Goal: Communication & Community: Answer question/provide support

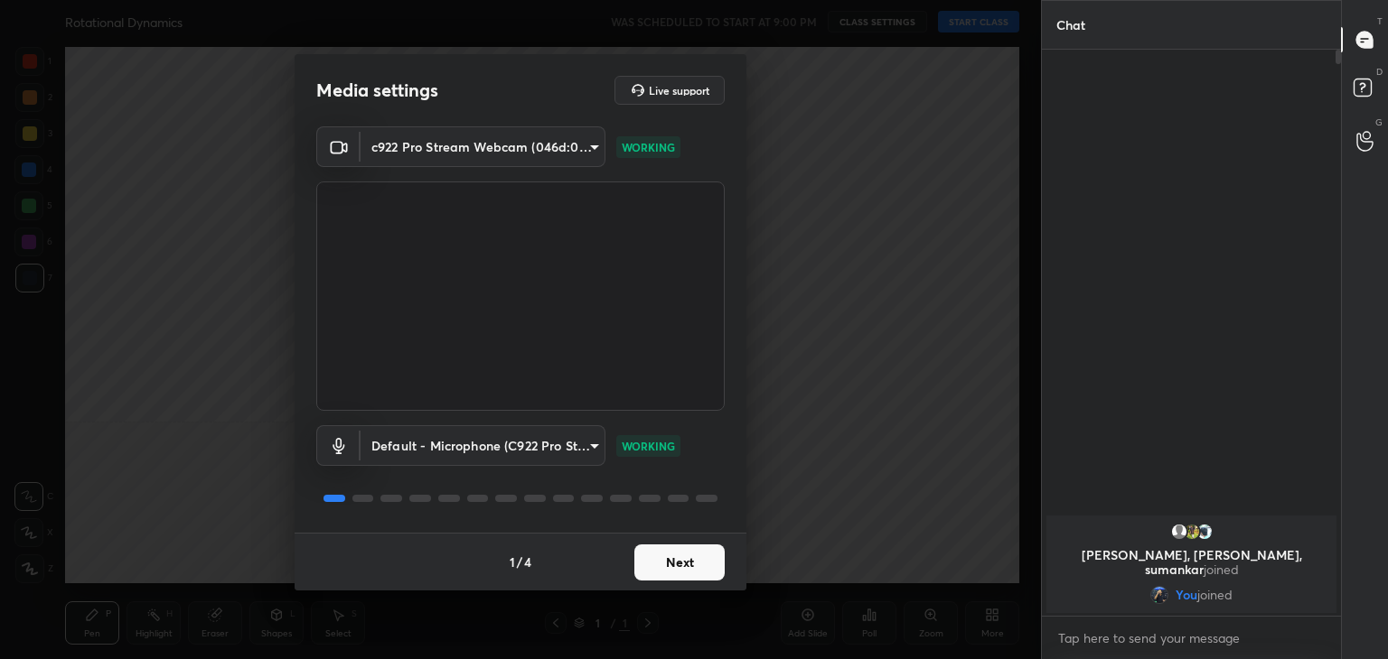
click at [692, 557] on button "Next" at bounding box center [679, 563] width 90 height 36
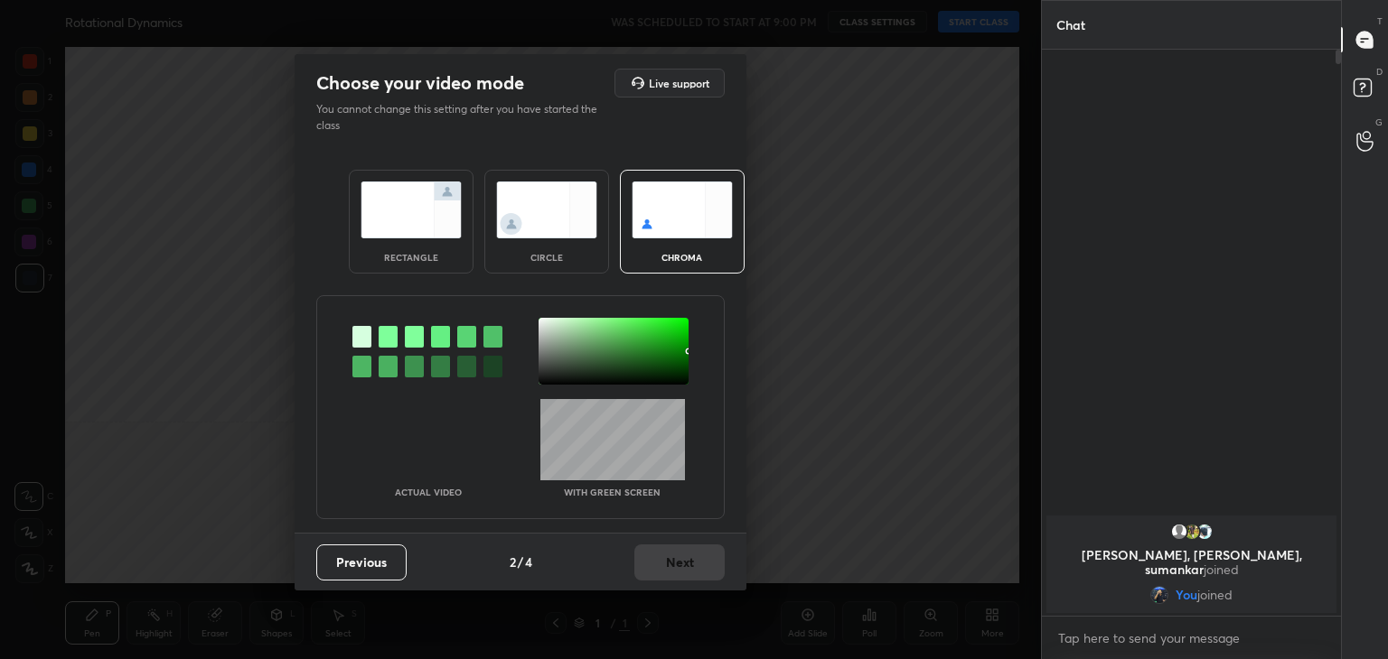
drag, startPoint x: 553, startPoint y: 225, endPoint x: 558, endPoint y: 239, distance: 15.4
click at [551, 226] on img at bounding box center [546, 210] width 101 height 57
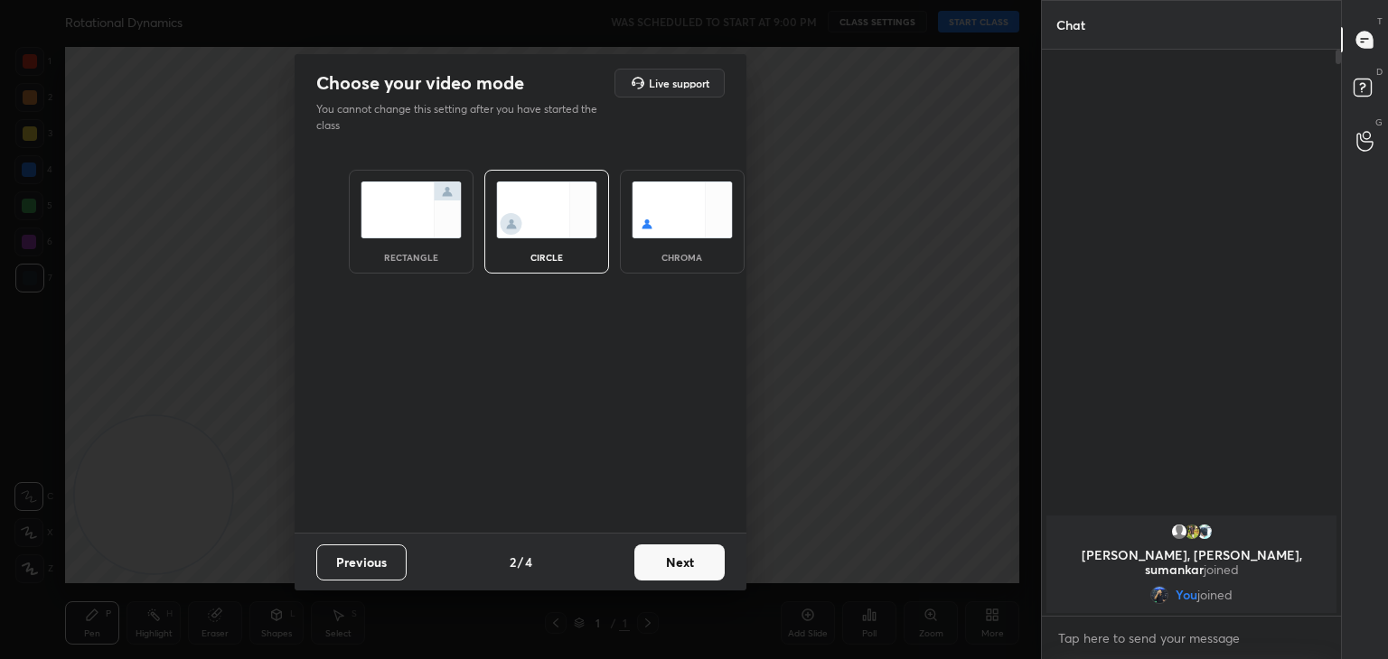
click at [683, 566] on button "Next" at bounding box center [679, 563] width 90 height 36
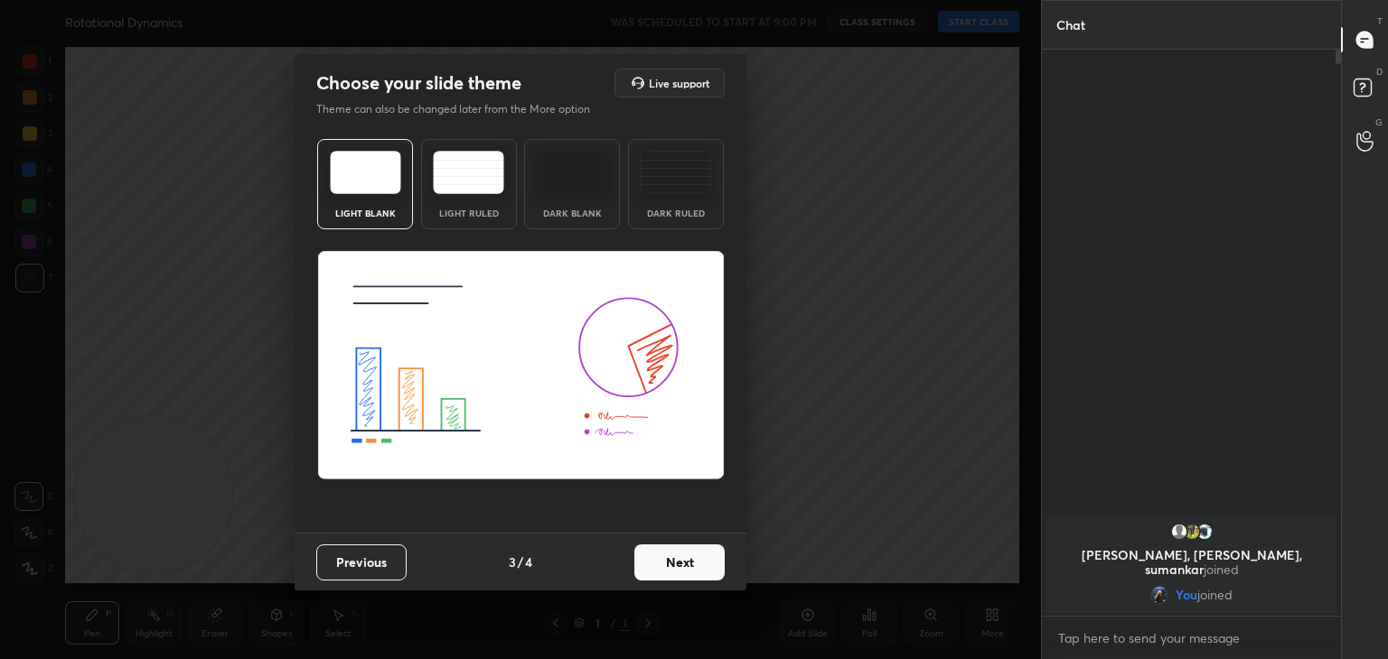
click at [719, 568] on button "Next" at bounding box center [679, 563] width 90 height 36
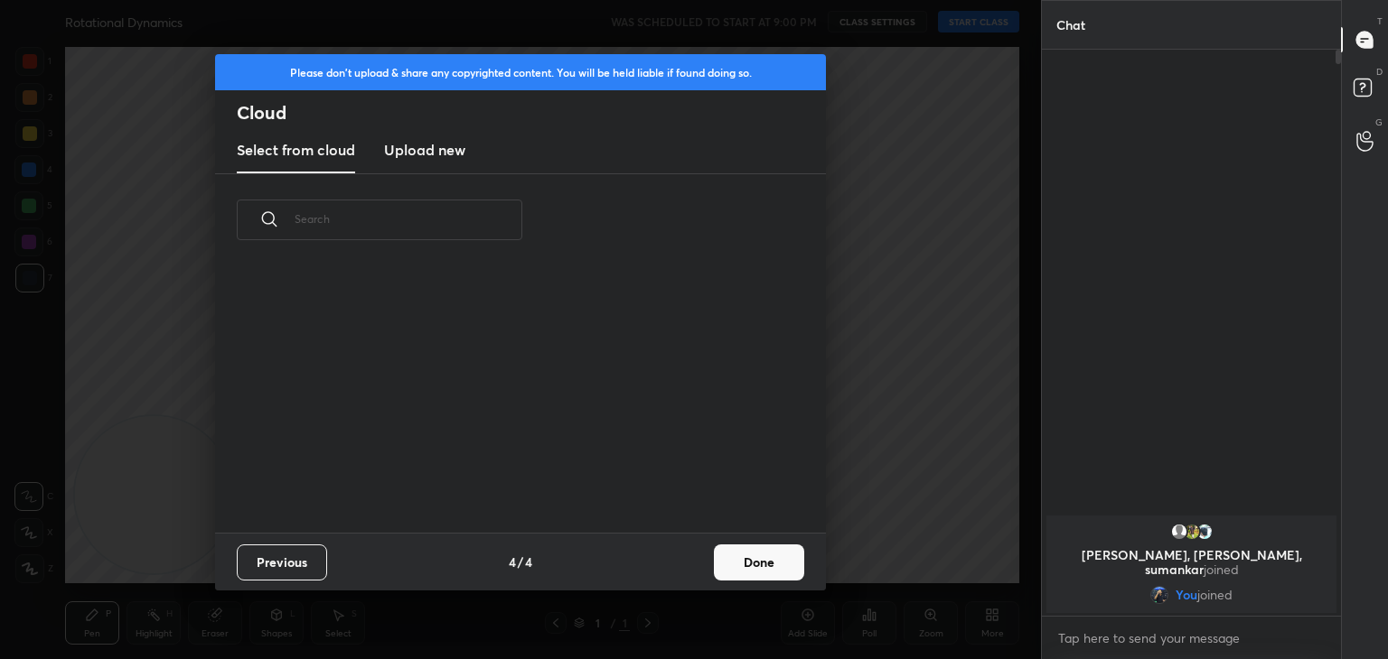
click at [773, 569] on button "Done" at bounding box center [759, 563] width 90 height 36
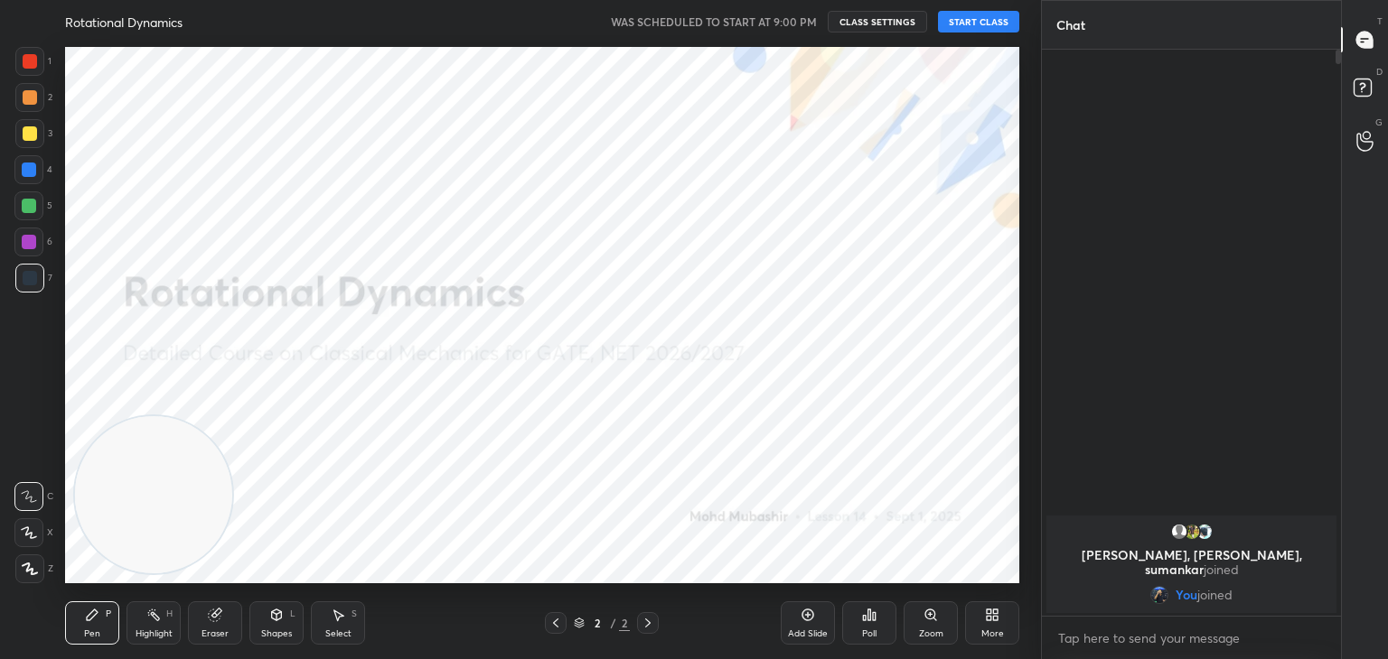
drag, startPoint x: 30, startPoint y: 545, endPoint x: 23, endPoint y: 554, distance: 11.6
click at [25, 547] on div "C X Z" at bounding box center [33, 529] width 39 height 108
click at [30, 543] on div at bounding box center [28, 533] width 29 height 29
drag, startPoint x: 236, startPoint y: 478, endPoint x: 1038, endPoint y: 79, distance: 896.1
click at [1051, 91] on div "1 2 3 4 5 6 7 C X Z C X Z E E Erase all H H Rotational Dynamics WAS SCHEDULED T…" at bounding box center [694, 329] width 1388 height 659
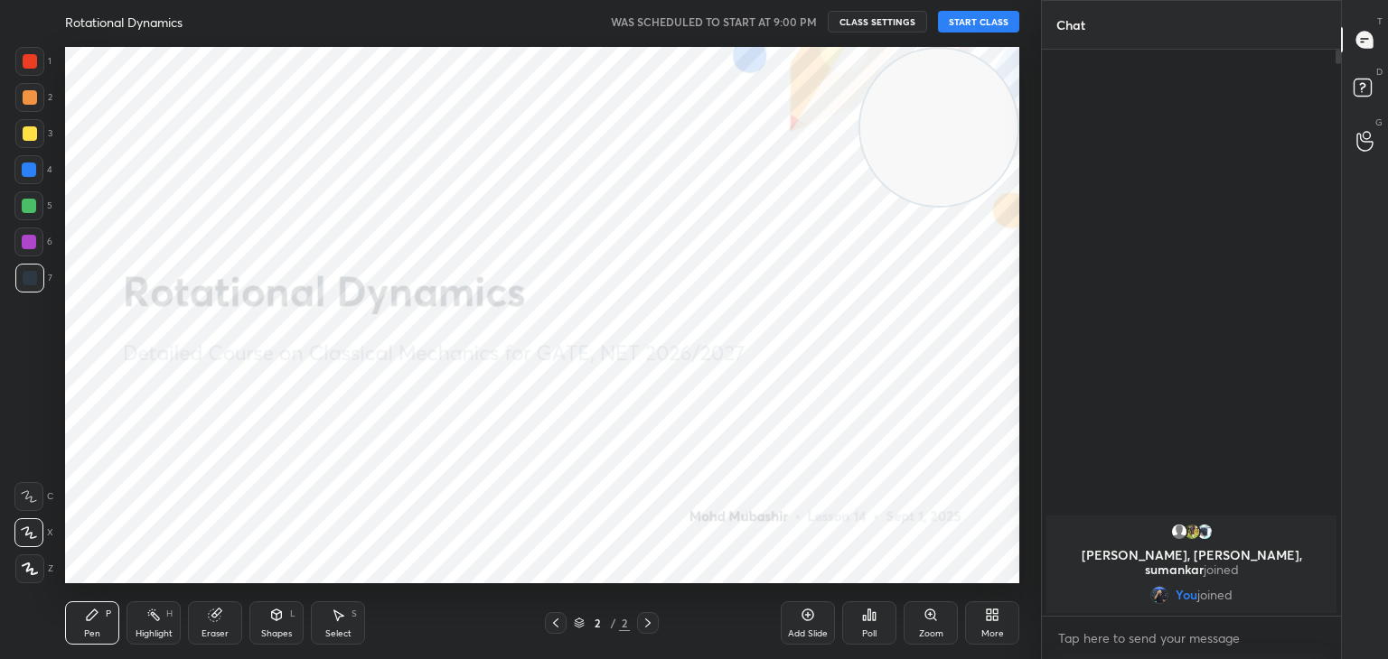
click at [978, 21] on button "START CLASS" at bounding box center [978, 22] width 81 height 22
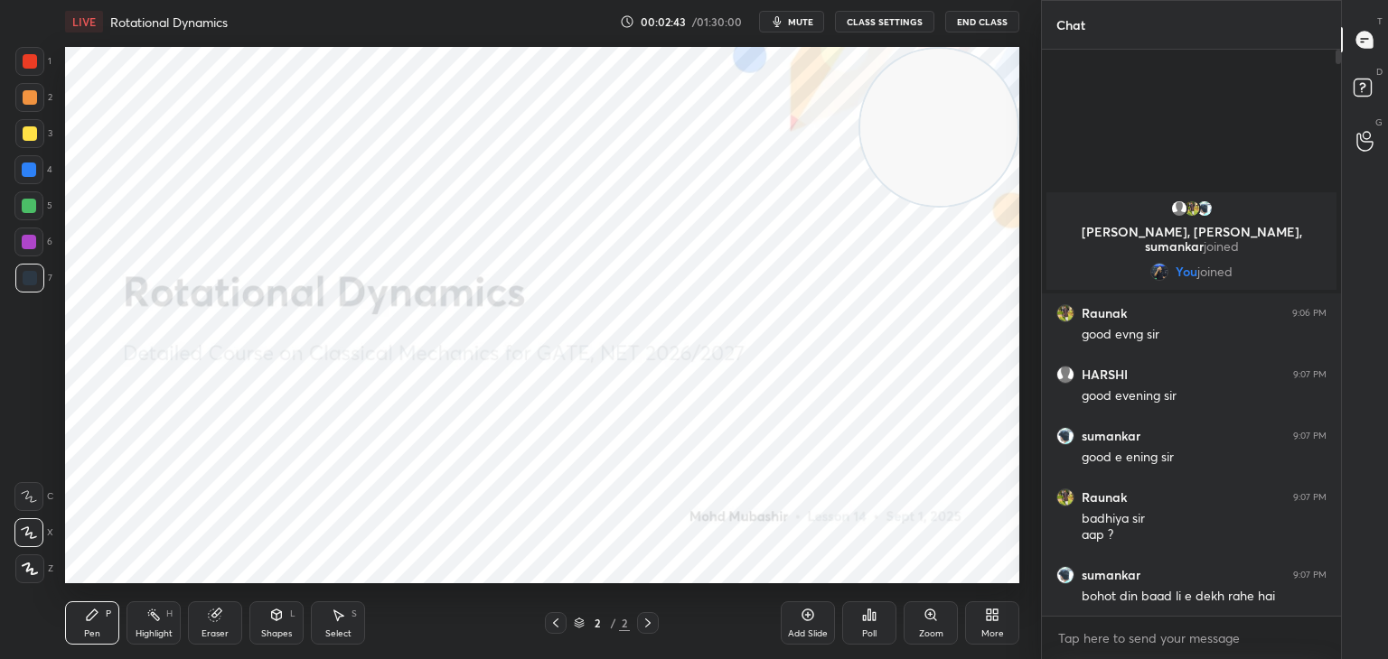
drag, startPoint x: 962, startPoint y: 136, endPoint x: 987, endPoint y: 111, distance: 35.8
click at [987, 111] on video at bounding box center [938, 127] width 157 height 157
drag, startPoint x: 1051, startPoint y: 363, endPoint x: 246, endPoint y: 545, distance: 825.1
click at [777, 559] on video at bounding box center [855, 488] width 157 height 157
drag, startPoint x: 259, startPoint y: 519, endPoint x: 62, endPoint y: 519, distance: 196.9
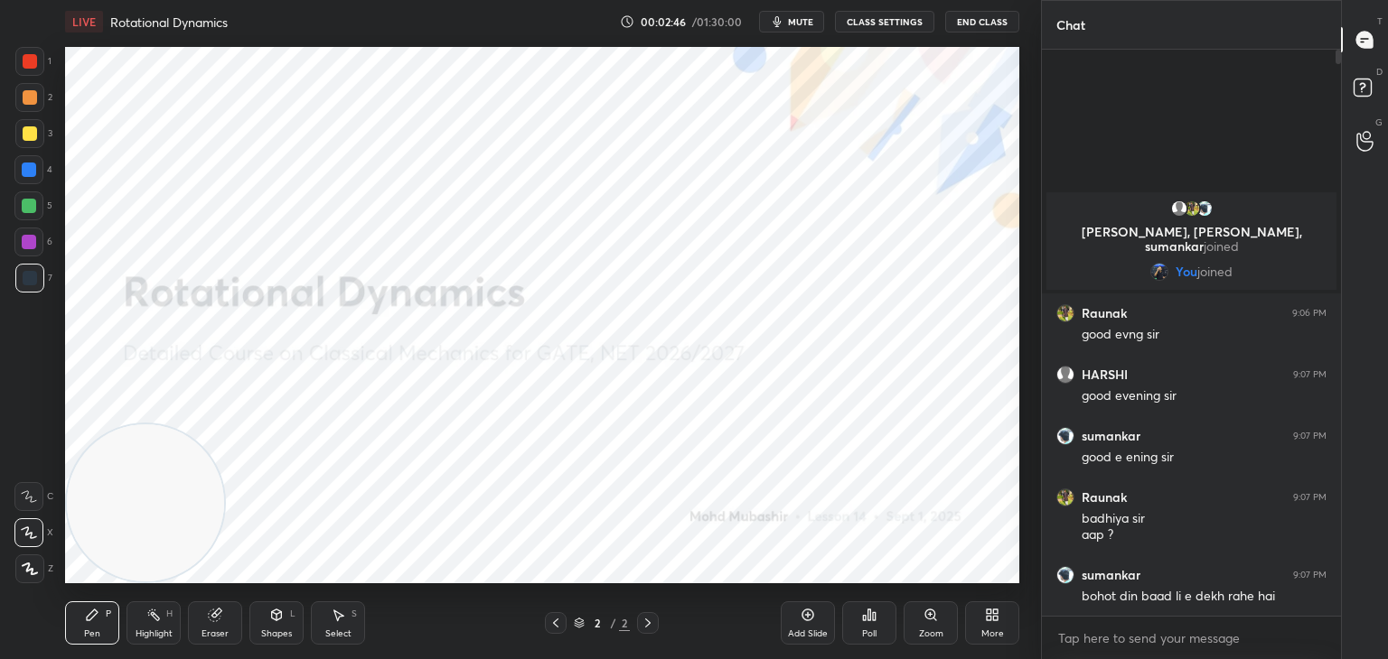
click at [62, 519] on div "Setting up your live class Poll for secs No correct answer Start poll" at bounding box center [542, 315] width 968 height 544
click at [170, 612] on div "Highlight H" at bounding box center [153, 623] width 54 height 43
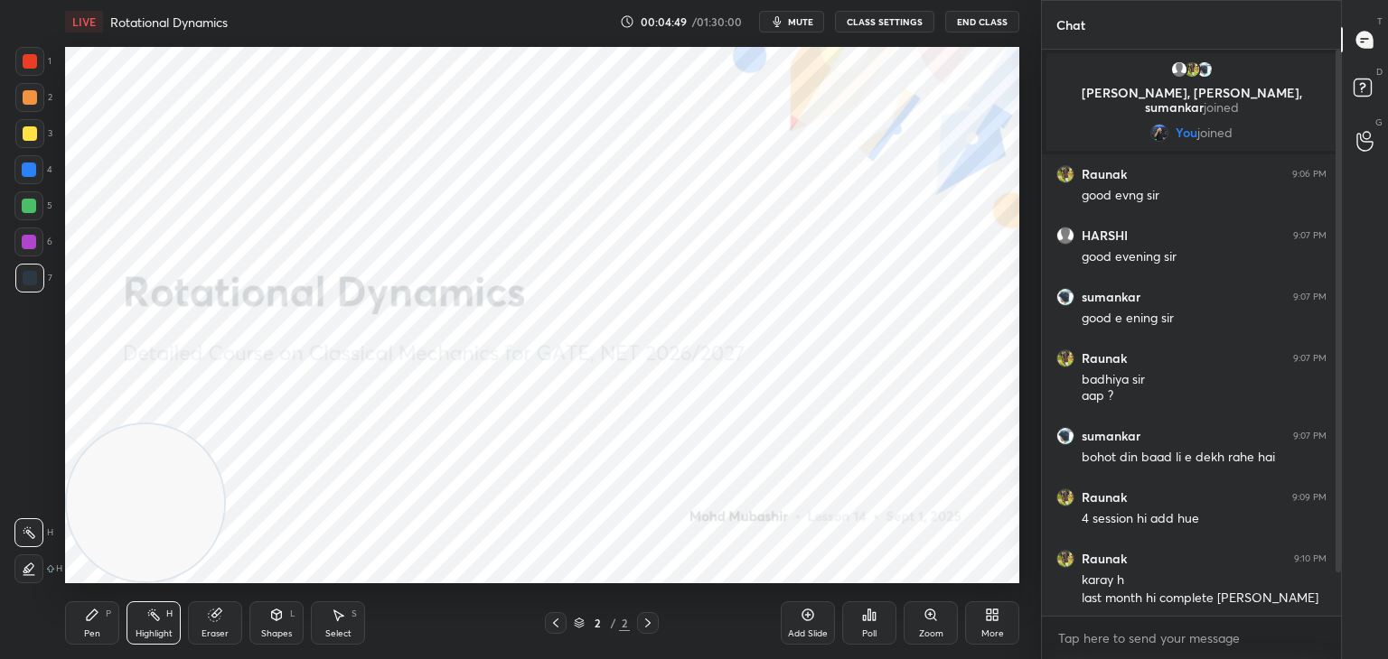
drag, startPoint x: 1338, startPoint y: 342, endPoint x: 1334, endPoint y: 364, distance: 22.0
click at [1338, 371] on div "Chat HARSHI, [PERSON_NAME], [PERSON_NAME] joined You joined [PERSON_NAME] 9:06 …" at bounding box center [1214, 329] width 347 height 659
drag, startPoint x: 1332, startPoint y: 359, endPoint x: 1340, endPoint y: 397, distance: 38.6
click at [1340, 402] on div at bounding box center [1335, 333] width 11 height 566
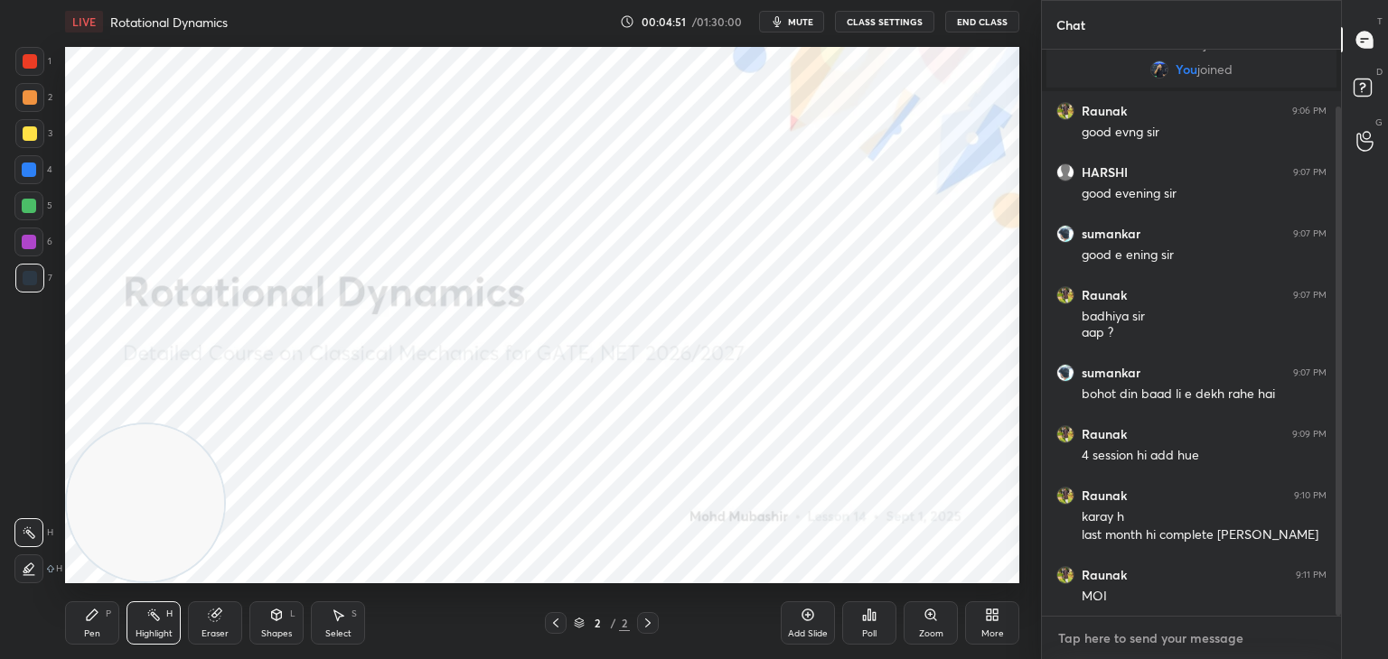
click at [1179, 637] on textarea at bounding box center [1191, 638] width 270 height 29
click at [79, 632] on div "Pen P" at bounding box center [92, 623] width 54 height 43
click at [23, 244] on div at bounding box center [29, 242] width 14 height 14
drag, startPoint x: 33, startPoint y: 67, endPoint x: 64, endPoint y: 78, distance: 33.4
click at [36, 67] on div at bounding box center [29, 61] width 29 height 29
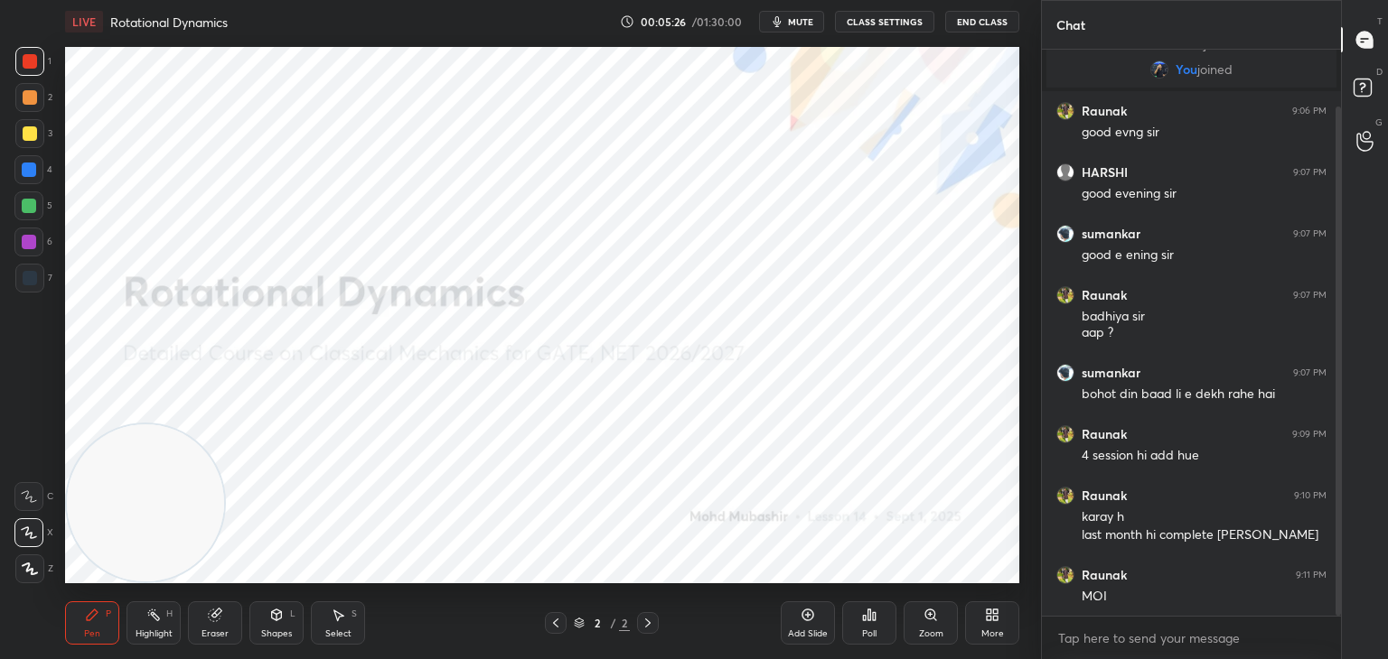
click at [993, 629] on div "More" at bounding box center [992, 623] width 54 height 43
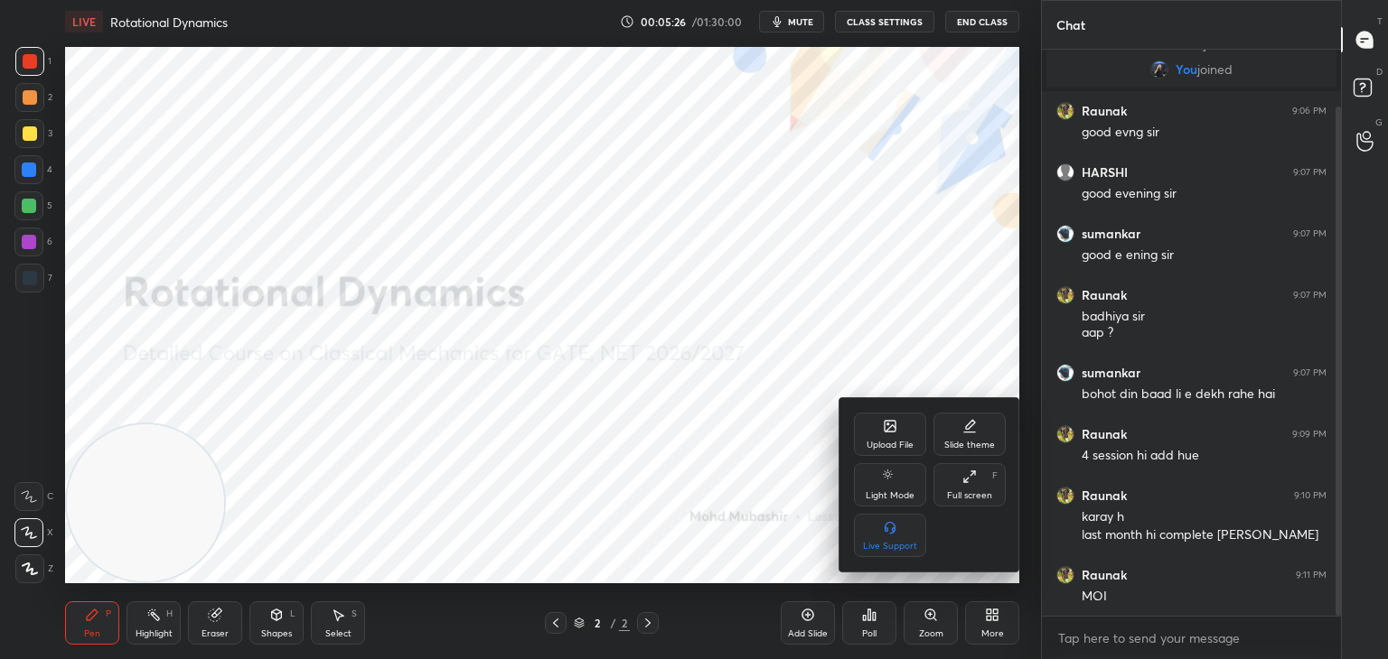
click at [884, 428] on icon at bounding box center [889, 426] width 11 height 11
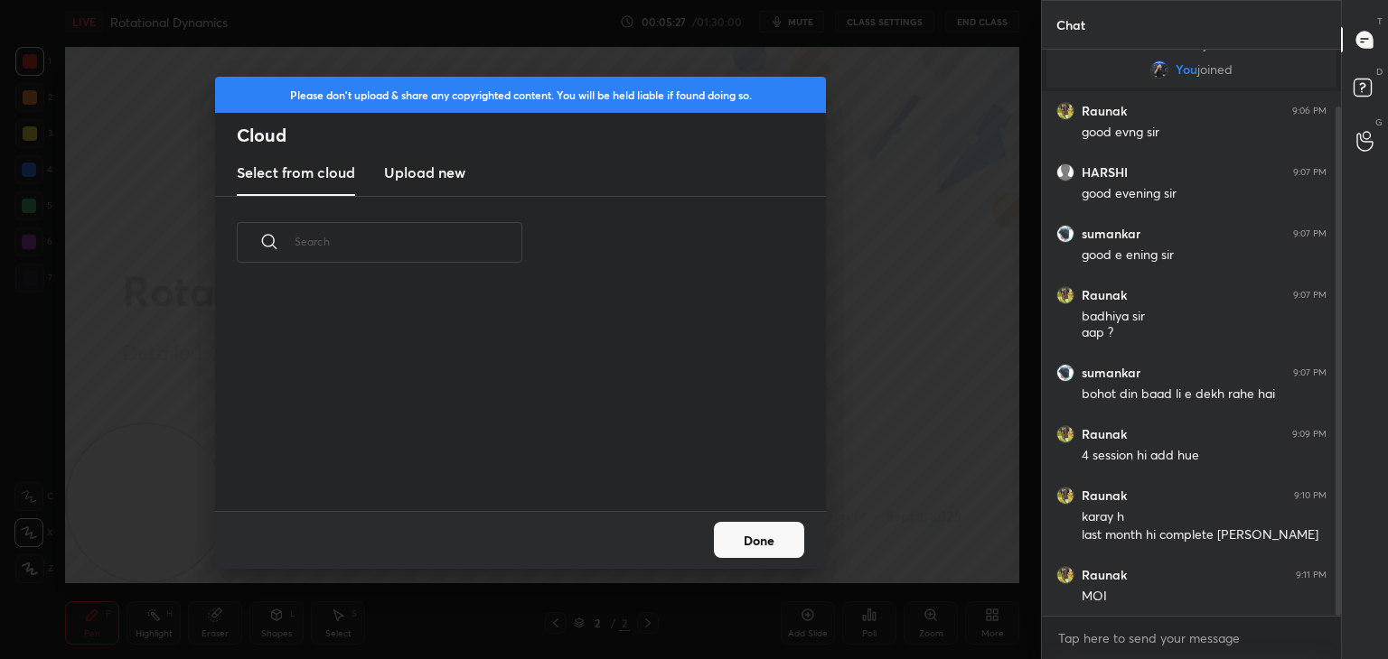
scroll to position [222, 580]
click at [438, 168] on h3 "Upload new" at bounding box center [424, 173] width 81 height 22
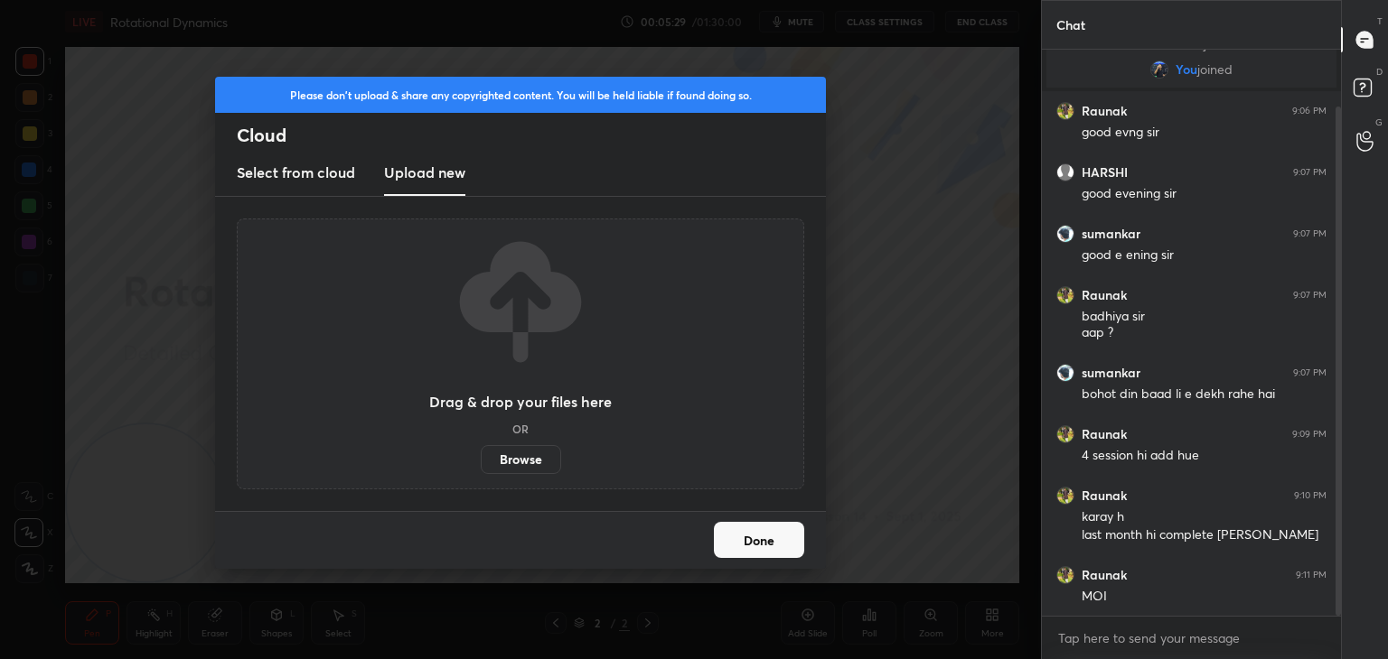
click at [550, 453] on label "Browse" at bounding box center [521, 459] width 80 height 29
click at [481, 453] on input "Browse" at bounding box center [481, 459] width 0 height 29
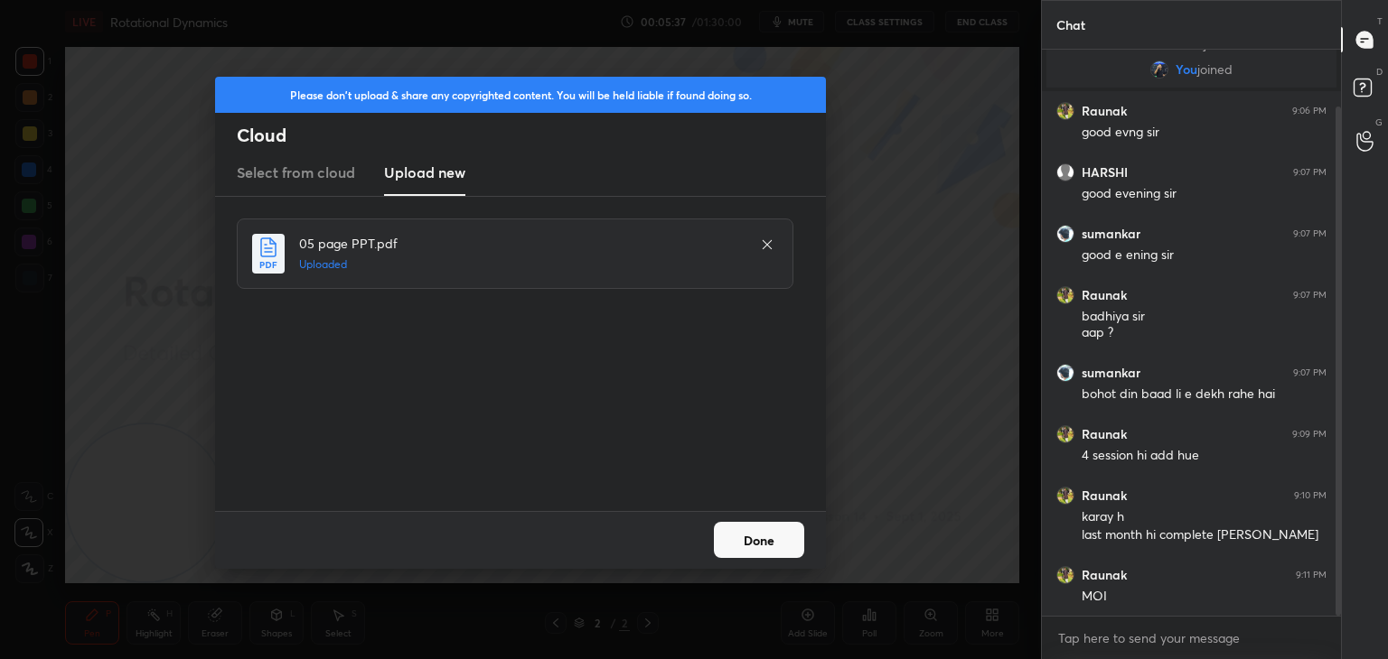
click at [762, 540] on button "Done" at bounding box center [759, 540] width 90 height 36
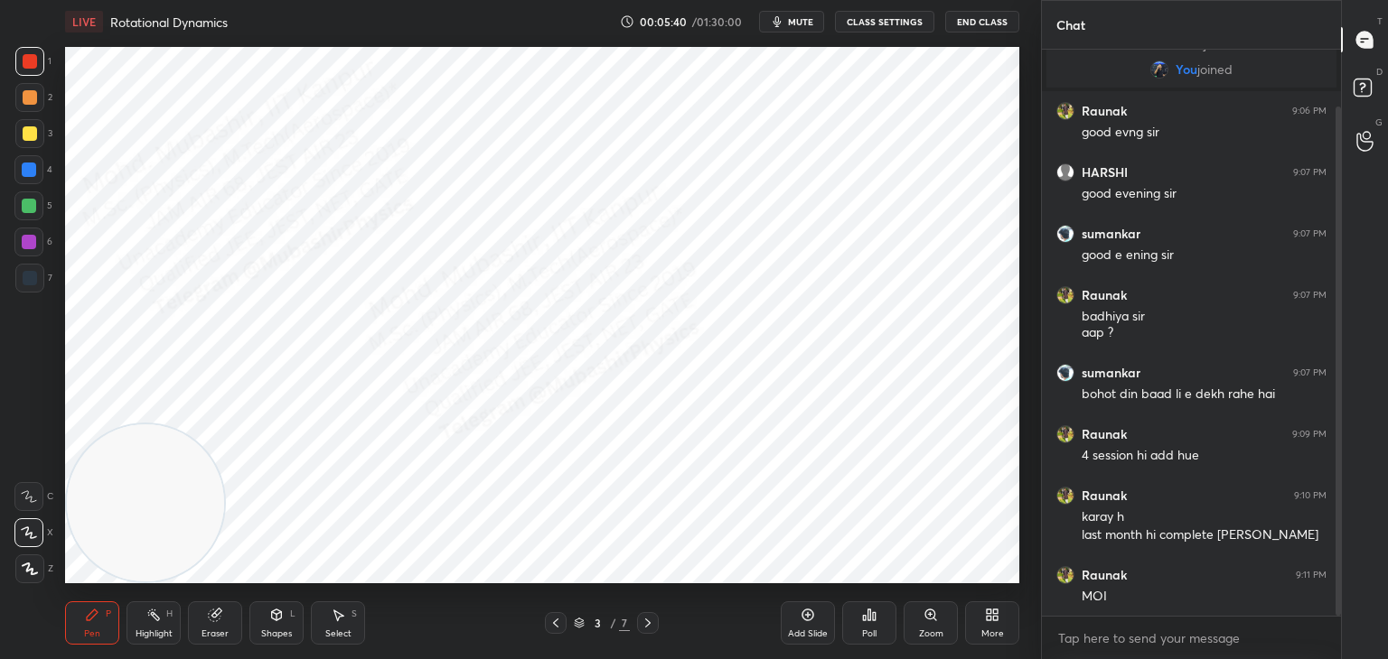
drag, startPoint x: 151, startPoint y: 493, endPoint x: 742, endPoint y: 539, distance: 592.6
click at [224, 555] on video at bounding box center [145, 503] width 157 height 157
click at [19, 172] on div at bounding box center [28, 169] width 29 height 29
click at [32, 103] on div at bounding box center [30, 97] width 14 height 14
drag, startPoint x: 25, startPoint y: 166, endPoint x: 46, endPoint y: 173, distance: 22.0
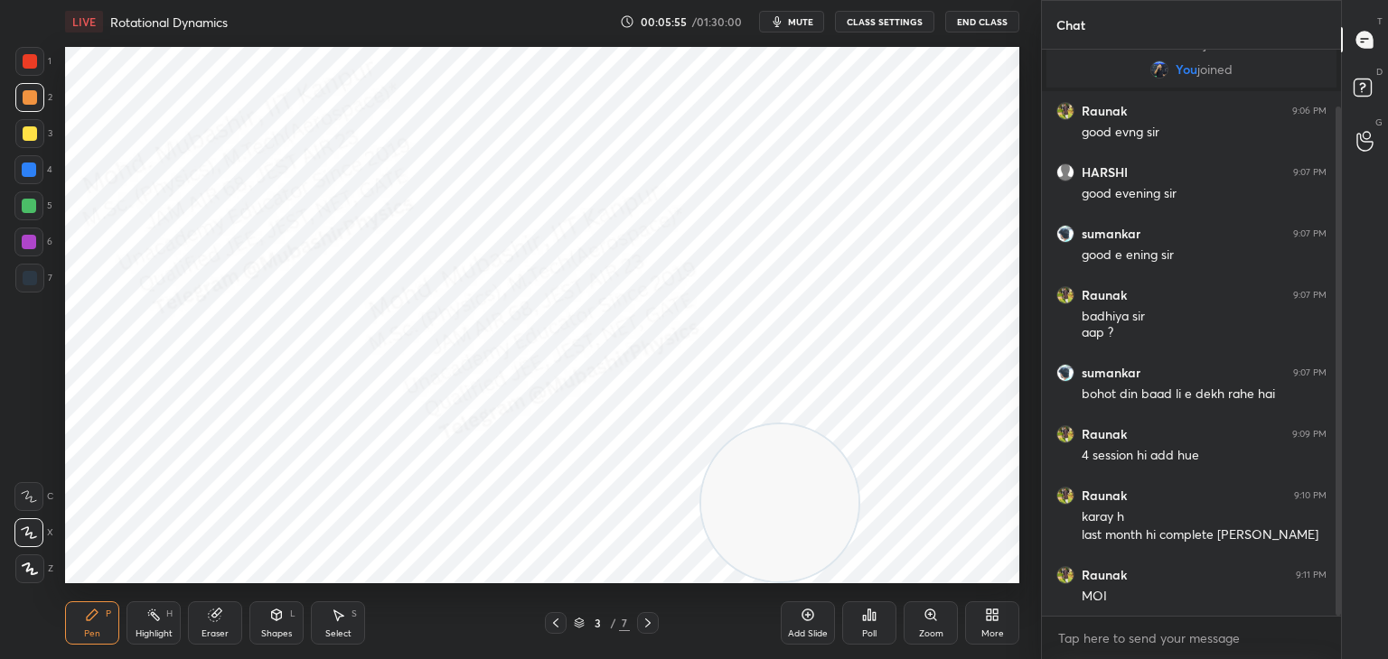
click at [28, 168] on div at bounding box center [29, 170] width 14 height 14
drag, startPoint x: 765, startPoint y: 467, endPoint x: 109, endPoint y: 22, distance: 792.8
click at [112, 0] on div "LIVE Rotational Dynamics 00:06:21 / 01:30:00 mute CLASS SETTINGS End Class Sett…" at bounding box center [542, 329] width 968 height 659
drag, startPoint x: 30, startPoint y: 56, endPoint x: 225, endPoint y: 125, distance: 206.9
click at [37, 60] on div at bounding box center [29, 61] width 29 height 29
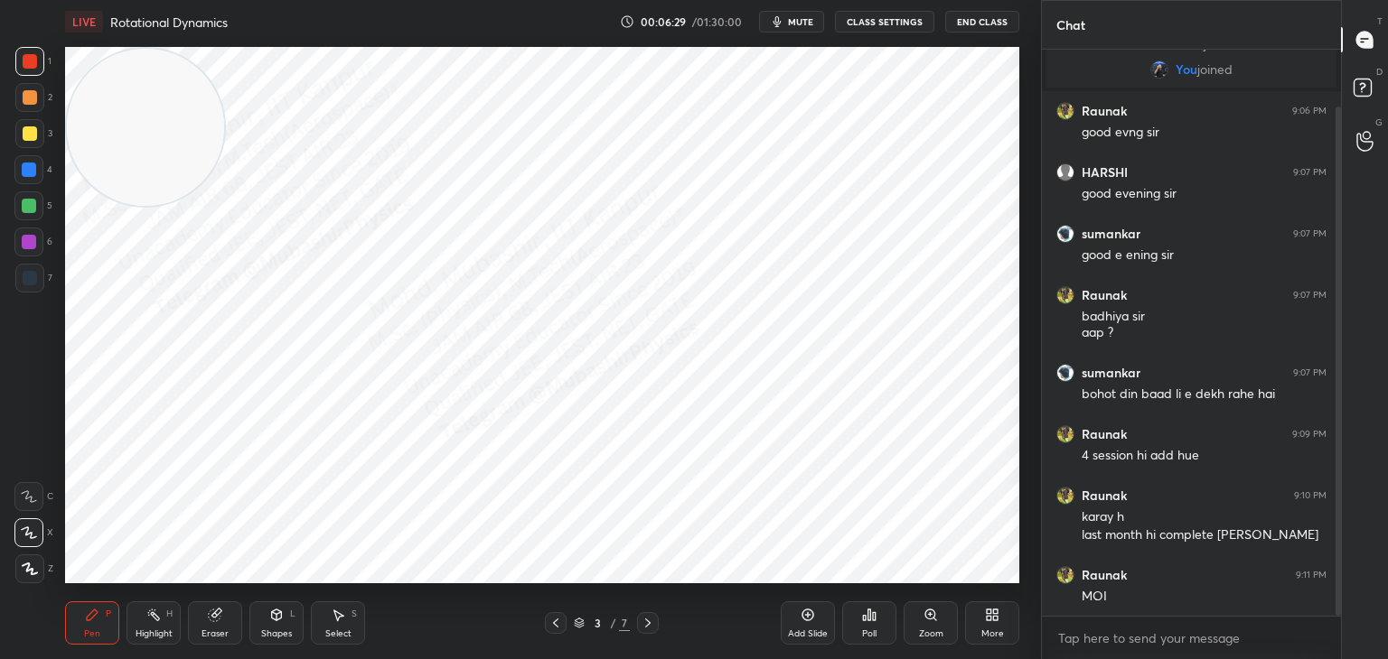
click at [153, 623] on div "Highlight H" at bounding box center [153, 623] width 54 height 43
drag, startPoint x: 124, startPoint y: 179, endPoint x: 839, endPoint y: 27, distance: 731.4
click at [901, 0] on html "1 2 3 4 5 6 7 C X Z C X Z E E Erase all H H LIVE Rotational Dynamics 00:06:31 /…" at bounding box center [694, 0] width 1388 height 0
click at [637, 627] on div at bounding box center [648, 623] width 22 height 22
click at [98, 619] on icon at bounding box center [92, 615] width 14 height 14
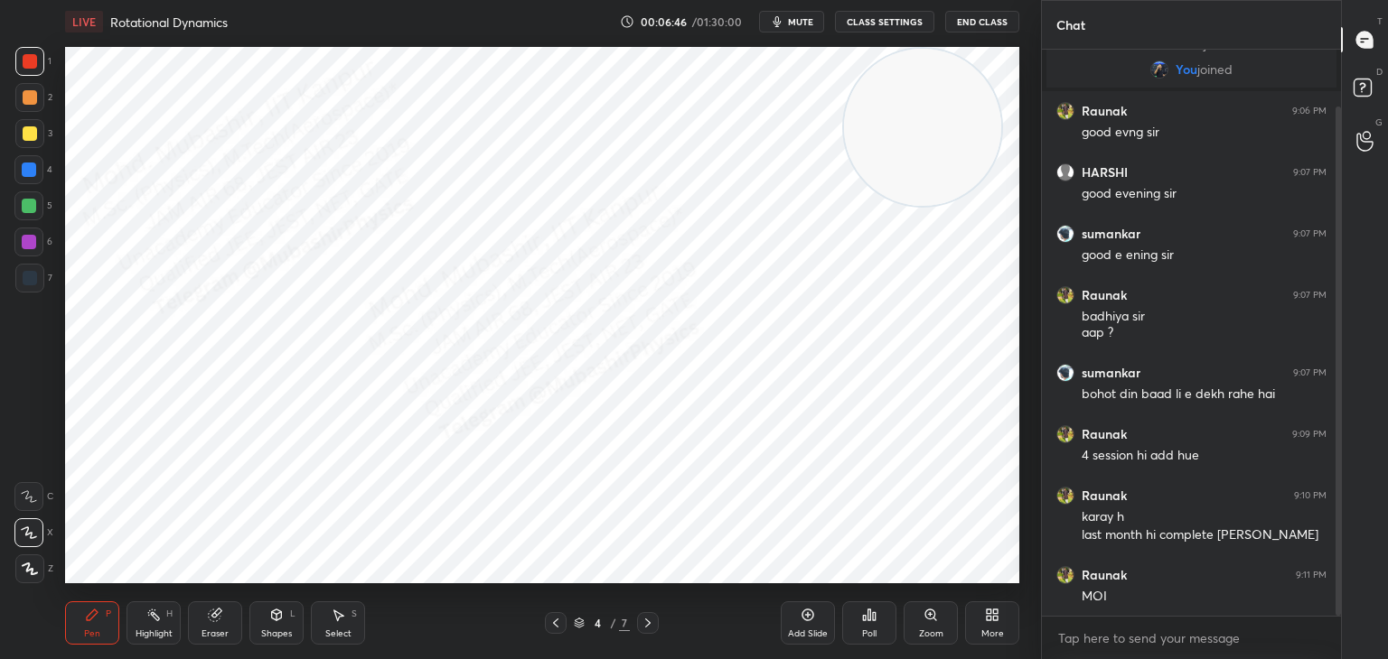
scroll to position [125, 0]
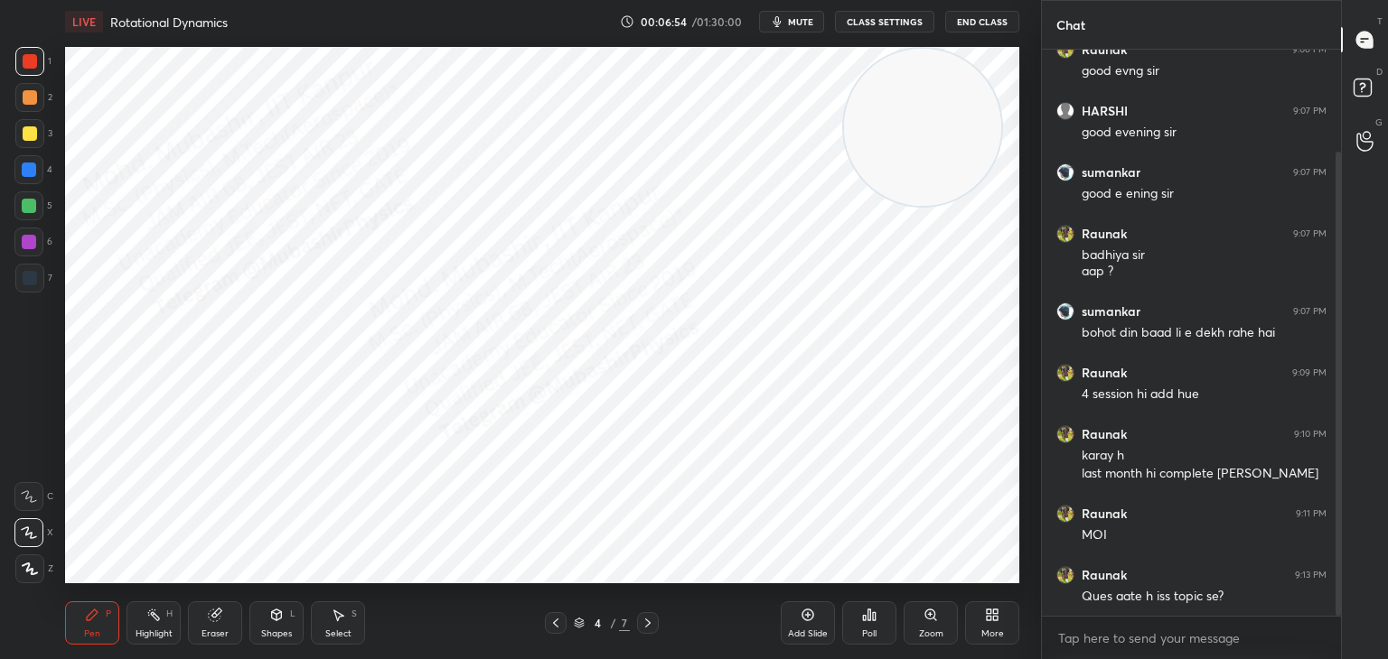
drag, startPoint x: 322, startPoint y: 636, endPoint x: 344, endPoint y: 597, distance: 44.9
click at [323, 633] on div "Select S" at bounding box center [338, 623] width 54 height 43
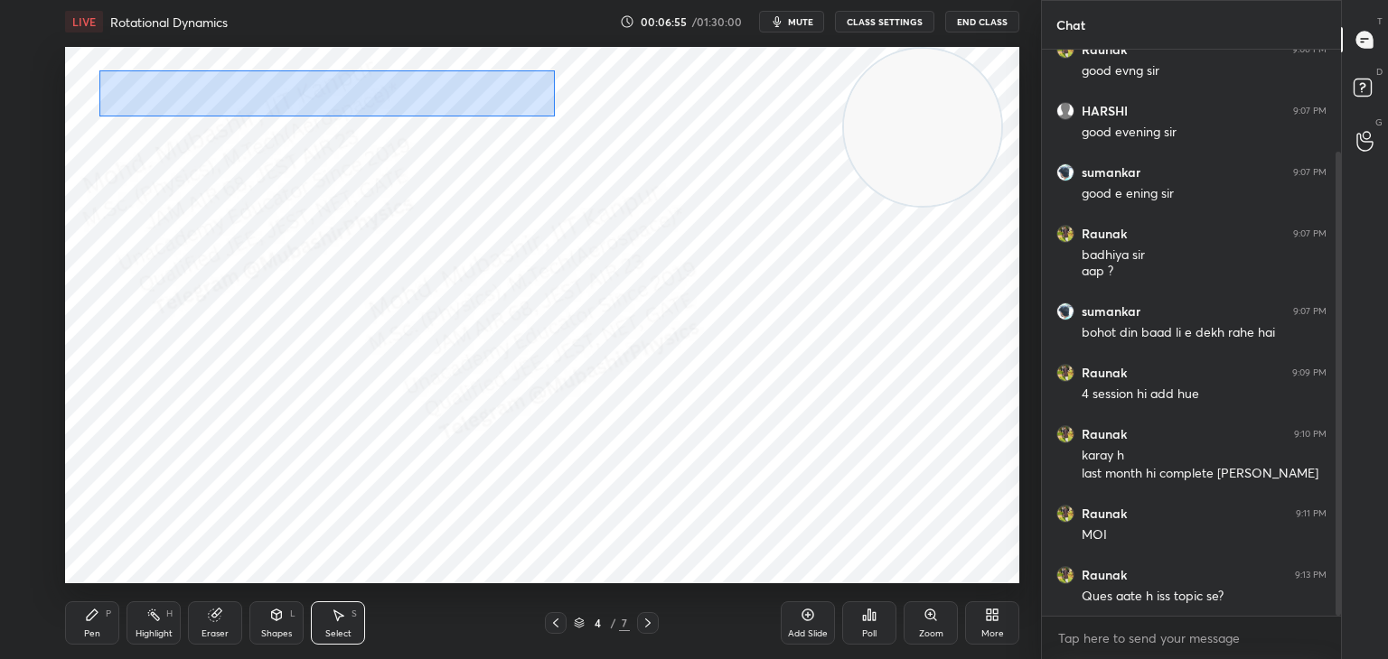
drag, startPoint x: 554, startPoint y: 117, endPoint x: 167, endPoint y: 81, distance: 388.3
click at [100, 70] on div "0 ° Undo Copy Duplicate Duplicate to new slide Delete" at bounding box center [542, 315] width 954 height 537
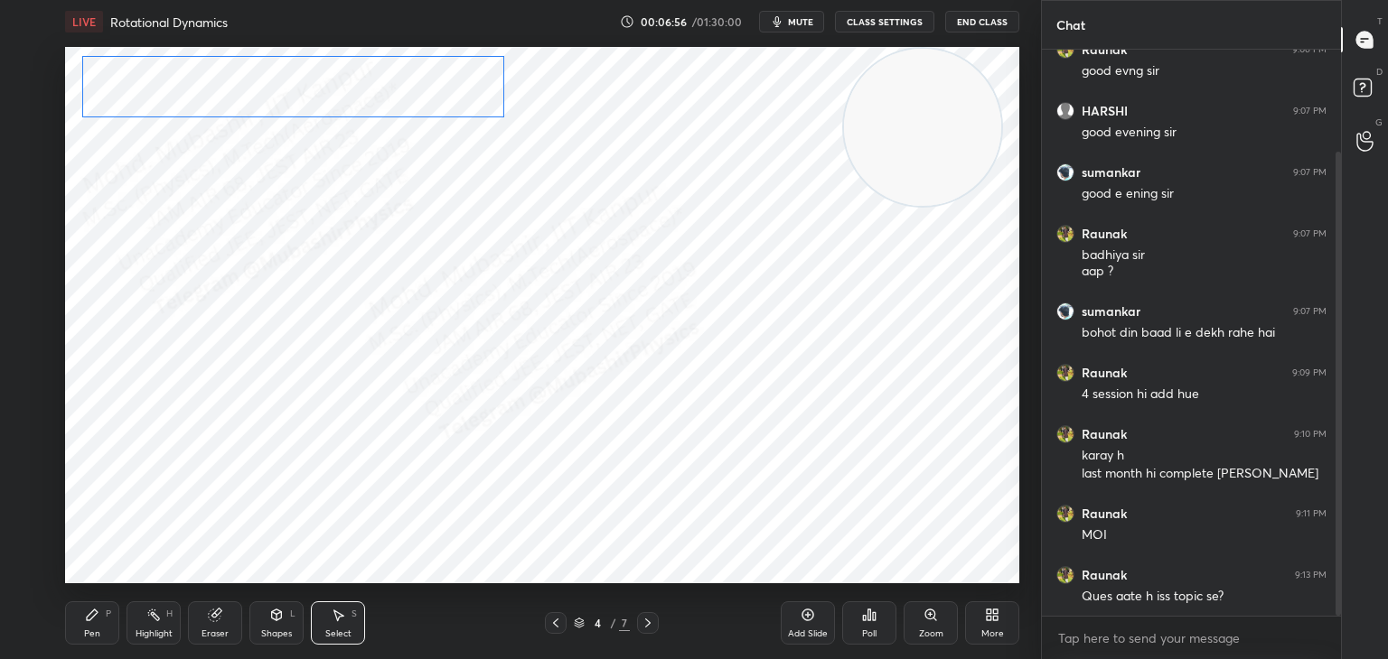
drag, startPoint x: 326, startPoint y: 92, endPoint x: 301, endPoint y: 85, distance: 26.3
click at [300, 94] on div "0 ° Undo Copy Duplicate Duplicate to new slide Delete" at bounding box center [542, 315] width 954 height 537
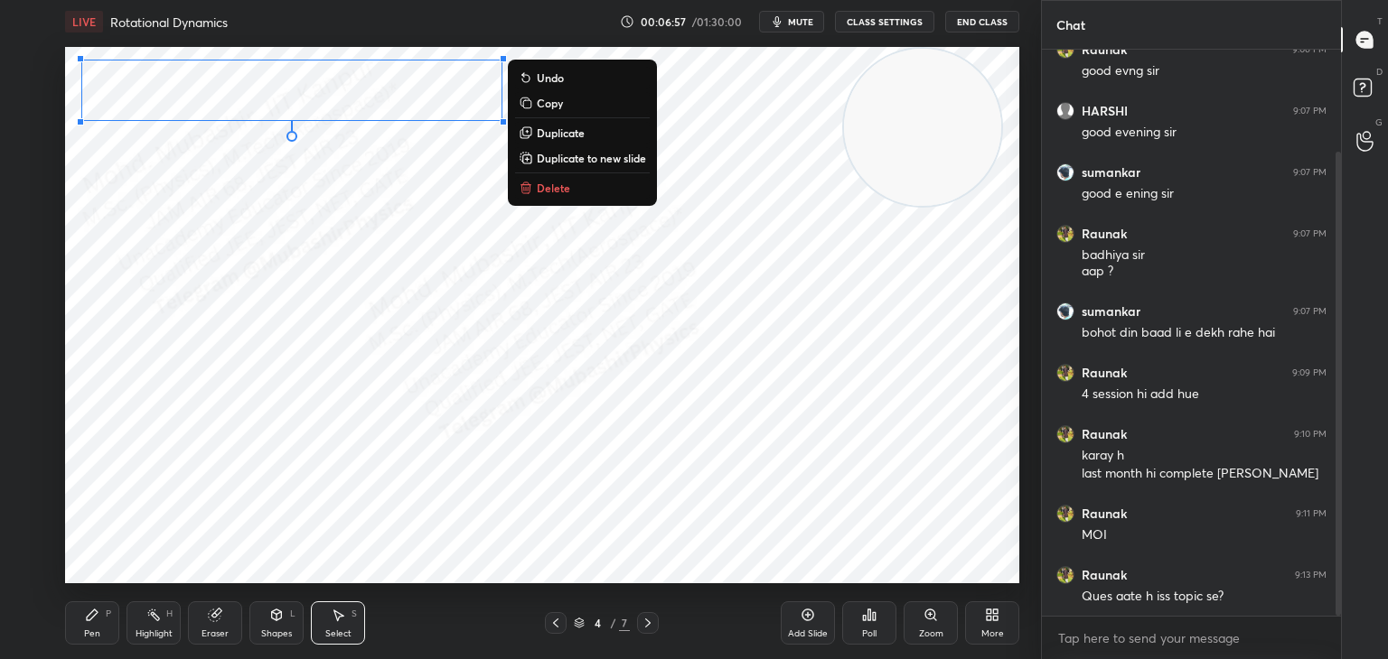
click at [108, 627] on div "Pen P" at bounding box center [92, 623] width 54 height 43
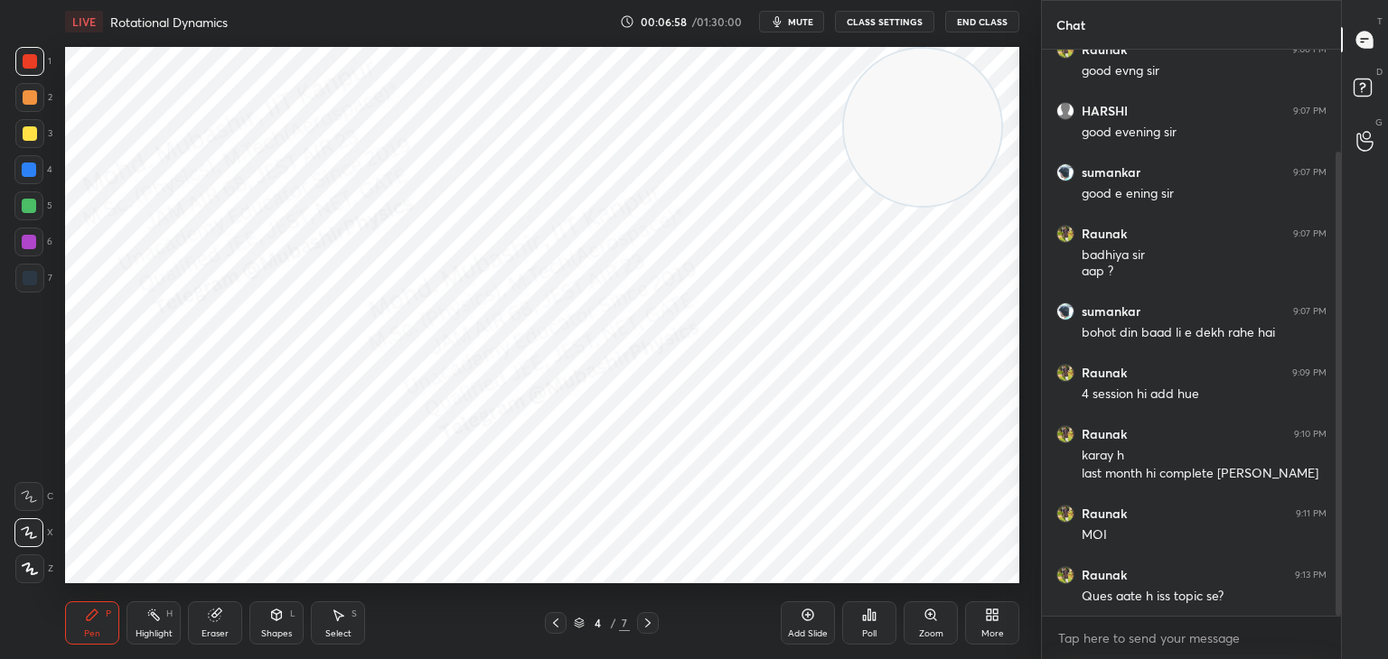
click at [19, 168] on div at bounding box center [28, 169] width 29 height 29
drag, startPoint x: 29, startPoint y: 203, endPoint x: 47, endPoint y: 244, distance: 44.5
click at [30, 210] on div at bounding box center [29, 206] width 14 height 14
drag, startPoint x: 31, startPoint y: 244, endPoint x: 54, endPoint y: 264, distance: 30.8
click at [36, 248] on div at bounding box center [28, 242] width 29 height 29
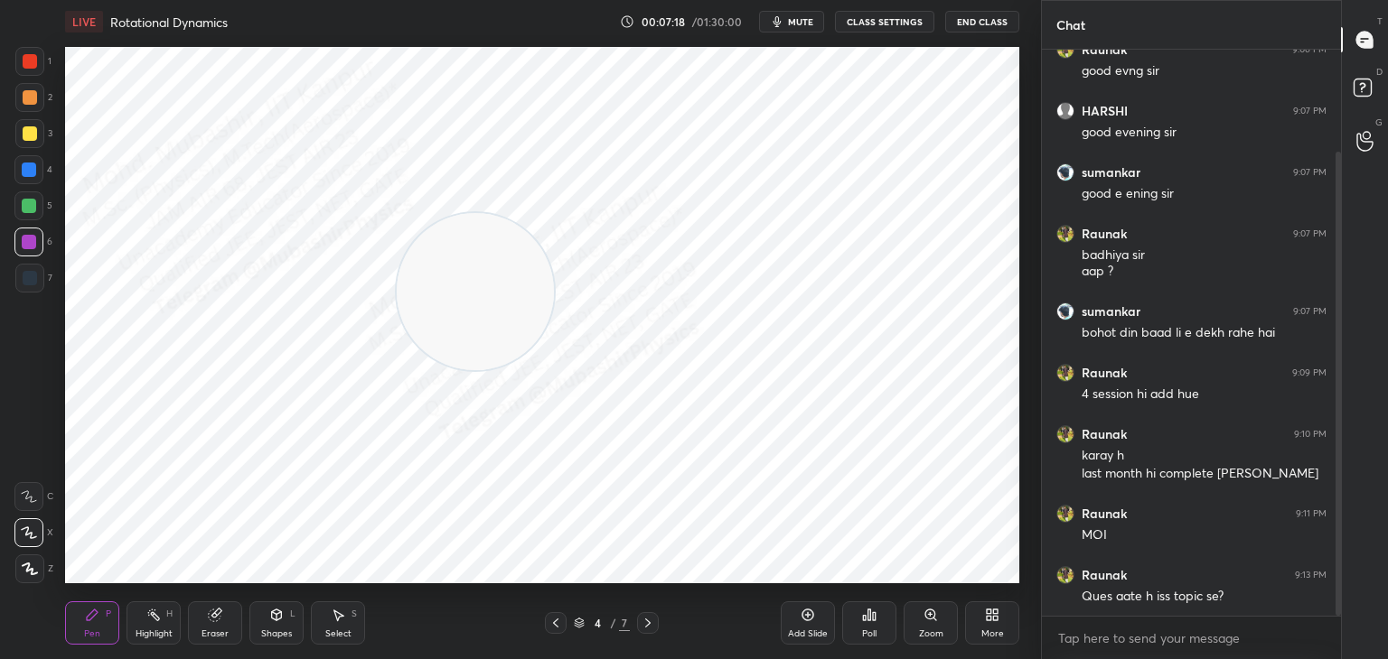
drag, startPoint x: 871, startPoint y: 121, endPoint x: 163, endPoint y: 409, distance: 764.6
click at [40, 455] on div "1 2 3 4 5 6 7 C X Z C X Z E E Erase all H H LIVE Rotational Dynamics 00:07:18 /…" at bounding box center [513, 329] width 1026 height 659
click at [283, 609] on icon at bounding box center [276, 615] width 14 height 14
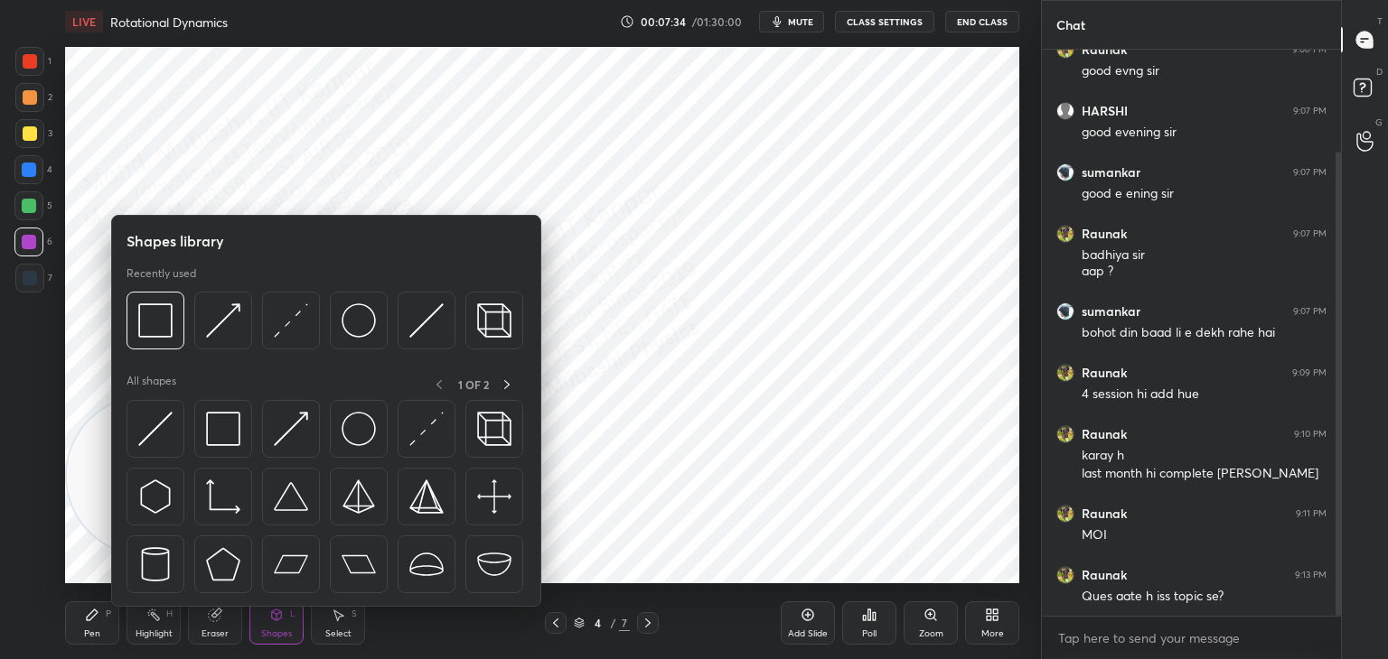
click at [33, 201] on div at bounding box center [29, 206] width 14 height 14
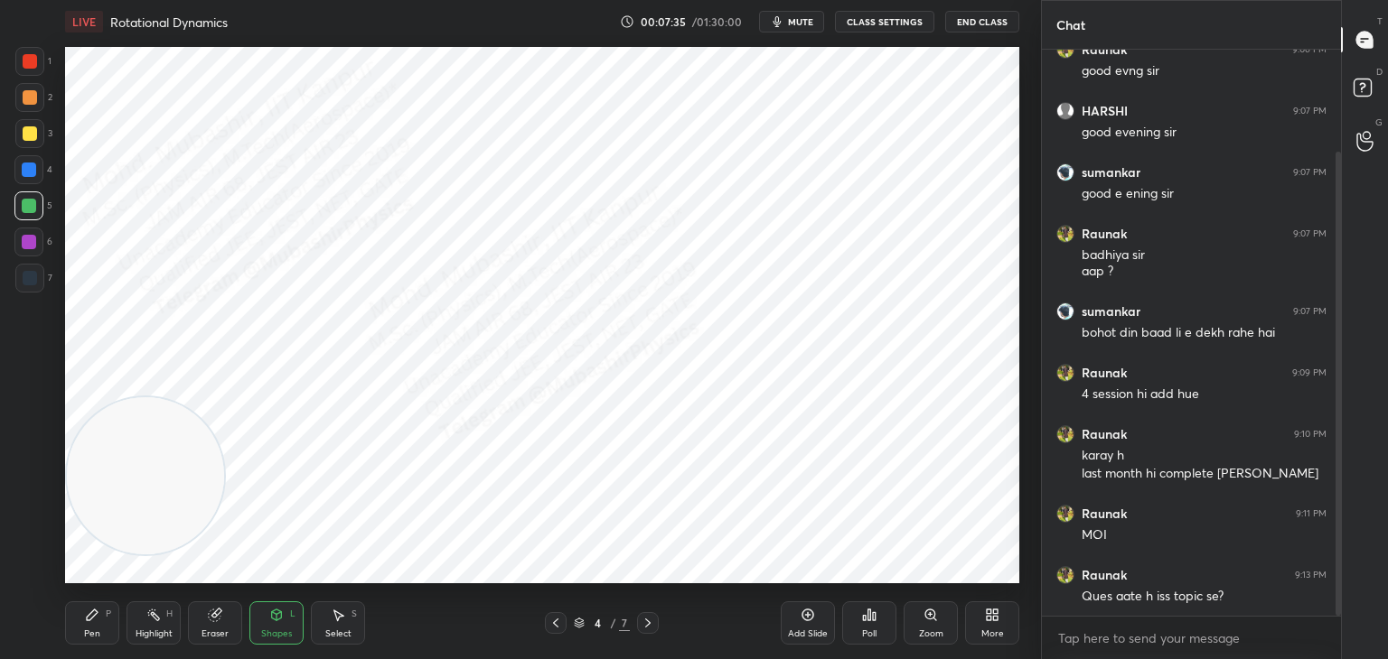
click at [344, 601] on div "Pen P Highlight H Eraser Shapes L Select S 4 / 7 Add Slide Poll Zoom More" at bounding box center [542, 623] width 954 height 72
drag, startPoint x: 332, startPoint y: 618, endPoint x: 351, endPoint y: 594, distance: 30.9
click at [333, 620] on icon at bounding box center [338, 615] width 14 height 14
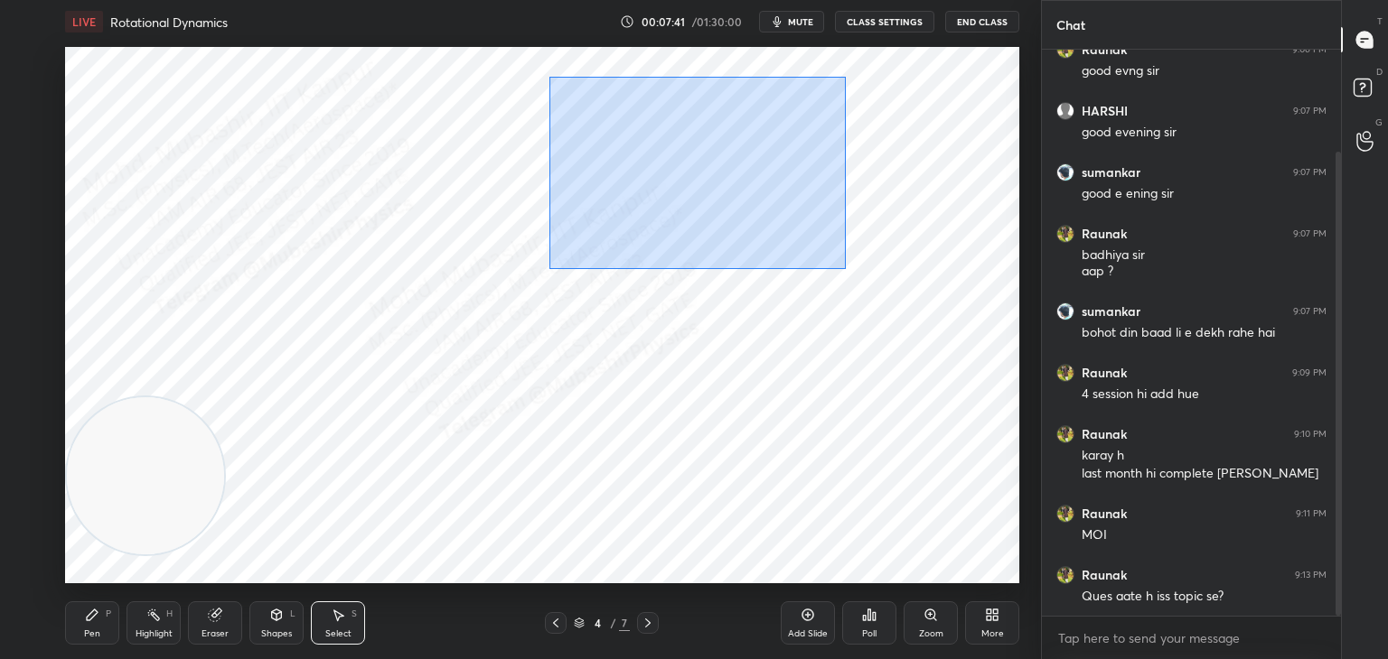
drag, startPoint x: 791, startPoint y: 244, endPoint x: 1008, endPoint y: 308, distance: 226.1
click at [1013, 313] on div "0 ° Undo Copy Duplicate Duplicate to new slide Delete" at bounding box center [542, 315] width 954 height 537
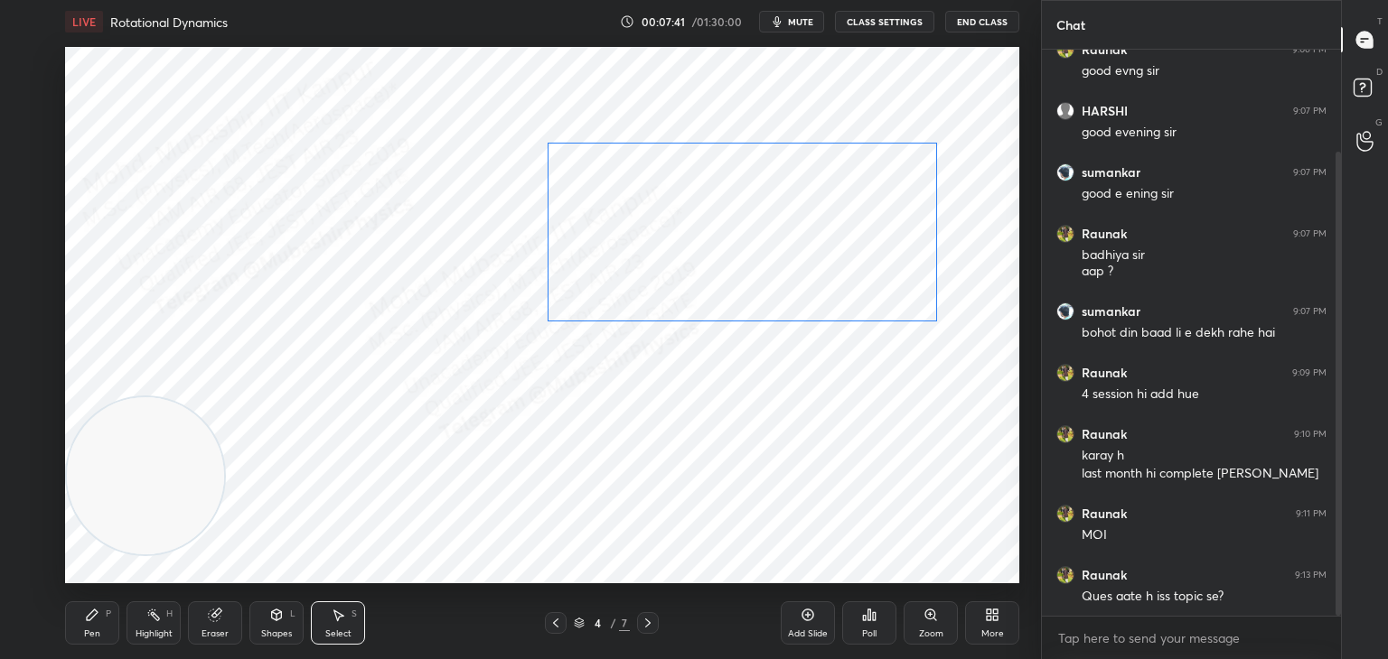
drag, startPoint x: 815, startPoint y: 228, endPoint x: 820, endPoint y: 272, distance: 44.6
click at [818, 273] on div "0 ° Undo Copy Duplicate Duplicate to new slide Delete" at bounding box center [542, 315] width 954 height 537
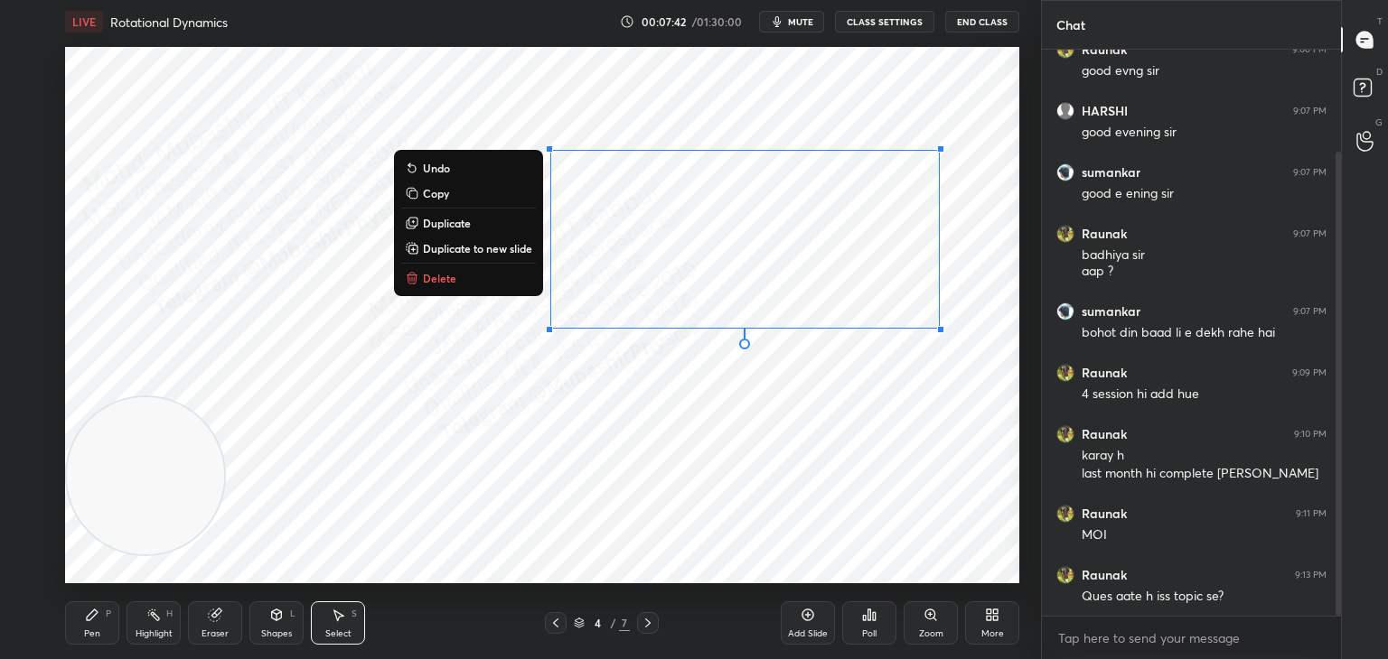
click at [137, 634] on div "Highlight" at bounding box center [154, 634] width 37 height 9
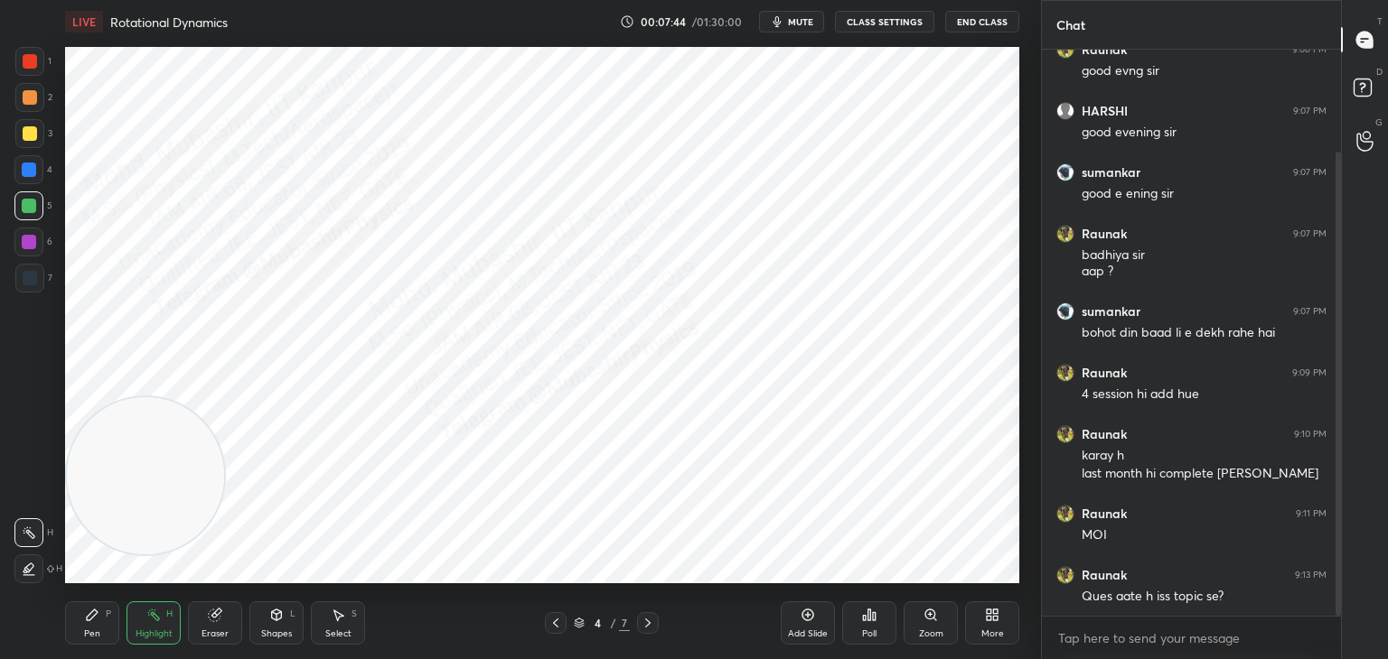
drag, startPoint x: 330, startPoint y: 631, endPoint x: 348, endPoint y: 598, distance: 37.2
click at [332, 626] on div "Select S" at bounding box center [338, 623] width 54 height 43
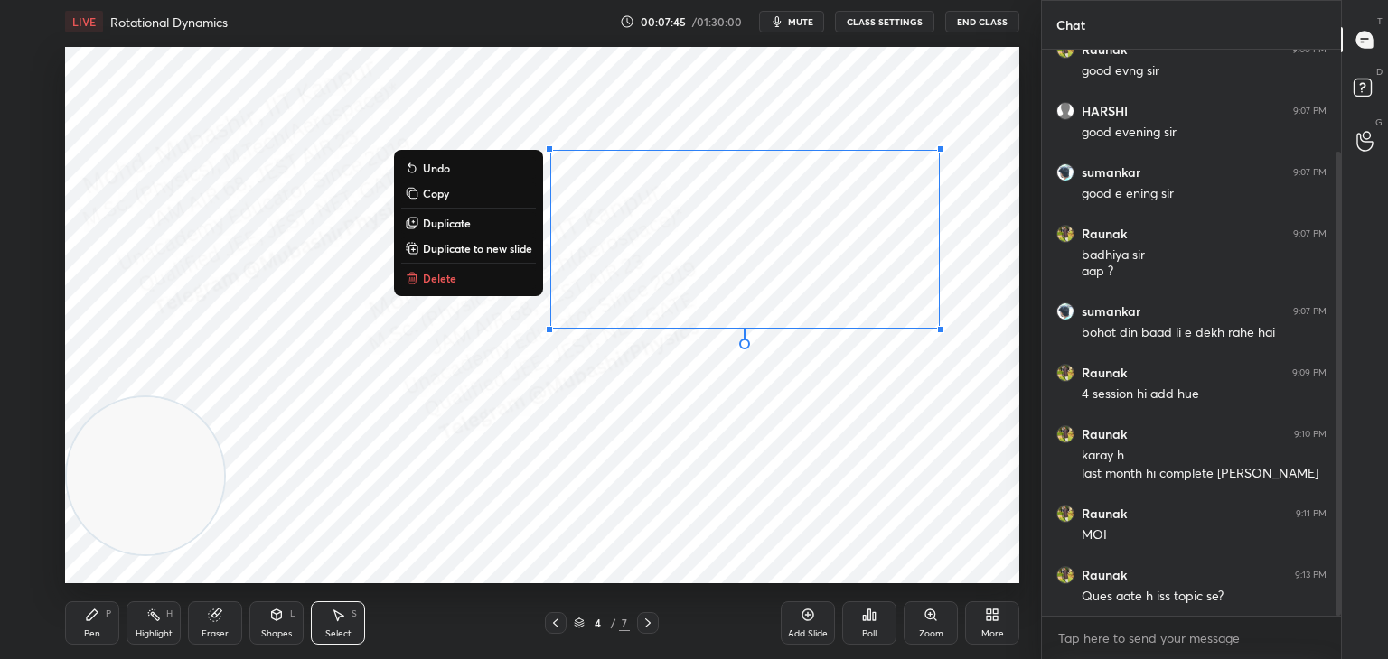
drag, startPoint x: 514, startPoint y: 139, endPoint x: 925, endPoint y: 297, distance: 440.4
click at [1041, 323] on div "1 2 3 4 5 6 7 C X Z C X Z E E Erase all H H LIVE Rotational Dynamics 00:07:45 /…" at bounding box center [694, 329] width 1388 height 659
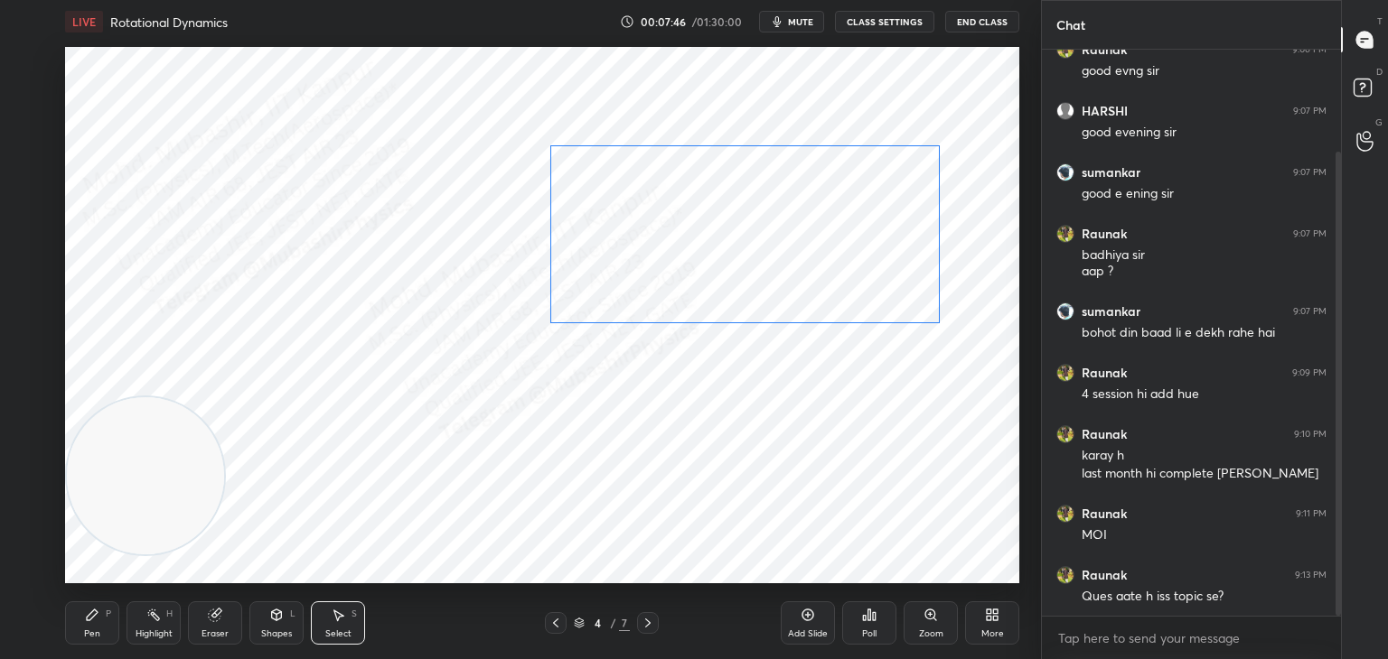
drag, startPoint x: 788, startPoint y: 268, endPoint x: 791, endPoint y: 258, distance: 10.6
click at [791, 261] on div "0 ° Undo Copy Duplicate Duplicate to new slide Delete" at bounding box center [542, 315] width 954 height 537
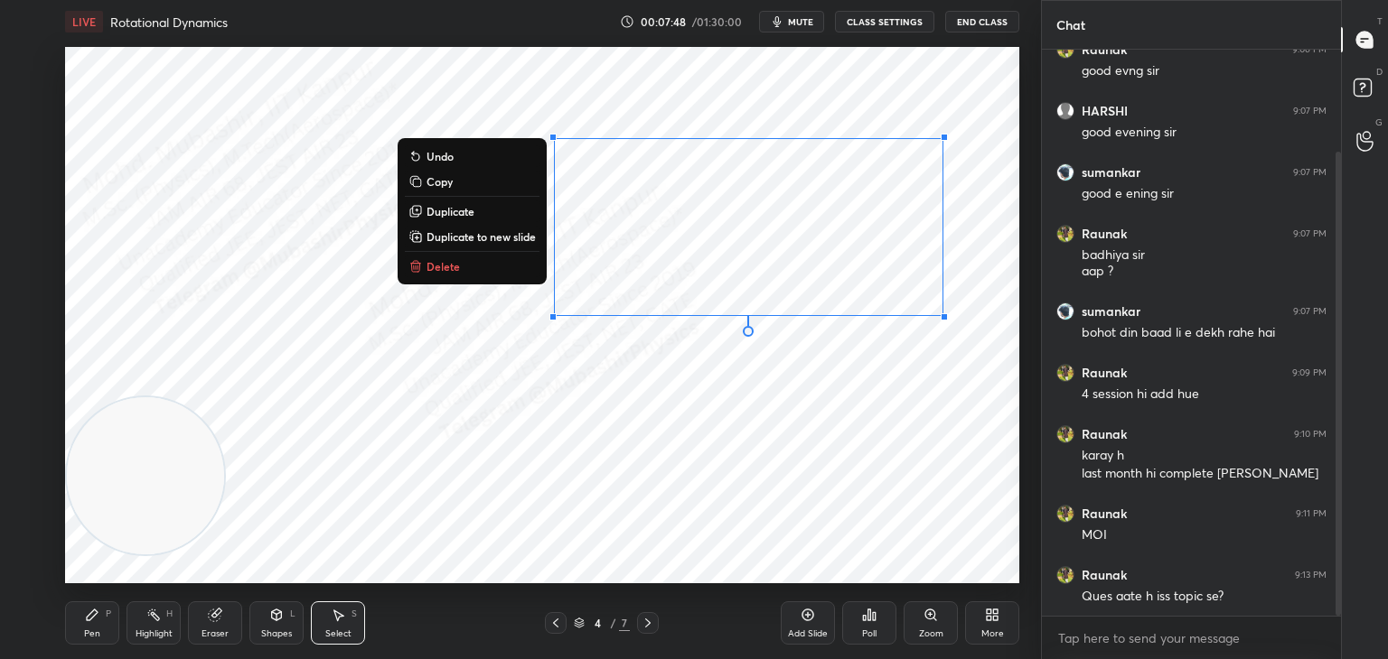
click at [691, 437] on div "0 ° Undo Copy Duplicate Duplicate to new slide Delete" at bounding box center [542, 315] width 954 height 537
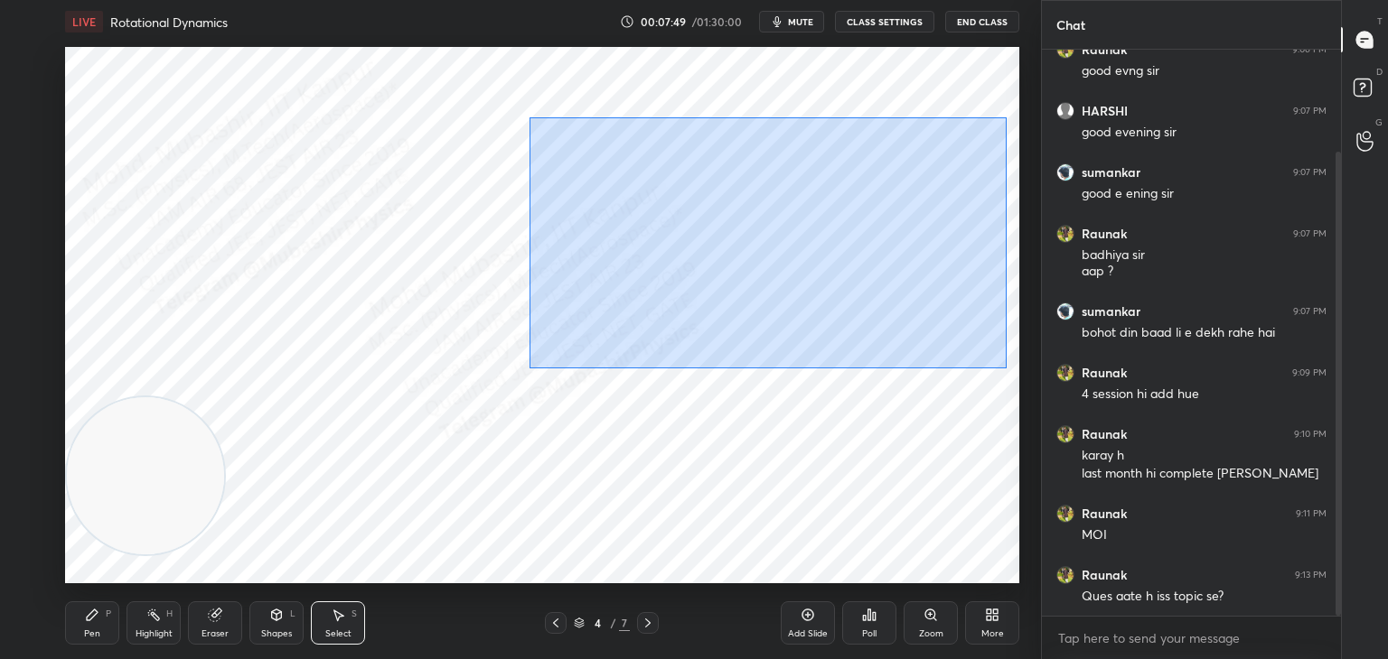
drag, startPoint x: 731, startPoint y: 228, endPoint x: 965, endPoint y: 355, distance: 266.4
click at [988, 369] on div "0 ° Undo Copy Duplicate Duplicate to new slide Delete" at bounding box center [542, 315] width 954 height 537
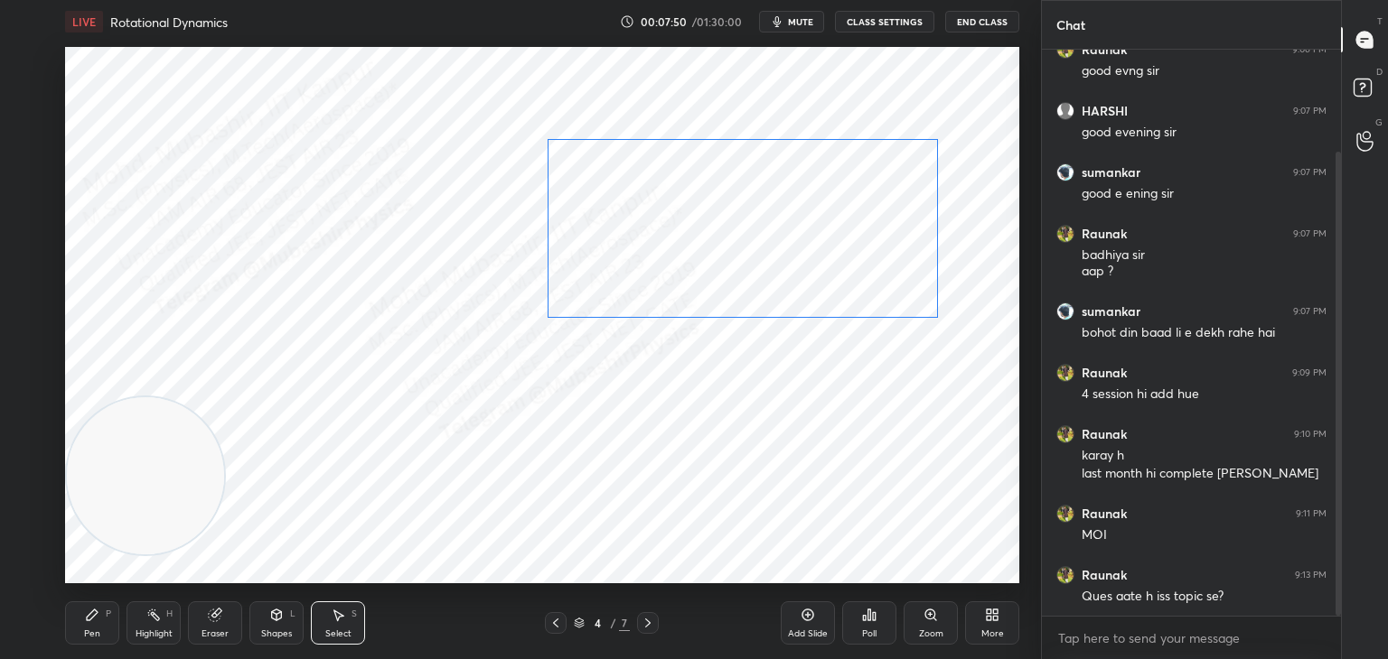
click at [793, 280] on div "0 ° Undo Copy Duplicate Duplicate to new slide Delete" at bounding box center [542, 315] width 954 height 537
drag, startPoint x: 778, startPoint y: 283, endPoint x: 788, endPoint y: 276, distance: 12.3
click at [788, 276] on div "0 ° Undo Copy Duplicate Duplicate to new slide Delete" at bounding box center [542, 315] width 954 height 537
click at [500, 490] on div "0 ° Undo Copy Duplicate Duplicate to new slide Delete" at bounding box center [542, 315] width 954 height 537
click at [155, 623] on div "Highlight H" at bounding box center [153, 623] width 54 height 43
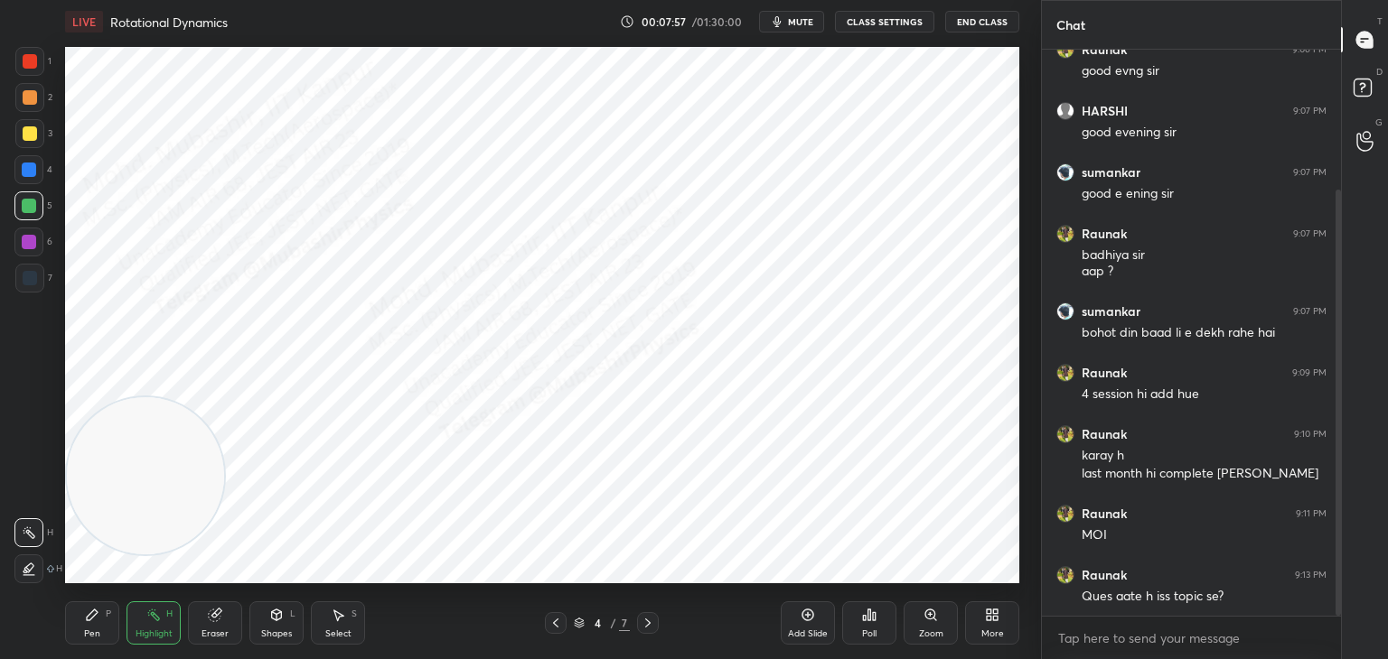
scroll to position [186, 0]
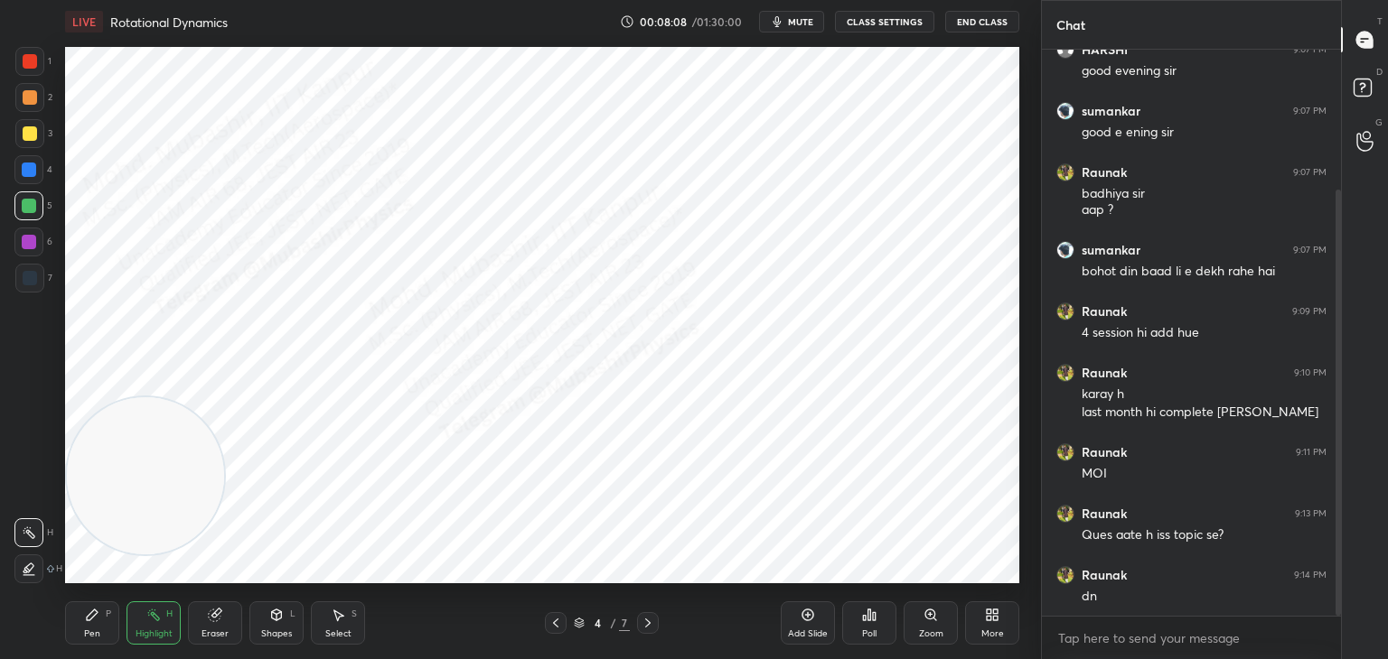
drag, startPoint x: 654, startPoint y: 623, endPoint x: 638, endPoint y: 601, distance: 27.8
click at [654, 622] on icon at bounding box center [648, 623] width 14 height 14
drag, startPoint x: 155, startPoint y: 475, endPoint x: 1016, endPoint y: 532, distance: 862.8
click at [224, 547] on video at bounding box center [145, 475] width 157 height 157
click at [76, 631] on div "Pen P" at bounding box center [92, 623] width 54 height 43
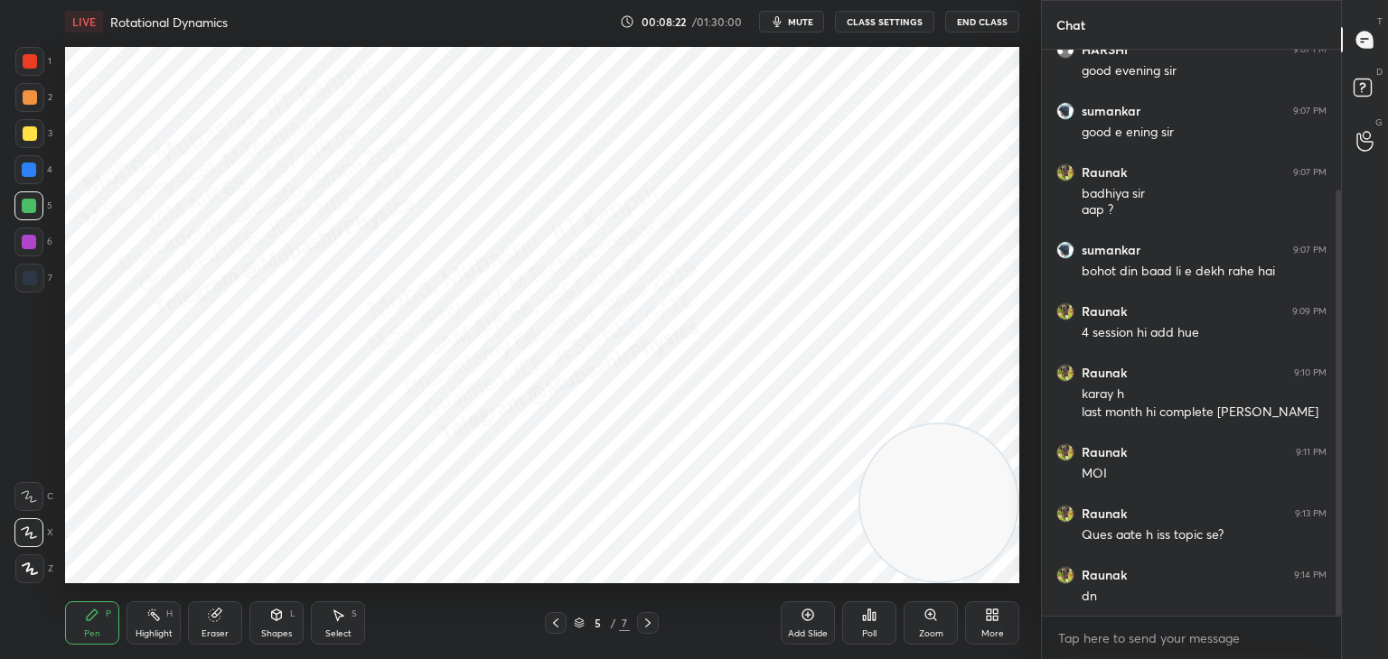
drag, startPoint x: 27, startPoint y: 56, endPoint x: 36, endPoint y: 72, distance: 18.6
click at [27, 58] on div at bounding box center [30, 61] width 14 height 14
click at [31, 284] on div at bounding box center [30, 278] width 14 height 14
click at [29, 62] on div at bounding box center [30, 61] width 14 height 14
click at [30, 174] on div at bounding box center [29, 170] width 14 height 14
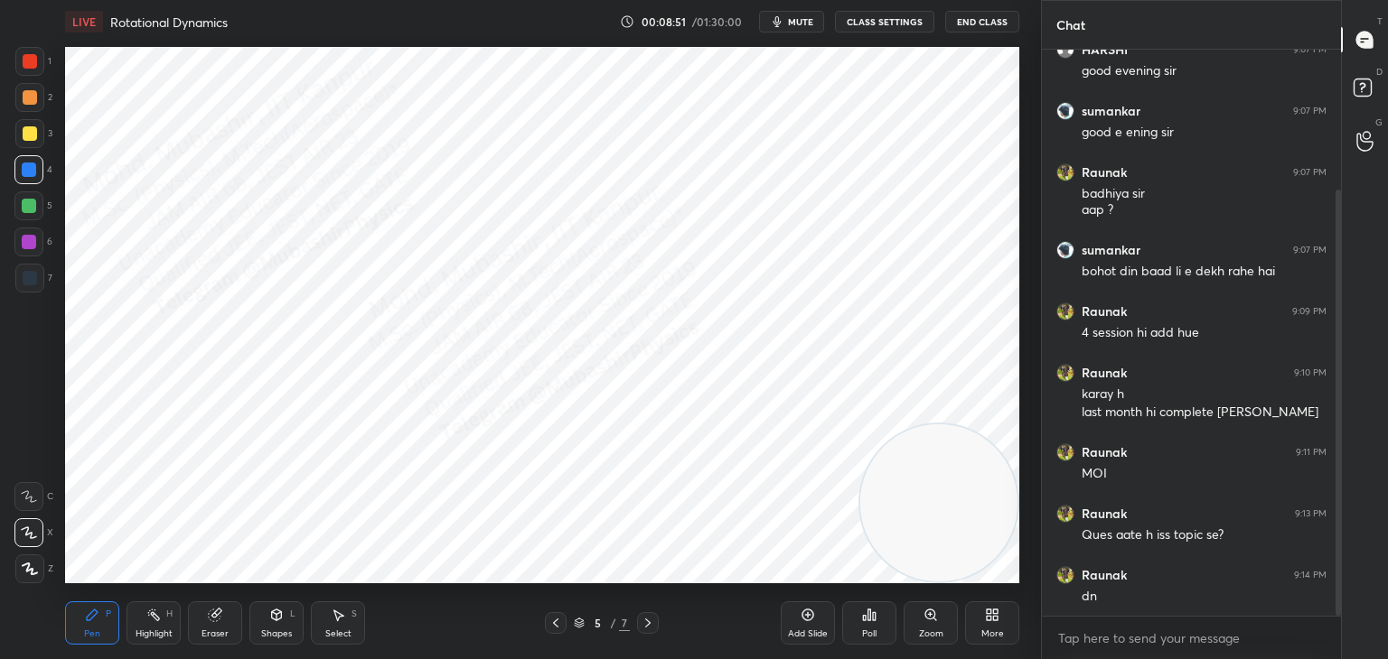
drag, startPoint x: 341, startPoint y: 618, endPoint x: 332, endPoint y: 590, distance: 29.4
click at [341, 609] on icon at bounding box center [338, 615] width 14 height 14
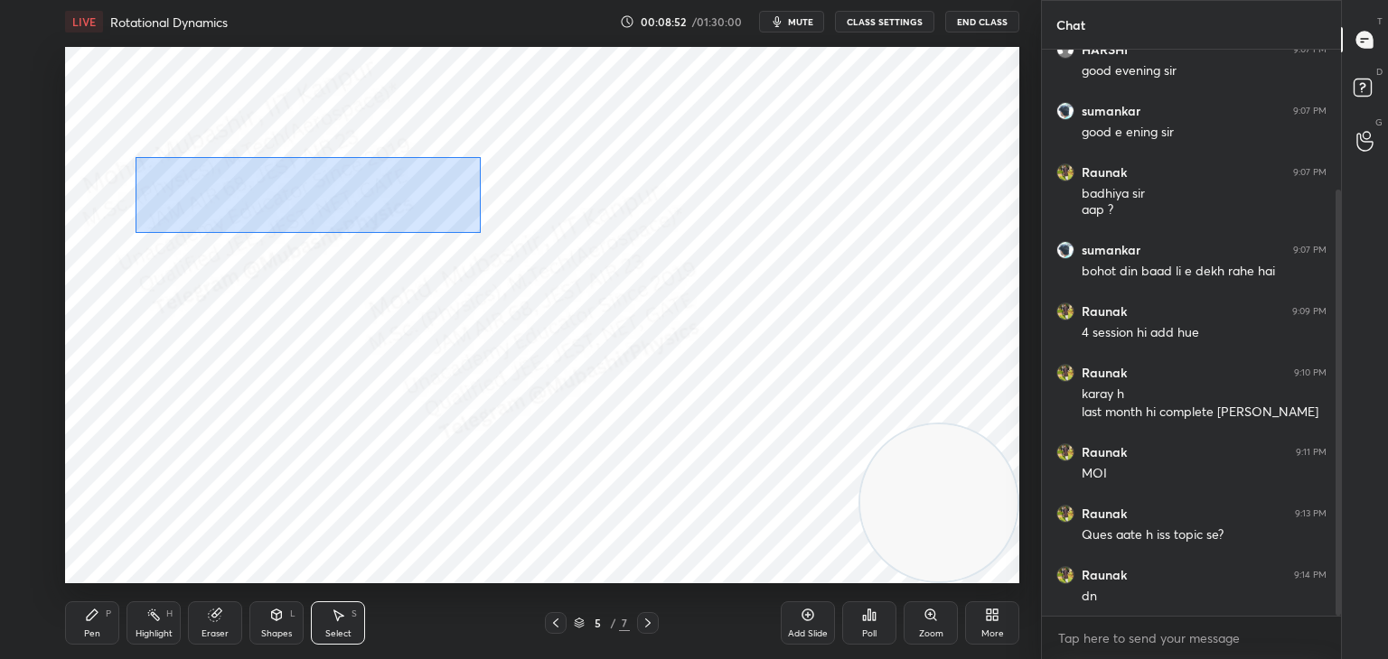
drag, startPoint x: 136, startPoint y: 157, endPoint x: 446, endPoint y: 229, distance: 318.9
click at [464, 233] on div "0 ° Undo Copy Duplicate Duplicate to new slide Delete" at bounding box center [542, 315] width 954 height 537
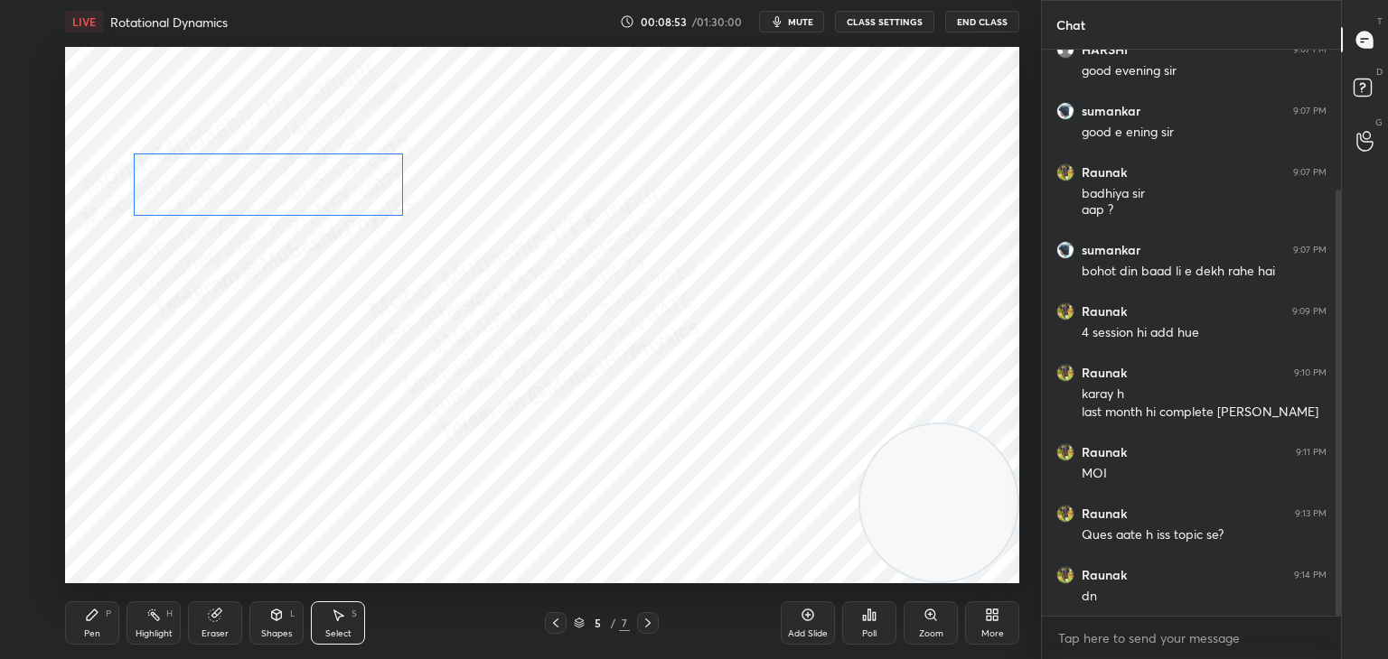
click at [331, 197] on div "0 ° Undo Copy Duplicate Duplicate to new slide Delete" at bounding box center [542, 315] width 954 height 537
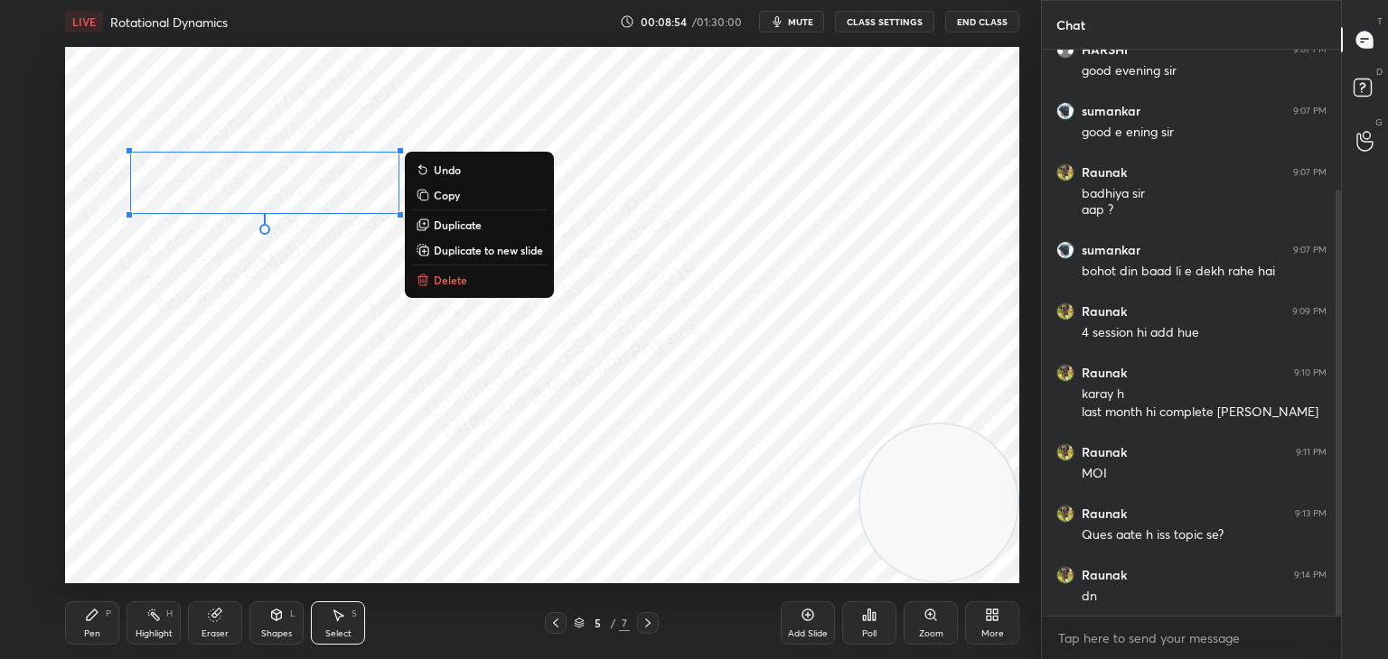
click at [271, 623] on div "Shapes L" at bounding box center [276, 623] width 54 height 43
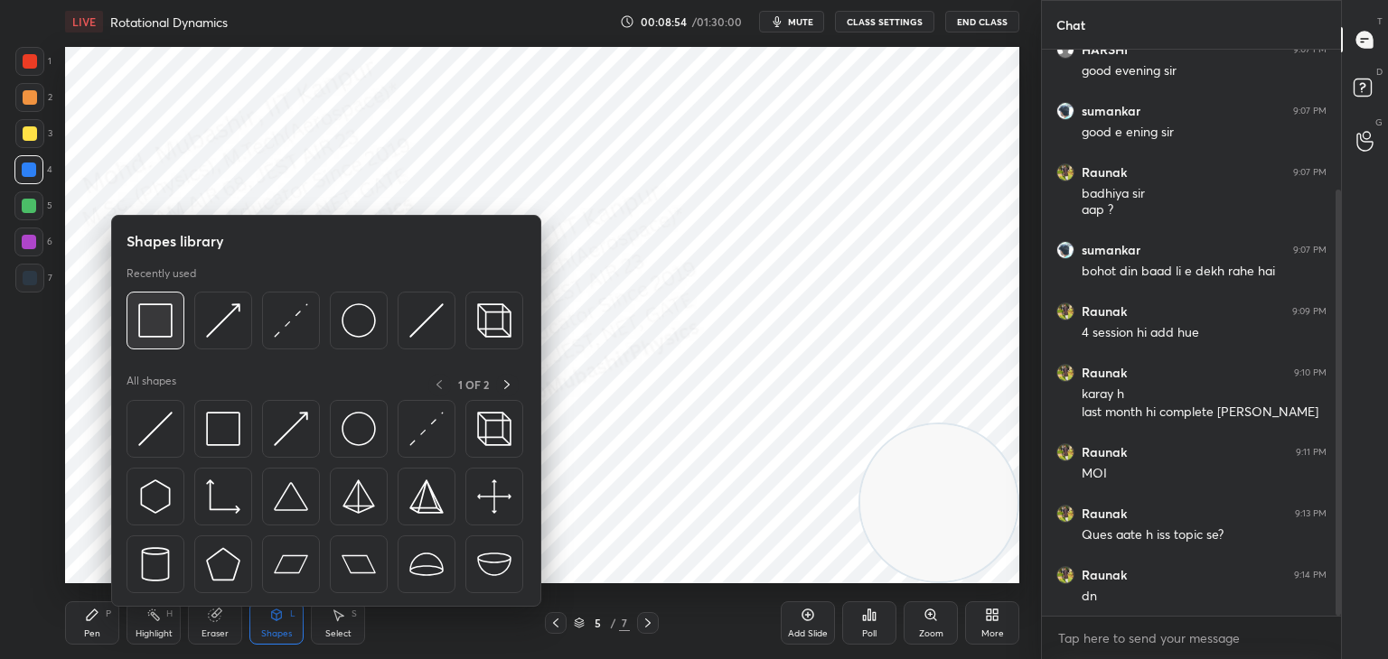
click at [170, 316] on img at bounding box center [155, 321] width 34 height 34
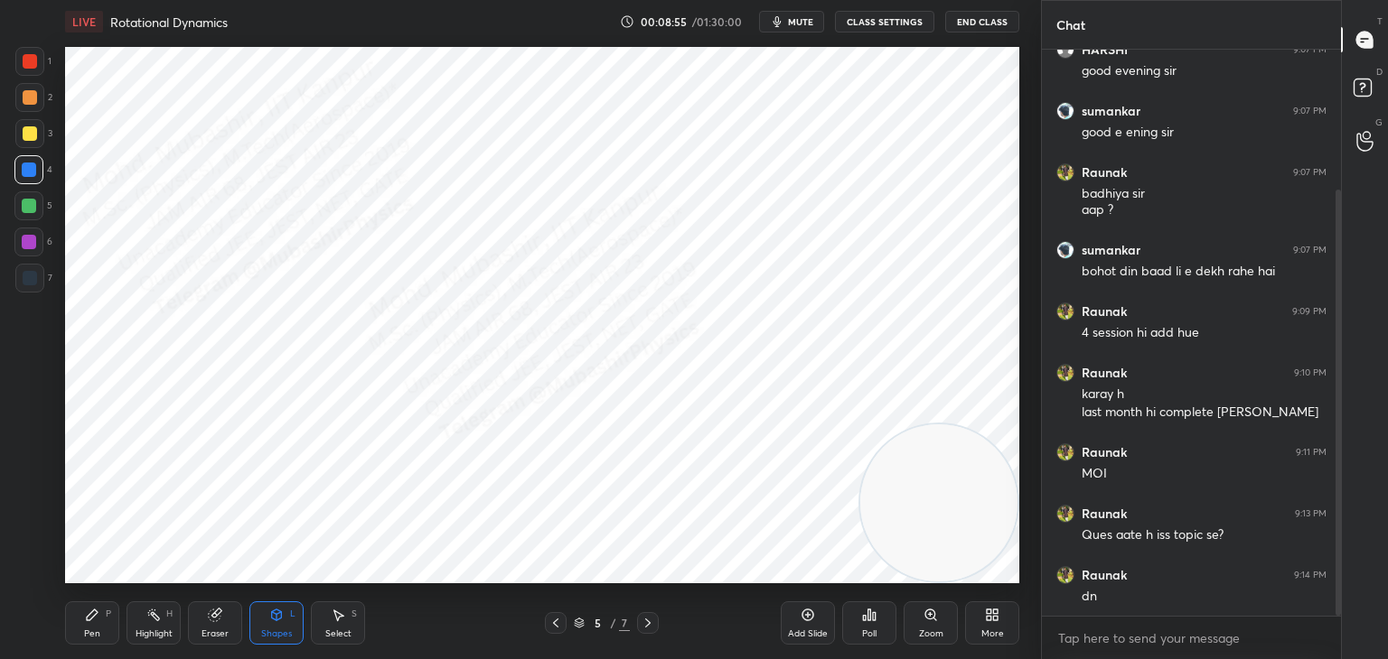
click at [29, 273] on div at bounding box center [30, 278] width 14 height 14
drag, startPoint x: 98, startPoint y: 614, endPoint x: 102, endPoint y: 586, distance: 28.4
click at [98, 609] on icon at bounding box center [92, 615] width 14 height 14
click at [27, 179] on div at bounding box center [28, 169] width 29 height 29
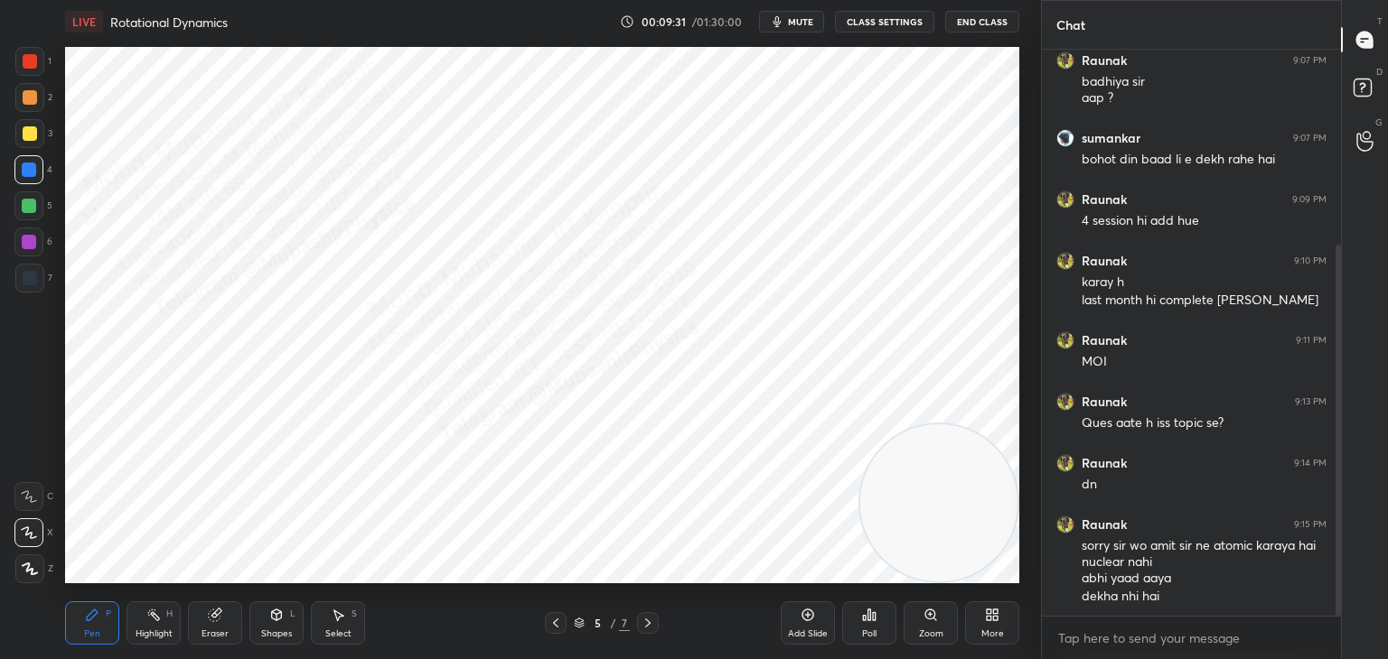
scroll to position [360, 0]
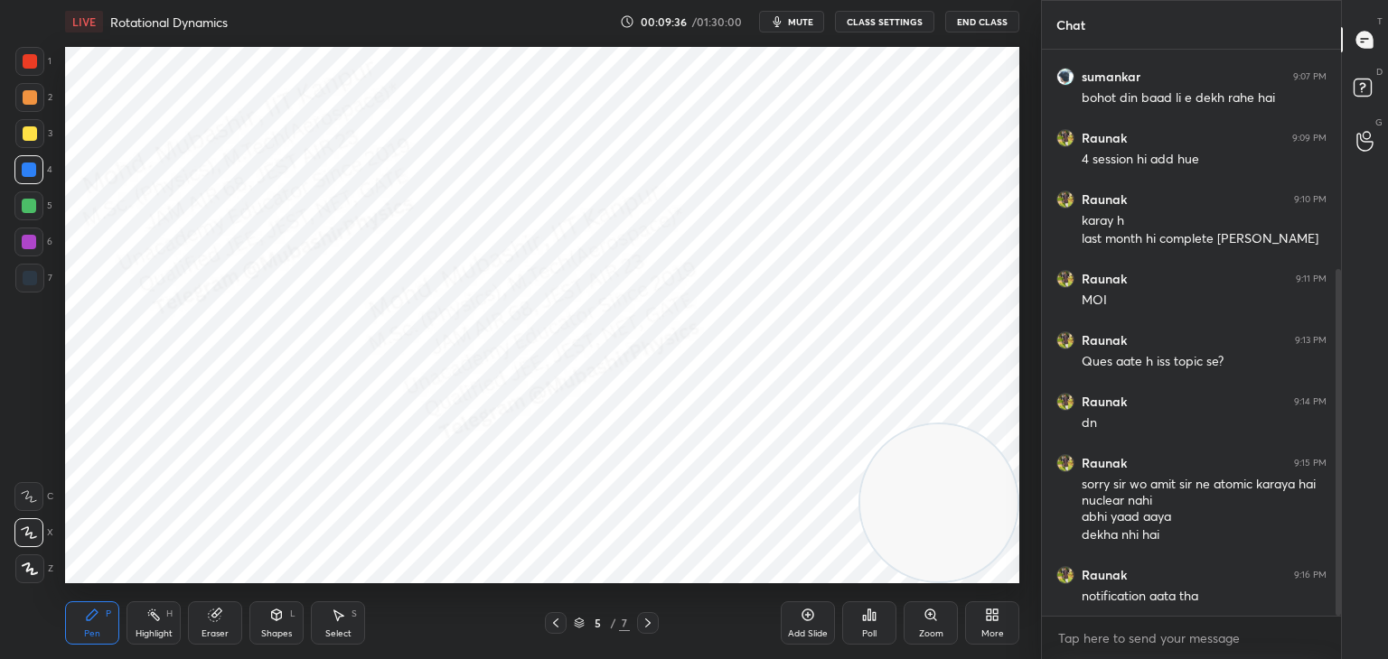
click at [291, 627] on div "Shapes L" at bounding box center [276, 623] width 54 height 43
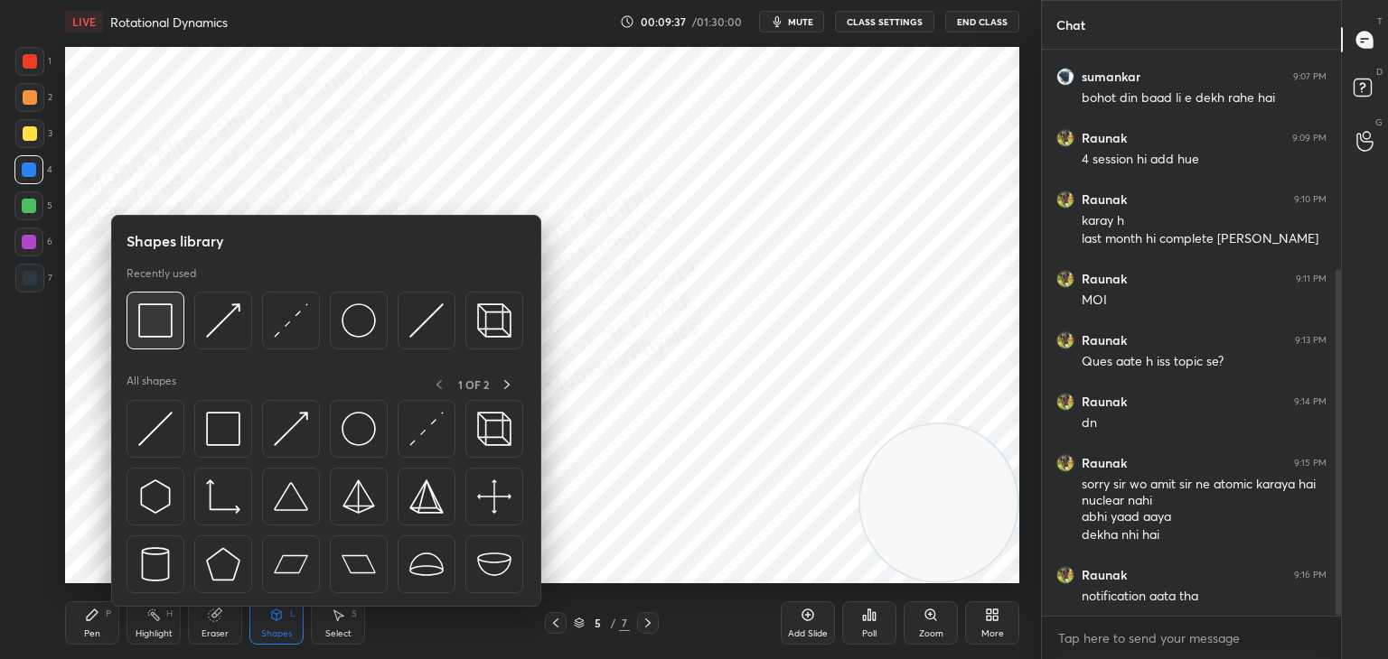
click at [156, 337] on img at bounding box center [155, 321] width 34 height 34
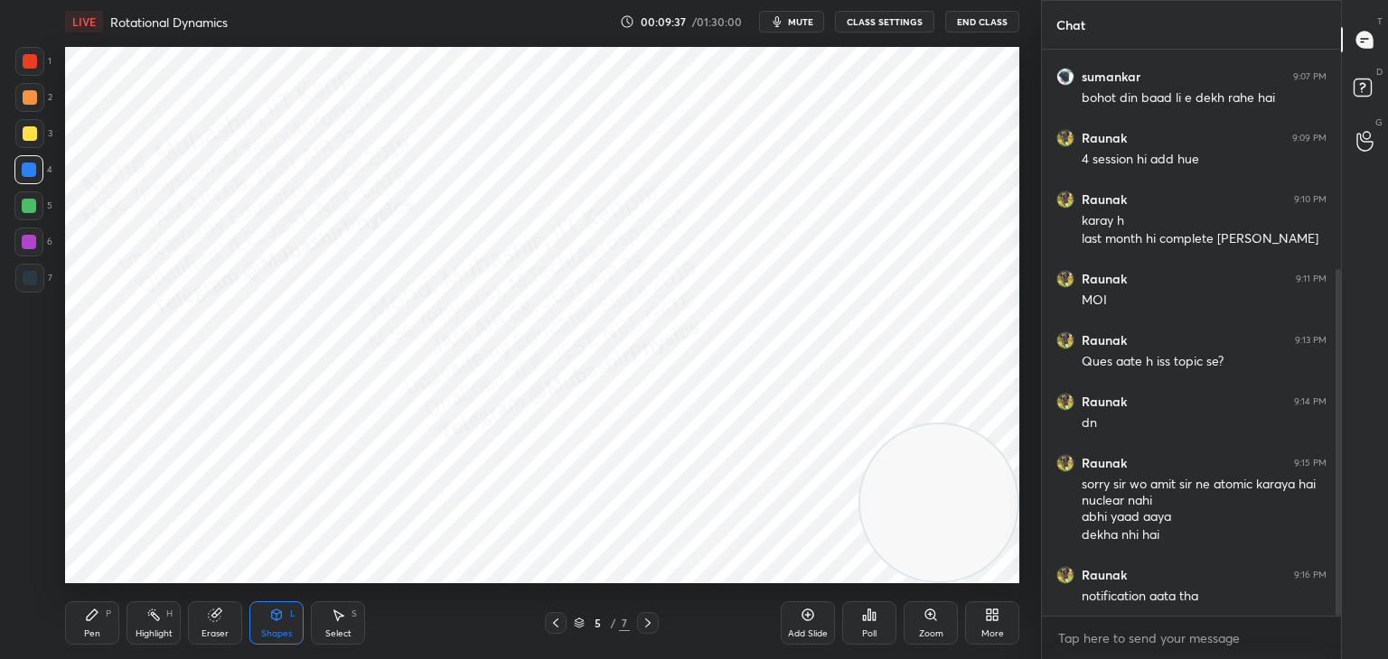
drag, startPoint x: 33, startPoint y: 279, endPoint x: 62, endPoint y: 302, distance: 37.4
click at [33, 280] on div at bounding box center [30, 278] width 14 height 14
drag, startPoint x: 343, startPoint y: 620, endPoint x: 211, endPoint y: 605, distance: 132.7
click at [331, 620] on icon at bounding box center [338, 615] width 14 height 14
drag, startPoint x: 157, startPoint y: 627, endPoint x: 159, endPoint y: 604, distance: 22.7
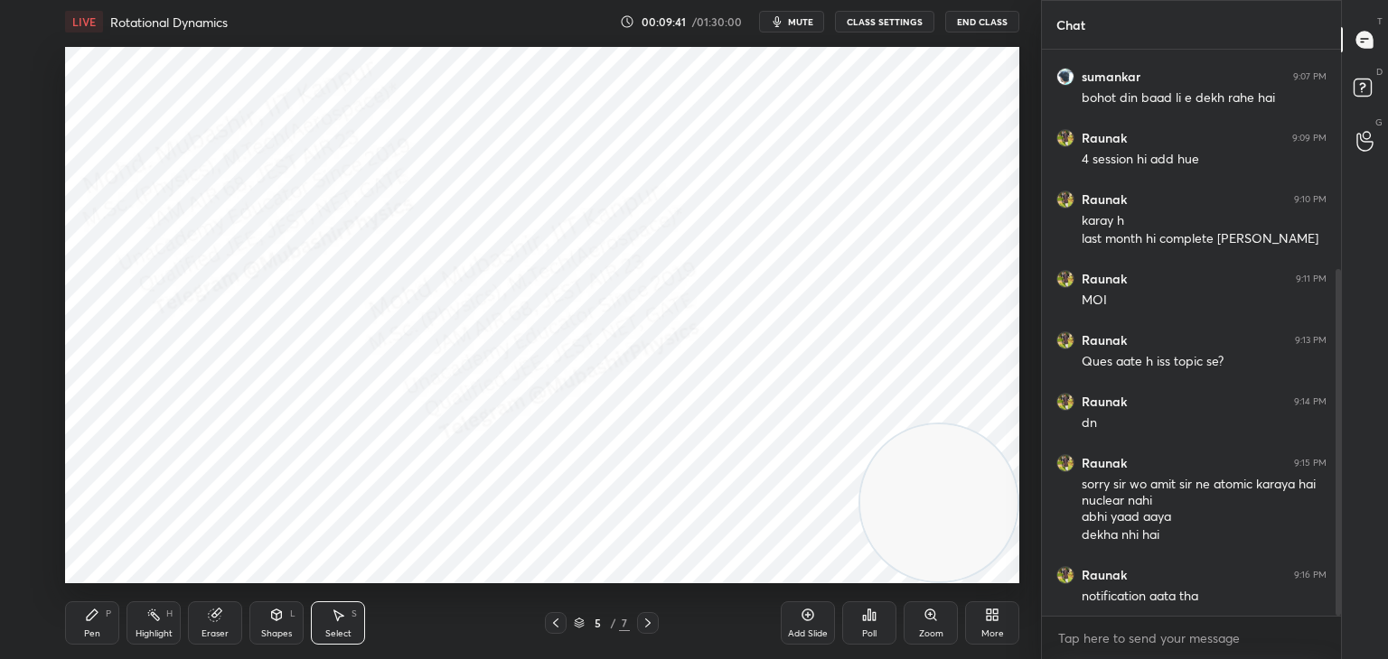
click at [154, 623] on div "Highlight H" at bounding box center [153, 623] width 54 height 43
click at [89, 623] on div "Pen P" at bounding box center [92, 623] width 54 height 43
click at [276, 623] on div "Shapes L" at bounding box center [276, 623] width 54 height 43
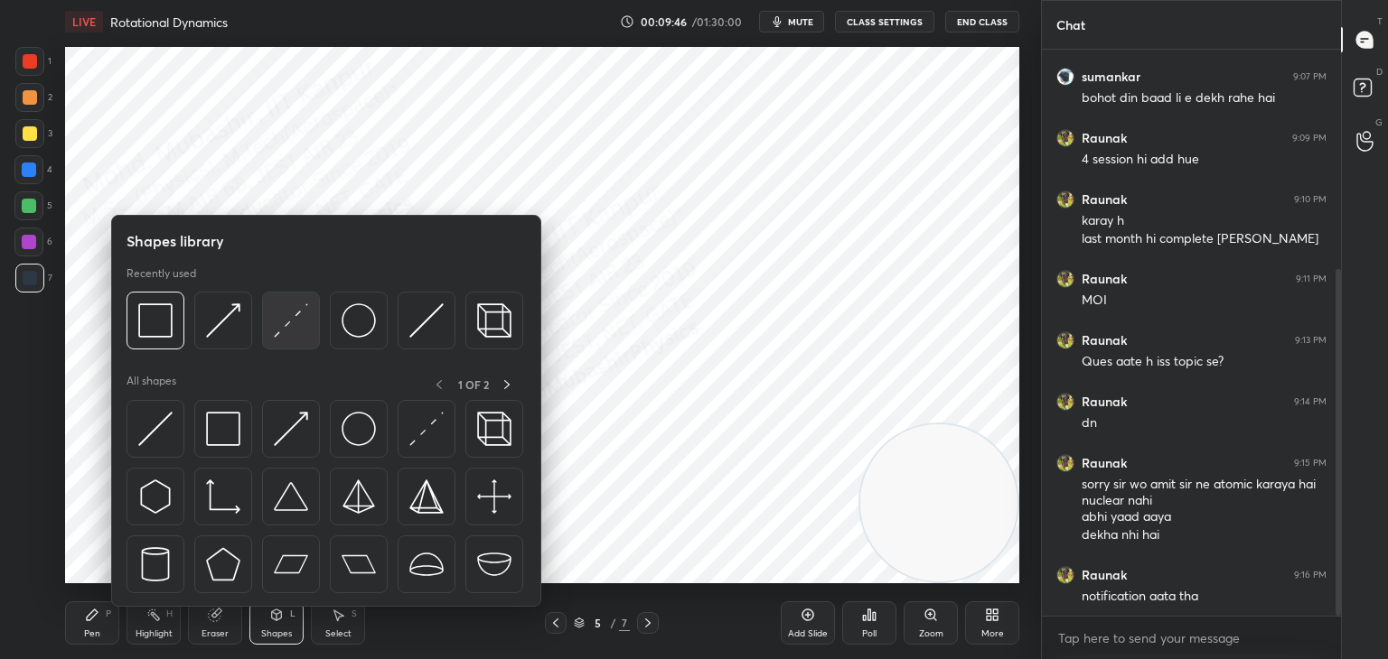
click at [287, 320] on img at bounding box center [291, 321] width 34 height 34
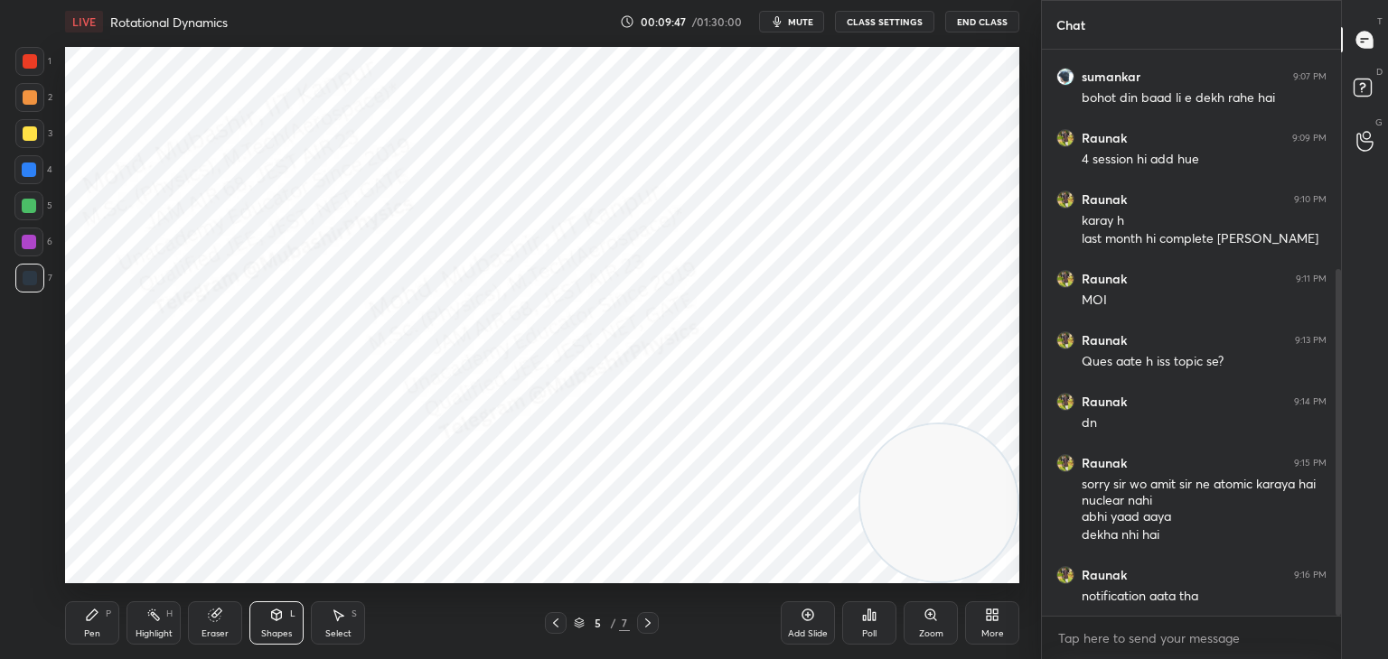
drag, startPoint x: 23, startPoint y: 143, endPoint x: 37, endPoint y: 145, distance: 13.7
click at [25, 143] on div at bounding box center [29, 133] width 29 height 29
drag, startPoint x: 874, startPoint y: 497, endPoint x: 61, endPoint y: 596, distance: 819.1
click at [188, 558] on video at bounding box center [266, 503] width 157 height 157
drag, startPoint x: 76, startPoint y: 640, endPoint x: 63, endPoint y: 547, distance: 93.9
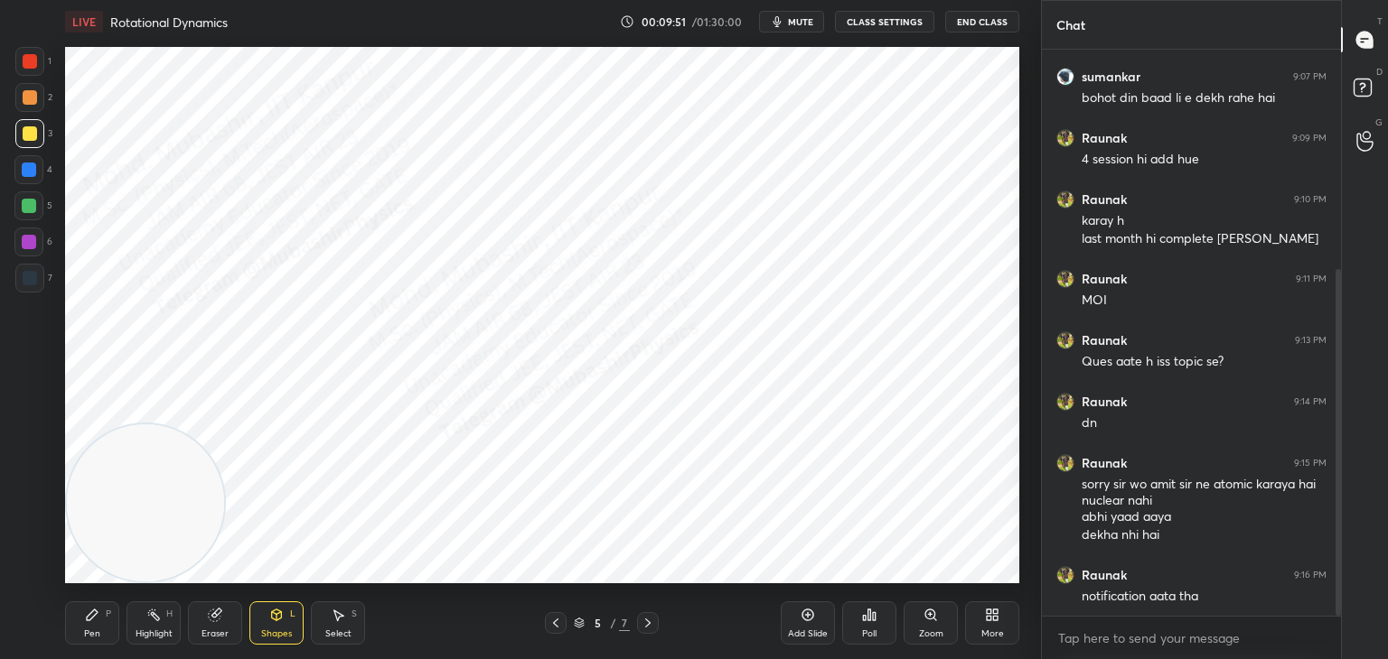
click at [79, 627] on div "Pen P" at bounding box center [92, 623] width 54 height 43
drag, startPoint x: 26, startPoint y: 254, endPoint x: 43, endPoint y: 243, distance: 20.3
click at [33, 247] on div at bounding box center [28, 242] width 29 height 29
click at [33, 107] on div at bounding box center [29, 97] width 29 height 29
click at [33, 206] on div at bounding box center [29, 206] width 14 height 14
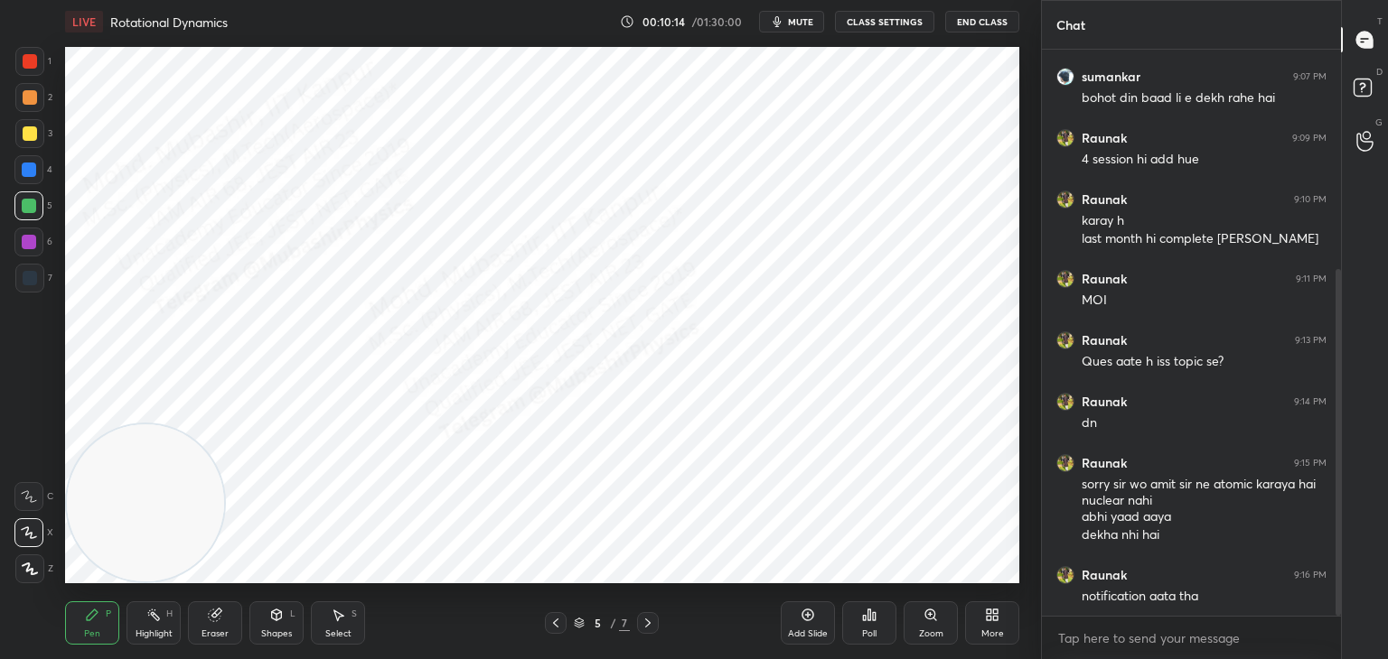
click at [33, 168] on div at bounding box center [28, 169] width 29 height 29
click at [333, 630] on div "Select" at bounding box center [338, 634] width 26 height 9
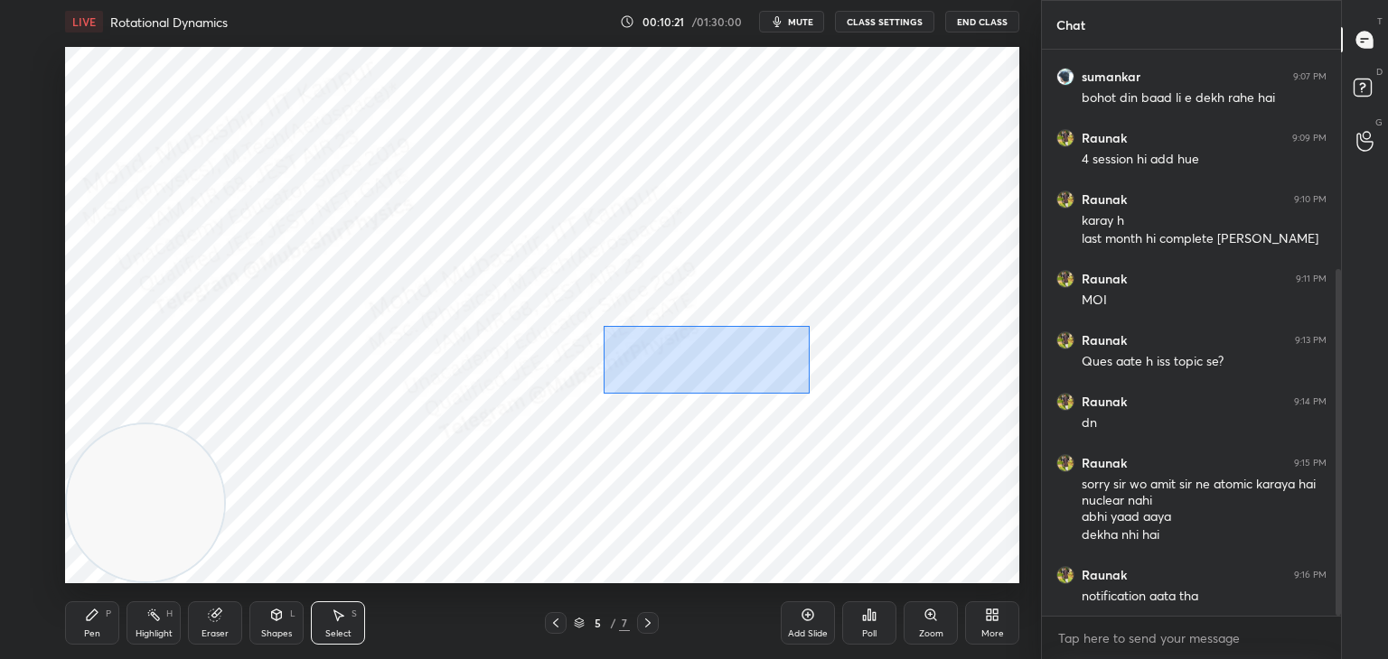
drag, startPoint x: 603, startPoint y: 326, endPoint x: 874, endPoint y: 407, distance: 282.7
click at [875, 408] on div "0 ° Undo Copy Duplicate Duplicate to new slide Delete" at bounding box center [542, 315] width 954 height 537
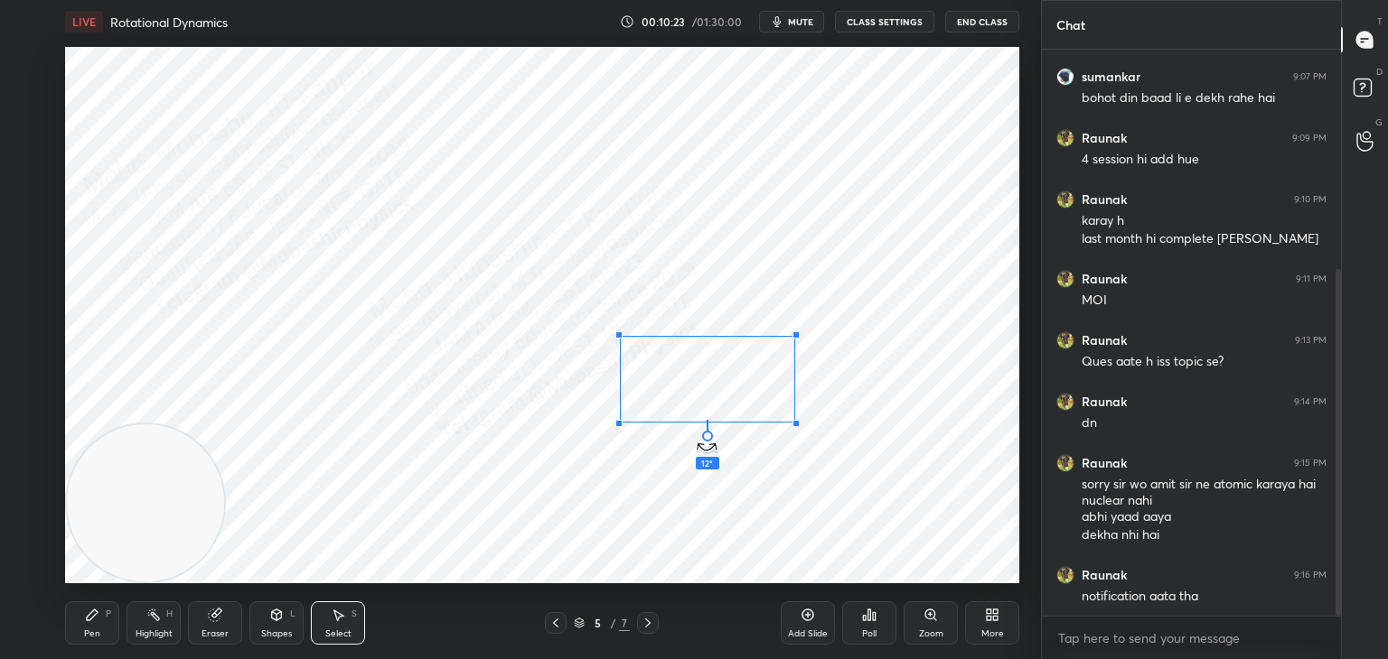
drag, startPoint x: 708, startPoint y: 417, endPoint x: 702, endPoint y: 406, distance: 13.3
click at [687, 424] on div "12 ° Undo Copy Duplicate Duplicate to new slide Delete" at bounding box center [542, 315] width 954 height 537
drag, startPoint x: 717, startPoint y: 379, endPoint x: 706, endPoint y: 395, distance: 18.8
click at [706, 396] on div "0 ° Undo Copy Duplicate Duplicate to new slide Delete" at bounding box center [542, 315] width 954 height 537
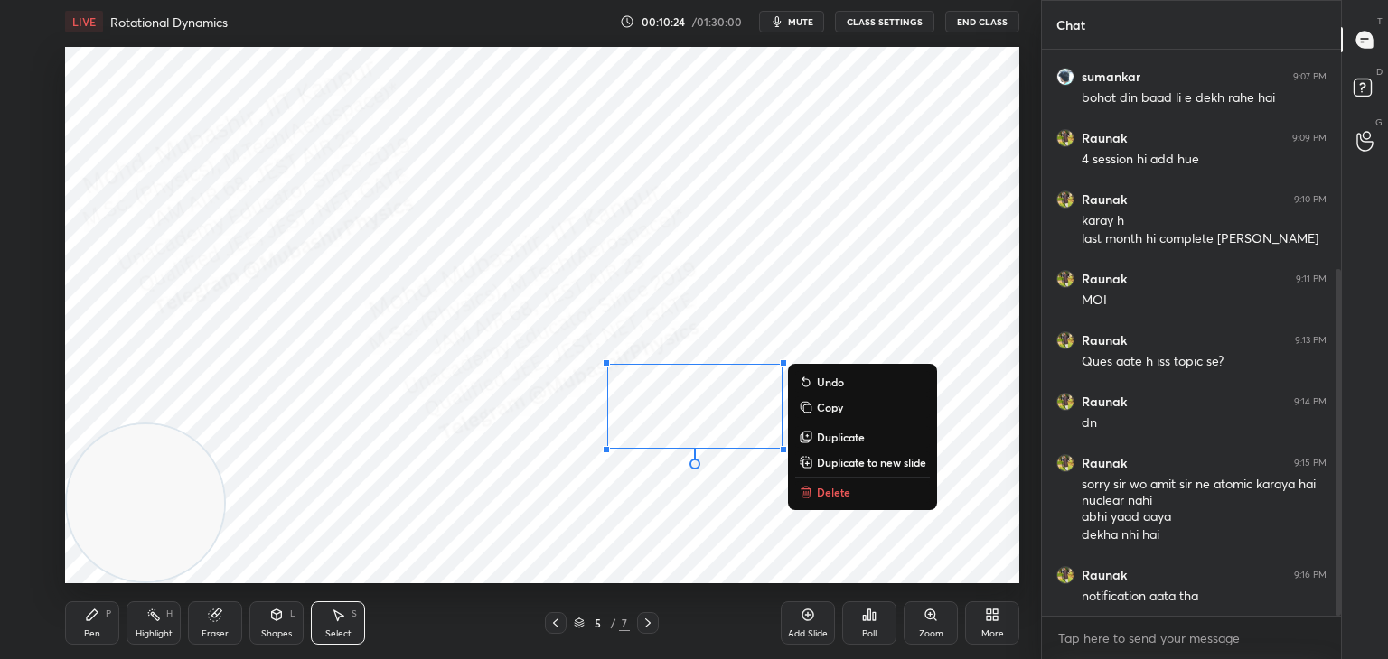
drag, startPoint x: 152, startPoint y: 634, endPoint x: 224, endPoint y: 568, distance: 97.8
click at [153, 633] on div "Highlight" at bounding box center [154, 634] width 37 height 9
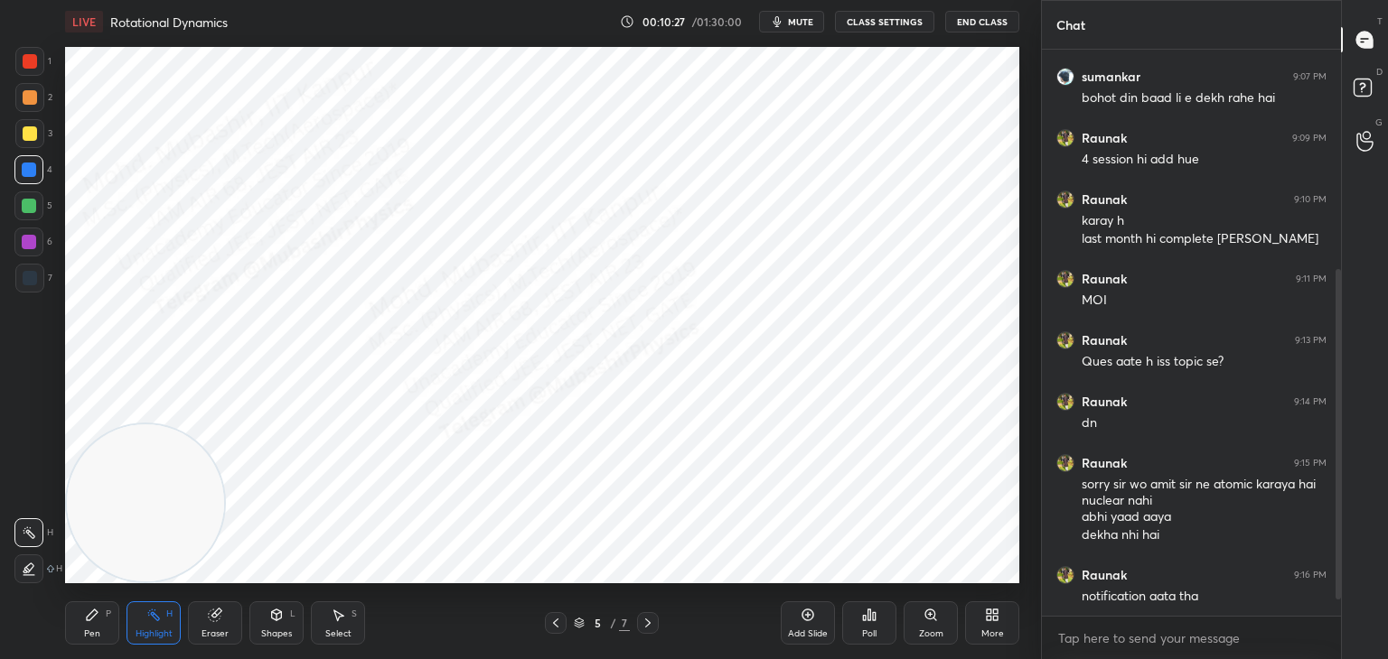
scroll to position [421, 0]
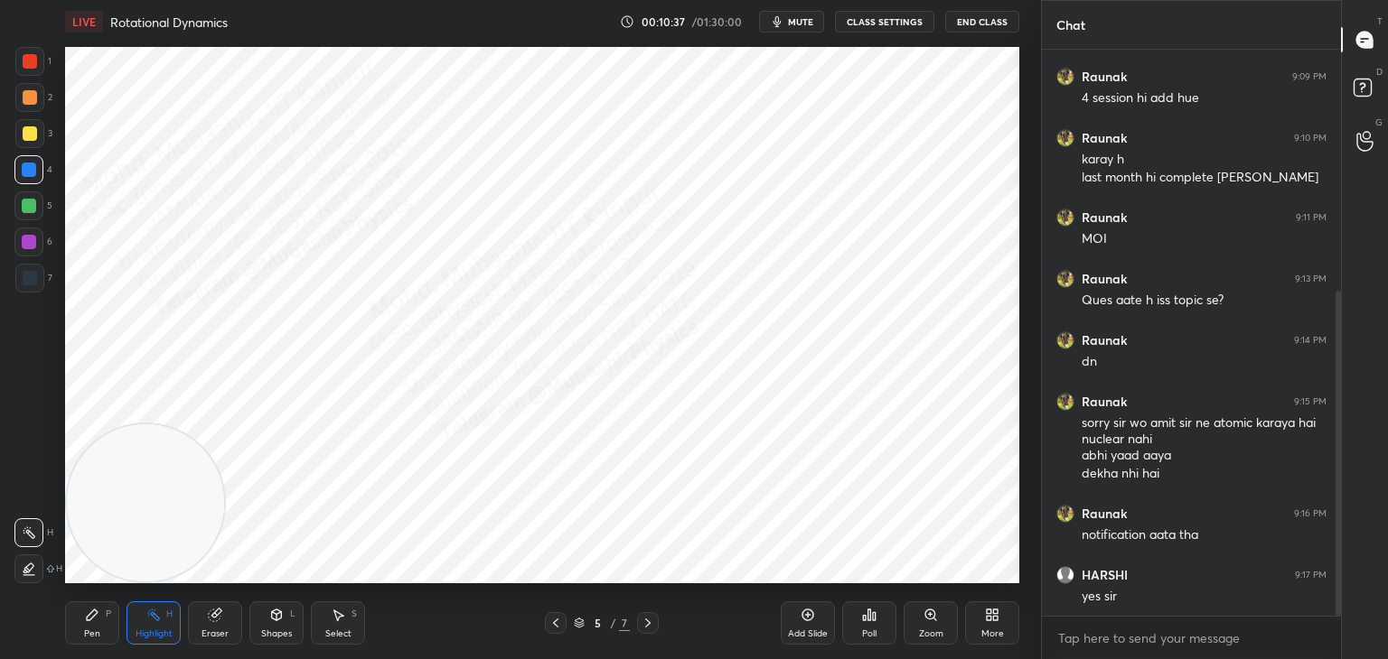
click at [800, 18] on span "mute" at bounding box center [800, 21] width 25 height 13
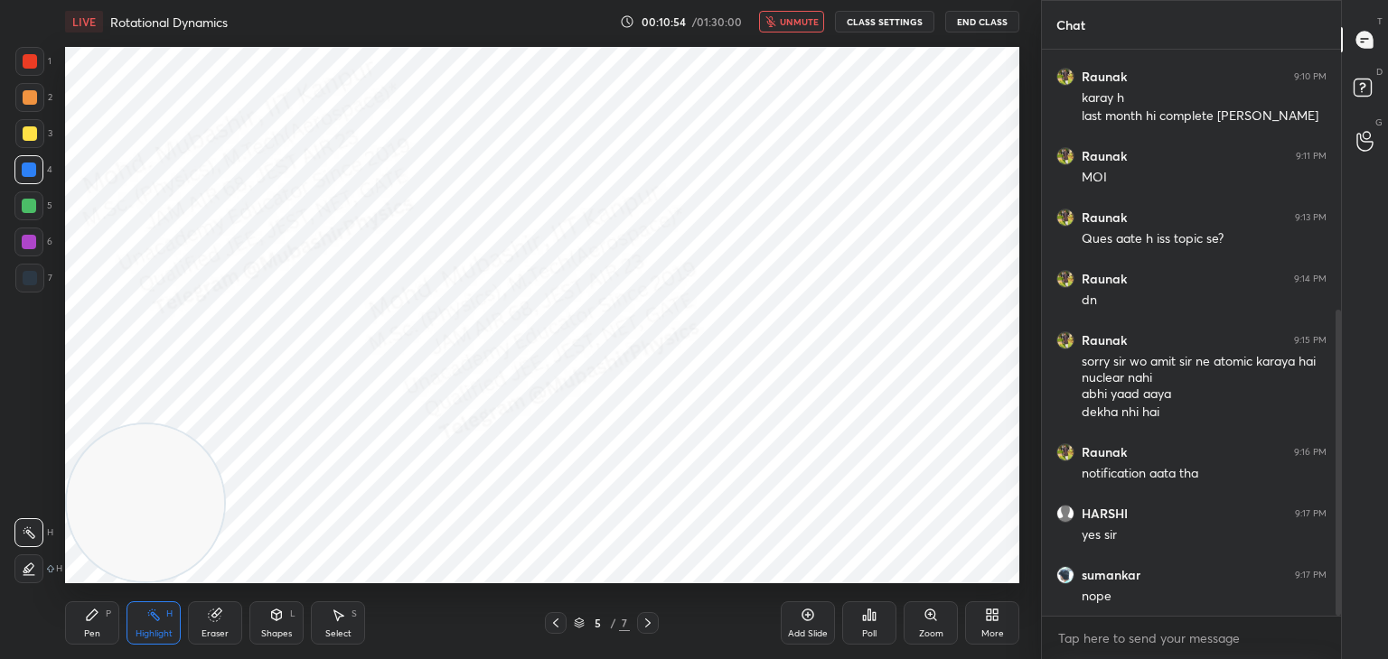
click at [792, 23] on span "unmute" at bounding box center [799, 21] width 39 height 13
drag, startPoint x: 799, startPoint y: 14, endPoint x: 714, endPoint y: 3, distance: 85.6
click at [795, 14] on button "mute" at bounding box center [791, 22] width 65 height 22
drag, startPoint x: 807, startPoint y: 15, endPoint x: 790, endPoint y: 22, distance: 18.3
click at [806, 18] on span "unmute" at bounding box center [799, 21] width 39 height 13
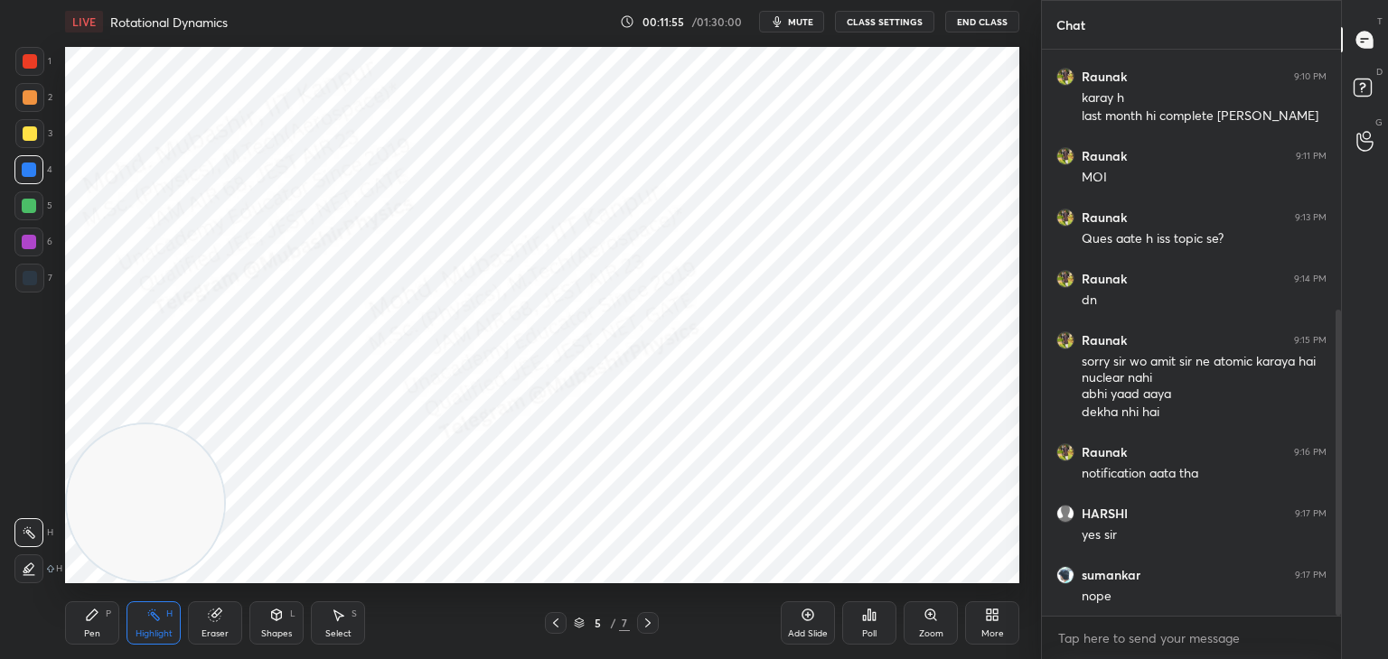
click at [990, 623] on div "More" at bounding box center [992, 623] width 54 height 43
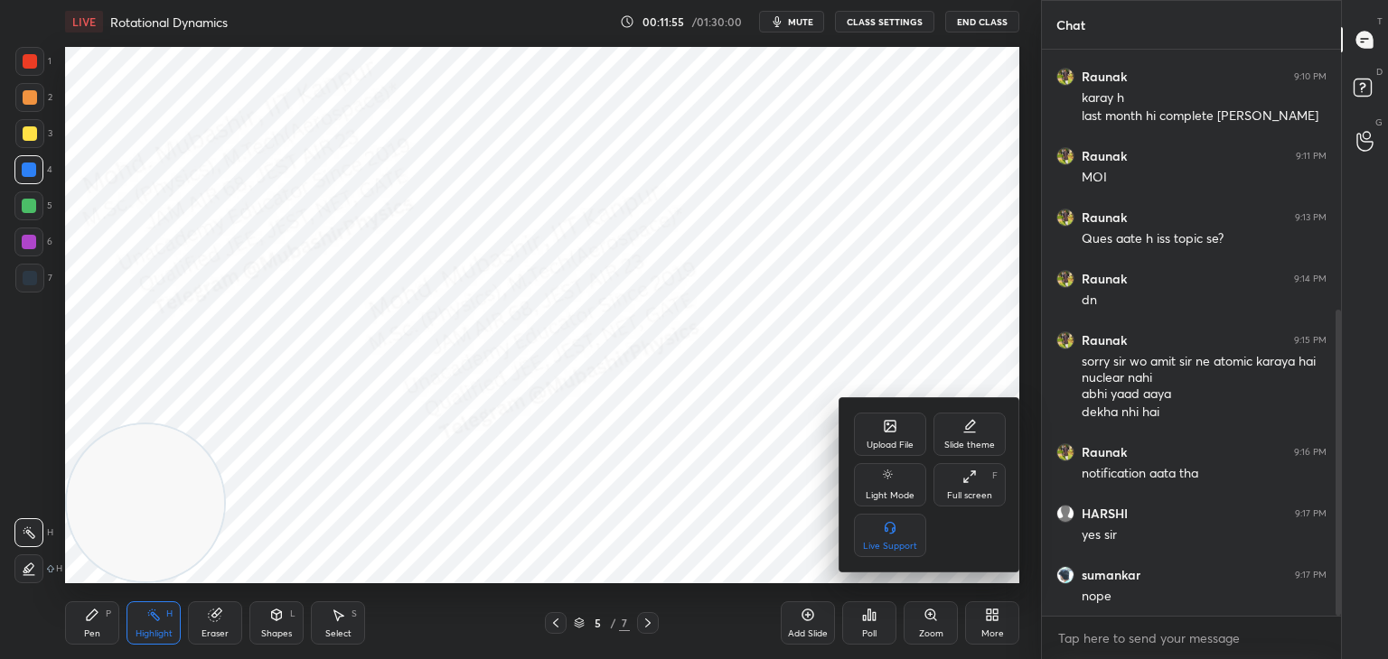
click at [893, 435] on div "Upload File" at bounding box center [890, 434] width 72 height 43
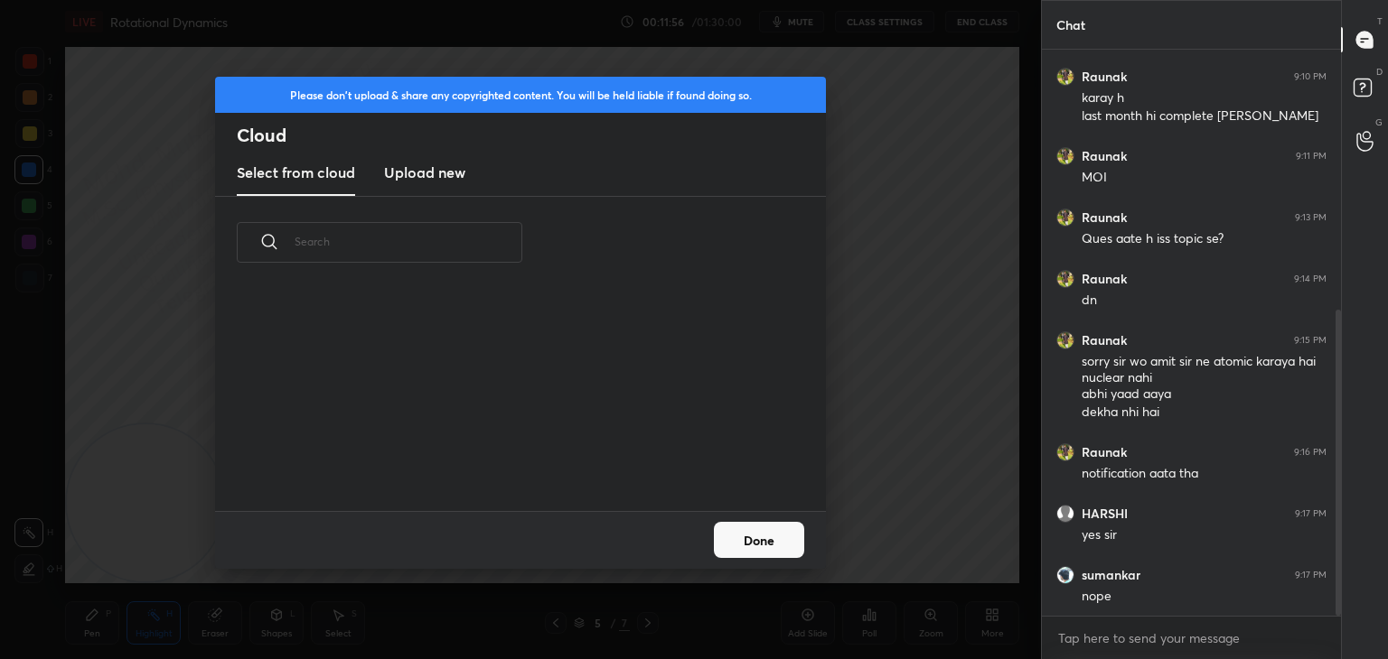
drag, startPoint x: 419, startPoint y: 182, endPoint x: 592, endPoint y: 193, distance: 172.9
click at [416, 182] on h3 "Upload new" at bounding box center [424, 173] width 81 height 22
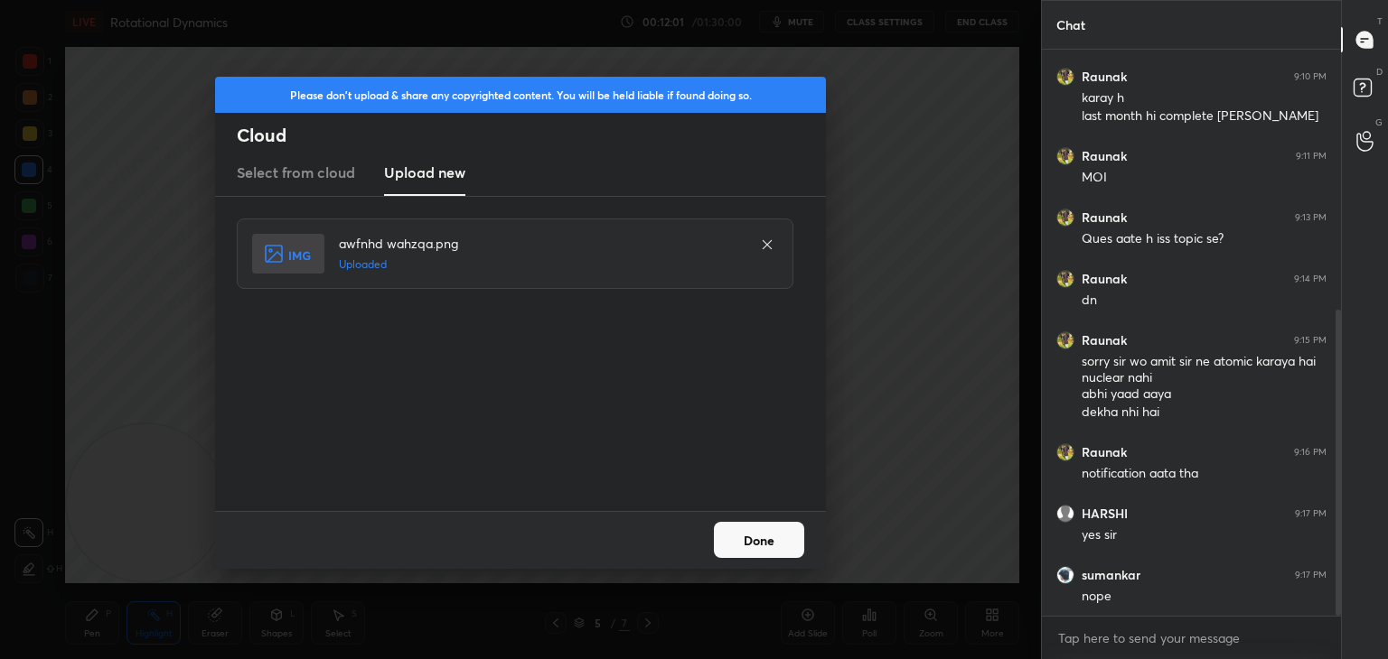
click at [745, 551] on button "Done" at bounding box center [759, 540] width 90 height 36
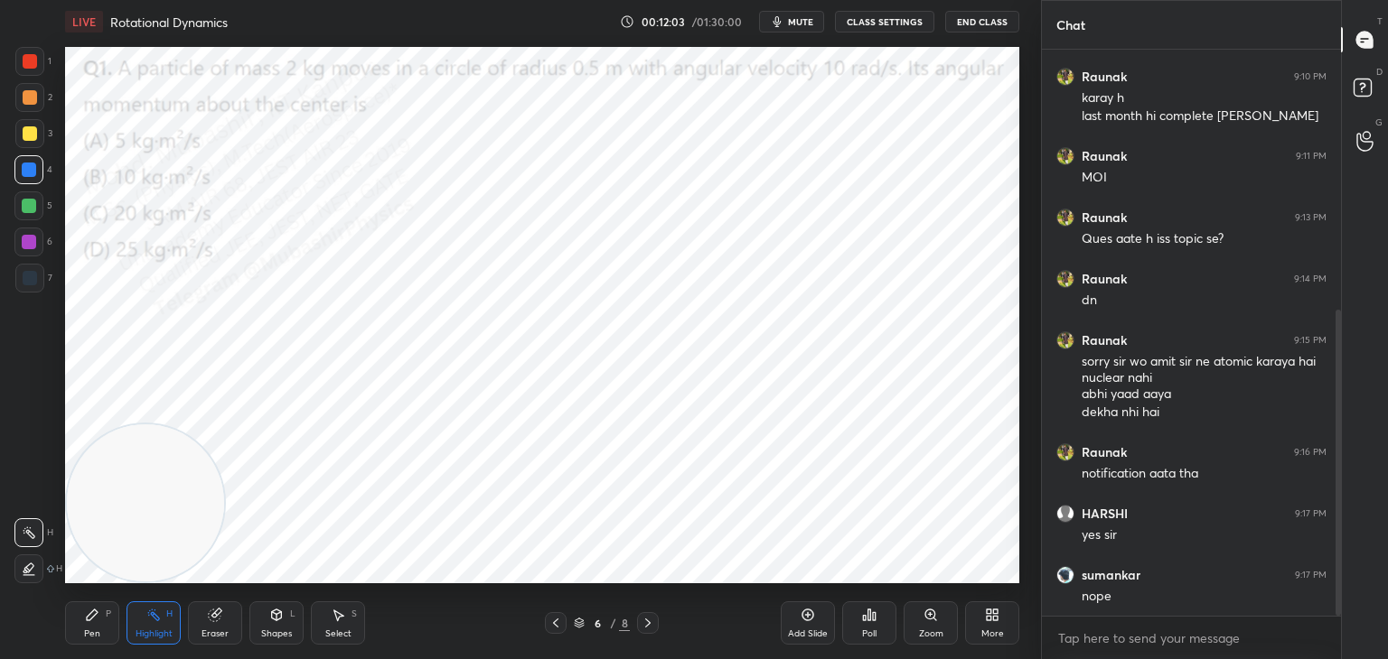
click at [781, 23] on icon "button" at bounding box center [777, 21] width 8 height 11
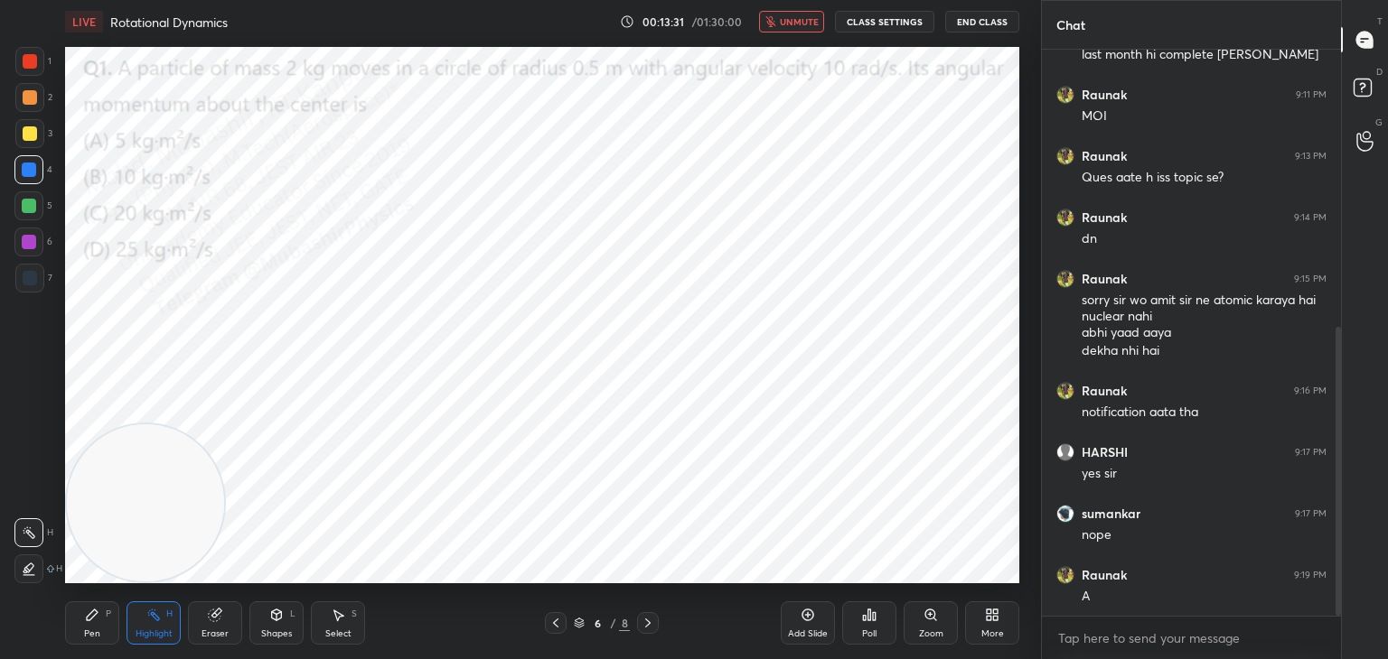
scroll to position [605, 0]
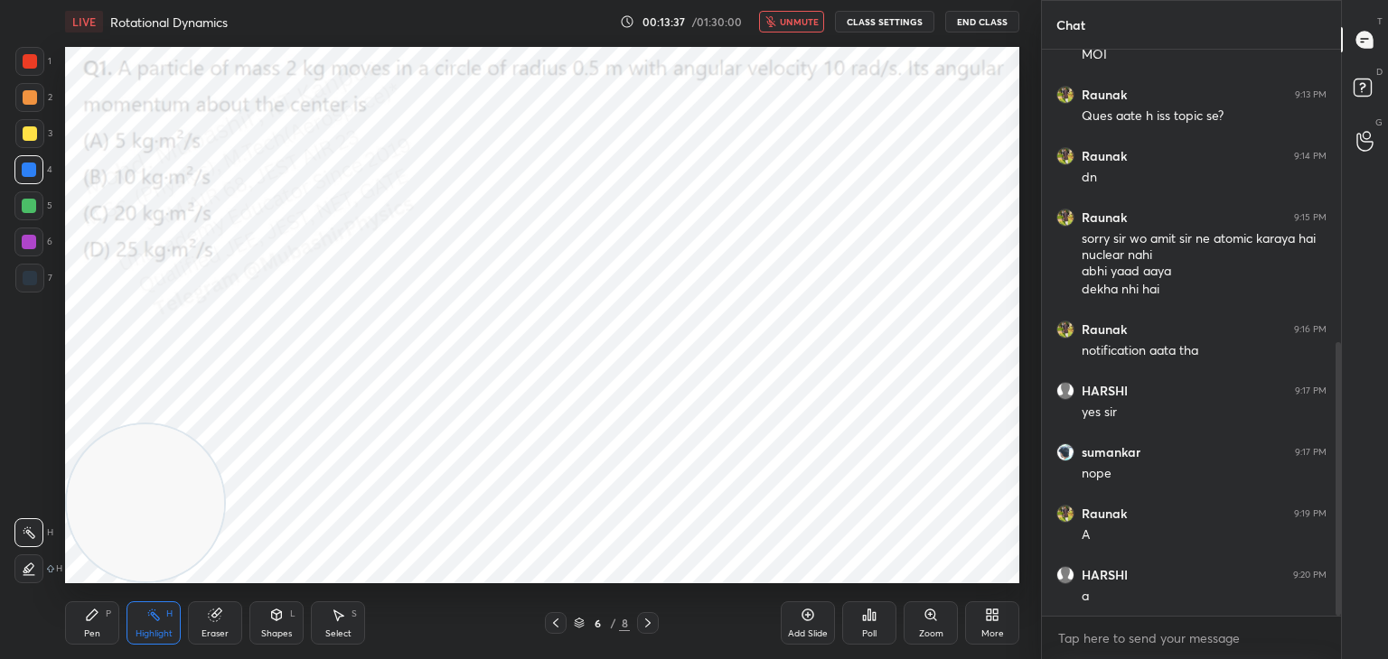
click at [792, 27] on button "unmute" at bounding box center [791, 22] width 65 height 22
click at [90, 631] on div "Pen" at bounding box center [92, 634] width 16 height 9
drag, startPoint x: 28, startPoint y: 243, endPoint x: 46, endPoint y: 240, distance: 18.3
click at [28, 243] on div at bounding box center [29, 242] width 14 height 14
click at [23, 190] on div "4" at bounding box center [33, 173] width 38 height 36
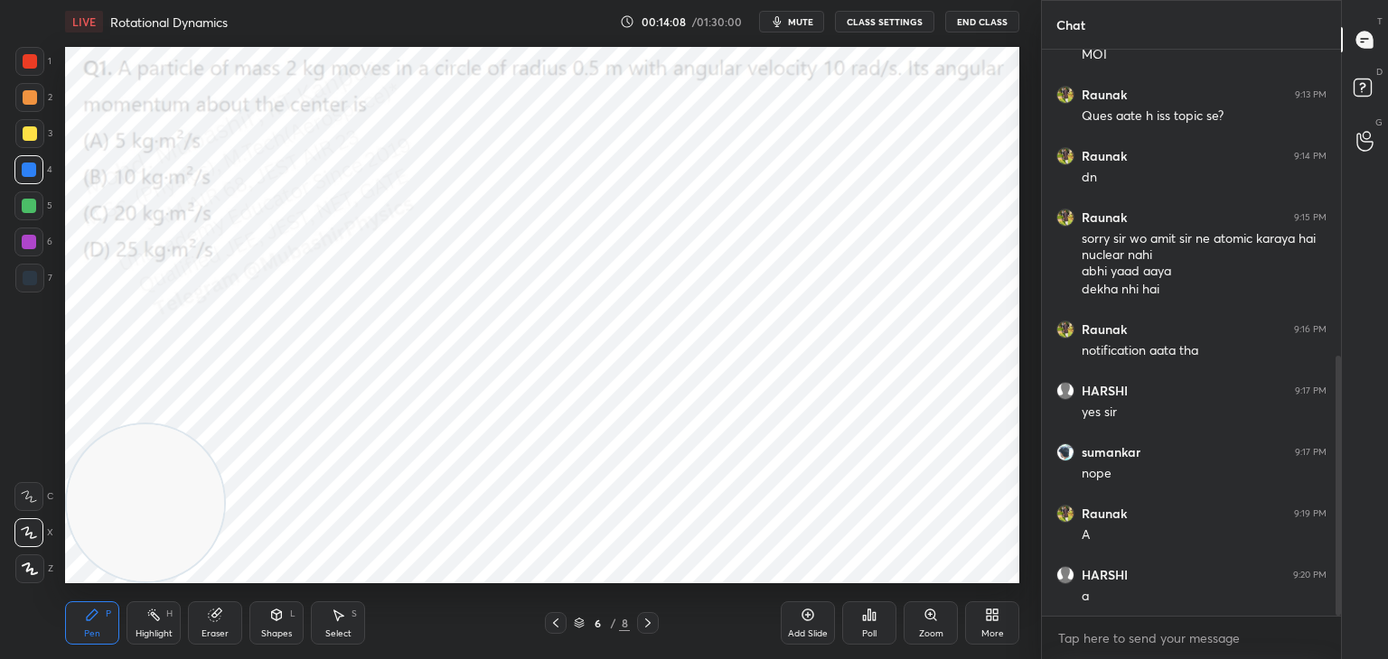
scroll to position [667, 0]
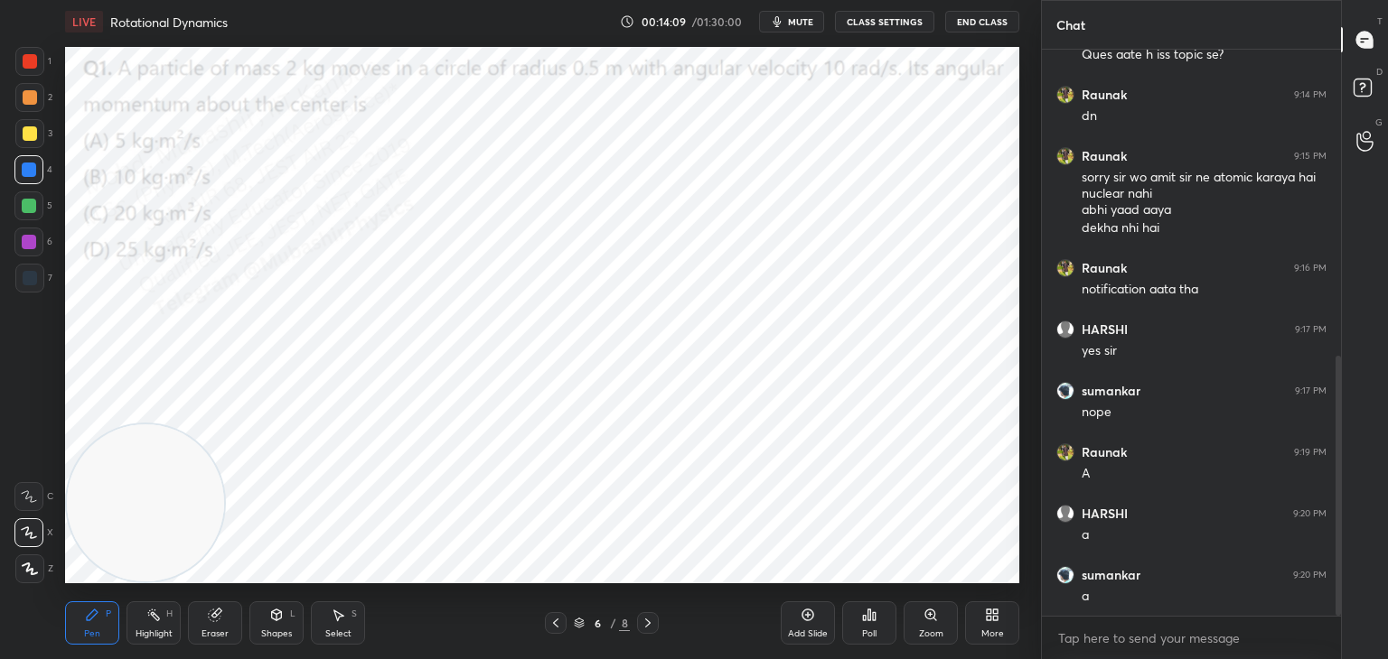
drag, startPoint x: 33, startPoint y: 56, endPoint x: 58, endPoint y: 70, distance: 28.4
click at [37, 58] on div at bounding box center [29, 61] width 29 height 29
click at [991, 626] on div "More" at bounding box center [992, 623] width 54 height 43
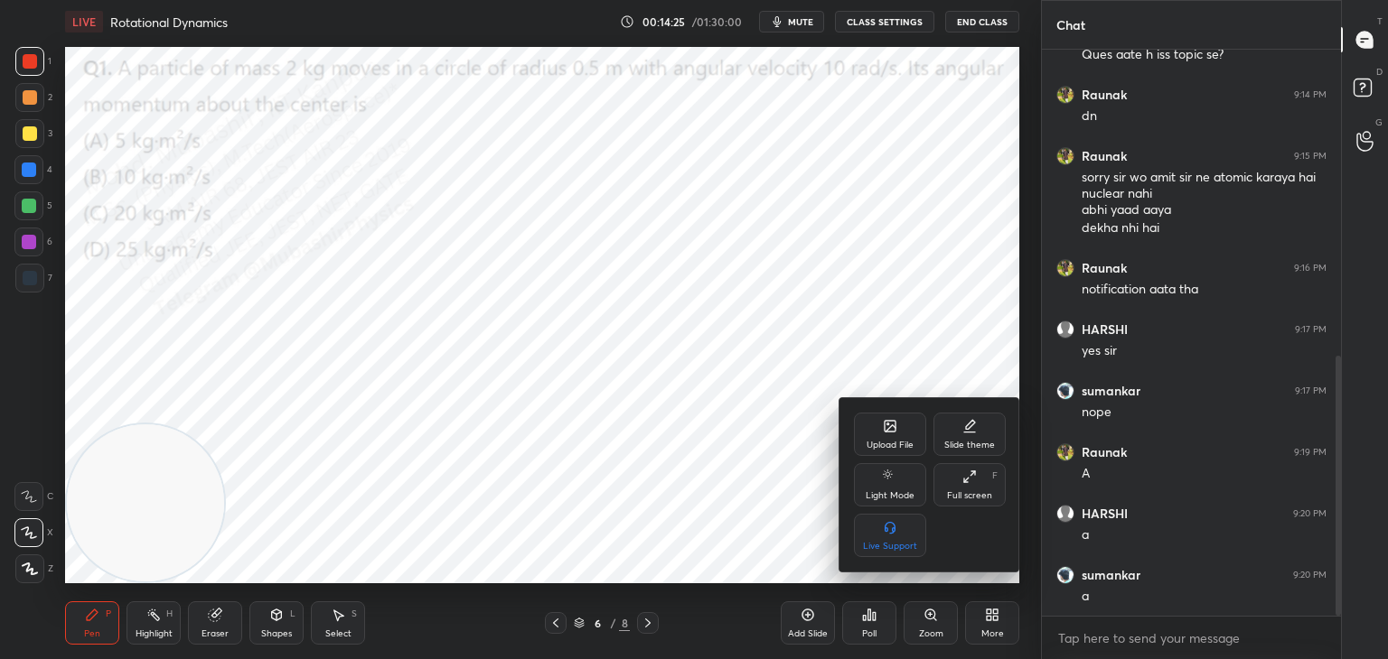
click at [880, 428] on div "Upload File" at bounding box center [890, 434] width 72 height 43
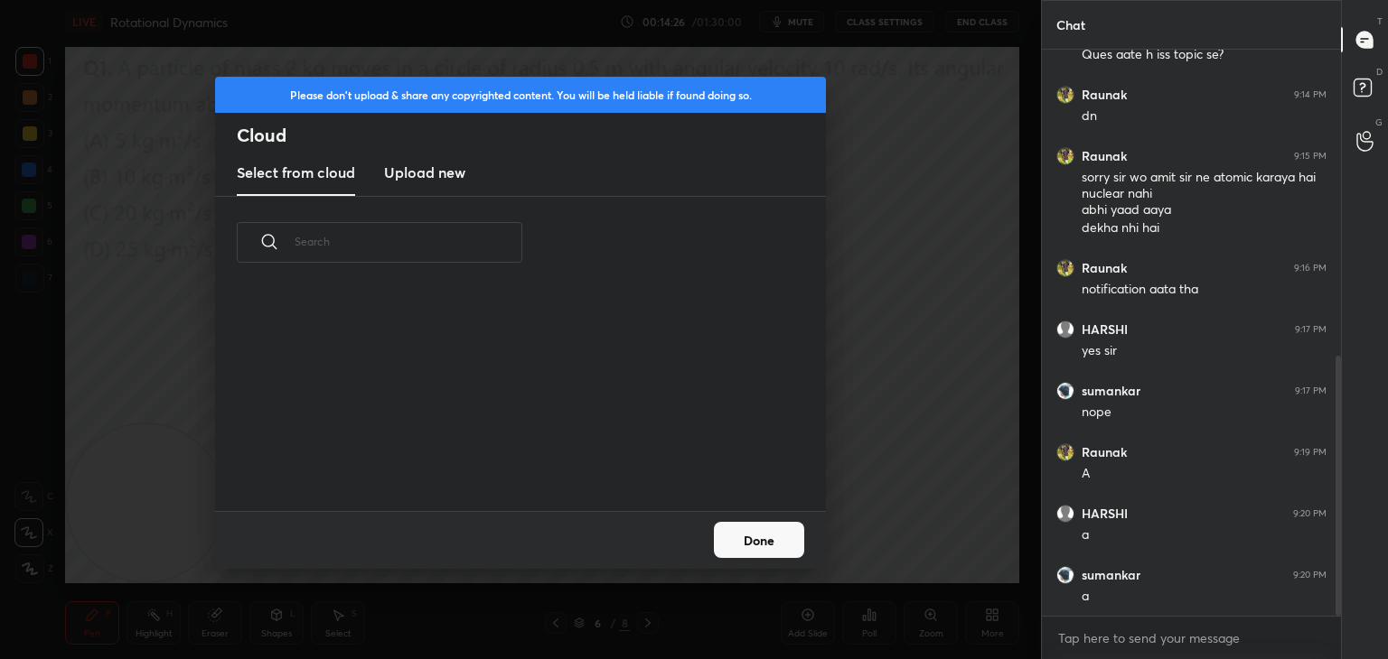
click at [421, 156] on new "Upload new" at bounding box center [424, 173] width 81 height 45
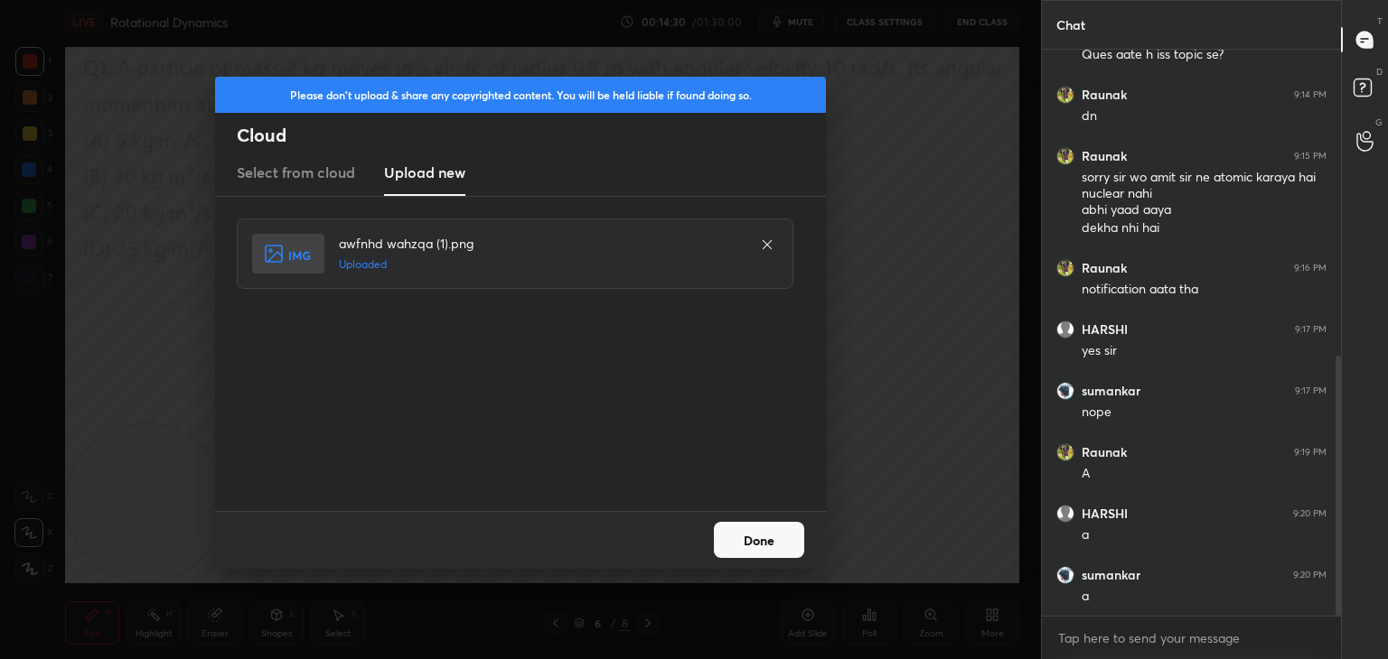
click at [796, 544] on button "Done" at bounding box center [759, 540] width 90 height 36
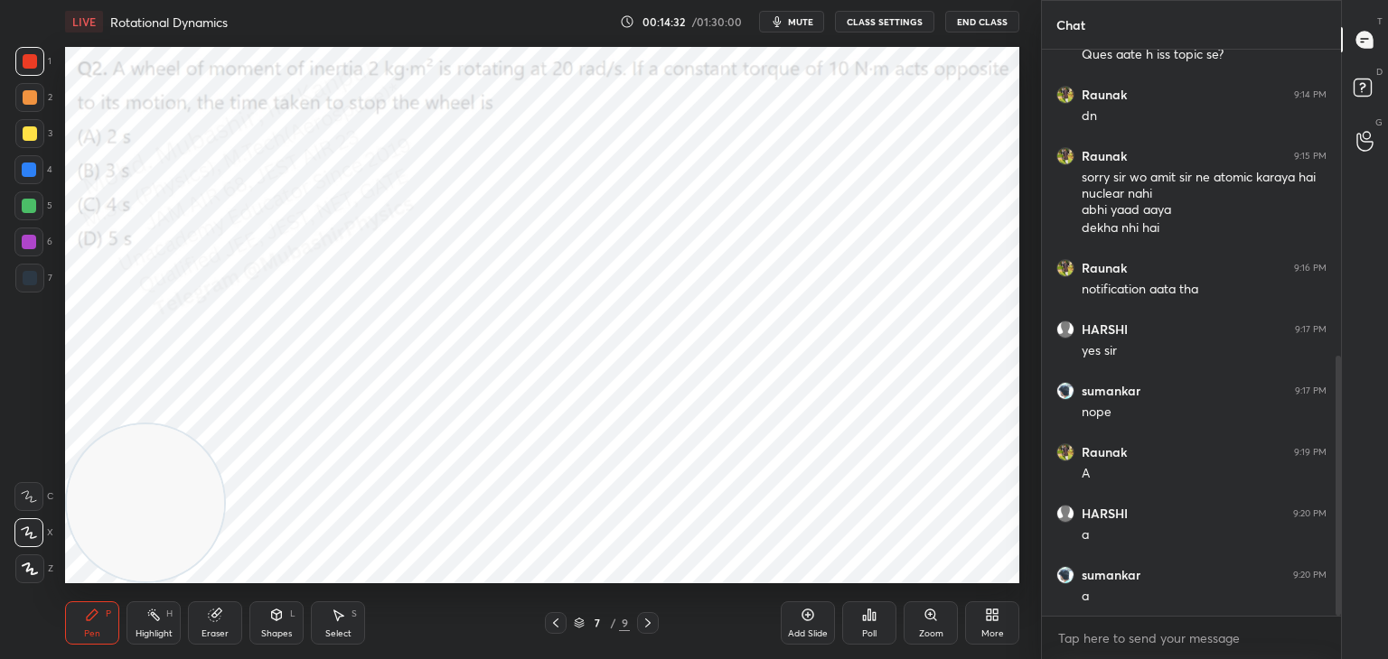
click at [654, 622] on icon at bounding box center [648, 623] width 14 height 14
click at [542, 623] on div "8 / 9" at bounding box center [602, 623] width 358 height 22
click at [554, 623] on icon at bounding box center [555, 623] width 5 height 9
click at [154, 626] on div "Highlight H" at bounding box center [153, 623] width 54 height 43
drag, startPoint x: 141, startPoint y: 496, endPoint x: 416, endPoint y: 579, distance: 287.8
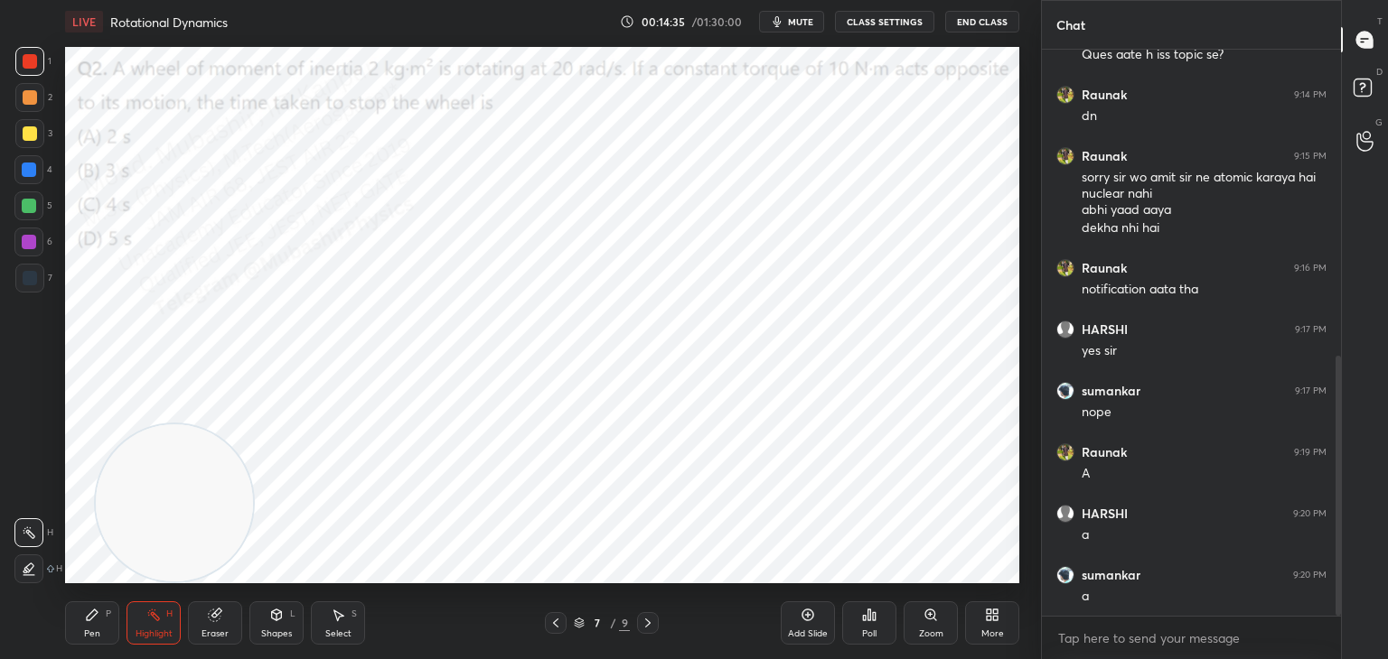
click at [409, 597] on div "LIVE Rotational Dynamics 00:14:35 / 01:30:00 mute CLASS SETTINGS End Class Sett…" at bounding box center [542, 329] width 968 height 659
click at [784, 17] on icon "button" at bounding box center [777, 21] width 14 height 14
click at [796, 27] on button "unmute" at bounding box center [791, 22] width 65 height 22
drag, startPoint x: 790, startPoint y: 14, endPoint x: 781, endPoint y: 23, distance: 13.4
click at [786, 15] on button "mute" at bounding box center [791, 22] width 65 height 22
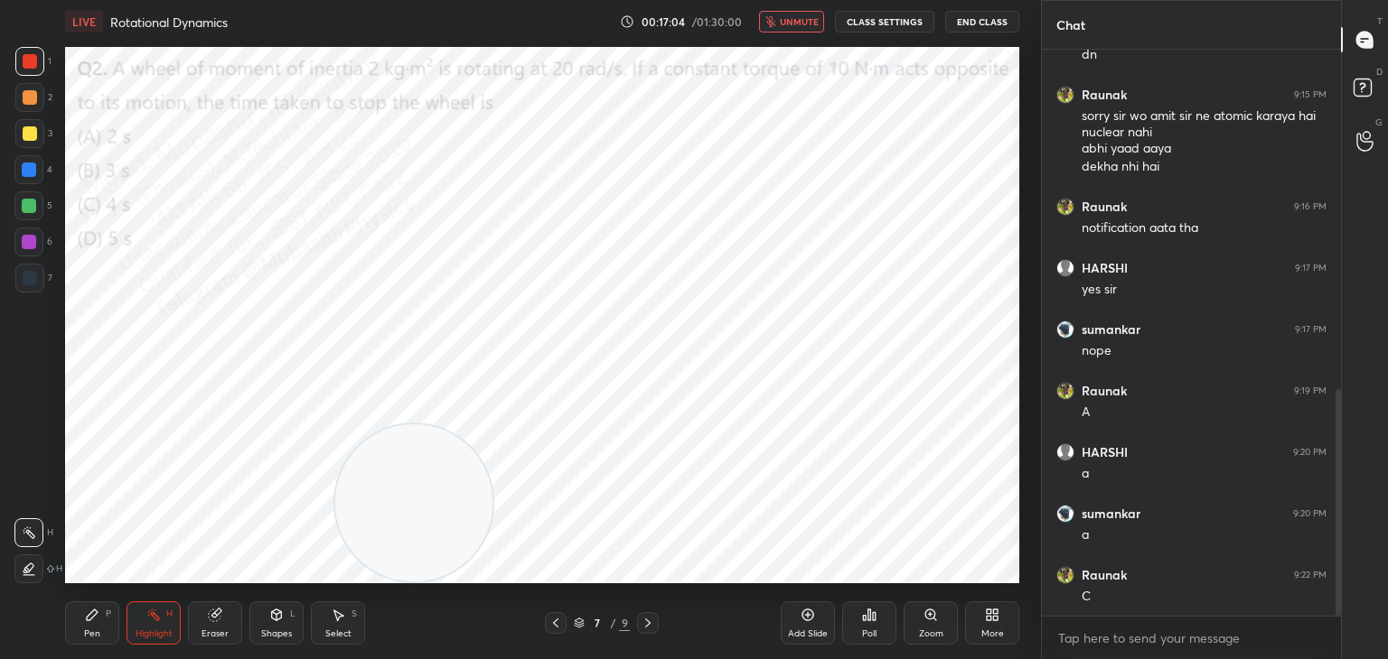
scroll to position [851, 0]
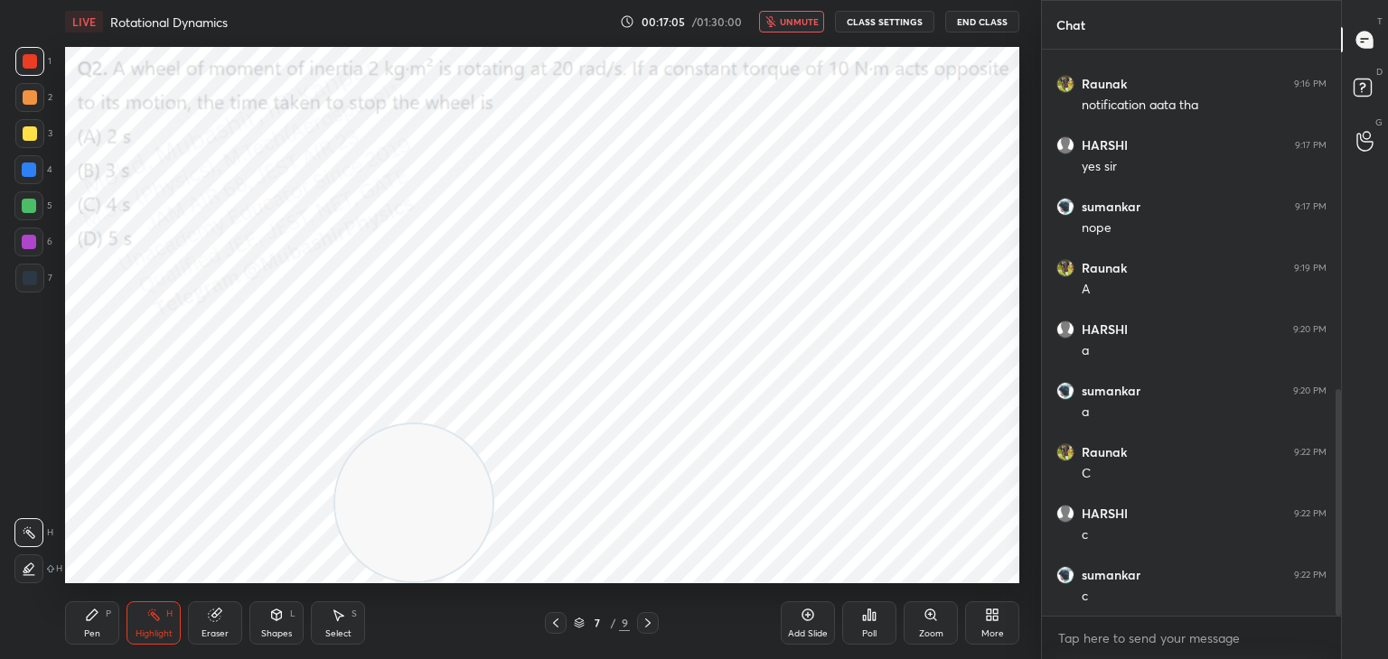
click at [794, 19] on span "unmute" at bounding box center [799, 21] width 39 height 13
drag, startPoint x: 82, startPoint y: 625, endPoint x: 83, endPoint y: 615, distance: 10.0
click at [82, 623] on div "Pen P" at bounding box center [92, 623] width 54 height 43
click at [33, 166] on div at bounding box center [28, 169] width 29 height 29
drag, startPoint x: 474, startPoint y: 504, endPoint x: 33, endPoint y: 528, distance: 441.5
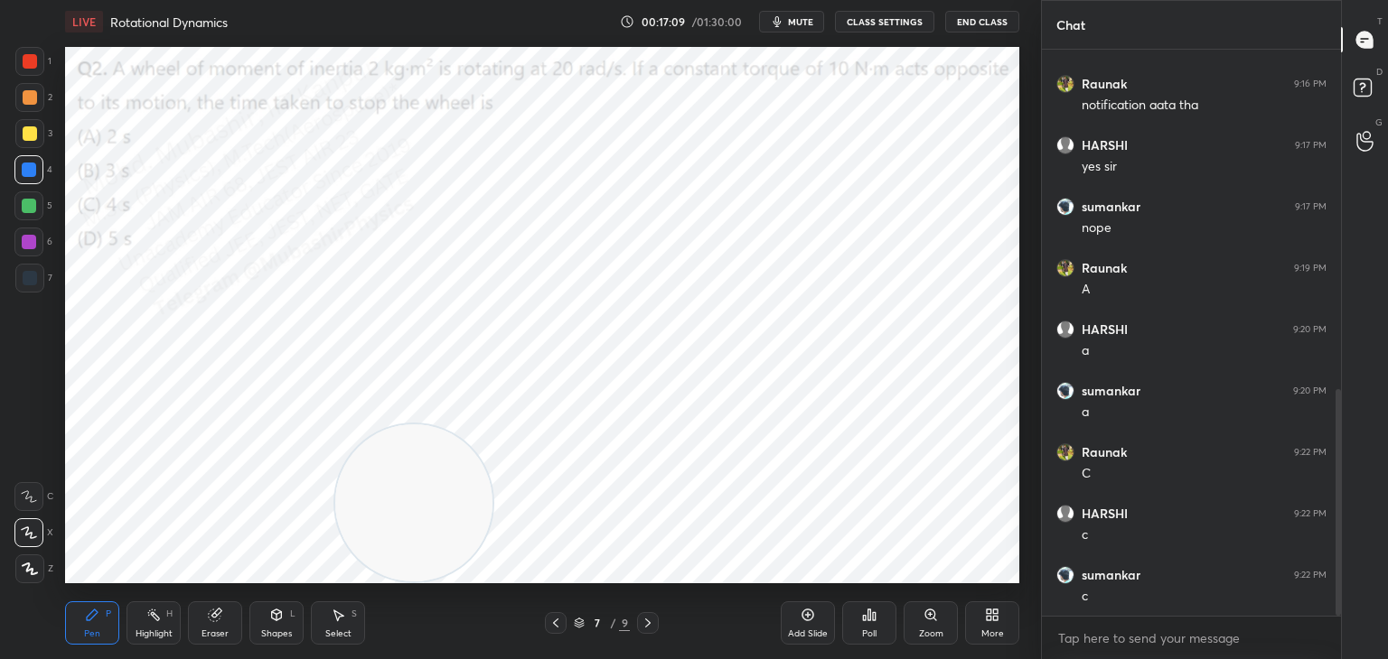
click at [0, 575] on div "1 2 3 4 5 6 7 C X Z C X Z E E Erase all H H LIVE Rotational Dynamics 00:17:09 /…" at bounding box center [513, 329] width 1026 height 659
click at [32, 211] on div at bounding box center [29, 206] width 14 height 14
drag, startPoint x: 21, startPoint y: 100, endPoint x: 50, endPoint y: 109, distance: 30.3
click at [22, 98] on div at bounding box center [29, 97] width 29 height 29
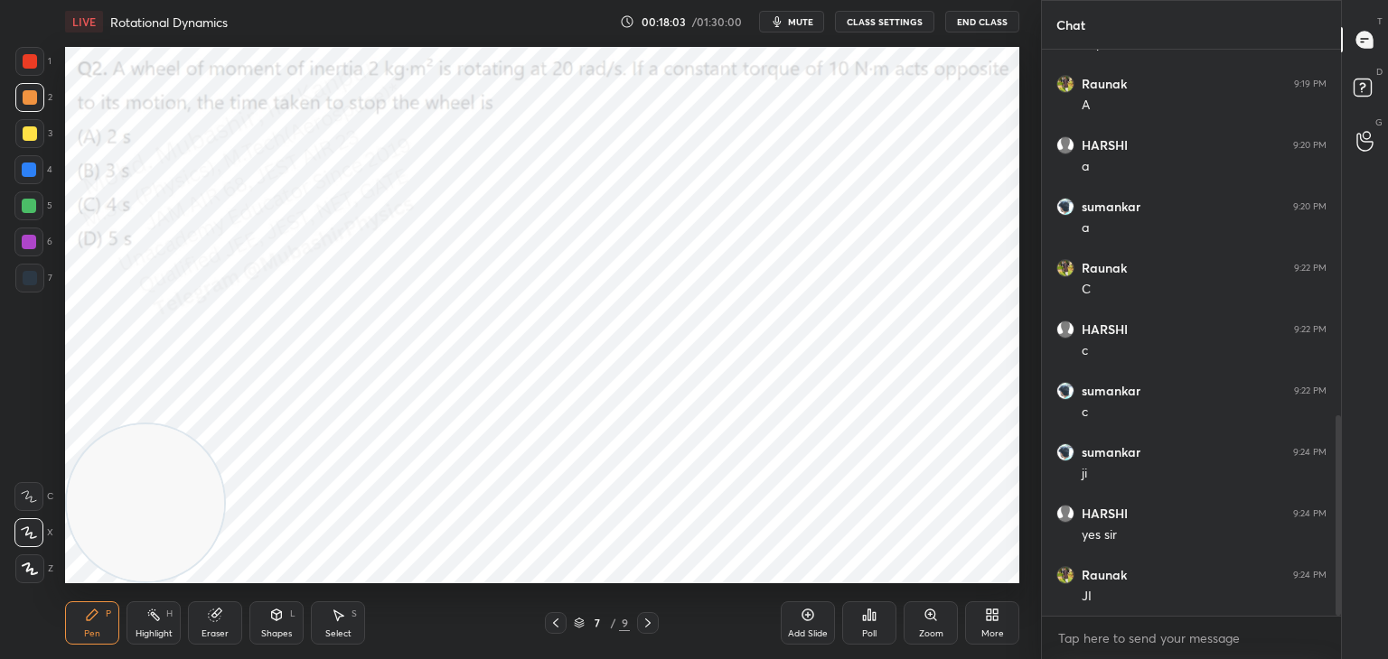
click at [33, 174] on div at bounding box center [28, 169] width 29 height 29
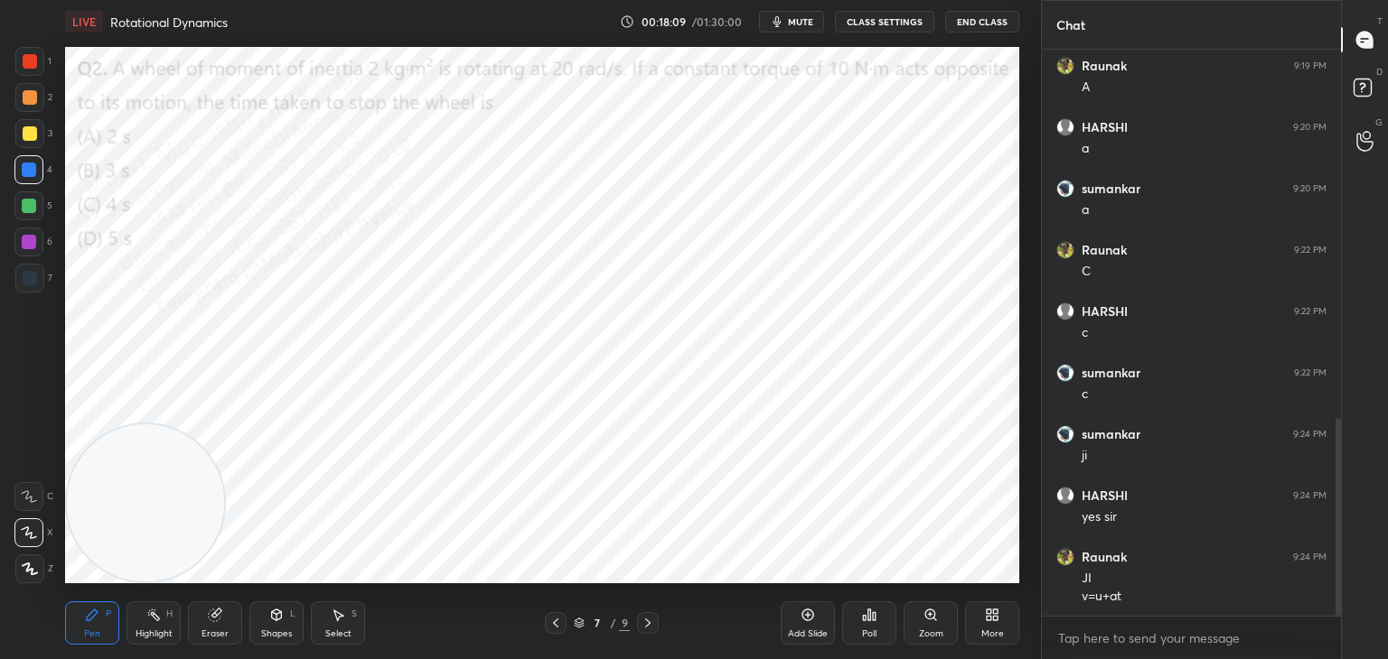
click at [341, 644] on div "Select S" at bounding box center [338, 623] width 54 height 43
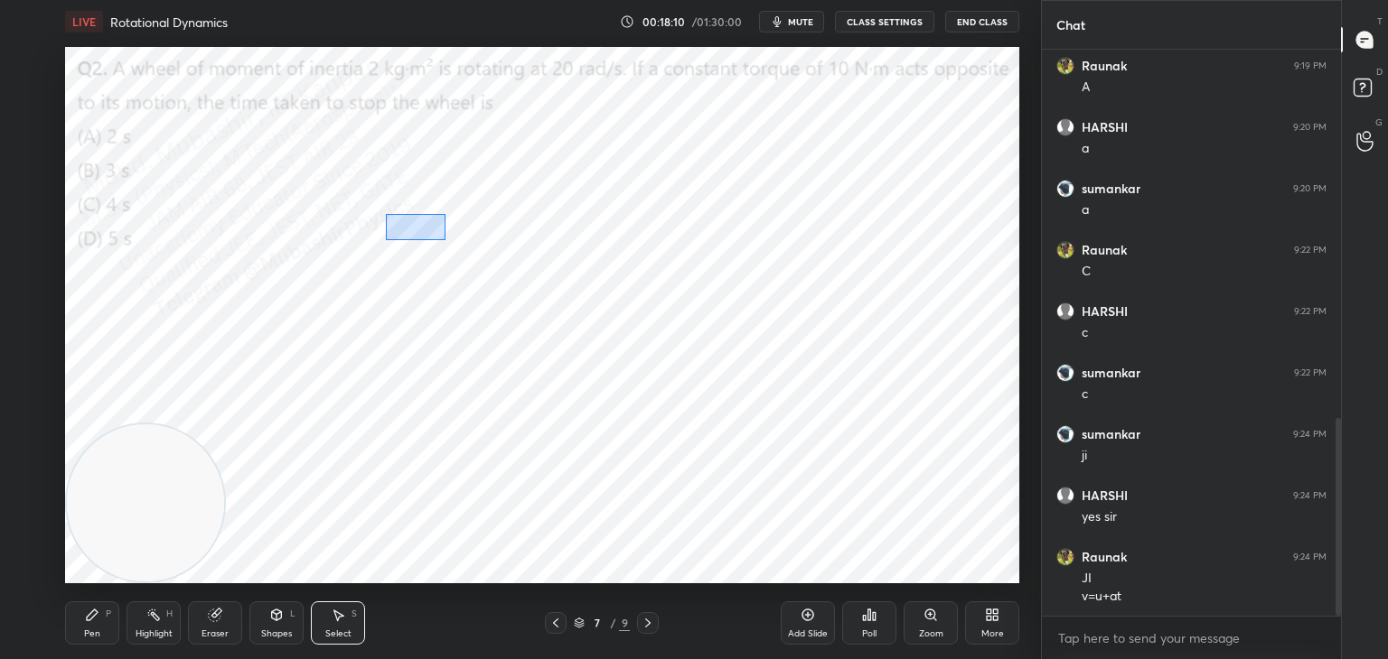
drag, startPoint x: 444, startPoint y: 240, endPoint x: 619, endPoint y: 326, distance: 194.3
click at [639, 330] on div "0 ° Undo Copy Duplicate Duplicate to new slide Delete" at bounding box center [542, 315] width 954 height 537
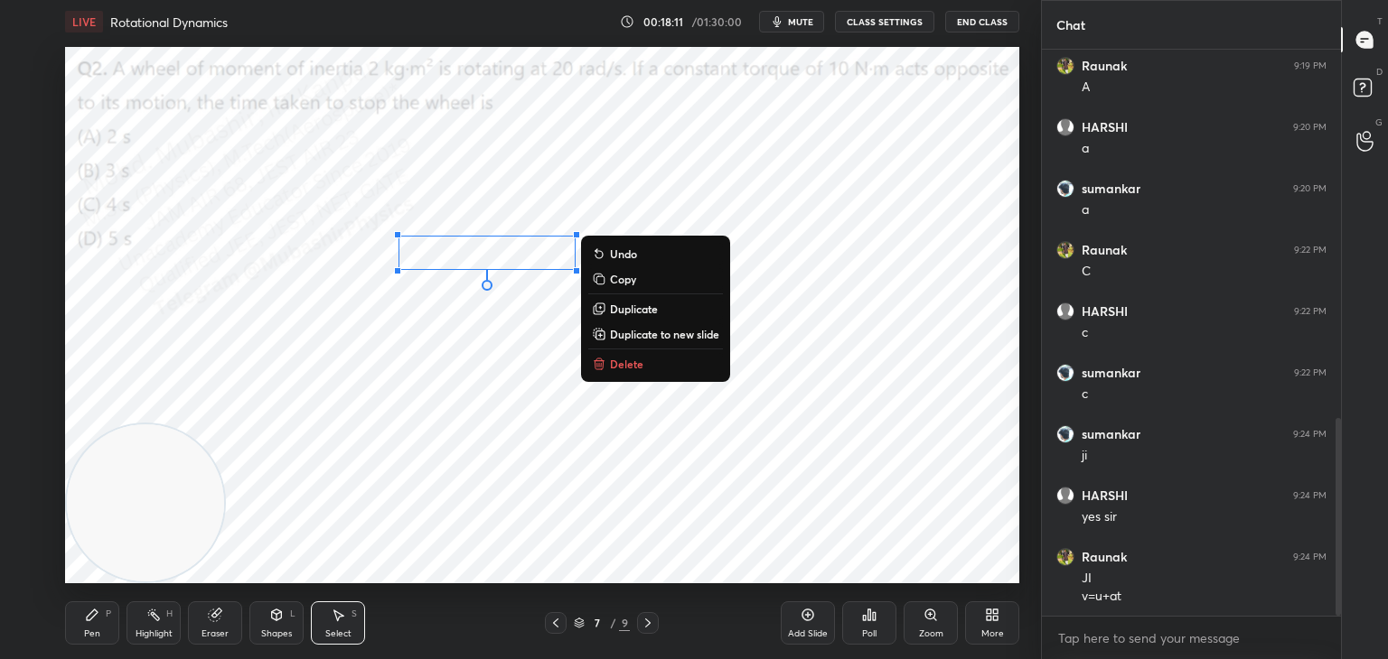
click at [622, 360] on p "Delete" at bounding box center [626, 364] width 33 height 14
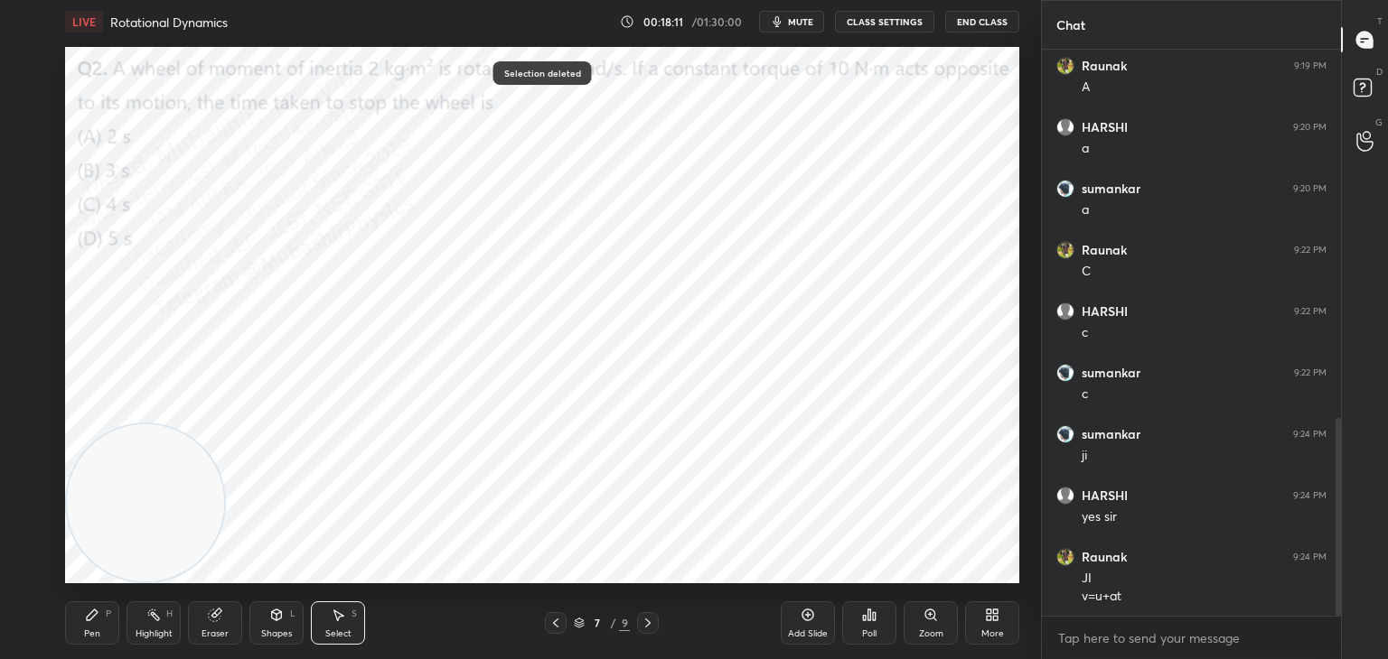
click at [89, 602] on div "Pen P Highlight H Eraser Shapes L Select S 7 / 9 Add Slide Poll Zoom More" at bounding box center [542, 623] width 954 height 72
click at [104, 616] on div "Pen P" at bounding box center [92, 623] width 54 height 43
click at [32, 237] on div at bounding box center [29, 242] width 14 height 14
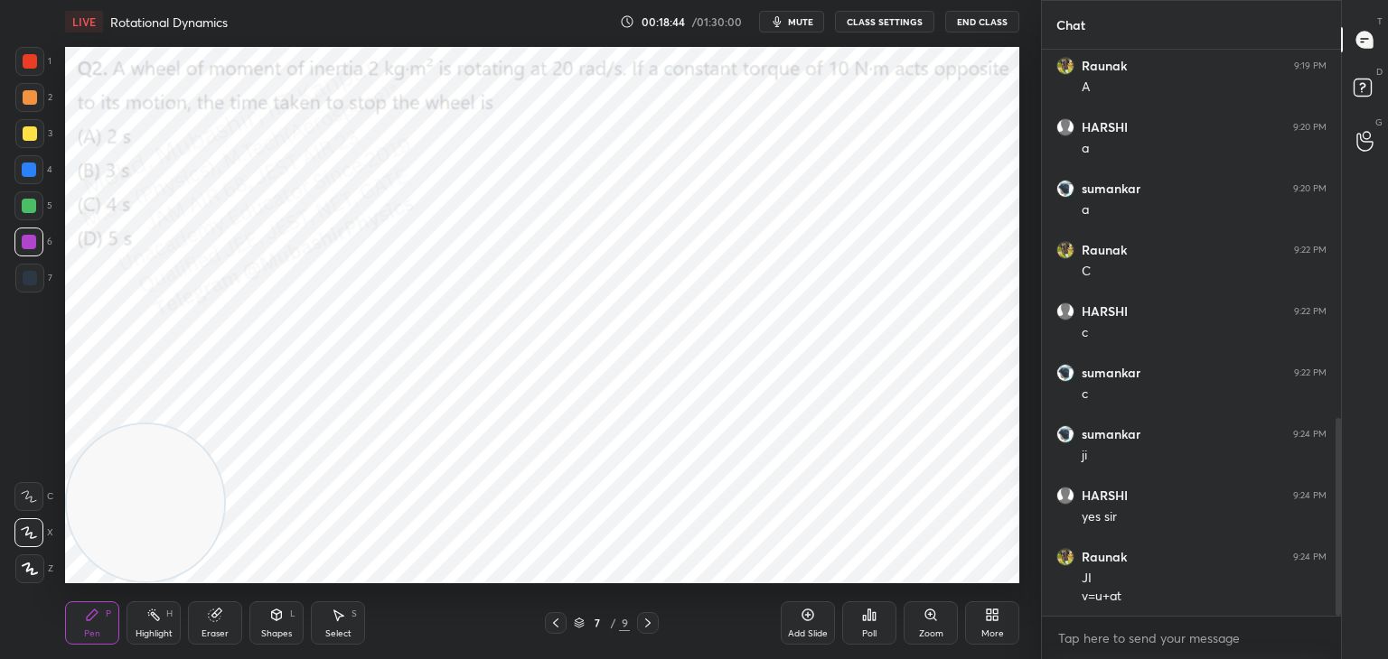
click at [26, 93] on div at bounding box center [30, 97] width 14 height 14
click at [989, 636] on div "More" at bounding box center [992, 634] width 23 height 9
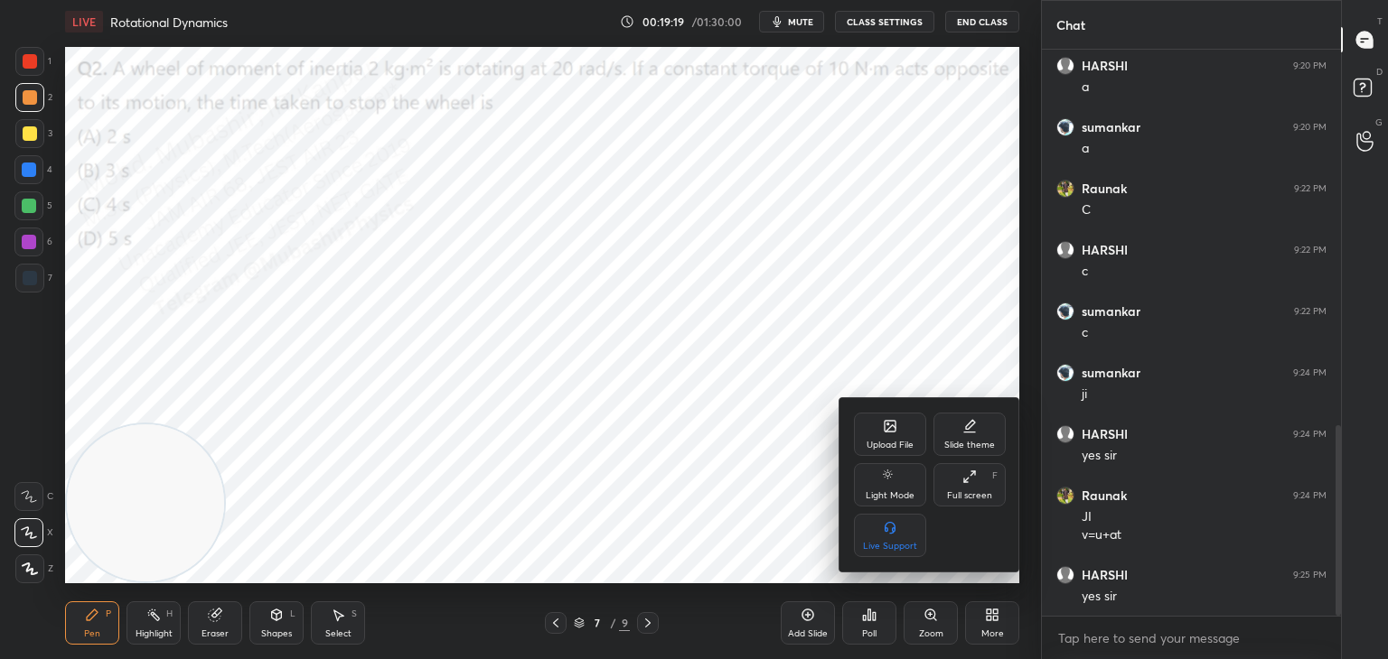
click at [901, 435] on div "Upload File" at bounding box center [890, 434] width 72 height 43
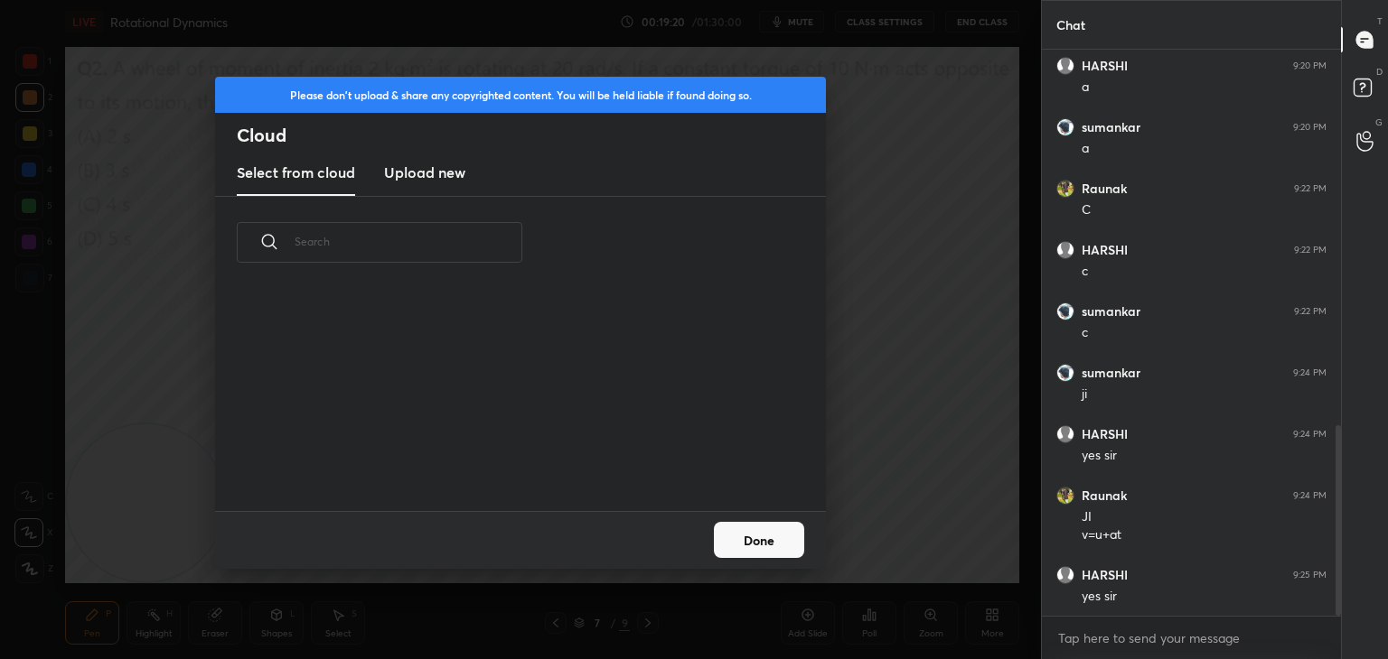
scroll to position [222, 580]
click at [420, 179] on h3 "Upload new" at bounding box center [424, 173] width 81 height 22
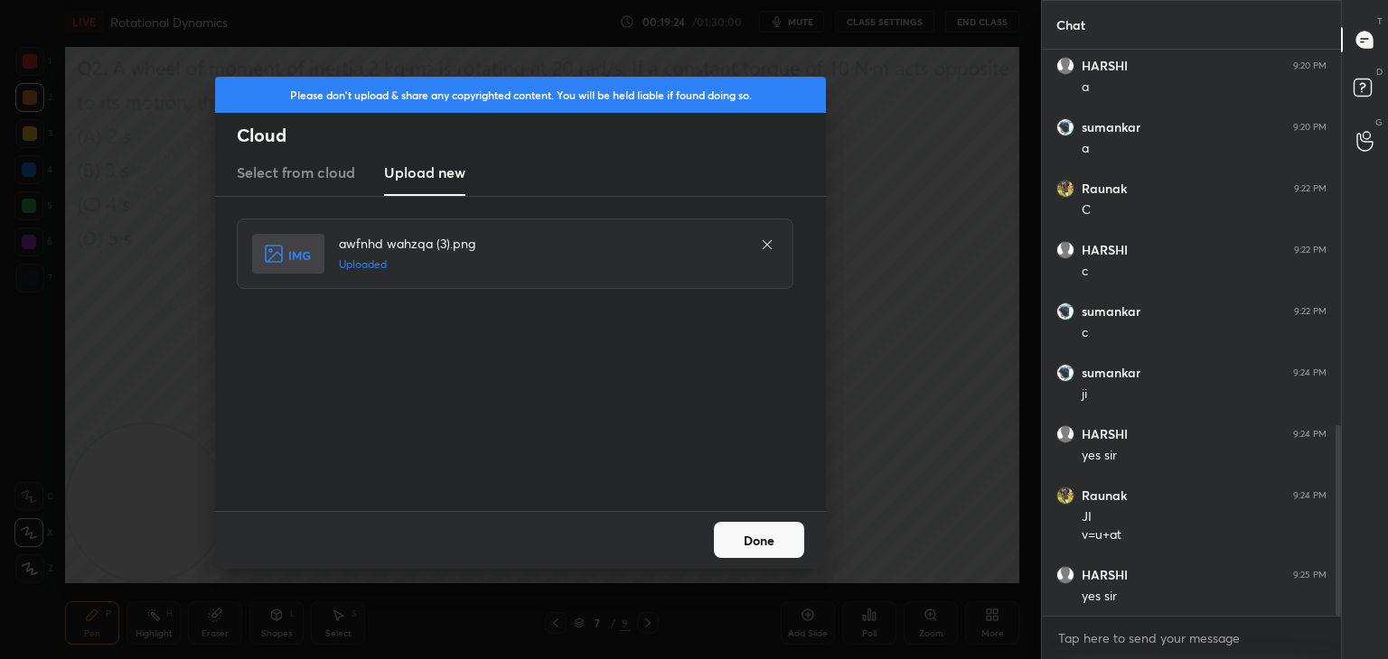
click at [765, 536] on button "Done" at bounding box center [759, 540] width 90 height 36
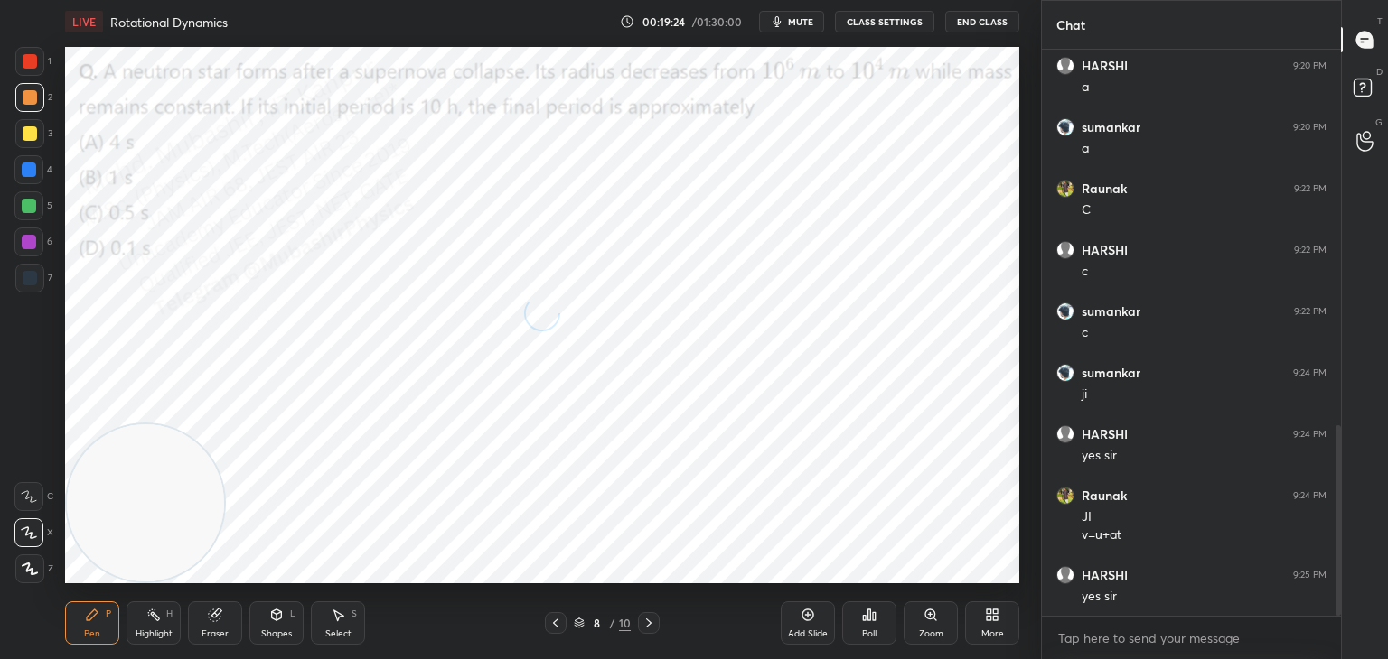
click at [164, 619] on div "Highlight H" at bounding box center [153, 623] width 54 height 43
click at [807, 20] on span "mute" at bounding box center [800, 21] width 25 height 13
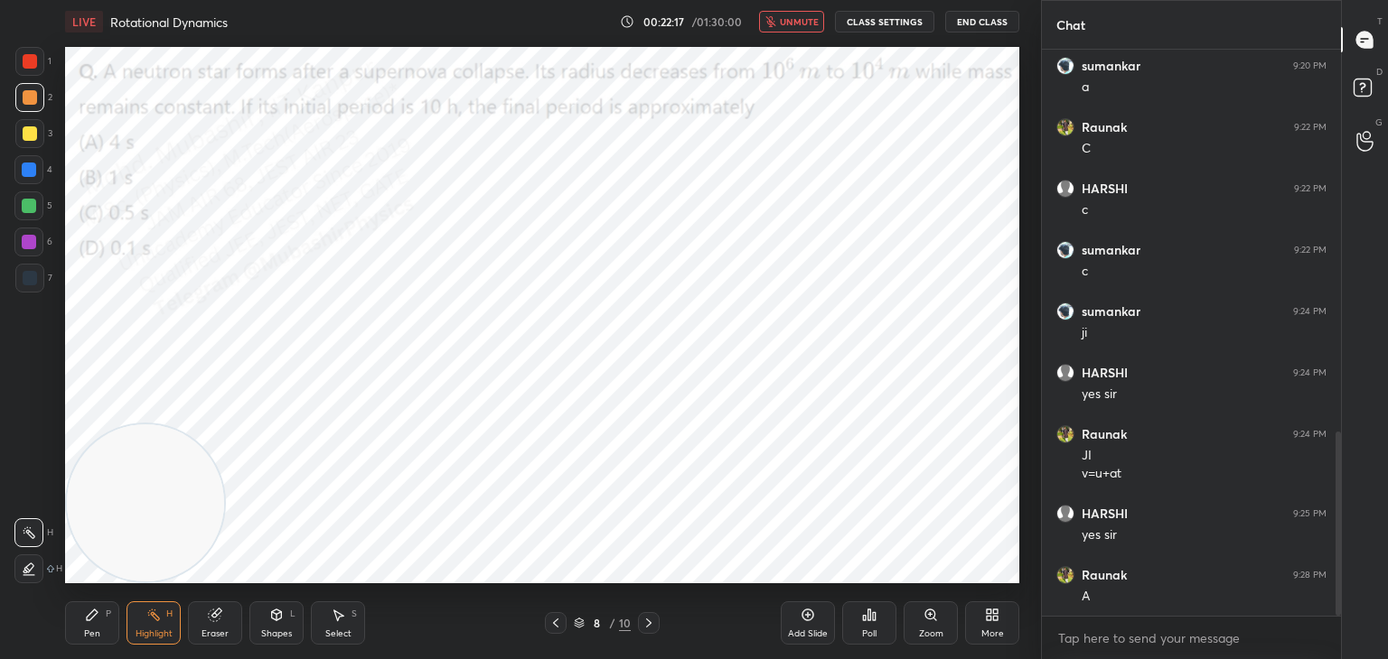
click at [787, 18] on span "unmute" at bounding box center [799, 21] width 39 height 13
click at [784, 18] on icon "button" at bounding box center [777, 21] width 14 height 14
click at [805, 15] on span "unmute" at bounding box center [799, 21] width 39 height 13
drag, startPoint x: 798, startPoint y: 15, endPoint x: 817, endPoint y: 12, distance: 19.3
click at [796, 16] on span "mute" at bounding box center [800, 21] width 25 height 13
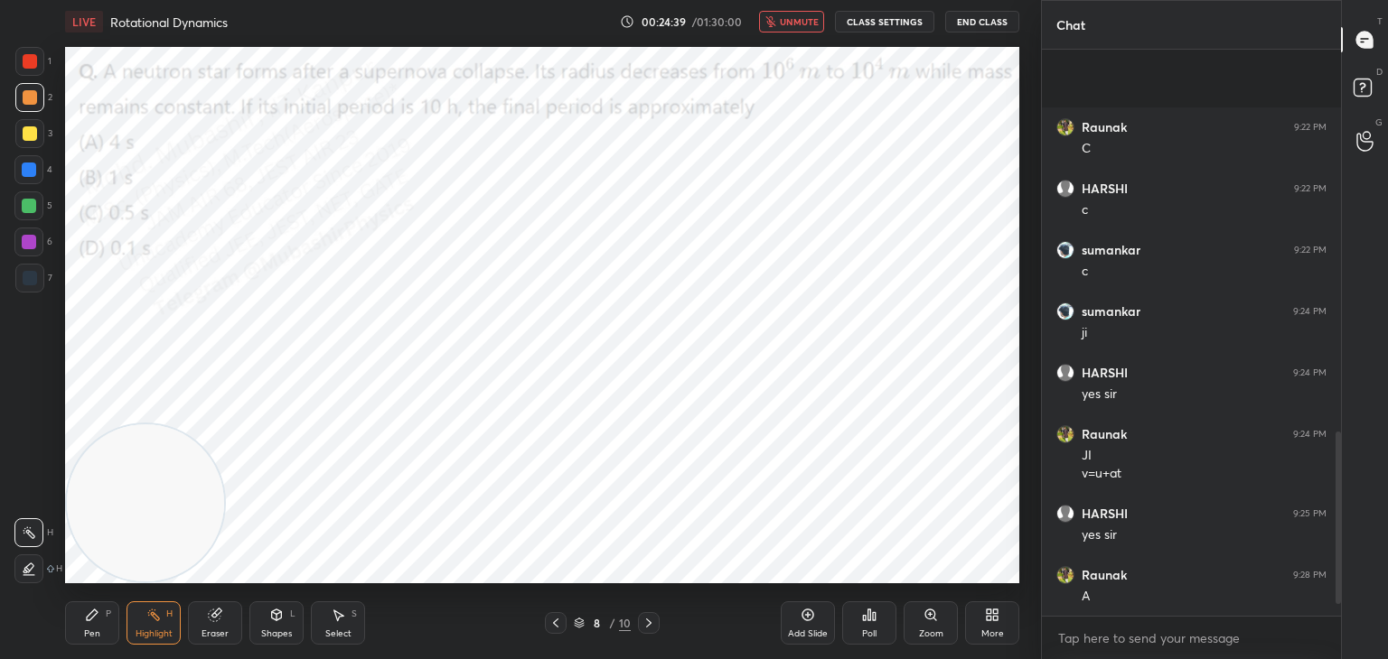
scroll to position [1317, 0]
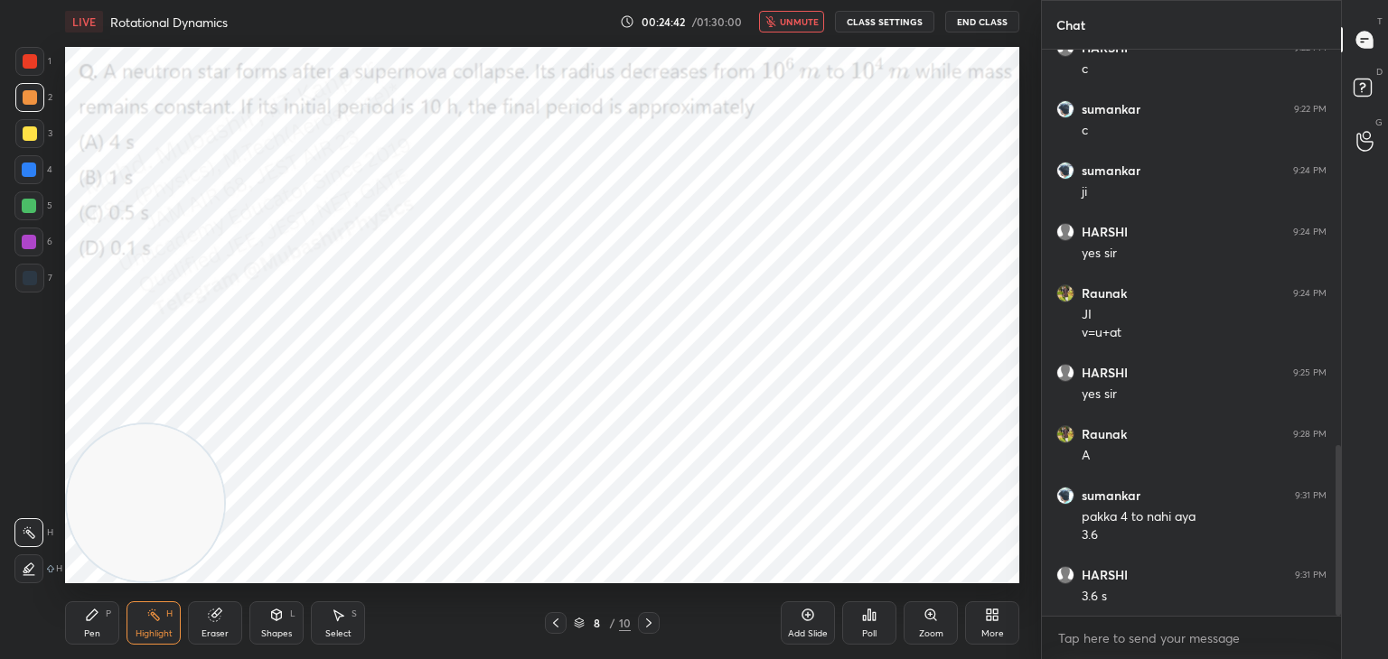
click at [789, 23] on span "unmute" at bounding box center [799, 21] width 39 height 13
click at [95, 612] on icon at bounding box center [92, 615] width 11 height 11
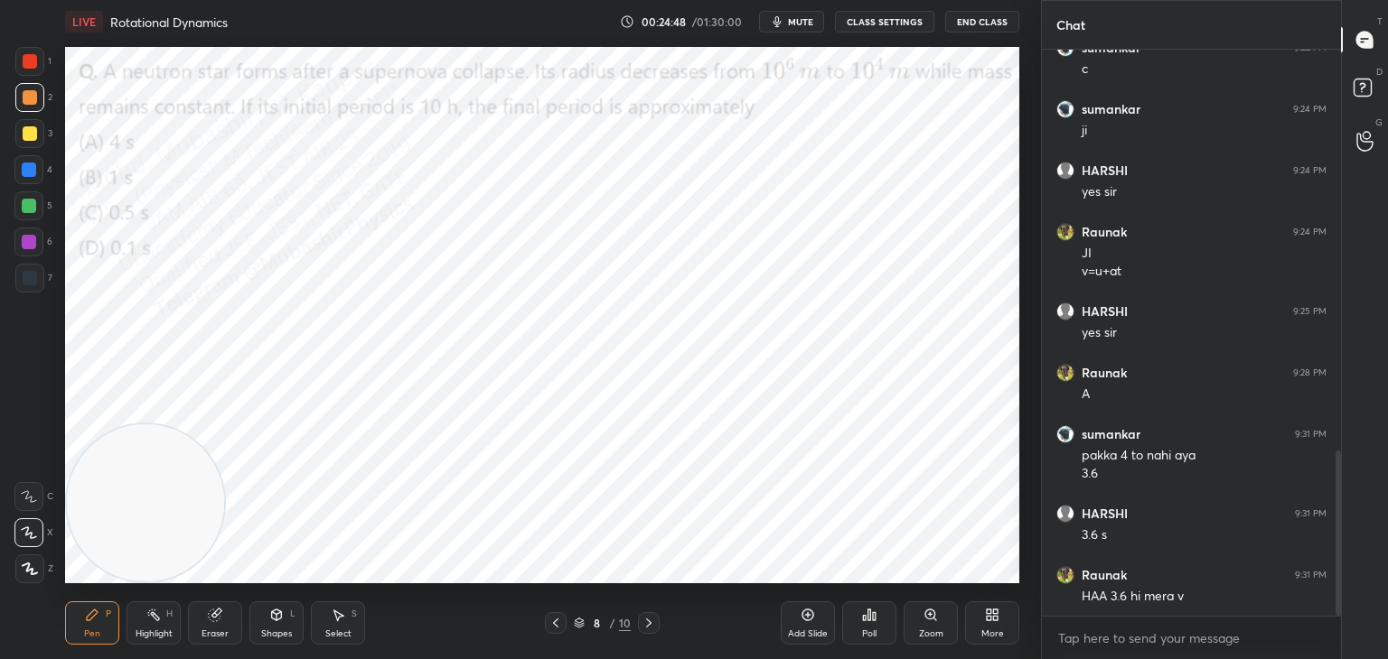
drag, startPoint x: 26, startPoint y: 165, endPoint x: 48, endPoint y: 172, distance: 22.6
click at [26, 171] on div at bounding box center [29, 170] width 14 height 14
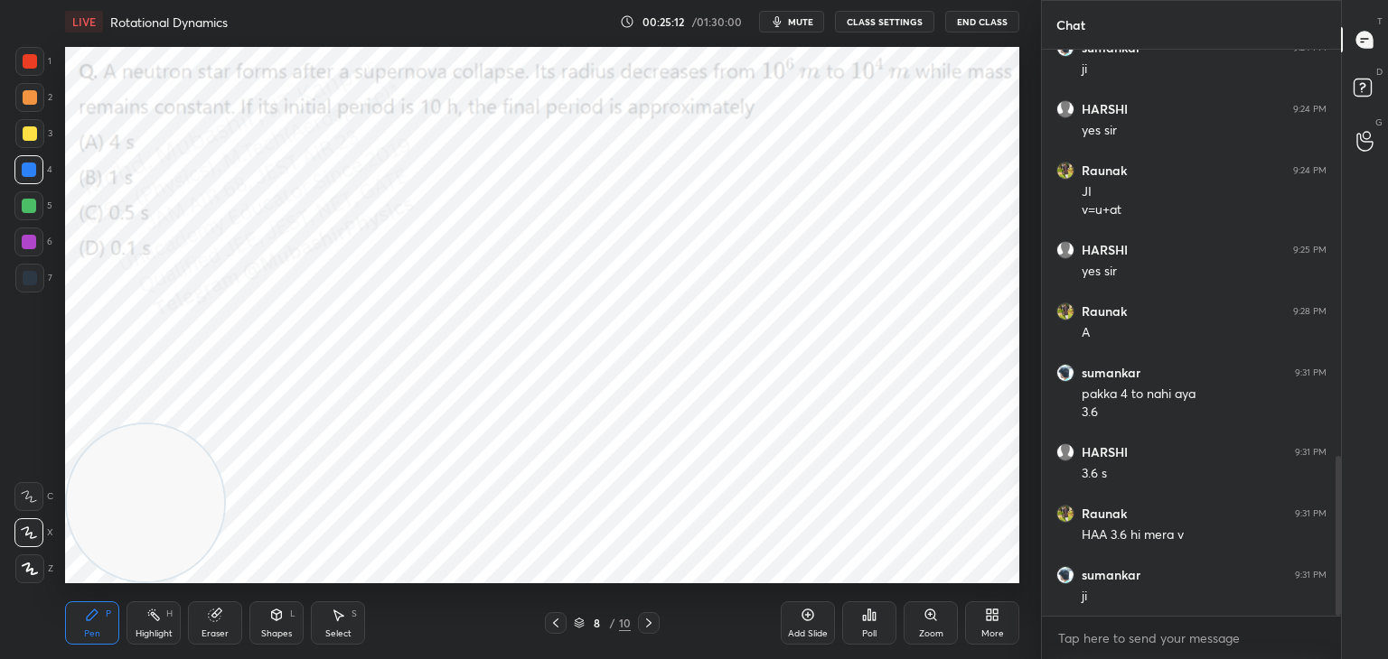
scroll to position [1501, 0]
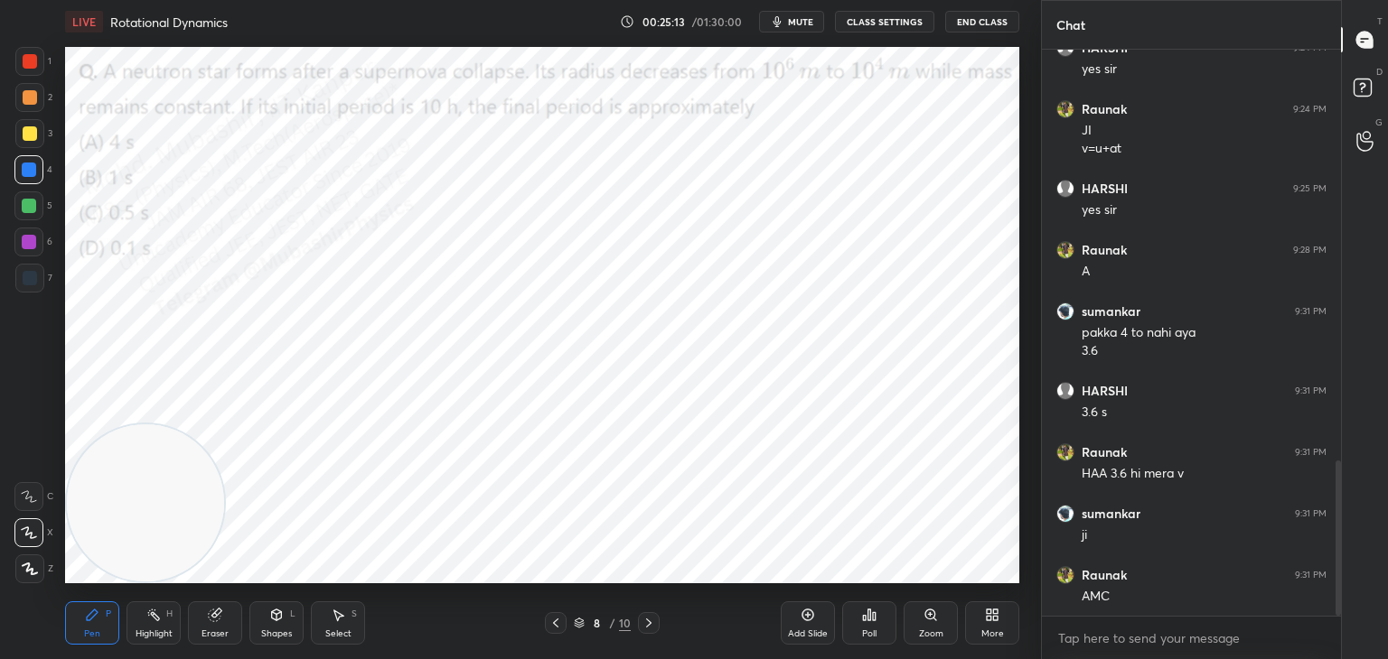
drag, startPoint x: 33, startPoint y: 239, endPoint x: 59, endPoint y: 234, distance: 26.8
click at [33, 239] on div at bounding box center [29, 242] width 14 height 14
click at [40, 171] on div at bounding box center [28, 169] width 29 height 29
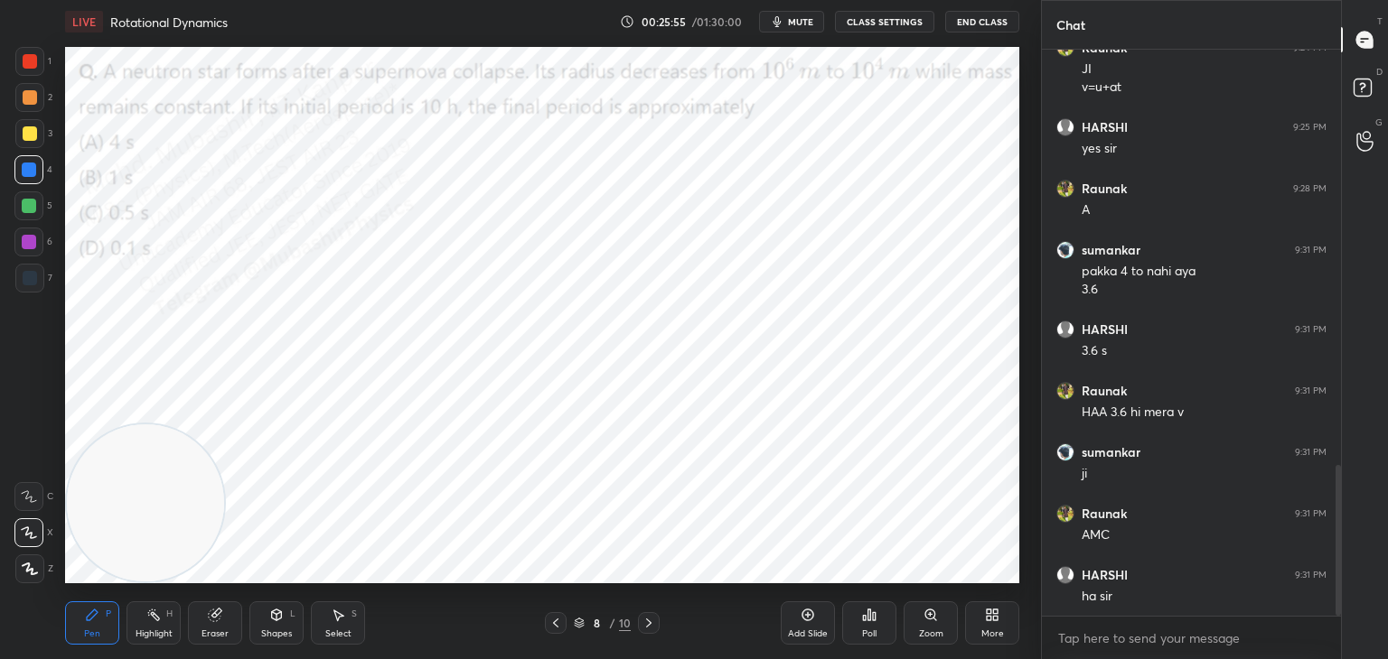
drag, startPoint x: 22, startPoint y: 210, endPoint x: 41, endPoint y: 229, distance: 26.8
click at [22, 214] on div at bounding box center [28, 206] width 29 height 29
click at [23, 104] on div at bounding box center [29, 97] width 29 height 29
click at [28, 61] on div at bounding box center [30, 61] width 14 height 14
drag, startPoint x: 145, startPoint y: 519, endPoint x: 968, endPoint y: 453, distance: 826.5
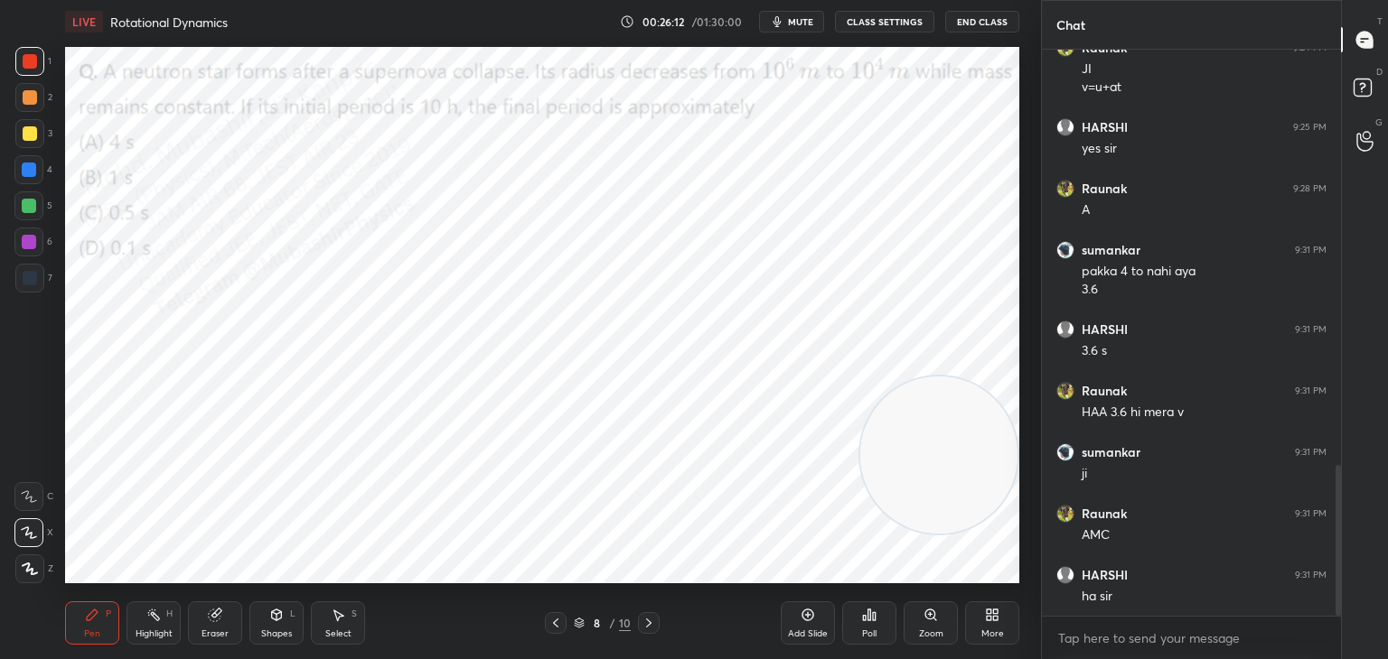
click at [991, 474] on video at bounding box center [938, 455] width 157 height 157
click at [156, 620] on rect at bounding box center [155, 616] width 9 height 9
click at [977, 620] on div "More" at bounding box center [992, 623] width 54 height 43
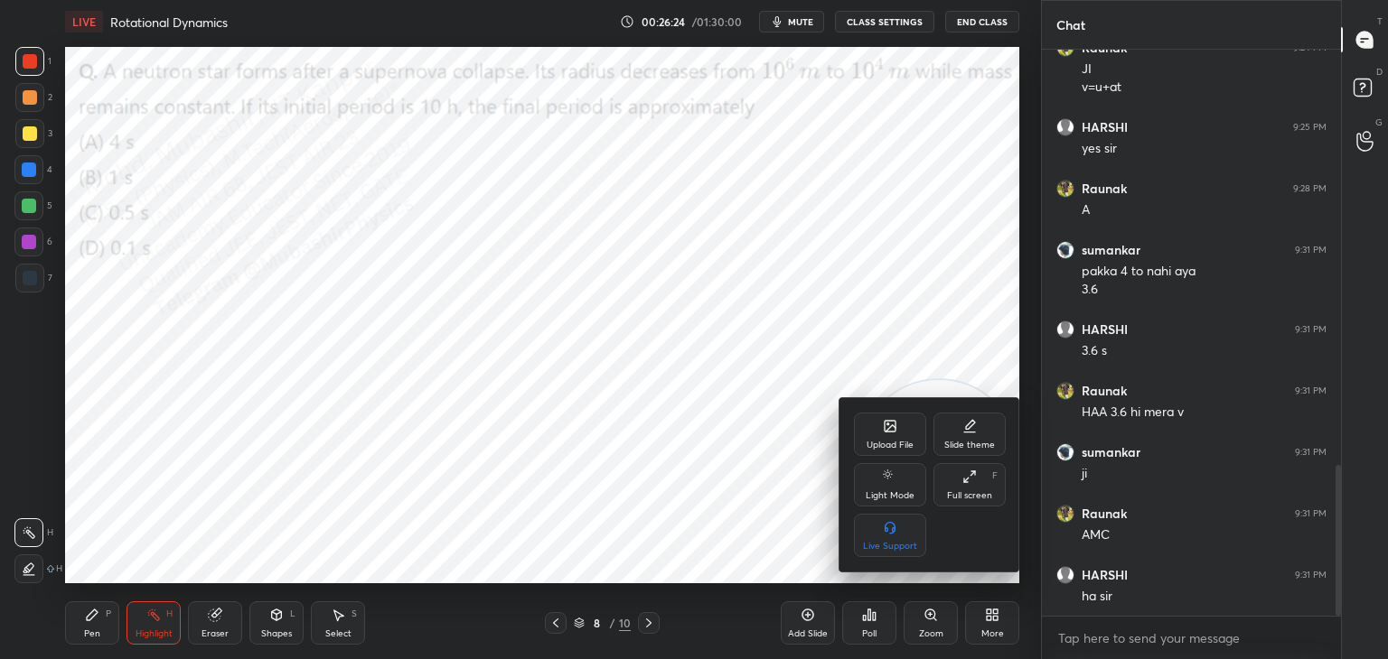
click at [878, 434] on div "Upload File" at bounding box center [890, 434] width 72 height 43
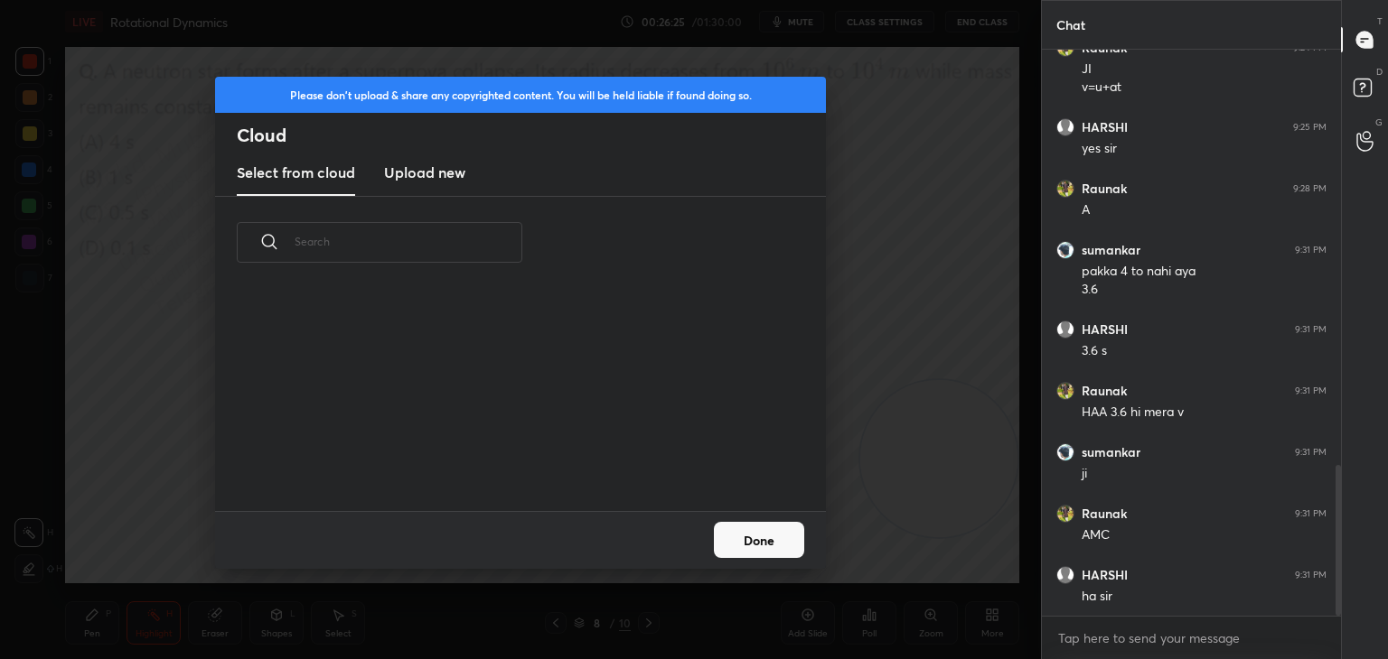
click at [422, 164] on h3 "Upload new" at bounding box center [424, 173] width 81 height 22
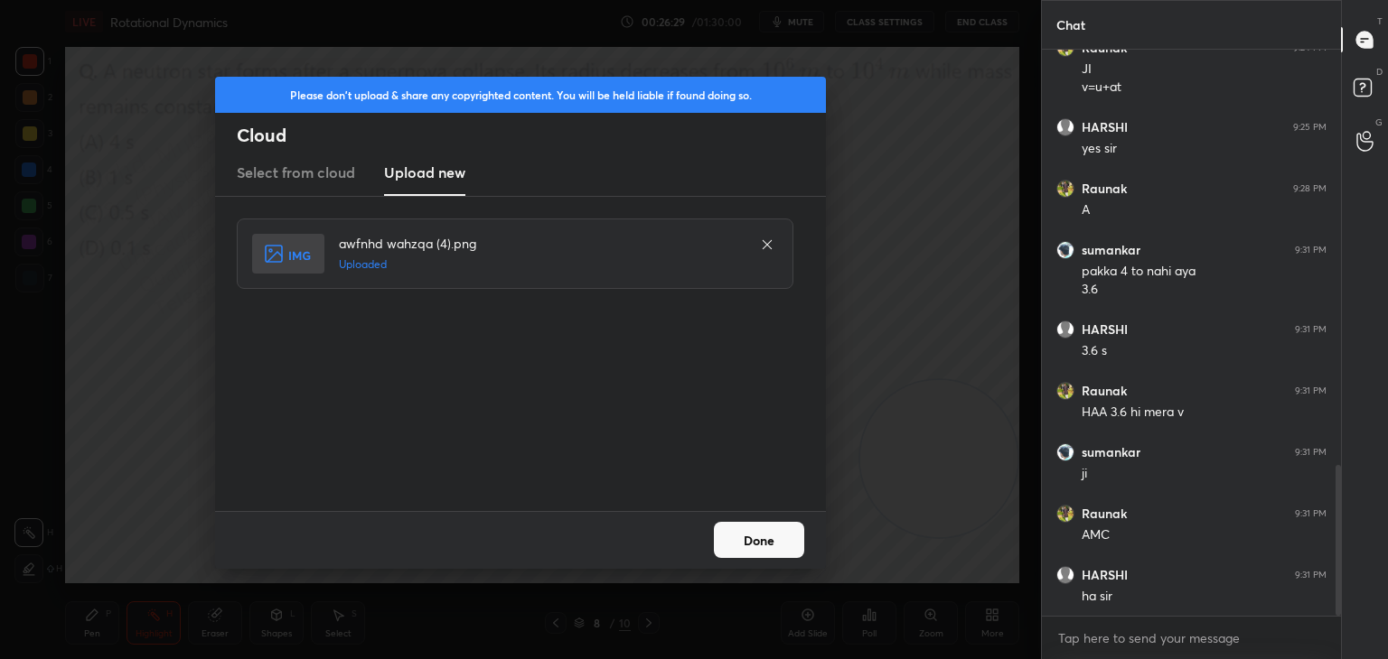
click at [749, 539] on button "Done" at bounding box center [759, 540] width 90 height 36
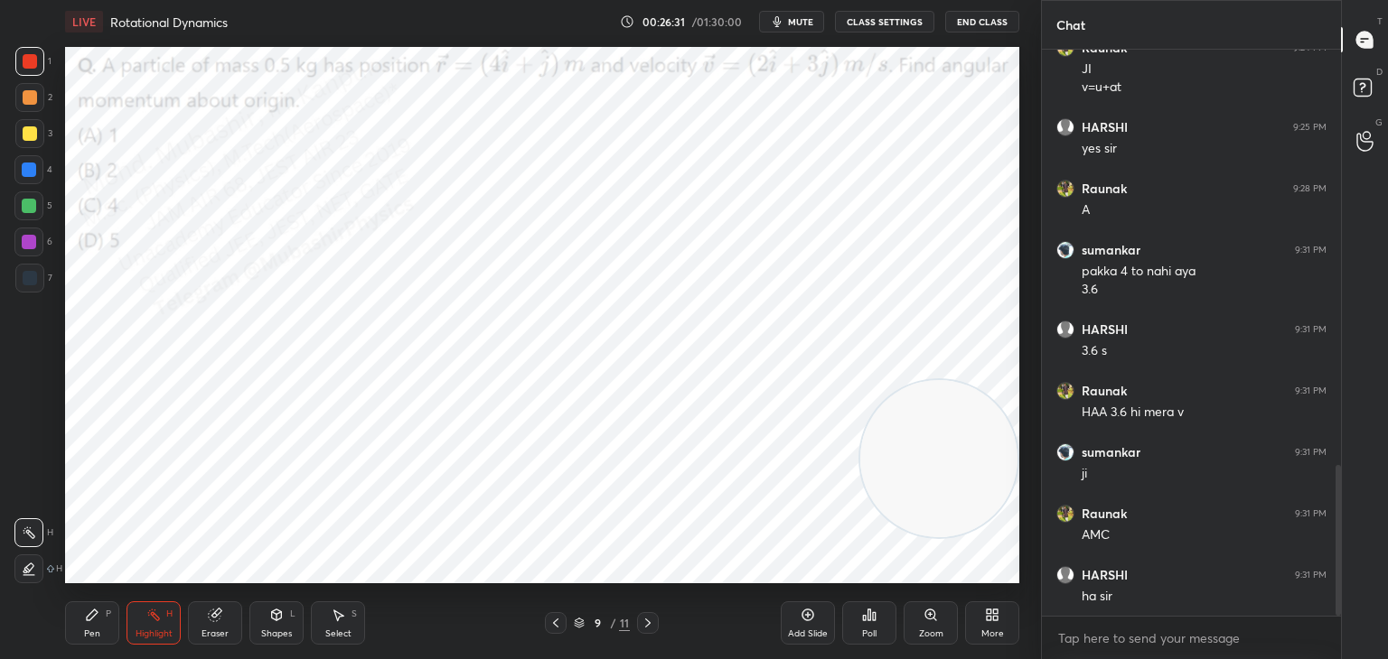
click at [803, 23] on span "mute" at bounding box center [800, 21] width 25 height 13
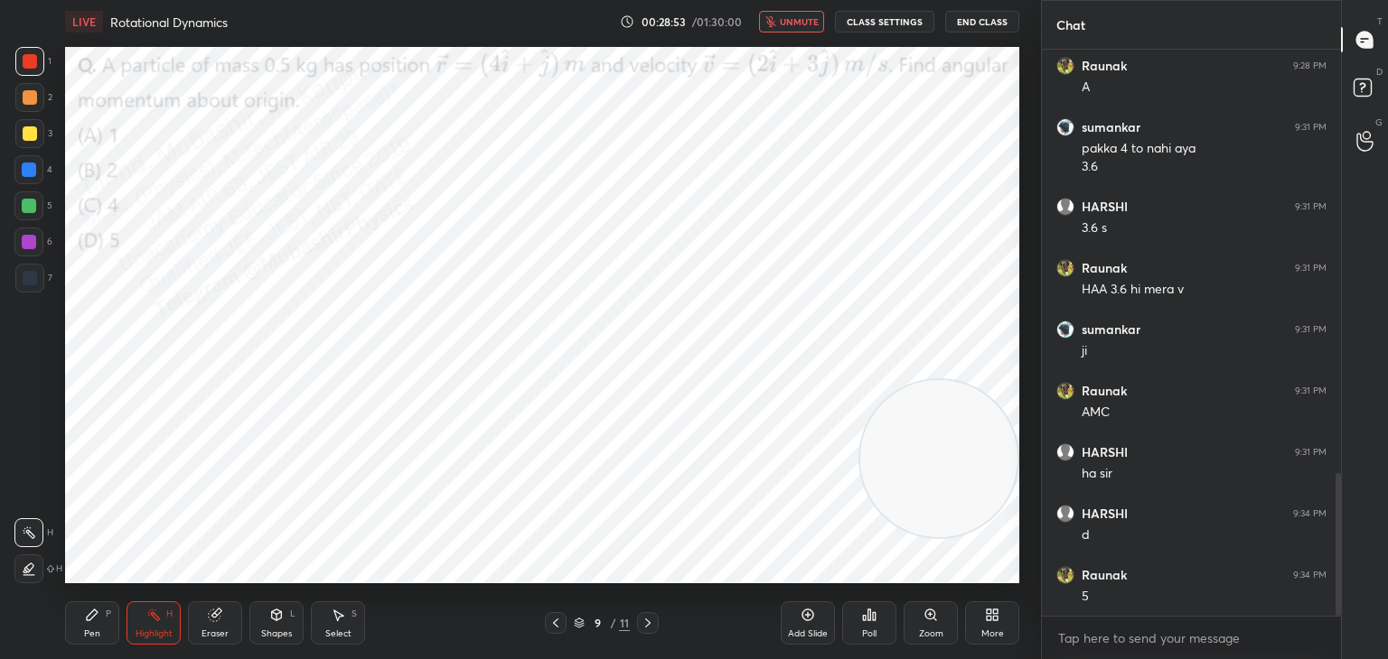
click at [776, 20] on icon "button" at bounding box center [770, 21] width 11 height 11
click at [802, 22] on span "mute" at bounding box center [800, 21] width 25 height 13
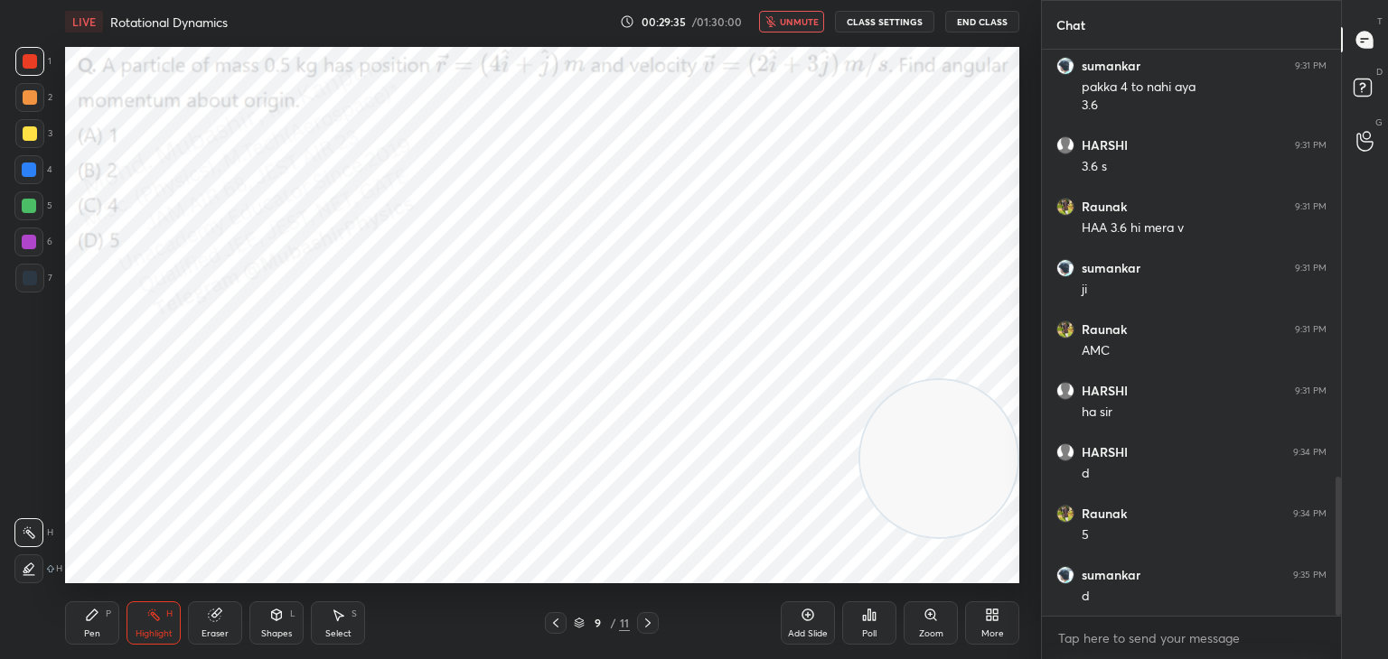
drag, startPoint x: 796, startPoint y: 23, endPoint x: 789, endPoint y: 29, distance: 9.6
click at [796, 20] on span "unmute" at bounding box center [799, 21] width 39 height 13
click at [104, 622] on div "Pen P" at bounding box center [92, 623] width 54 height 43
drag, startPoint x: 28, startPoint y: 164, endPoint x: 50, endPoint y: 168, distance: 22.0
click at [29, 170] on div at bounding box center [29, 170] width 14 height 14
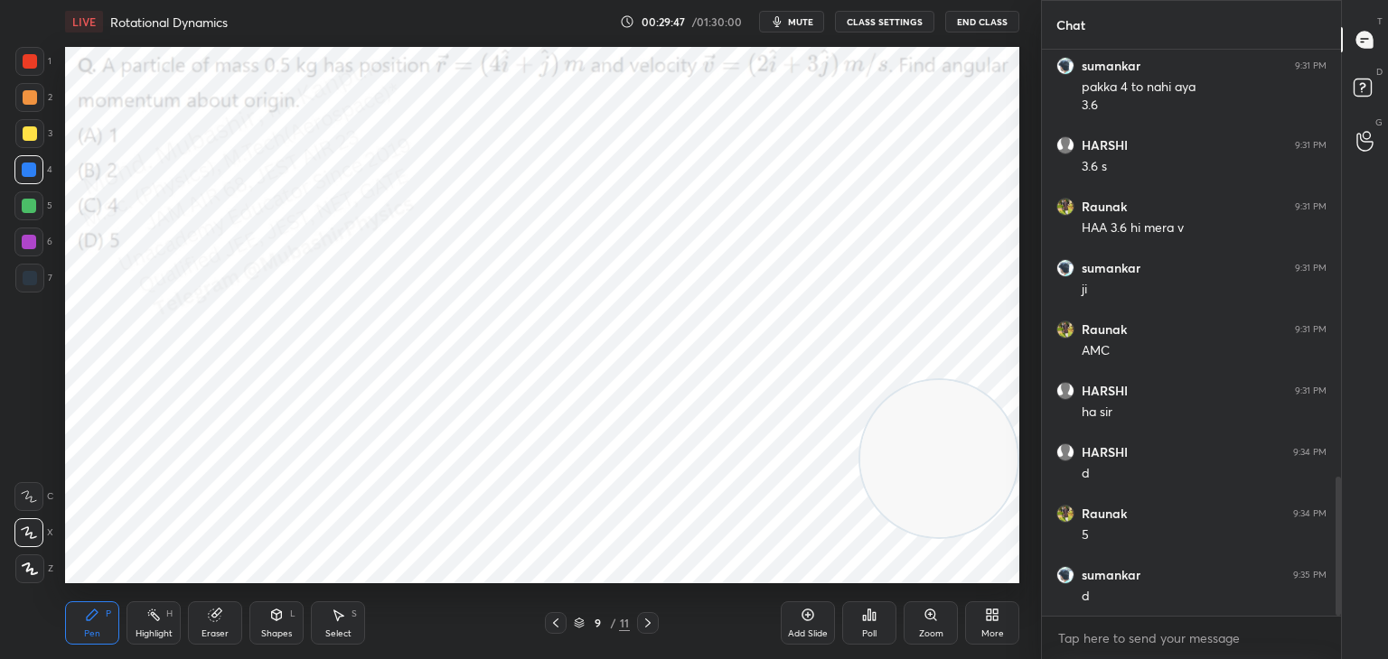
click at [30, 249] on div at bounding box center [28, 242] width 29 height 29
drag, startPoint x: 33, startPoint y: 164, endPoint x: 41, endPoint y: 146, distance: 18.6
click at [33, 164] on div at bounding box center [29, 170] width 14 height 14
click at [32, 210] on div at bounding box center [29, 206] width 14 height 14
click at [984, 623] on div "More" at bounding box center [992, 623] width 54 height 43
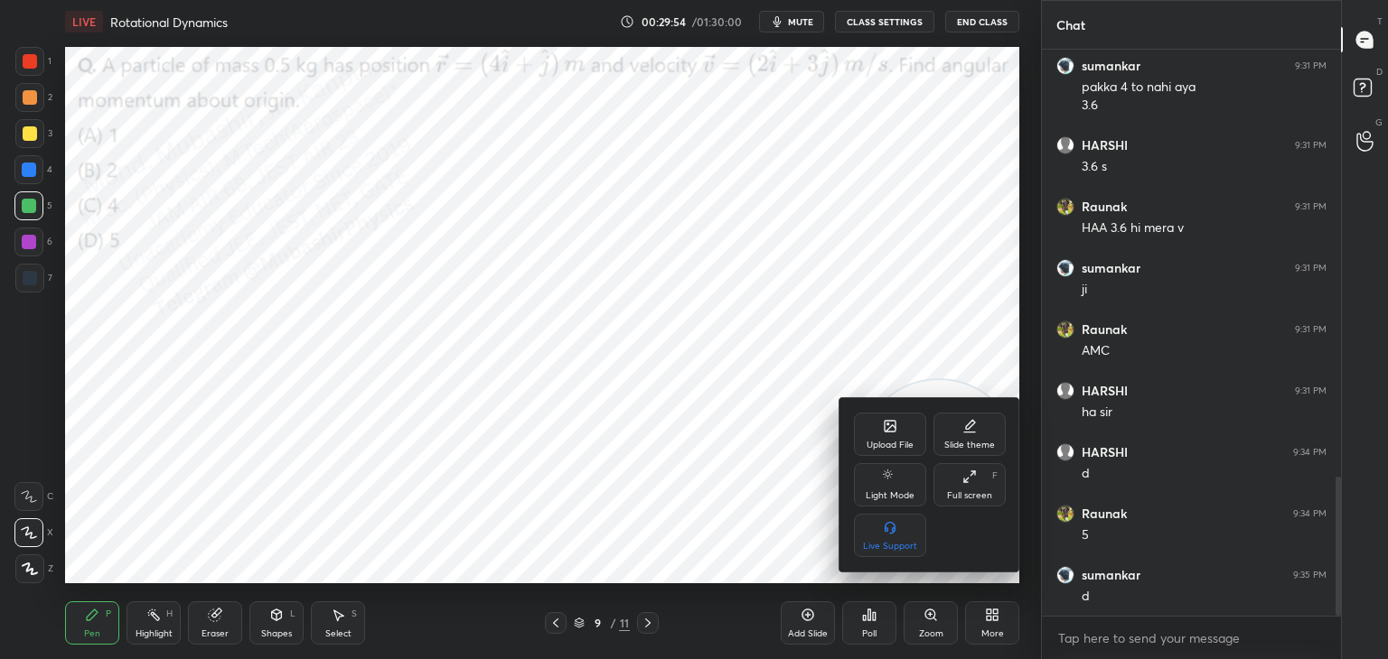
click at [878, 432] on div "Upload File" at bounding box center [890, 434] width 72 height 43
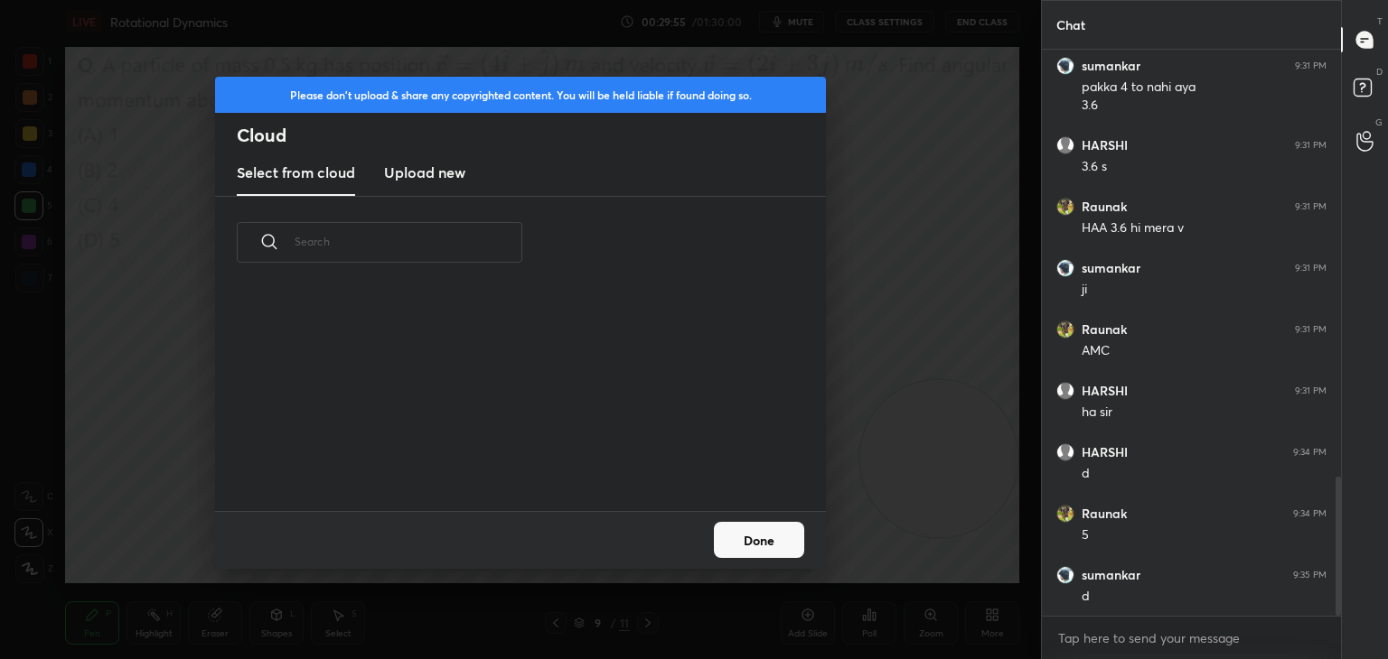
click at [413, 175] on h3 "Upload new" at bounding box center [424, 173] width 81 height 22
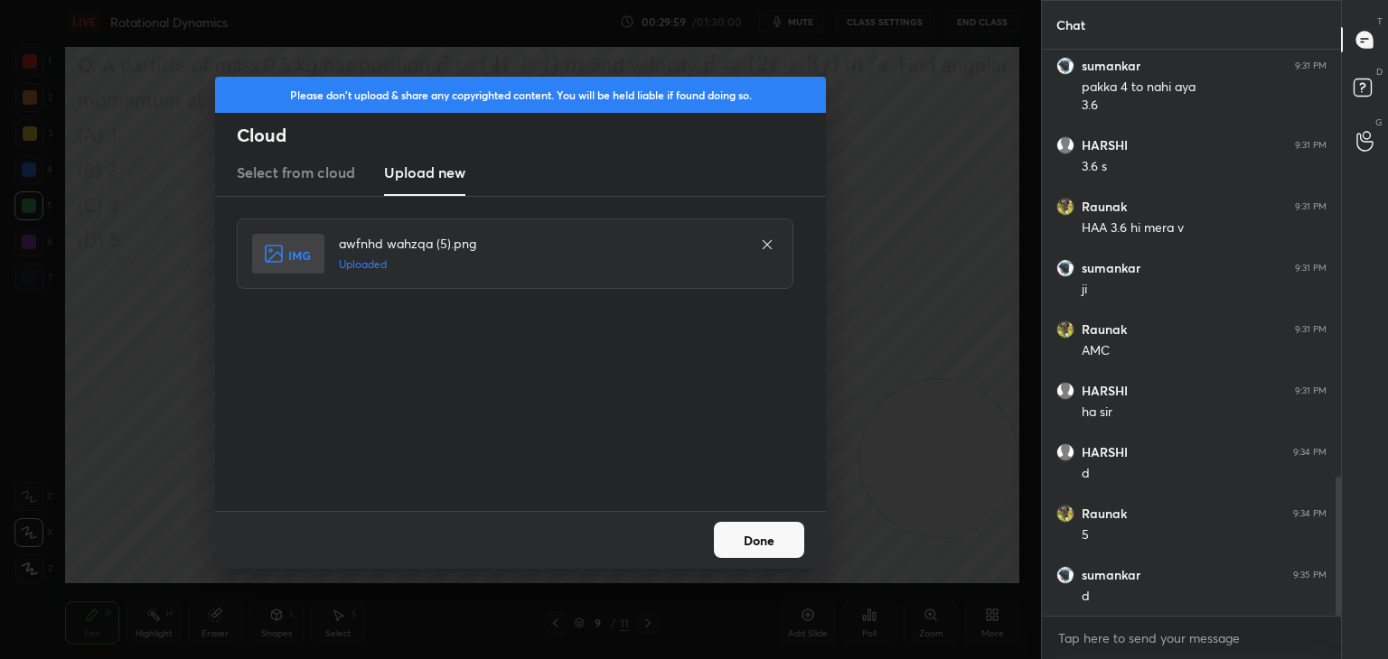
click at [753, 547] on button "Done" at bounding box center [759, 540] width 90 height 36
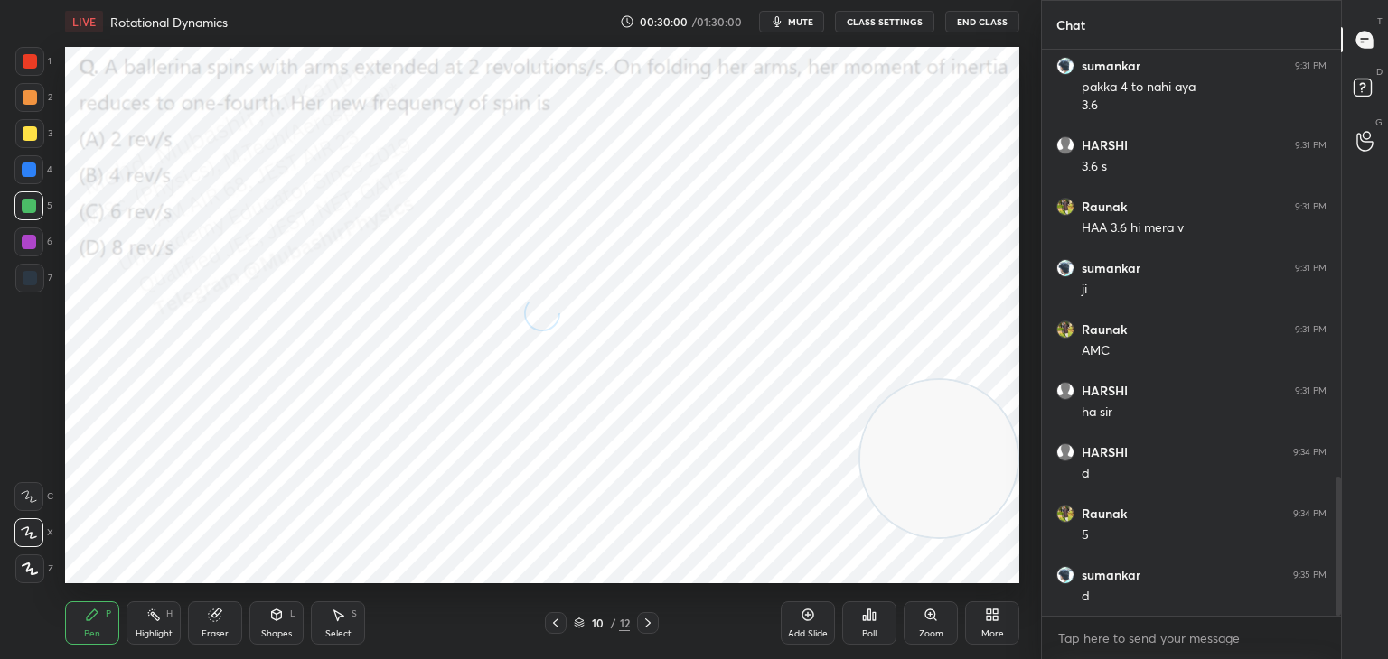
click at [140, 612] on div "Highlight H" at bounding box center [153, 623] width 54 height 43
click at [796, 16] on span "mute" at bounding box center [800, 21] width 25 height 13
click at [92, 633] on div "Pen" at bounding box center [92, 634] width 16 height 9
click at [163, 625] on div "Highlight H" at bounding box center [153, 623] width 54 height 43
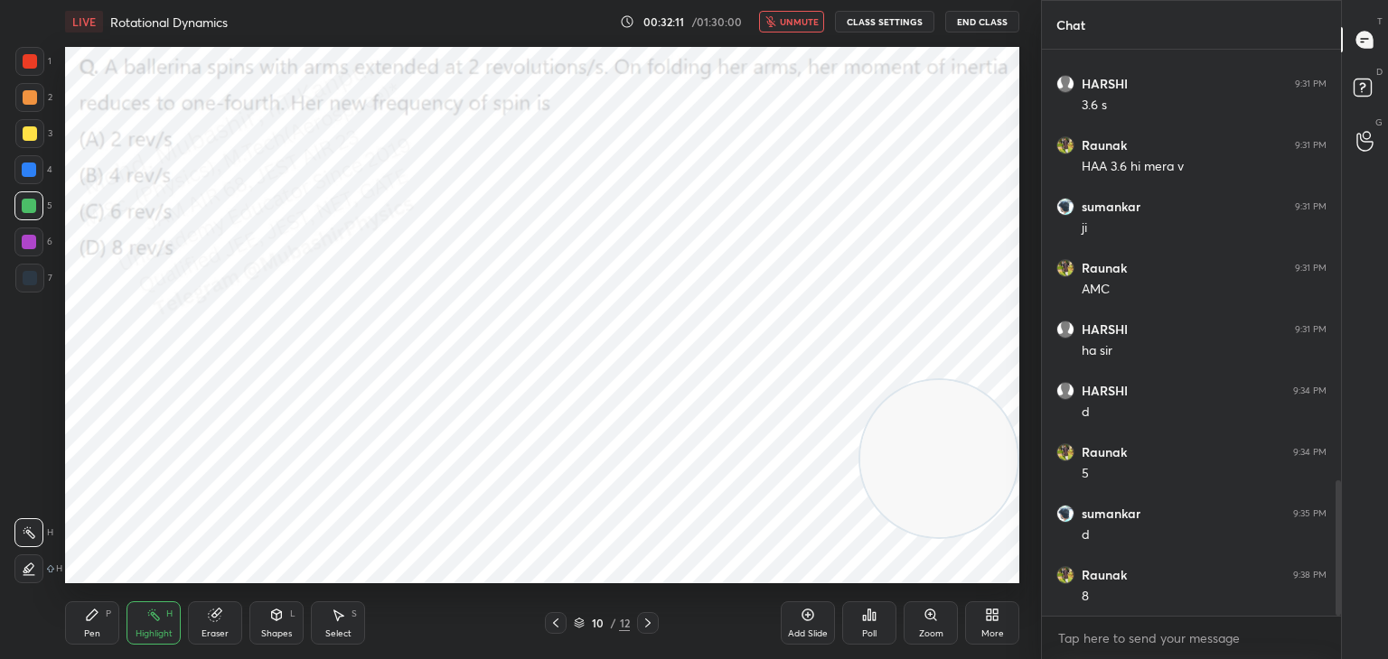
click at [799, 19] on span "unmute" at bounding box center [799, 21] width 39 height 13
drag, startPoint x: 802, startPoint y: 19, endPoint x: 820, endPoint y: 18, distance: 18.1
click at [803, 19] on span "mute" at bounding box center [800, 21] width 25 height 13
drag, startPoint x: 790, startPoint y: 24, endPoint x: 755, endPoint y: 44, distance: 40.5
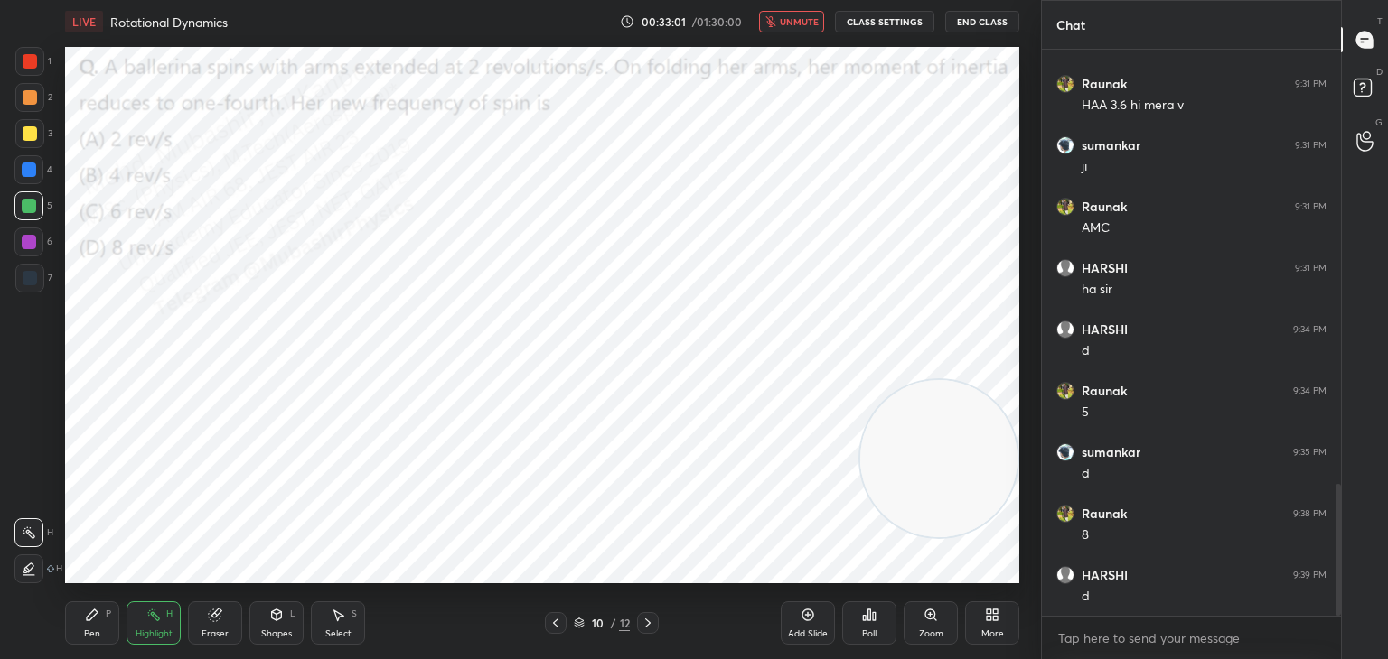
click at [789, 21] on span "unmute" at bounding box center [799, 21] width 39 height 13
click at [98, 631] on div "Pen" at bounding box center [92, 634] width 16 height 9
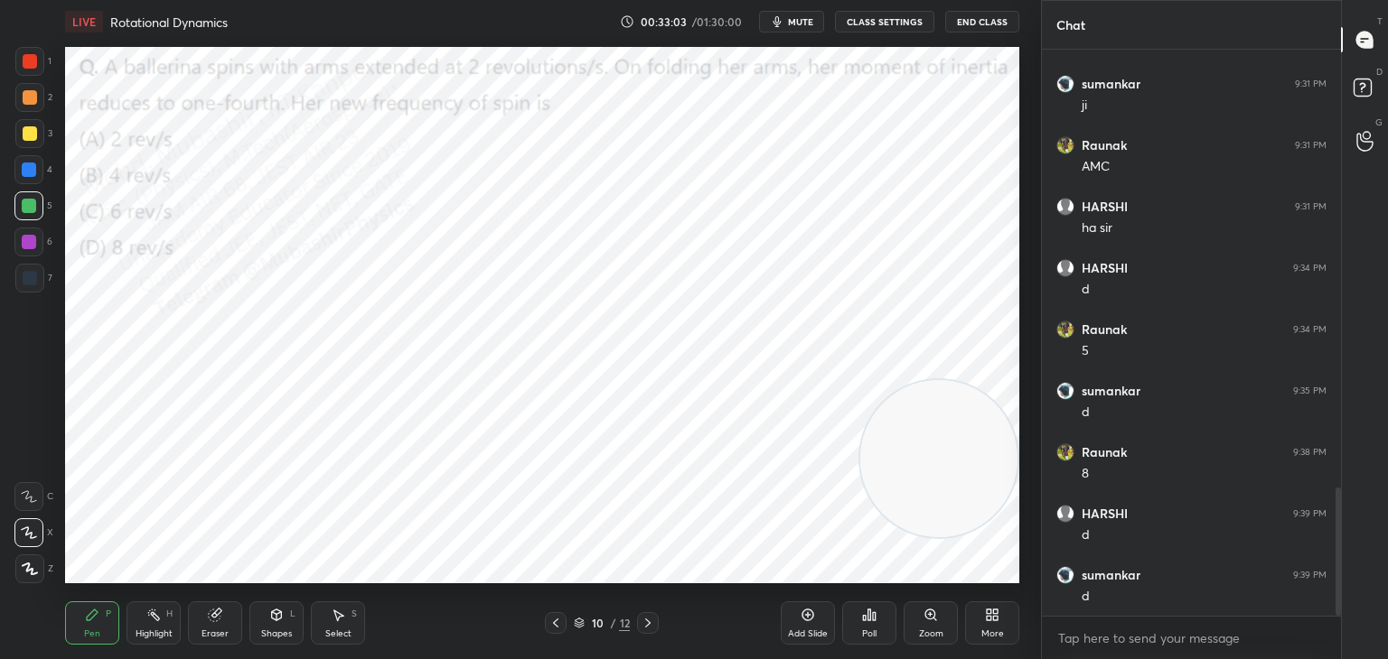
click at [30, 100] on div at bounding box center [30, 97] width 14 height 14
click at [32, 172] on div at bounding box center [29, 170] width 14 height 14
drag, startPoint x: 29, startPoint y: 127, endPoint x: 46, endPoint y: 127, distance: 17.2
click at [29, 126] on div at bounding box center [29, 133] width 29 height 29
click at [25, 241] on div at bounding box center [29, 242] width 14 height 14
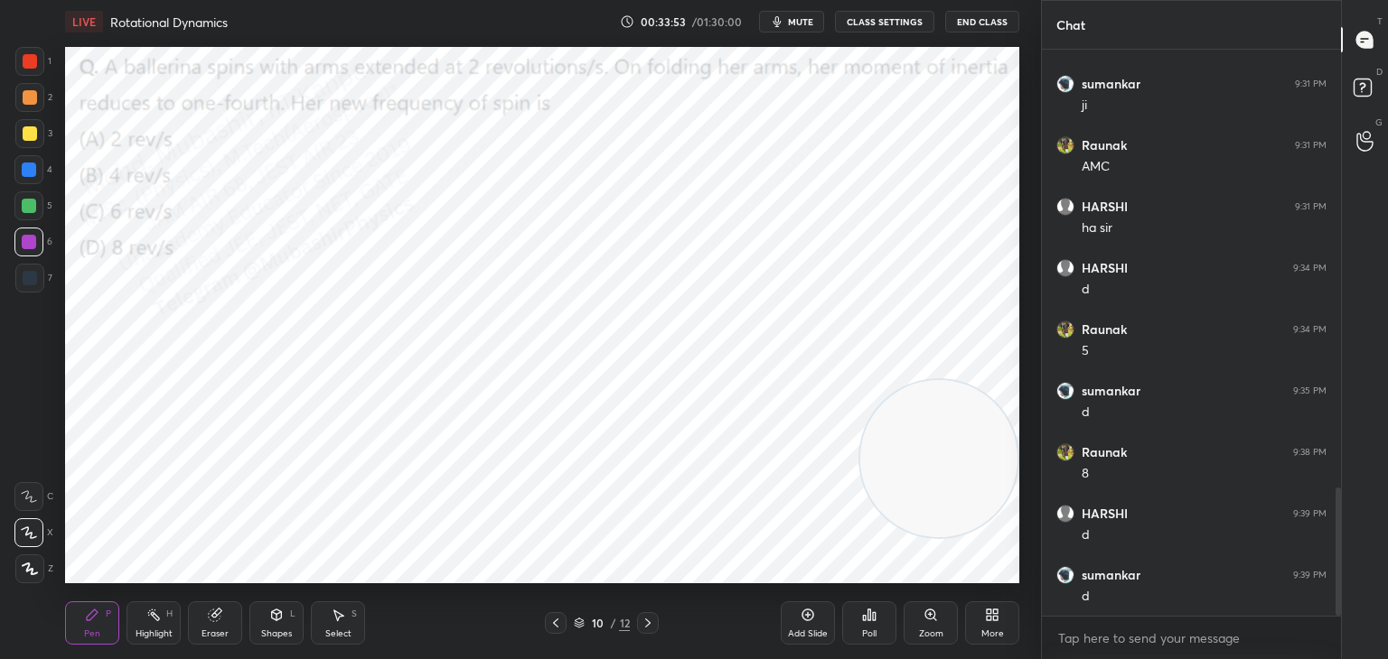
click at [29, 169] on div at bounding box center [29, 170] width 14 height 14
drag, startPoint x: 30, startPoint y: 210, endPoint x: 48, endPoint y: 221, distance: 21.1
click at [30, 215] on div at bounding box center [28, 206] width 29 height 29
click at [984, 623] on div "More" at bounding box center [992, 623] width 54 height 43
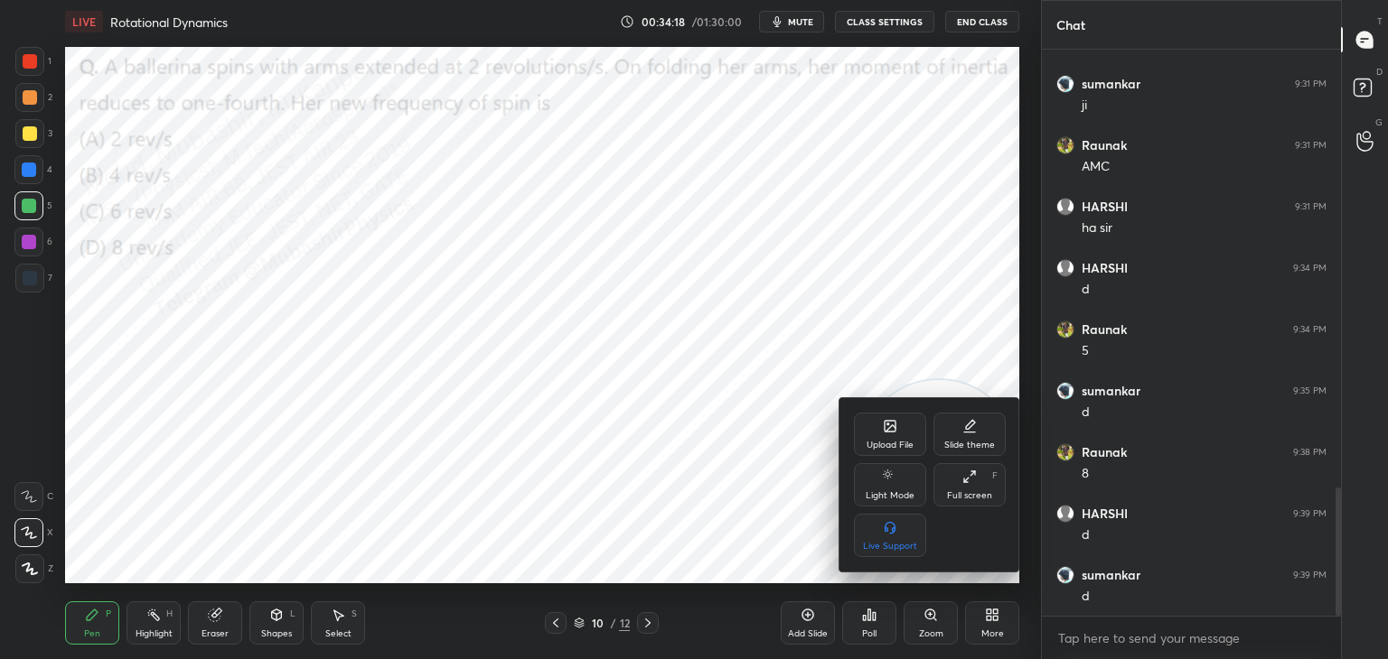
click at [884, 436] on div "Upload File" at bounding box center [890, 434] width 72 height 43
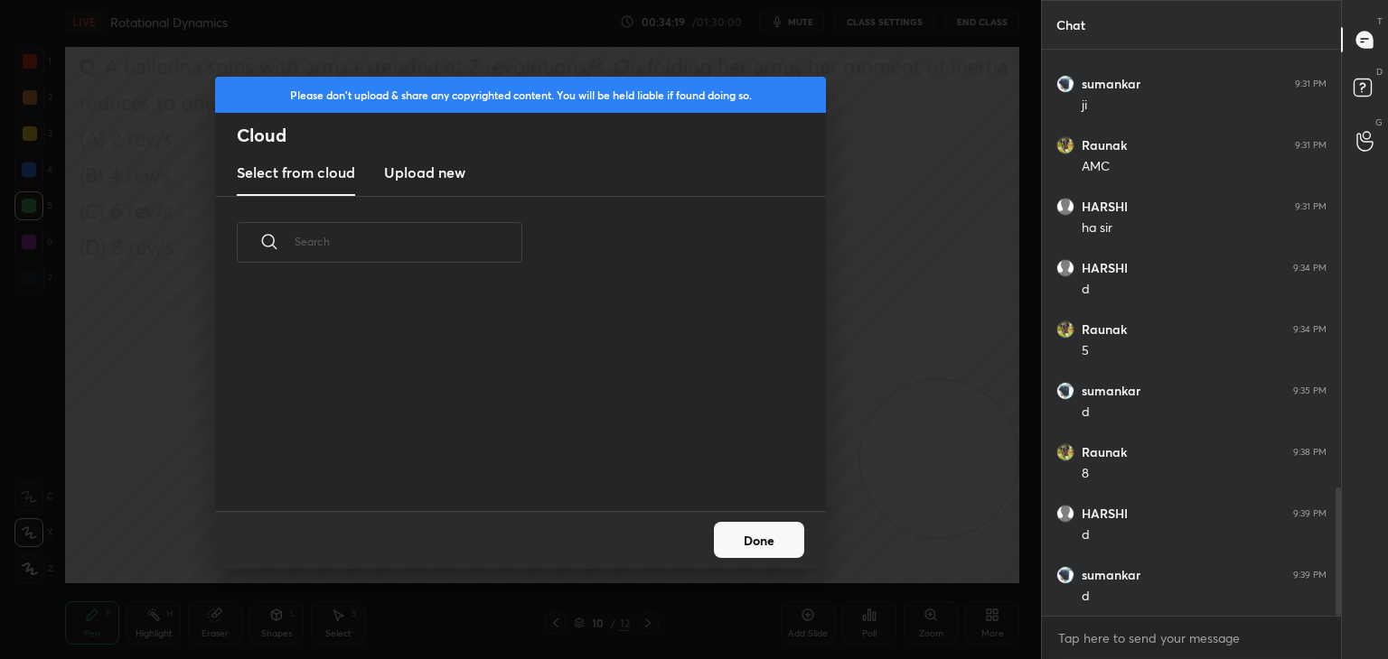
scroll to position [222, 580]
click at [420, 167] on h3 "Upload new" at bounding box center [424, 173] width 81 height 22
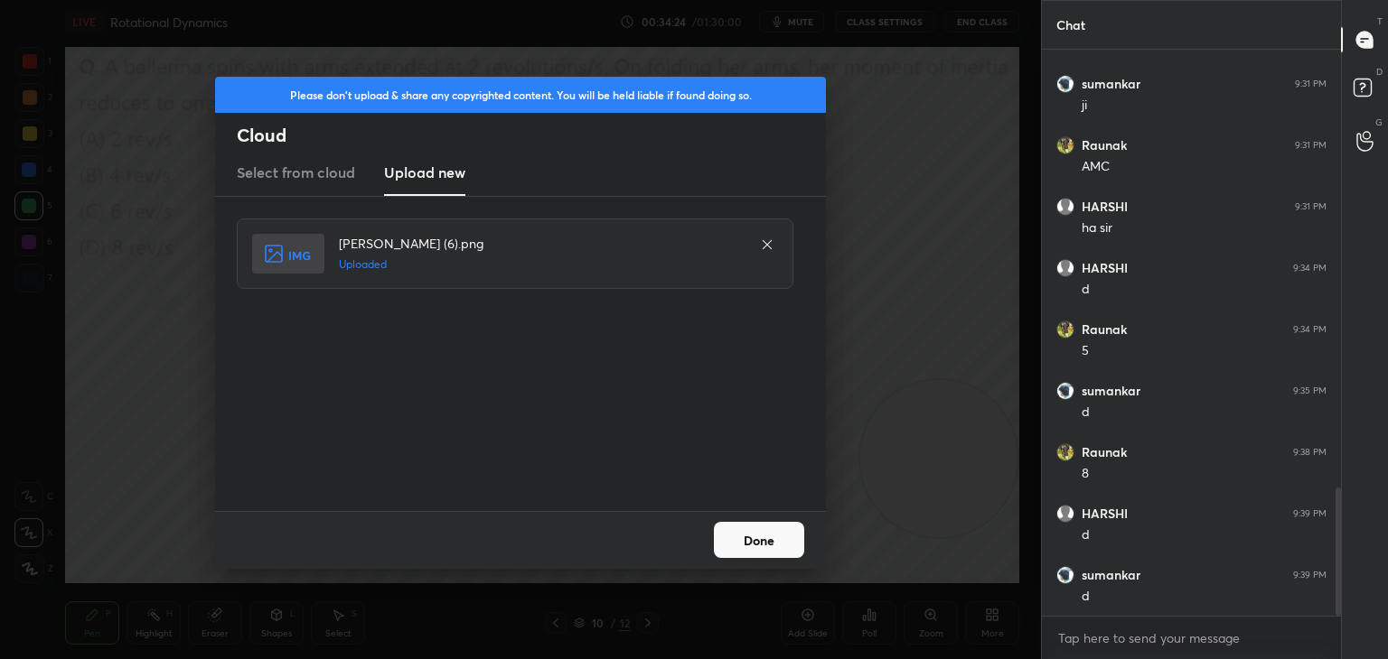
click at [738, 547] on button "Done" at bounding box center [759, 540] width 90 height 36
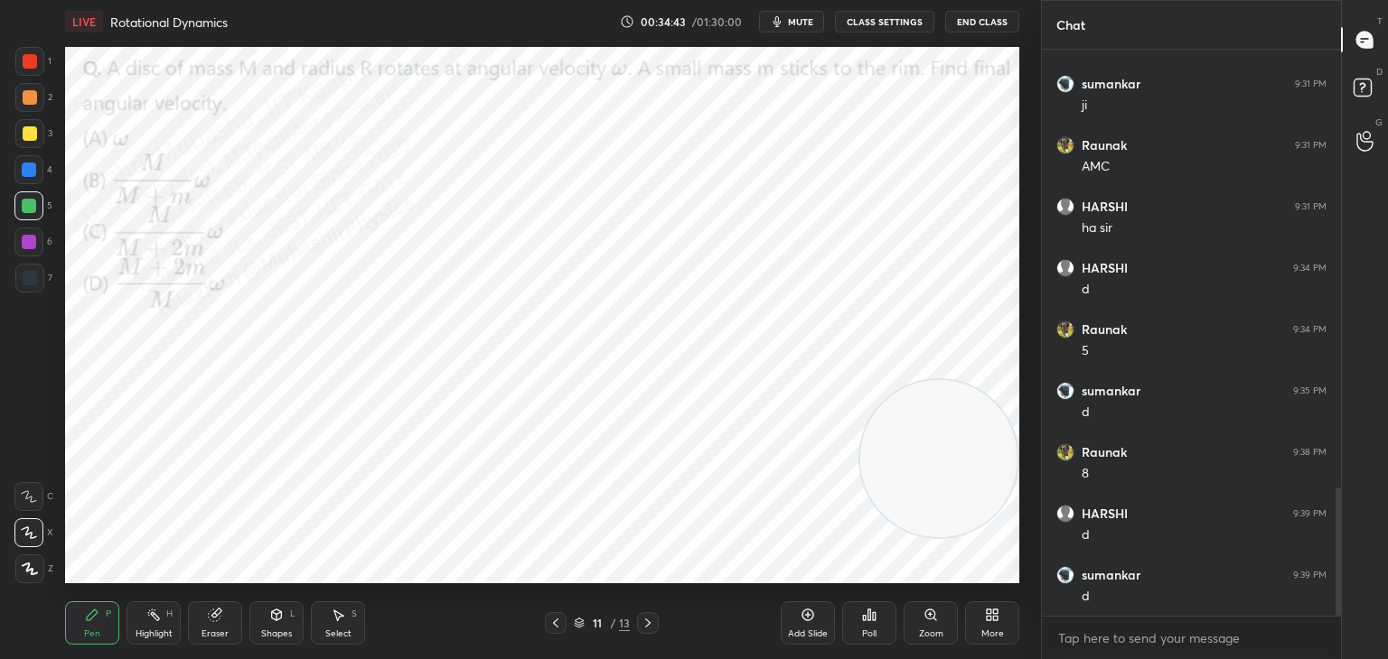
drag, startPoint x: 799, startPoint y: 20, endPoint x: 801, endPoint y: 5, distance: 14.6
click at [799, 20] on span "mute" at bounding box center [800, 21] width 25 height 13
click at [774, 20] on icon "button" at bounding box center [770, 21] width 10 height 11
click at [784, 22] on icon "button" at bounding box center [777, 21] width 14 height 14
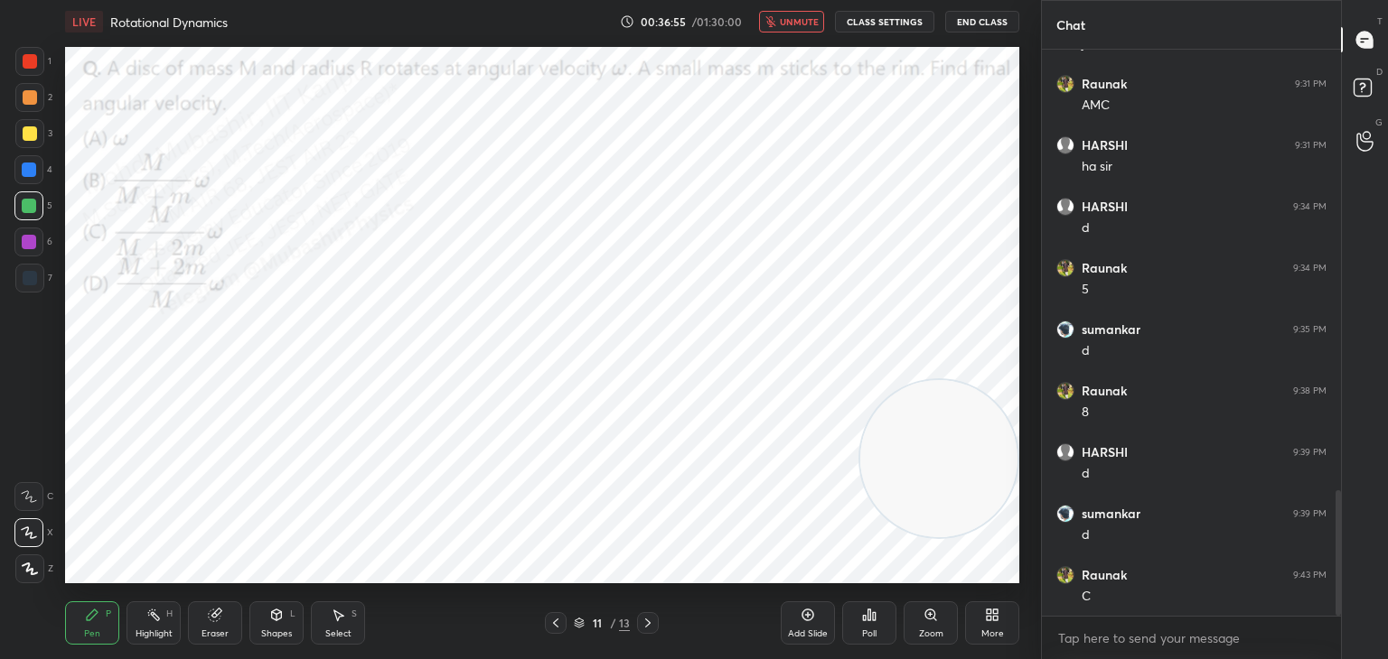
click at [174, 621] on div "Highlight H" at bounding box center [153, 623] width 54 height 43
drag, startPoint x: 794, startPoint y: 24, endPoint x: 778, endPoint y: 37, distance: 20.6
click at [792, 23] on span "unmute" at bounding box center [799, 21] width 39 height 13
click at [95, 631] on div "Pen" at bounding box center [92, 634] width 16 height 9
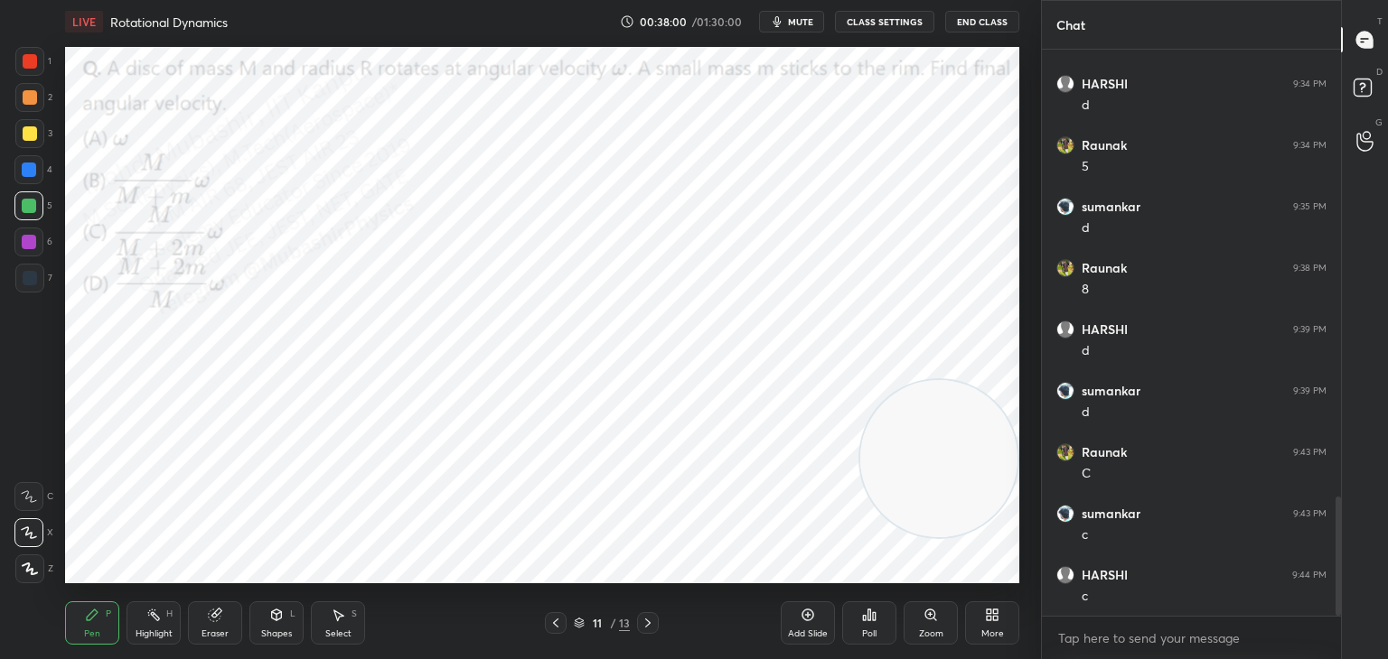
click at [26, 154] on div "3" at bounding box center [33, 137] width 37 height 36
click at [24, 171] on div at bounding box center [29, 170] width 14 height 14
click at [23, 97] on div at bounding box center [30, 97] width 14 height 14
drag, startPoint x: 26, startPoint y: 172, endPoint x: 41, endPoint y: 174, distance: 14.7
click at [30, 172] on div at bounding box center [28, 169] width 29 height 29
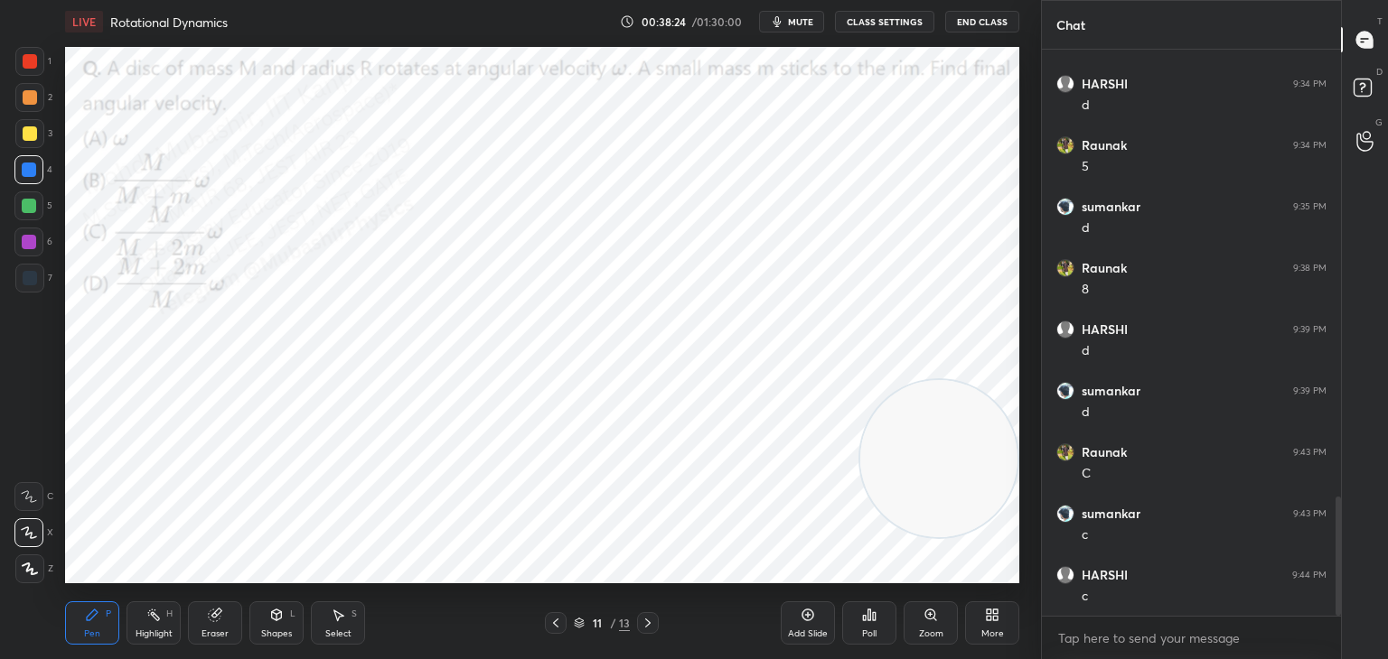
drag, startPoint x: 868, startPoint y: 486, endPoint x: 234, endPoint y: 536, distance: 636.1
click at [860, 538] on video at bounding box center [938, 458] width 157 height 157
click at [33, 140] on div at bounding box center [30, 133] width 14 height 14
drag, startPoint x: 15, startPoint y: 176, endPoint x: 55, endPoint y: 175, distance: 39.8
click at [15, 174] on div at bounding box center [28, 169] width 29 height 29
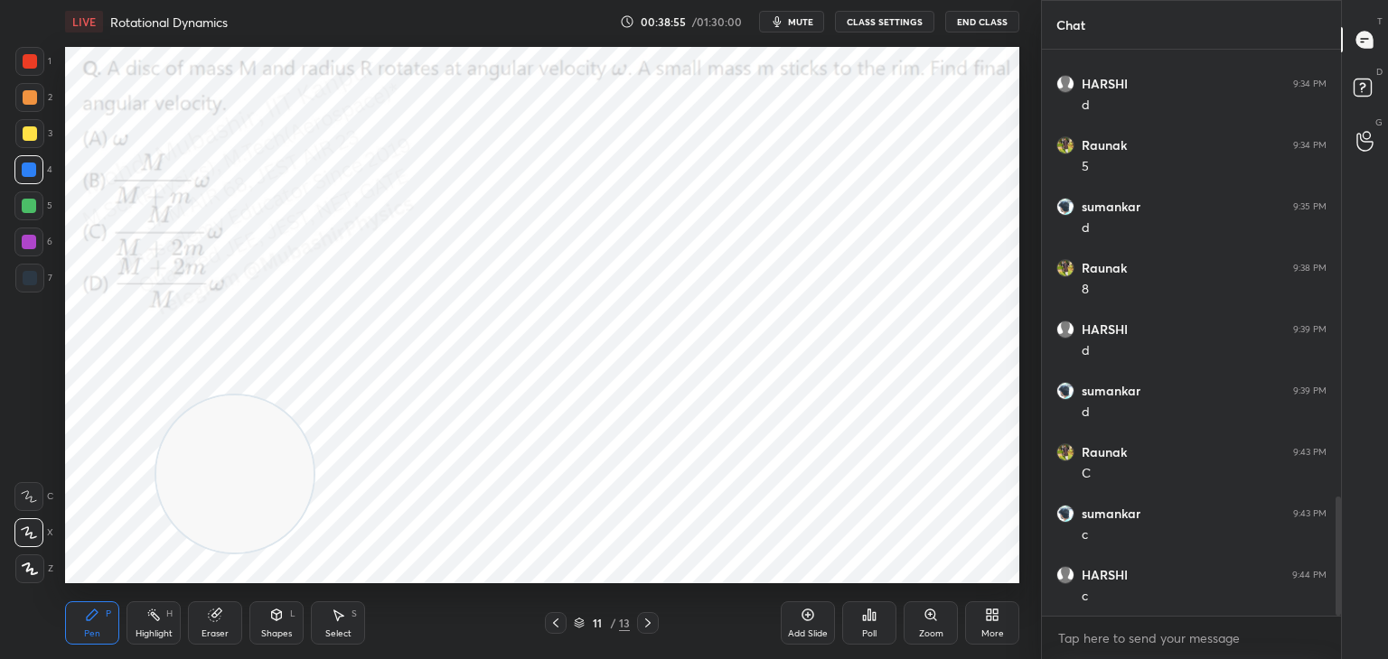
drag, startPoint x: 236, startPoint y: 496, endPoint x: 630, endPoint y: 77, distance: 575.2
click at [313, 396] on video at bounding box center [234, 474] width 157 height 157
click at [33, 248] on div at bounding box center [29, 242] width 14 height 14
click at [33, 207] on div at bounding box center [29, 206] width 14 height 14
click at [153, 638] on div "Highlight" at bounding box center [154, 634] width 37 height 9
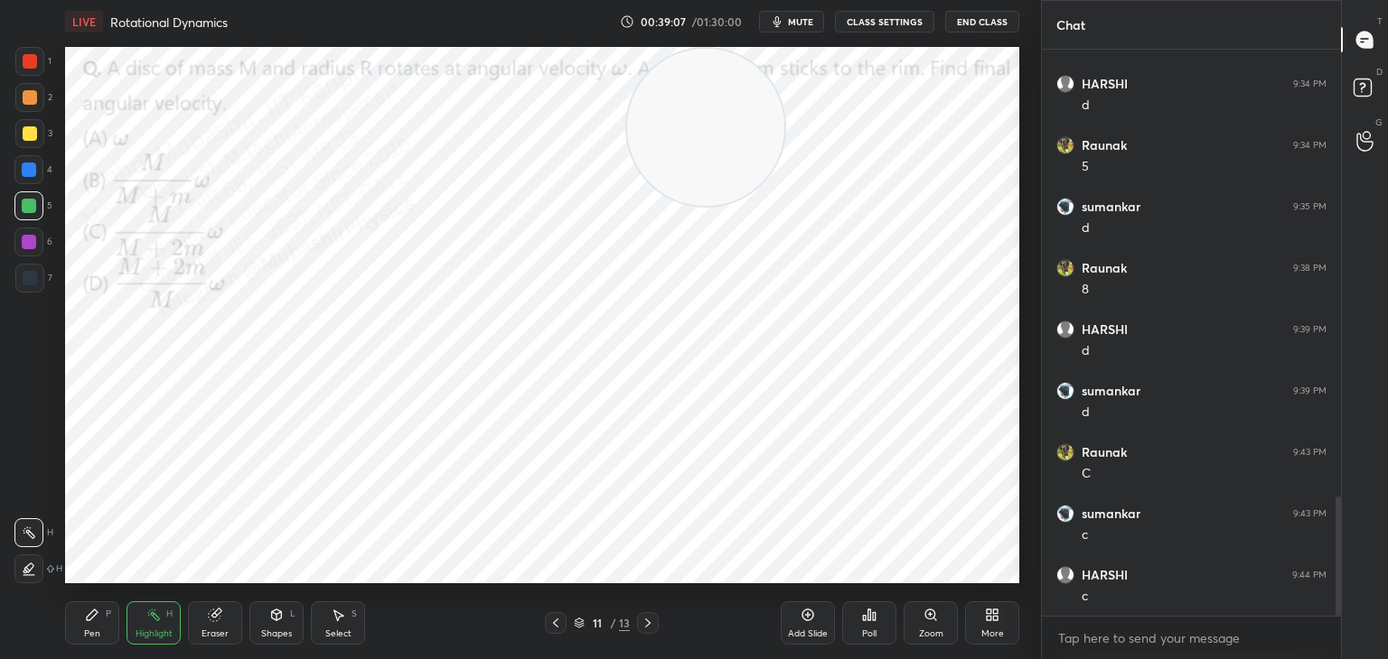
click at [1007, 622] on div "More" at bounding box center [992, 623] width 54 height 43
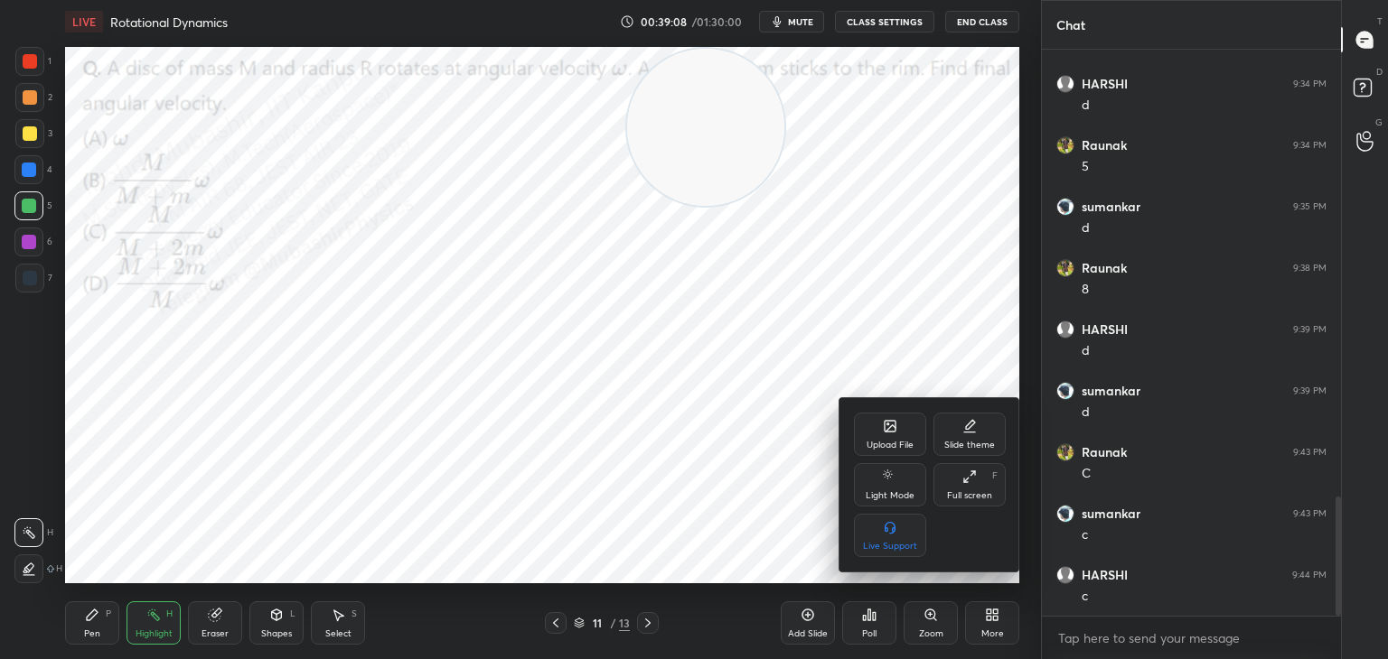
click at [896, 441] on div "Upload File" at bounding box center [889, 445] width 47 height 9
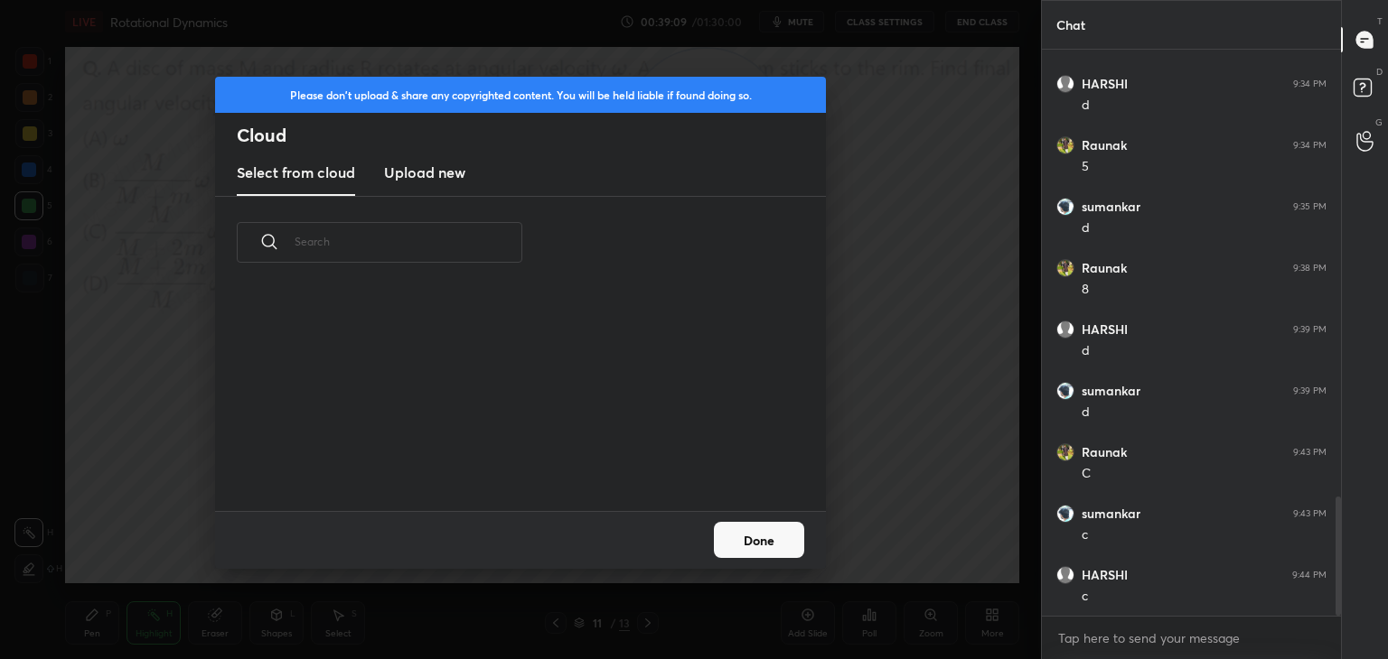
drag, startPoint x: 397, startPoint y: 156, endPoint x: 422, endPoint y: 167, distance: 27.5
click at [402, 164] on new "Upload new" at bounding box center [424, 173] width 81 height 45
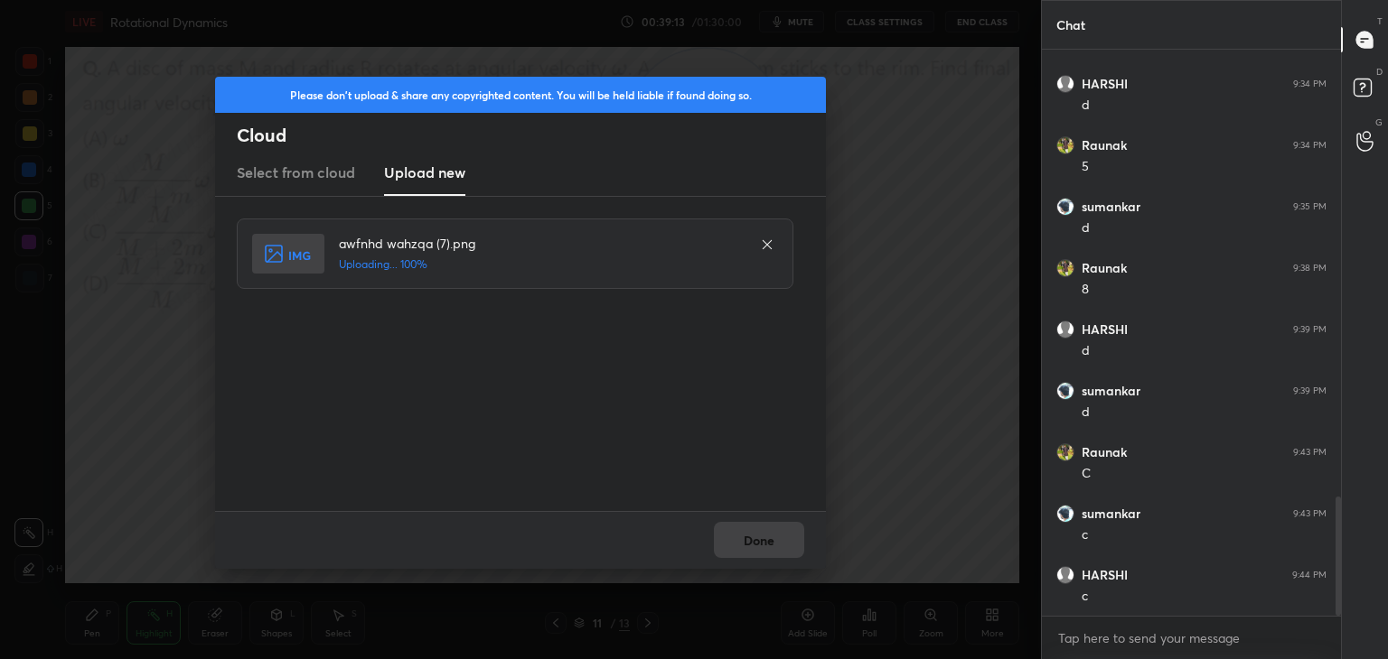
click at [731, 529] on div "Done" at bounding box center [520, 540] width 611 height 58
click at [753, 540] on button "Done" at bounding box center [759, 540] width 90 height 36
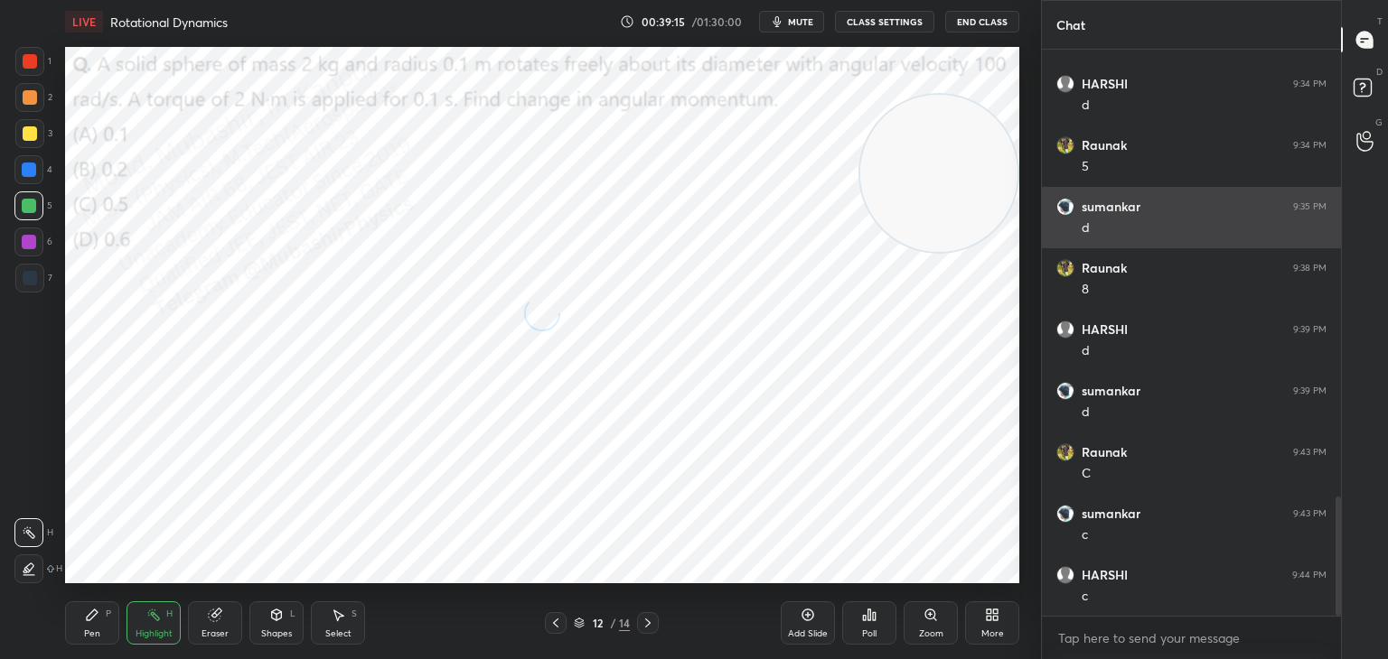
drag, startPoint x: 743, startPoint y: 136, endPoint x: 1088, endPoint y: 194, distance: 349.2
click at [1096, 196] on div "1 2 3 4 5 6 7 C X Z C X Z E E Erase all H H LIVE Rotational Dynamics 00:39:15 /…" at bounding box center [694, 329] width 1388 height 659
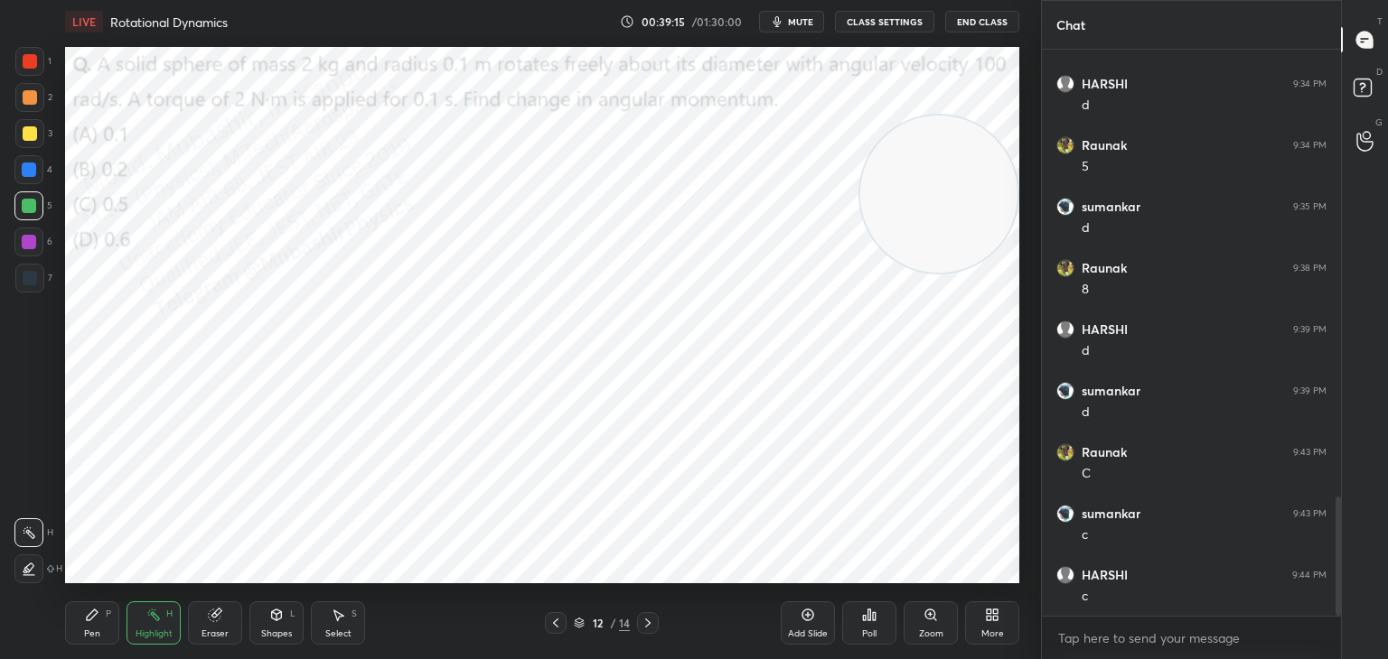
click at [784, 15] on icon "button" at bounding box center [777, 21] width 14 height 14
click at [775, 20] on icon "button" at bounding box center [770, 21] width 10 height 11
drag, startPoint x: 806, startPoint y: 25, endPoint x: 796, endPoint y: 8, distance: 19.8
click at [806, 23] on span "mute" at bounding box center [800, 21] width 25 height 13
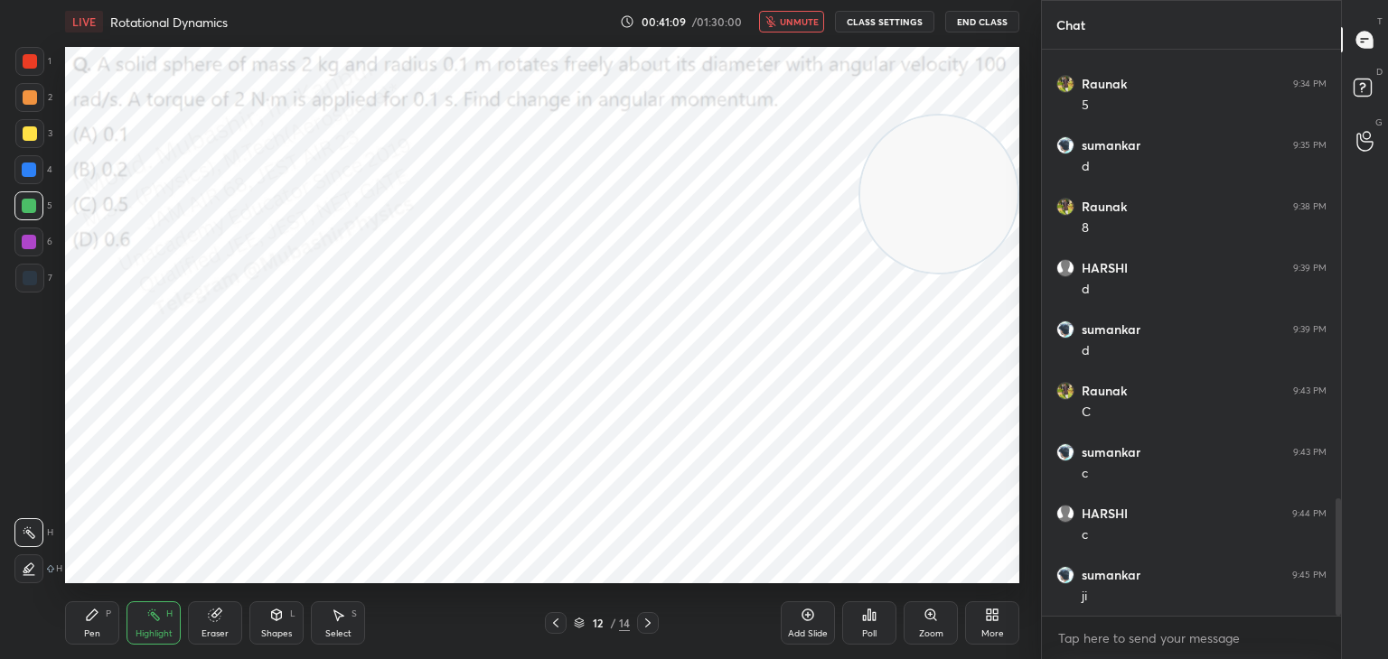
click at [781, 19] on button "unmute" at bounding box center [791, 22] width 65 height 22
click at [794, 26] on span "mute" at bounding box center [800, 21] width 25 height 13
click at [790, 12] on button "unmute" at bounding box center [791, 22] width 65 height 22
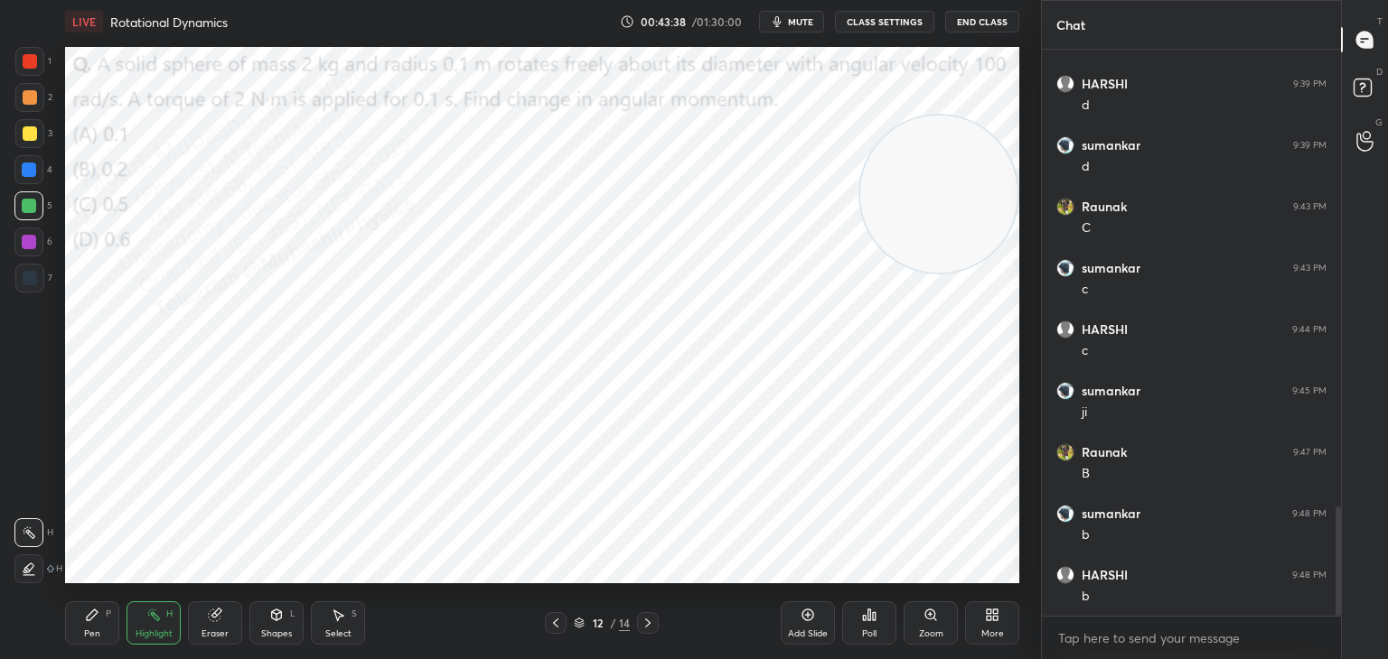
click at [90, 630] on div "Pen" at bounding box center [92, 634] width 16 height 9
click at [19, 150] on div "3" at bounding box center [33, 137] width 37 height 36
click at [29, 168] on div at bounding box center [29, 170] width 14 height 14
drag, startPoint x: 901, startPoint y: 211, endPoint x: 24, endPoint y: 572, distance: 947.5
click at [21, 573] on div "1 2 3 4 5 6 7 C X Z C X Z E E Erase all H H LIVE Rotational Dynamics 00:43:42 /…" at bounding box center [513, 329] width 1026 height 659
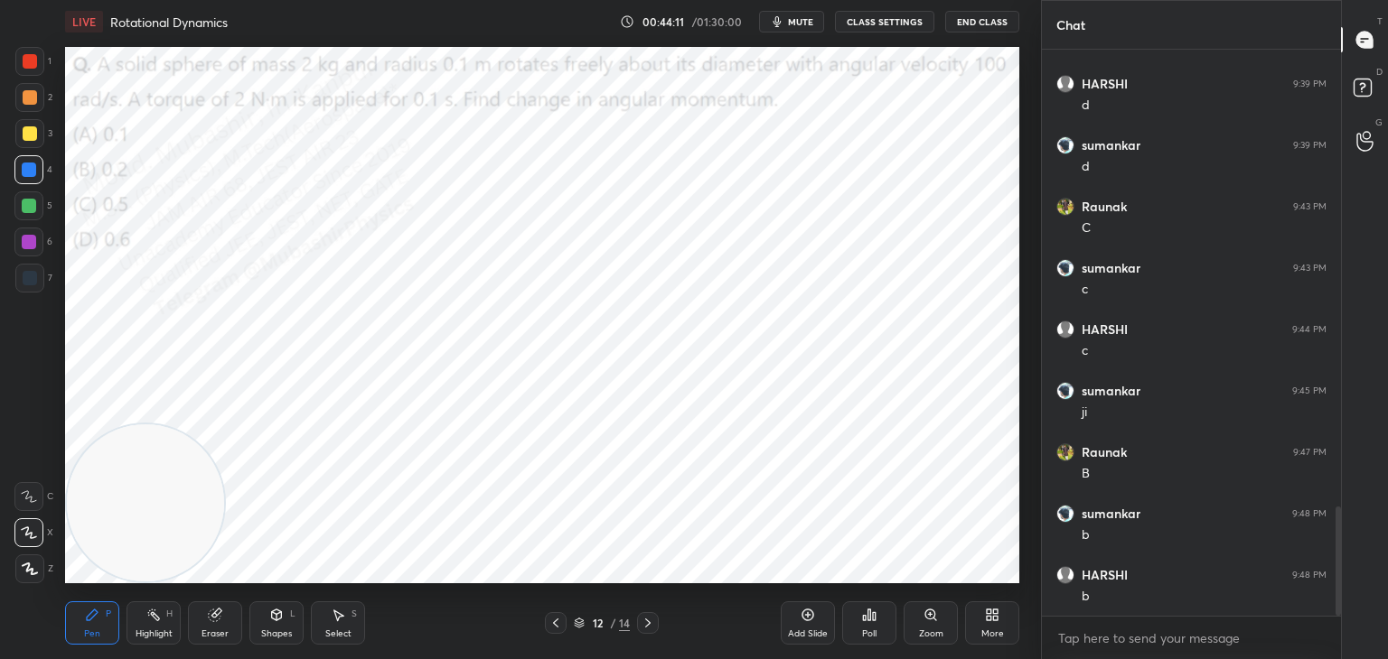
drag, startPoint x: 26, startPoint y: 85, endPoint x: 62, endPoint y: 126, distance: 55.1
click at [30, 90] on div at bounding box center [29, 97] width 29 height 29
click at [650, 622] on icon at bounding box center [648, 623] width 14 height 14
click at [24, 185] on div "4" at bounding box center [33, 173] width 38 height 36
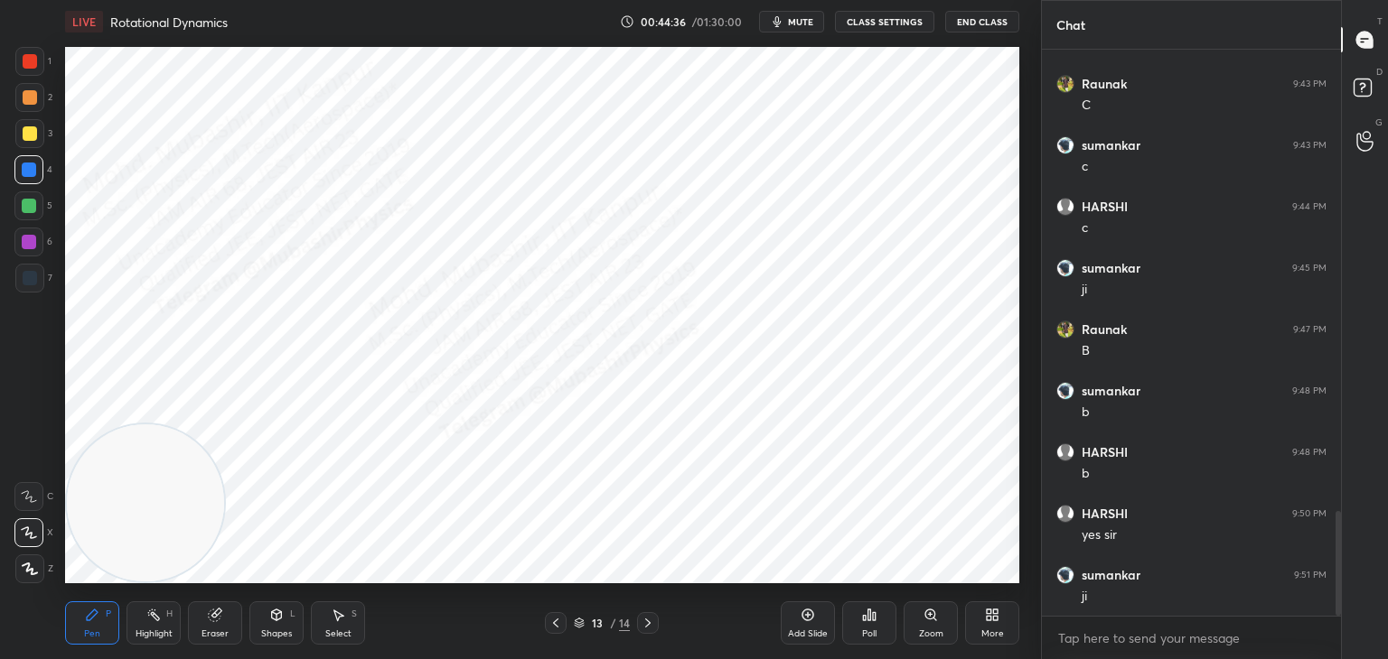
drag, startPoint x: 33, startPoint y: 68, endPoint x: 62, endPoint y: 68, distance: 29.8
click at [33, 68] on div at bounding box center [30, 61] width 14 height 14
click at [25, 157] on div at bounding box center [28, 169] width 29 height 29
drag, startPoint x: 270, startPoint y: 449, endPoint x: 1020, endPoint y: 62, distance: 843.6
click at [1020, 62] on div "Setting up your live class Poll for secs No correct answer Start poll" at bounding box center [542, 315] width 968 height 544
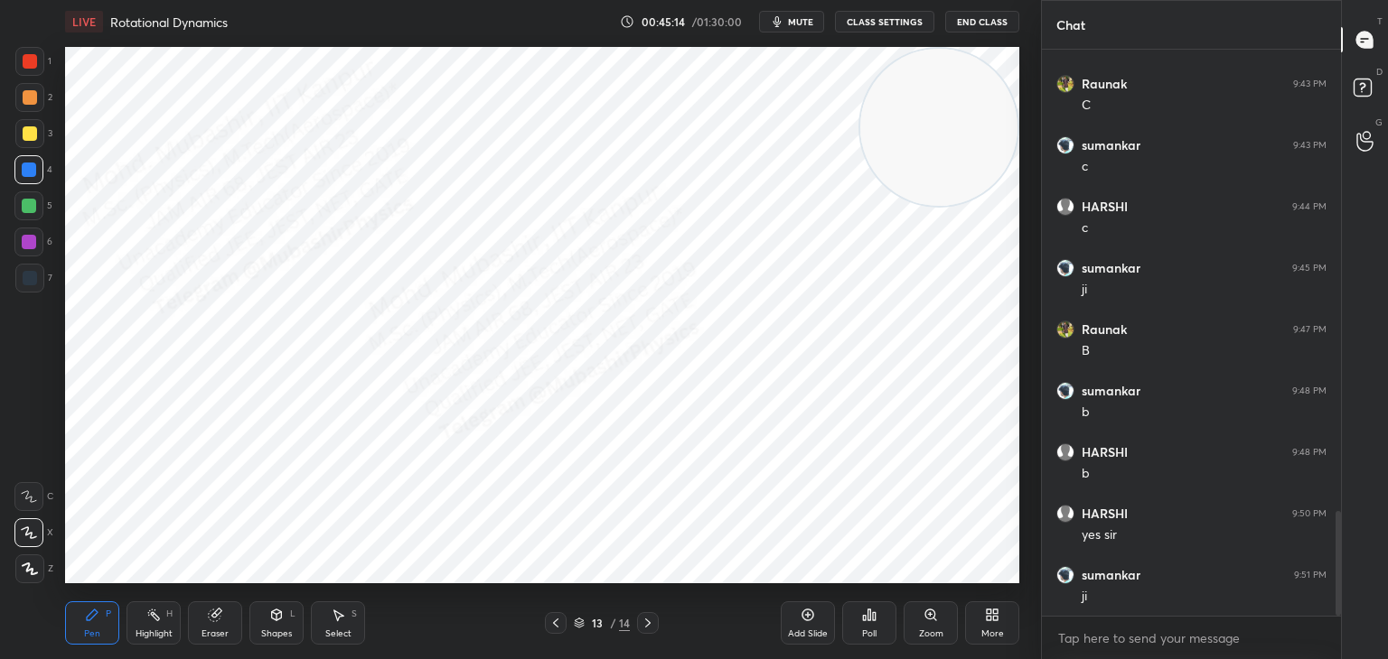
click at [19, 88] on div at bounding box center [29, 97] width 29 height 29
drag, startPoint x: 29, startPoint y: 237, endPoint x: 57, endPoint y: 266, distance: 40.2
click at [32, 243] on div at bounding box center [29, 242] width 14 height 14
click at [135, 641] on div "Highlight H" at bounding box center [153, 623] width 54 height 43
click at [76, 644] on div "Pen P" at bounding box center [92, 623] width 54 height 43
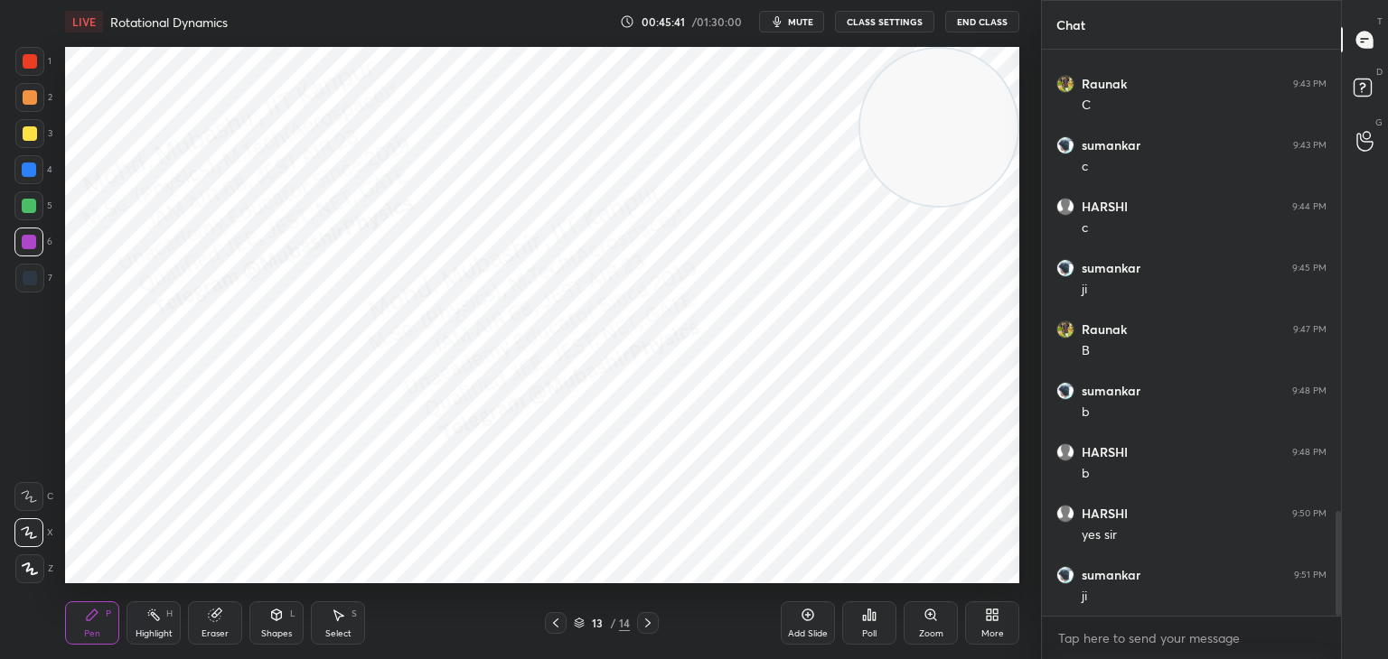
drag, startPoint x: 26, startPoint y: 210, endPoint x: 33, endPoint y: 233, distance: 23.7
click at [26, 218] on div at bounding box center [28, 206] width 29 height 29
click at [147, 633] on div "Highlight" at bounding box center [154, 634] width 37 height 9
drag, startPoint x: 76, startPoint y: 639, endPoint x: 86, endPoint y: 604, distance: 35.7
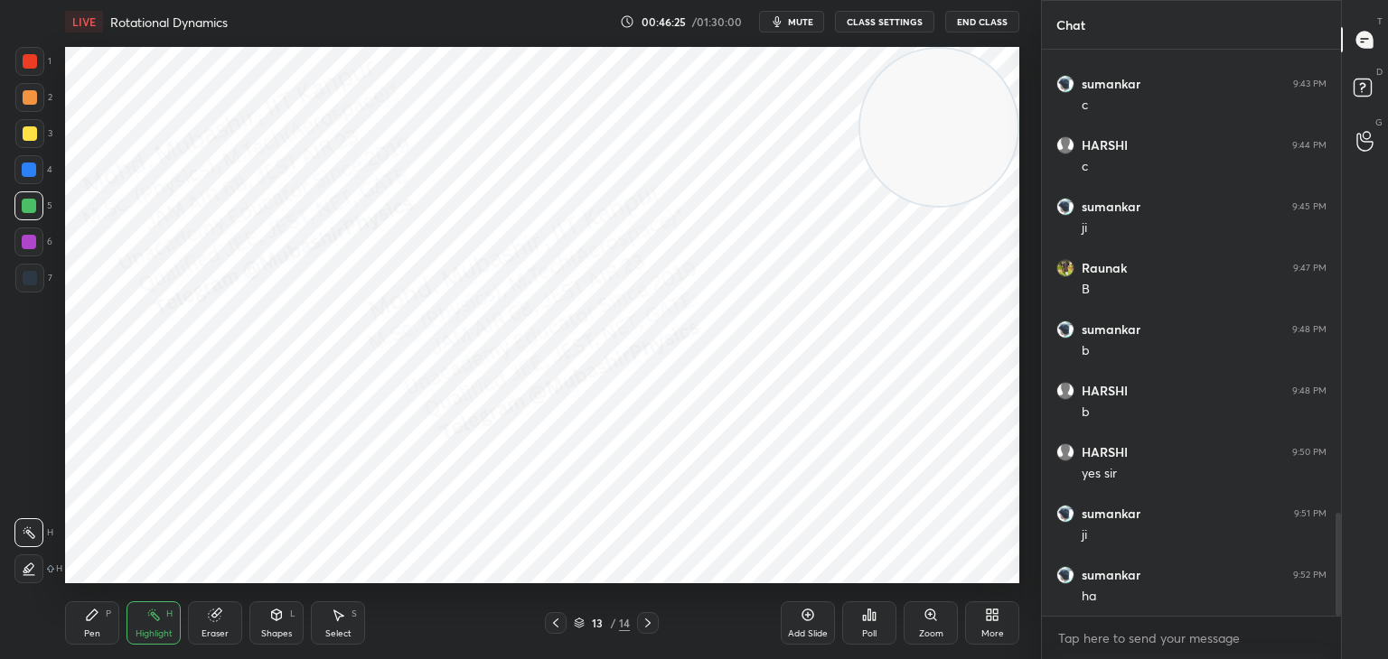
click at [76, 635] on div "Pen P" at bounding box center [92, 623] width 54 height 43
click at [26, 138] on div at bounding box center [30, 133] width 14 height 14
drag, startPoint x: 28, startPoint y: 276, endPoint x: 55, endPoint y: 287, distance: 29.2
click at [37, 280] on div at bounding box center [29, 278] width 29 height 29
click at [140, 638] on div "Highlight" at bounding box center [154, 634] width 37 height 9
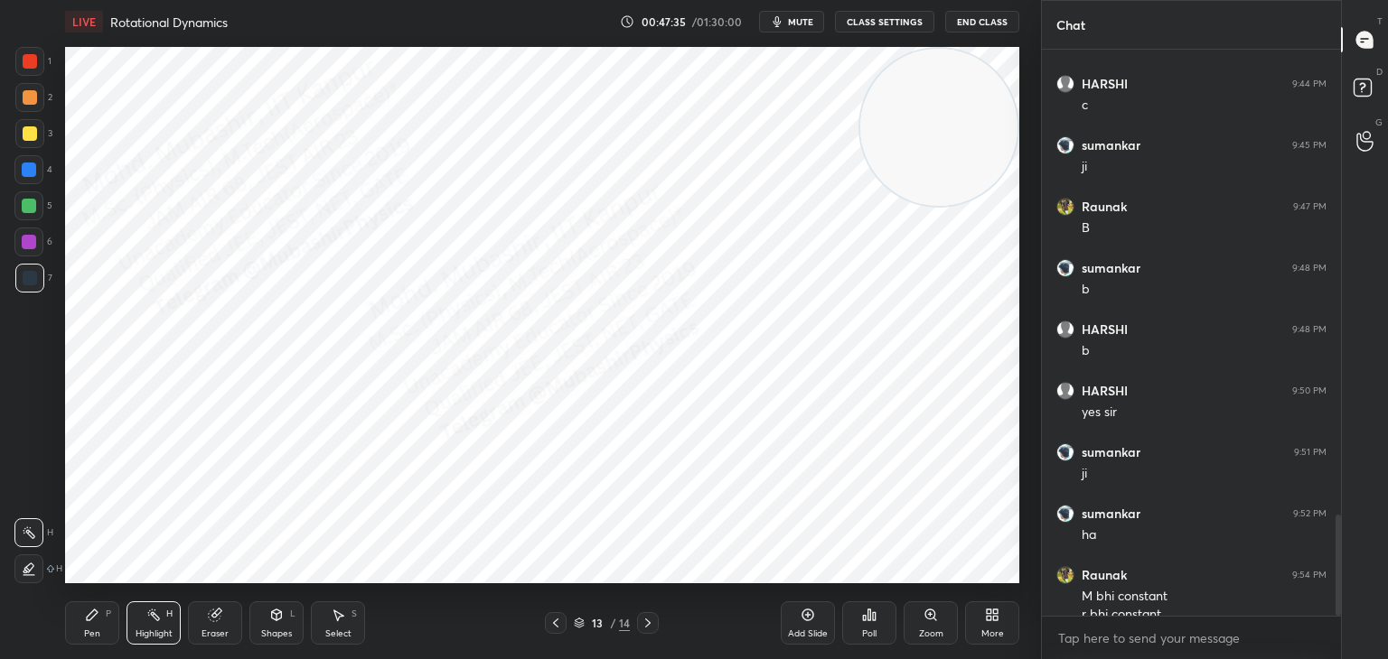
scroll to position [2625, 0]
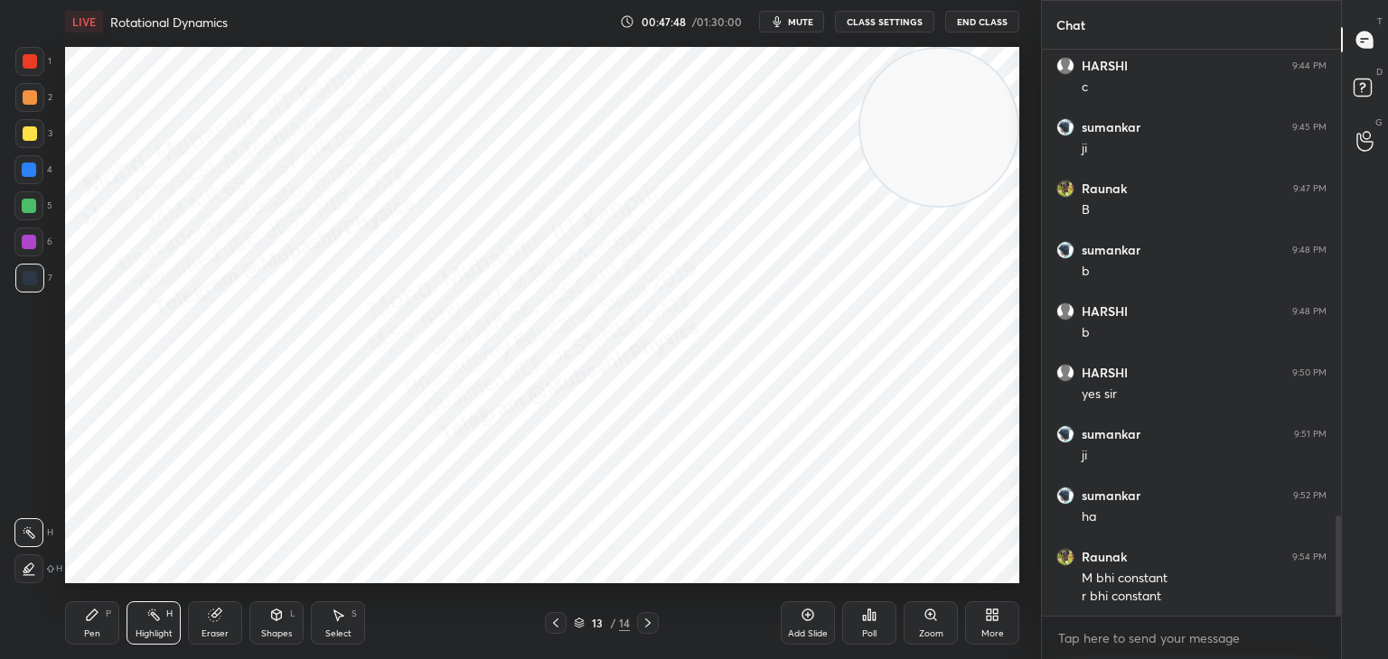
drag, startPoint x: 948, startPoint y: 154, endPoint x: 247, endPoint y: 590, distance: 825.3
click at [225, 634] on div "LIVE Rotational Dynamics 00:47:48 / 01:30:00 mute CLASS SETTINGS End Class Sett…" at bounding box center [542, 329] width 968 height 659
drag, startPoint x: 98, startPoint y: 612, endPoint x: 55, endPoint y: 518, distance: 103.9
click at [95, 610] on icon at bounding box center [92, 615] width 11 height 11
click at [42, 204] on div at bounding box center [28, 206] width 29 height 29
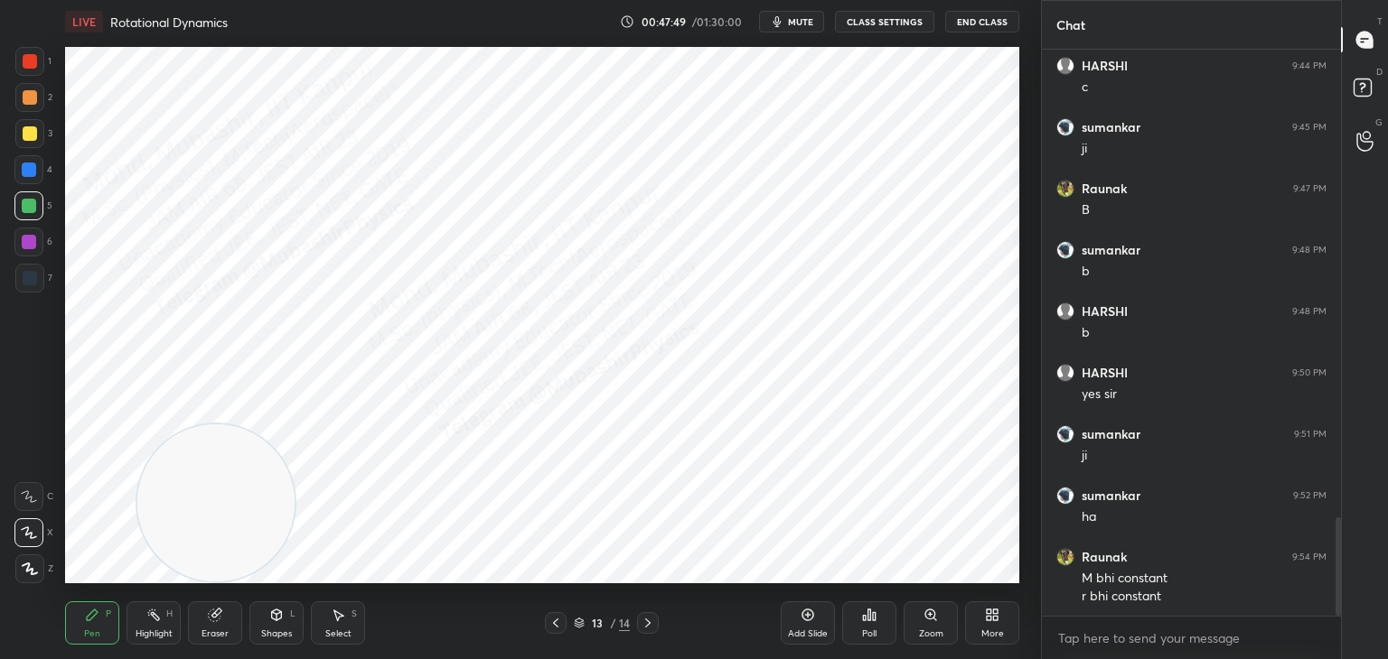
scroll to position [2687, 0]
click at [8, 115] on div "1 2 3 4 5 6 7 C X Z C X Z E E Erase all H H" at bounding box center [29, 315] width 58 height 537
click at [32, 93] on div at bounding box center [30, 97] width 14 height 14
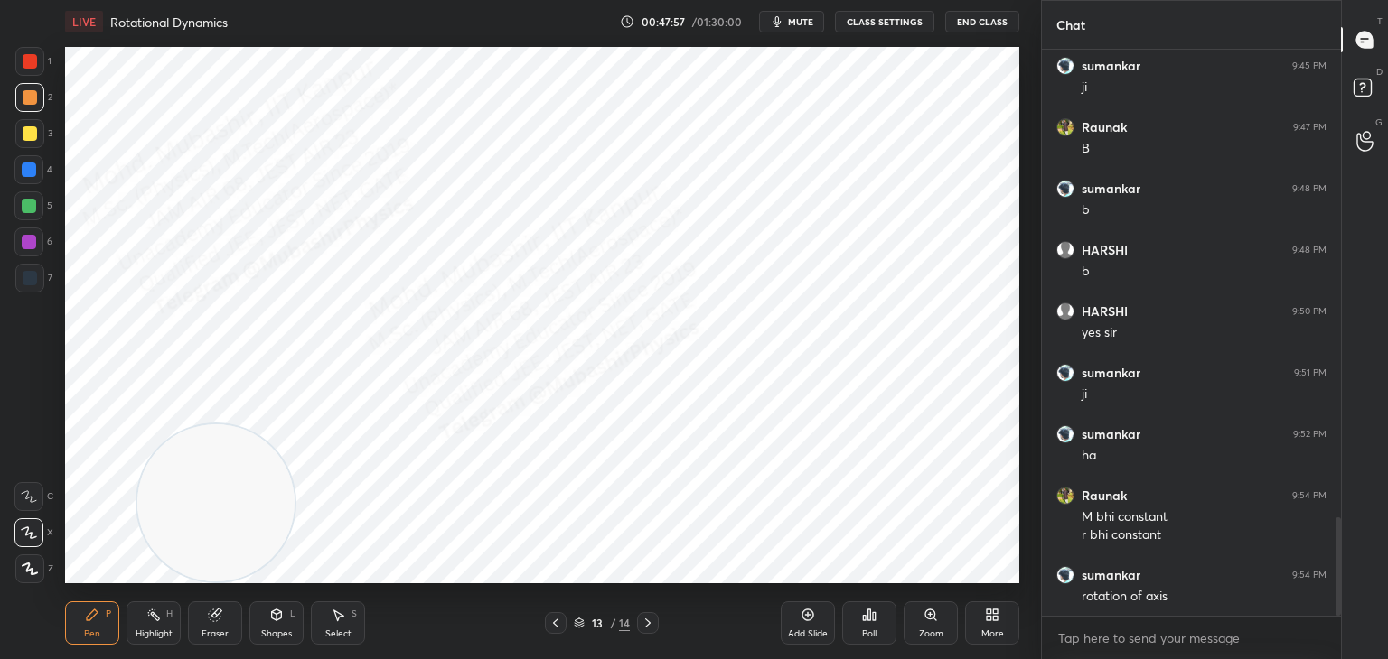
click at [137, 633] on div "Highlight" at bounding box center [154, 634] width 37 height 9
drag, startPoint x: 218, startPoint y: 519, endPoint x: 958, endPoint y: 99, distance: 850.8
click at [334, 388] on video at bounding box center [255, 466] width 157 height 157
click at [84, 623] on div "Pen P" at bounding box center [92, 623] width 54 height 43
click at [33, 208] on div at bounding box center [29, 206] width 14 height 14
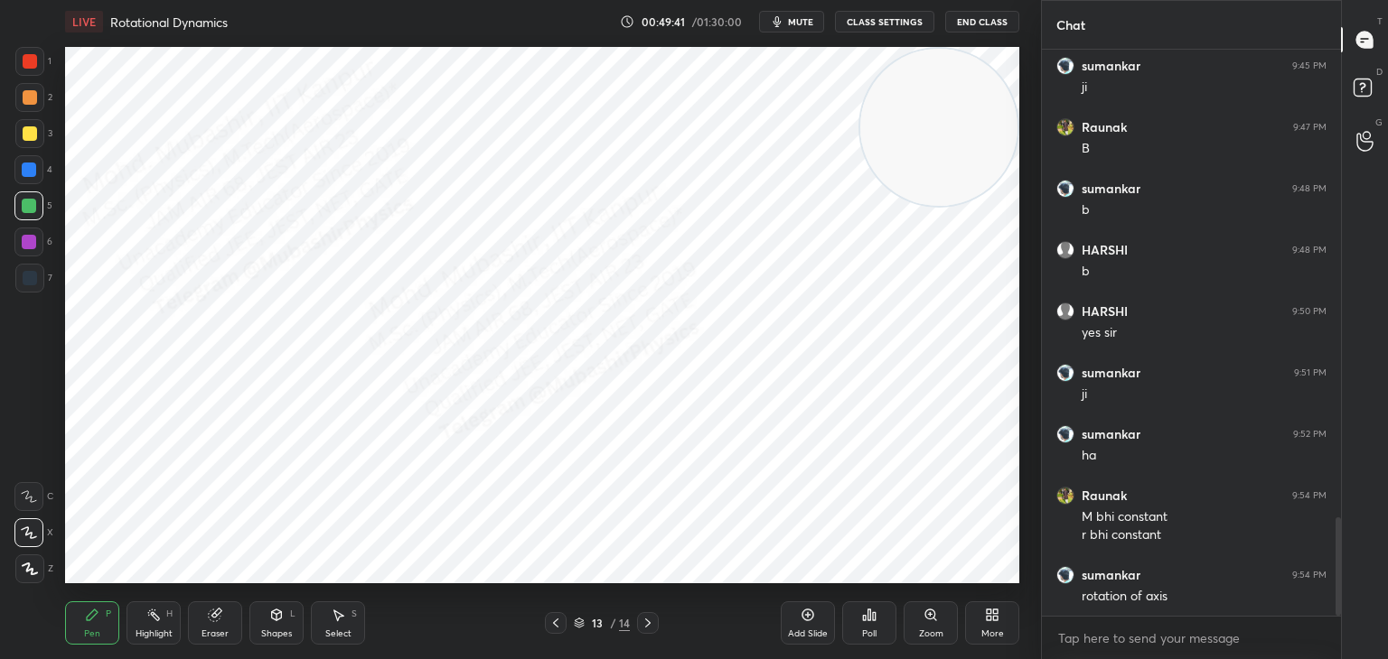
drag, startPoint x: 145, startPoint y: 622, endPoint x: 156, endPoint y: 590, distance: 34.6
click at [138, 622] on div "Highlight H" at bounding box center [153, 623] width 54 height 43
click at [993, 620] on icon at bounding box center [995, 618] width 5 height 5
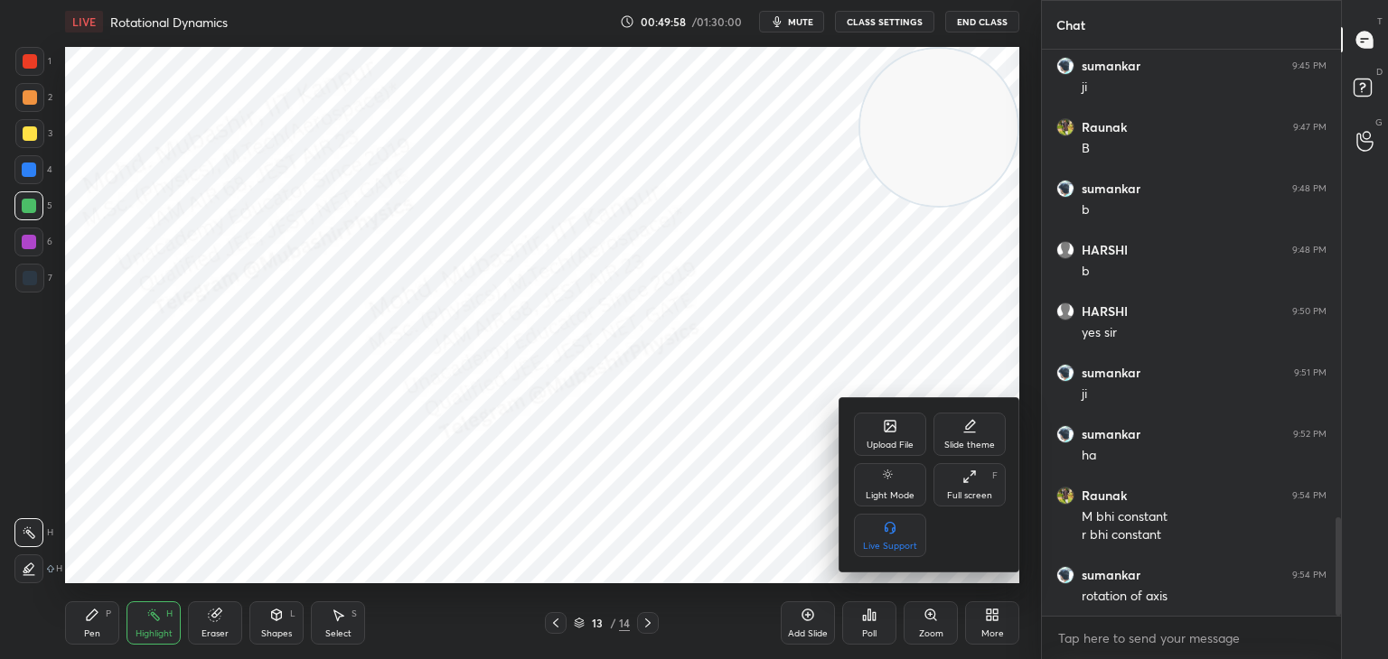
click at [893, 421] on icon at bounding box center [890, 426] width 14 height 14
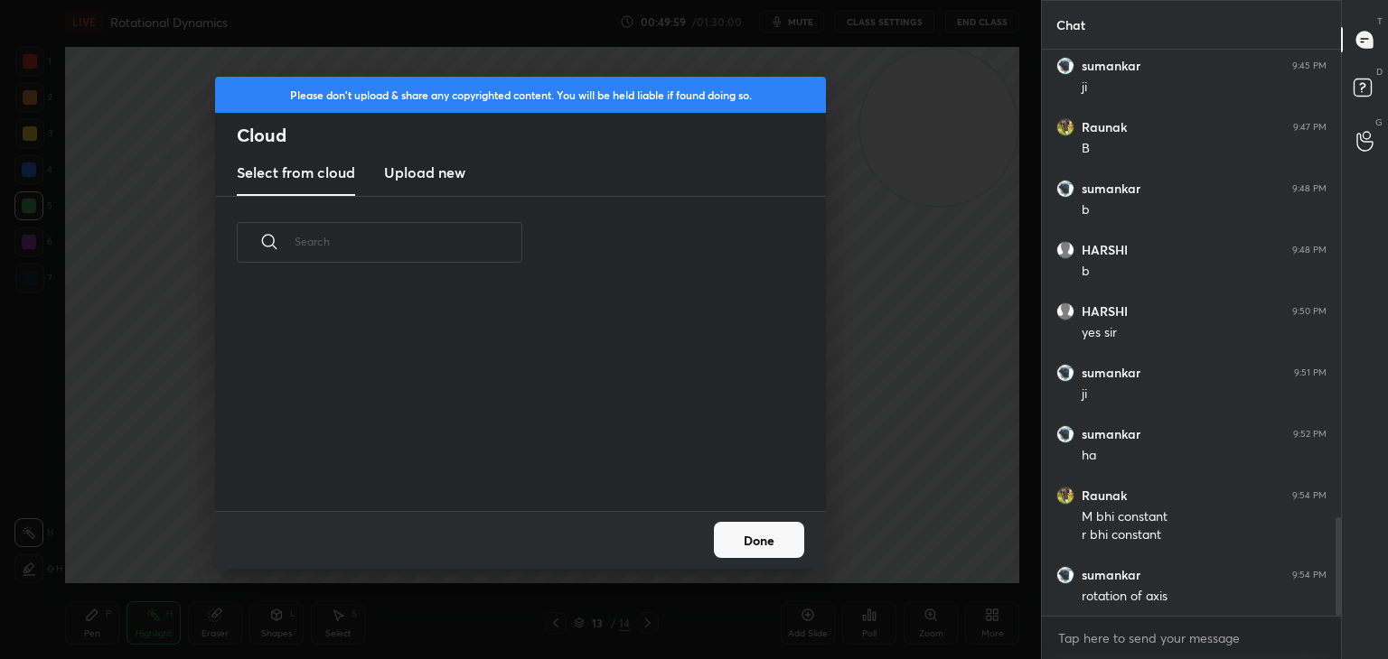
click at [405, 177] on h3 "Upload new" at bounding box center [424, 173] width 81 height 22
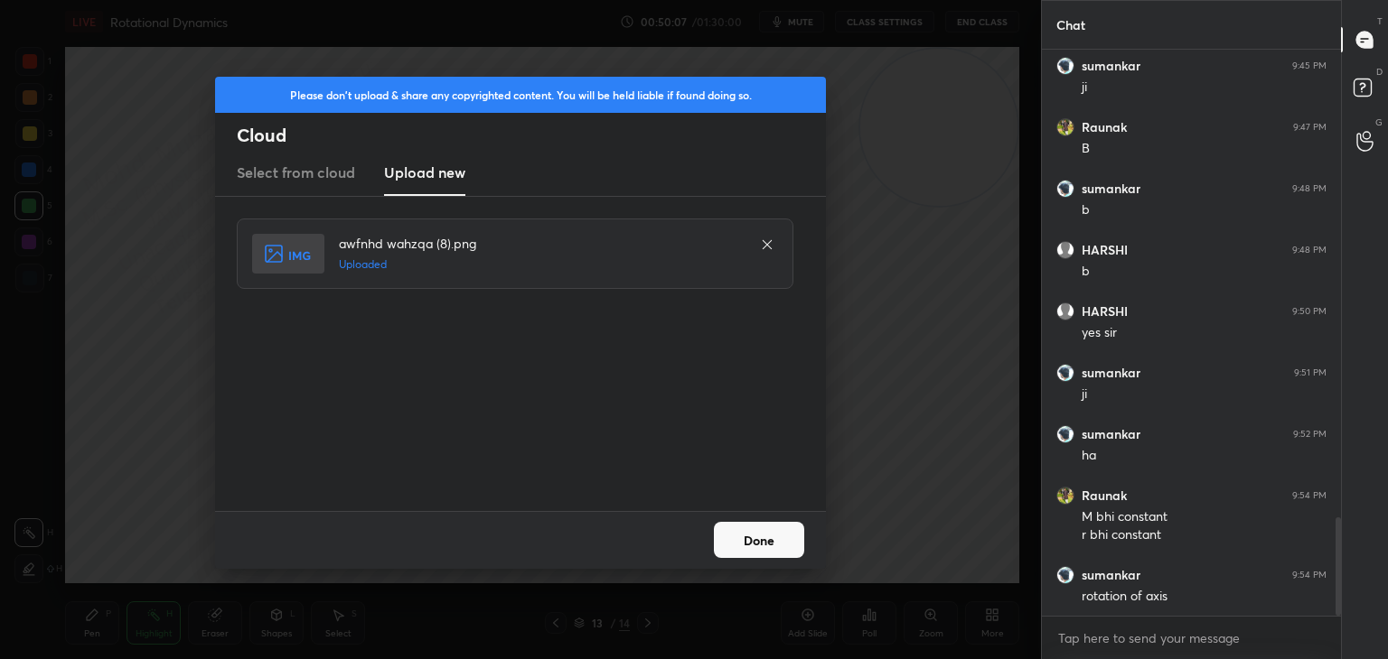
click at [767, 555] on button "Done" at bounding box center [759, 540] width 90 height 36
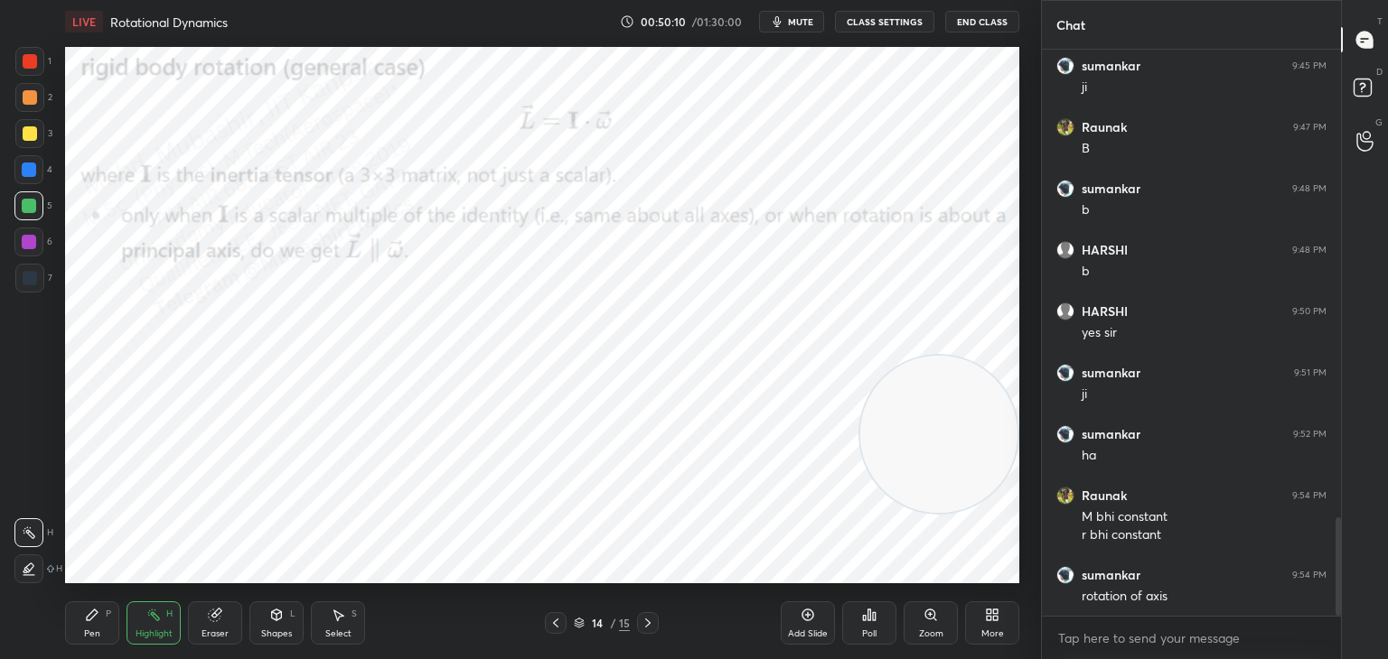
drag, startPoint x: 921, startPoint y: 164, endPoint x: 958, endPoint y: 497, distance: 334.6
click at [980, 500] on video at bounding box center [938, 434] width 157 height 157
click at [98, 620] on div "Pen P" at bounding box center [92, 623] width 54 height 43
click at [30, 139] on div at bounding box center [30, 133] width 14 height 14
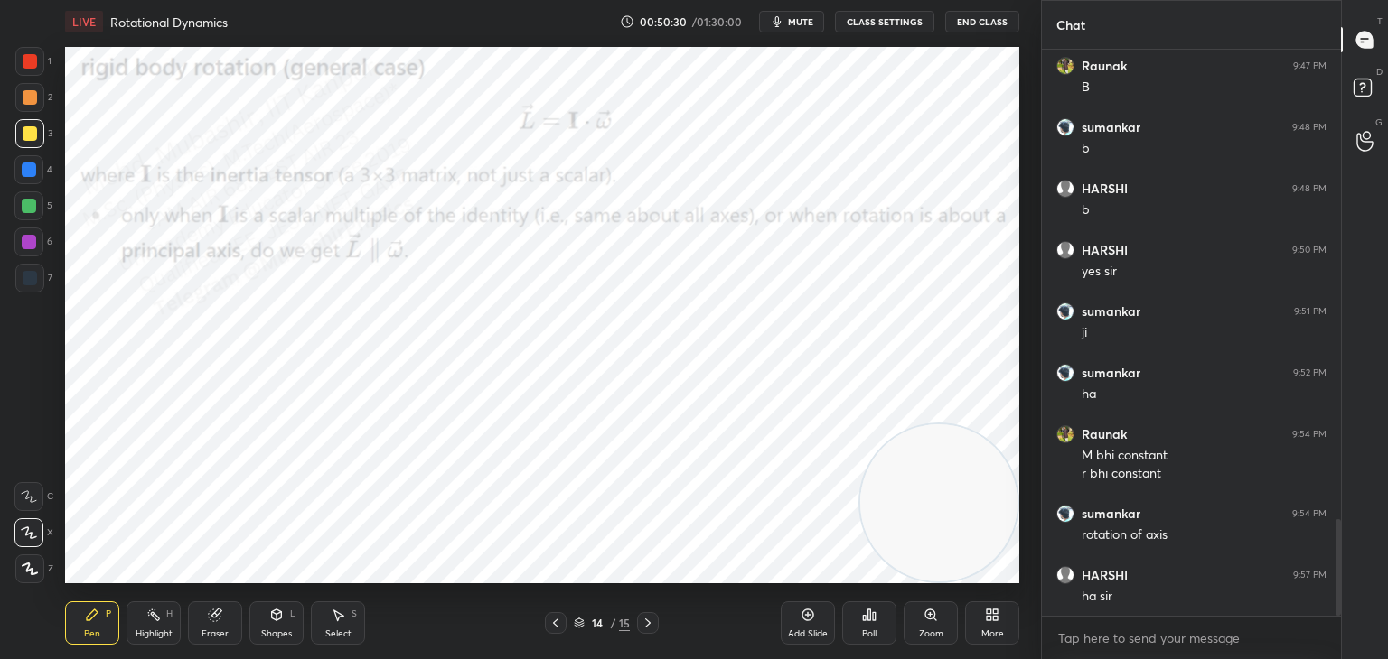
click at [23, 208] on div at bounding box center [28, 206] width 29 height 29
click at [23, 247] on div at bounding box center [29, 242] width 14 height 14
click at [35, 114] on div "2" at bounding box center [33, 101] width 37 height 36
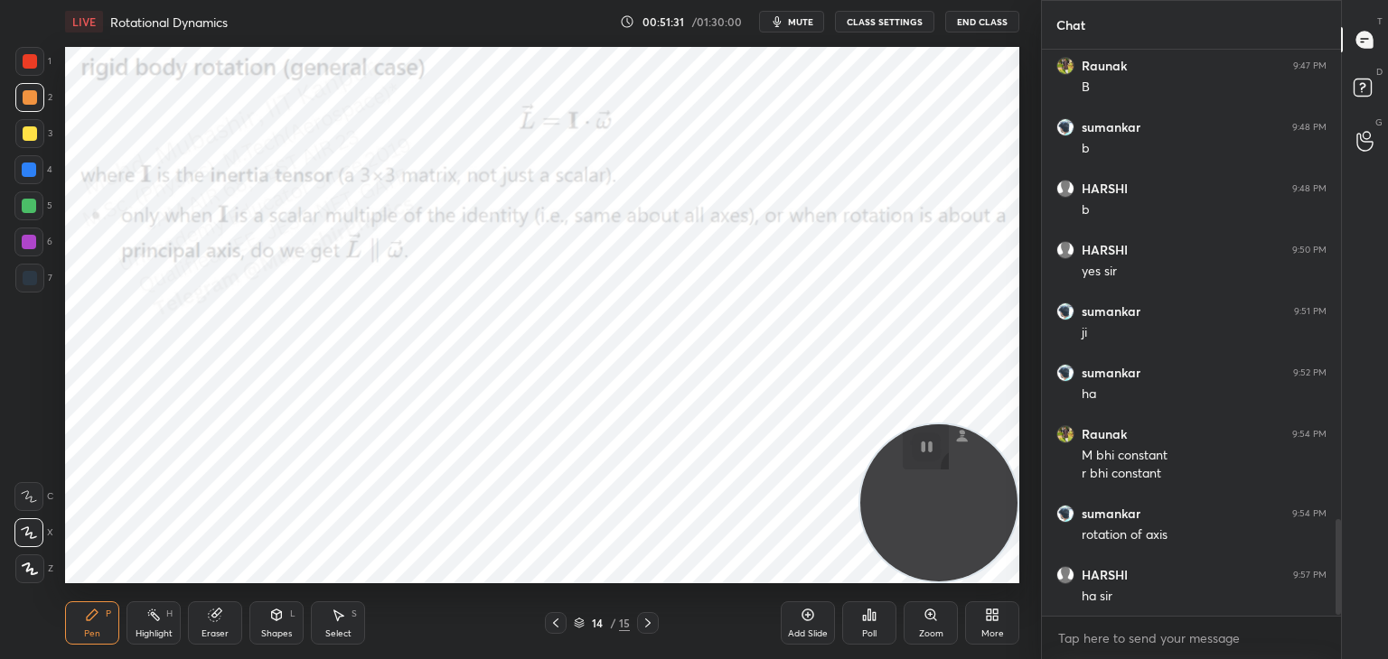
scroll to position [2810, 0]
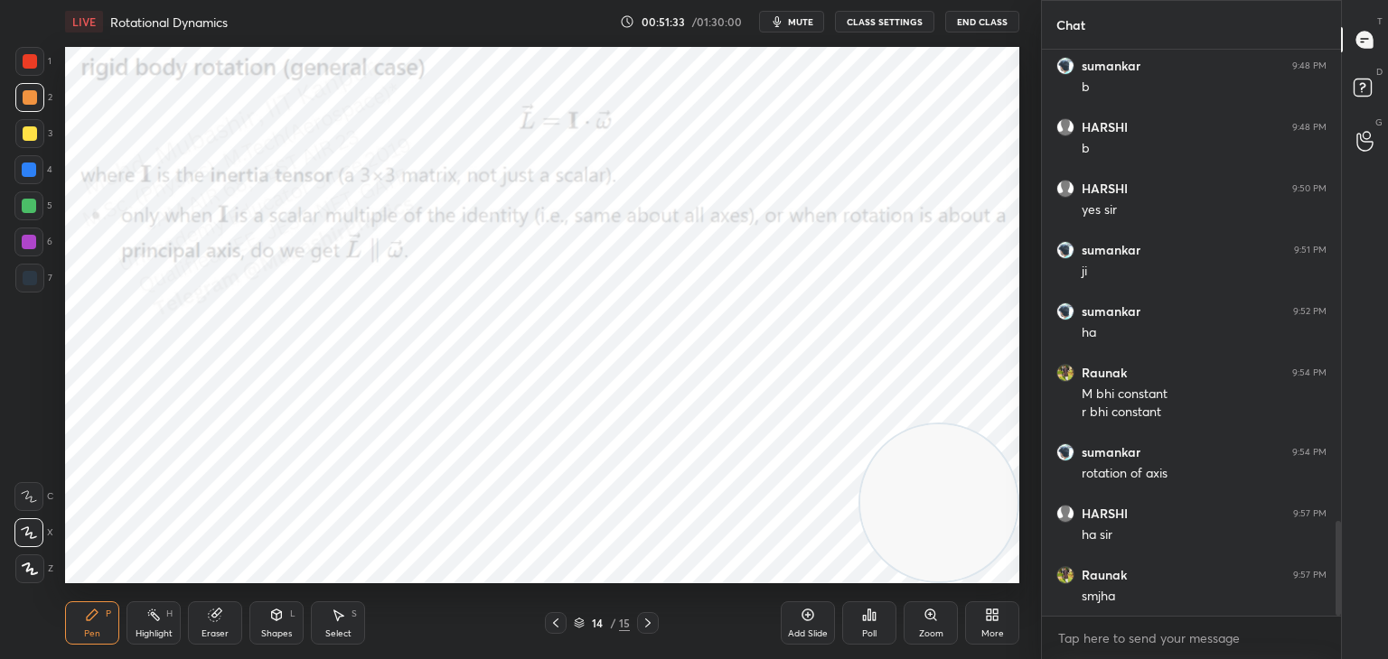
click at [1005, 623] on div "More" at bounding box center [992, 623] width 54 height 43
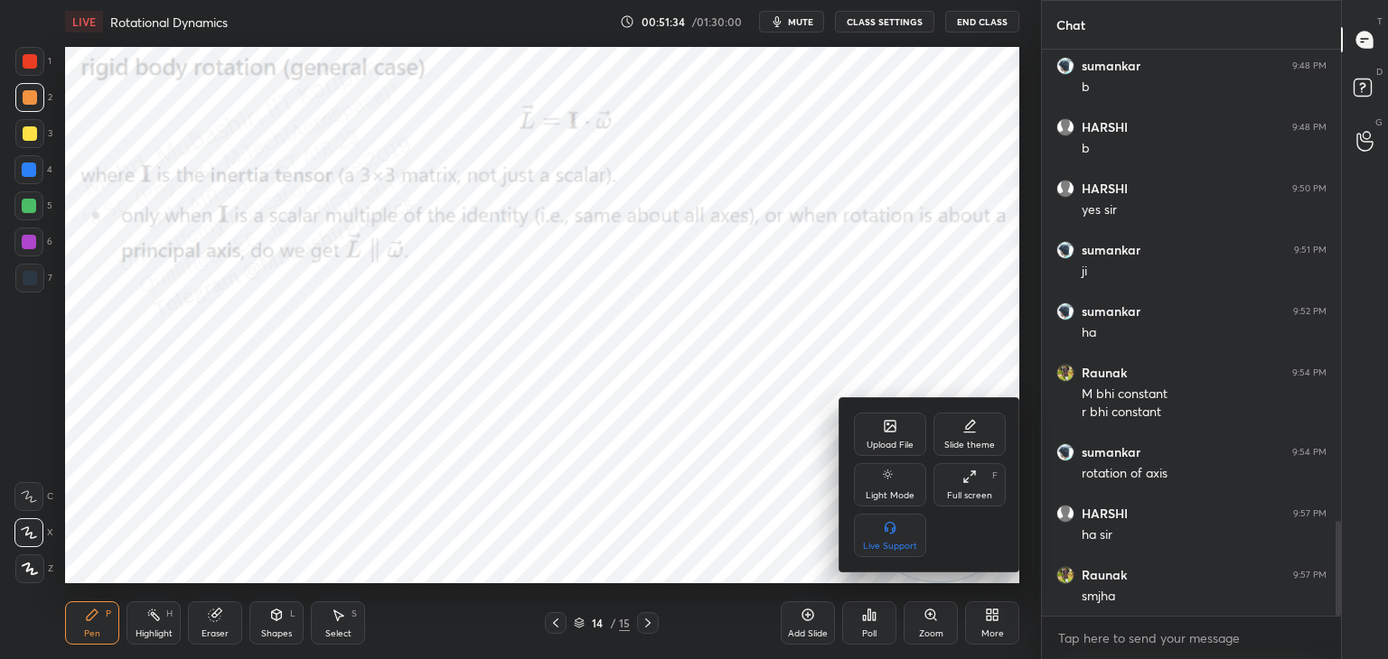
click at [889, 425] on icon at bounding box center [890, 426] width 14 height 14
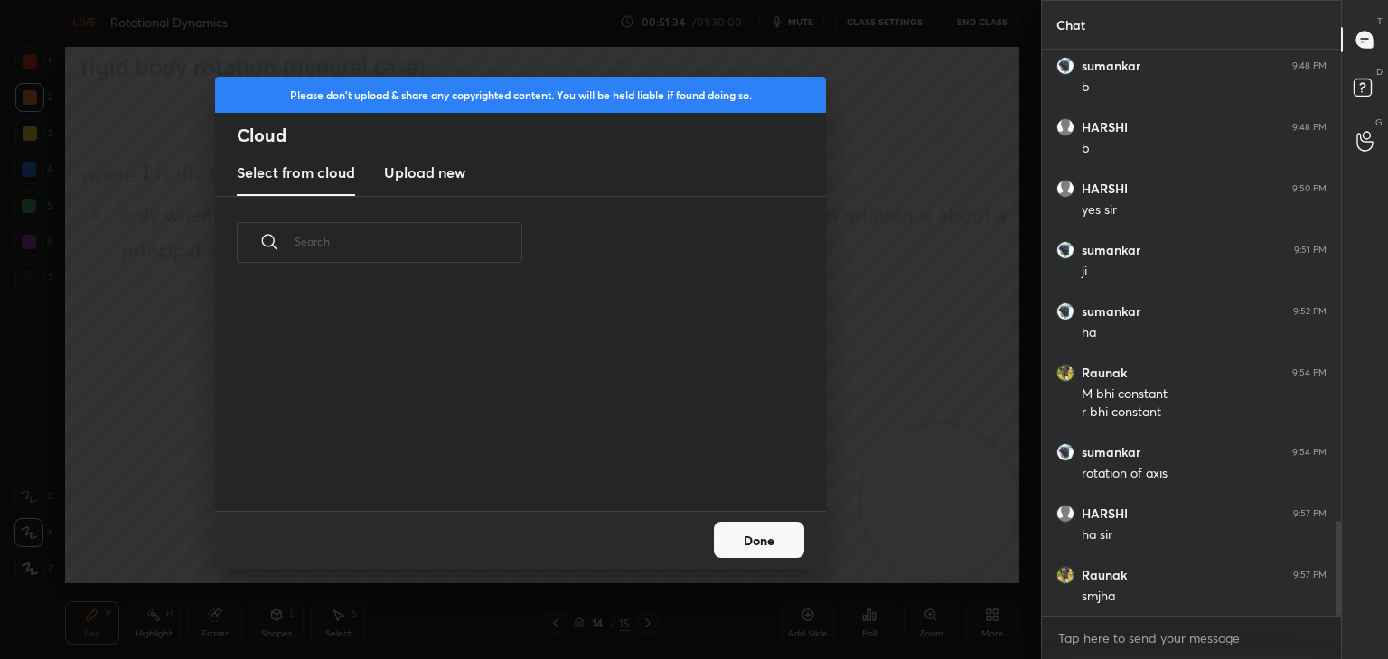
scroll to position [222, 580]
drag, startPoint x: 444, startPoint y: 175, endPoint x: 1043, endPoint y: 109, distance: 602.6
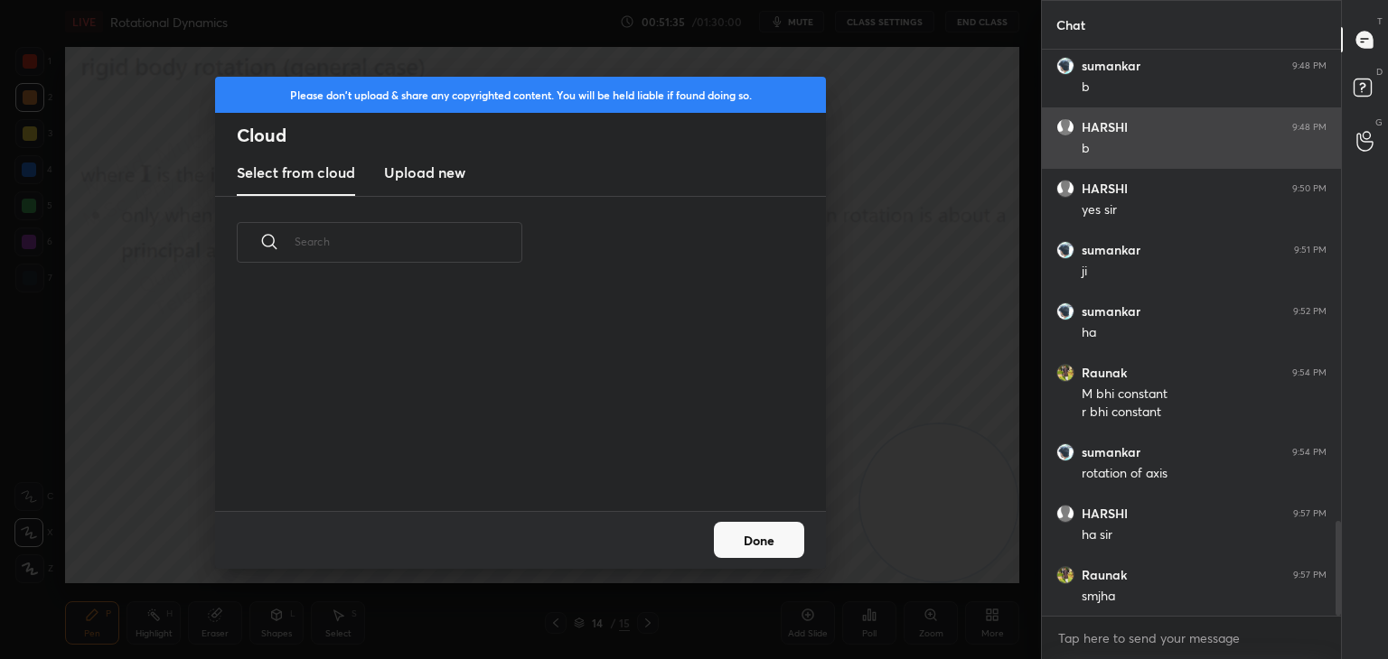
click at [438, 172] on h3 "Upload new" at bounding box center [424, 173] width 81 height 22
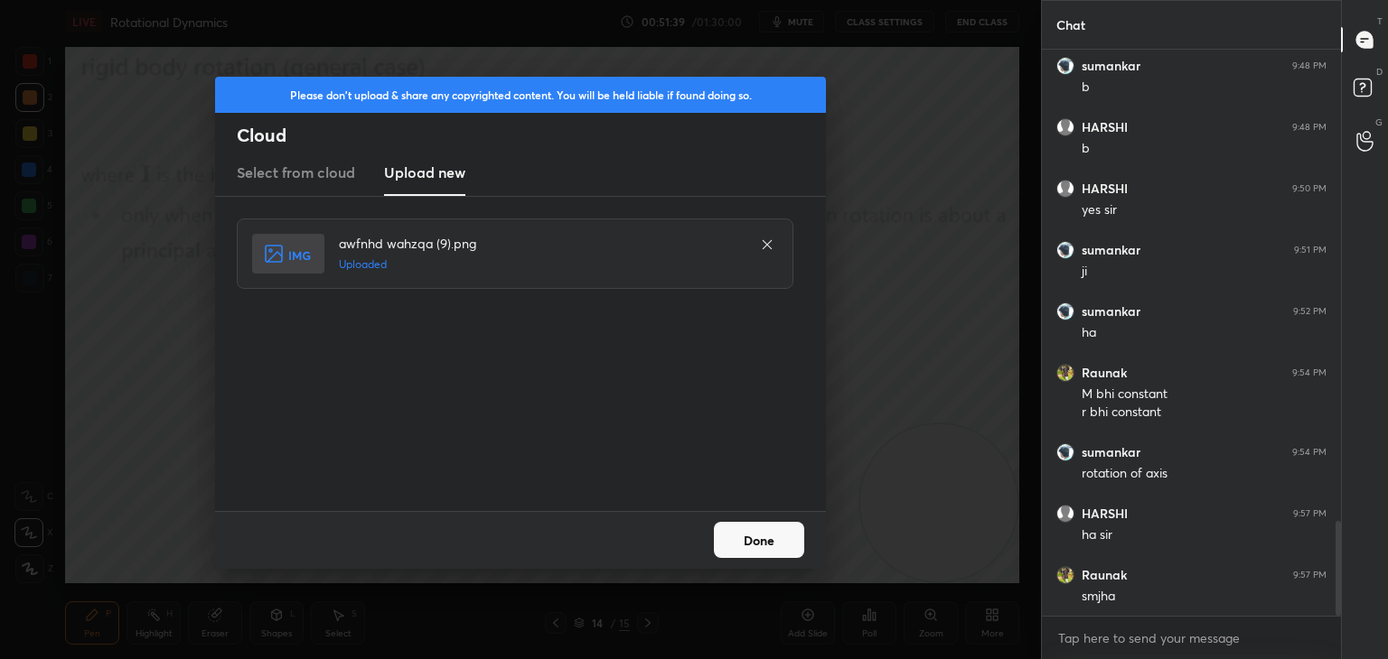
click at [762, 537] on button "Done" at bounding box center [759, 540] width 90 height 36
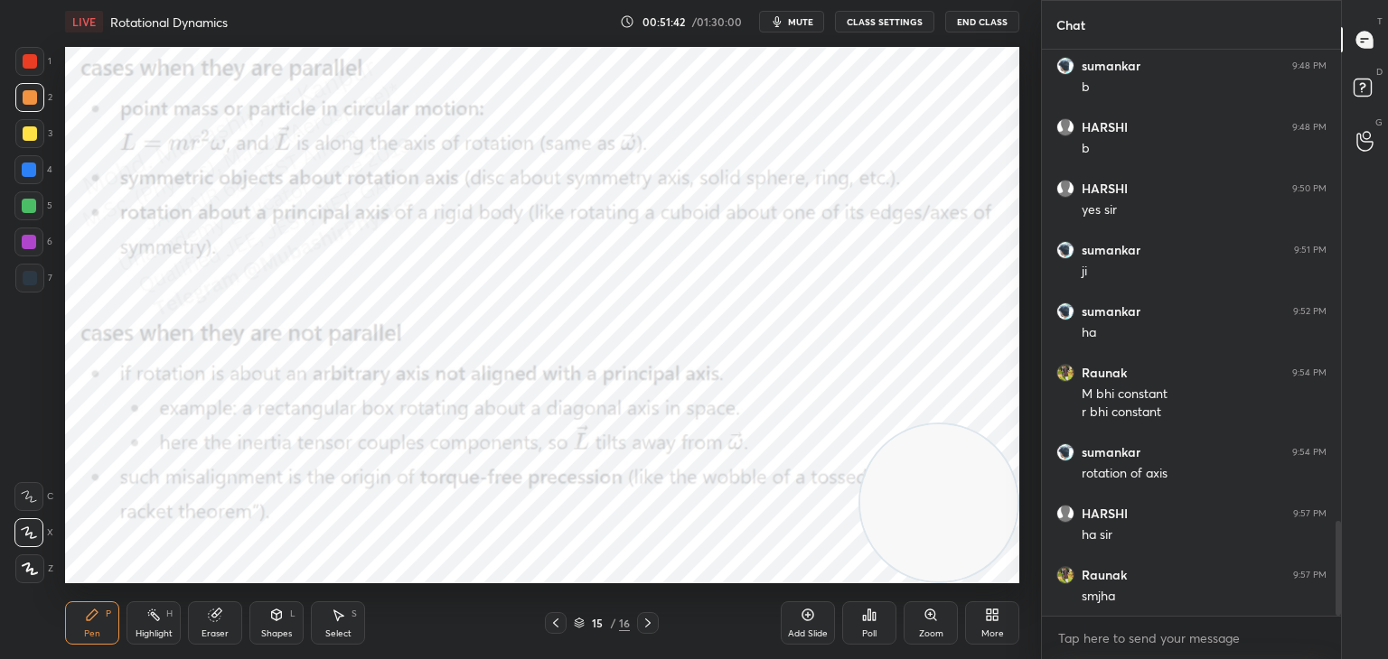
drag, startPoint x: 34, startPoint y: 172, endPoint x: 59, endPoint y: 179, distance: 25.4
click at [33, 172] on div at bounding box center [29, 170] width 14 height 14
click at [148, 620] on icon at bounding box center [153, 615] width 14 height 14
drag, startPoint x: 968, startPoint y: 506, endPoint x: 961, endPoint y: 284, distance: 222.4
click at [965, 359] on video at bounding box center [934, 356] width 157 height 157
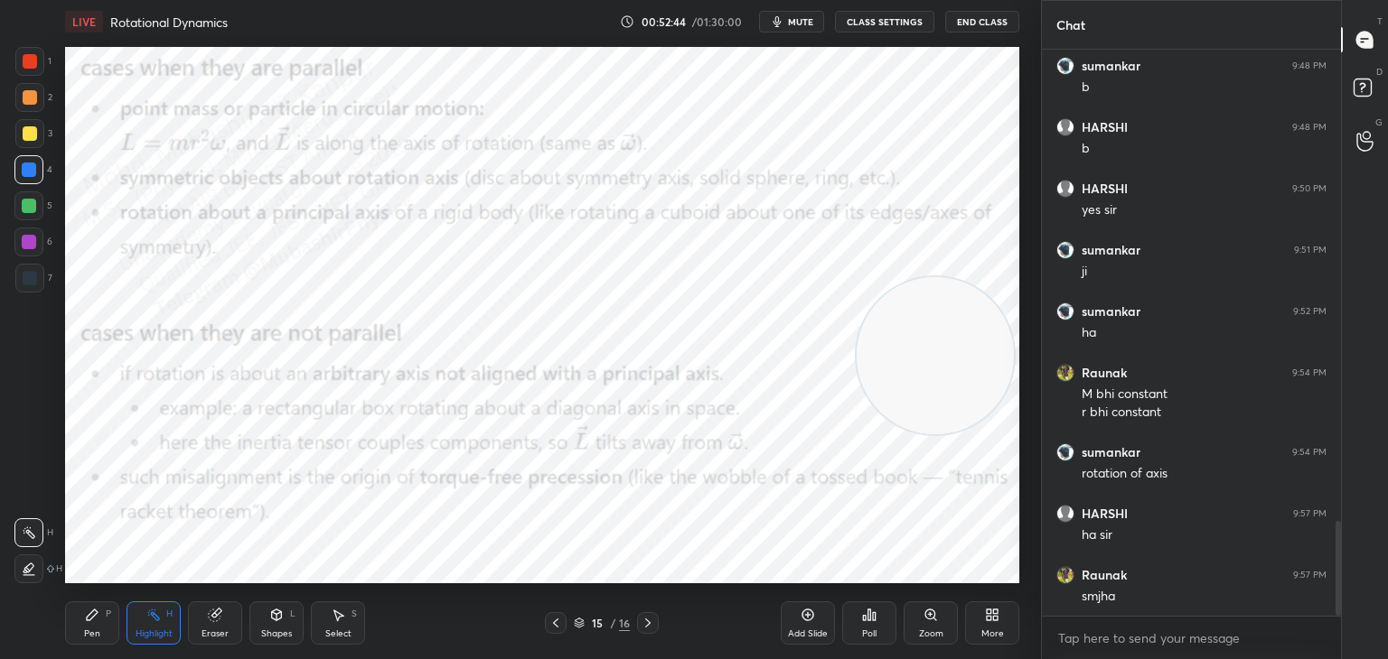
drag, startPoint x: 943, startPoint y: 315, endPoint x: 1005, endPoint y: 42, distance: 280.5
click at [1005, 42] on div "LIVE Rotational Dynamics 00:52:44 / 01:30:00 mute CLASS SETTINGS End Class Sett…" at bounding box center [542, 329] width 968 height 659
drag, startPoint x: 101, startPoint y: 622, endPoint x: 101, endPoint y: 602, distance: 20.8
click at [101, 619] on div "Pen P" at bounding box center [92, 623] width 54 height 43
click at [29, 250] on div at bounding box center [28, 242] width 29 height 29
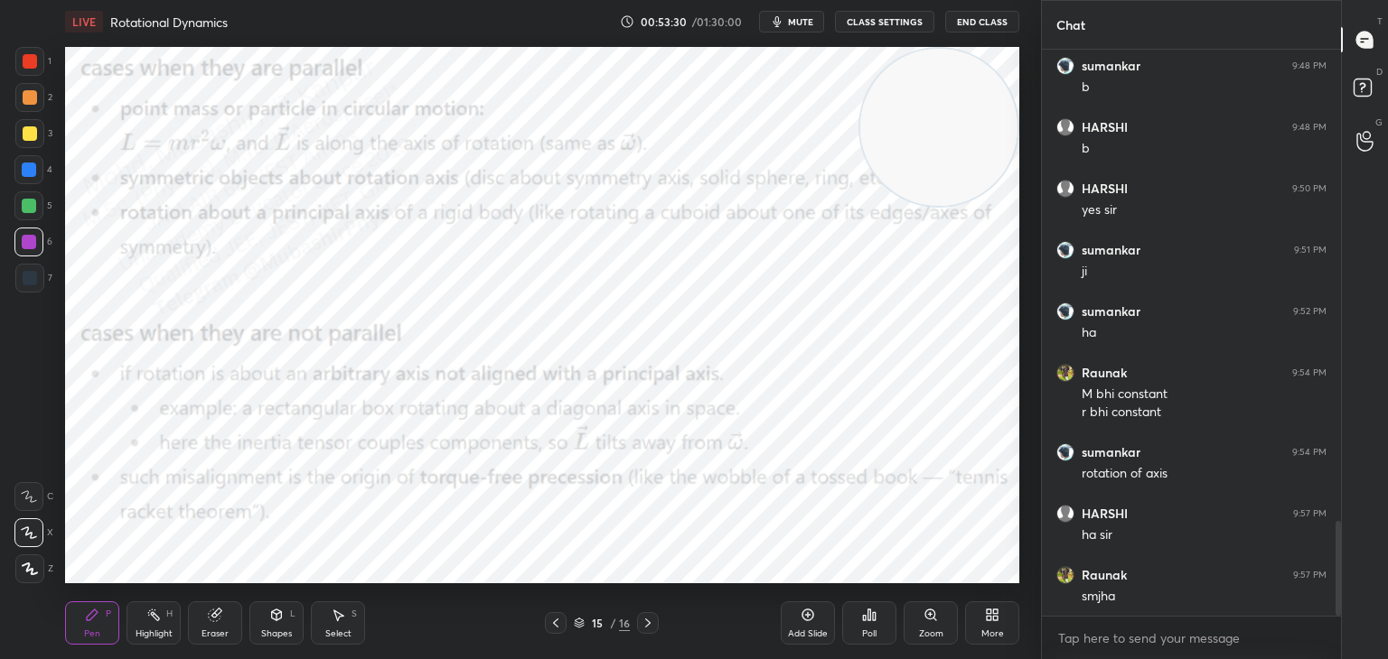
drag, startPoint x: 146, startPoint y: 620, endPoint x: 192, endPoint y: 602, distance: 49.5
click at [145, 623] on div "Highlight H" at bounding box center [153, 623] width 54 height 43
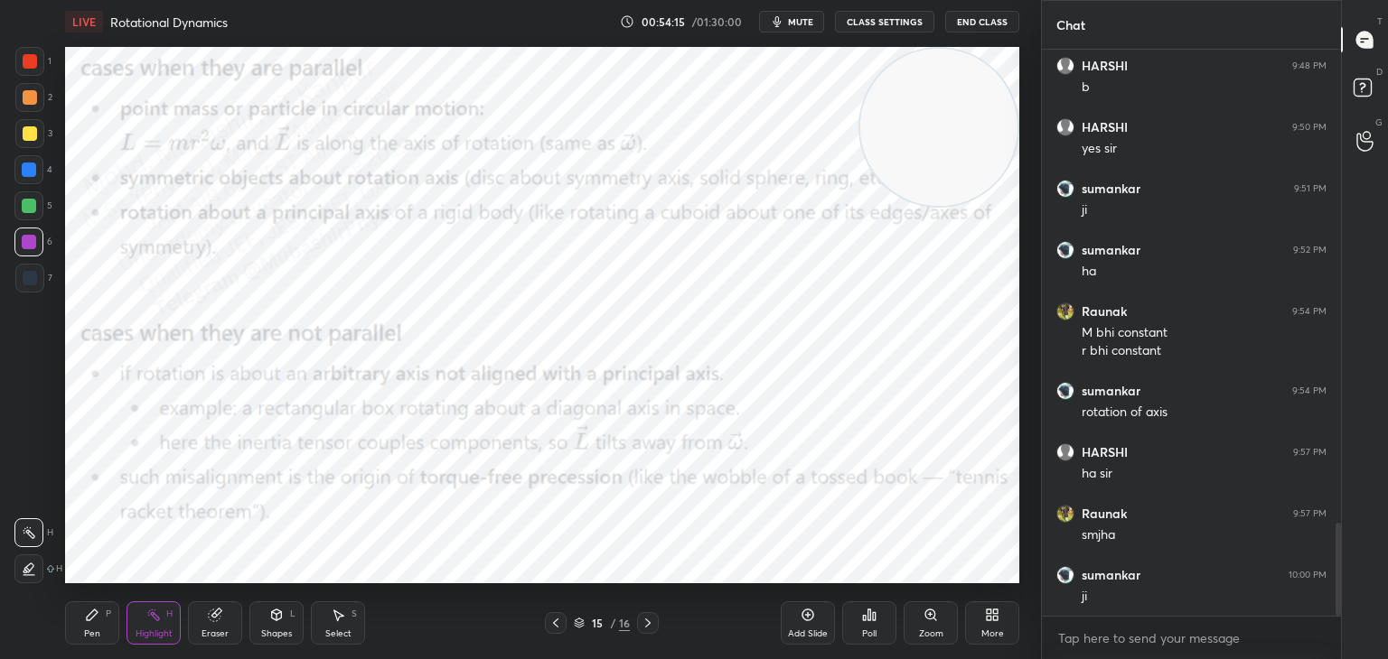
click at [994, 631] on div "More" at bounding box center [992, 634] width 23 height 9
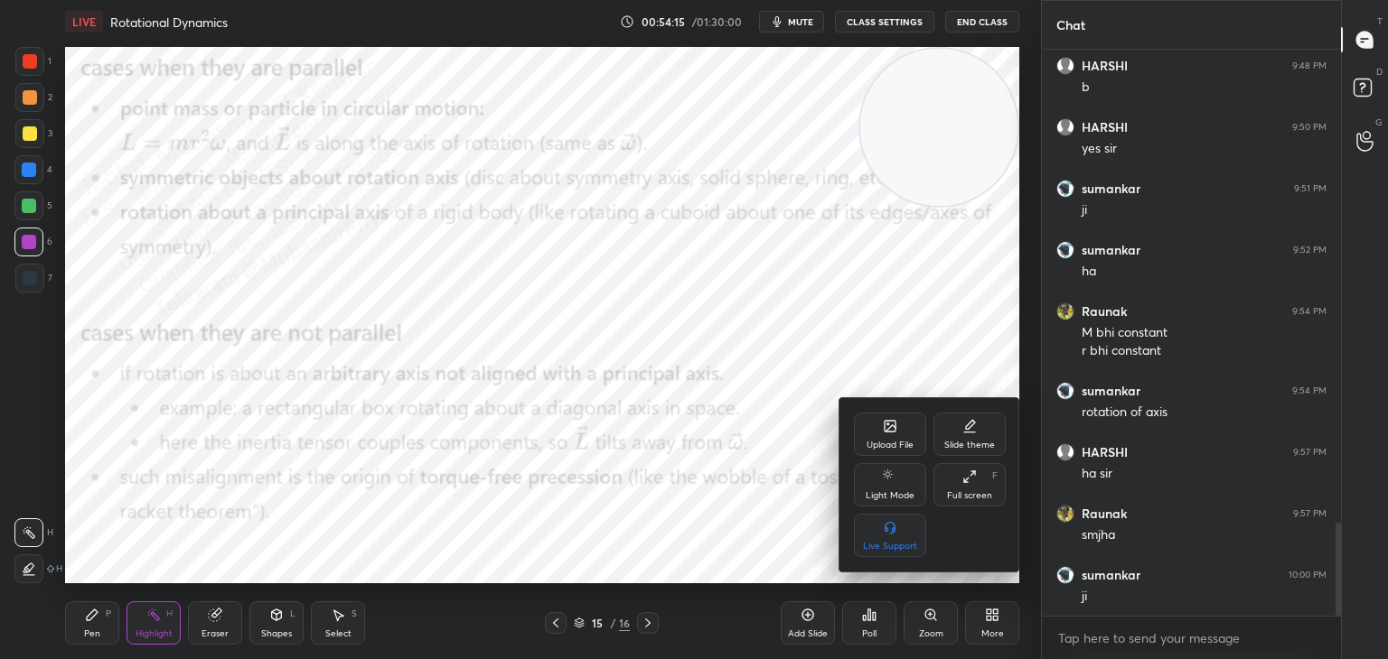
click at [884, 420] on icon at bounding box center [890, 426] width 14 height 14
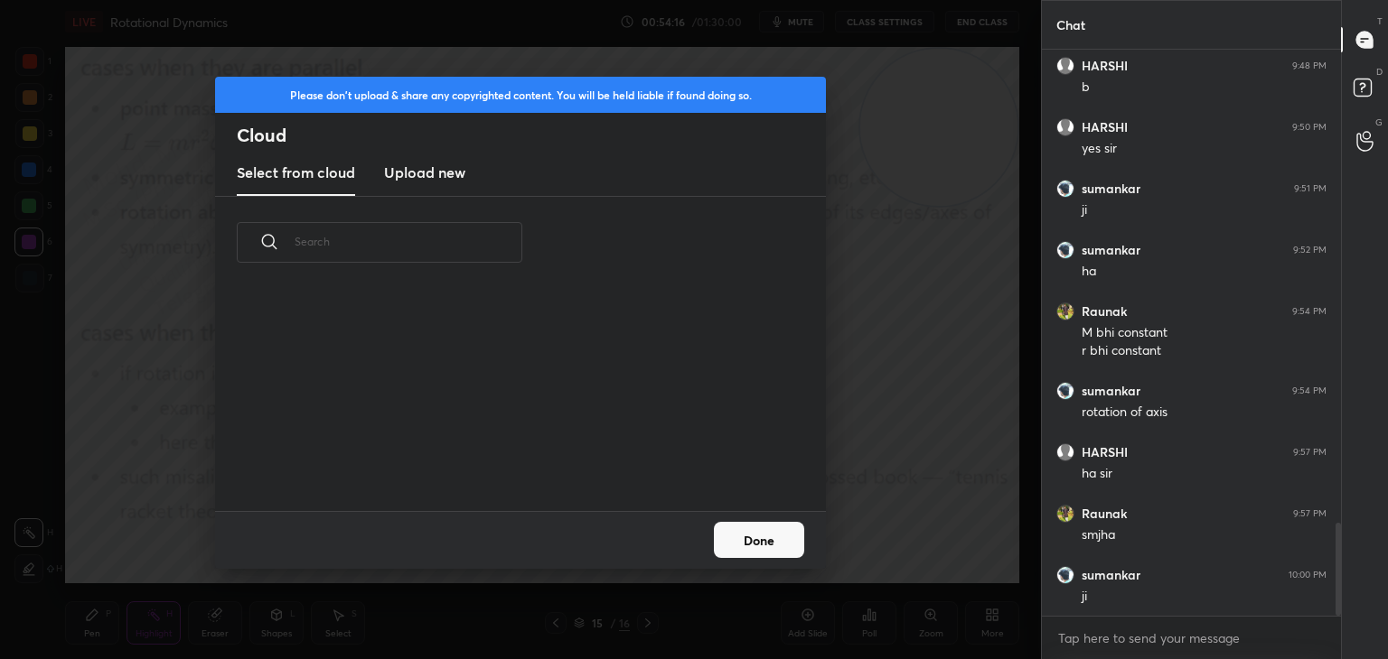
scroll to position [222, 580]
drag, startPoint x: 461, startPoint y: 165, endPoint x: 452, endPoint y: 164, distance: 9.1
click at [457, 164] on h3 "Upload new" at bounding box center [424, 173] width 81 height 22
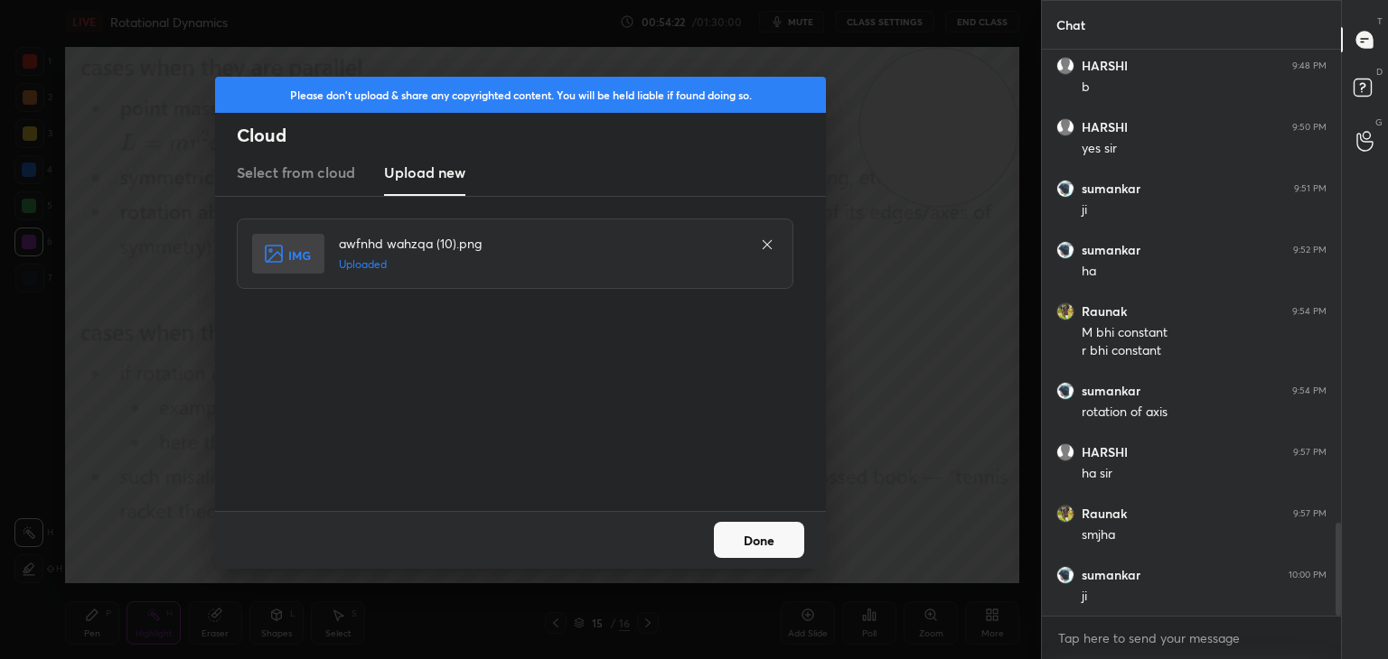
click at [773, 541] on button "Done" at bounding box center [759, 540] width 90 height 36
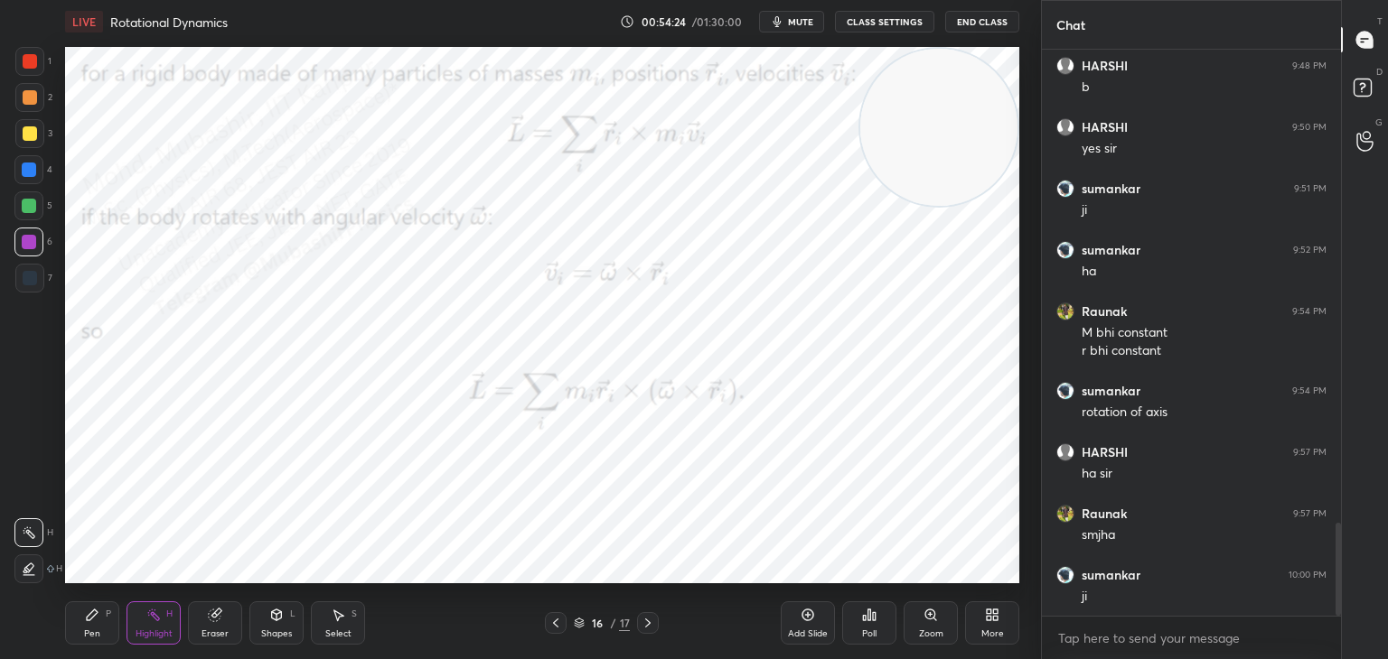
drag, startPoint x: 896, startPoint y: 157, endPoint x: 78, endPoint y: 597, distance: 929.2
click at [65, 609] on div "LIVE Rotational Dynamics 00:54:24 / 01:30:00 mute CLASS SETTINGS End Class Sett…" at bounding box center [542, 329] width 968 height 659
drag, startPoint x: 87, startPoint y: 620, endPoint x: 81, endPoint y: 483, distance: 136.5
click at [87, 613] on icon at bounding box center [92, 615] width 14 height 14
drag, startPoint x: 27, startPoint y: 174, endPoint x: 47, endPoint y: 175, distance: 19.9
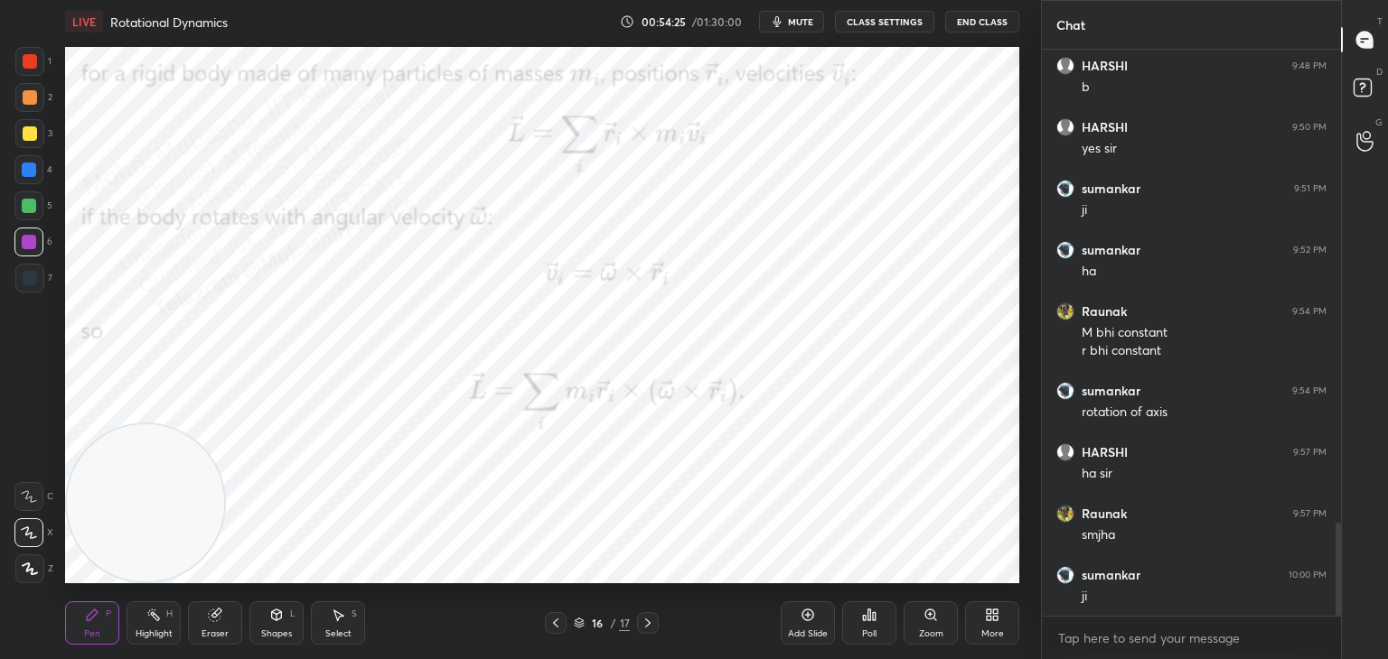
click at [34, 175] on div at bounding box center [29, 170] width 14 height 14
drag, startPoint x: 139, startPoint y: 623, endPoint x: 152, endPoint y: 622, distance: 12.7
click at [145, 622] on div "Highlight H" at bounding box center [153, 623] width 54 height 43
drag, startPoint x: 564, startPoint y: 622, endPoint x: 553, endPoint y: 623, distance: 10.9
click at [553, 623] on div at bounding box center [556, 623] width 22 height 22
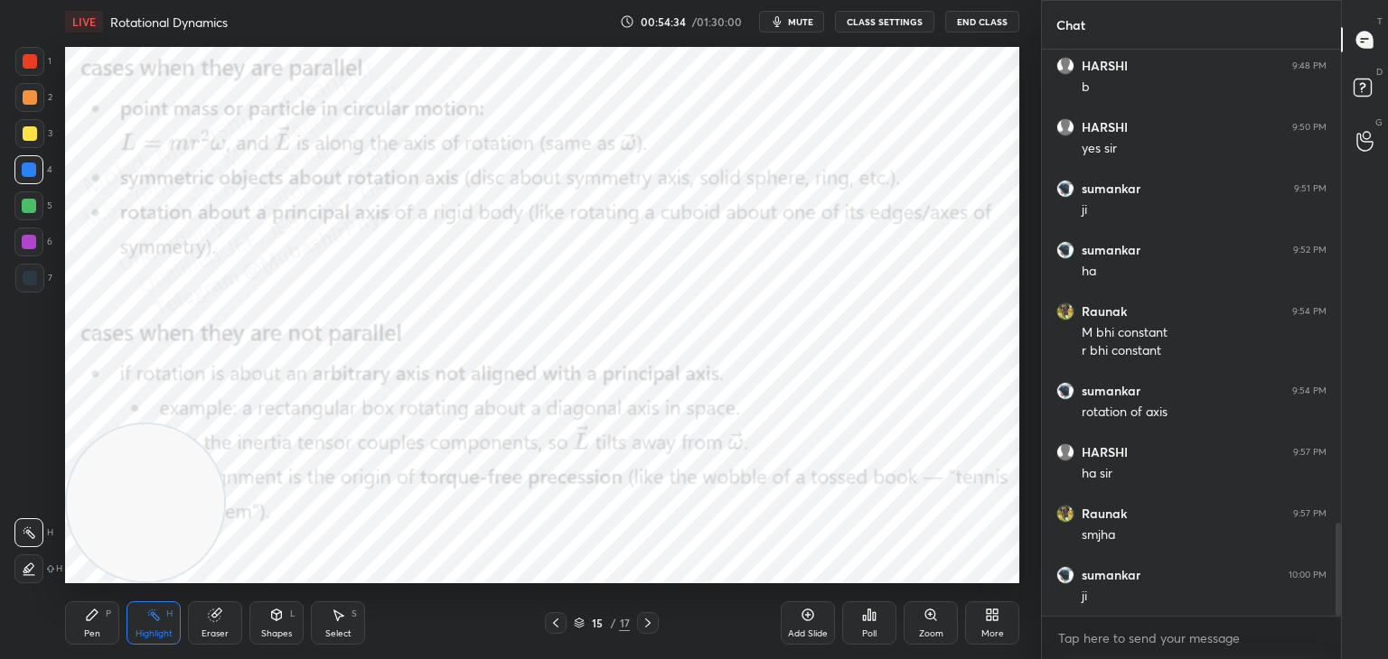
click at [553, 623] on div at bounding box center [556, 623] width 22 height 22
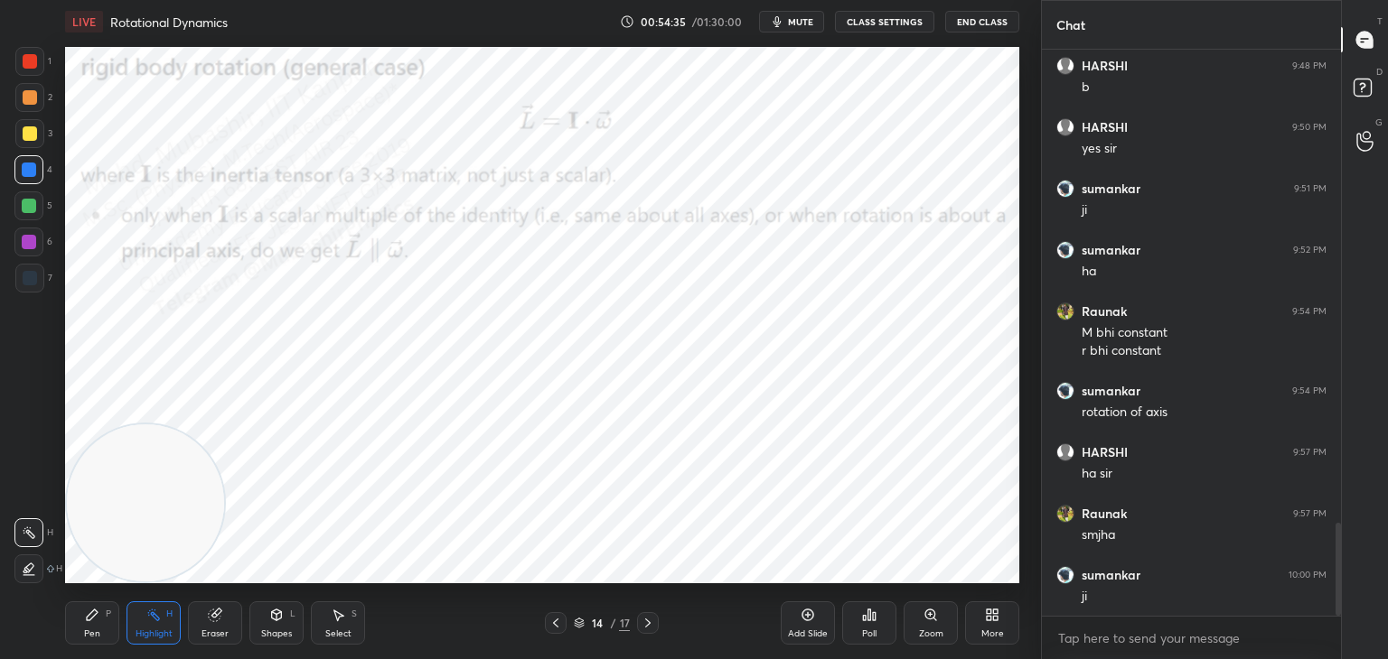
click at [547, 630] on div at bounding box center [556, 623] width 22 height 22
click at [649, 622] on icon at bounding box center [648, 623] width 14 height 14
click at [649, 621] on icon at bounding box center [648, 623] width 14 height 14
click at [650, 622] on icon at bounding box center [648, 623] width 14 height 14
click at [650, 621] on icon at bounding box center [648, 623] width 14 height 14
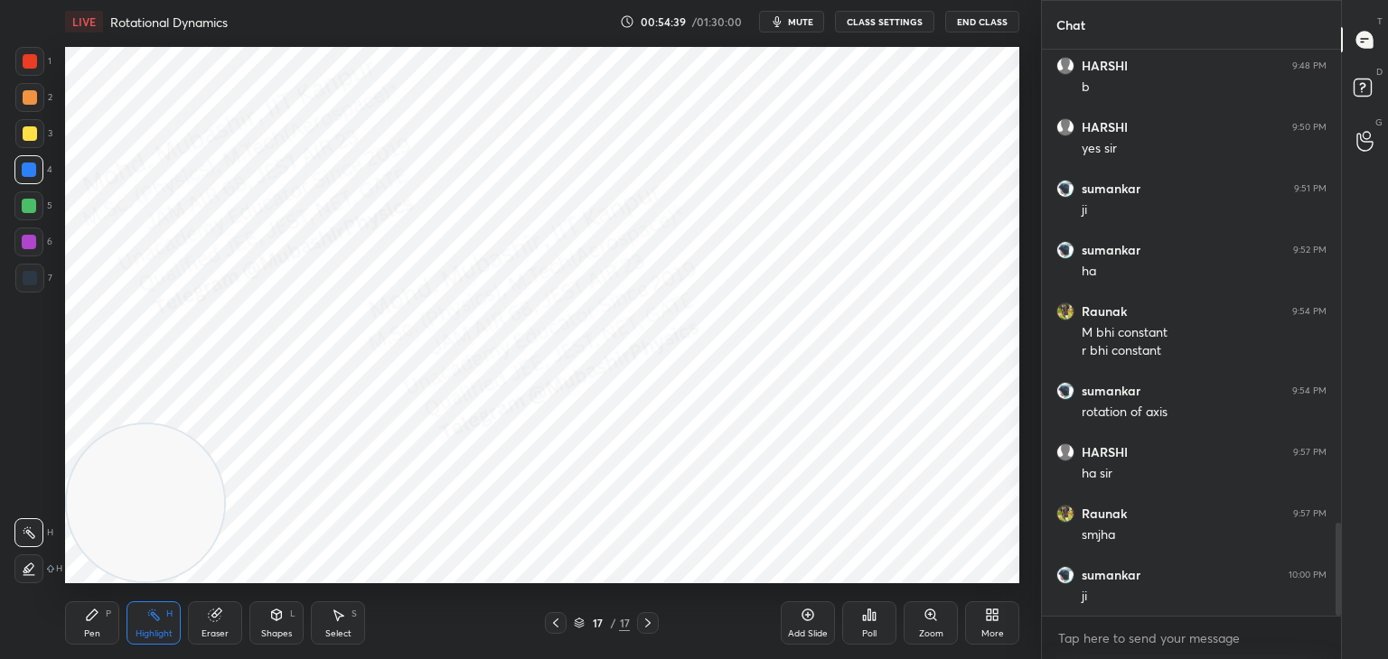
click at [553, 621] on icon at bounding box center [555, 623] width 14 height 14
click at [991, 616] on icon at bounding box center [992, 615] width 14 height 14
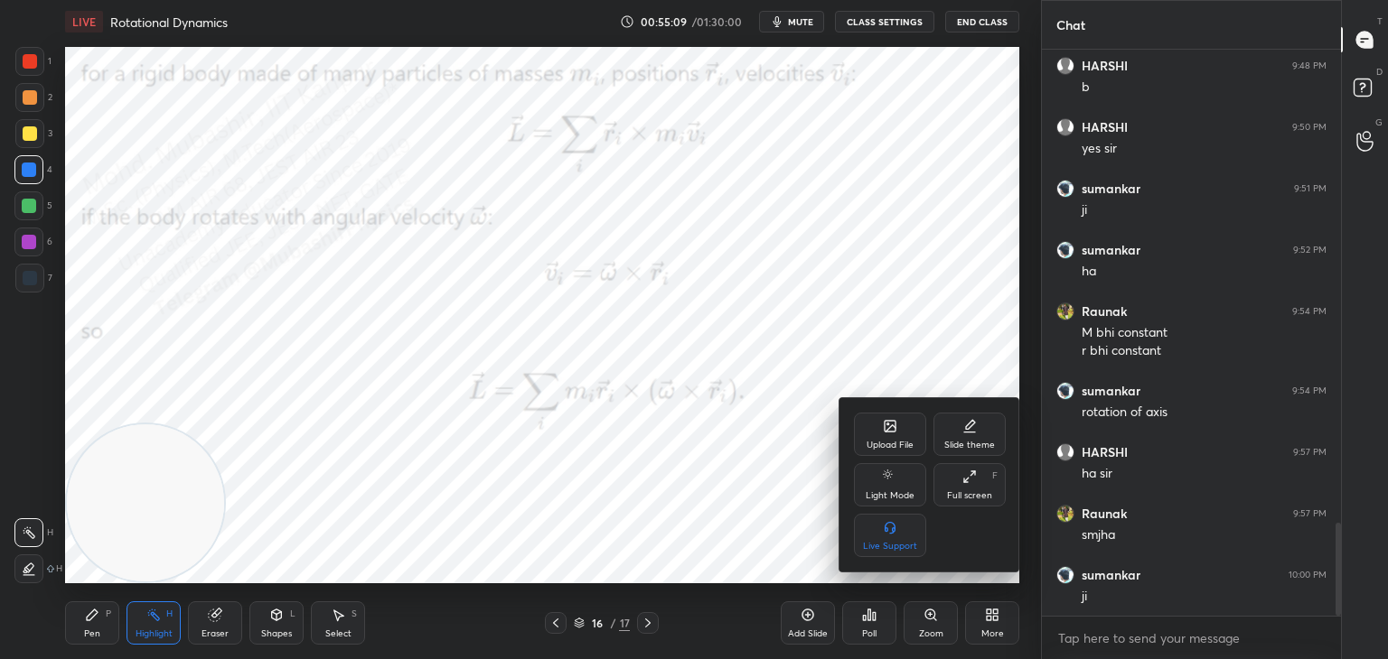
click at [899, 442] on div "Upload File" at bounding box center [889, 445] width 47 height 9
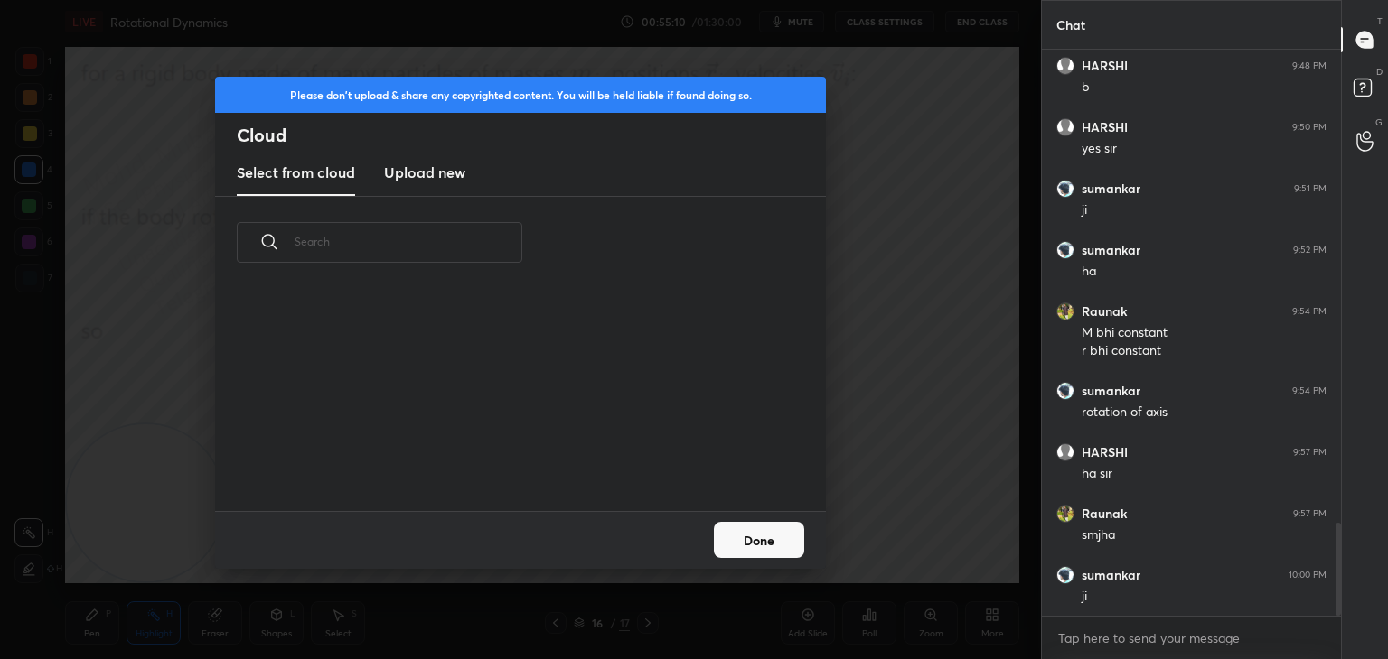
click at [416, 184] on new "Upload new" at bounding box center [424, 173] width 81 height 45
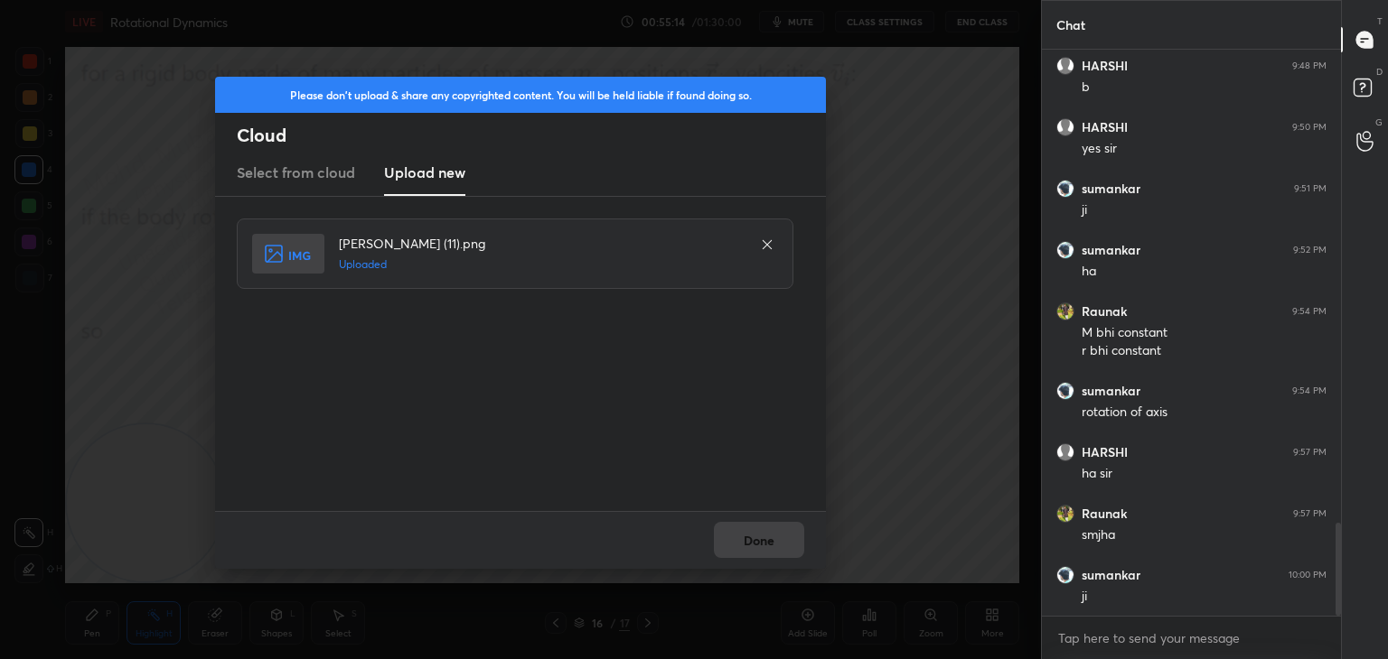
click at [752, 542] on button "Done" at bounding box center [759, 540] width 90 height 36
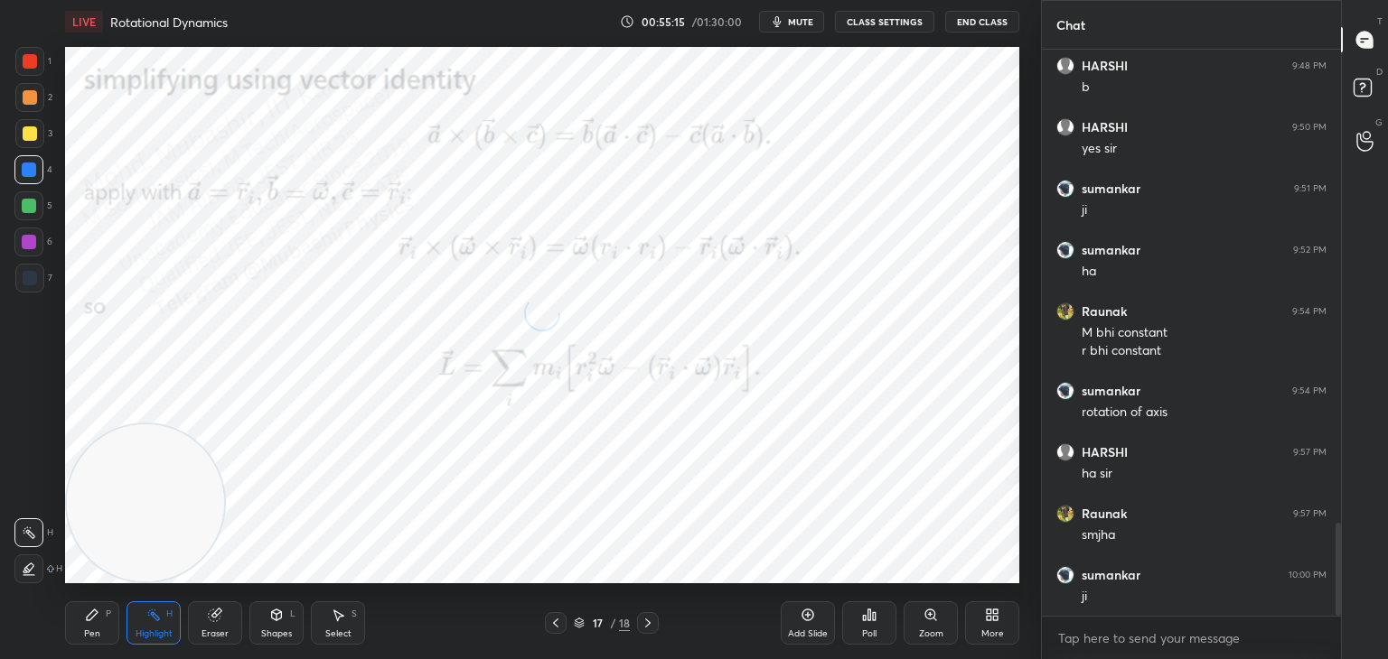
click at [89, 619] on div "Pen P" at bounding box center [92, 623] width 54 height 43
click at [29, 204] on div at bounding box center [29, 206] width 14 height 14
drag, startPoint x: 33, startPoint y: 132, endPoint x: 47, endPoint y: 148, distance: 21.8
click at [30, 136] on div at bounding box center [30, 133] width 14 height 14
click at [33, 208] on div at bounding box center [29, 206] width 14 height 14
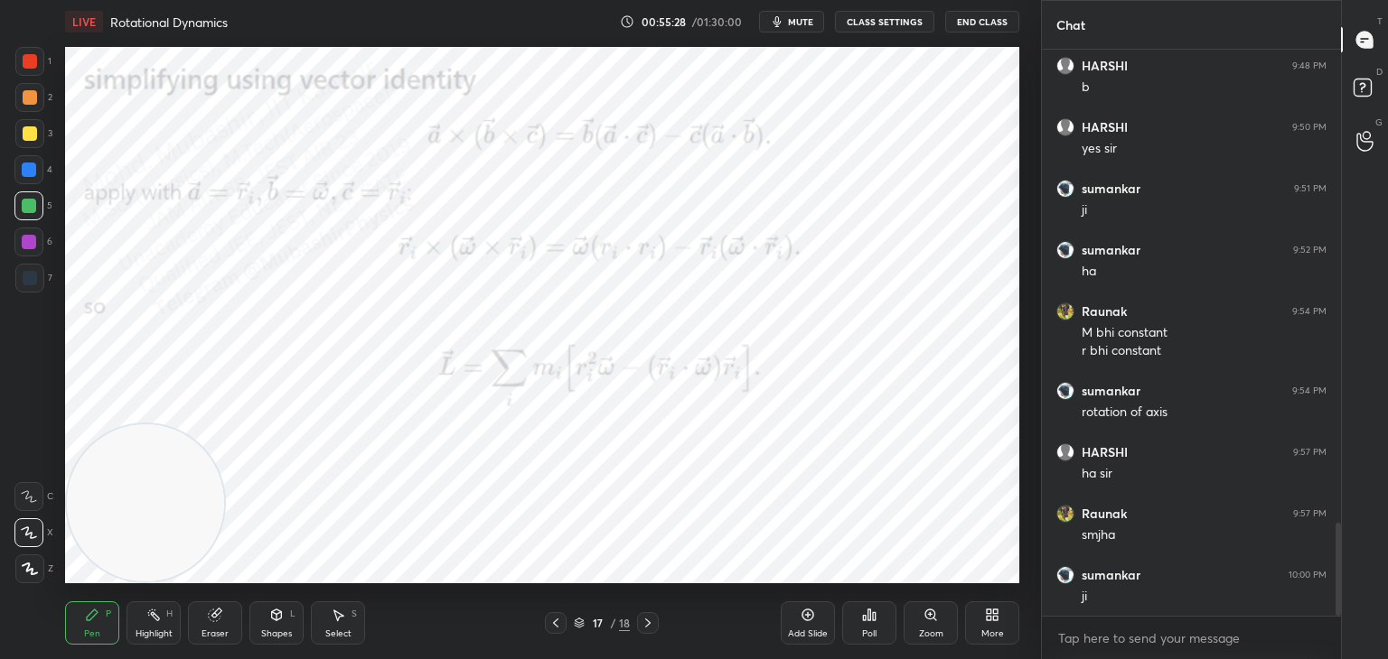
click at [39, 239] on div at bounding box center [28, 242] width 29 height 29
click at [23, 66] on div at bounding box center [30, 61] width 14 height 14
drag, startPoint x: 25, startPoint y: 167, endPoint x: 61, endPoint y: 184, distance: 39.2
click at [28, 170] on div at bounding box center [29, 170] width 14 height 14
drag, startPoint x: 145, startPoint y: 629, endPoint x: 180, endPoint y: 623, distance: 35.6
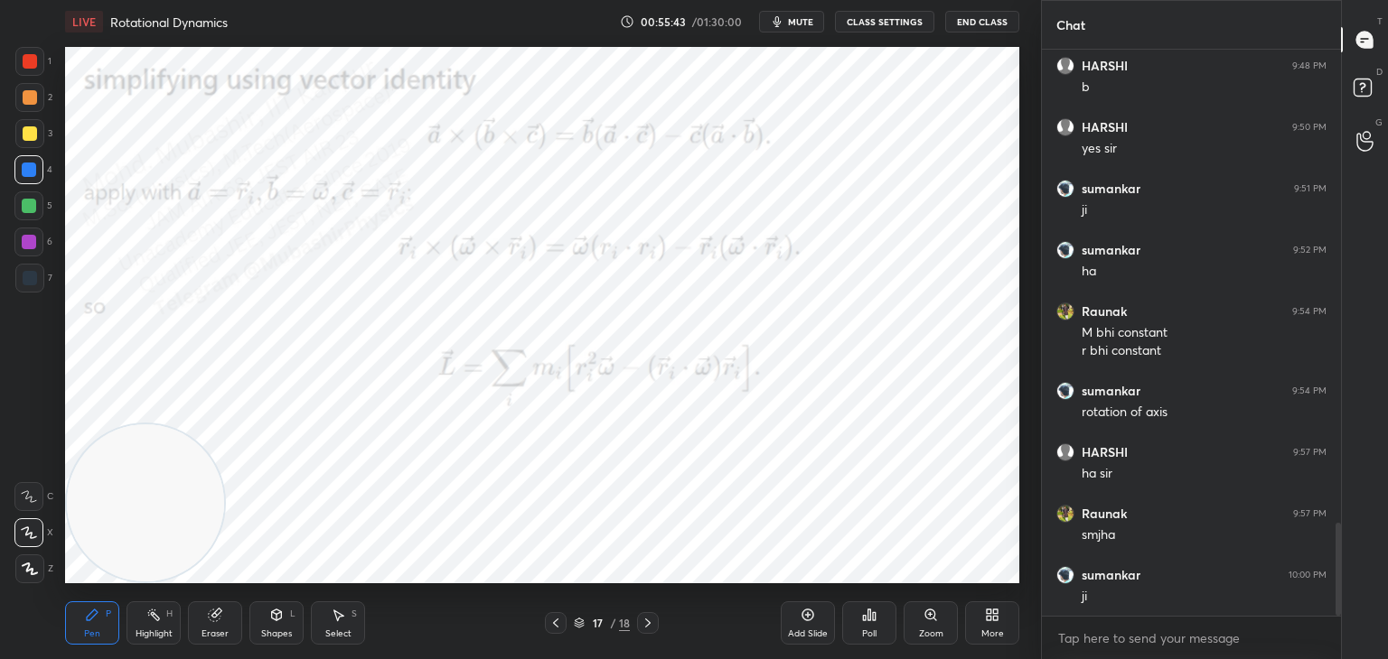
click at [148, 632] on div "Highlight" at bounding box center [154, 634] width 37 height 9
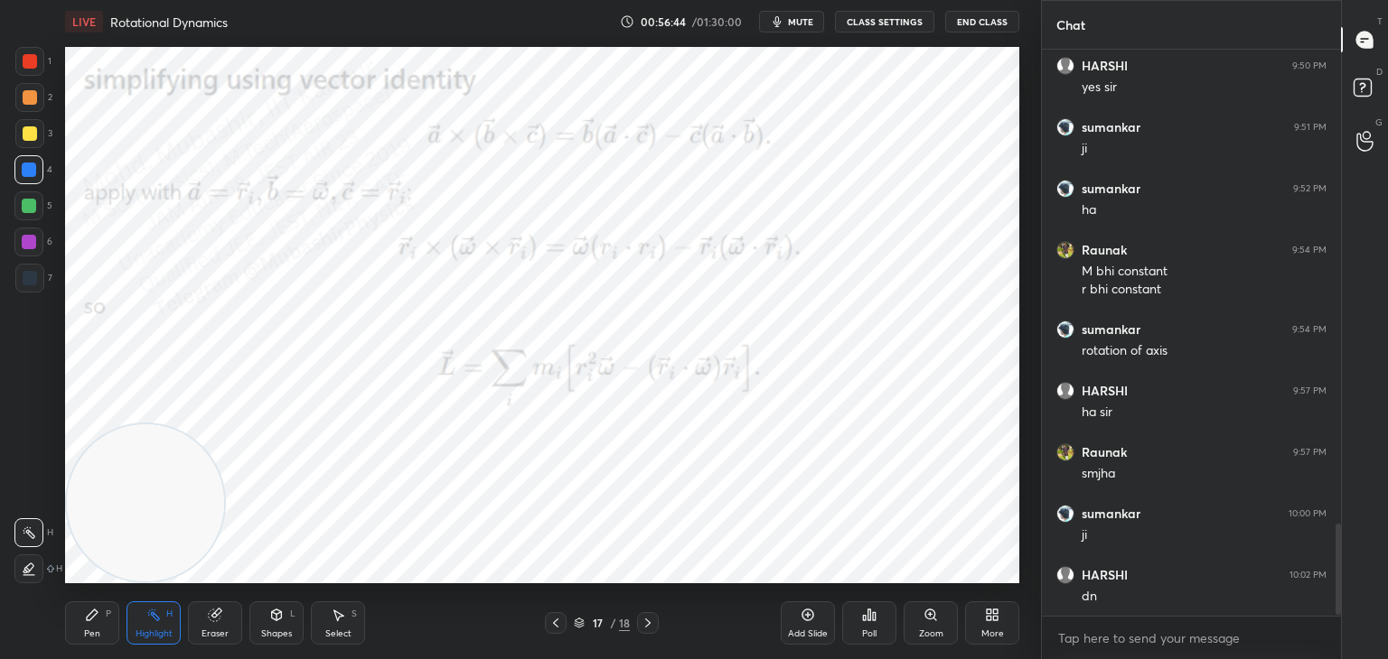
scroll to position [2994, 0]
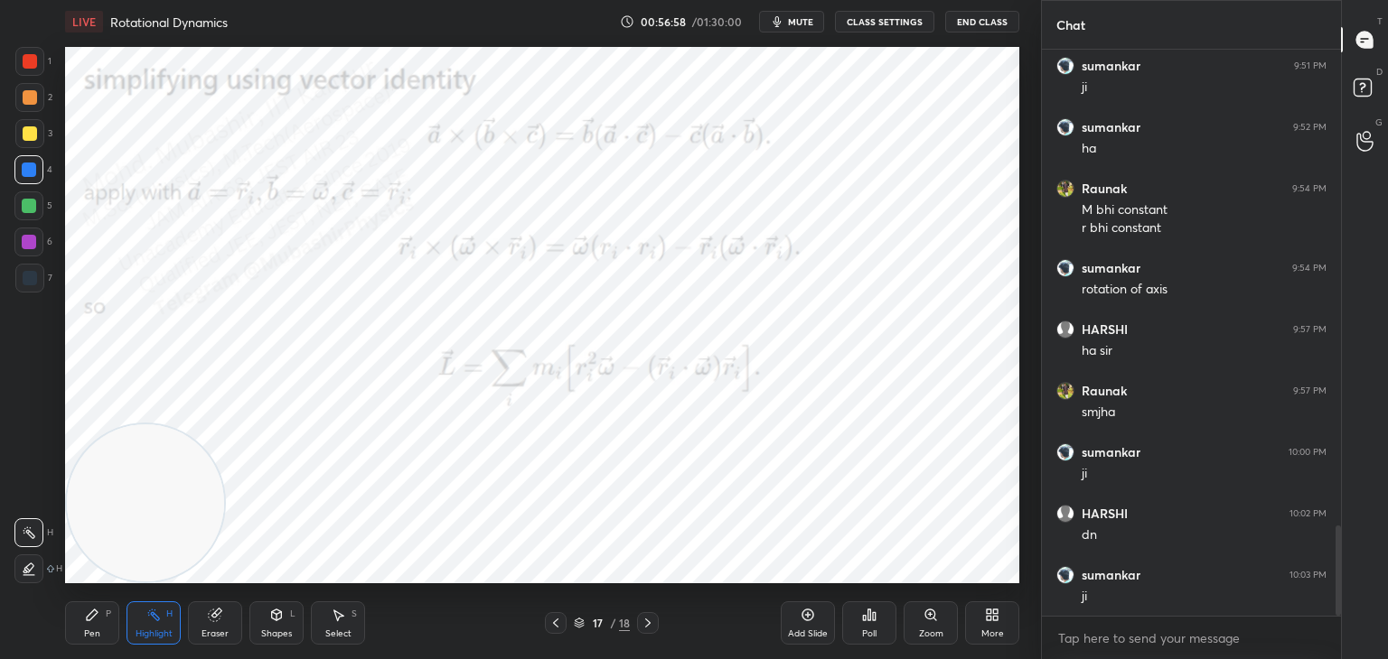
click at [996, 609] on icon at bounding box center [992, 615] width 14 height 14
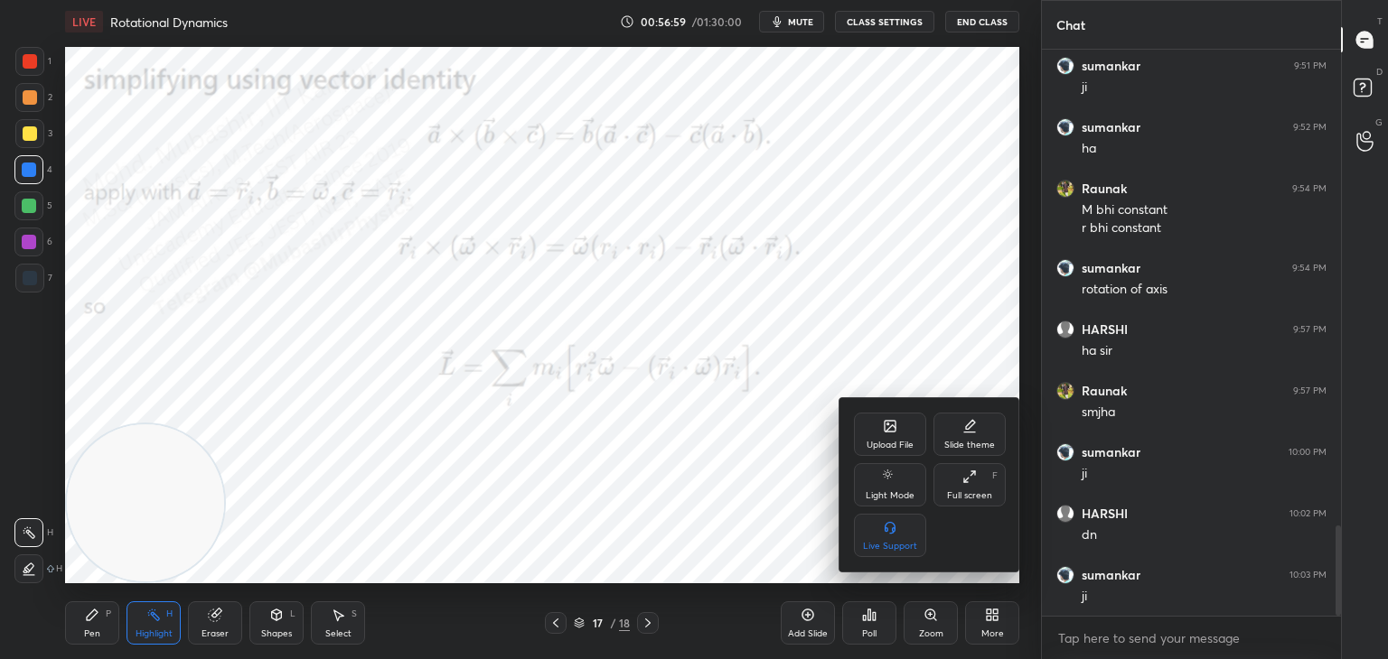
click at [892, 417] on div "Upload File" at bounding box center [890, 434] width 72 height 43
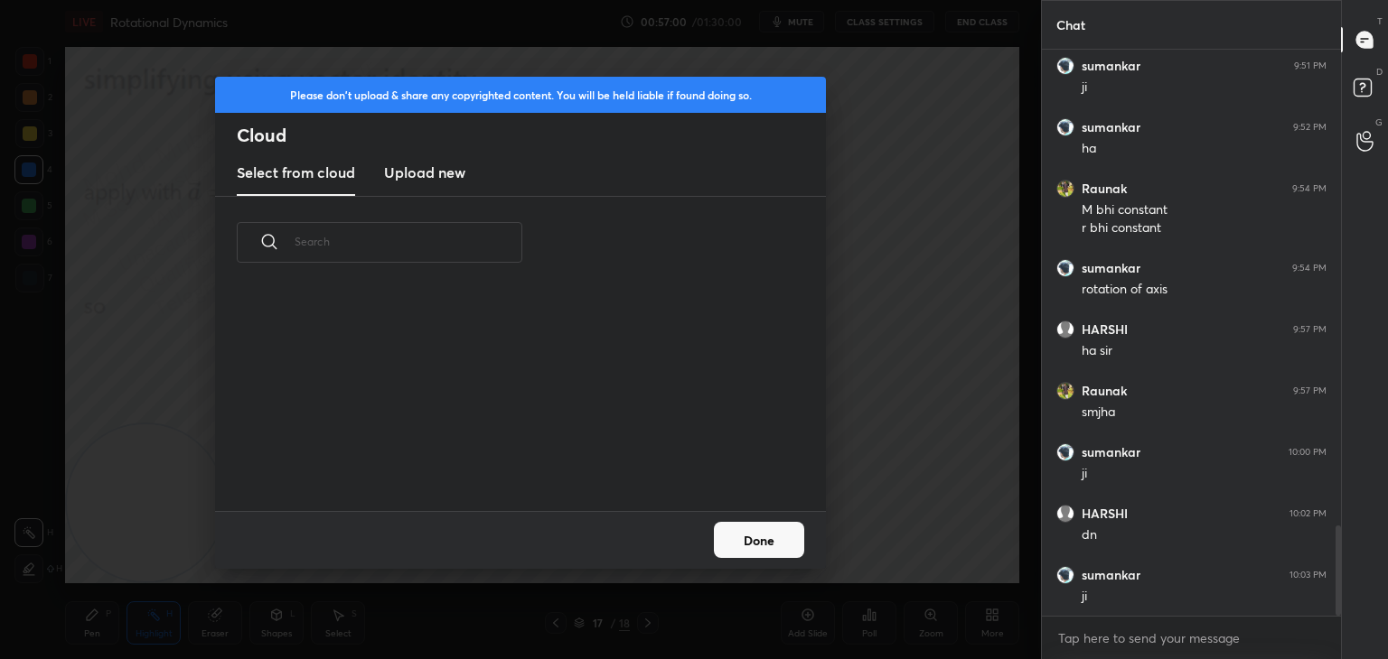
drag, startPoint x: 435, startPoint y: 149, endPoint x: 444, endPoint y: 146, distance: 9.4
click at [429, 150] on div "Please don't upload & share any copyrighted content. You will be held liable if…" at bounding box center [520, 137] width 611 height 120
drag, startPoint x: 415, startPoint y: 161, endPoint x: 451, endPoint y: 161, distance: 36.1
click at [415, 163] on h3 "Upload new" at bounding box center [424, 173] width 81 height 22
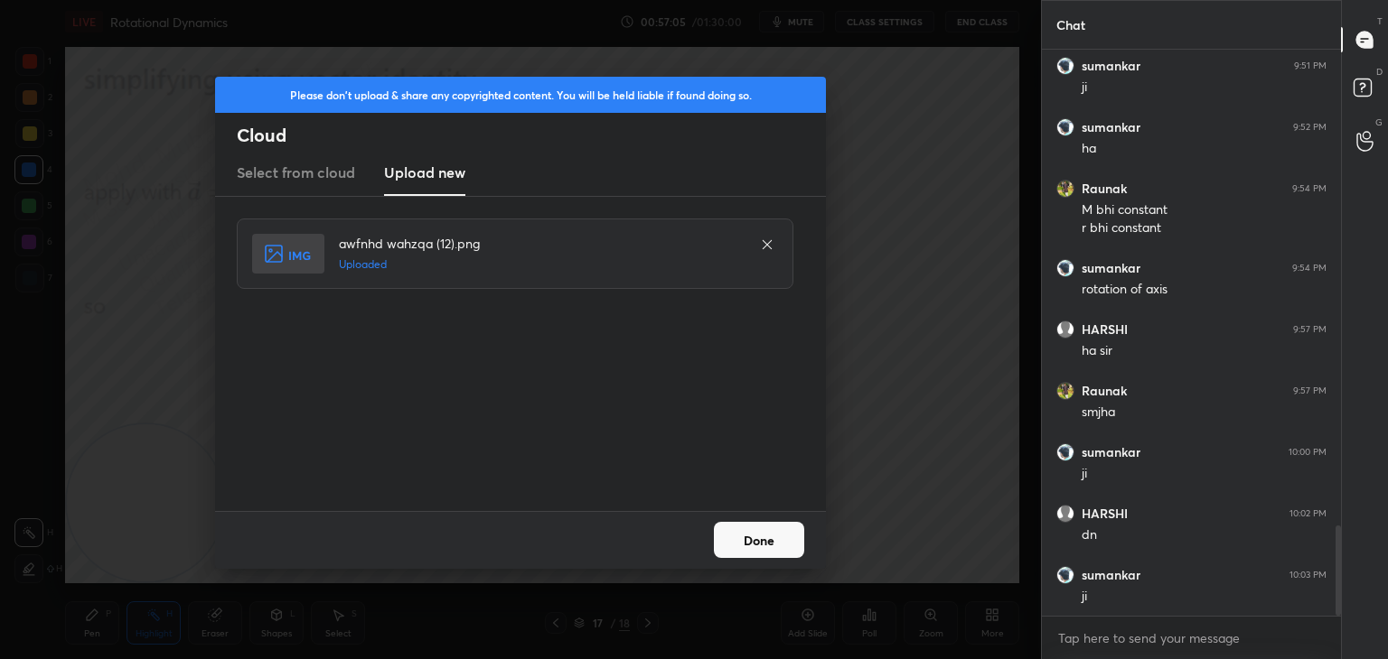
click at [770, 538] on button "Done" at bounding box center [759, 540] width 90 height 36
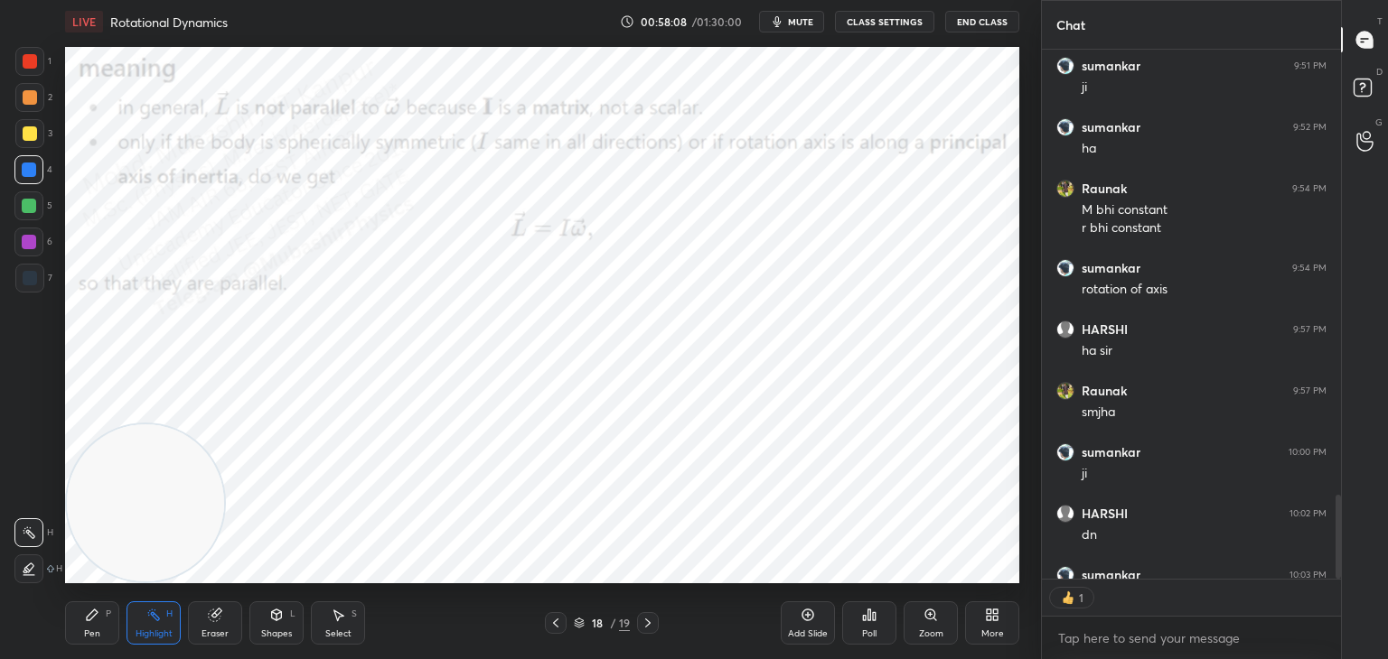
scroll to position [6, 5]
click at [990, 630] on div "More" at bounding box center [992, 634] width 23 height 9
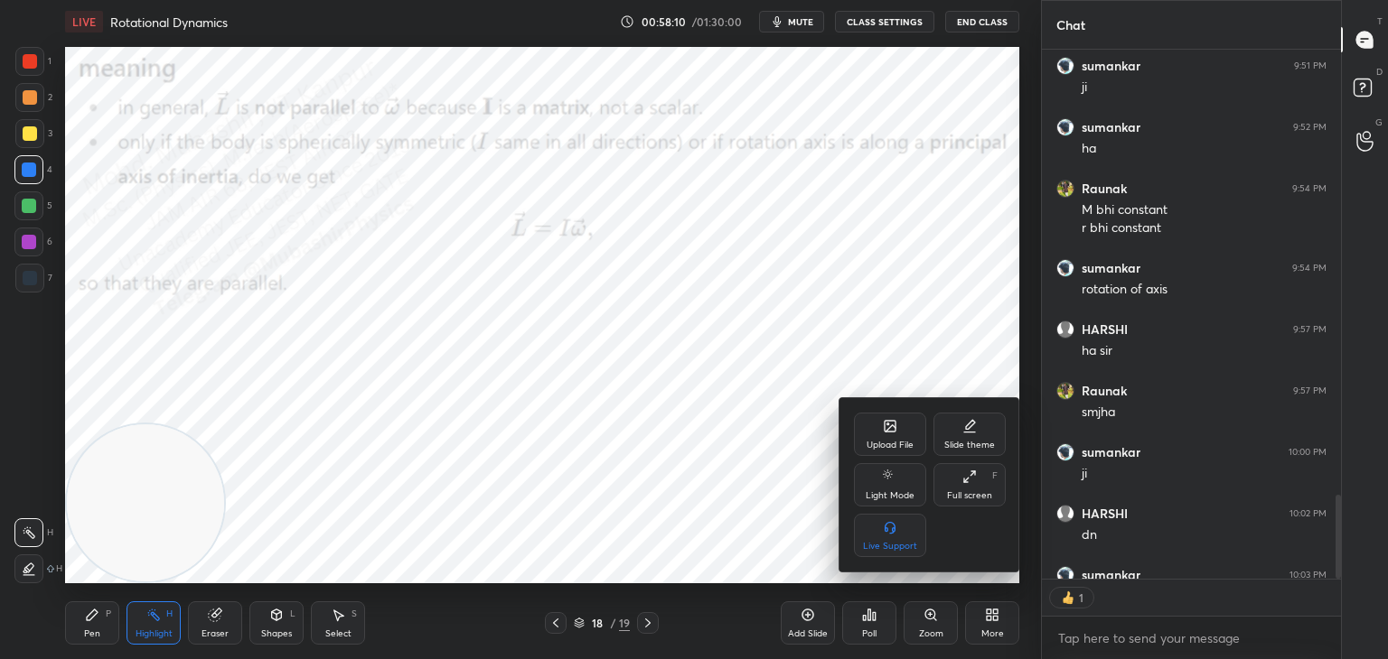
click at [872, 428] on div "Upload File" at bounding box center [890, 434] width 72 height 43
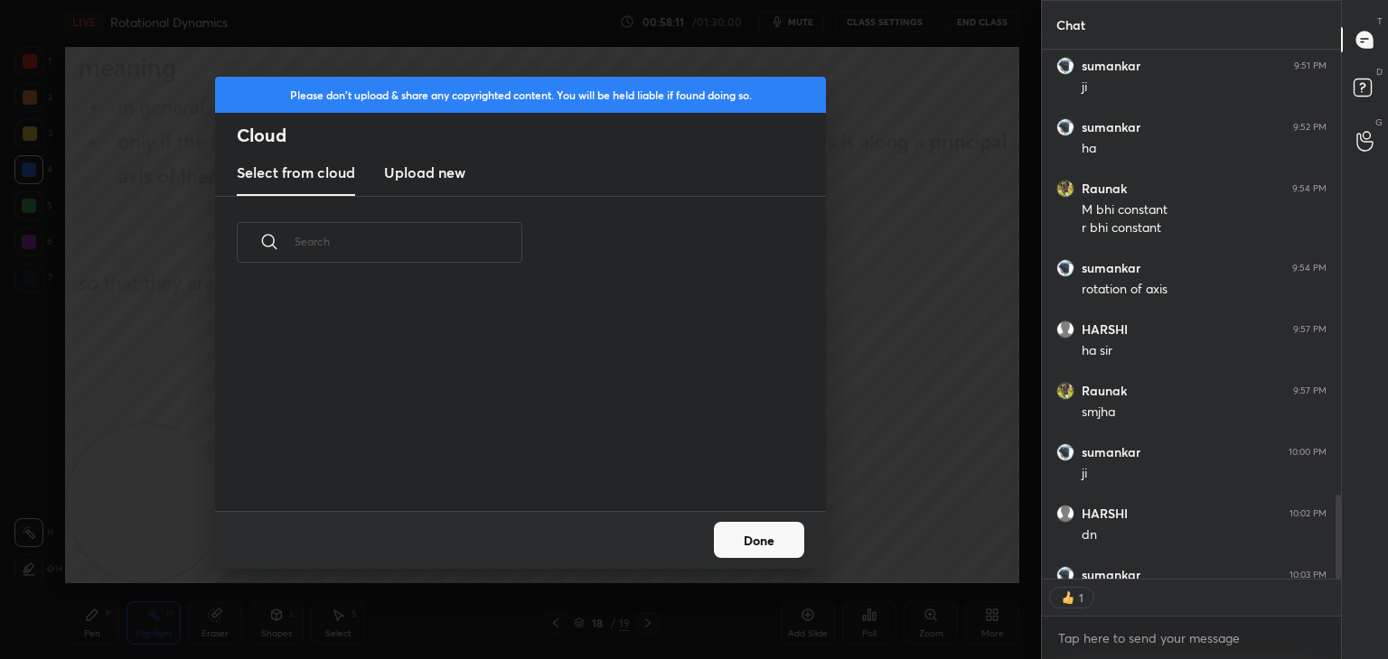
scroll to position [222, 580]
click at [434, 171] on h3 "Upload new" at bounding box center [424, 173] width 81 height 22
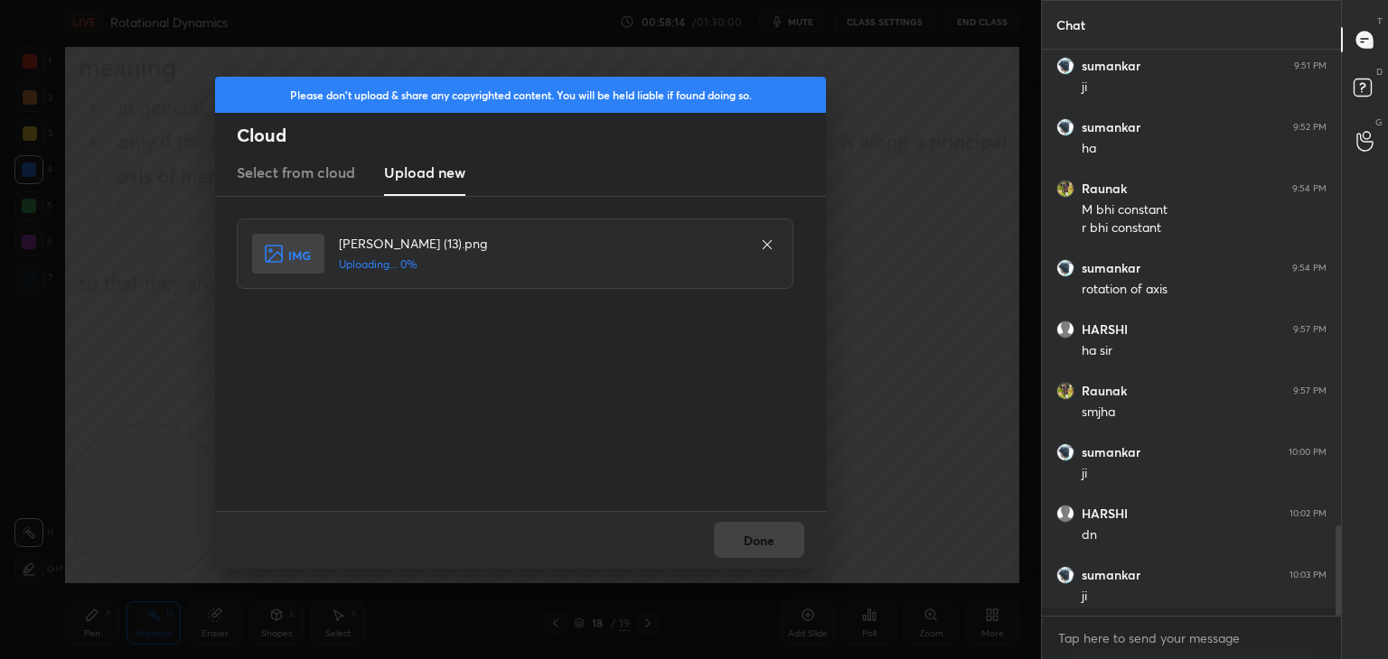
scroll to position [561, 294]
click at [765, 550] on button "Done" at bounding box center [759, 540] width 90 height 36
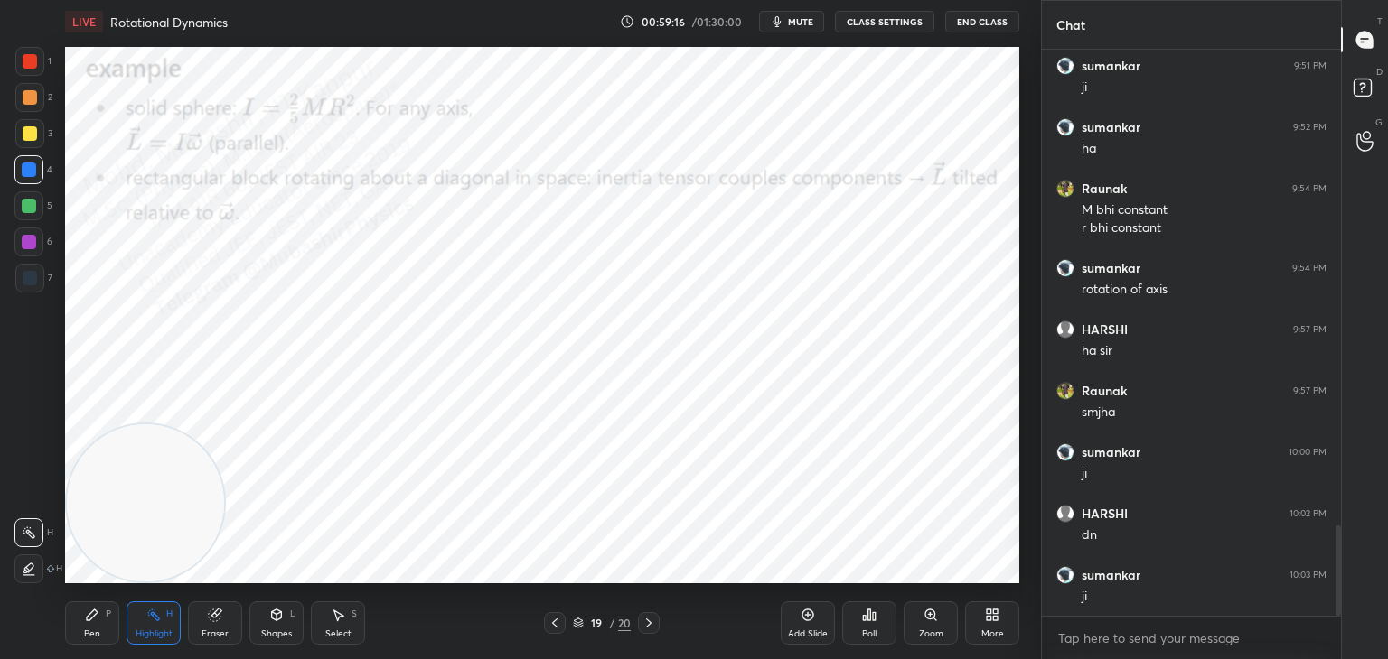
scroll to position [3055, 0]
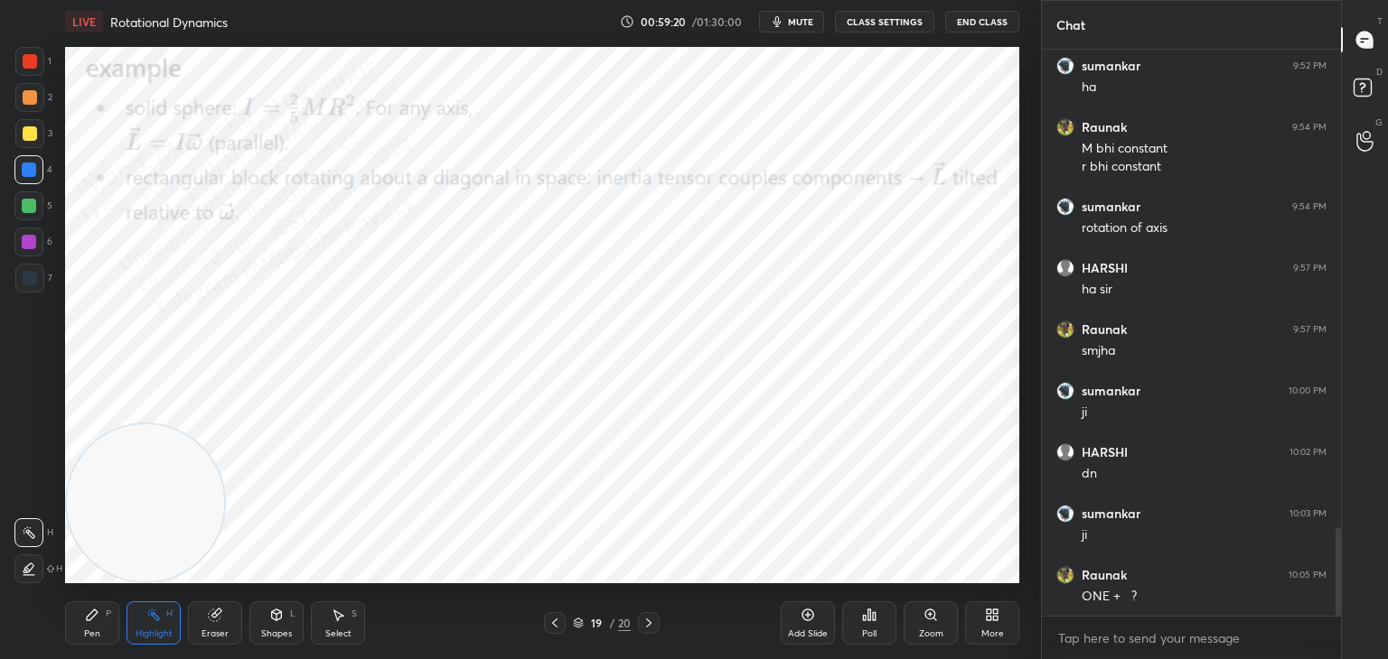
click at [101, 626] on div "Pen P" at bounding box center [92, 623] width 54 height 43
click at [153, 626] on div "Highlight H" at bounding box center [153, 623] width 54 height 43
click at [105, 612] on div "Pen P" at bounding box center [92, 623] width 54 height 43
drag, startPoint x: 650, startPoint y: 619, endPoint x: 636, endPoint y: 606, distance: 18.5
click at [644, 620] on icon at bounding box center [648, 623] width 14 height 14
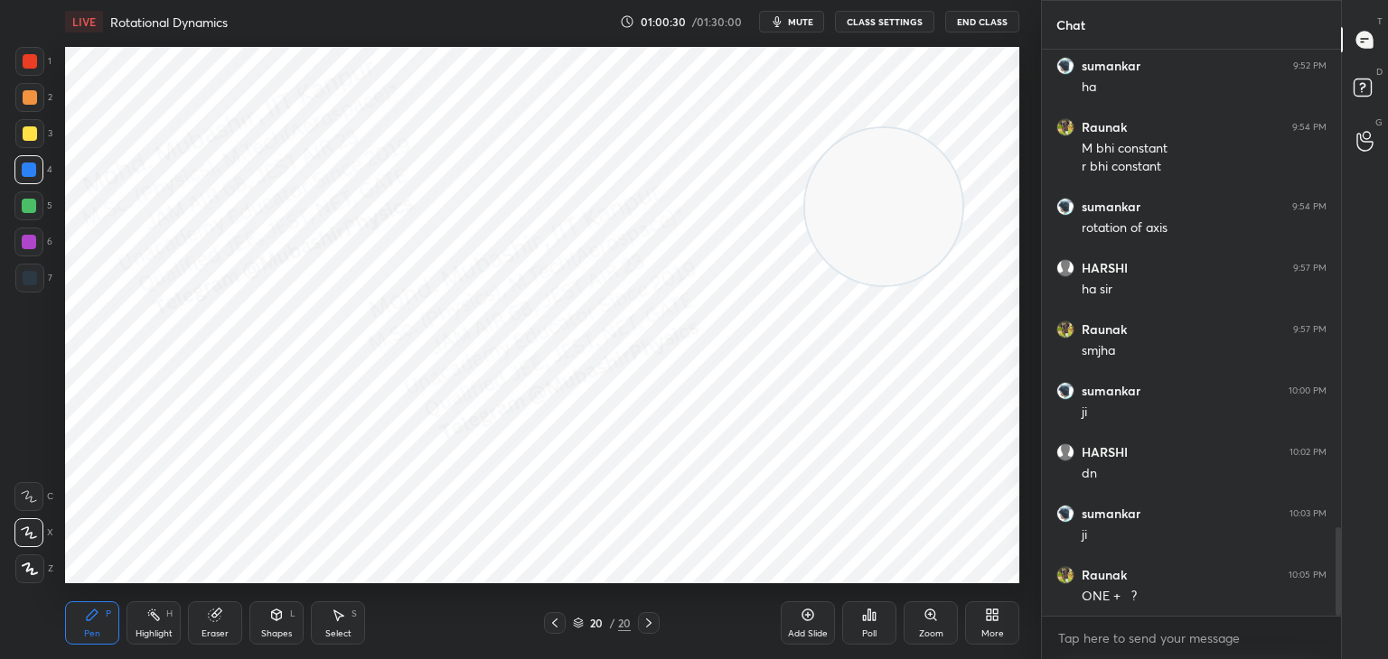
drag, startPoint x: 123, startPoint y: 485, endPoint x: 912, endPoint y: 156, distance: 854.5
click at [917, 156] on video at bounding box center [883, 206] width 157 height 157
drag, startPoint x: 23, startPoint y: 240, endPoint x: 61, endPoint y: 280, distance: 55.0
click at [24, 247] on div at bounding box center [29, 242] width 14 height 14
drag, startPoint x: 333, startPoint y: 622, endPoint x: 350, endPoint y: 594, distance: 33.2
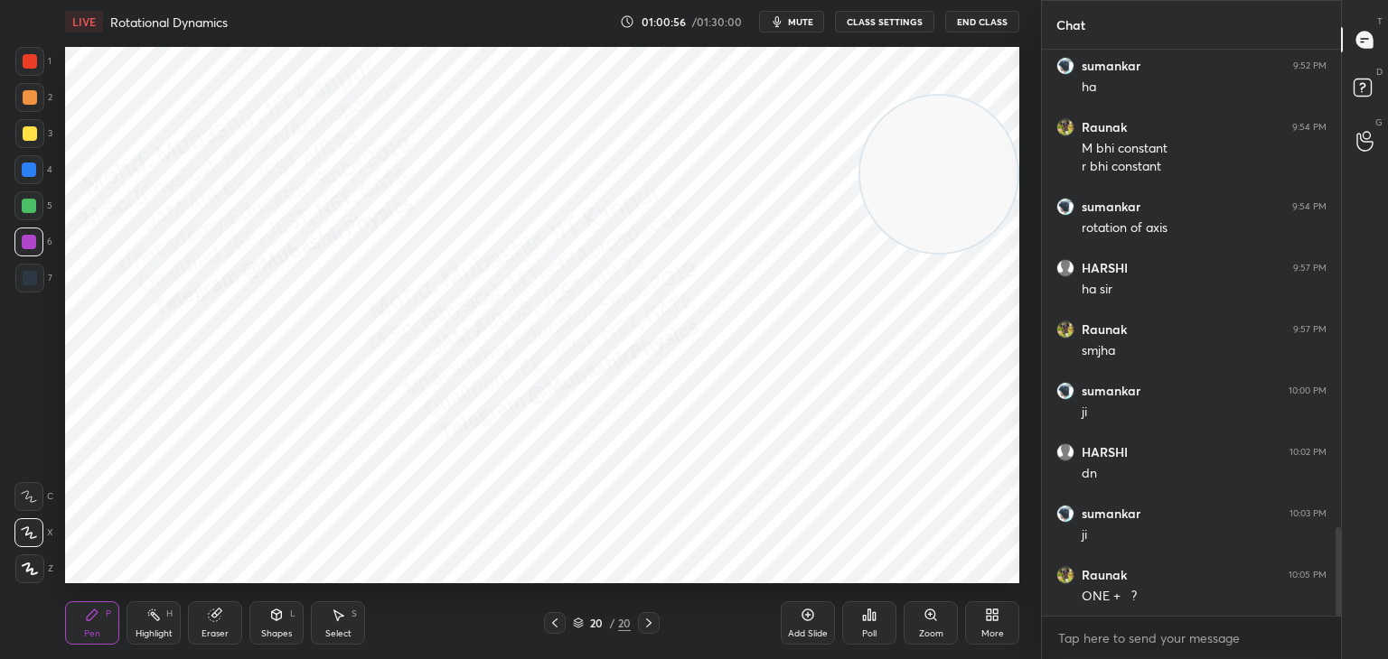
click at [330, 626] on div "Select S" at bounding box center [338, 623] width 54 height 43
click at [369, 406] on div "0 ° Undo Copy Duplicate Duplicate to new slide Delete" at bounding box center [542, 315] width 954 height 537
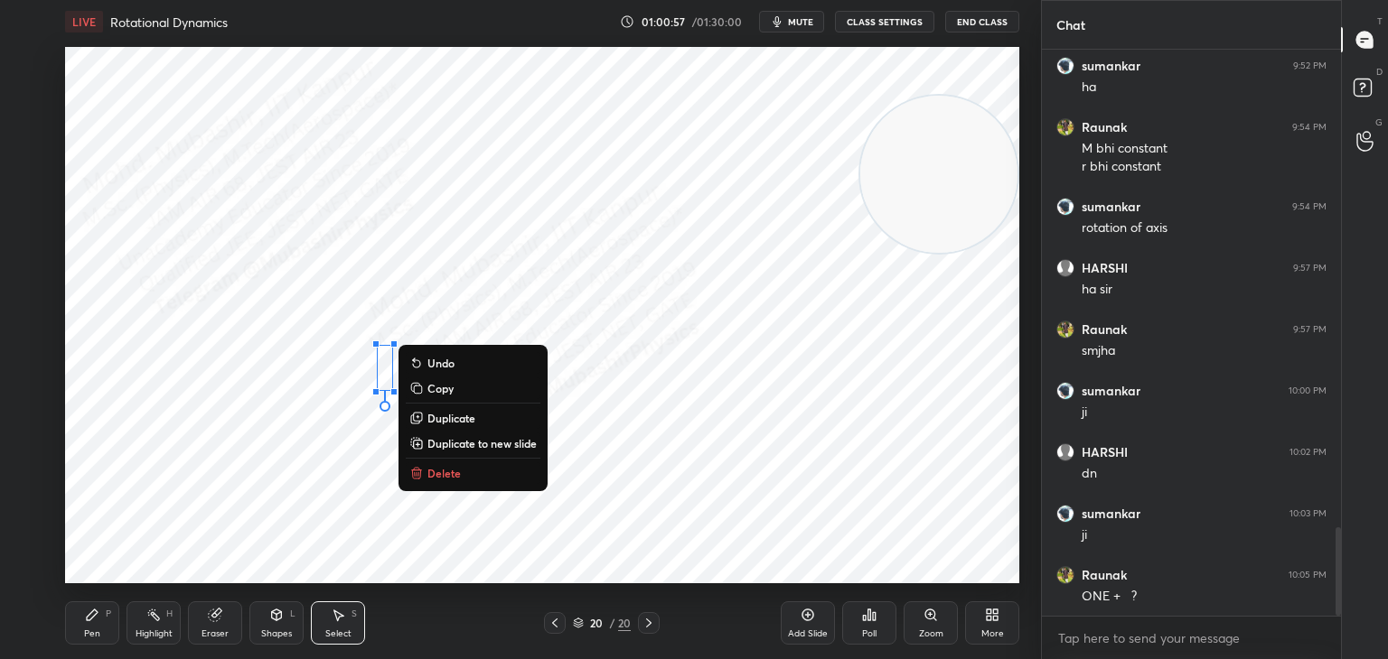
click at [436, 469] on p "Delete" at bounding box center [443, 473] width 33 height 14
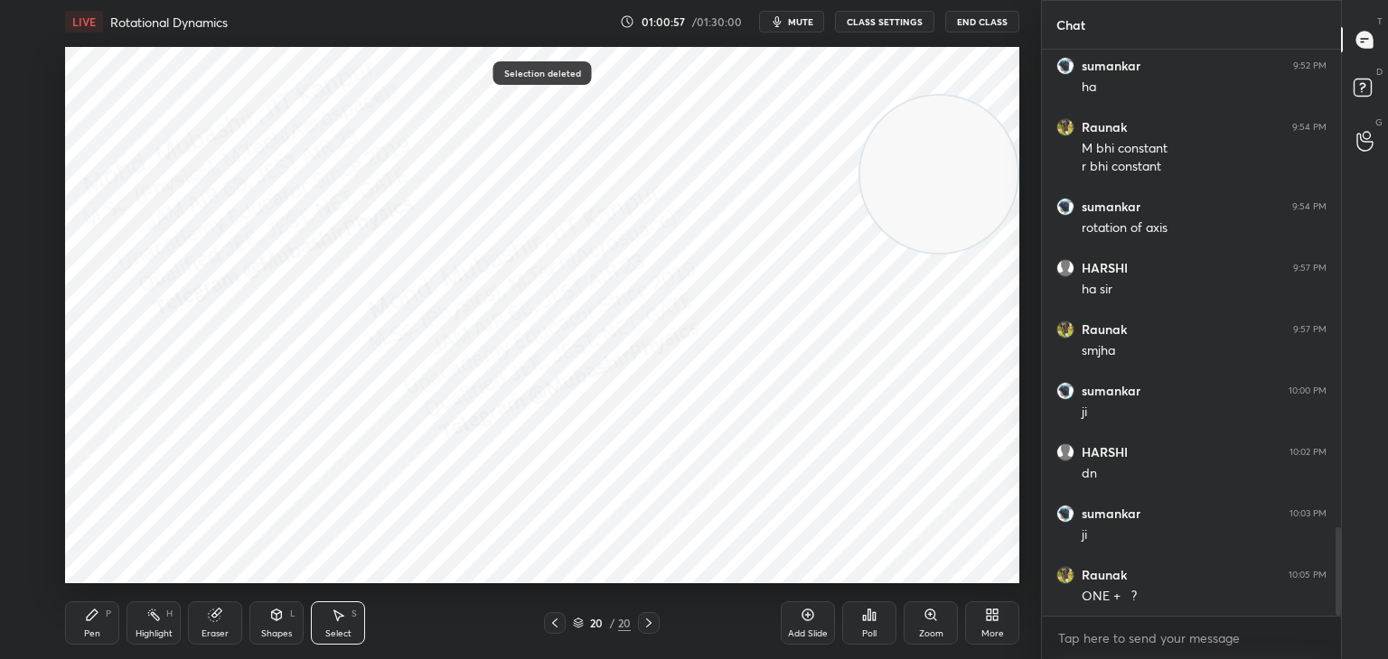
click at [79, 624] on div "Pen P" at bounding box center [92, 623] width 54 height 43
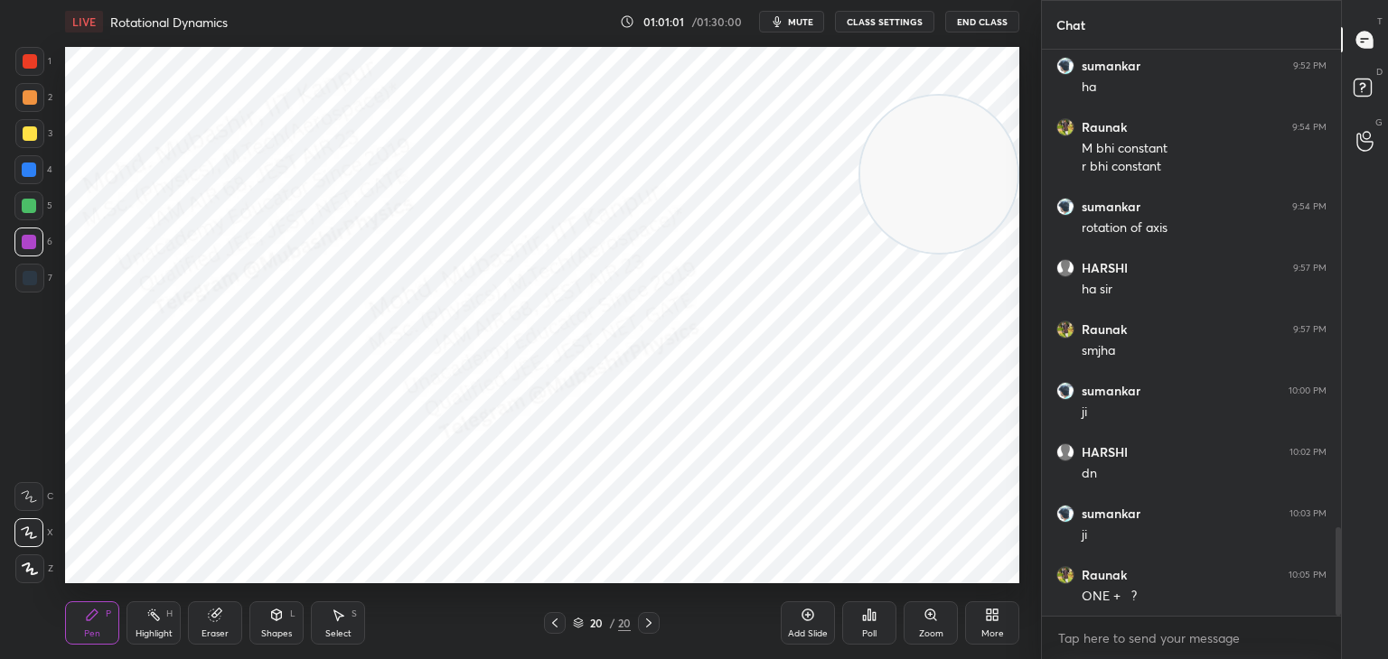
click at [23, 210] on div at bounding box center [29, 206] width 14 height 14
drag, startPoint x: 341, startPoint y: 622, endPoint x: 405, endPoint y: 606, distance: 66.2
click at [341, 622] on icon at bounding box center [338, 615] width 14 height 14
drag, startPoint x: 813, startPoint y: 460, endPoint x: 818, endPoint y: 490, distance: 30.2
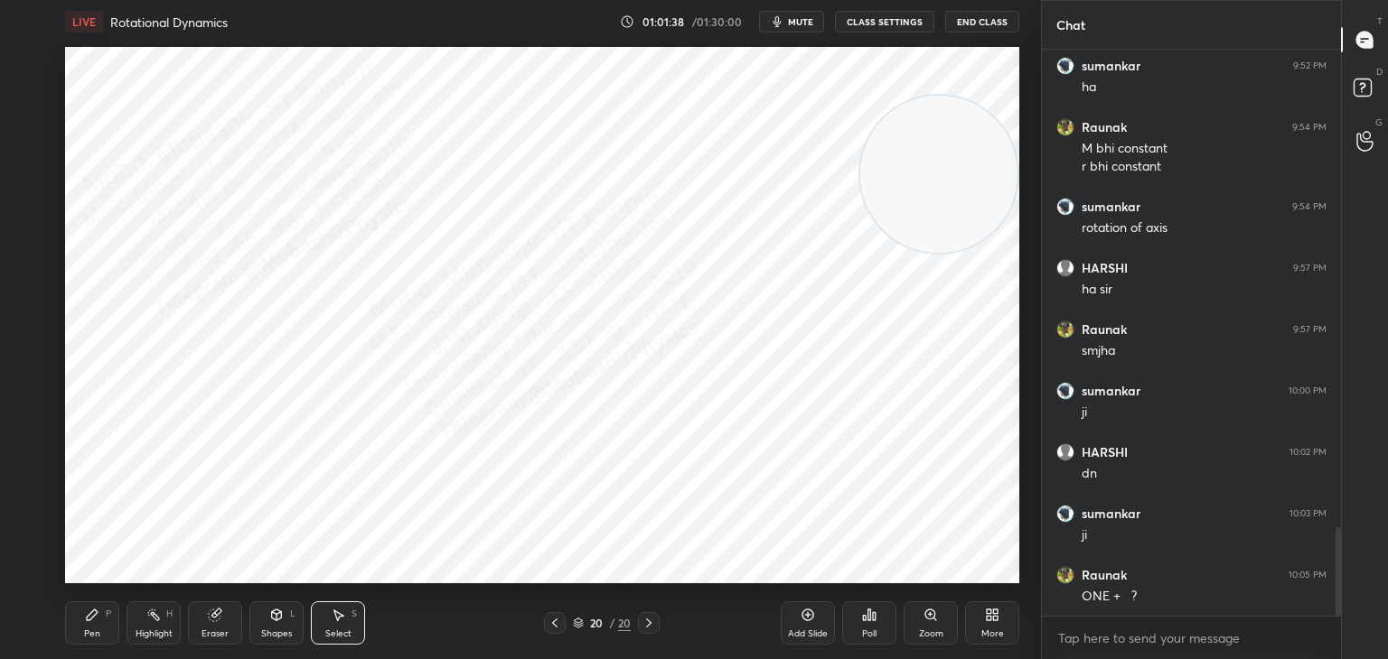
click at [817, 475] on div "0 ° Undo Copy Duplicate Duplicate to new slide Delete" at bounding box center [542, 315] width 954 height 537
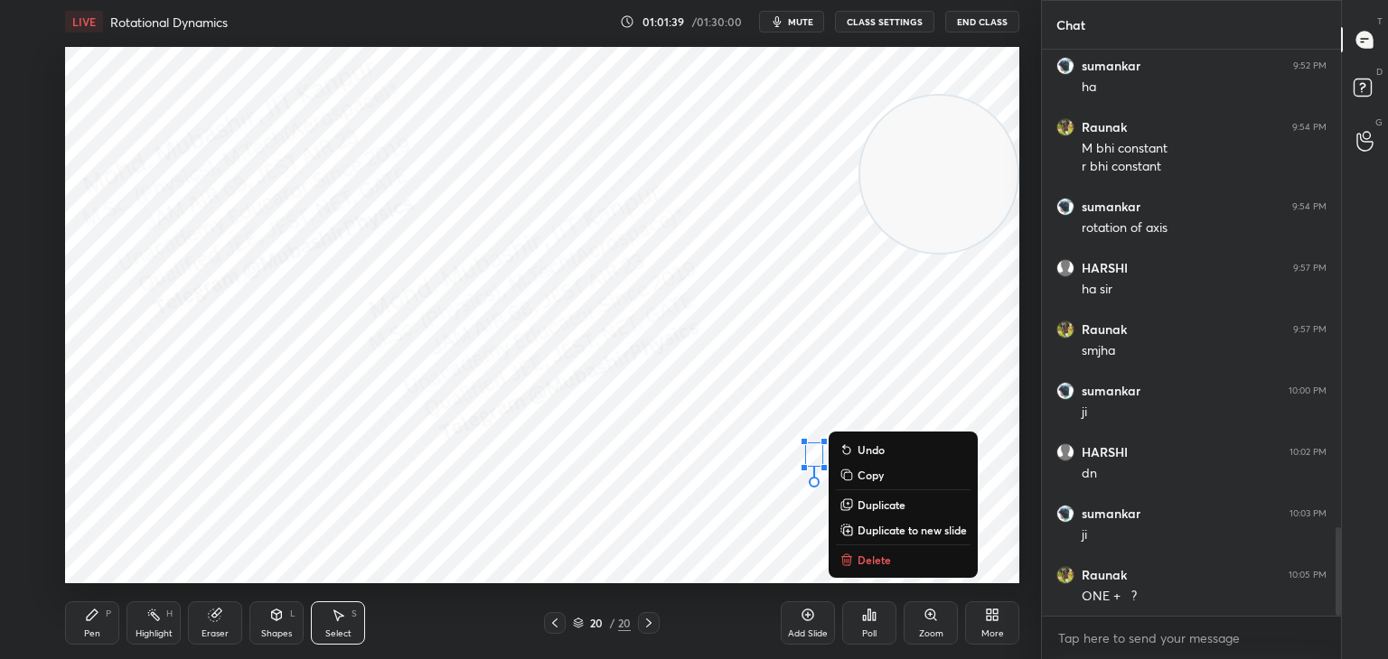
drag, startPoint x: 843, startPoint y: 562, endPoint x: 782, endPoint y: 556, distance: 60.9
click at [842, 561] on icon at bounding box center [846, 560] width 14 height 14
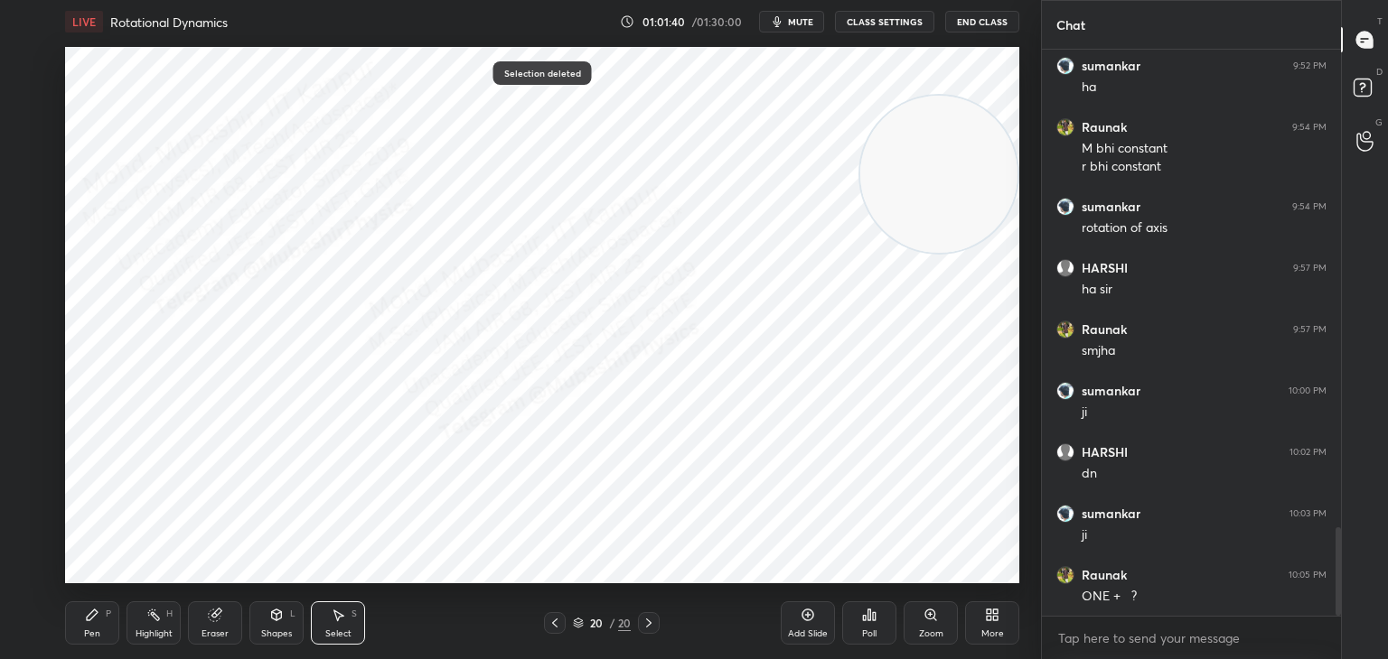
click at [83, 634] on div "Pen P" at bounding box center [92, 623] width 54 height 43
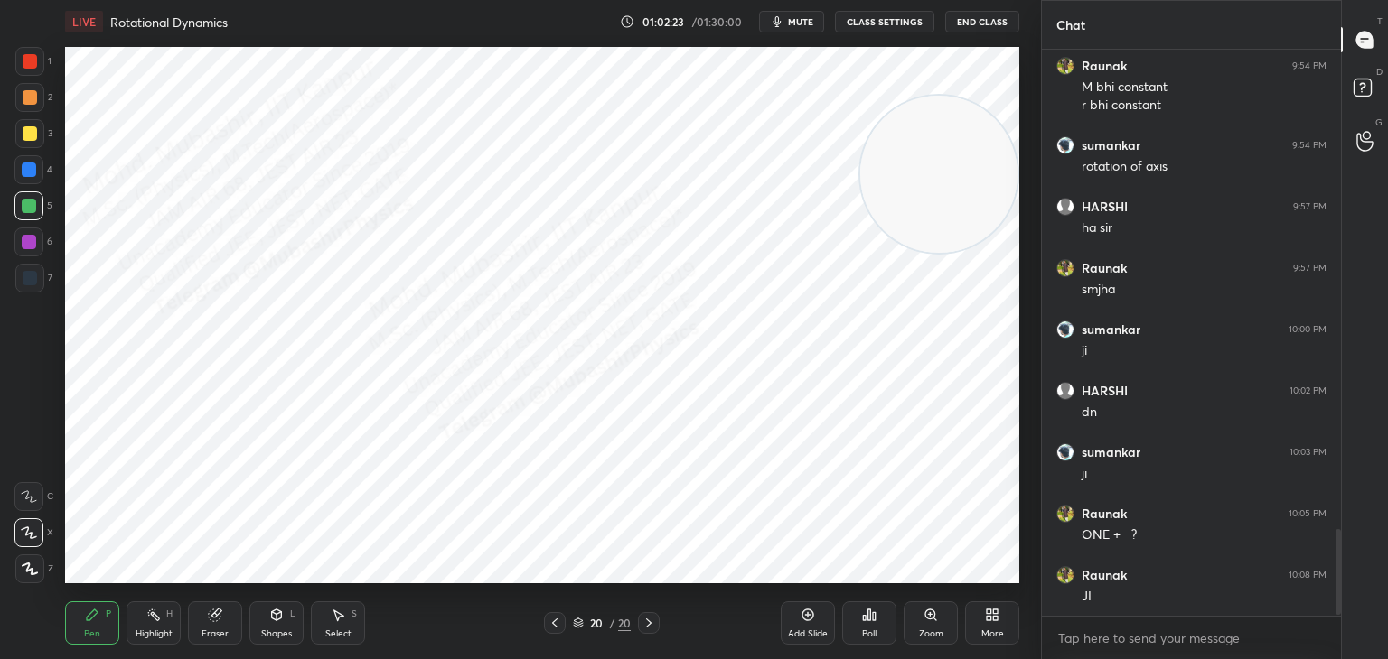
scroll to position [3178, 0]
click at [651, 623] on icon at bounding box center [648, 623] width 14 height 14
click at [994, 621] on icon at bounding box center [995, 618] width 5 height 5
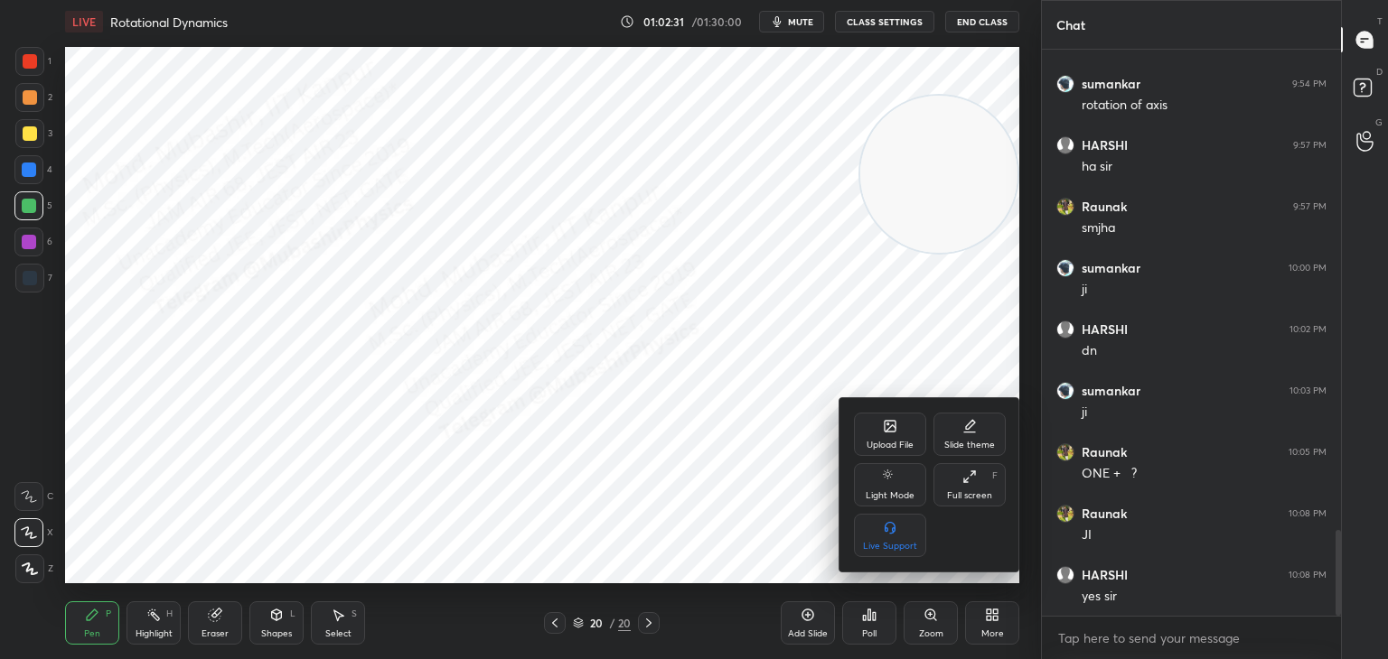
click at [900, 431] on div "Upload File" at bounding box center [890, 434] width 72 height 43
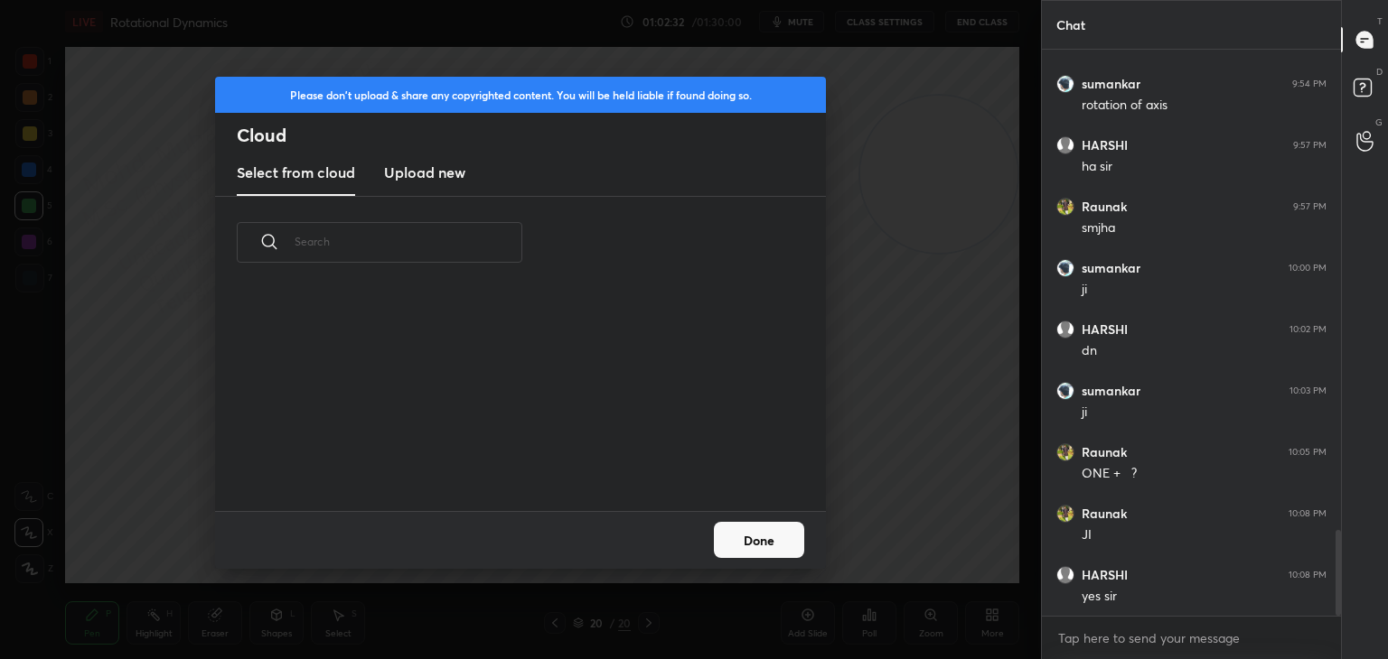
scroll to position [222, 580]
click at [416, 171] on h3 "Upload new" at bounding box center [424, 173] width 81 height 22
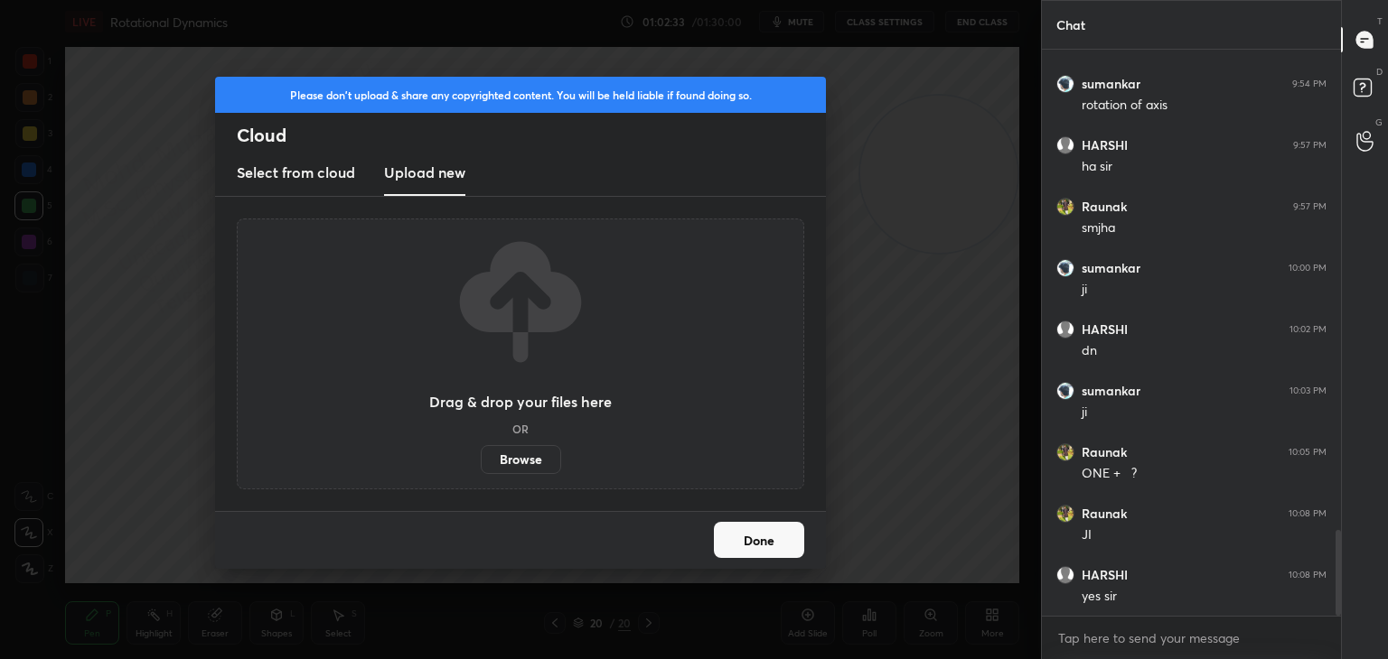
click at [515, 467] on label "Browse" at bounding box center [521, 459] width 80 height 29
click at [481, 467] on input "Browse" at bounding box center [481, 459] width 0 height 29
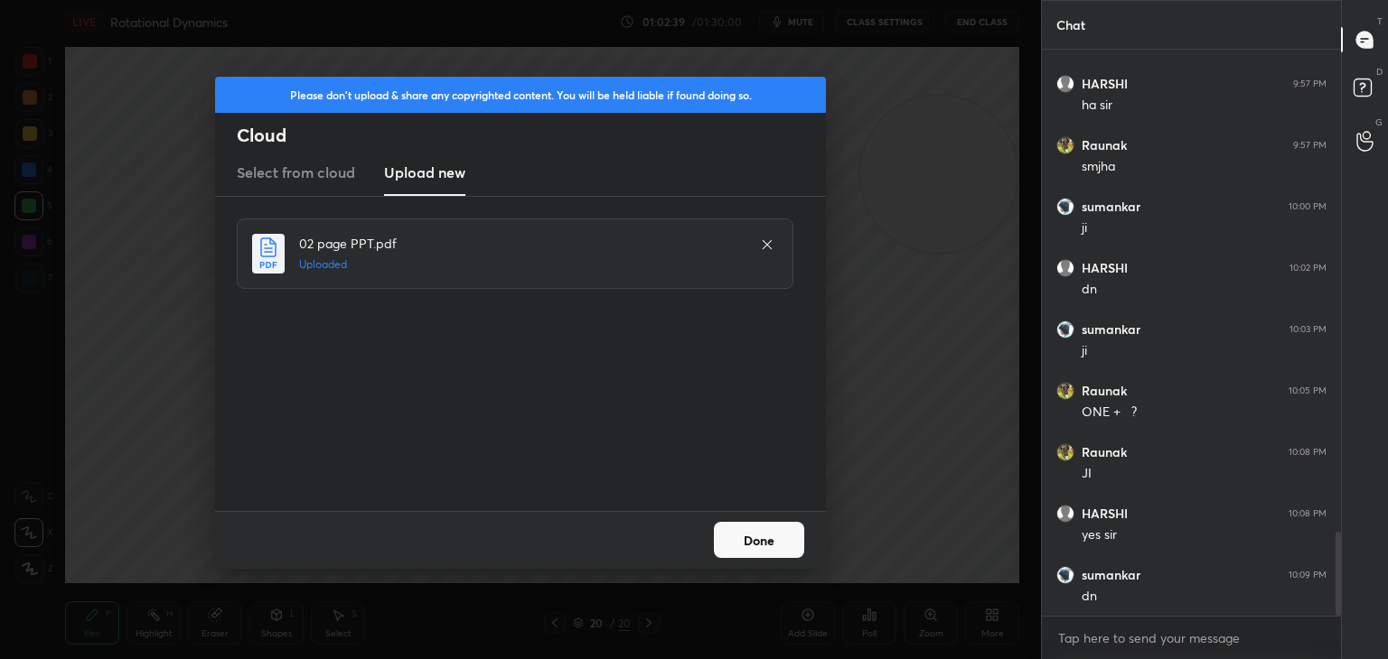
click at [755, 540] on button "Done" at bounding box center [759, 540] width 90 height 36
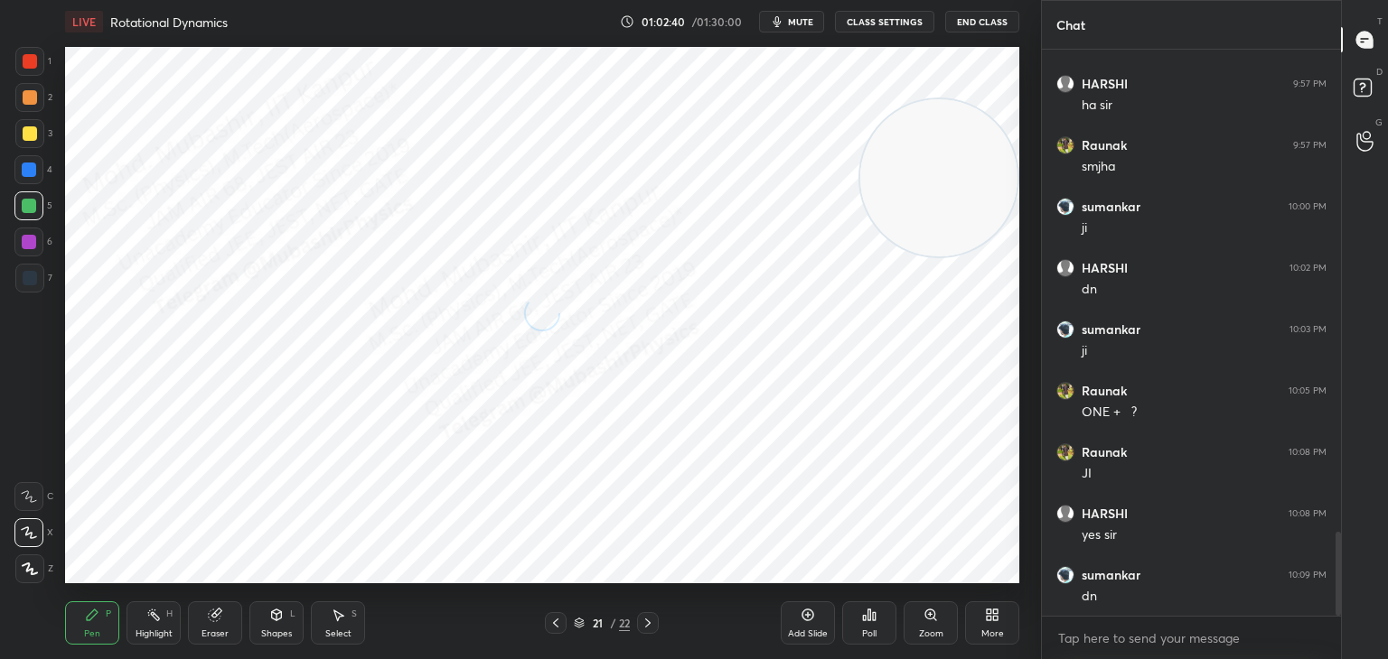
drag, startPoint x: 940, startPoint y: 182, endPoint x: 996, endPoint y: 494, distance: 317.6
click at [1019, 514] on div "Setting up your live class Poll for secs No correct answer Start poll" at bounding box center [542, 315] width 968 height 544
click at [33, 98] on div at bounding box center [30, 97] width 14 height 14
click at [33, 171] on div at bounding box center [28, 169] width 29 height 29
drag, startPoint x: 145, startPoint y: 620, endPoint x: 538, endPoint y: 612, distance: 394.0
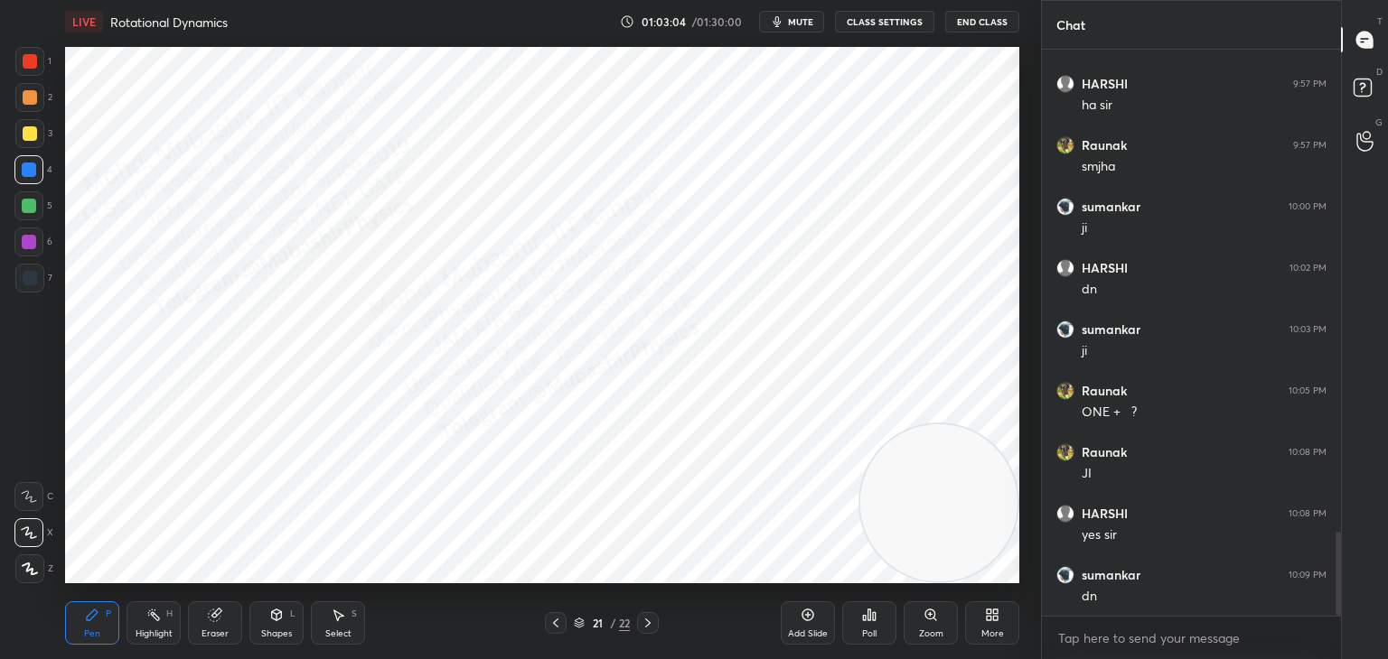
click at [145, 620] on div "Highlight H" at bounding box center [153, 623] width 54 height 43
drag, startPoint x: 557, startPoint y: 622, endPoint x: 560, endPoint y: 610, distance: 12.9
click at [553, 623] on icon at bounding box center [555, 623] width 14 height 14
drag, startPoint x: 961, startPoint y: 308, endPoint x: 912, endPoint y: 74, distance: 239.0
click at [983, 130] on video at bounding box center [938, 208] width 157 height 157
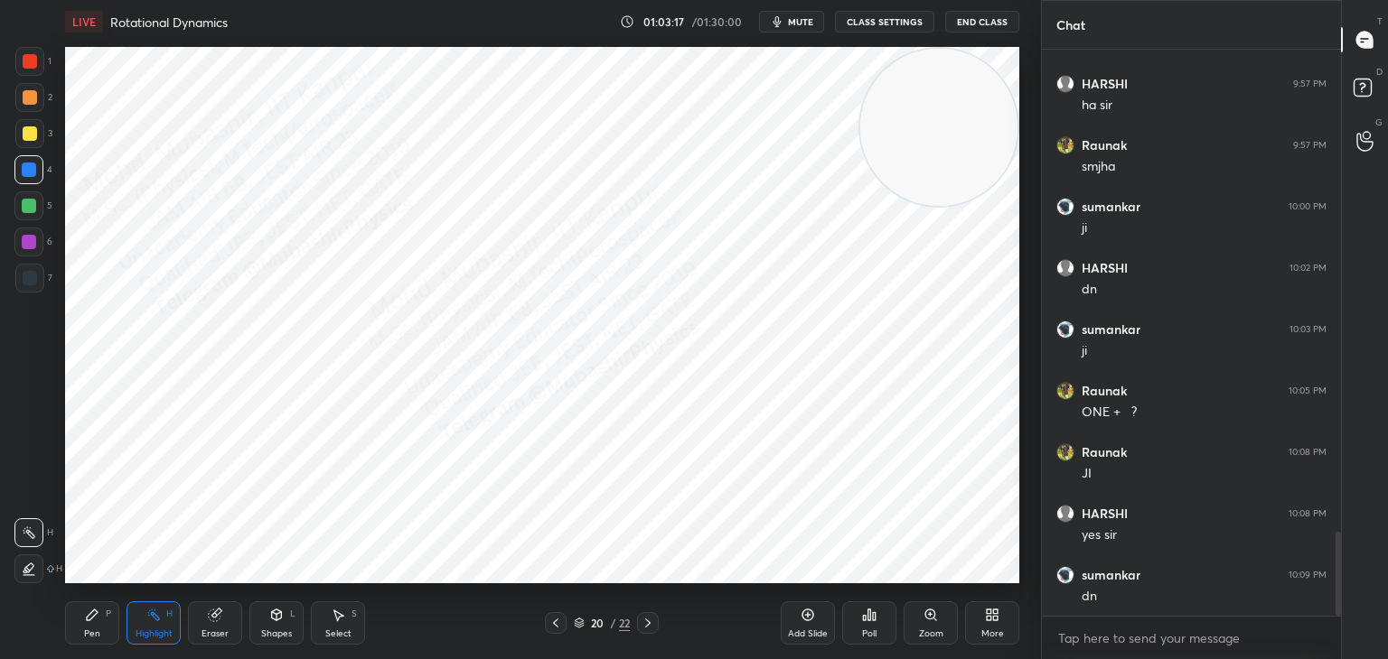
click at [643, 626] on icon at bounding box center [648, 623] width 14 height 14
click at [96, 630] on div "Pen" at bounding box center [92, 634] width 16 height 9
drag, startPoint x: 967, startPoint y: 388, endPoint x: 918, endPoint y: 527, distance: 147.4
click at [918, 502] on video at bounding box center [938, 423] width 157 height 157
drag, startPoint x: 340, startPoint y: 620, endPoint x: 343, endPoint y: 610, distance: 10.6
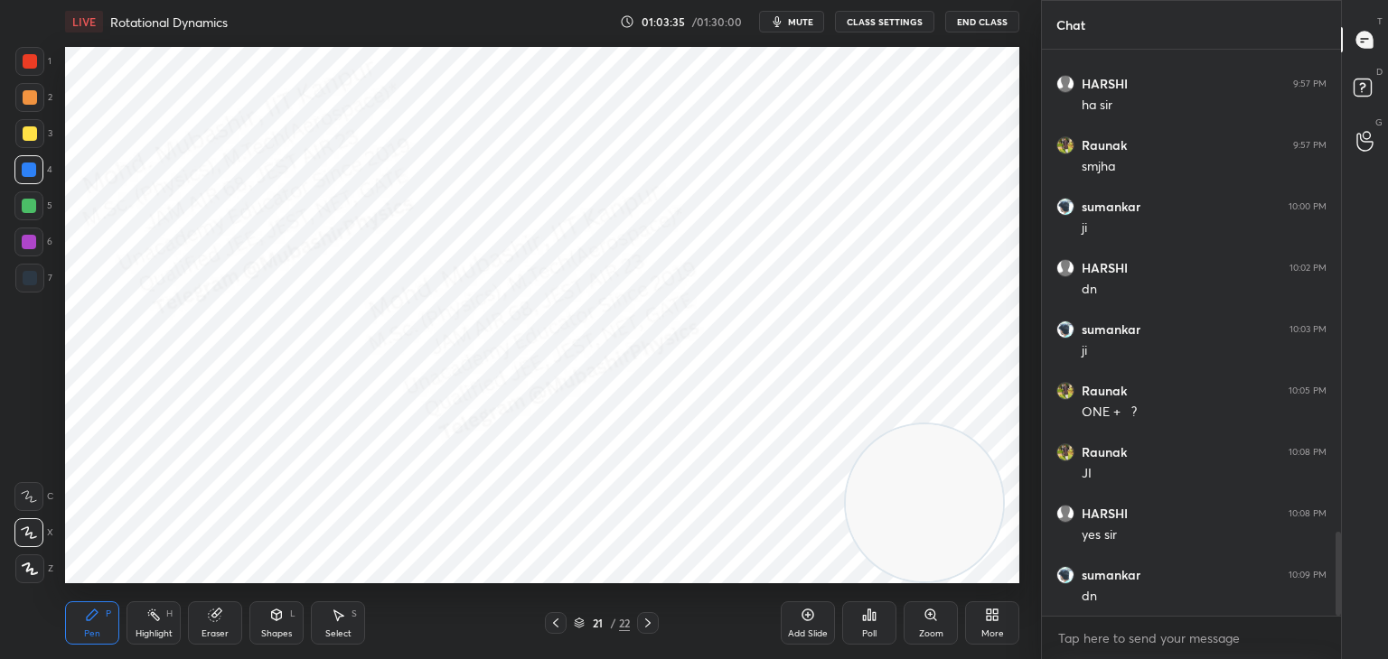
click at [343, 610] on icon at bounding box center [338, 615] width 14 height 14
drag, startPoint x: 542, startPoint y: 98, endPoint x: 561, endPoint y: 117, distance: 26.2
click at [557, 113] on div "0 ° Undo Copy Duplicate Duplicate to new slide Delete" at bounding box center [542, 315] width 954 height 537
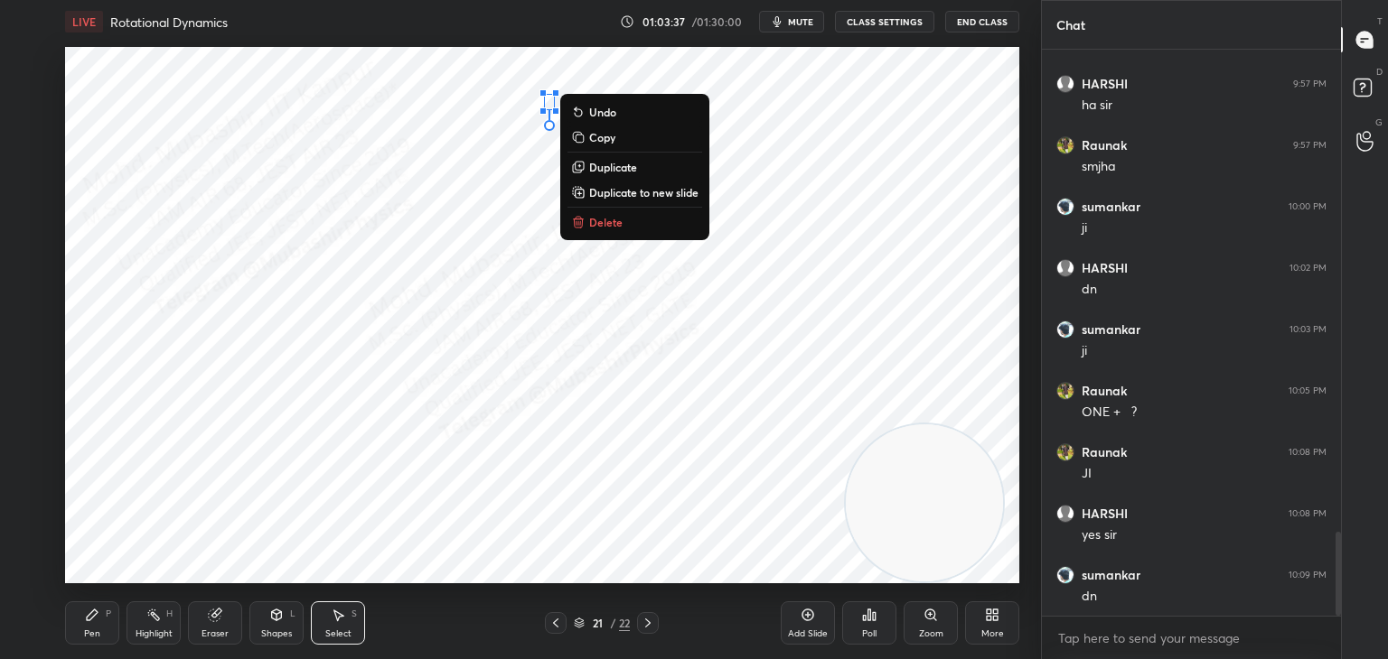
drag, startPoint x: 583, startPoint y: 229, endPoint x: 347, endPoint y: 341, distance: 260.7
click at [583, 229] on button "Delete" at bounding box center [634, 222] width 135 height 22
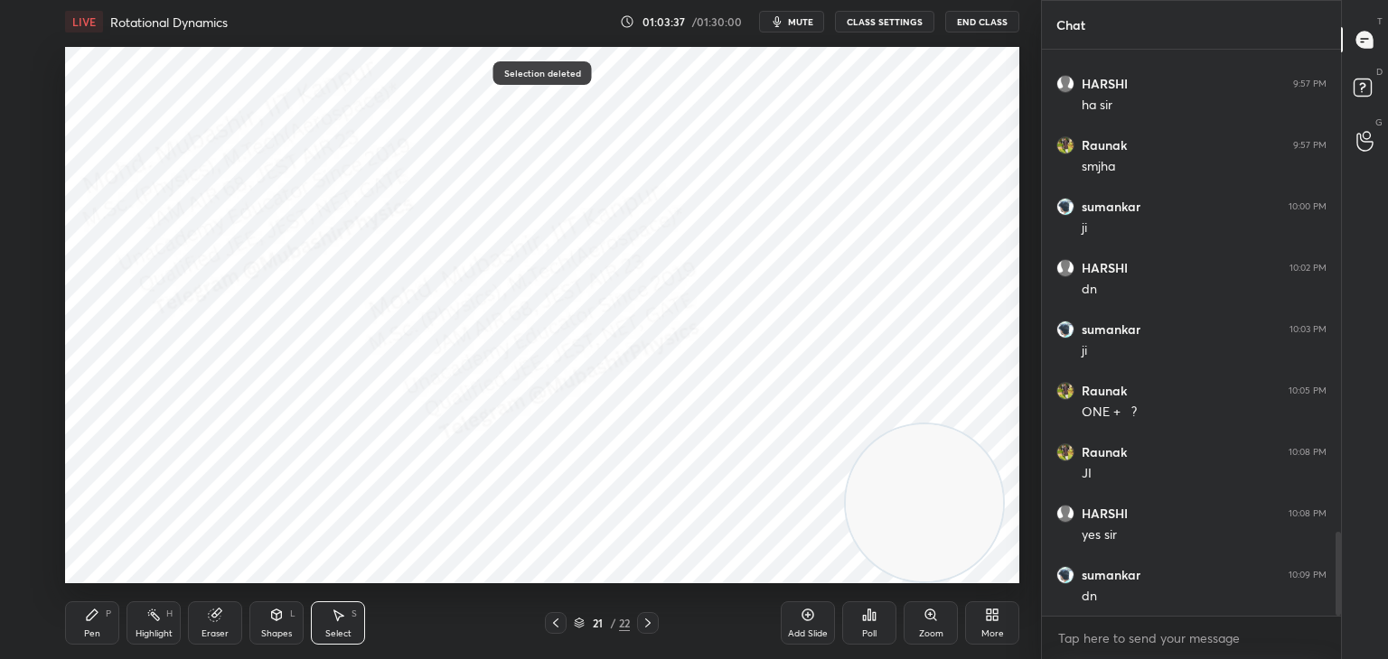
drag, startPoint x: 83, startPoint y: 630, endPoint x: 117, endPoint y: 599, distance: 45.4
click at [91, 622] on div "Pen P" at bounding box center [92, 623] width 54 height 43
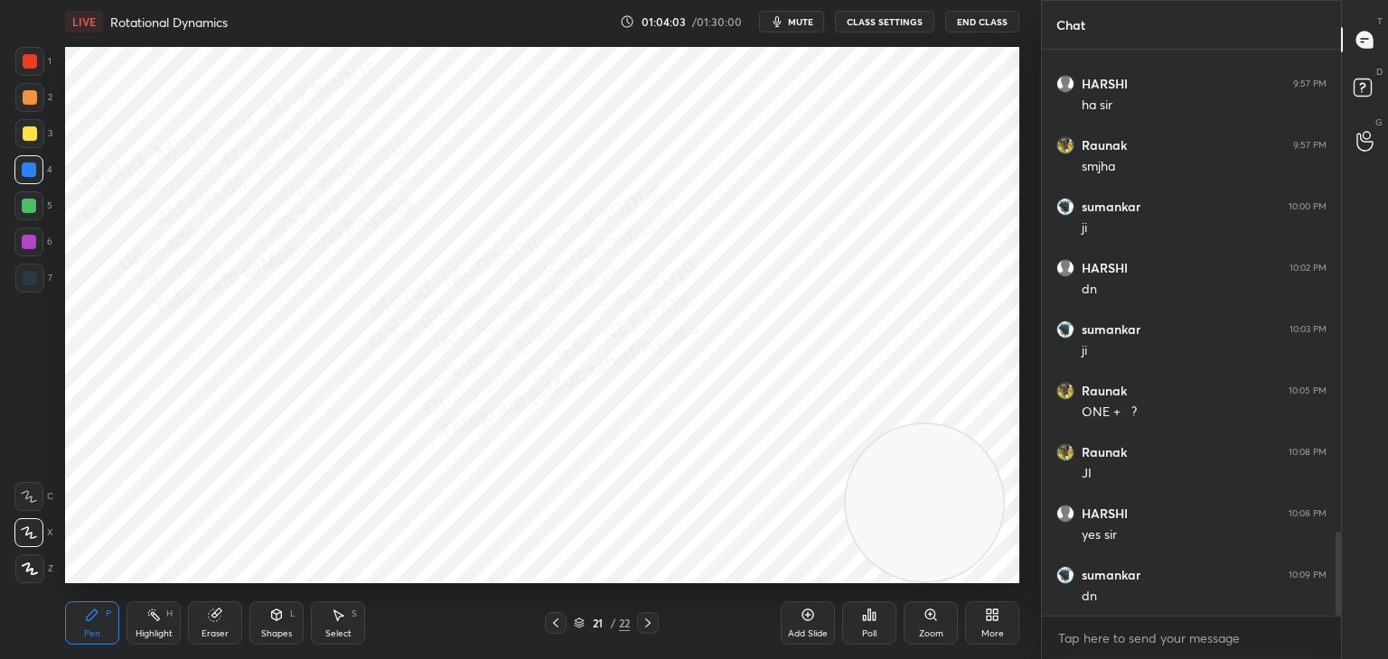
click at [793, 27] on button "mute" at bounding box center [791, 22] width 65 height 22
drag, startPoint x: 795, startPoint y: 15, endPoint x: 790, endPoint y: 42, distance: 26.8
click at [793, 23] on span "unmute" at bounding box center [799, 21] width 39 height 13
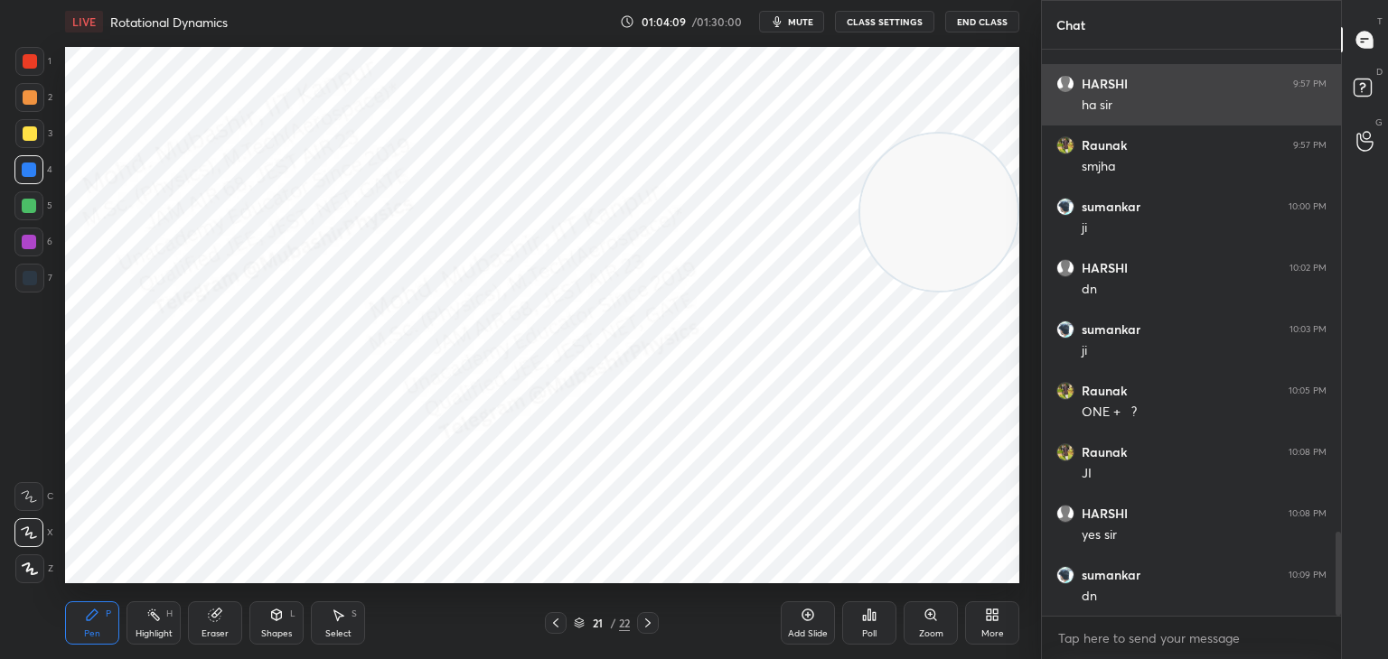
drag, startPoint x: 936, startPoint y: 512, endPoint x: 1092, endPoint y: 111, distance: 430.5
click at [1074, 113] on div "1 2 3 4 5 6 7 C X Z C X Z E E Erase all H H LIVE Rotational Dynamics 01:04:09 /…" at bounding box center [694, 329] width 1388 height 659
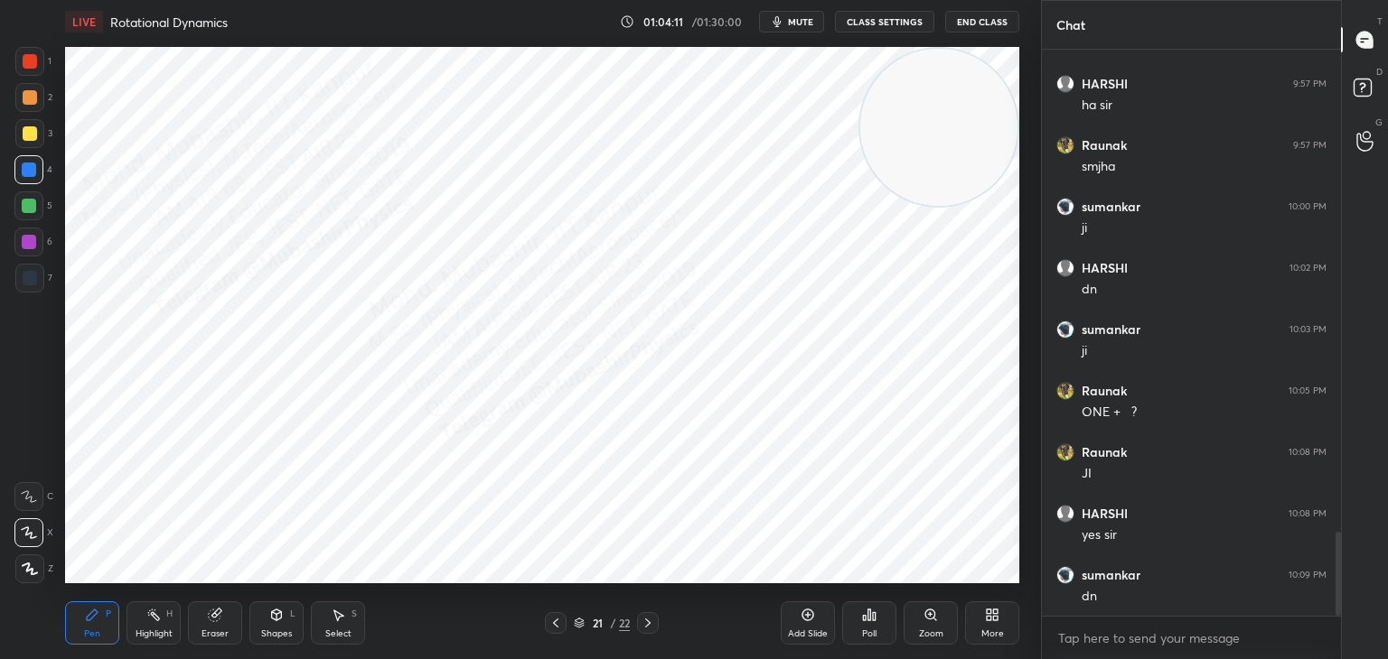
click at [15, 240] on div at bounding box center [28, 242] width 29 height 29
drag, startPoint x: 329, startPoint y: 631, endPoint x: 327, endPoint y: 595, distance: 35.3
click at [327, 631] on div "Select" at bounding box center [338, 634] width 26 height 9
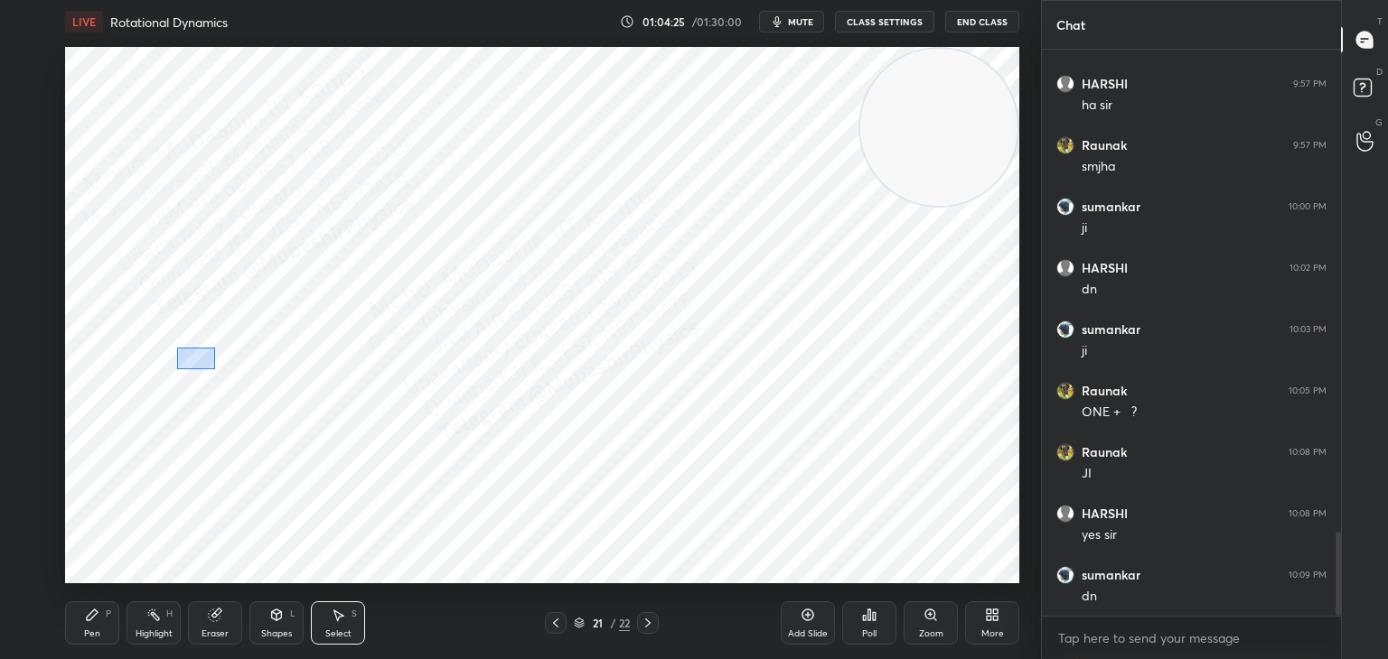
drag, startPoint x: 214, startPoint y: 369, endPoint x: 602, endPoint y: 496, distance: 407.7
click at [719, 515] on div "0 ° Undo Copy Duplicate Duplicate to new slide Delete" at bounding box center [542, 315] width 954 height 537
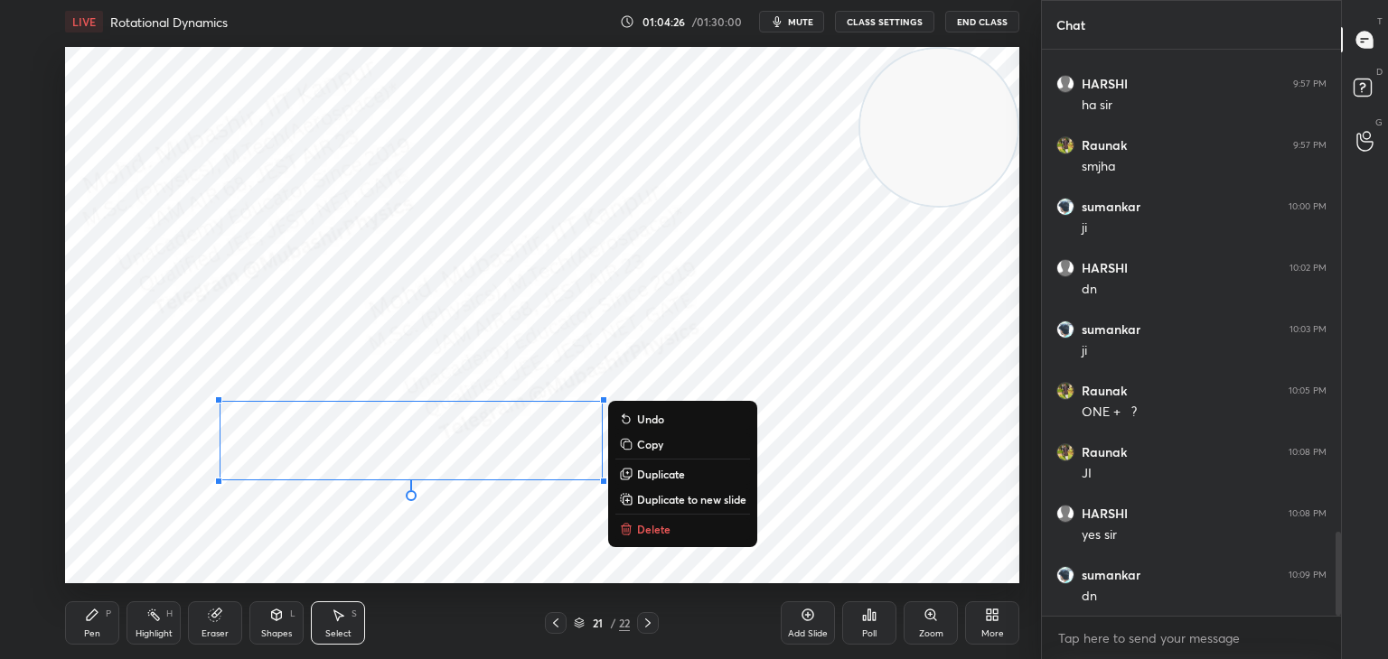
drag, startPoint x: 444, startPoint y: 444, endPoint x: 449, endPoint y: 424, distance: 20.4
click at [449, 424] on div "0 ° Undo Copy Duplicate Duplicate to new slide Delete" at bounding box center [542, 315] width 954 height 537
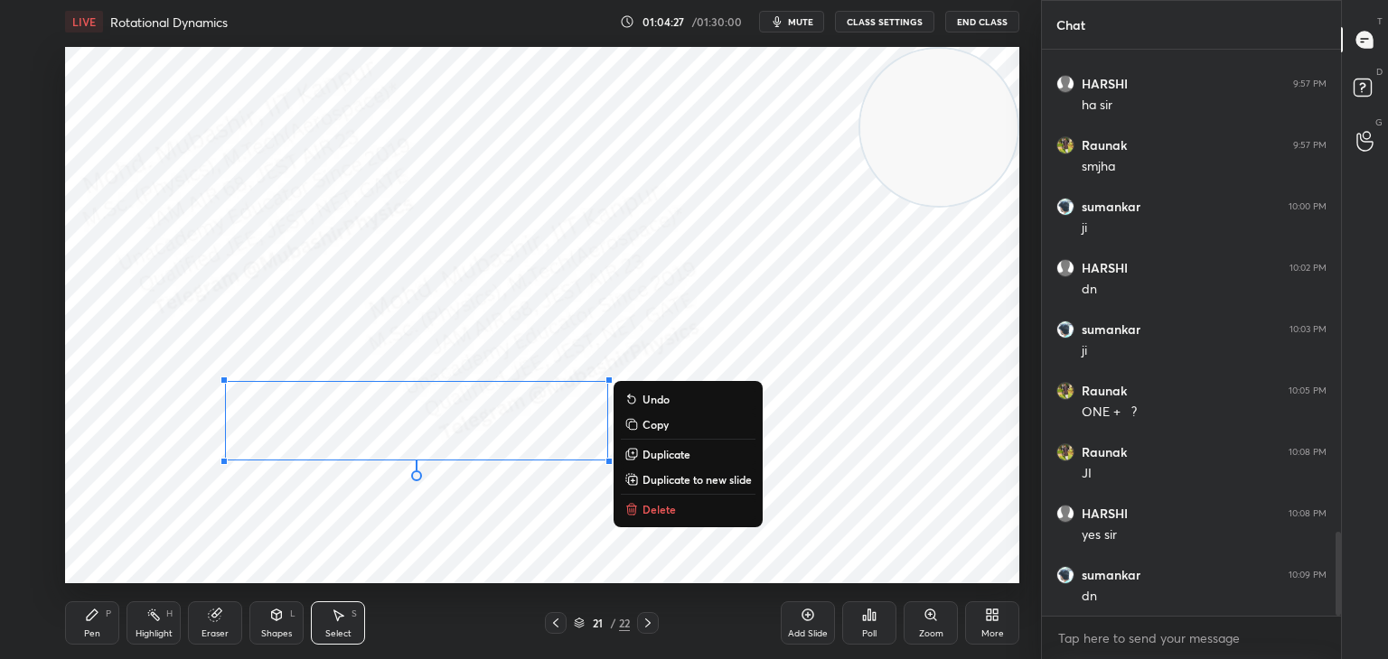
drag, startPoint x: 81, startPoint y: 627, endPoint x: 14, endPoint y: 290, distance: 343.5
click at [79, 624] on div "Pen P" at bounding box center [92, 623] width 54 height 43
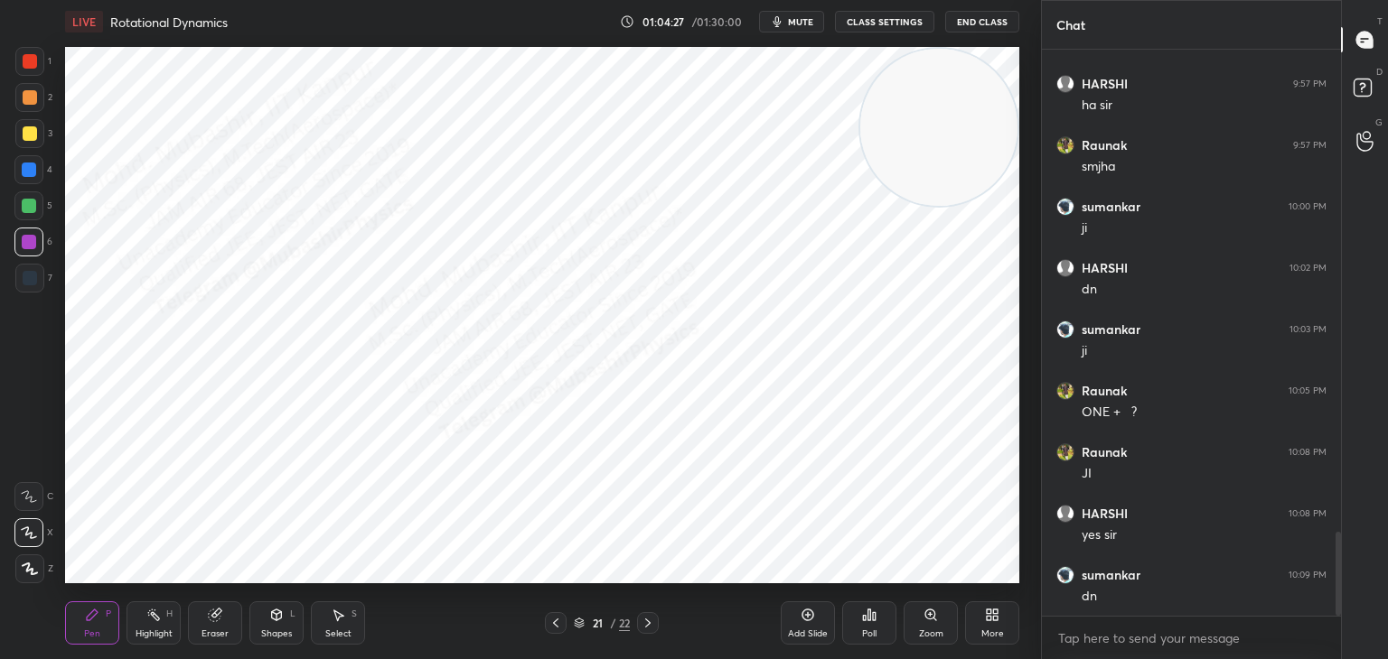
drag, startPoint x: 33, startPoint y: 215, endPoint x: 51, endPoint y: 266, distance: 53.7
click at [31, 221] on div "5" at bounding box center [33, 210] width 38 height 36
click at [153, 626] on div "Highlight H" at bounding box center [153, 623] width 54 height 43
click at [650, 621] on icon at bounding box center [648, 623] width 14 height 14
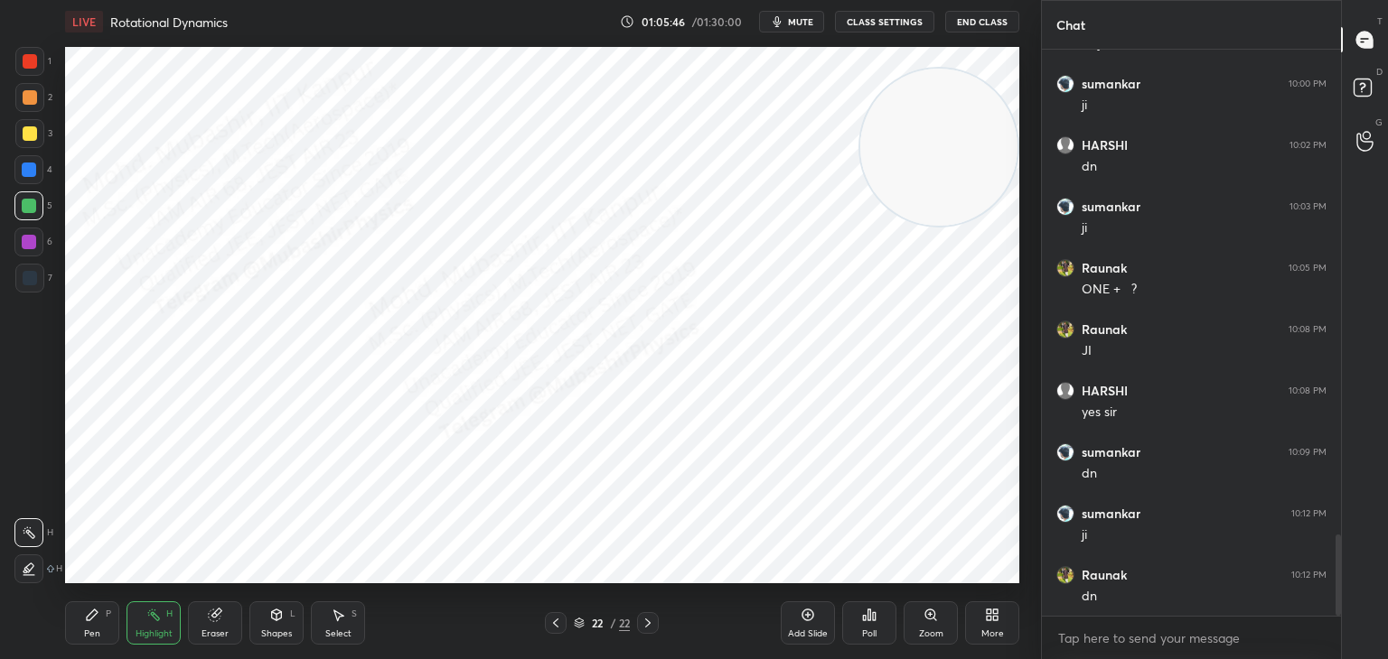
drag, startPoint x: 921, startPoint y: 162, endPoint x: 1033, endPoint y: 474, distance: 332.0
click at [1034, 471] on div "1 2 3 4 5 6 7 C X Z C X Z E E Erase all H H LIVE Rotational Dynamics 01:05:46 /…" at bounding box center [520, 329] width 1041 height 659
click at [103, 595] on div "Pen P Highlight H Eraser Shapes L Select S 22 / 22 Add Slide Poll Zoom More" at bounding box center [542, 623] width 954 height 72
click at [26, 168] on div at bounding box center [29, 170] width 14 height 14
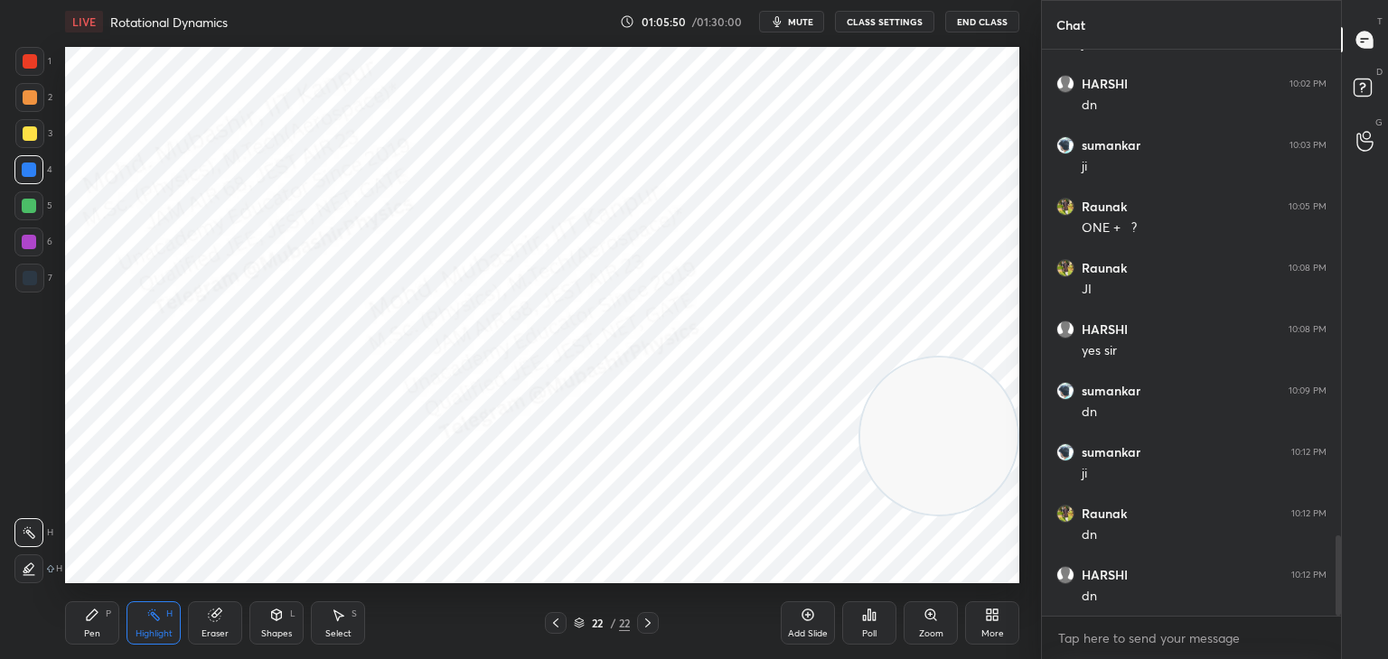
click at [87, 610] on icon at bounding box center [92, 615] width 14 height 14
click at [34, 66] on div at bounding box center [30, 61] width 14 height 14
drag, startPoint x: 145, startPoint y: 619, endPoint x: 156, endPoint y: 599, distance: 23.1
click at [143, 613] on div "Highlight H" at bounding box center [153, 623] width 54 height 43
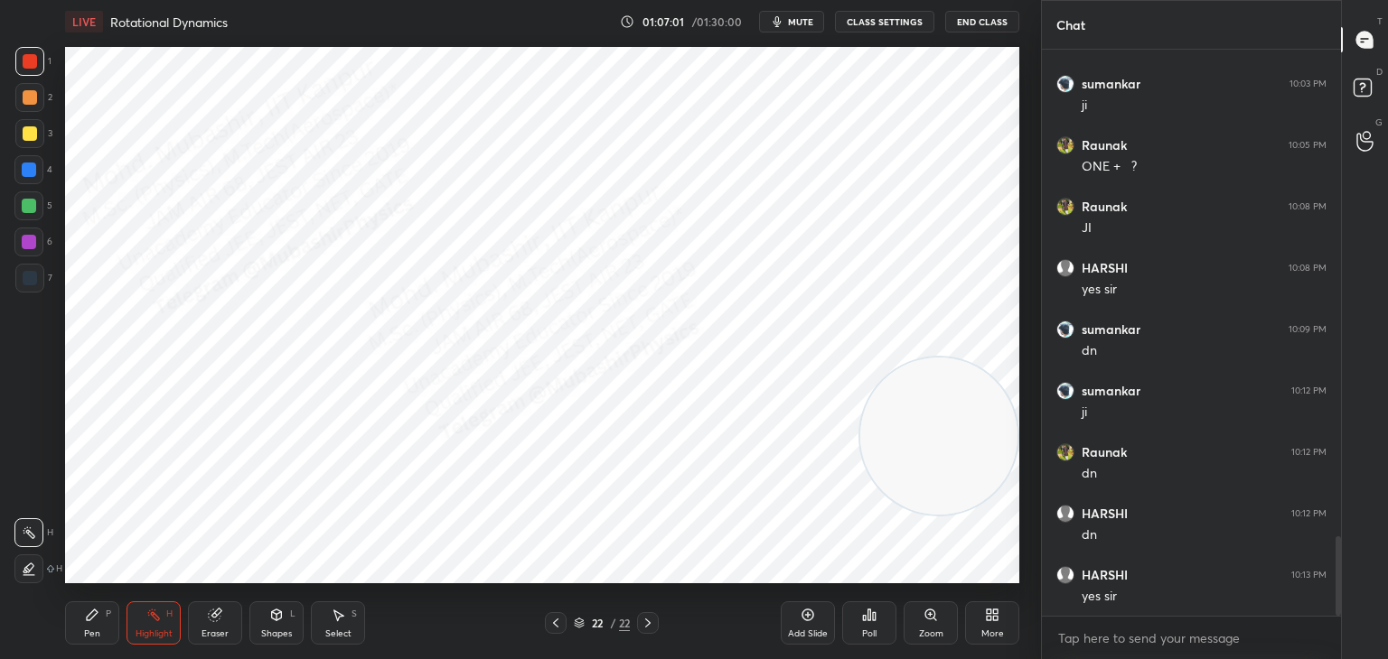
click at [1005, 623] on div "More" at bounding box center [992, 623] width 54 height 43
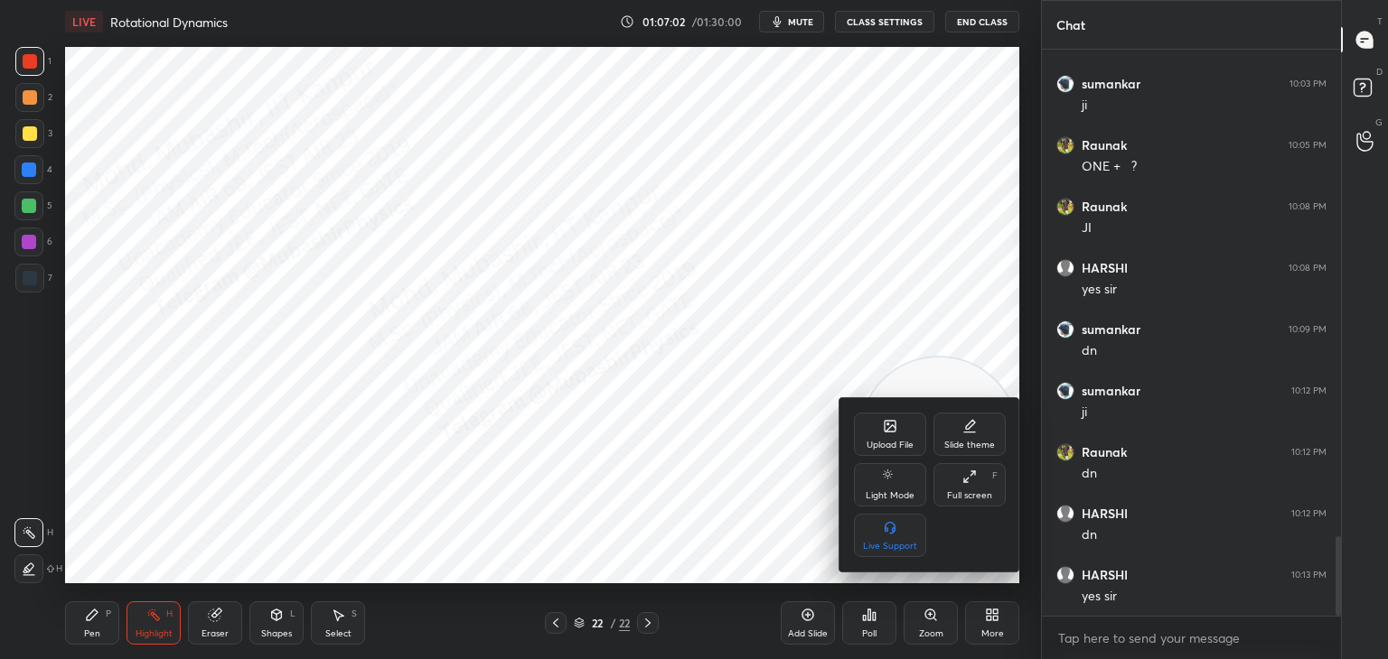
click at [878, 425] on div "Upload File" at bounding box center [890, 434] width 72 height 43
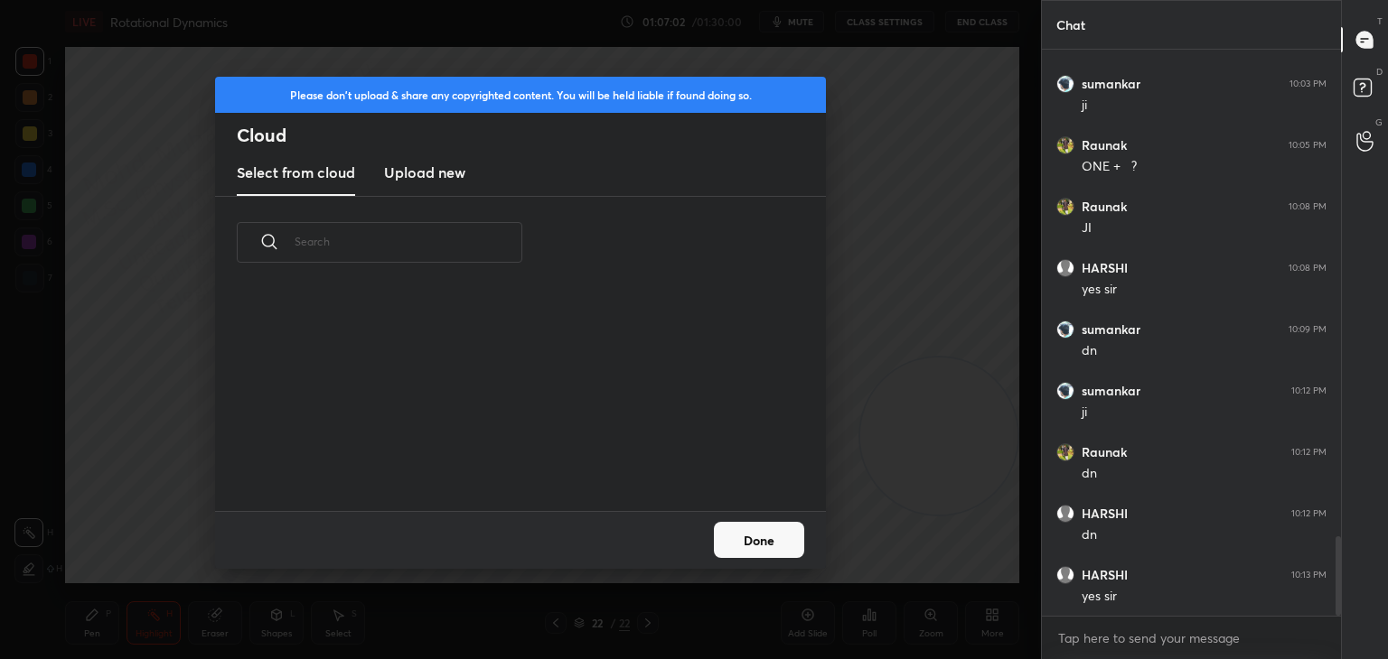
click at [416, 185] on new "Upload new" at bounding box center [424, 173] width 81 height 45
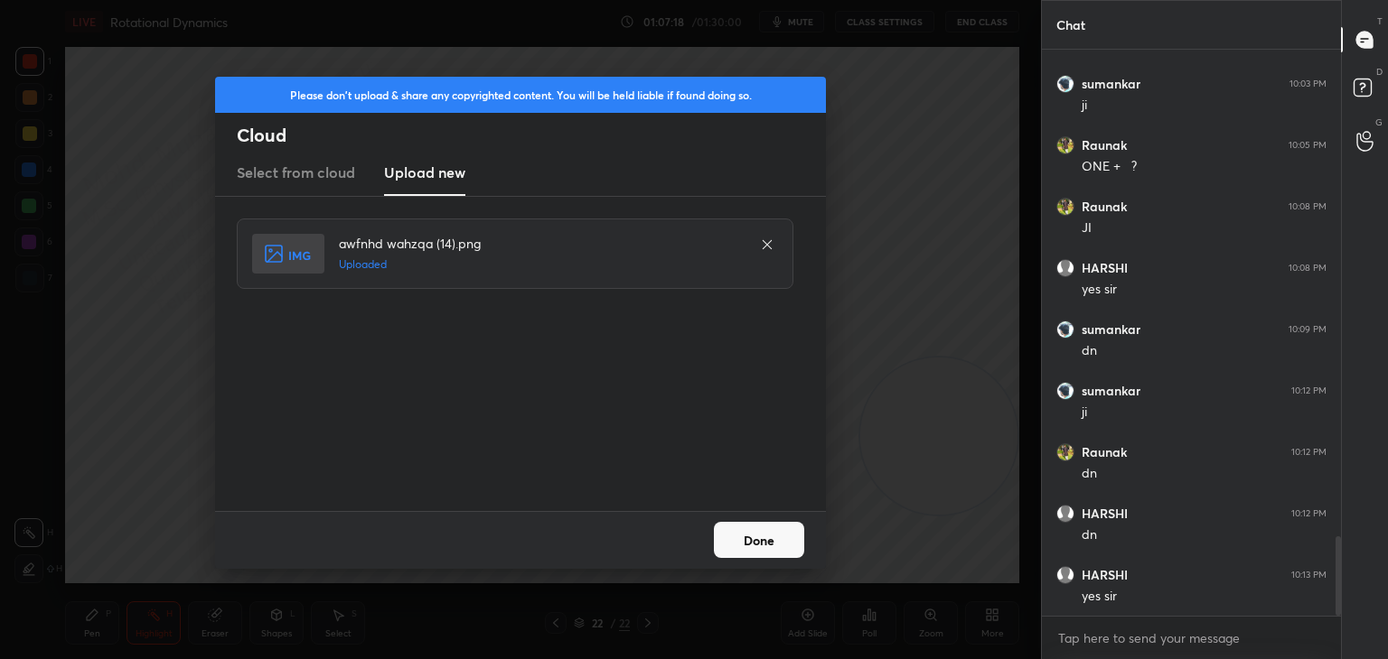
click at [767, 539] on button "Done" at bounding box center [759, 540] width 90 height 36
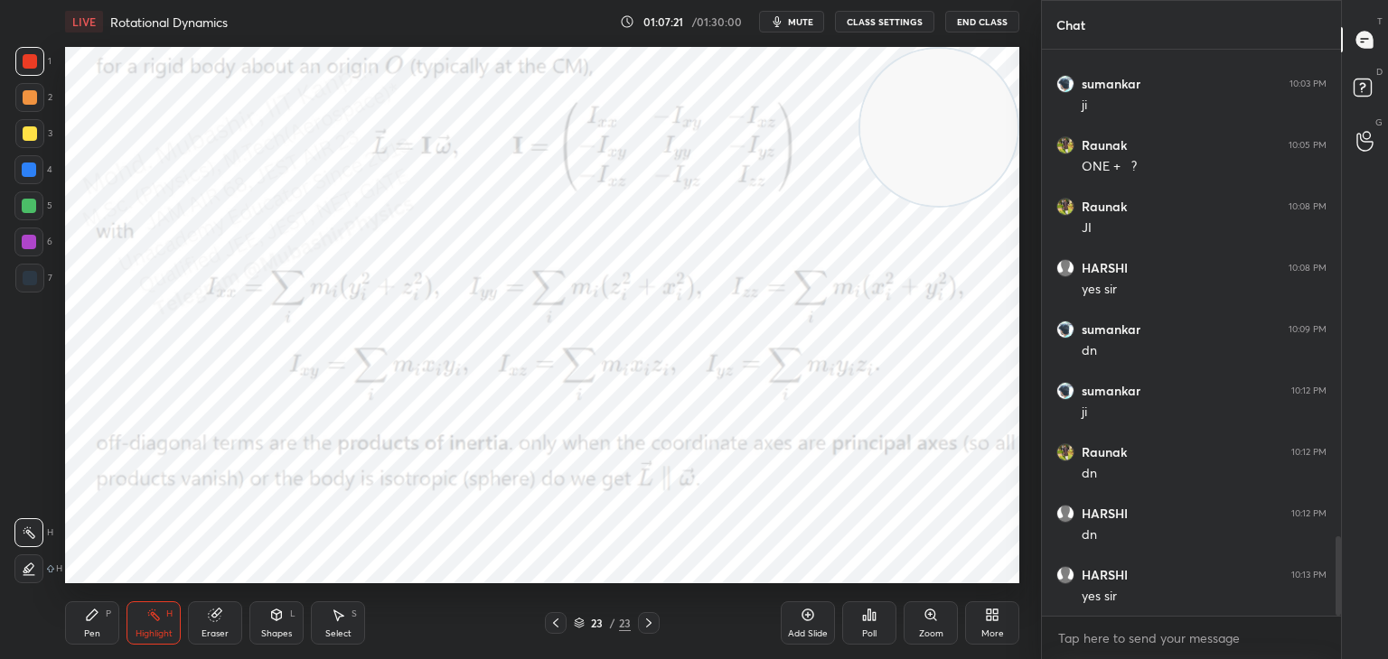
drag, startPoint x: 965, startPoint y: 423, endPoint x: 976, endPoint y: 58, distance: 365.1
click at [1005, 34] on div "LIVE Rotational Dynamics 01:07:21 / 01:30:00 mute CLASS SETTINGS End Class Sett…" at bounding box center [542, 329] width 968 height 659
click at [986, 623] on div "More" at bounding box center [992, 623] width 54 height 43
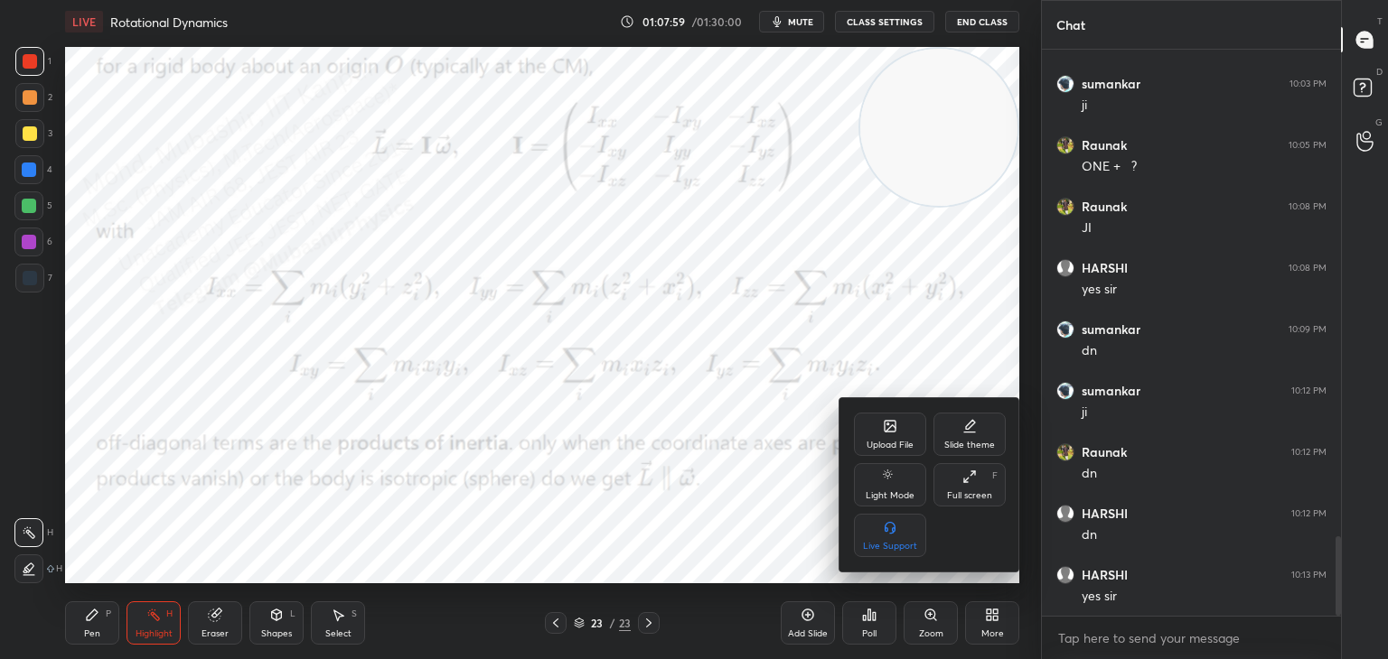
click at [876, 428] on div "Upload File" at bounding box center [890, 434] width 72 height 43
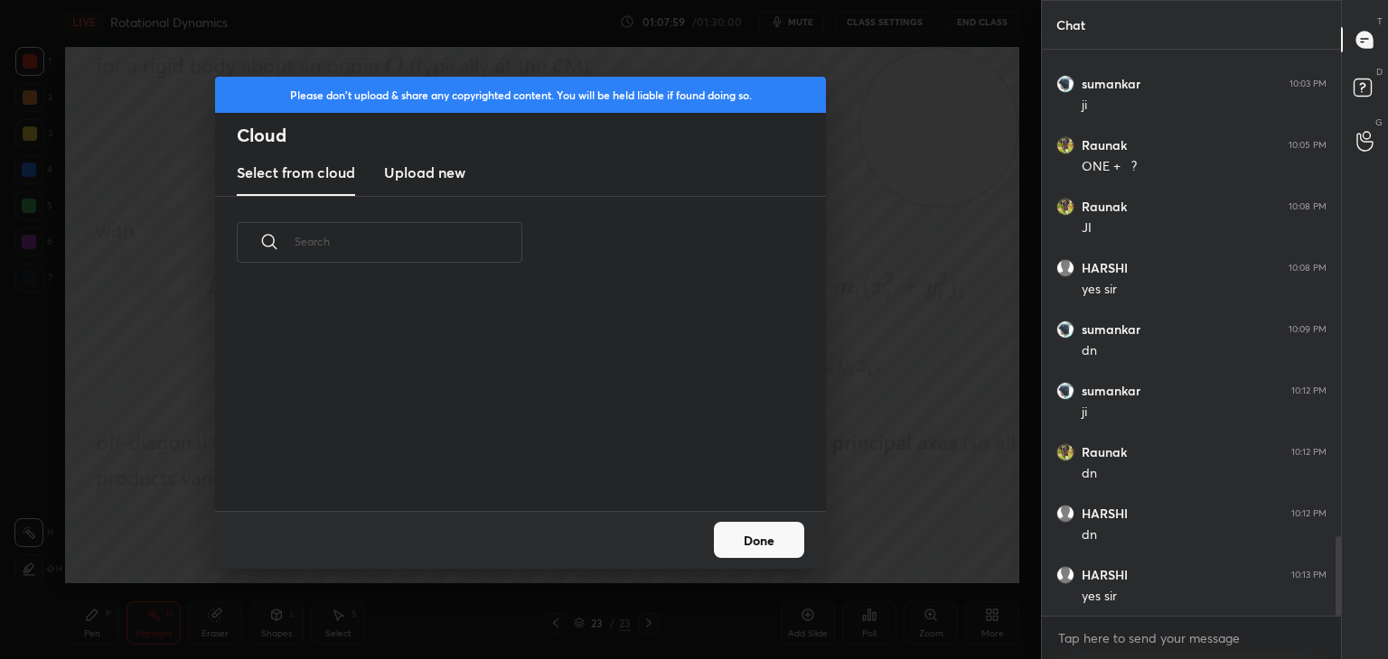
click at [432, 168] on h3 "Upload new" at bounding box center [424, 173] width 81 height 22
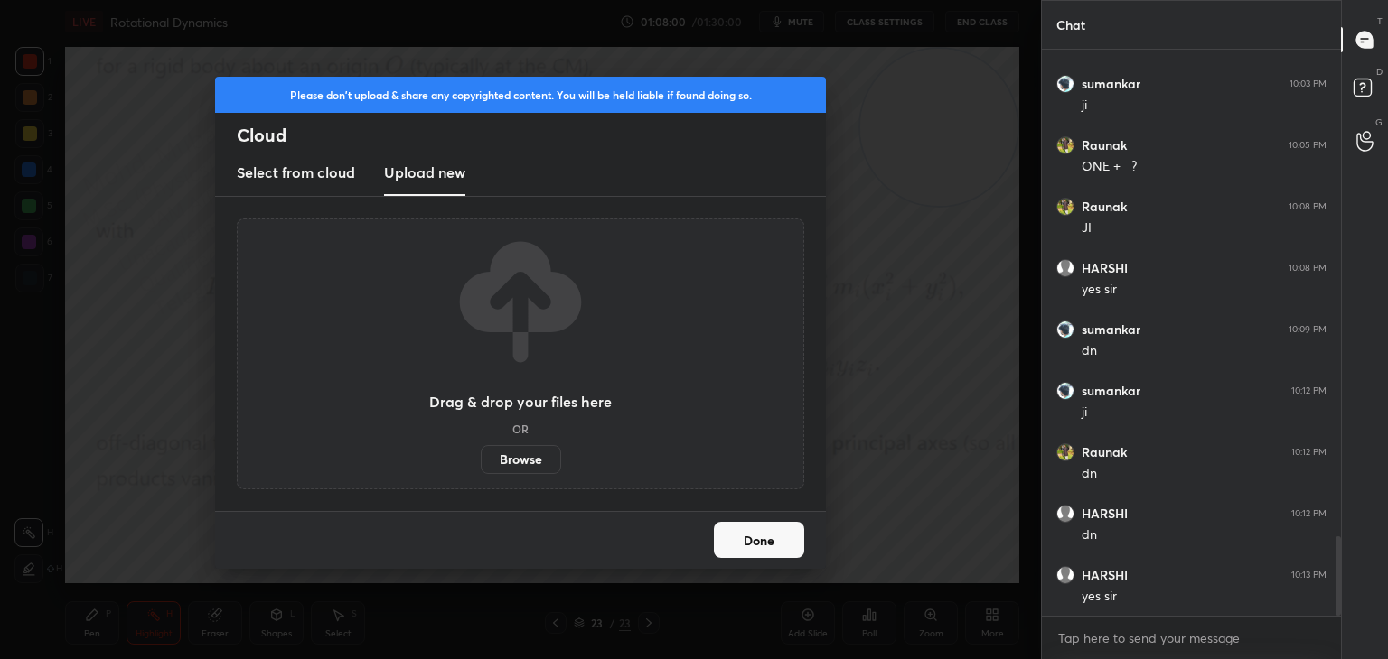
click at [514, 459] on label "Browse" at bounding box center [521, 459] width 80 height 29
click at [481, 459] on input "Browse" at bounding box center [481, 459] width 0 height 29
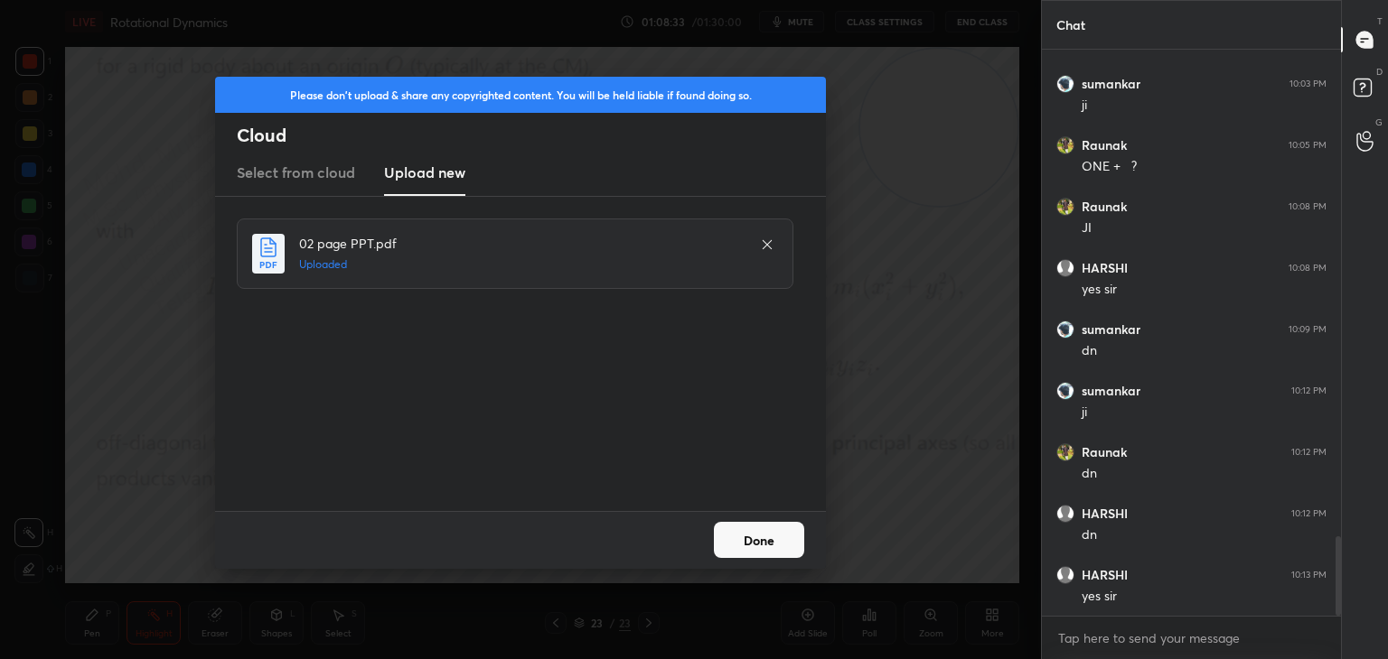
click at [753, 548] on button "Done" at bounding box center [759, 540] width 90 height 36
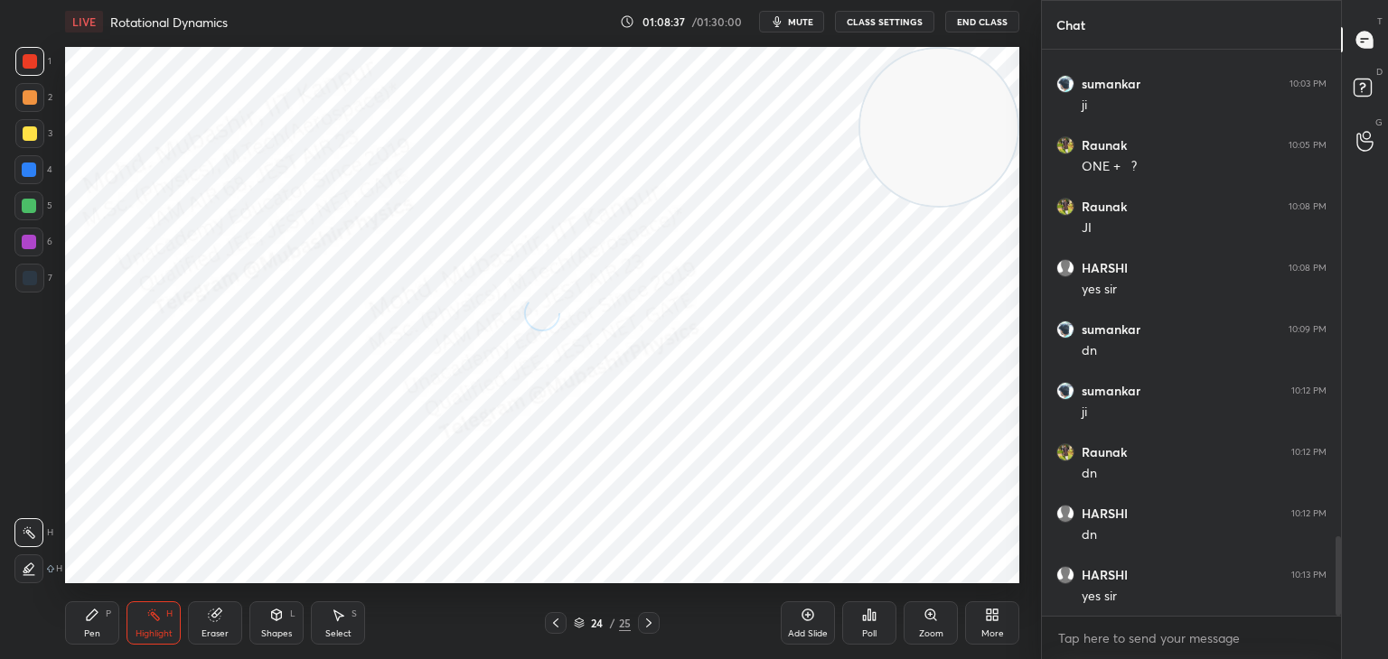
click at [95, 615] on icon at bounding box center [92, 615] width 11 height 11
click at [30, 171] on div at bounding box center [29, 170] width 14 height 14
click at [646, 624] on icon at bounding box center [648, 623] width 14 height 14
click at [560, 620] on icon at bounding box center [555, 623] width 14 height 14
click at [556, 624] on icon at bounding box center [555, 623] width 14 height 14
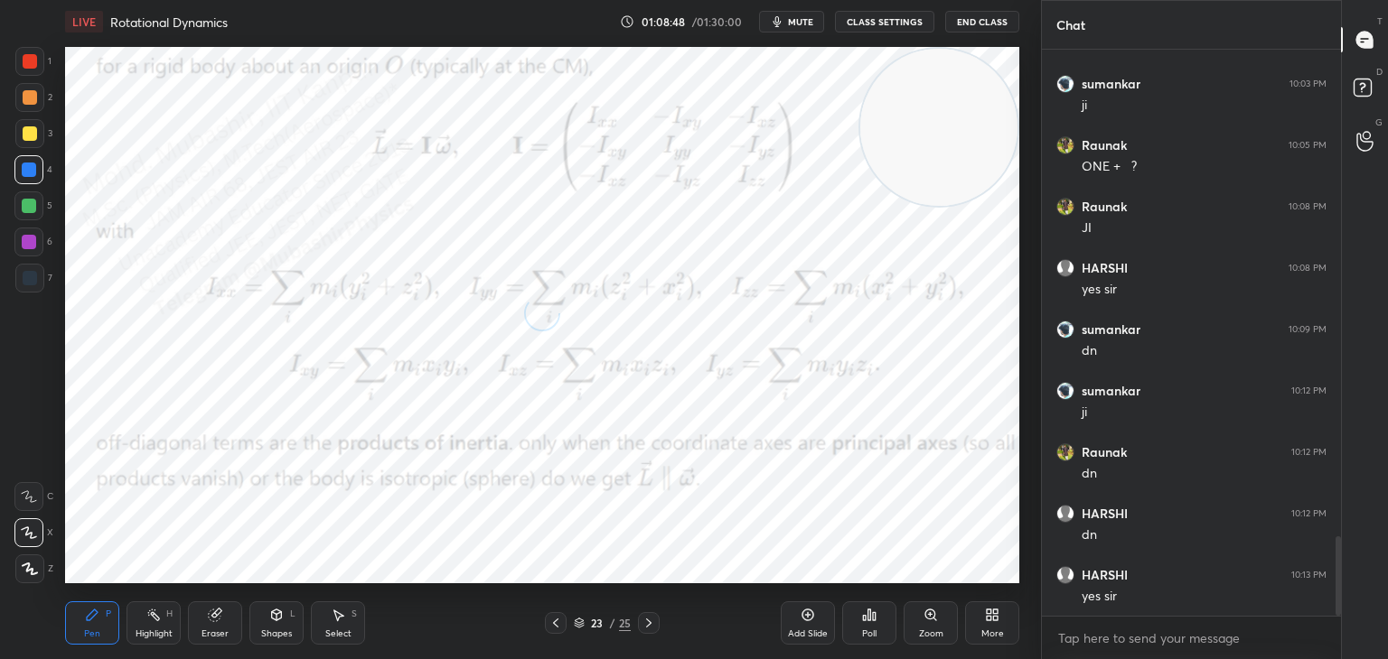
click at [650, 621] on icon at bounding box center [648, 623] width 14 height 14
click at [138, 622] on div "Highlight H" at bounding box center [153, 623] width 54 height 43
drag, startPoint x: 948, startPoint y: 135, endPoint x: 1008, endPoint y: 568, distance: 437.8
click at [1037, 569] on div "1 2 3 4 5 6 7 C X Z C X Z E E Erase all H H LIVE Rotational Dynamics 01:08:53 /…" at bounding box center [520, 329] width 1041 height 659
drag, startPoint x: 548, startPoint y: 626, endPoint x: 637, endPoint y: 621, distance: 88.7
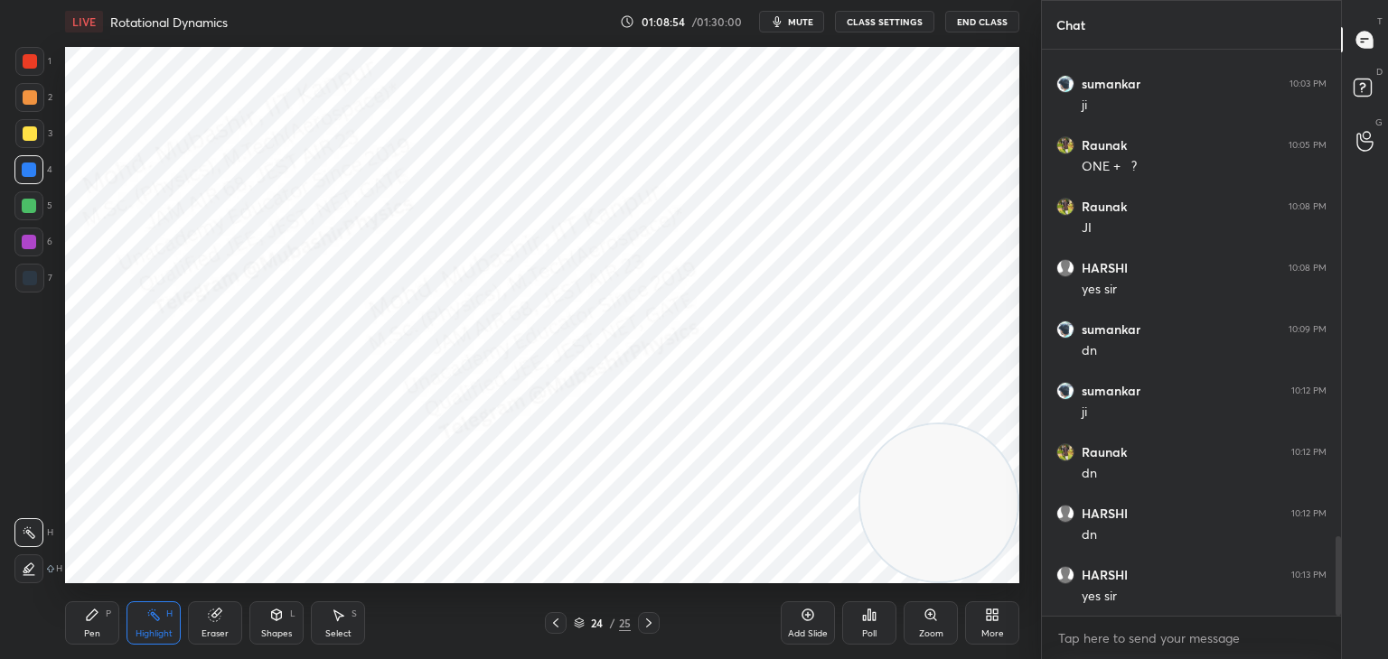
click at [548, 626] on icon at bounding box center [555, 623] width 14 height 14
click at [640, 622] on div at bounding box center [649, 623] width 22 height 22
click at [550, 621] on icon at bounding box center [555, 623] width 14 height 14
click at [644, 622] on icon at bounding box center [648, 623] width 14 height 14
drag, startPoint x: 87, startPoint y: 619, endPoint x: 95, endPoint y: 603, distance: 18.2
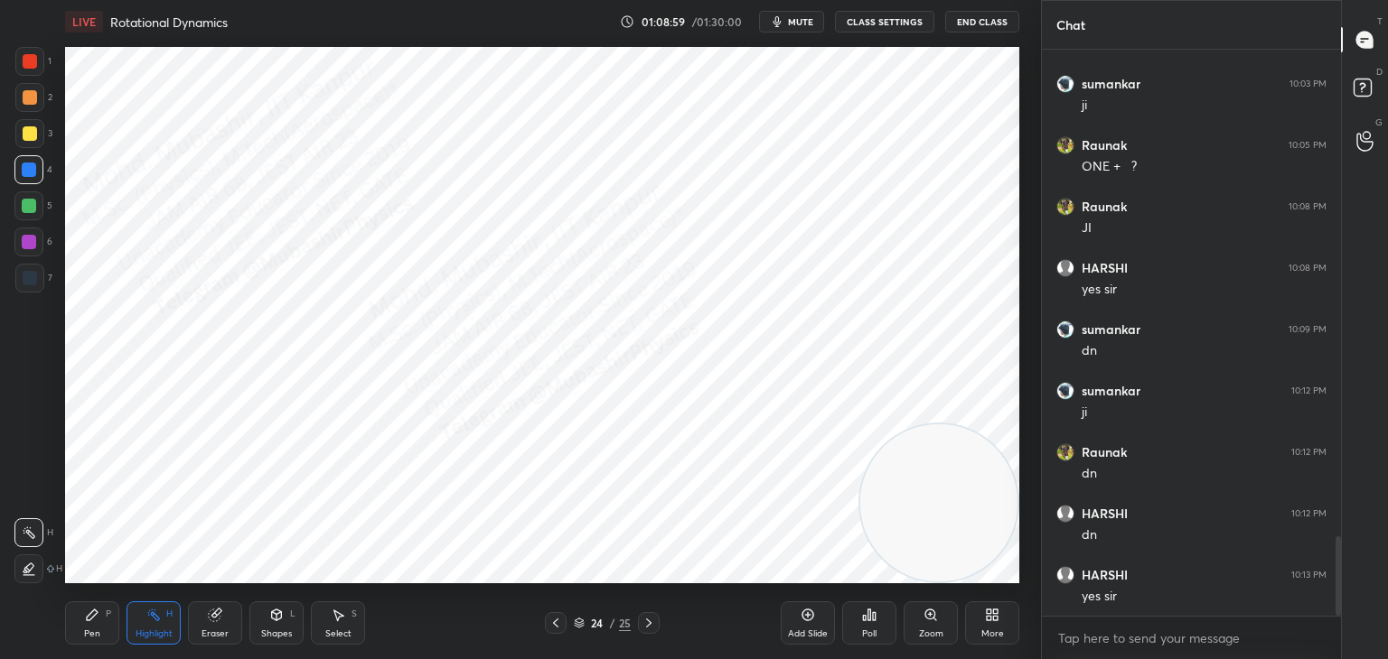
click at [89, 617] on icon at bounding box center [92, 615] width 11 height 11
click at [353, 620] on div "Select S" at bounding box center [338, 623] width 54 height 43
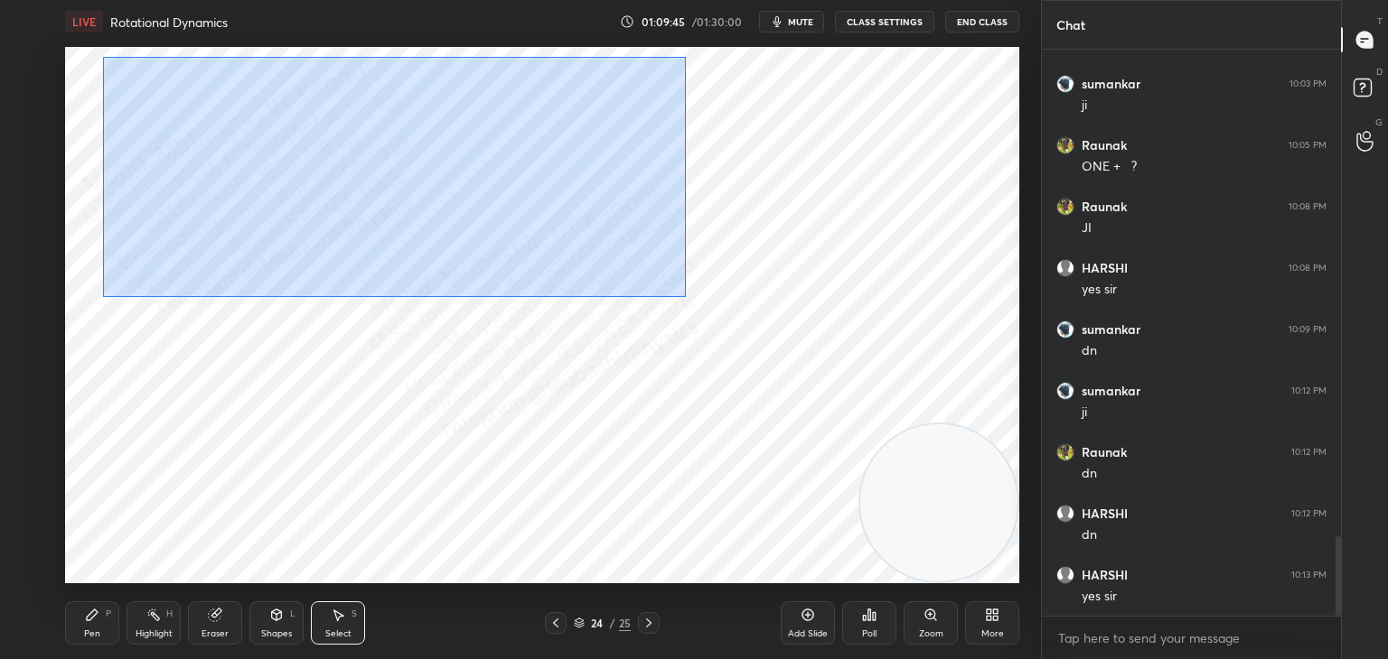
drag, startPoint x: 102, startPoint y: 57, endPoint x: 520, endPoint y: 230, distance: 452.8
click at [687, 302] on div "0 ° Undo Copy Duplicate Duplicate to new slide Delete" at bounding box center [542, 315] width 954 height 537
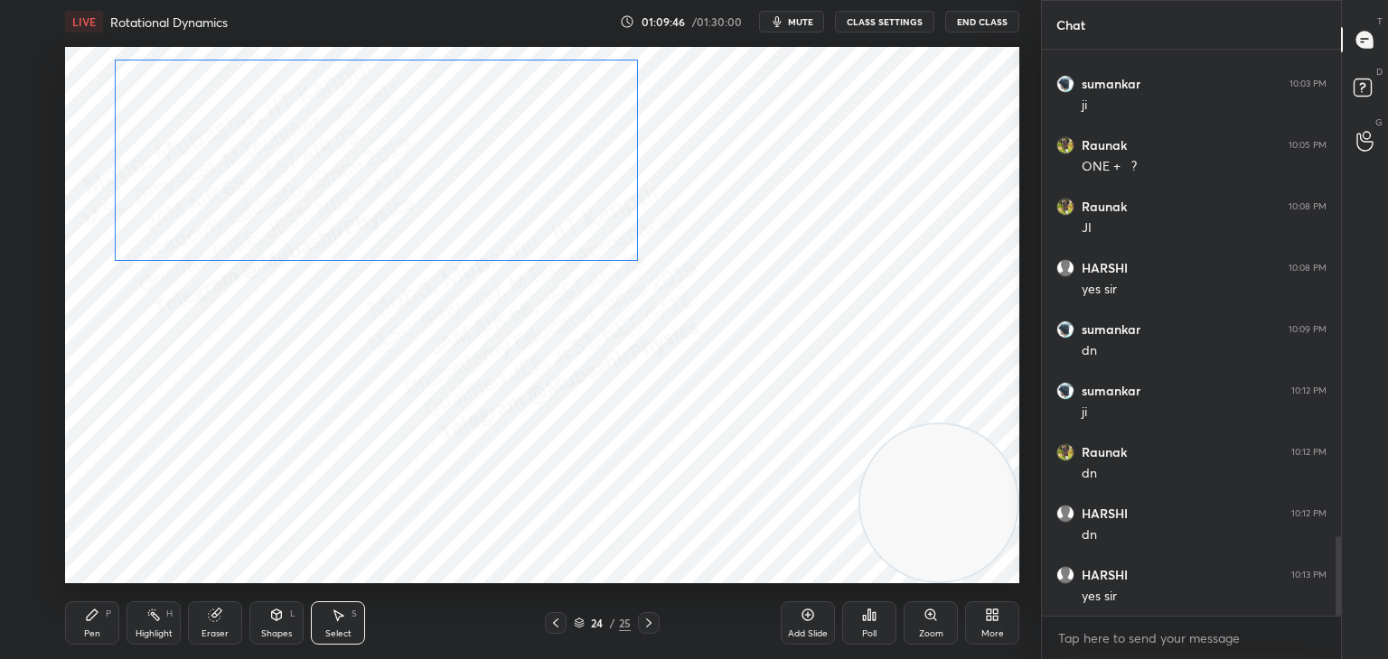
drag, startPoint x: 514, startPoint y: 212, endPoint x: 502, endPoint y: 225, distance: 17.3
click at [510, 222] on div "0 ° Undo Copy Duplicate Duplicate to new slide Delete" at bounding box center [542, 315] width 954 height 537
click at [387, 210] on div "0 ° Undo Copy Duplicate Duplicate to new slide Delete" at bounding box center [542, 315] width 954 height 537
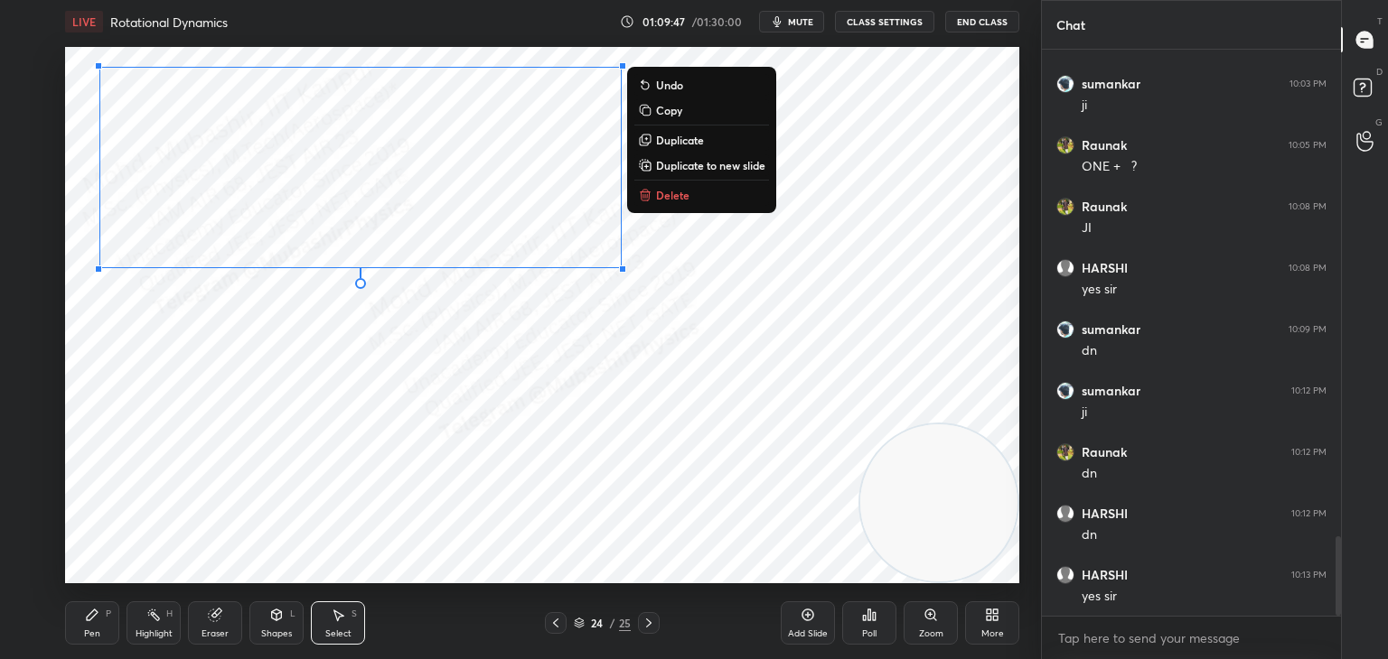
click at [340, 420] on div "0 ° Undo Copy Duplicate Duplicate to new slide Delete" at bounding box center [542, 315] width 954 height 537
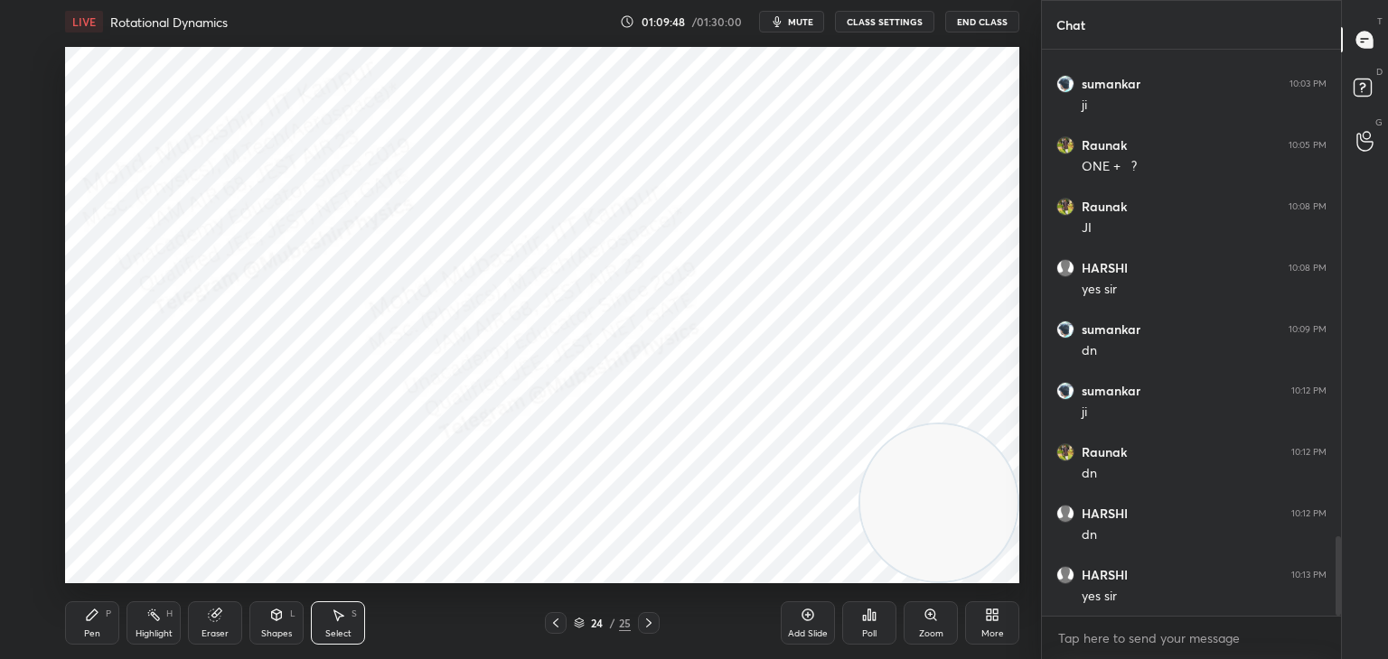
click at [283, 605] on div "Shapes L" at bounding box center [276, 623] width 54 height 43
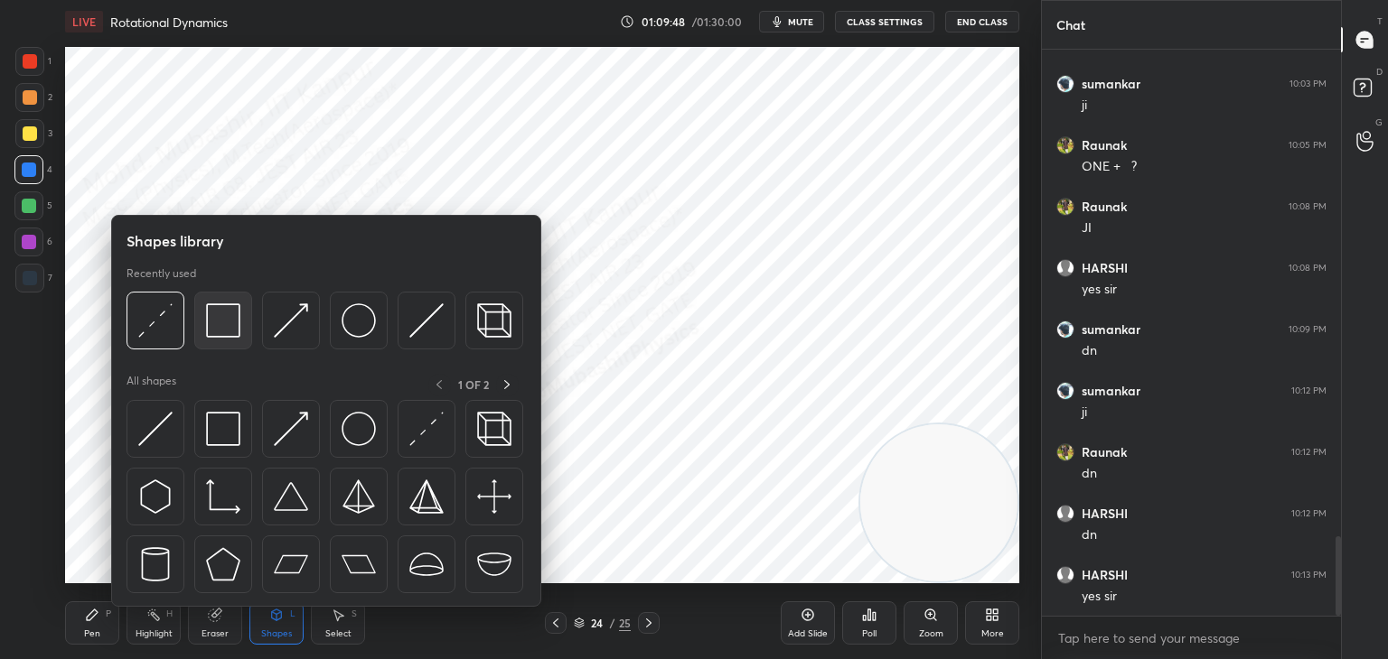
click at [227, 323] on img at bounding box center [223, 321] width 34 height 34
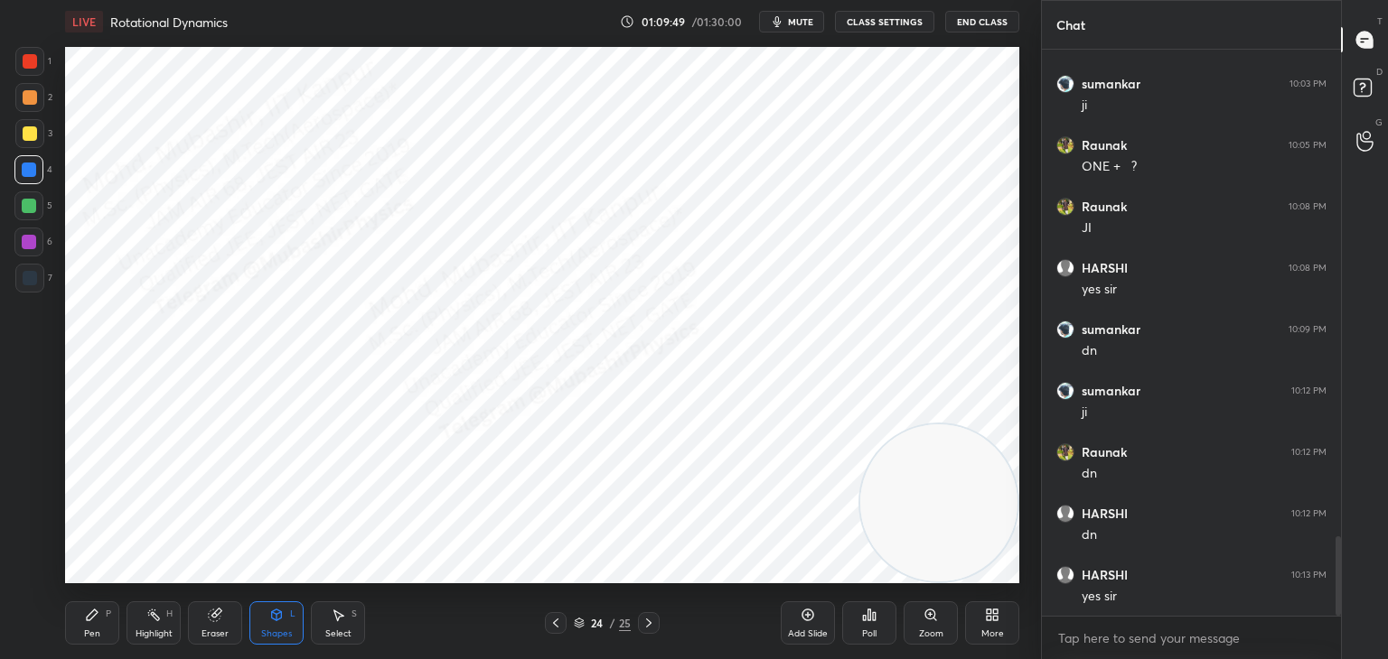
click at [37, 291] on div at bounding box center [29, 278] width 29 height 29
drag, startPoint x: 104, startPoint y: 619, endPoint x: 106, endPoint y: 597, distance: 21.8
click at [106, 617] on div "Pen P" at bounding box center [92, 623] width 54 height 43
drag, startPoint x: 26, startPoint y: 247, endPoint x: 50, endPoint y: 248, distance: 23.5
click at [28, 247] on div at bounding box center [29, 242] width 14 height 14
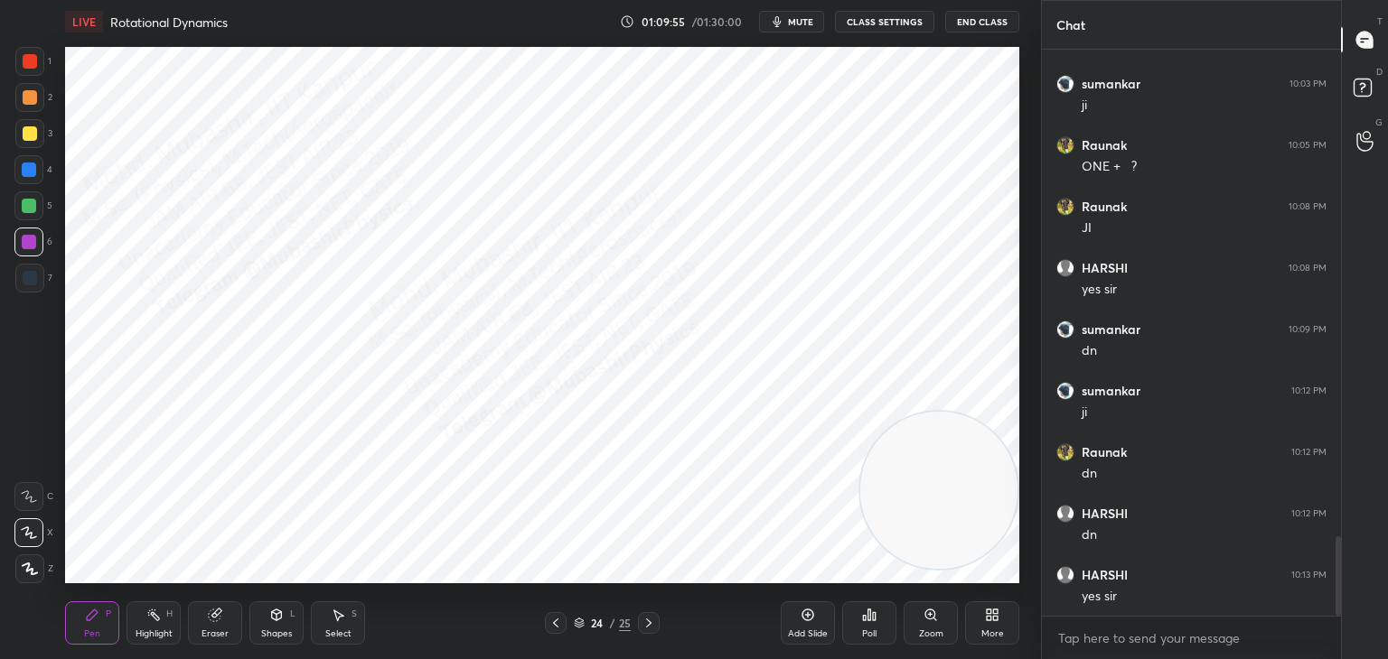
drag, startPoint x: 950, startPoint y: 500, endPoint x: 997, endPoint y: 145, distance: 357.2
click at [1005, 412] on video at bounding box center [938, 490] width 157 height 157
drag, startPoint x: 362, startPoint y: 628, endPoint x: 301, endPoint y: 584, distance: 75.2
click at [354, 624] on div "Select S" at bounding box center [338, 623] width 54 height 43
drag, startPoint x: 102, startPoint y: 619, endPoint x: 127, endPoint y: 604, distance: 29.1
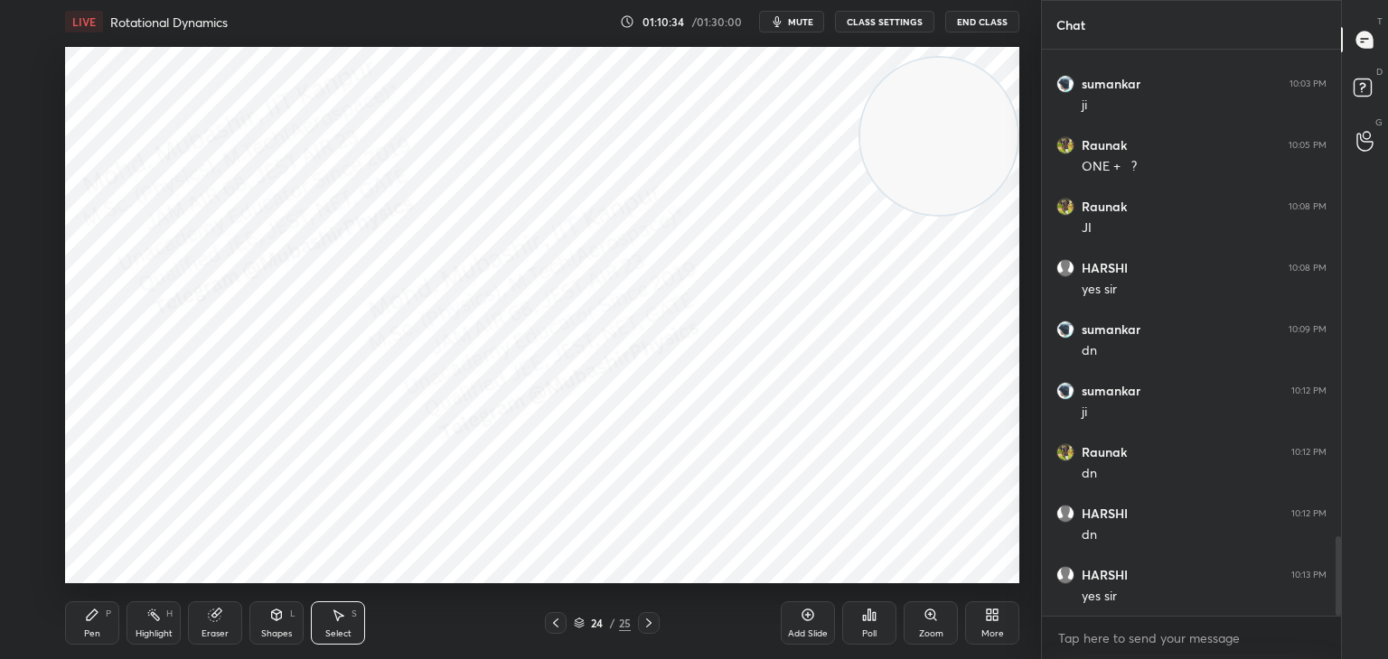
click at [111, 613] on div "Pen P" at bounding box center [92, 623] width 54 height 43
click at [278, 622] on icon at bounding box center [276, 615] width 14 height 14
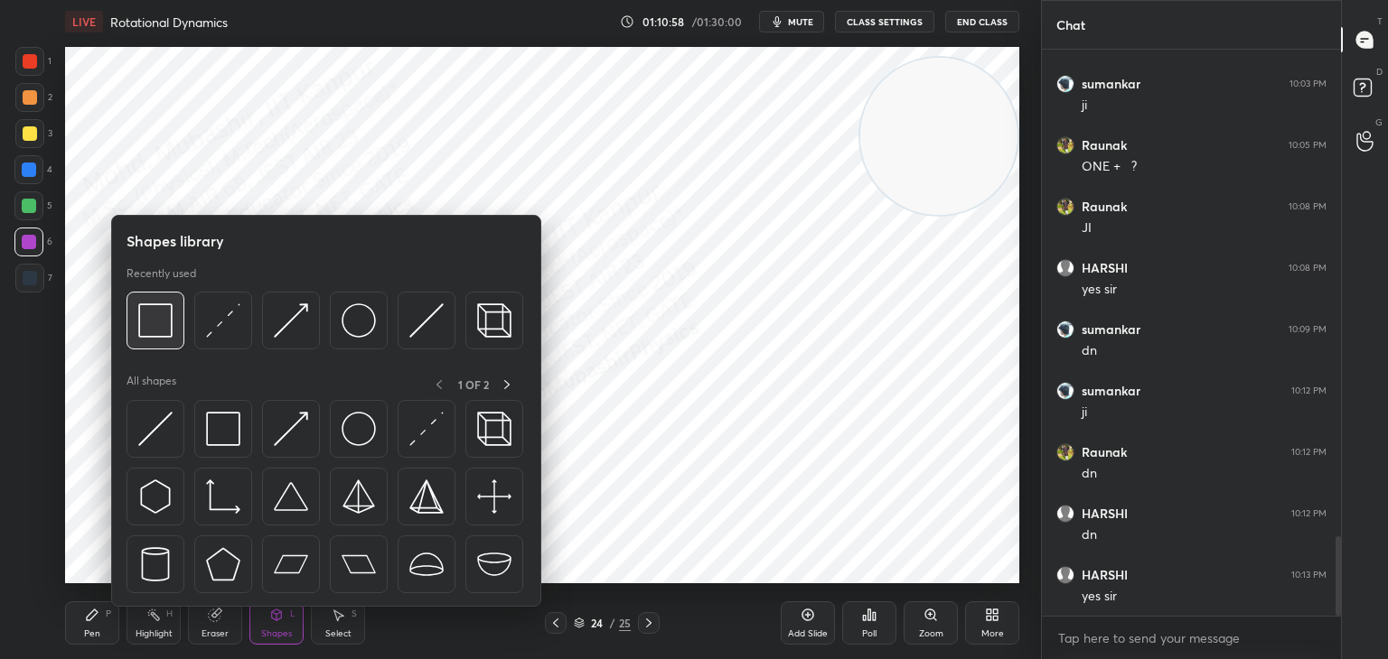
click at [167, 326] on img at bounding box center [155, 321] width 34 height 34
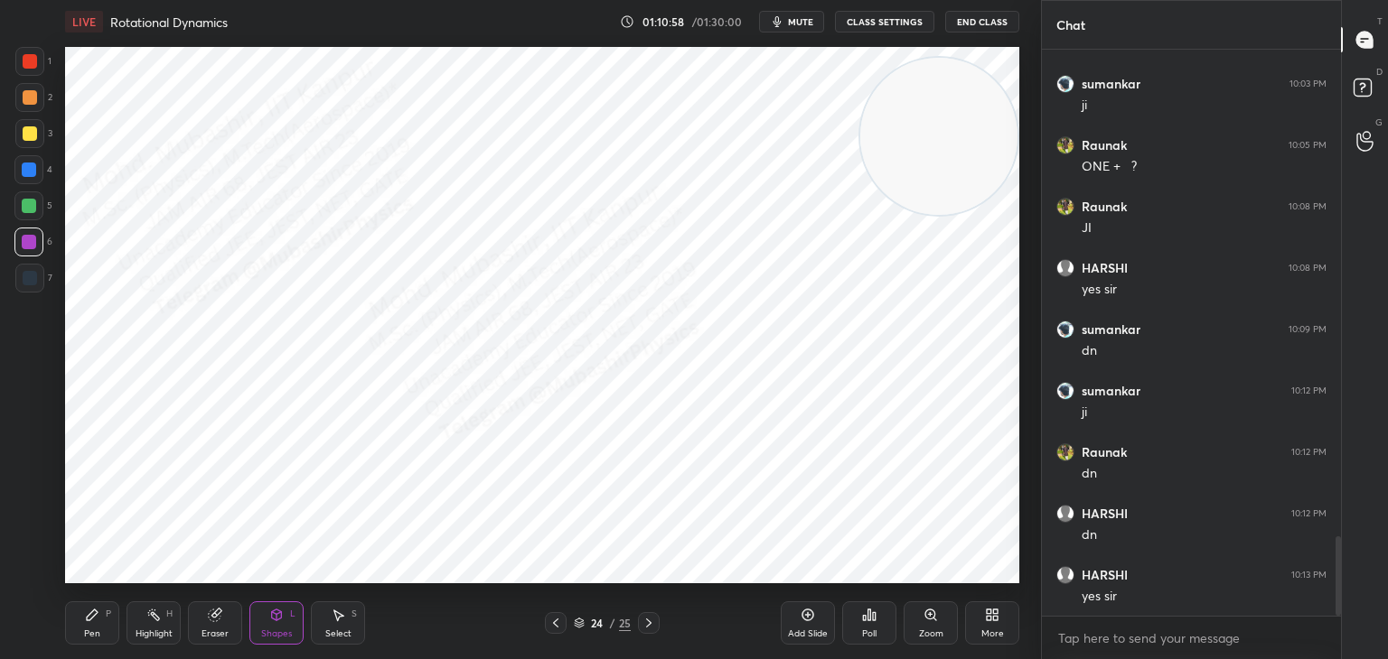
click at [29, 95] on div at bounding box center [30, 97] width 14 height 14
drag, startPoint x: 326, startPoint y: 619, endPoint x: 341, endPoint y: 615, distance: 14.9
click at [328, 619] on div "Select S" at bounding box center [338, 623] width 54 height 43
drag, startPoint x: 619, startPoint y: 478, endPoint x: 642, endPoint y: 500, distance: 32.6
click at [642, 500] on div "0 ° Undo Copy Duplicate Duplicate to new slide Delete" at bounding box center [542, 315] width 954 height 537
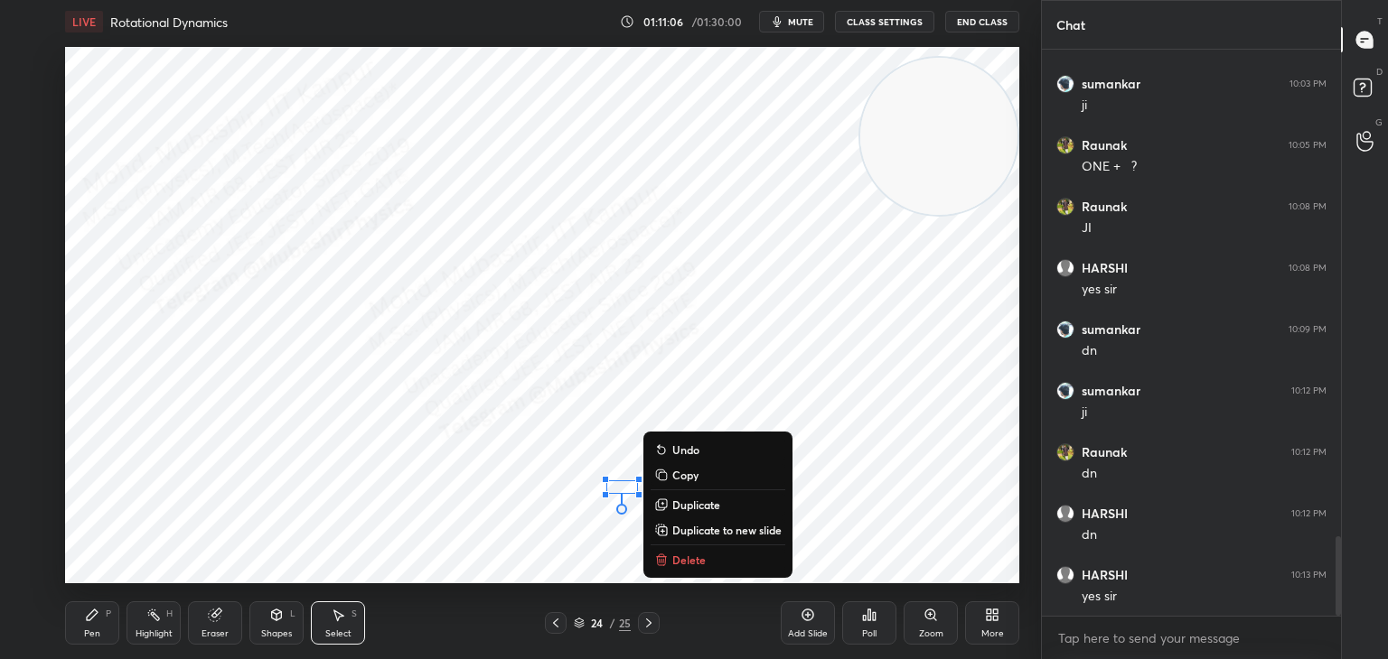
click at [669, 566] on button "Delete" at bounding box center [717, 560] width 135 height 22
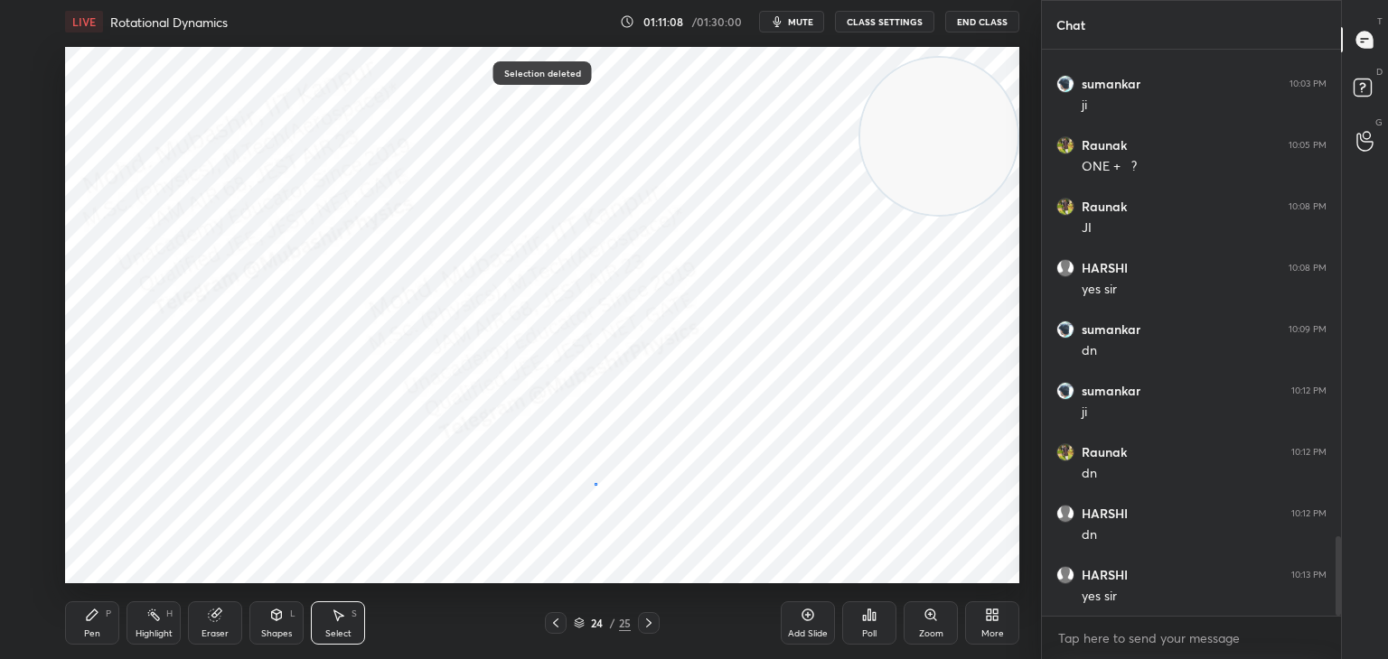
drag, startPoint x: 594, startPoint y: 483, endPoint x: 604, endPoint y: 497, distance: 17.4
click at [601, 496] on div "0 ° Undo Copy Duplicate Duplicate to new slide Delete" at bounding box center [542, 315] width 954 height 537
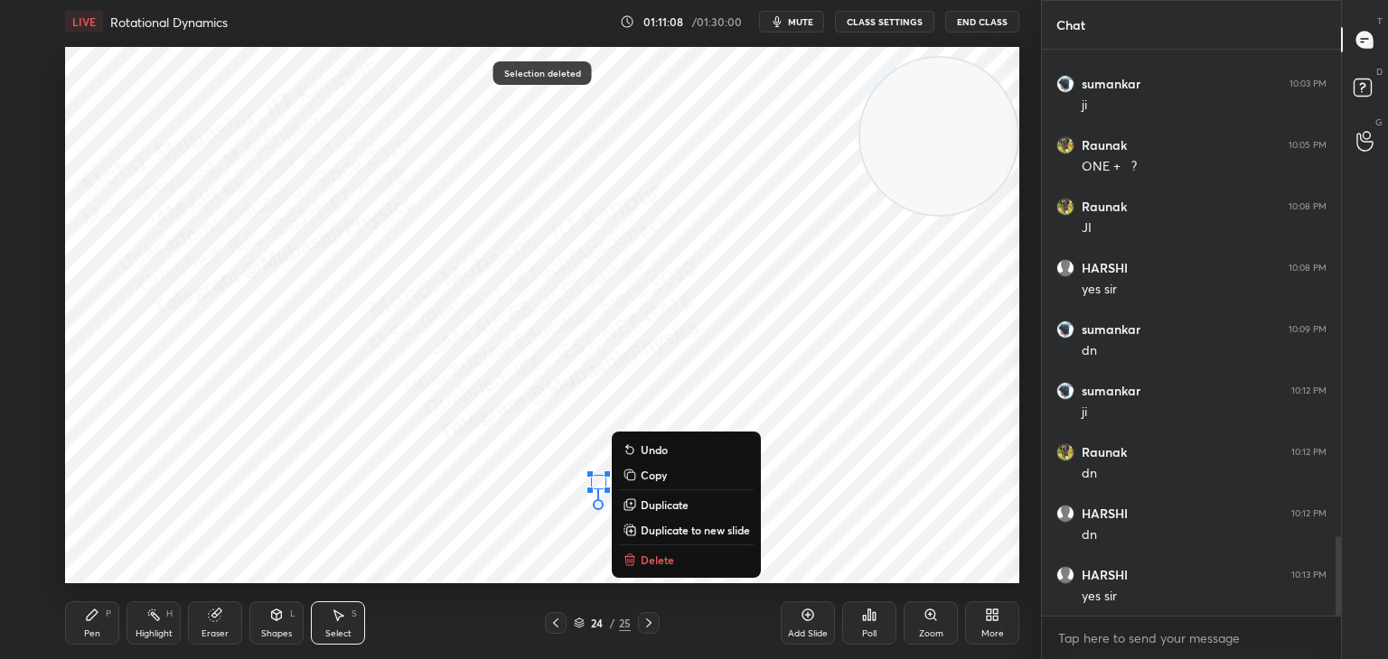
click at [637, 561] on button "Delete" at bounding box center [686, 560] width 135 height 22
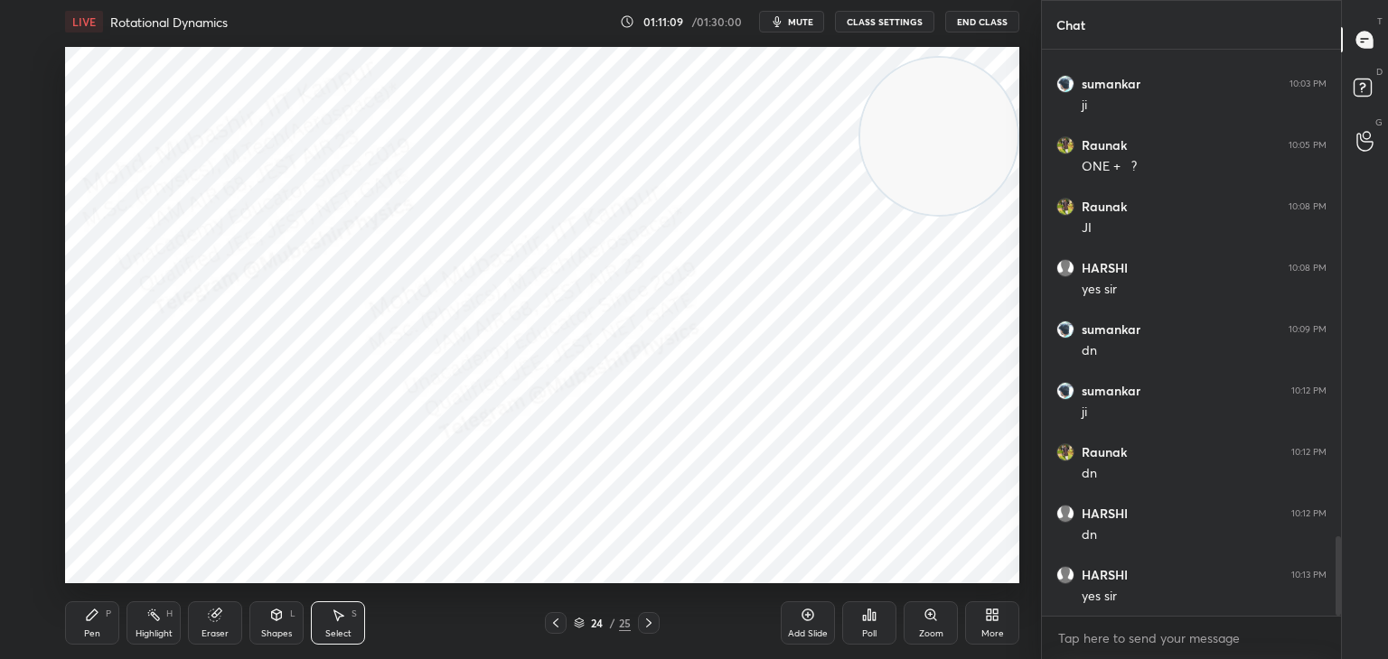
click at [93, 617] on div "Pen P" at bounding box center [92, 623] width 54 height 43
click at [32, 244] on div at bounding box center [29, 242] width 14 height 14
drag, startPoint x: 147, startPoint y: 620, endPoint x: 454, endPoint y: 586, distance: 309.0
click at [151, 622] on icon at bounding box center [153, 615] width 14 height 14
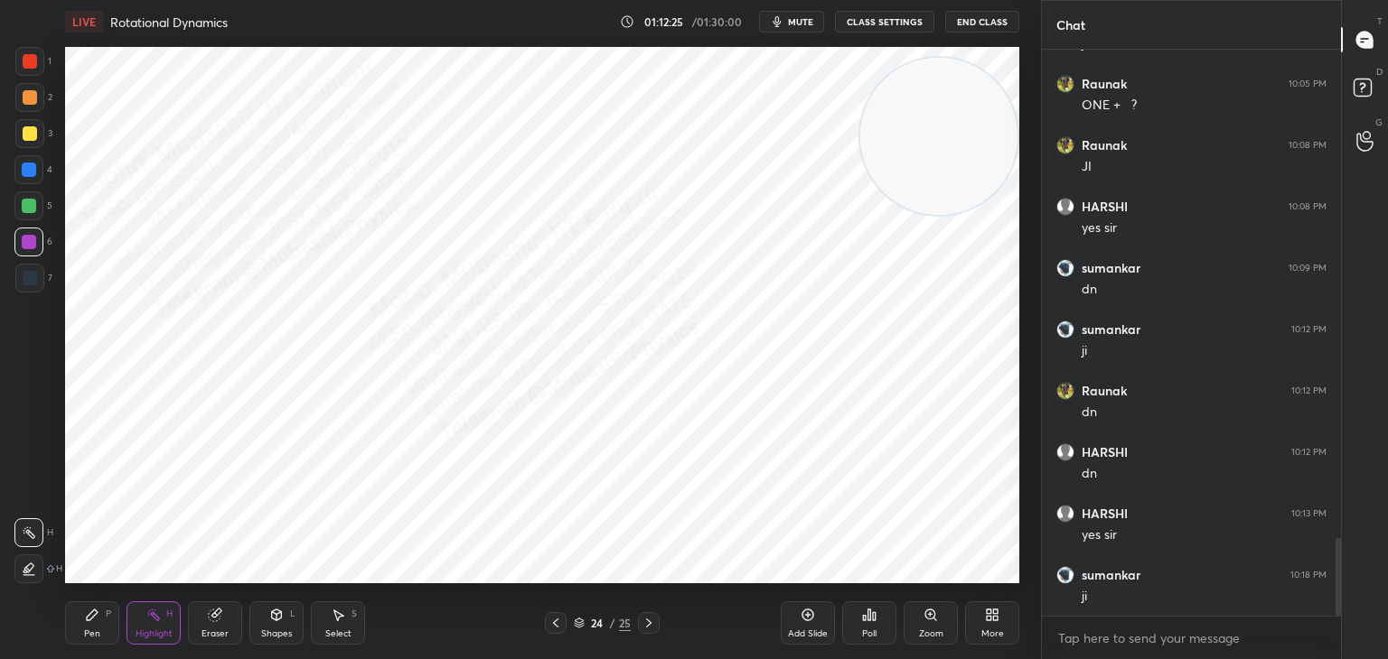
click at [997, 621] on icon at bounding box center [995, 618] width 5 height 5
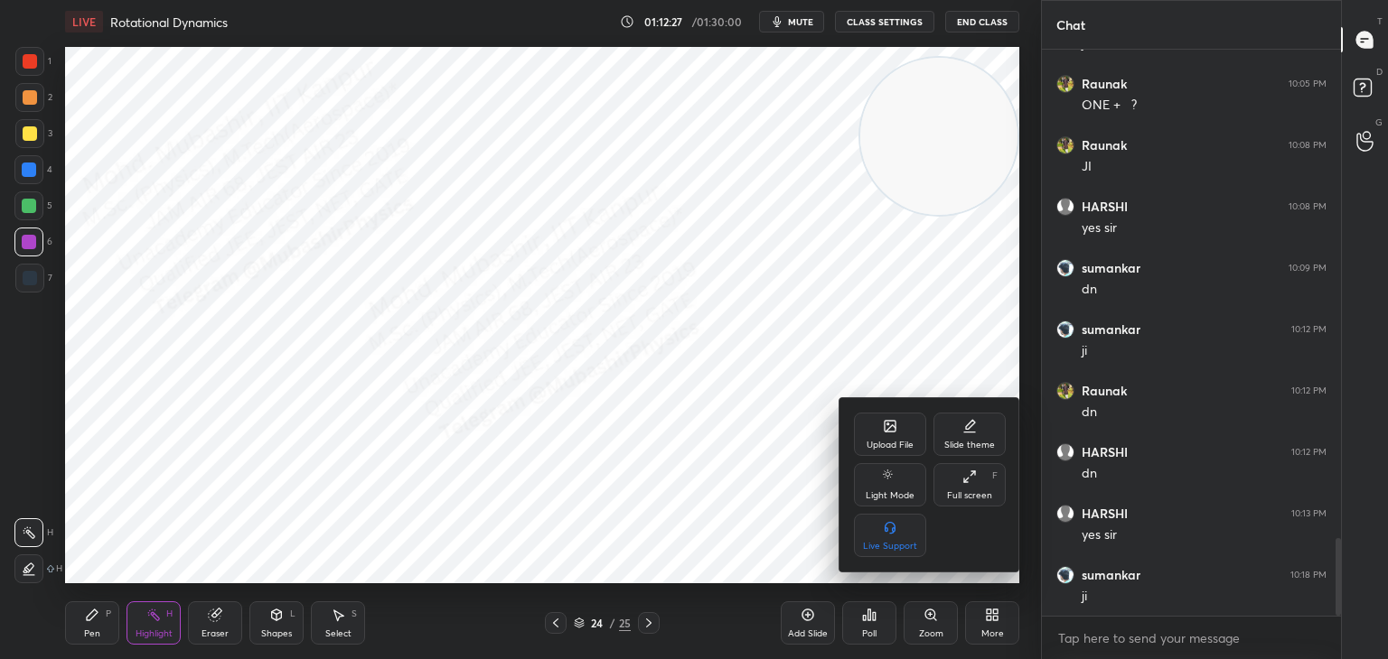
click at [900, 435] on div "Upload File" at bounding box center [890, 434] width 72 height 43
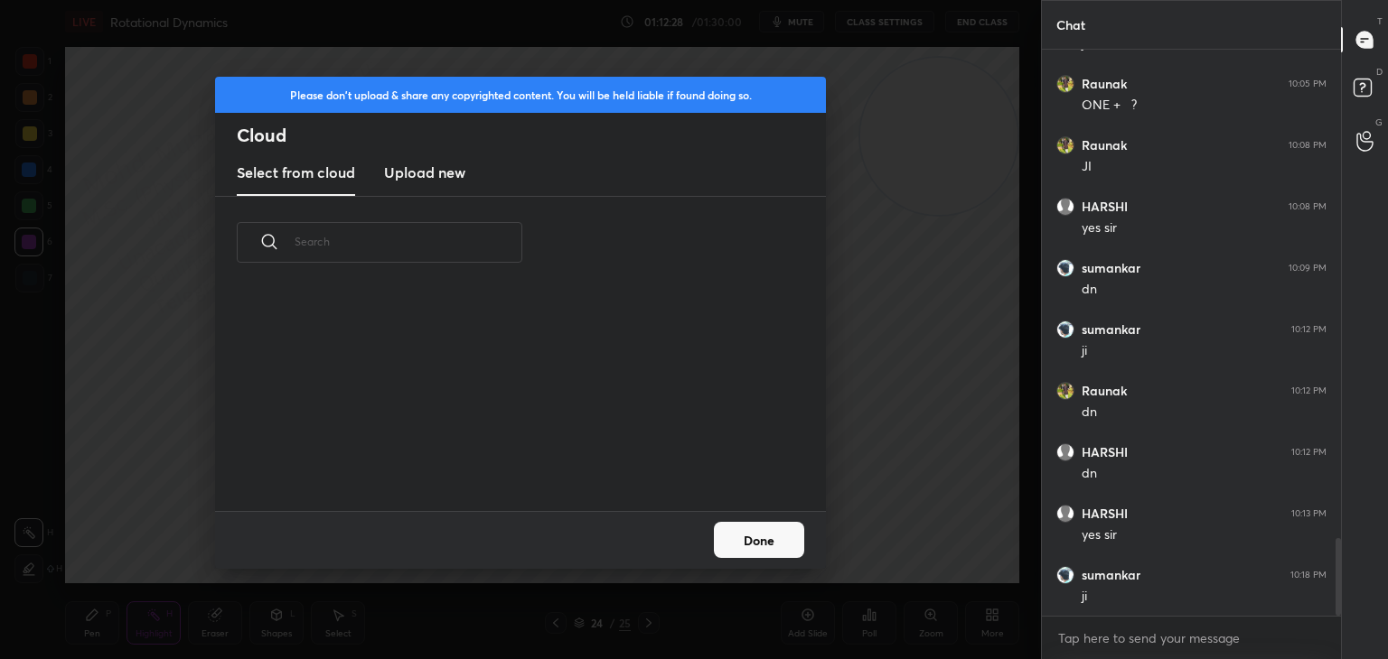
scroll to position [222, 580]
click at [426, 171] on h3 "Upload new" at bounding box center [424, 173] width 81 height 22
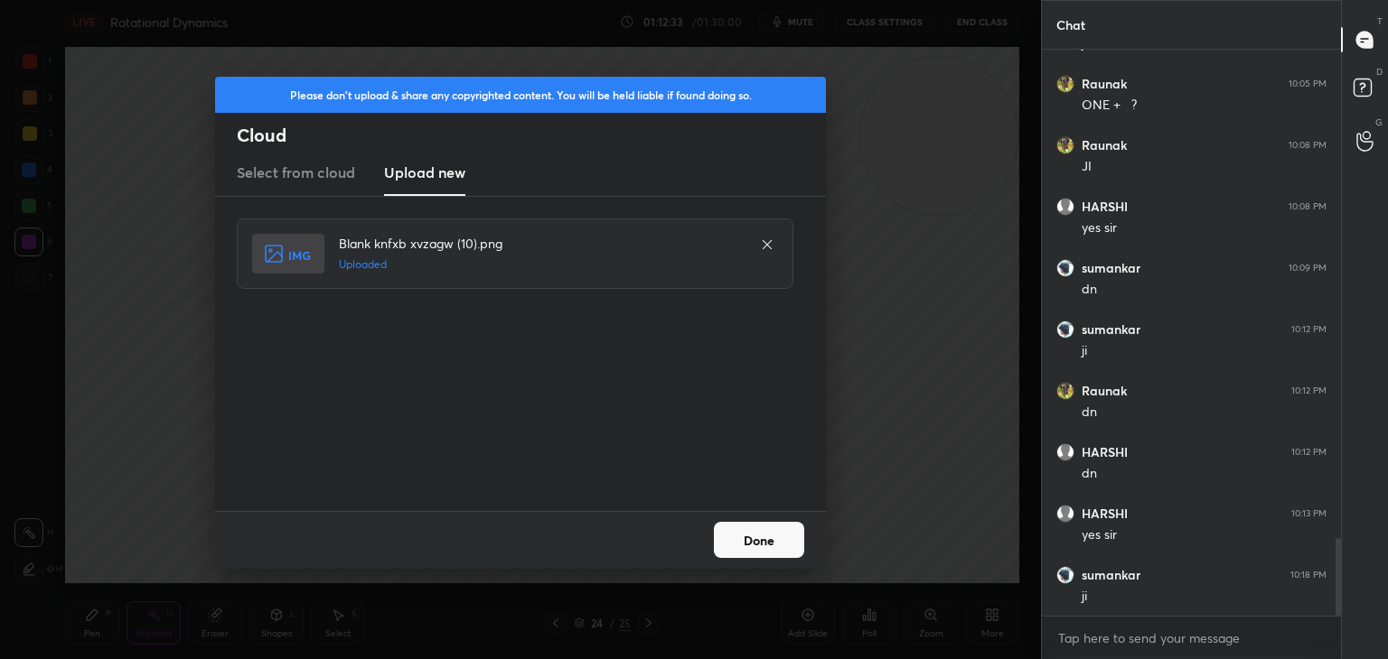
click at [781, 539] on button "Done" at bounding box center [759, 540] width 90 height 36
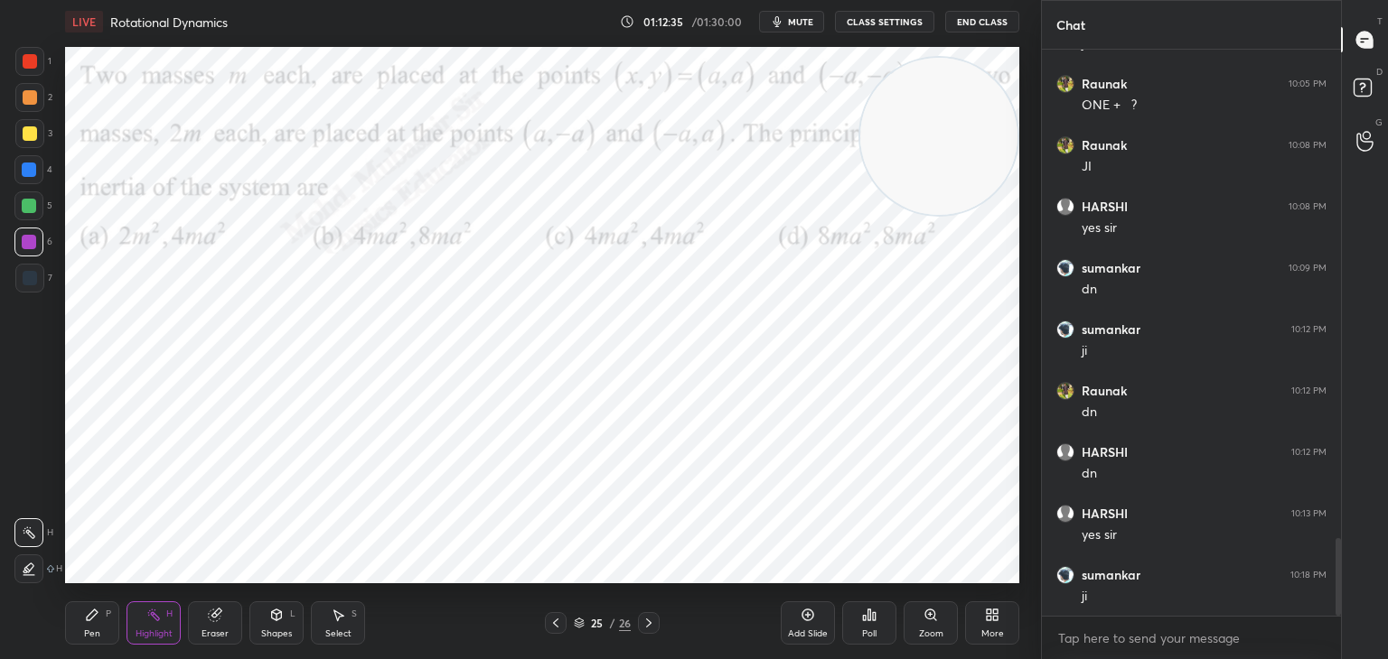
drag, startPoint x: 937, startPoint y: 135, endPoint x: 1037, endPoint y: 505, distance: 383.7
click at [1043, 521] on div "1 2 3 4 5 6 7 C X Z C X Z E E Erase all H H LIVE Rotational Dynamics 01:12:35 /…" at bounding box center [694, 329] width 1388 height 659
click at [799, 23] on span "mute" at bounding box center [800, 21] width 25 height 13
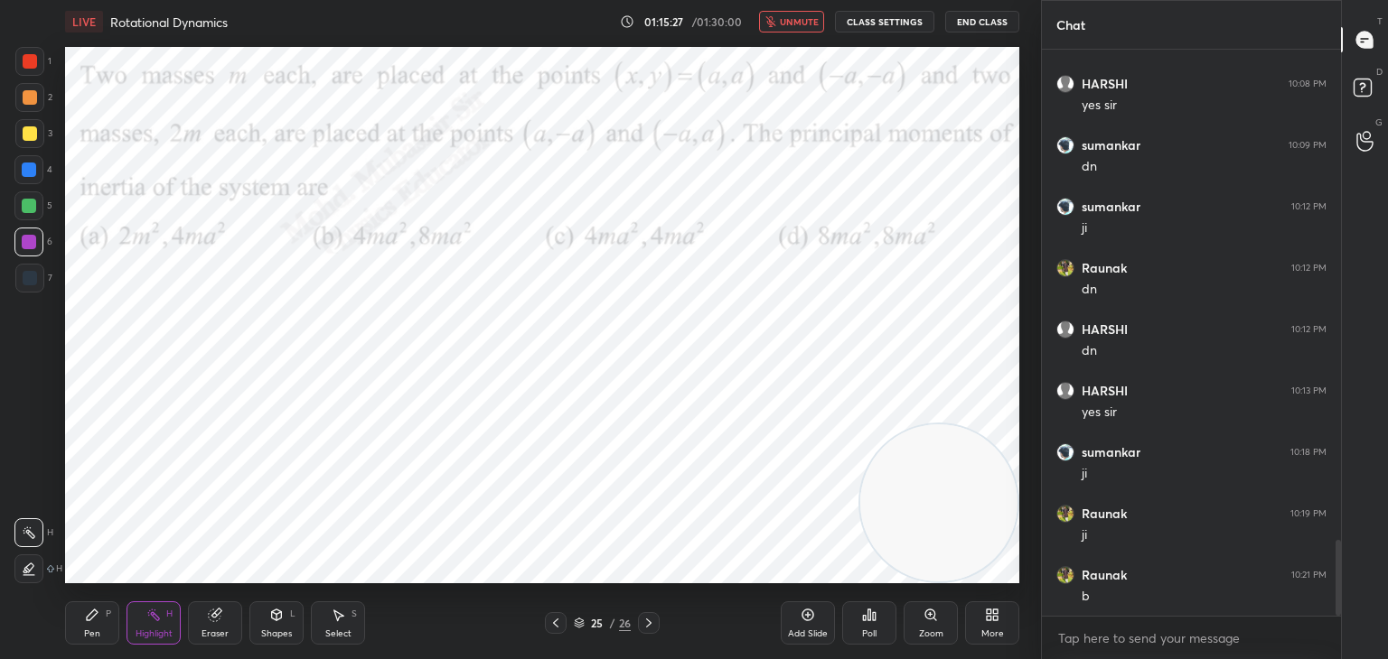
click at [795, 16] on span "unmute" at bounding box center [799, 21] width 39 height 13
click at [80, 620] on div "Pen P" at bounding box center [92, 623] width 54 height 43
click at [29, 181] on div at bounding box center [28, 169] width 29 height 29
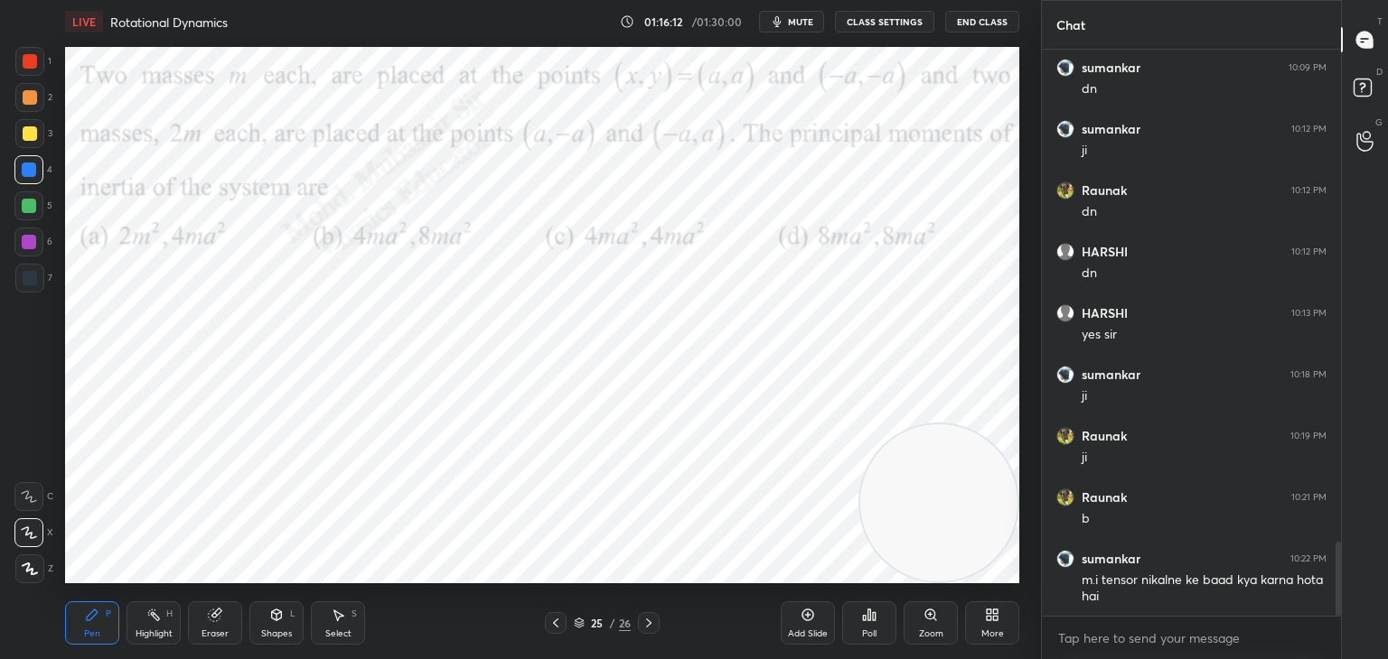
click at [165, 626] on div "Highlight H" at bounding box center [153, 623] width 54 height 43
drag, startPoint x: 88, startPoint y: 627, endPoint x: 84, endPoint y: 594, distance: 32.7
click at [87, 626] on div "Pen P" at bounding box center [92, 623] width 54 height 43
drag, startPoint x: 912, startPoint y: 435, endPoint x: 904, endPoint y: 92, distance: 343.4
click at [914, 379] on video at bounding box center [938, 457] width 157 height 157
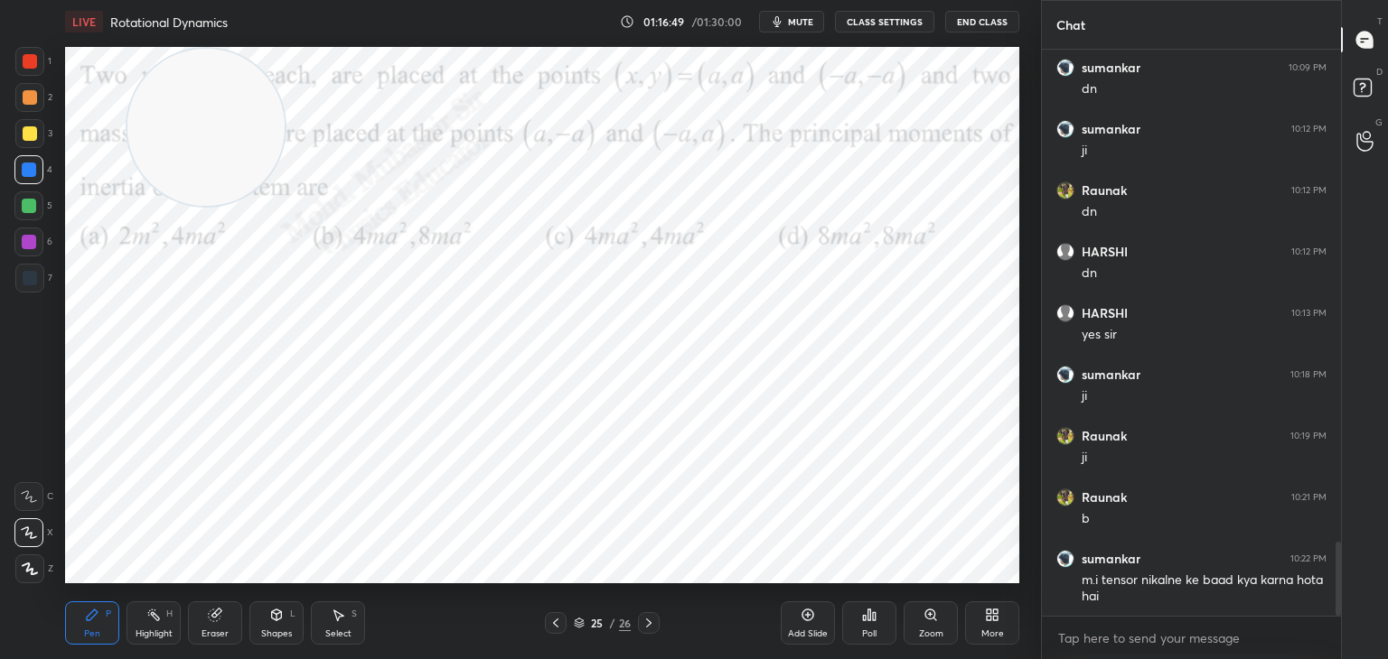
drag, startPoint x: 748, startPoint y: 113, endPoint x: 33, endPoint y: 20, distance: 720.6
click at [66, 38] on div "LIVE Rotational Dynamics 01:16:49 / 01:30:00 mute CLASS SETTINGS End Class Sett…" at bounding box center [542, 329] width 968 height 659
drag, startPoint x: 108, startPoint y: 138, endPoint x: 131, endPoint y: 132, distance: 24.3
click at [118, 143] on video at bounding box center [154, 127] width 157 height 157
drag, startPoint x: 156, startPoint y: 149, endPoint x: 942, endPoint y: 137, distance: 786.0
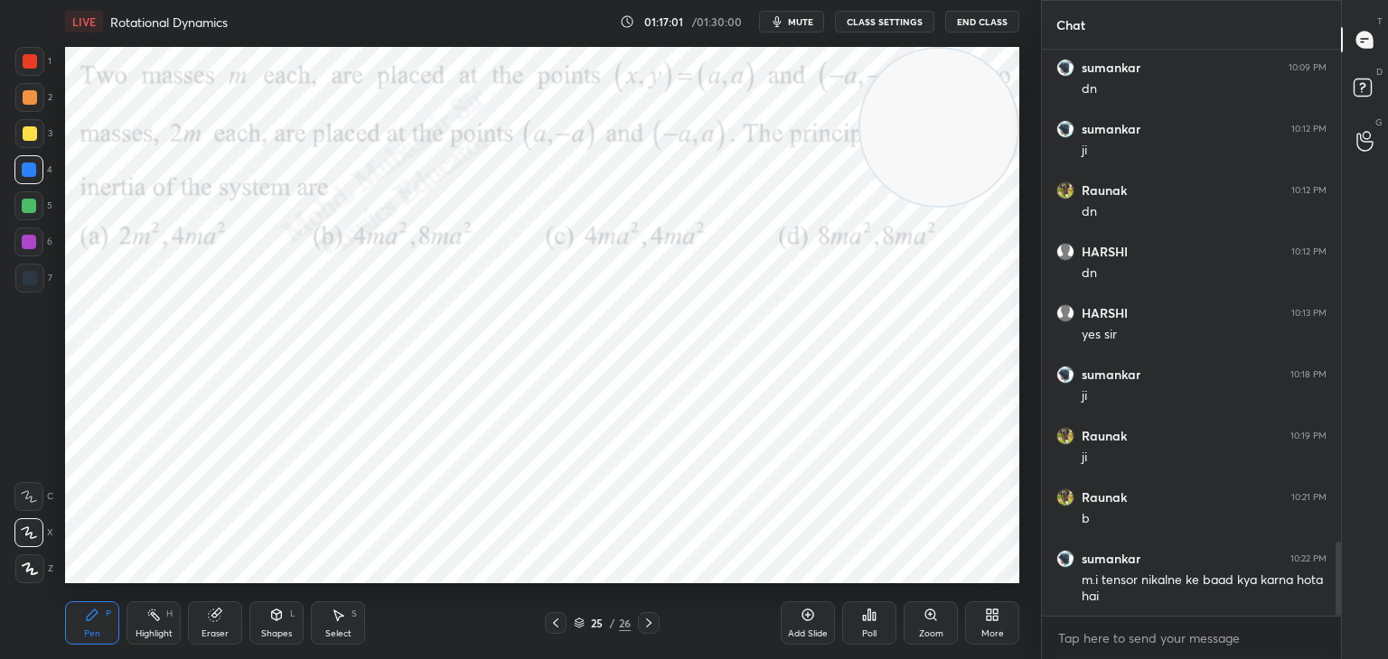
click at [940, 114] on video at bounding box center [938, 127] width 157 height 157
drag, startPoint x: 912, startPoint y: 160, endPoint x: 0, endPoint y: -5, distance: 926.4
click at [0, 0] on html "1 2 3 4 5 6 7 C X Z C X Z E E Erase all H H LIVE Rotational Dynamics 01:17:02 /…" at bounding box center [694, 0] width 1388 height 0
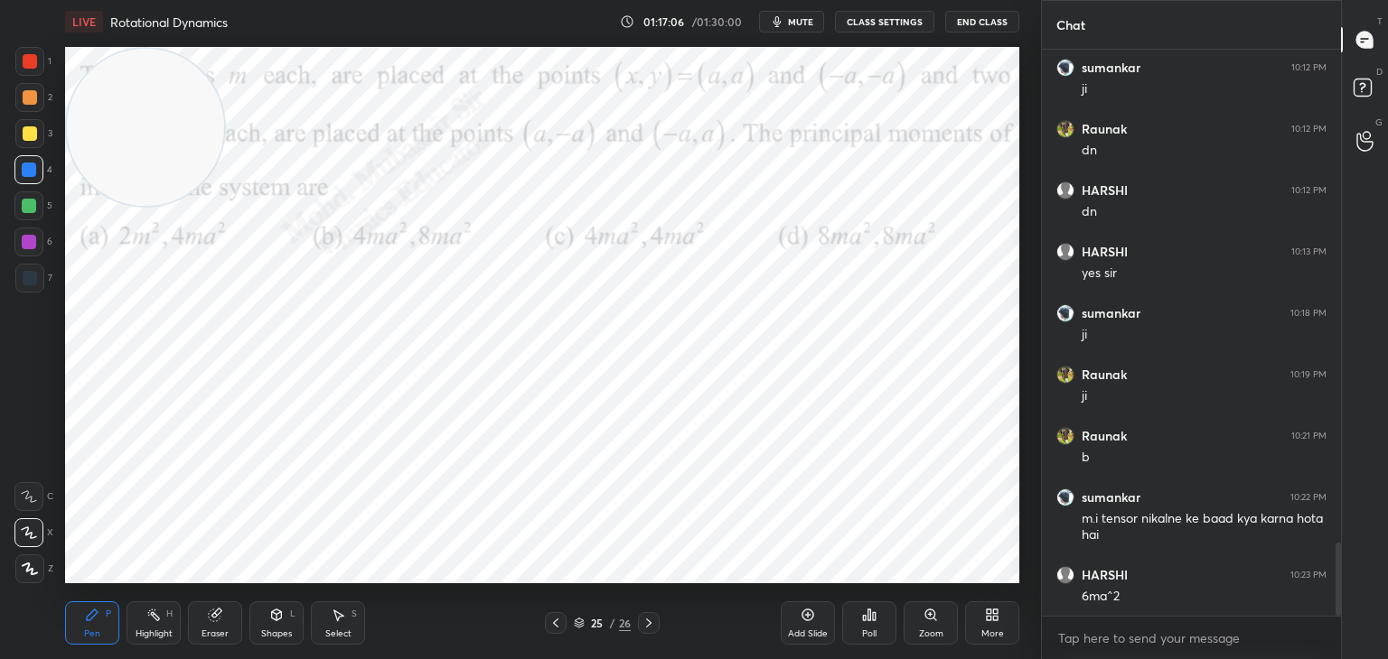
scroll to position [3870, 0]
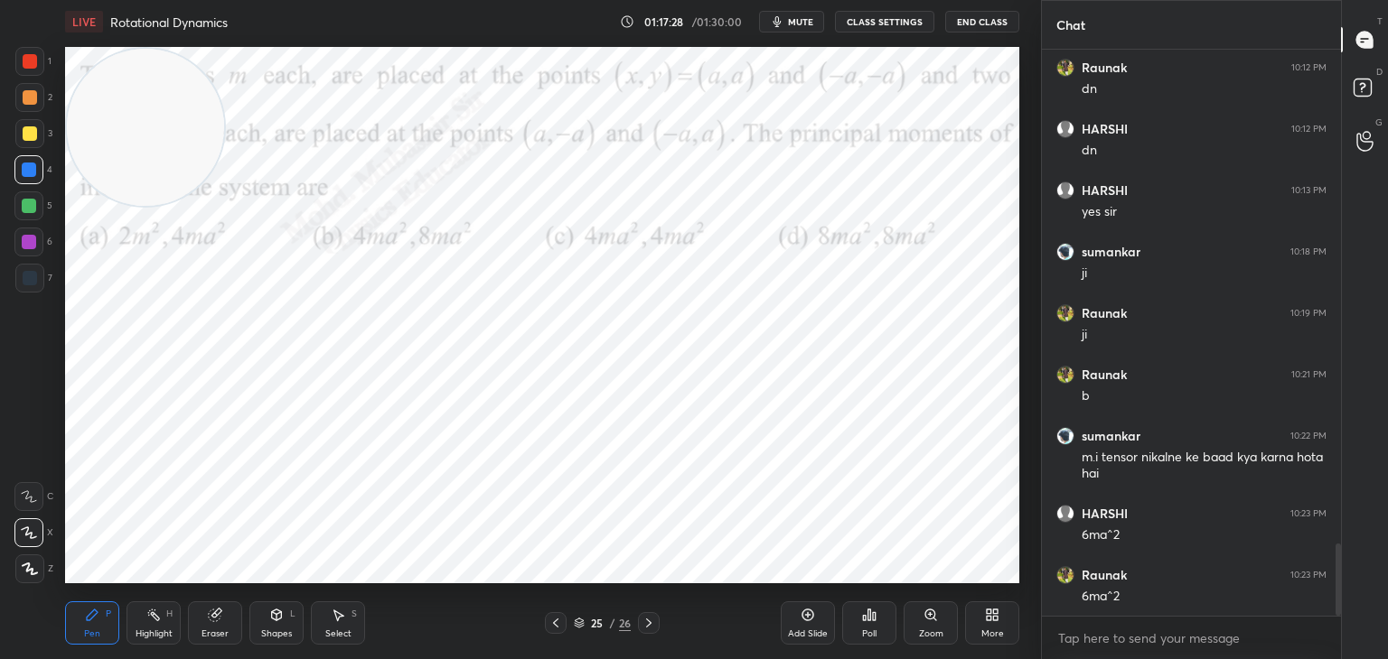
click at [336, 631] on div "Select" at bounding box center [338, 634] width 26 height 9
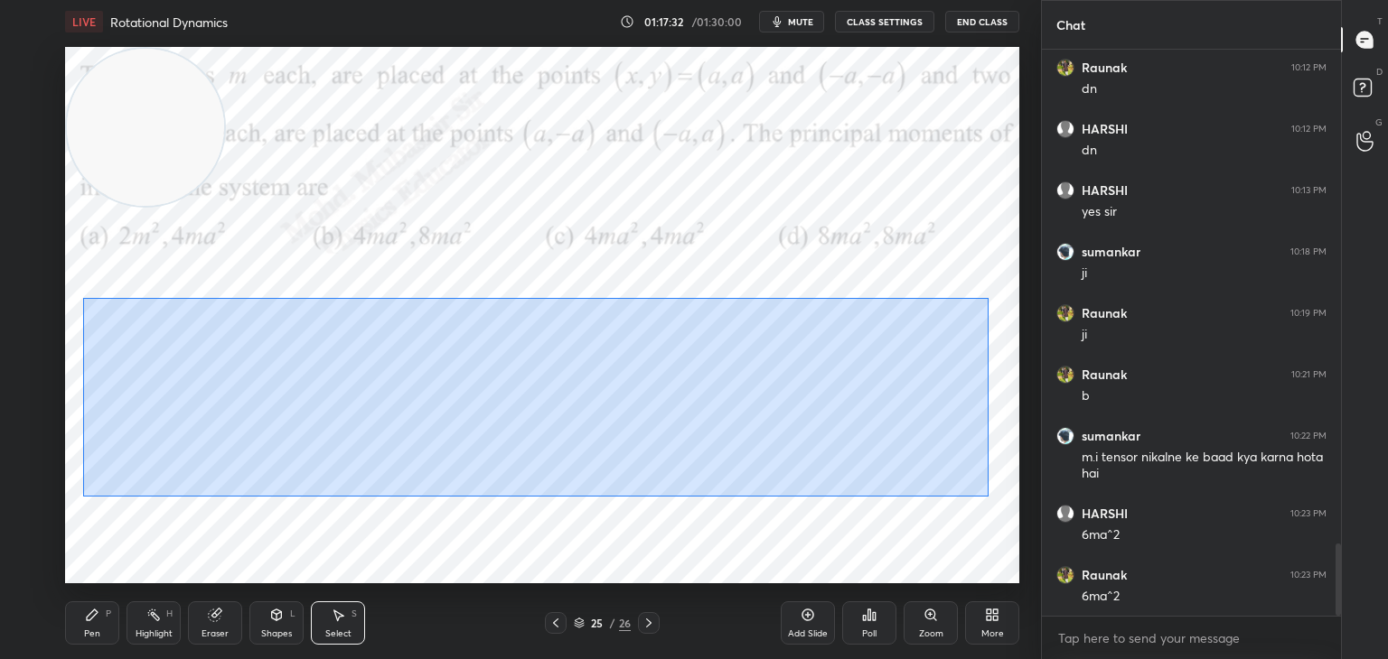
drag, startPoint x: 261, startPoint y: 356, endPoint x: 809, endPoint y: 450, distance: 556.3
click at [985, 497] on div "0 ° Undo Copy Duplicate Duplicate to new slide Delete" at bounding box center [542, 315] width 954 height 537
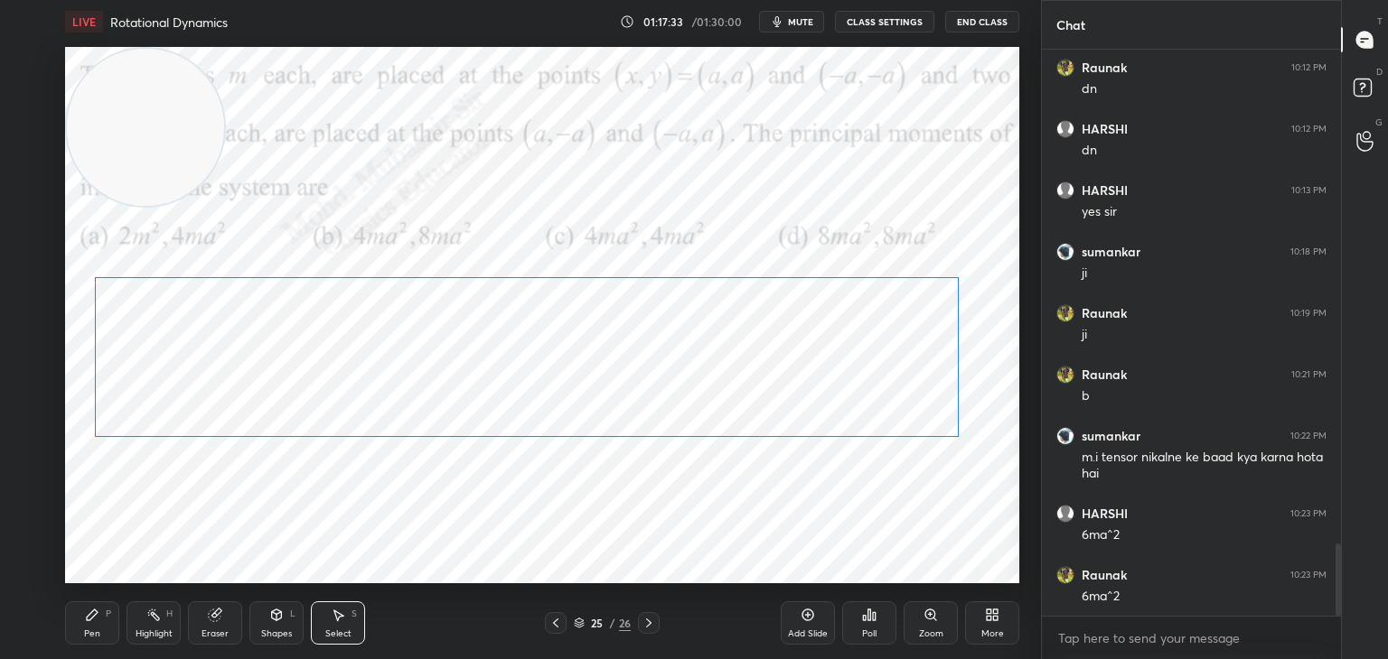
drag, startPoint x: 737, startPoint y: 431, endPoint x: 712, endPoint y: 412, distance: 31.6
click at [723, 399] on div "0 ° Undo Copy Duplicate Duplicate to new slide Delete" at bounding box center [542, 315] width 954 height 537
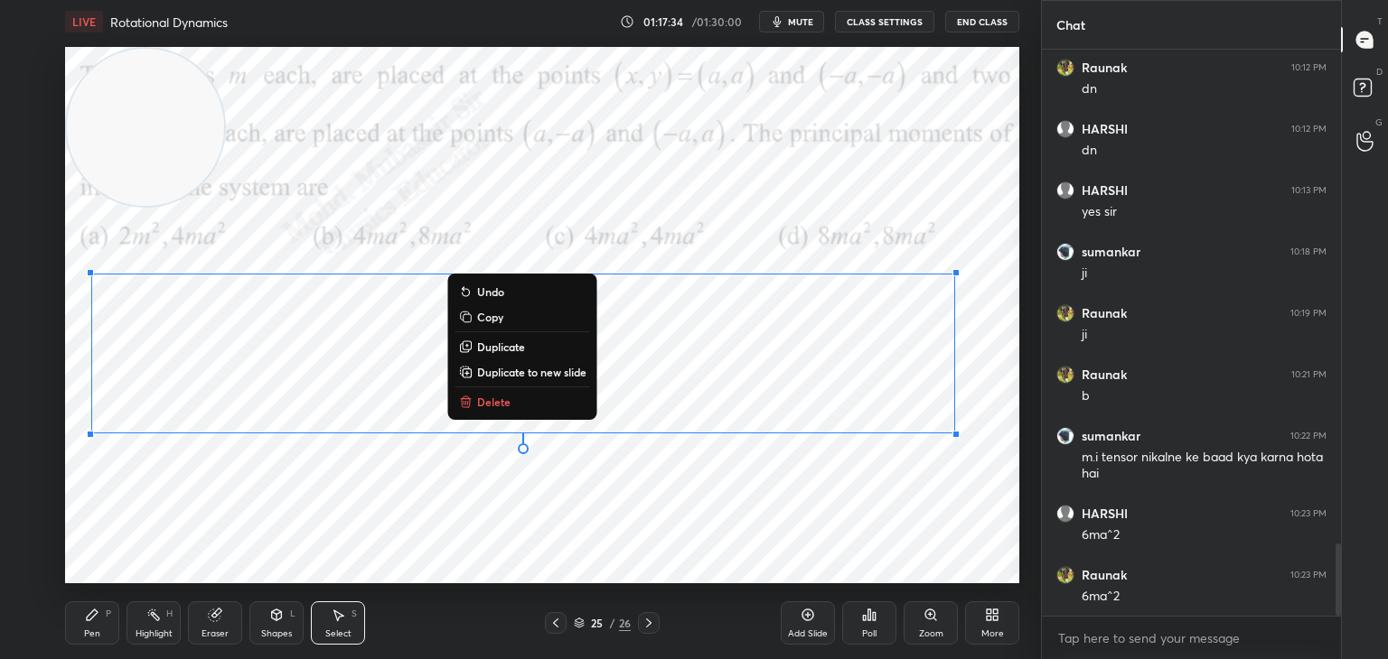
drag, startPoint x: 107, startPoint y: 627, endPoint x: 99, endPoint y: 602, distance: 26.3
click at [105, 626] on div "Pen P" at bounding box center [92, 623] width 54 height 43
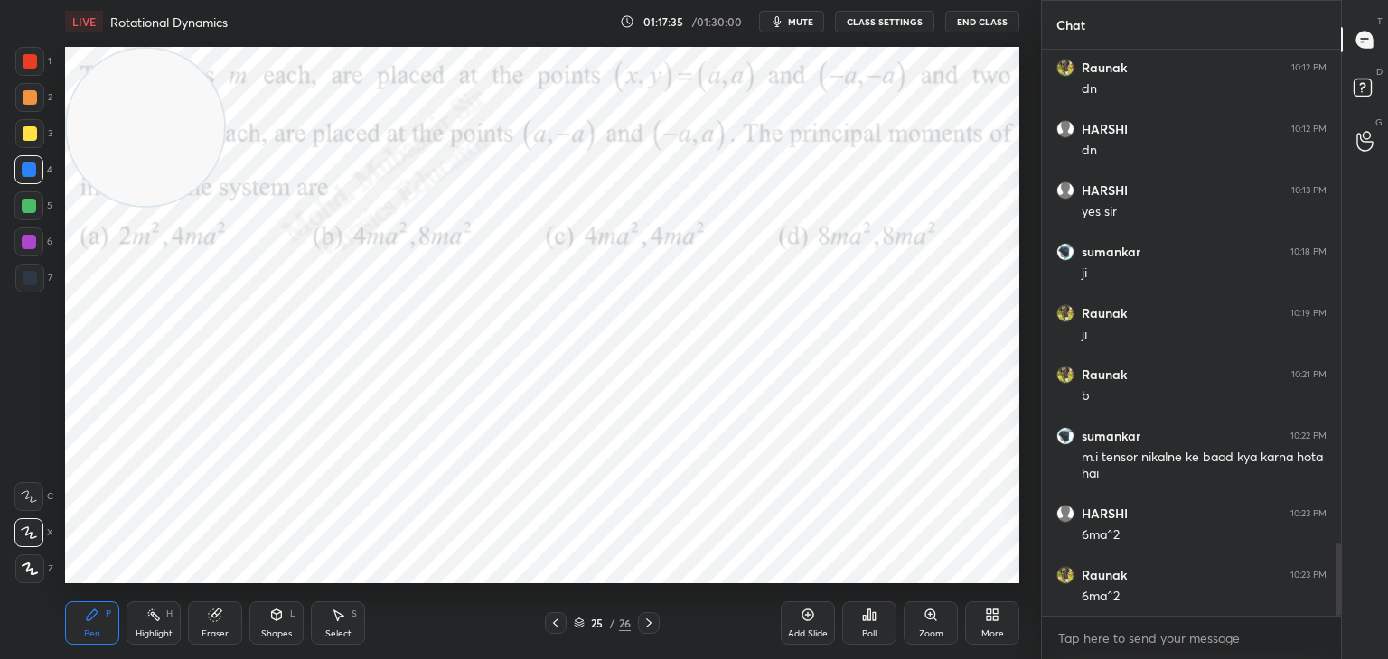
drag, startPoint x: 23, startPoint y: 251, endPoint x: 58, endPoint y: 300, distance: 59.7
click at [22, 251] on div at bounding box center [28, 242] width 29 height 29
drag, startPoint x: 29, startPoint y: 208, endPoint x: 58, endPoint y: 217, distance: 30.3
click at [33, 204] on div at bounding box center [29, 206] width 14 height 14
click at [152, 619] on icon at bounding box center [153, 615] width 14 height 14
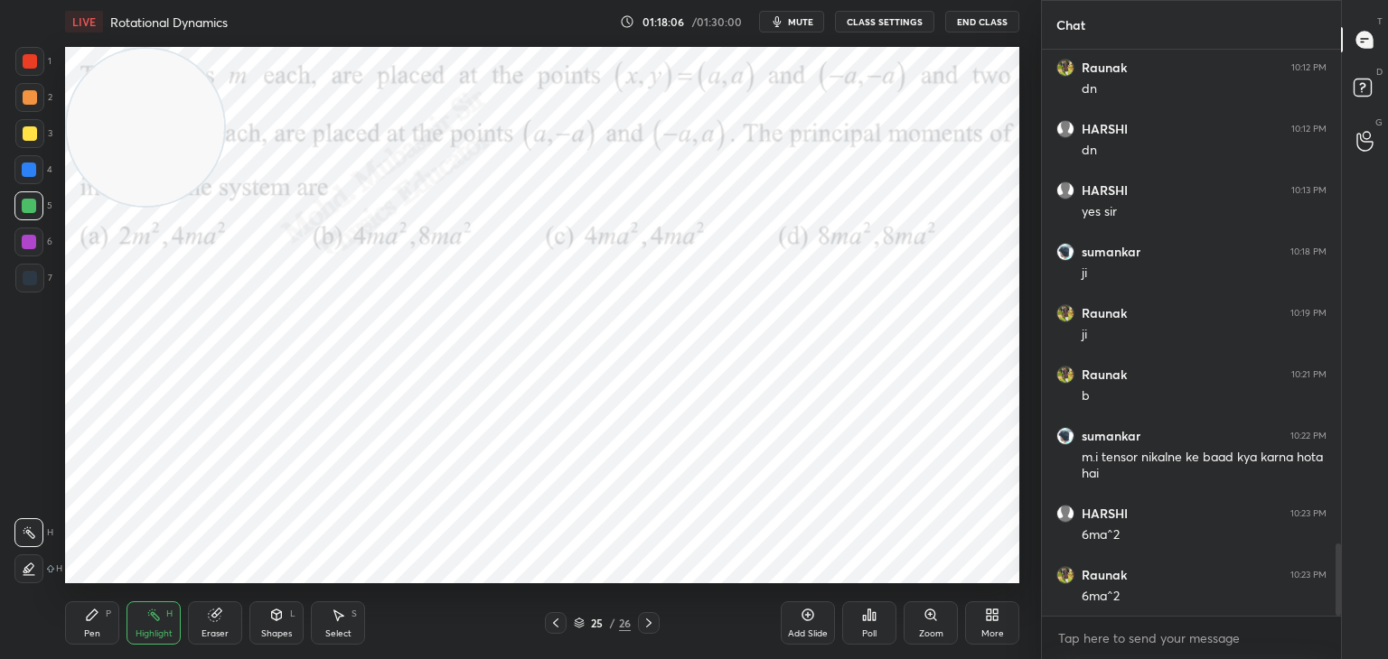
drag, startPoint x: 80, startPoint y: 630, endPoint x: 200, endPoint y: 594, distance: 124.3
click at [79, 626] on div "Pen P" at bounding box center [92, 623] width 54 height 43
click at [145, 618] on div "Highlight H" at bounding box center [153, 623] width 54 height 43
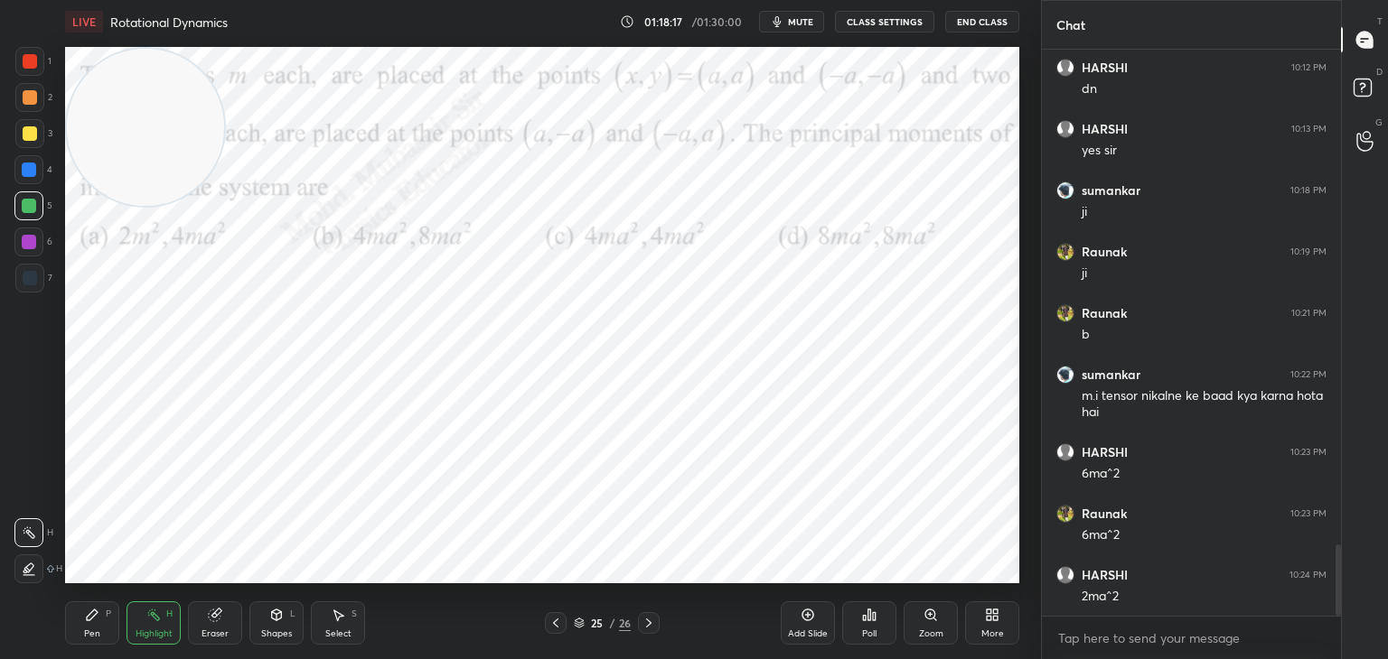
drag, startPoint x: 215, startPoint y: 89, endPoint x: 170, endPoint y: 391, distance: 306.0
click at [155, 206] on video at bounding box center [145, 127] width 157 height 157
click at [80, 618] on div "Pen P" at bounding box center [92, 623] width 54 height 43
drag, startPoint x: 336, startPoint y: 630, endPoint x: 347, endPoint y: 626, distance: 11.4
click at [340, 630] on div "Select" at bounding box center [338, 634] width 26 height 9
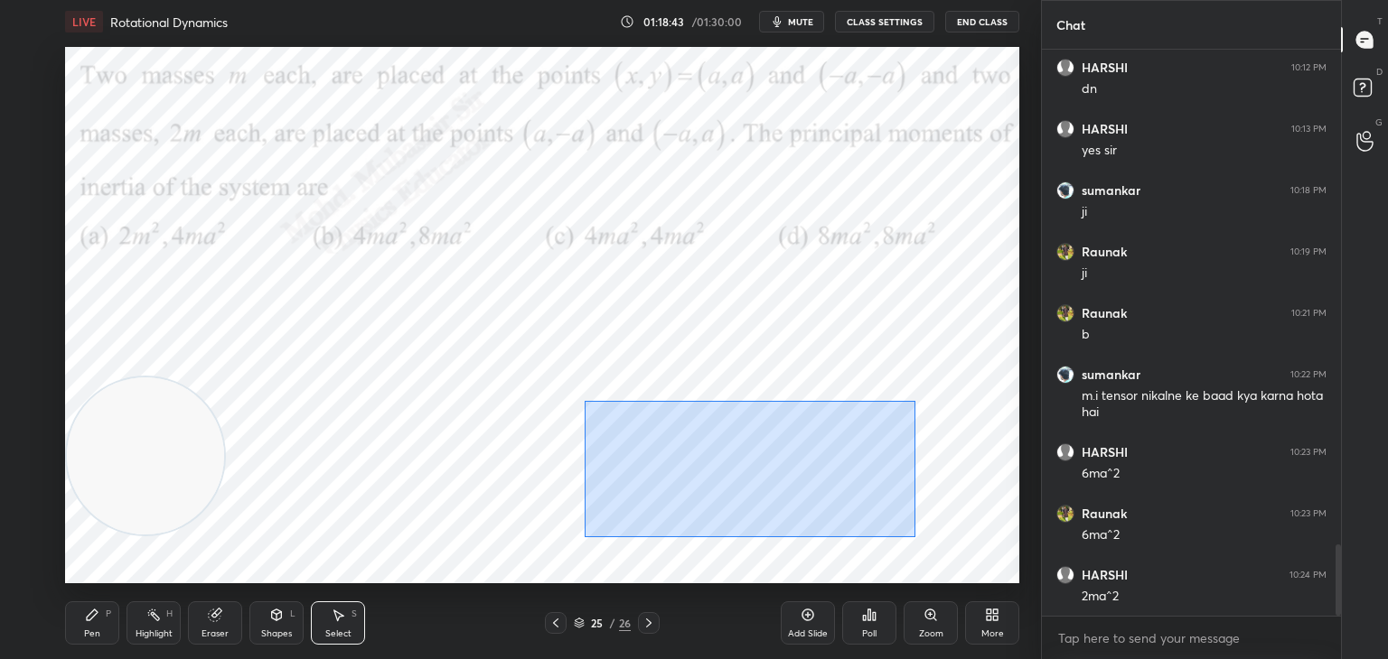
drag, startPoint x: 586, startPoint y: 398, endPoint x: 918, endPoint y: 550, distance: 364.6
click at [954, 565] on div "0 ° Undo Copy Duplicate Duplicate to new slide Delete" at bounding box center [542, 315] width 954 height 537
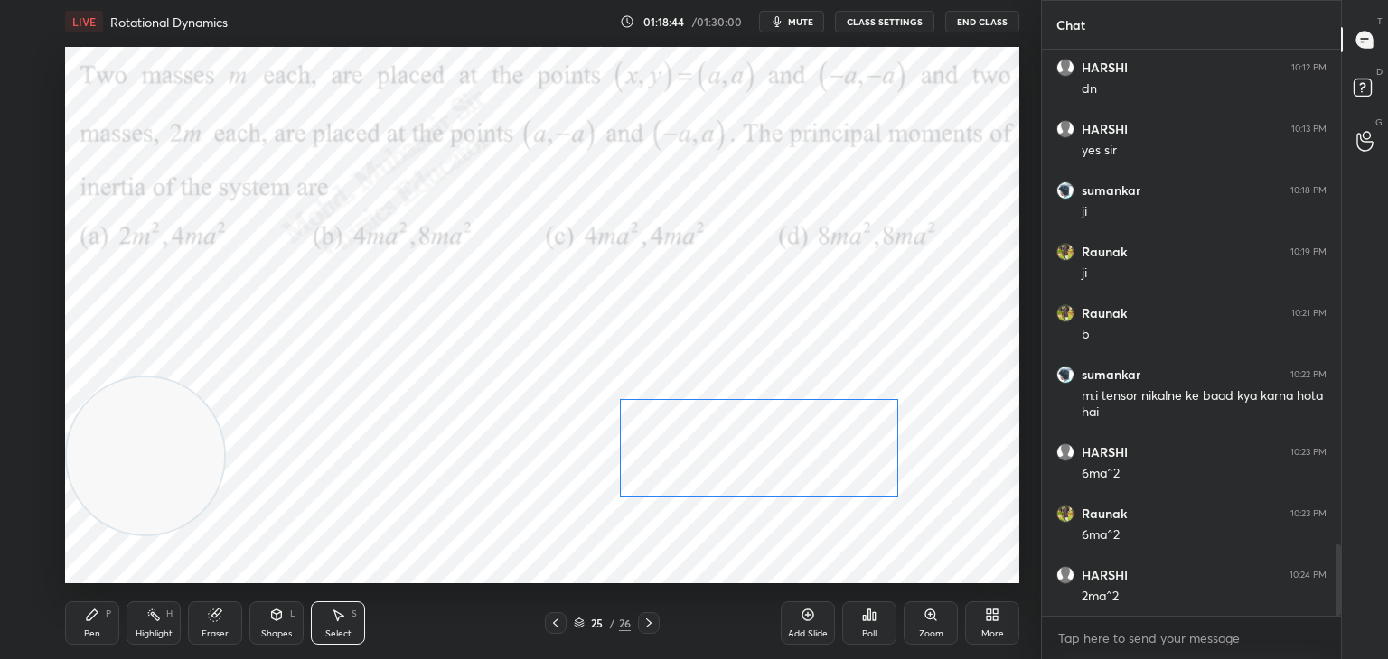
drag, startPoint x: 756, startPoint y: 497, endPoint x: 773, endPoint y: 477, distance: 26.3
click at [770, 471] on div "0 ° Undo Copy Duplicate Duplicate to new slide Delete" at bounding box center [542, 315] width 954 height 537
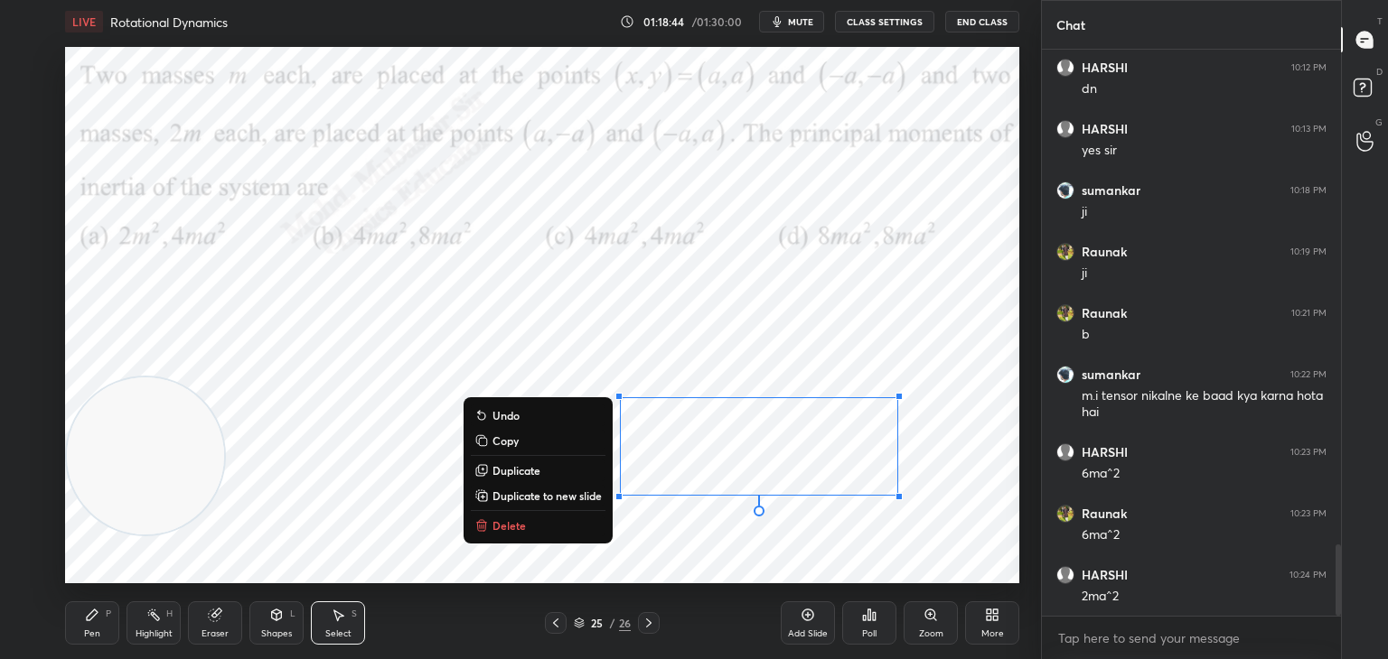
click at [457, 575] on div "0 ° Undo Copy Duplicate Duplicate to new slide Delete" at bounding box center [542, 315] width 954 height 537
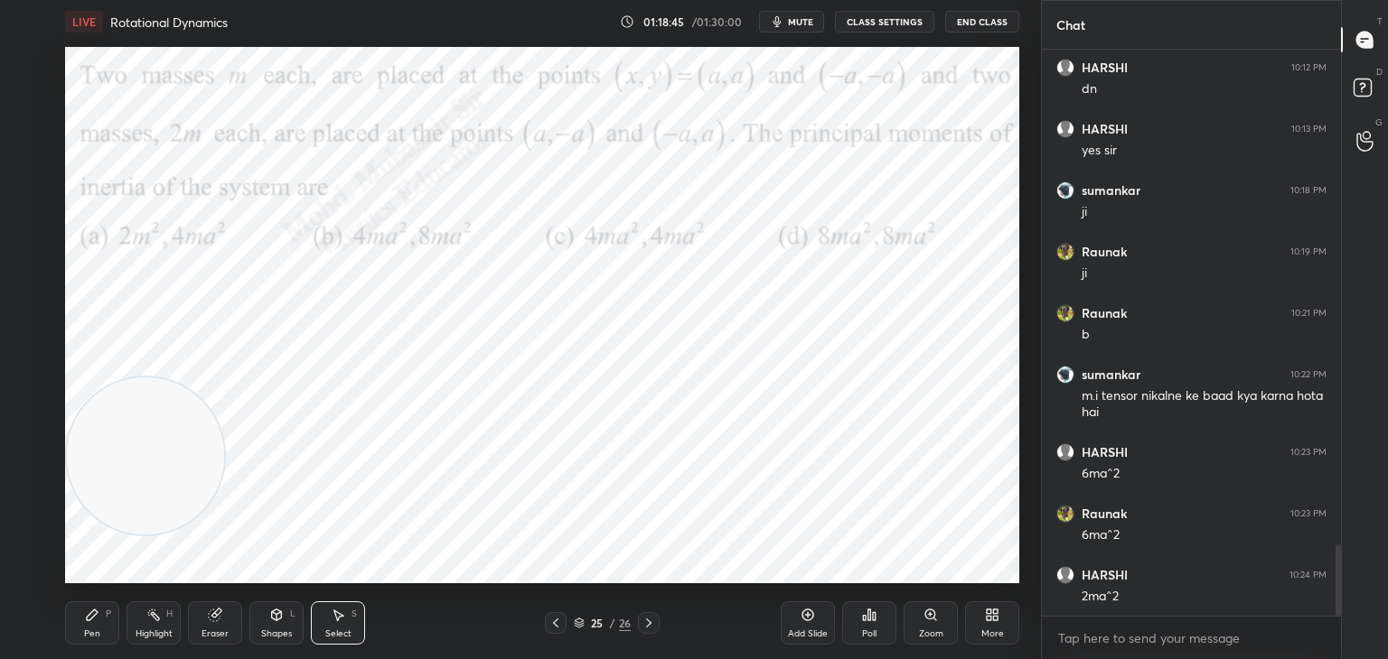
click at [79, 622] on div "Pen P" at bounding box center [92, 623] width 54 height 43
drag, startPoint x: 172, startPoint y: 453, endPoint x: 872, endPoint y: 285, distance: 719.8
click at [860, 257] on video at bounding box center [801, 269] width 157 height 157
click at [645, 623] on icon at bounding box center [648, 623] width 14 height 14
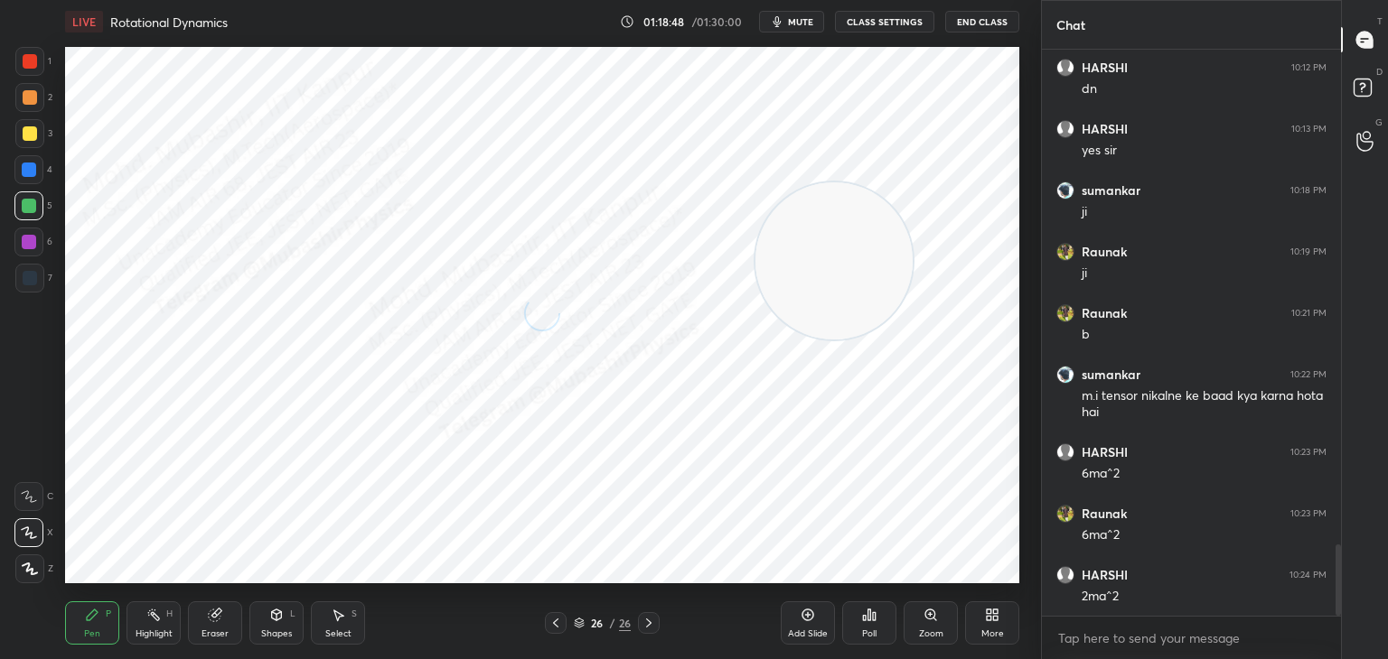
drag, startPoint x: 846, startPoint y: 250, endPoint x: 992, endPoint y: 561, distance: 343.5
click at [912, 340] on video at bounding box center [833, 260] width 157 height 157
drag, startPoint x: 31, startPoint y: 96, endPoint x: 51, endPoint y: 119, distance: 31.4
click at [29, 98] on div at bounding box center [30, 97] width 14 height 14
click at [558, 627] on icon at bounding box center [555, 623] width 14 height 14
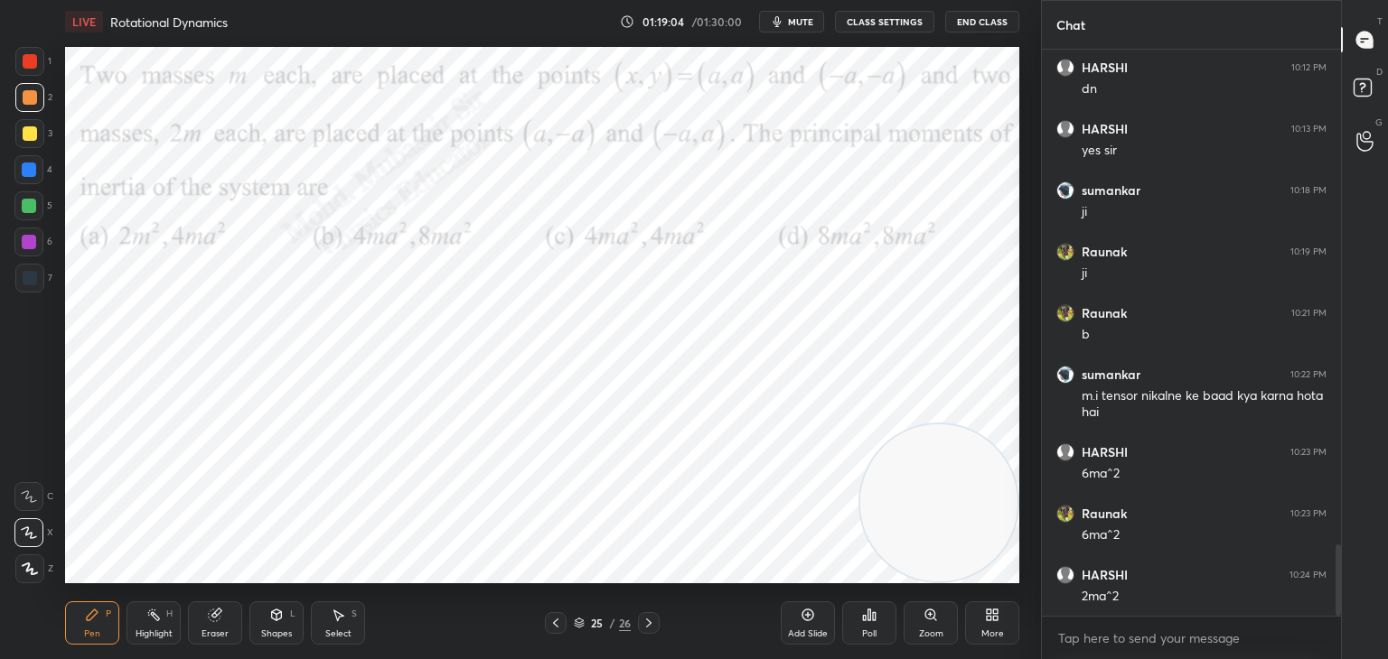
click at [148, 625] on div "Highlight H" at bounding box center [153, 623] width 54 height 43
drag, startPoint x: 998, startPoint y: 435, endPoint x: 1028, endPoint y: 139, distance: 297.8
click at [1028, 139] on div "1 2 3 4 5 6 7 C X Z C X Z E E Erase all H H LIVE Rotational Dynamics 01:19:08 /…" at bounding box center [520, 329] width 1041 height 659
click at [643, 625] on icon at bounding box center [648, 623] width 14 height 14
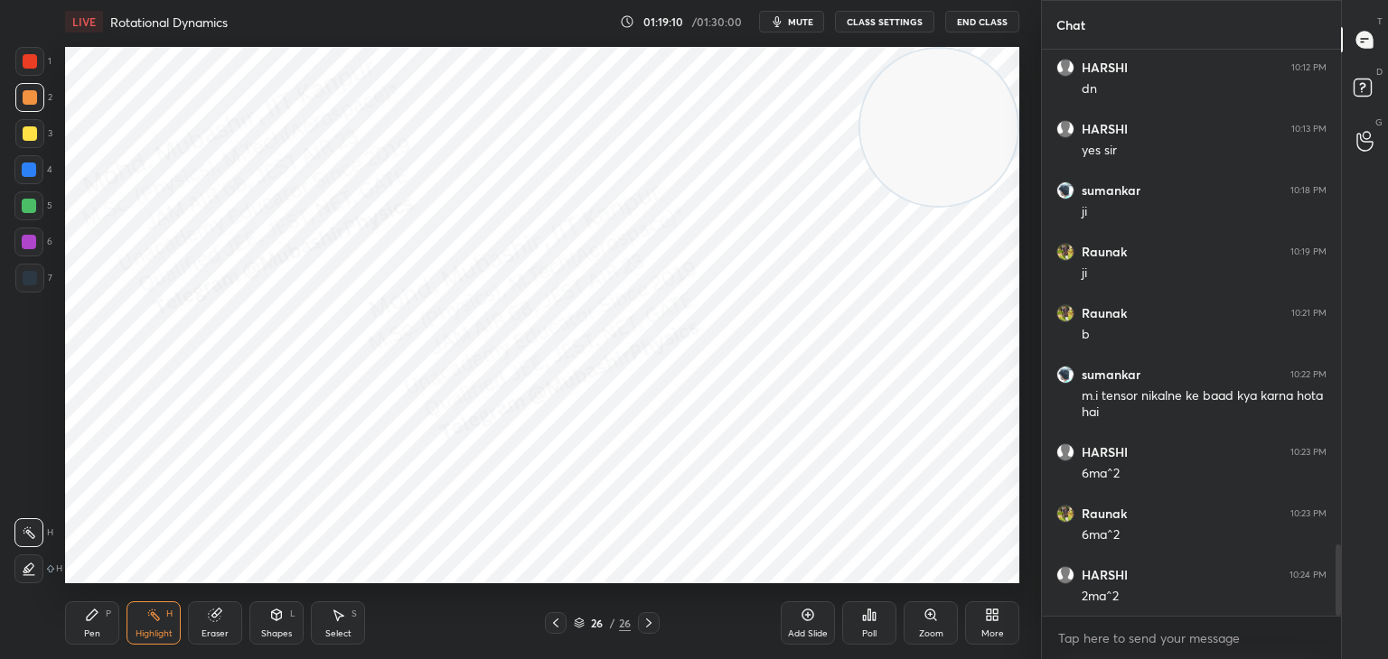
drag, startPoint x: 98, startPoint y: 614, endPoint x: 89, endPoint y: 594, distance: 22.7
click at [94, 612] on div "Pen P" at bounding box center [92, 623] width 54 height 43
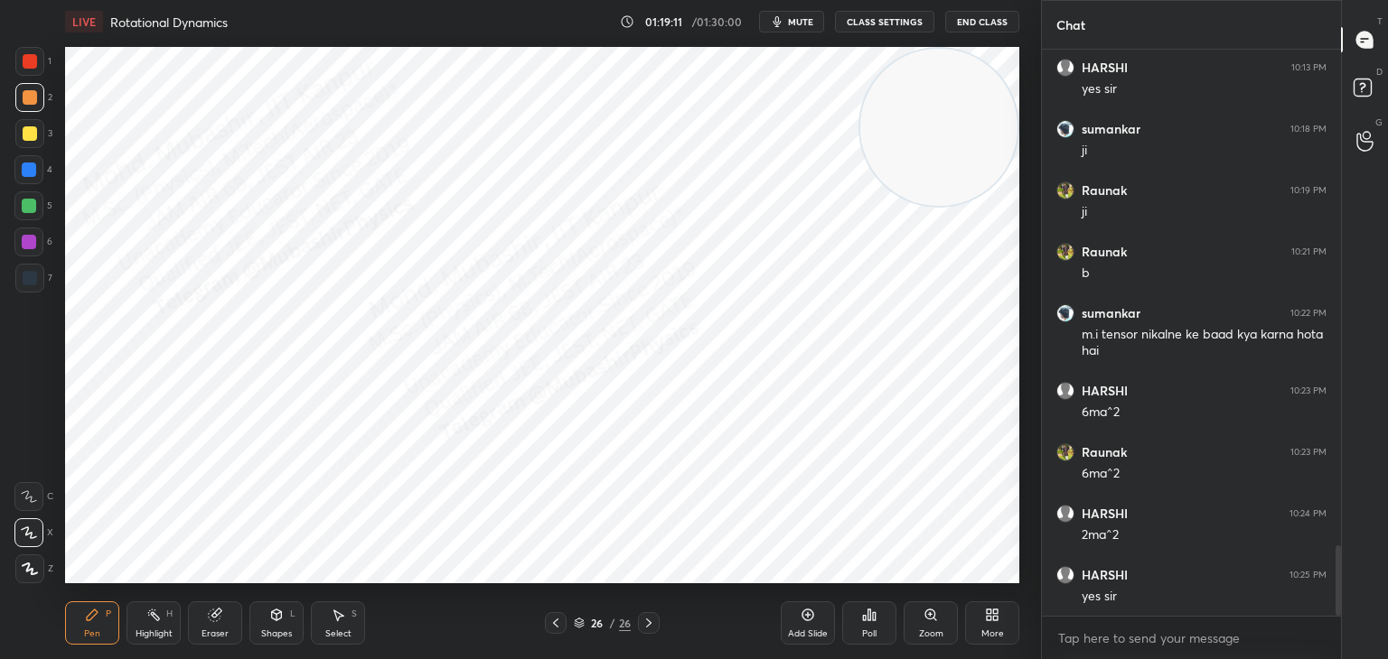
click at [26, 171] on div at bounding box center [29, 170] width 14 height 14
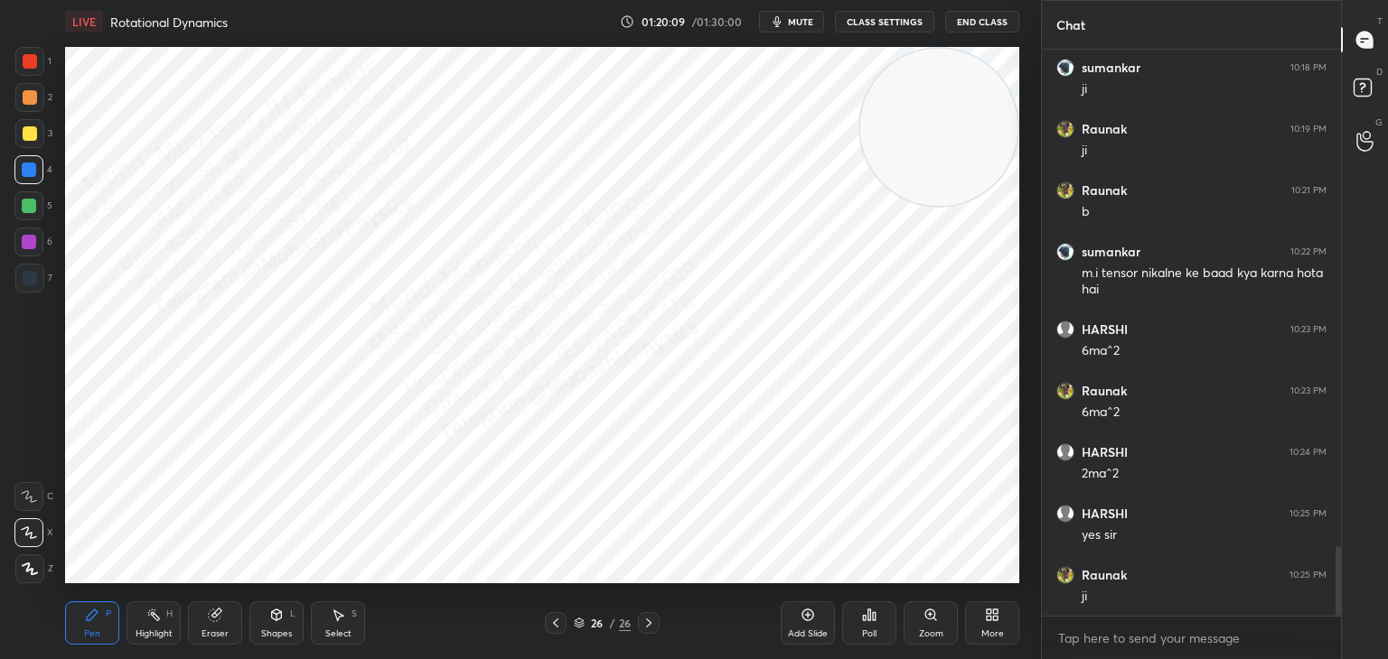
drag, startPoint x: 28, startPoint y: 207, endPoint x: 40, endPoint y: 222, distance: 19.3
click at [40, 222] on div "5" at bounding box center [33, 210] width 38 height 36
click at [989, 612] on icon at bounding box center [988, 612] width 5 height 5
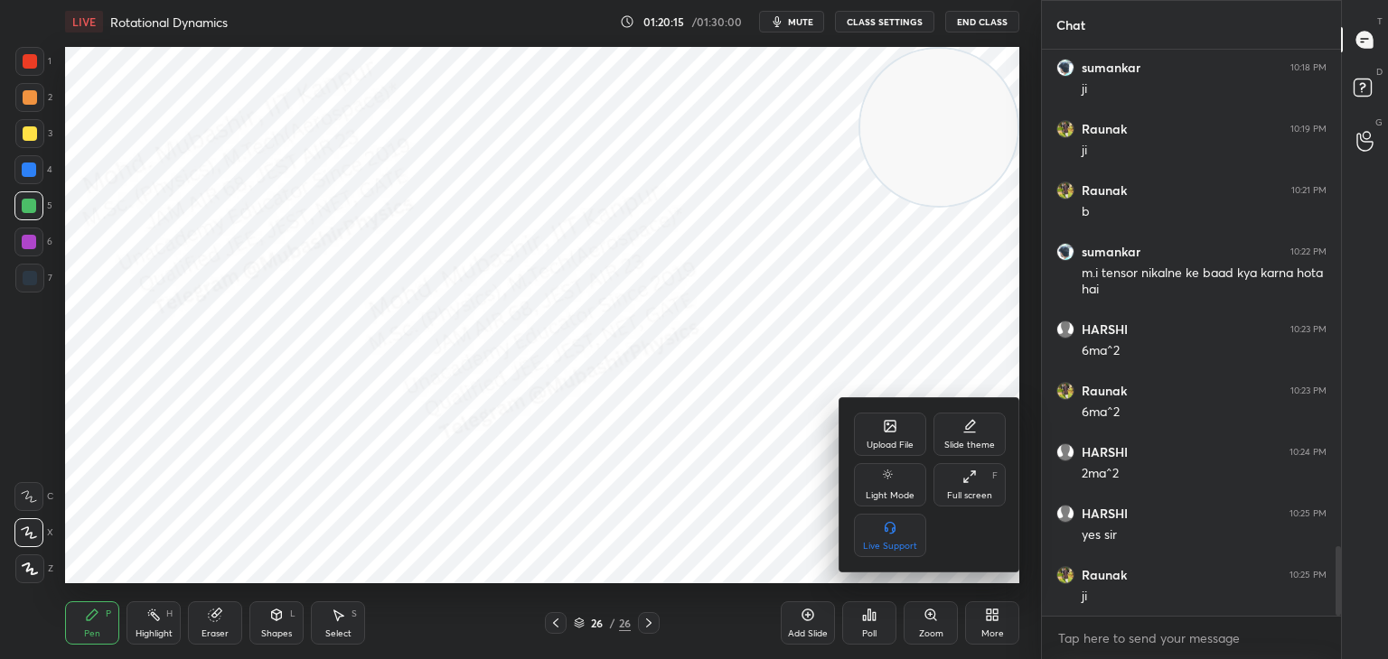
click at [888, 429] on icon at bounding box center [890, 428] width 10 height 6
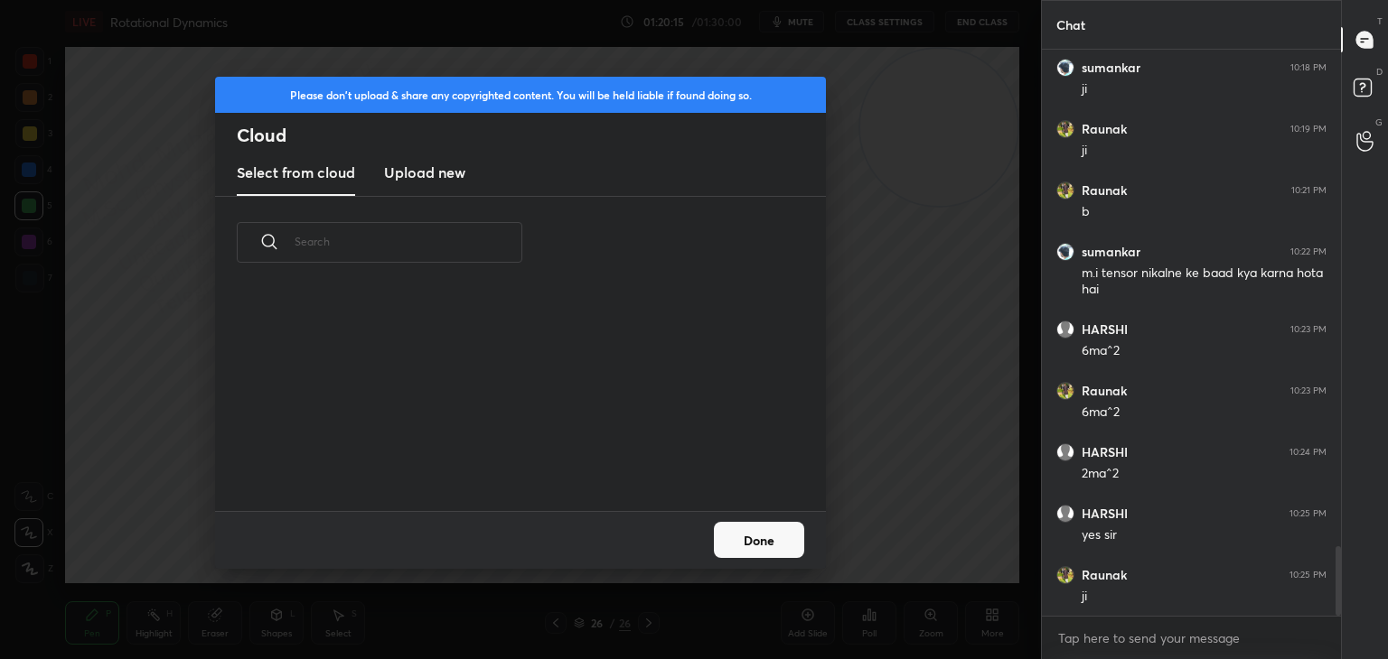
drag, startPoint x: 407, startPoint y: 167, endPoint x: 437, endPoint y: 192, distance: 39.1
click at [412, 171] on new "Upload new" at bounding box center [424, 173] width 81 height 45
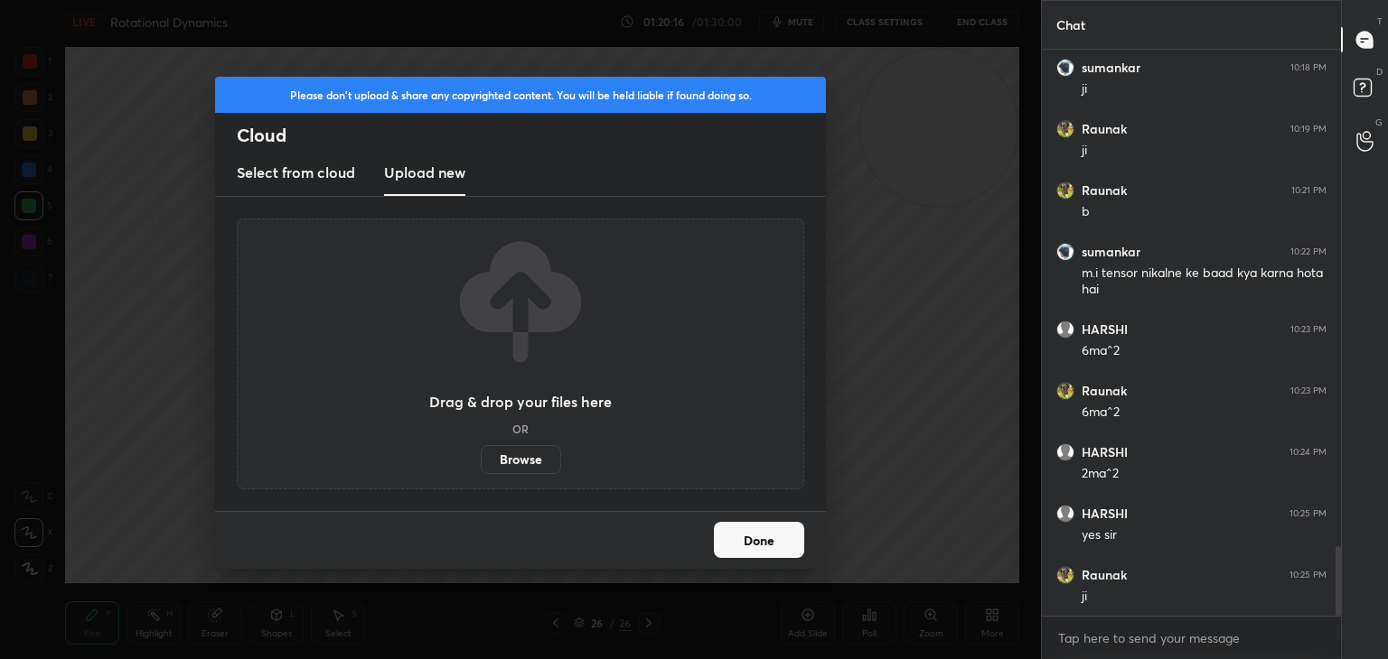
click at [517, 465] on label "Browse" at bounding box center [521, 459] width 80 height 29
click at [481, 465] on input "Browse" at bounding box center [481, 459] width 0 height 29
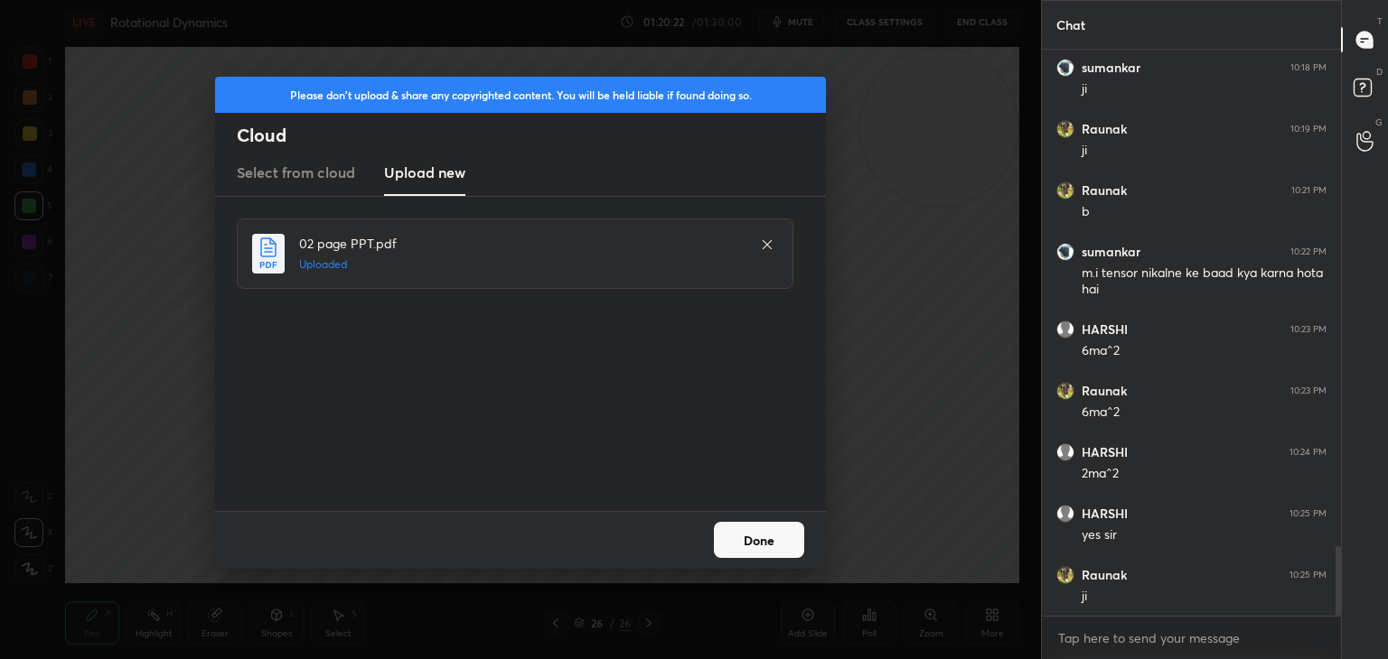
click at [762, 530] on button "Done" at bounding box center [759, 540] width 90 height 36
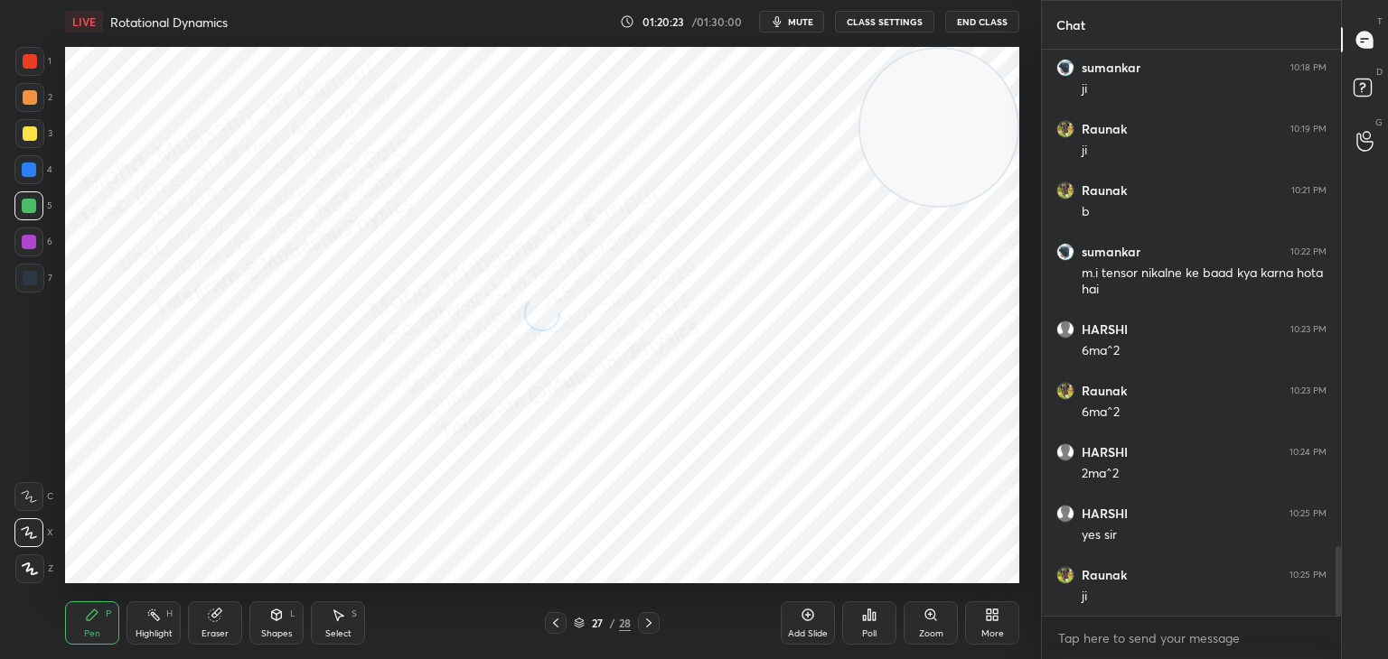
drag, startPoint x: 971, startPoint y: 236, endPoint x: 977, endPoint y: 552, distance: 316.2
click at [987, 206] on video at bounding box center [938, 127] width 157 height 157
drag, startPoint x: 15, startPoint y: 248, endPoint x: 32, endPoint y: 230, distance: 23.6
click at [14, 239] on div at bounding box center [28, 242] width 29 height 29
drag, startPoint x: 151, startPoint y: 615, endPoint x: 506, endPoint y: 641, distance: 355.9
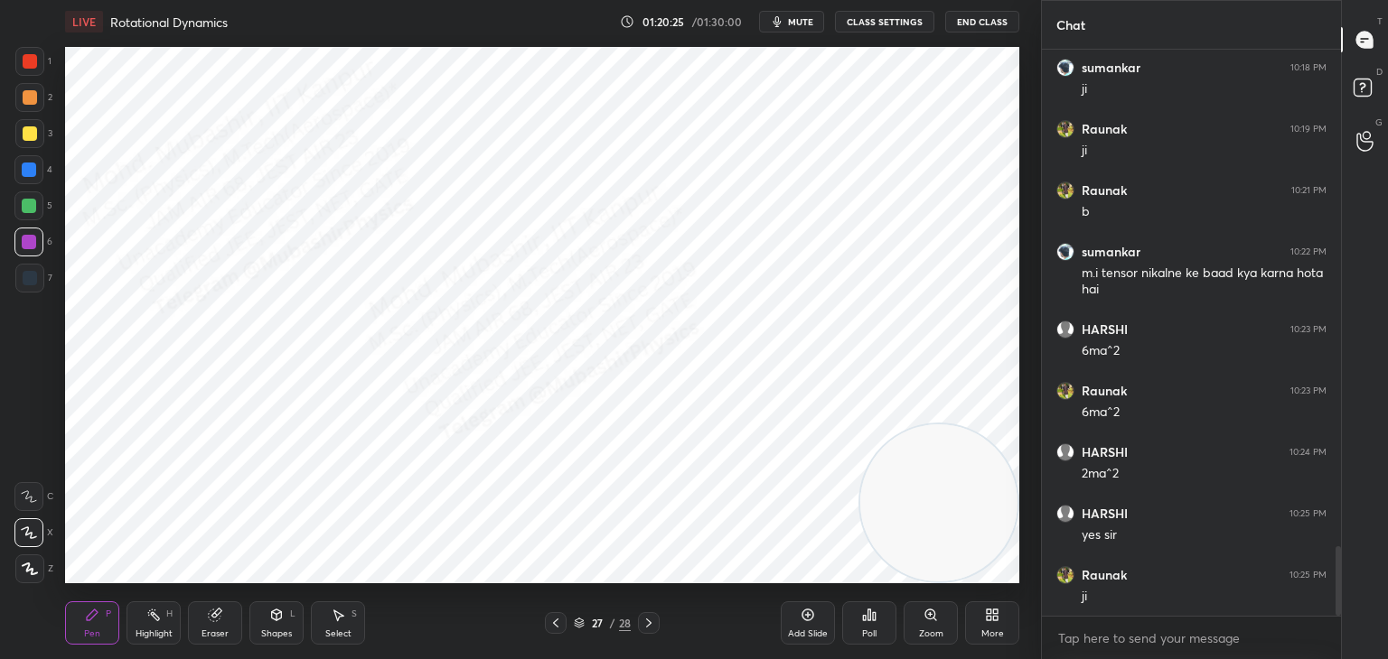
click at [154, 613] on icon at bounding box center [153, 615] width 14 height 14
click at [554, 622] on icon at bounding box center [555, 623] width 14 height 14
click at [648, 626] on icon at bounding box center [648, 623] width 5 height 9
drag, startPoint x: 93, startPoint y: 626, endPoint x: 94, endPoint y: 608, distance: 18.1
click at [93, 624] on div "Pen P" at bounding box center [92, 623] width 54 height 43
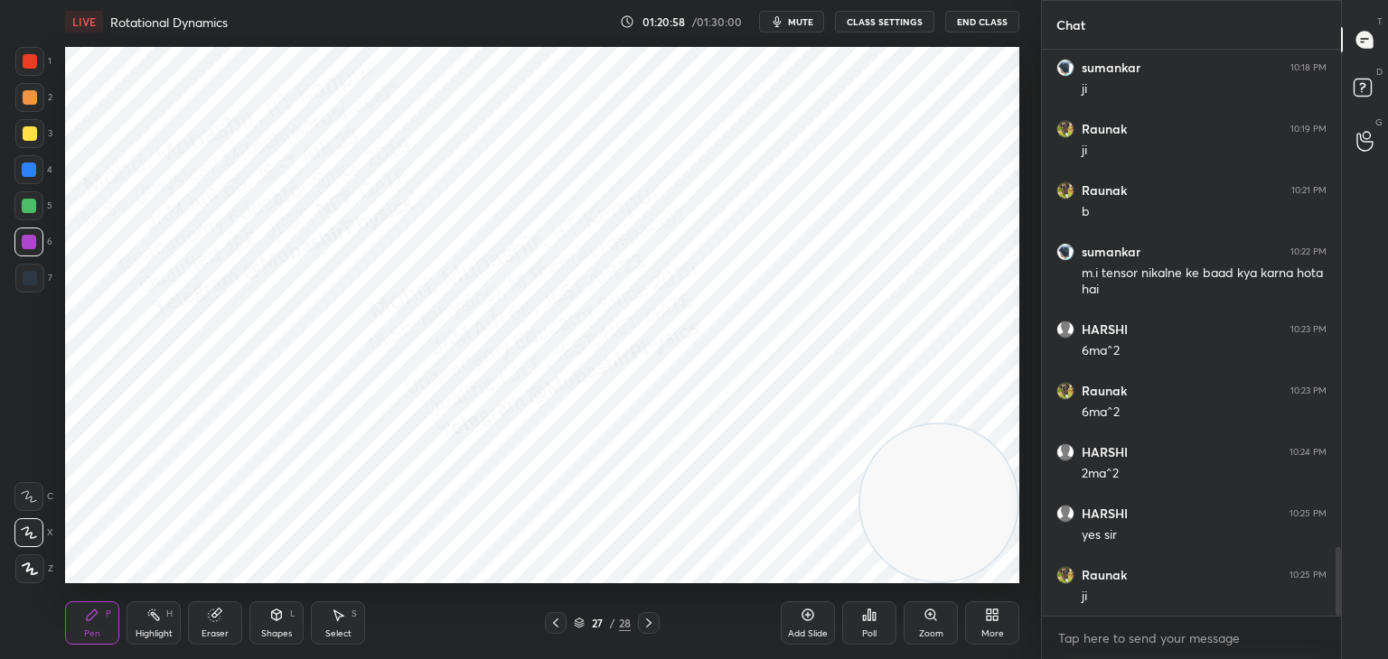
scroll to position [4116, 0]
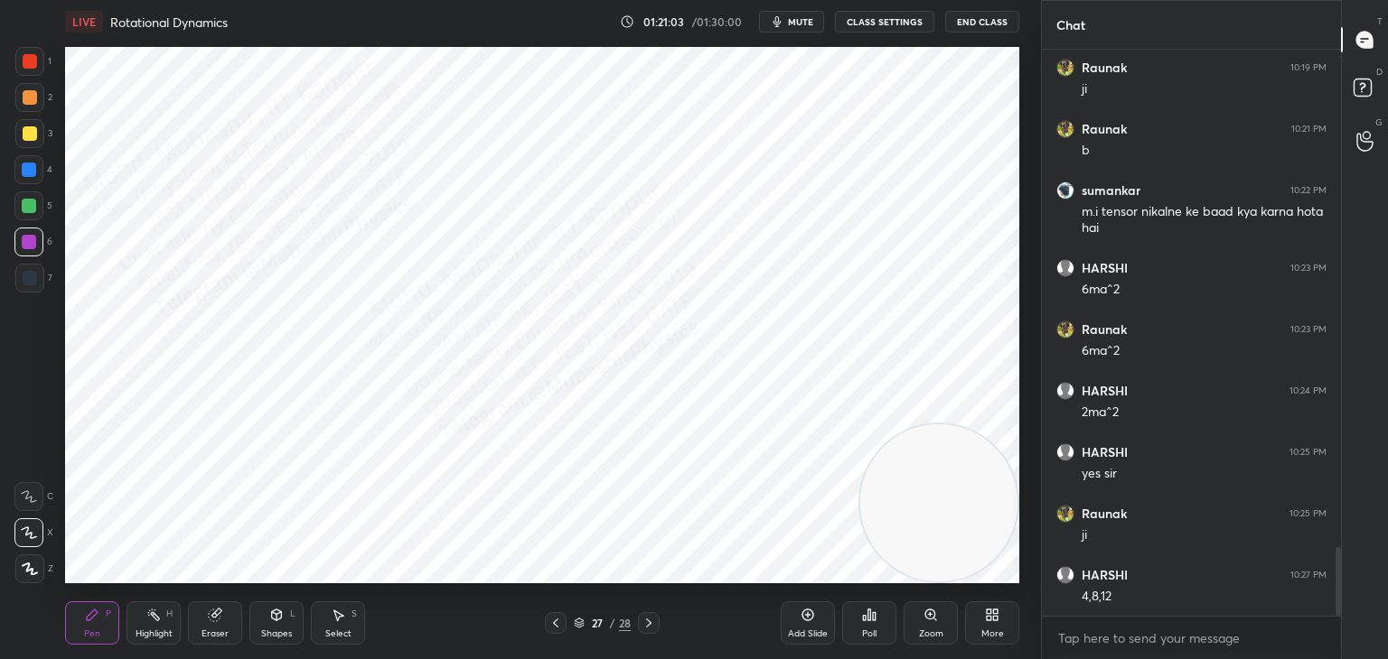
drag, startPoint x: 31, startPoint y: 173, endPoint x: 62, endPoint y: 229, distance: 65.1
click at [27, 175] on div at bounding box center [29, 170] width 14 height 14
click at [546, 616] on div at bounding box center [556, 623] width 22 height 22
click at [549, 619] on div at bounding box center [556, 623] width 22 height 22
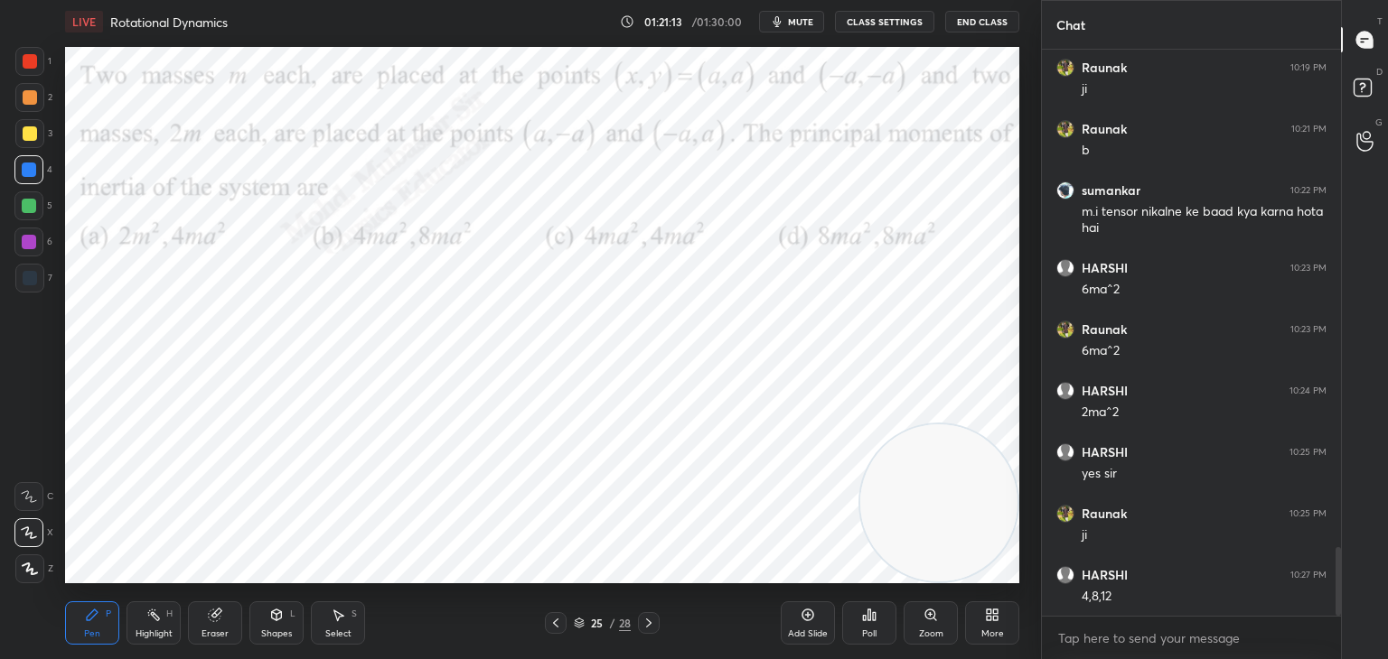
click at [551, 617] on icon at bounding box center [555, 623] width 14 height 14
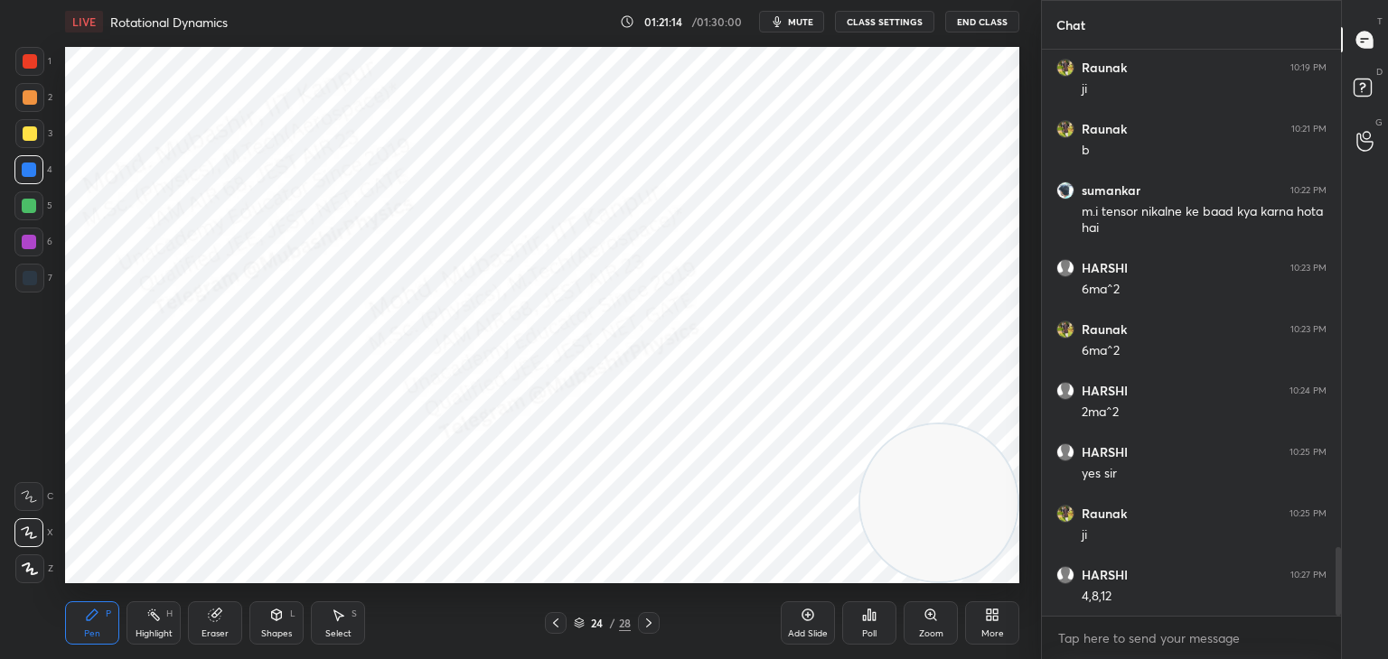
click at [647, 626] on icon at bounding box center [648, 623] width 14 height 14
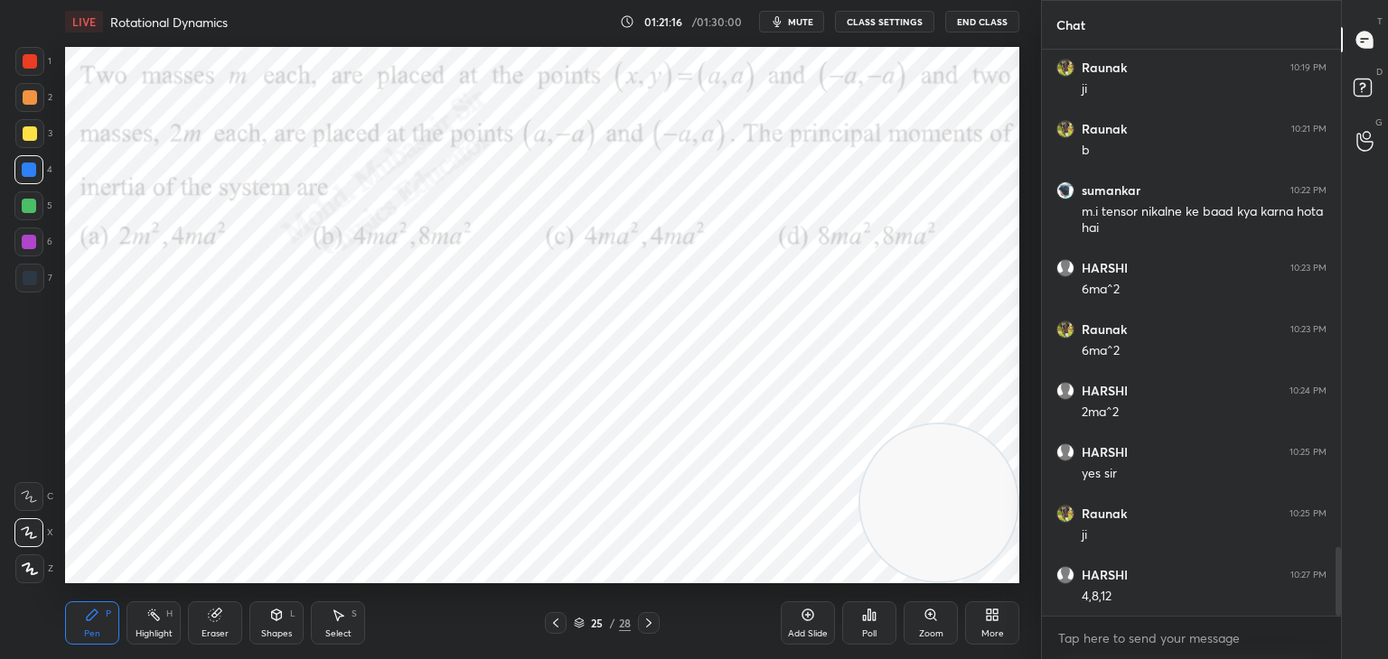
click at [32, 139] on div at bounding box center [30, 133] width 14 height 14
drag, startPoint x: 28, startPoint y: 56, endPoint x: 55, endPoint y: 66, distance: 28.9
click at [42, 62] on div at bounding box center [29, 61] width 29 height 29
drag, startPoint x: 135, startPoint y: 639, endPoint x: 425, endPoint y: 630, distance: 291.0
click at [136, 637] on div "Highlight" at bounding box center [154, 634] width 37 height 9
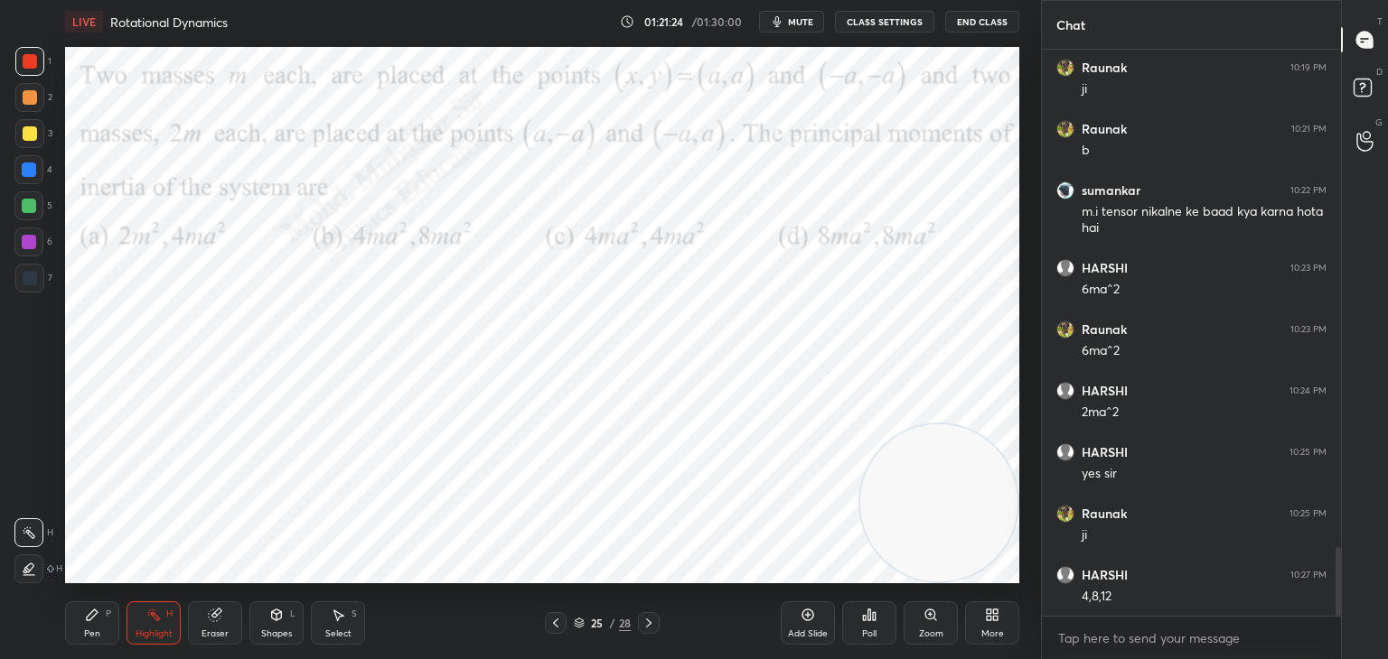
click at [651, 619] on icon at bounding box center [648, 623] width 14 height 14
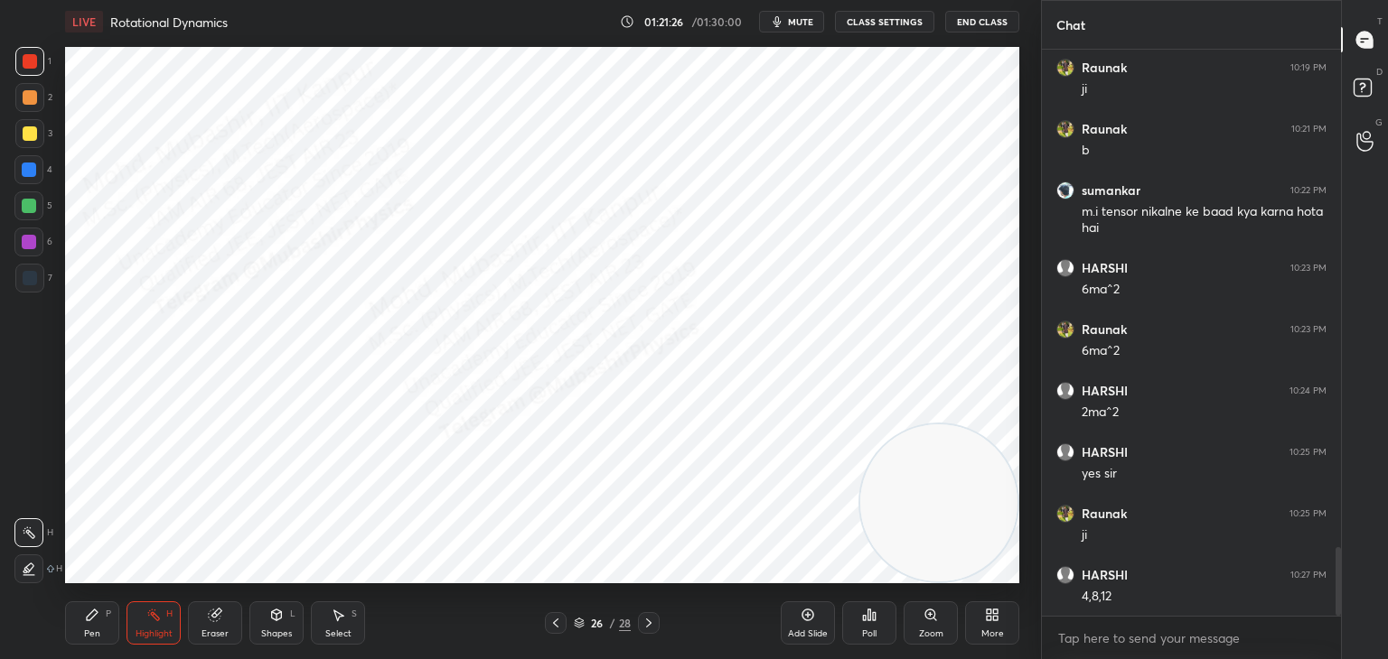
drag, startPoint x: 648, startPoint y: 623, endPoint x: 651, endPoint y: 612, distance: 12.3
click at [644, 622] on icon at bounding box center [648, 623] width 14 height 14
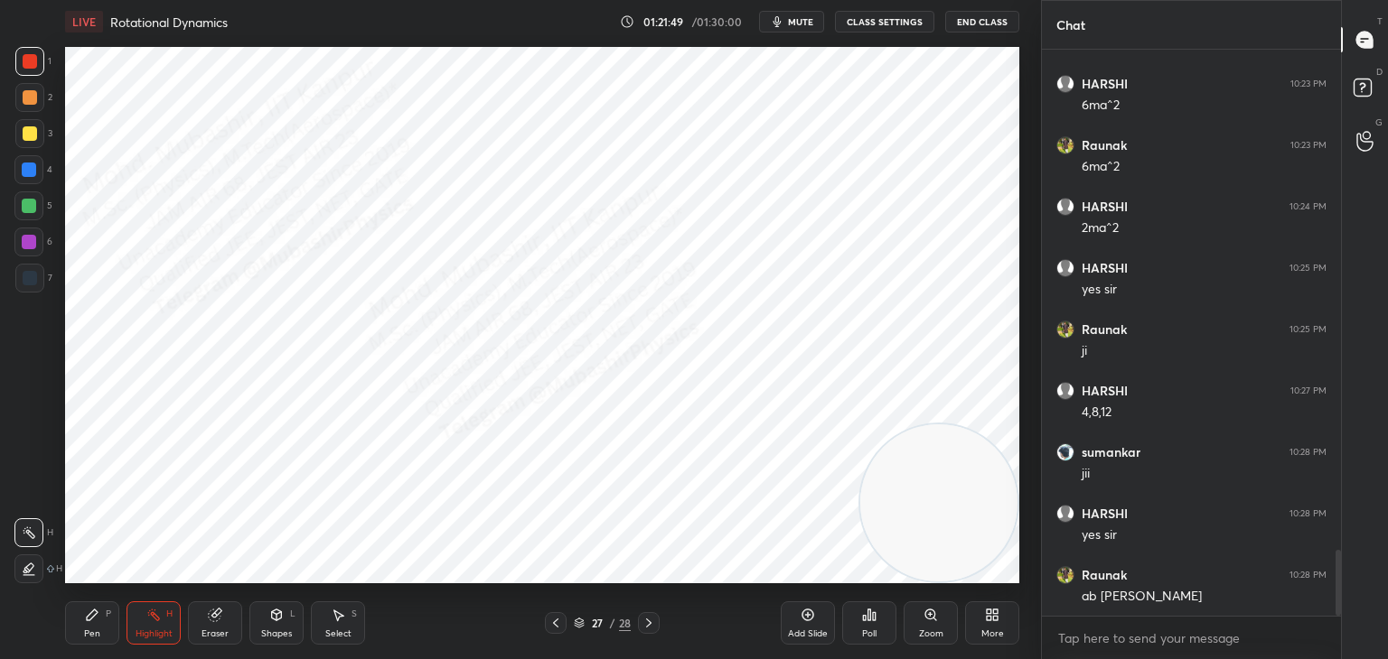
click at [992, 626] on div "More" at bounding box center [992, 623] width 54 height 43
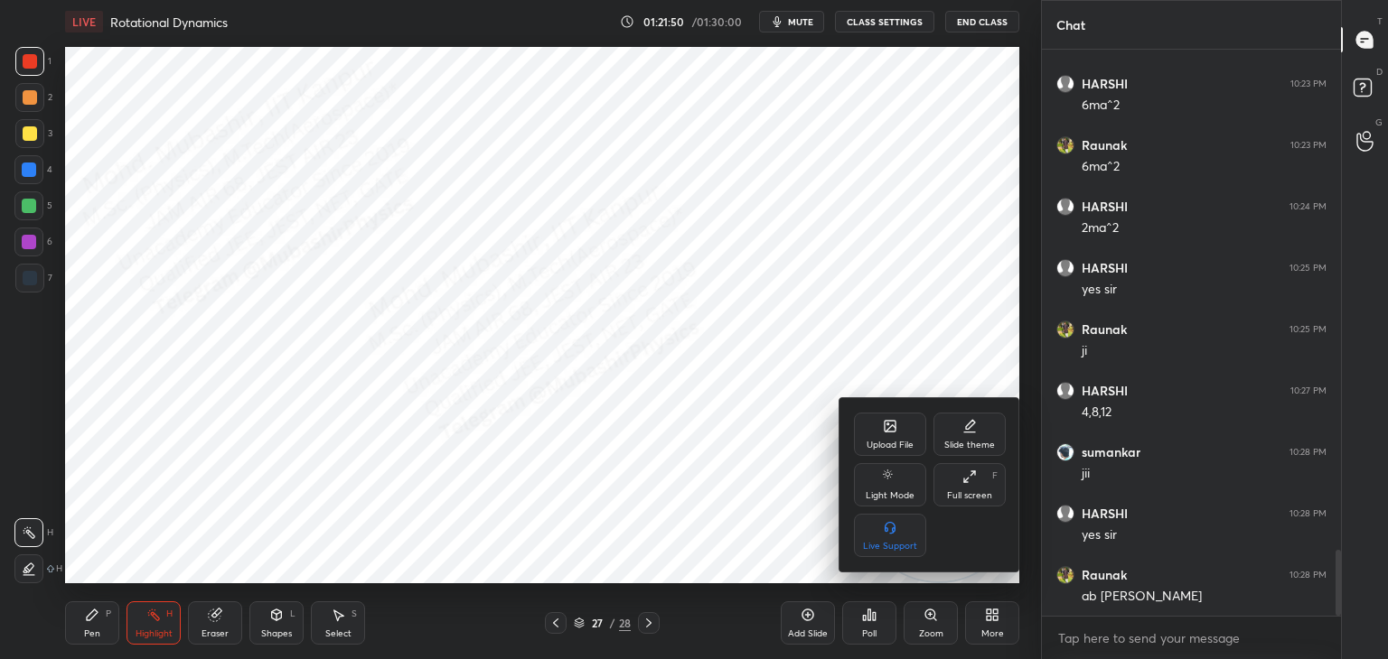
click at [894, 425] on div "Upload File" at bounding box center [890, 434] width 72 height 43
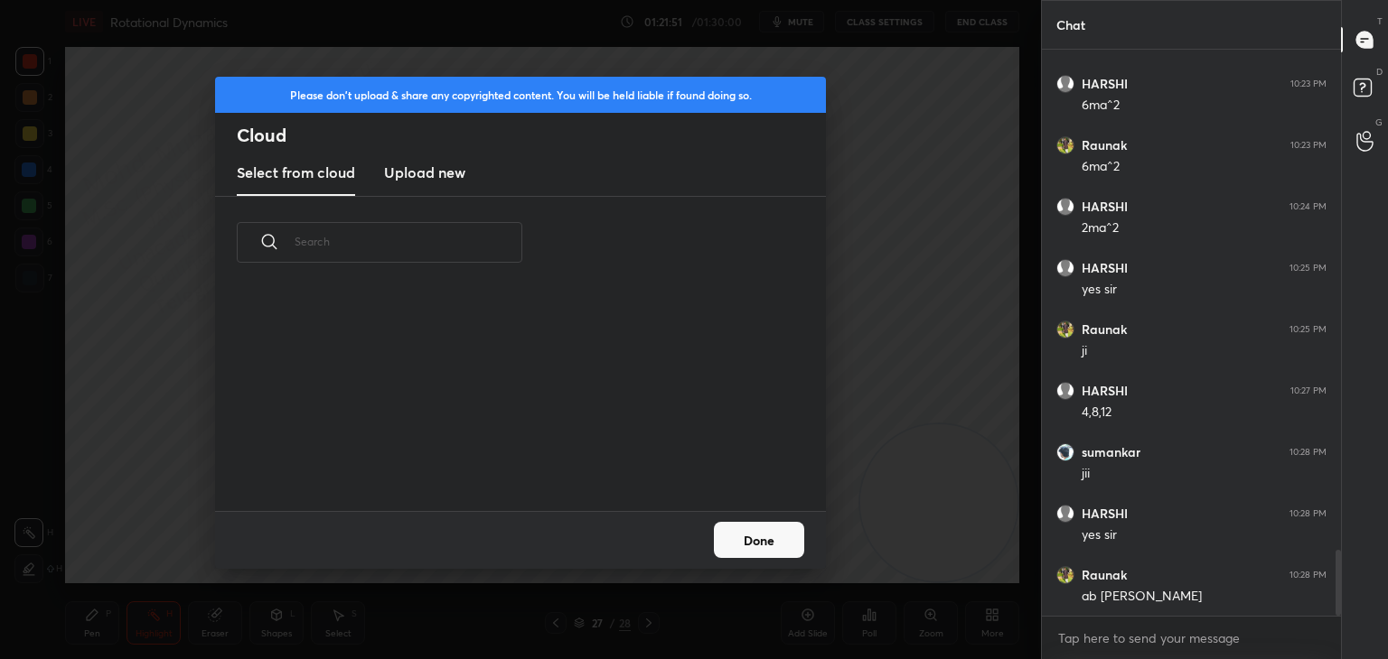
click at [419, 164] on h3 "Upload new" at bounding box center [424, 173] width 81 height 22
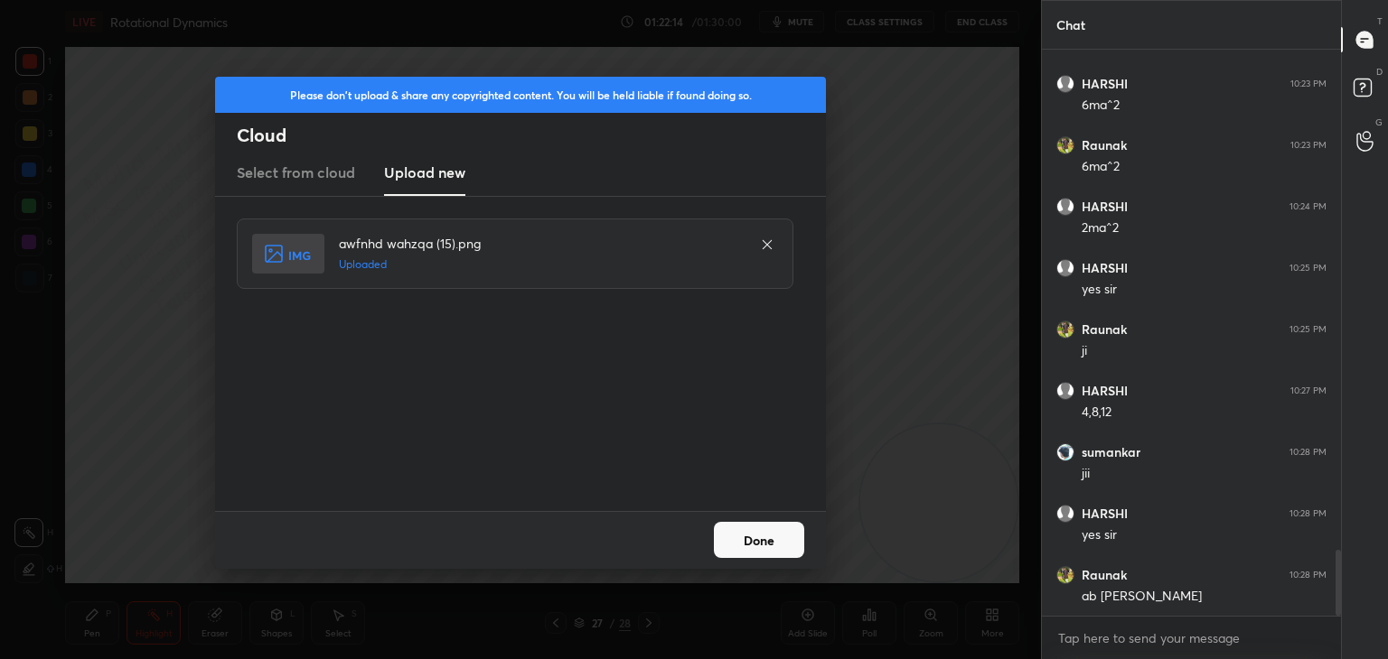
click at [752, 540] on button "Done" at bounding box center [759, 540] width 90 height 36
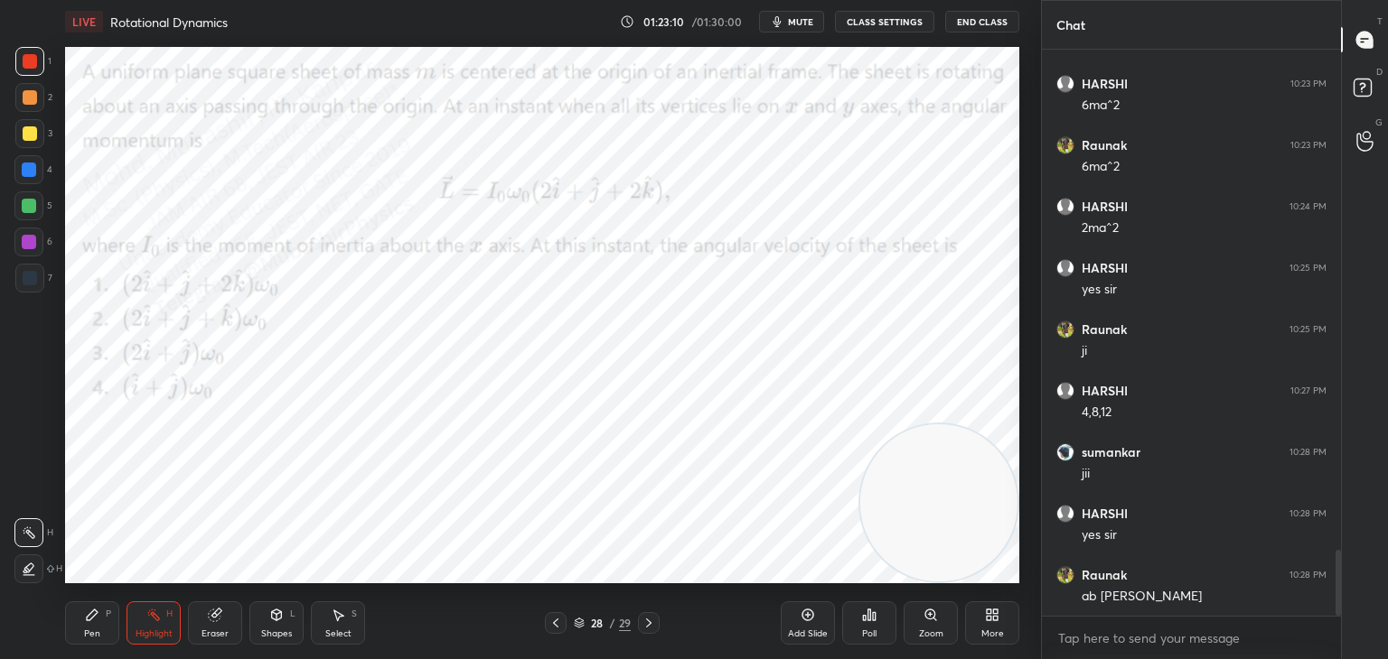
click at [556, 622] on div at bounding box center [556, 623] width 22 height 22
click at [1016, 619] on div "More" at bounding box center [992, 623] width 54 height 43
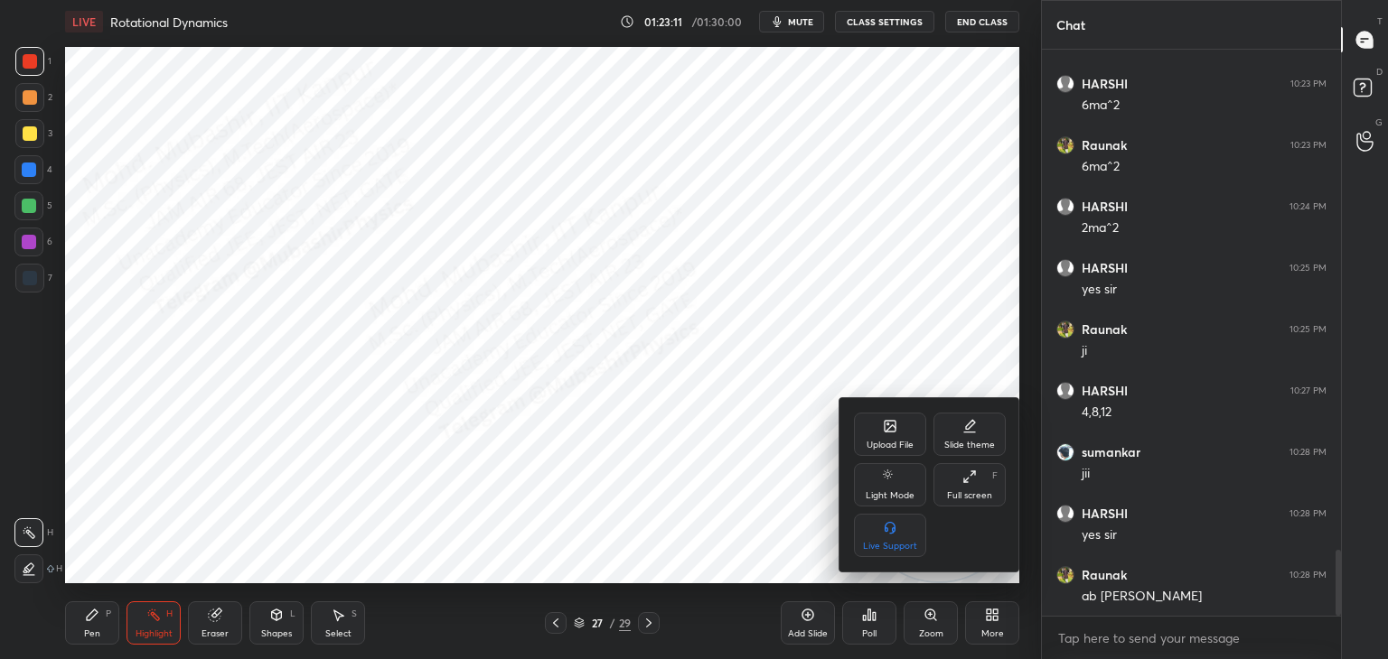
click at [889, 417] on div "Upload File Slide theme Light Mode Full screen F Live Support" at bounding box center [929, 484] width 181 height 173
click at [874, 443] on div "Upload File" at bounding box center [889, 445] width 47 height 9
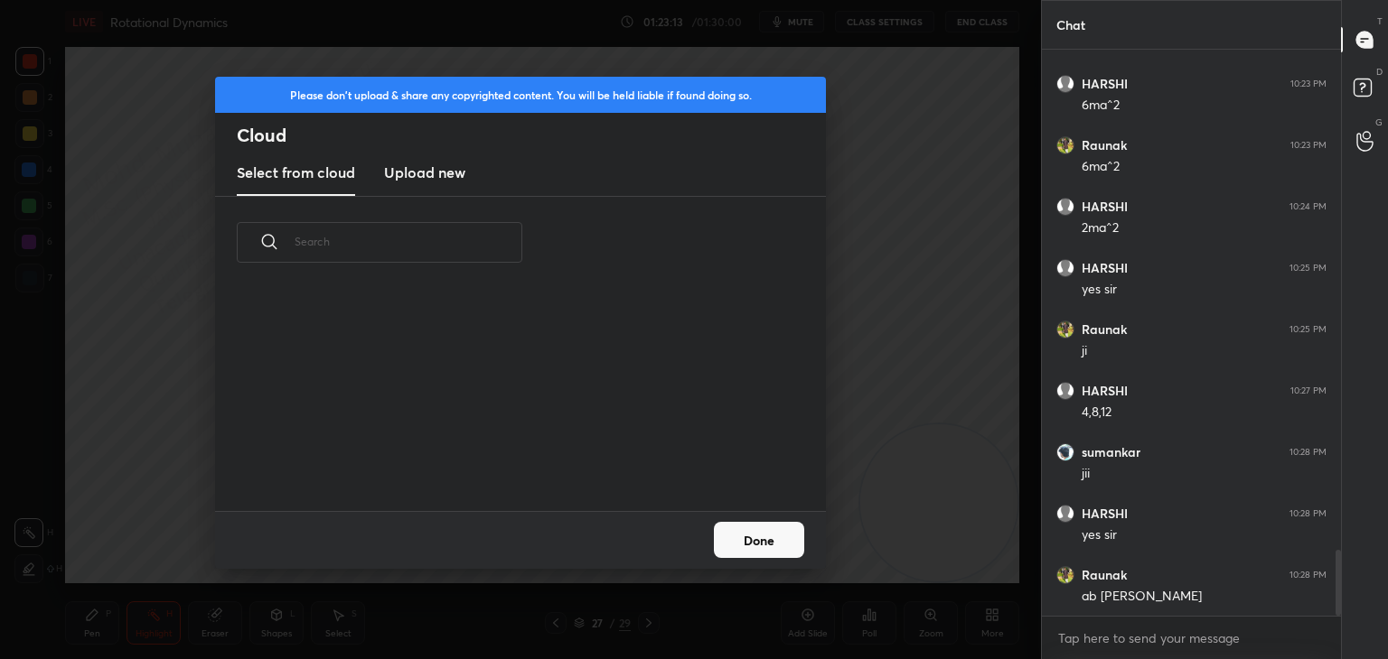
drag, startPoint x: 442, startPoint y: 171, endPoint x: 736, endPoint y: 177, distance: 294.6
click at [437, 167] on h3 "Upload new" at bounding box center [424, 173] width 81 height 22
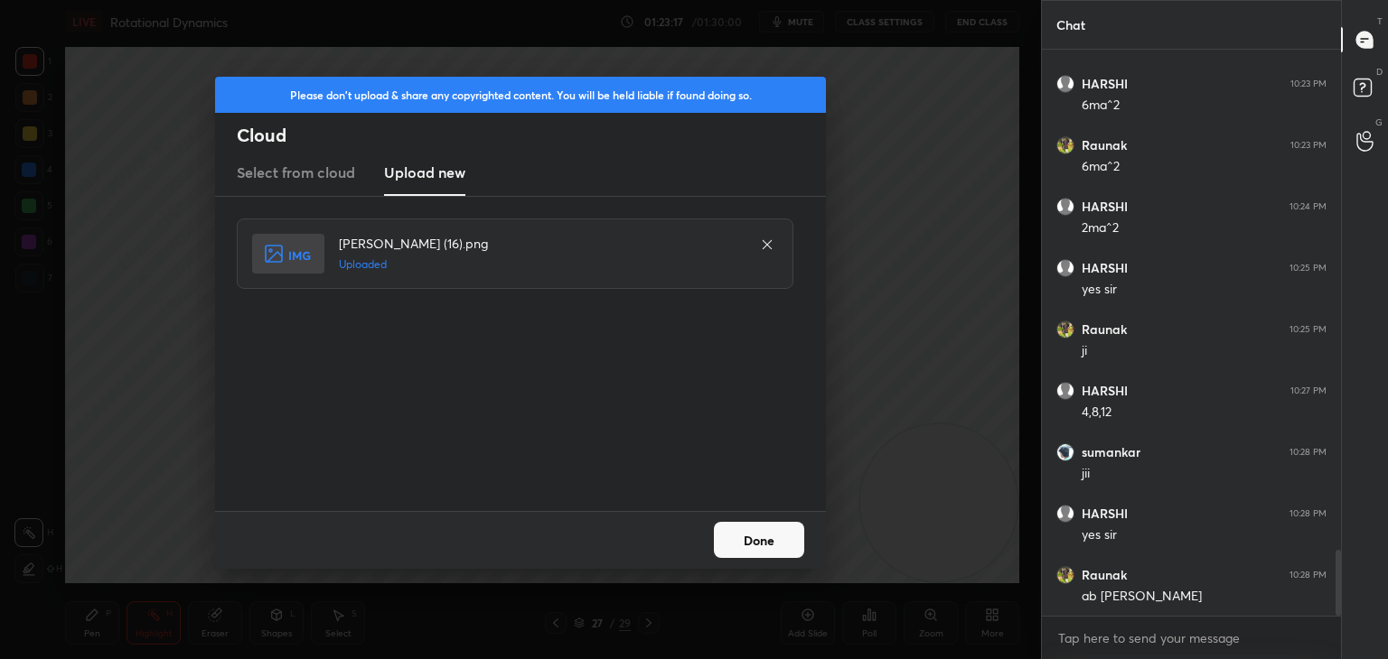
click at [767, 539] on button "Done" at bounding box center [759, 540] width 90 height 36
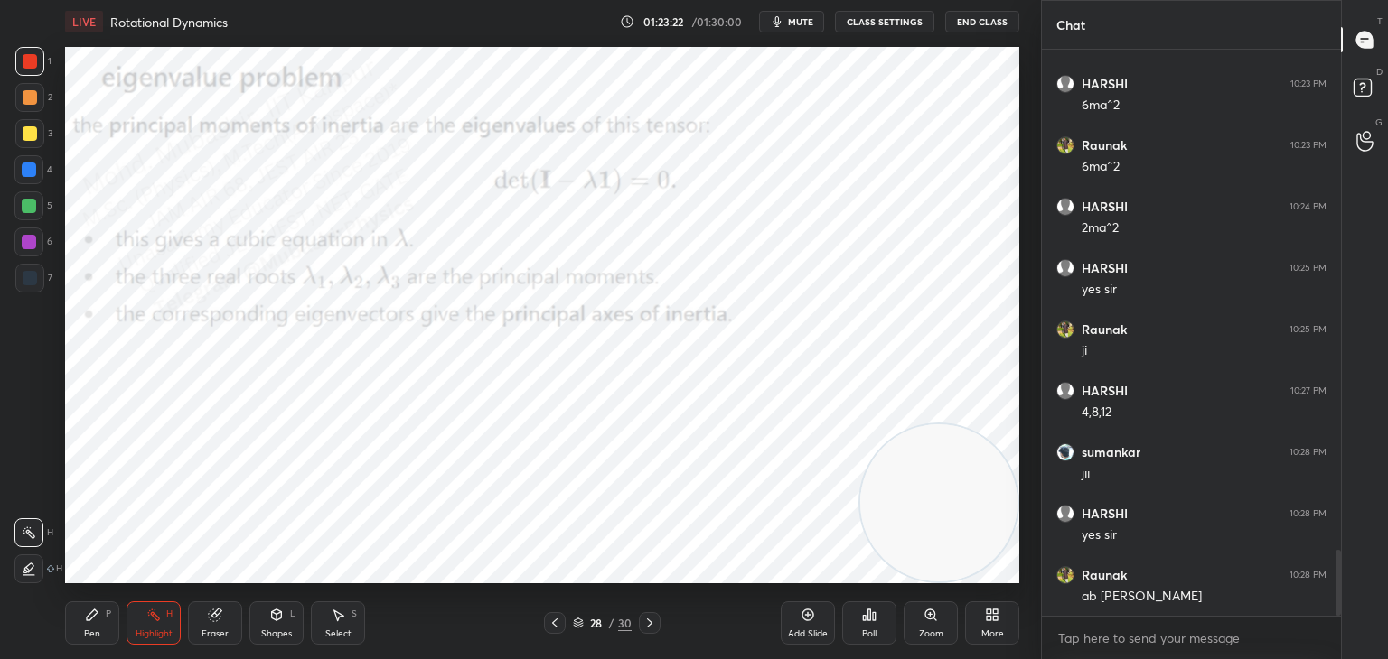
click at [644, 620] on icon at bounding box center [649, 623] width 14 height 14
click at [801, 23] on span "mute" at bounding box center [800, 21] width 25 height 13
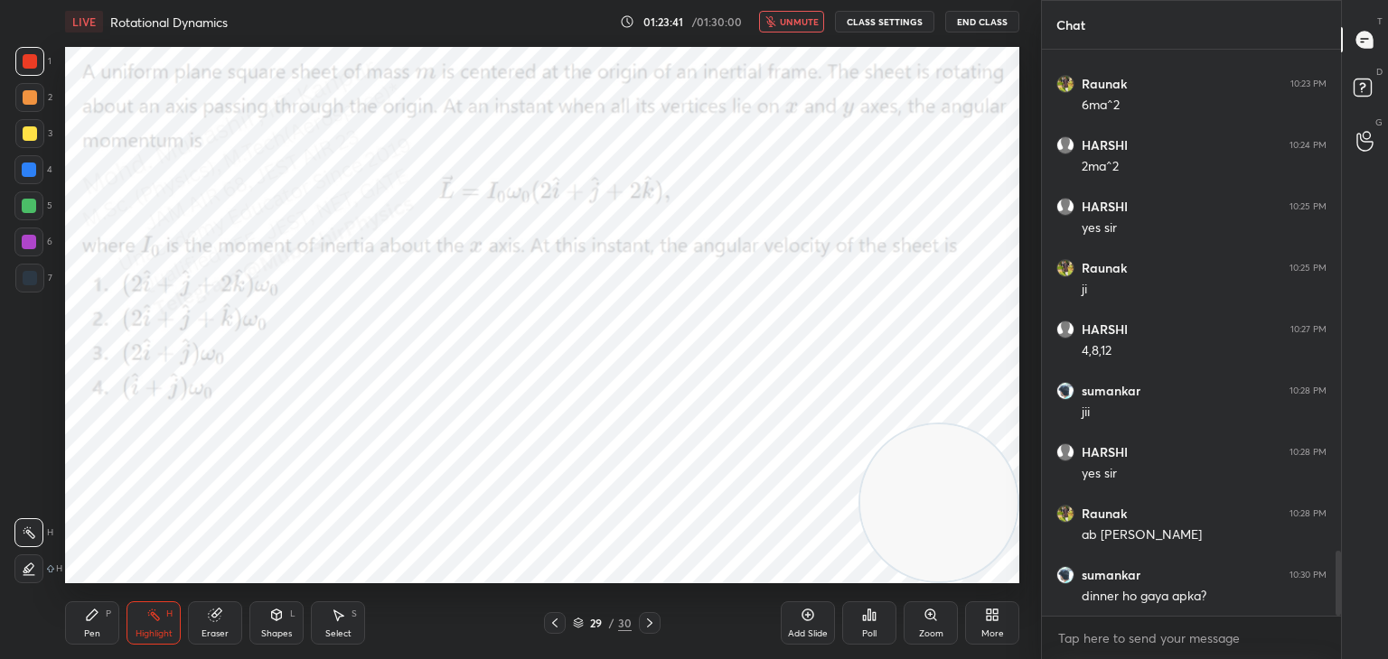
click at [814, 25] on span "unmute" at bounding box center [799, 21] width 39 height 13
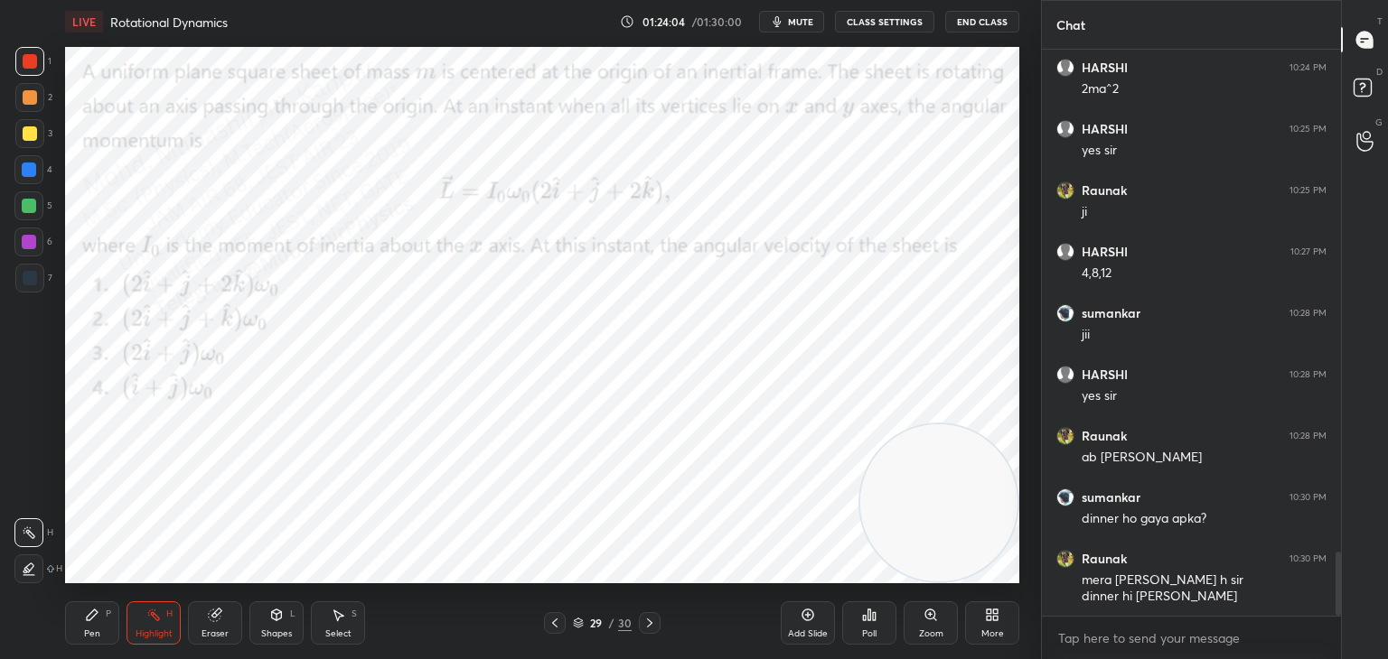
scroll to position [4457, 0]
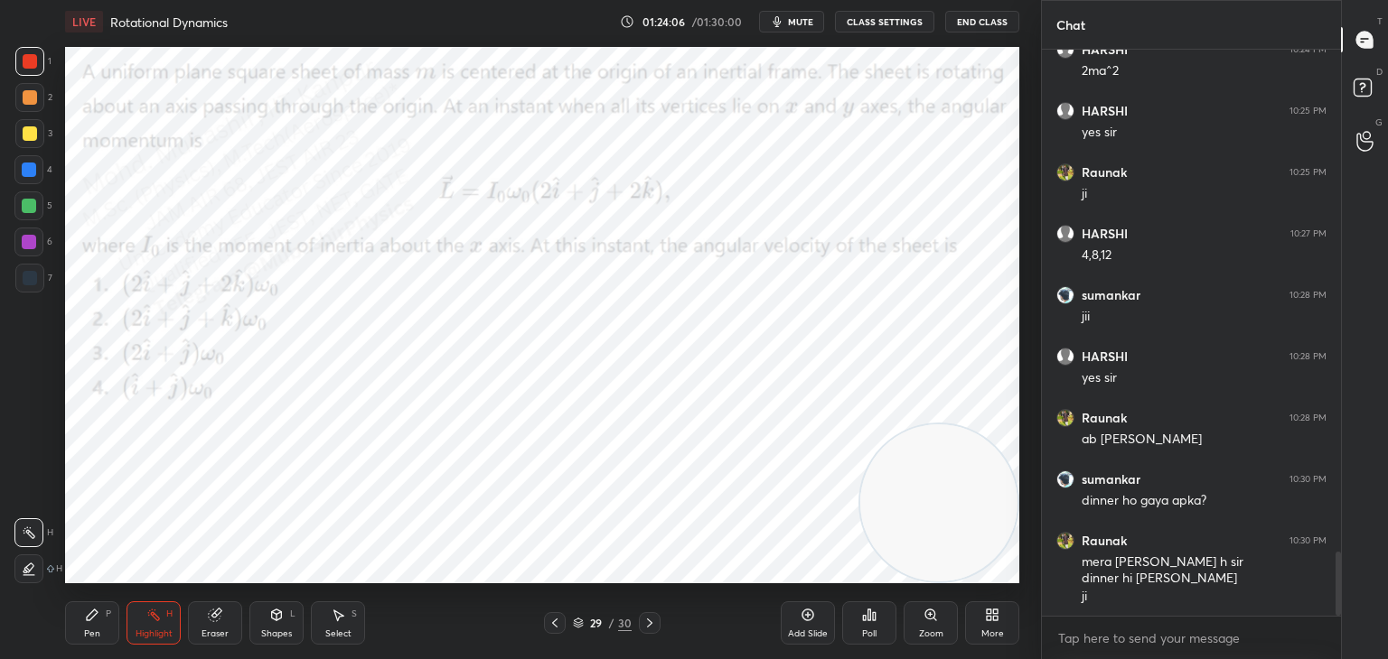
click at [95, 616] on icon at bounding box center [92, 615] width 14 height 14
click at [655, 616] on icon at bounding box center [649, 623] width 14 height 14
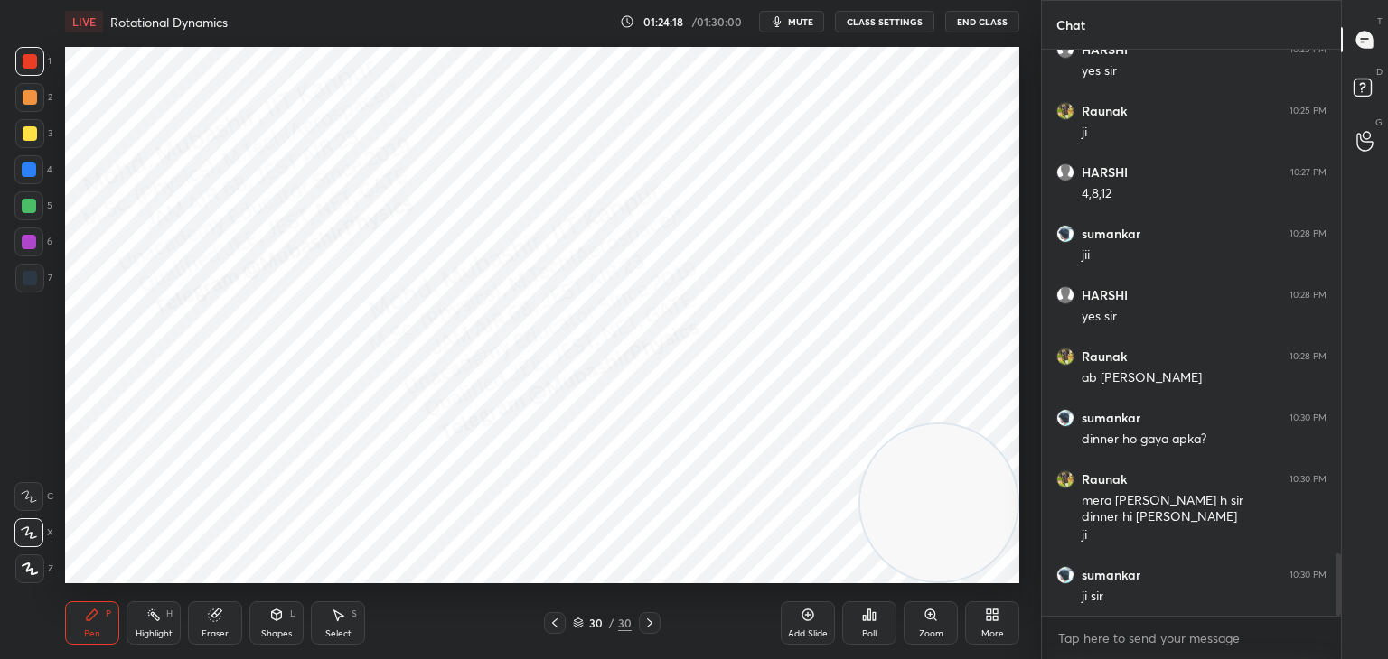
scroll to position [4596, 0]
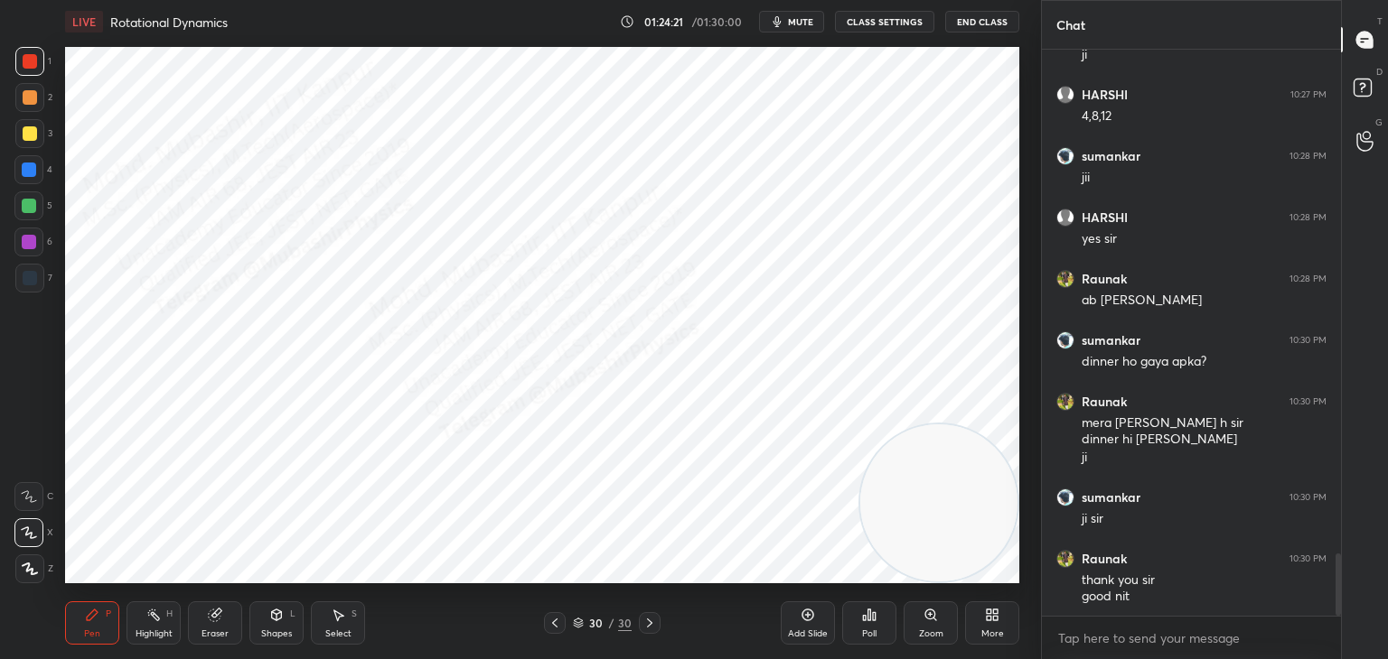
click at [23, 173] on div at bounding box center [28, 169] width 29 height 29
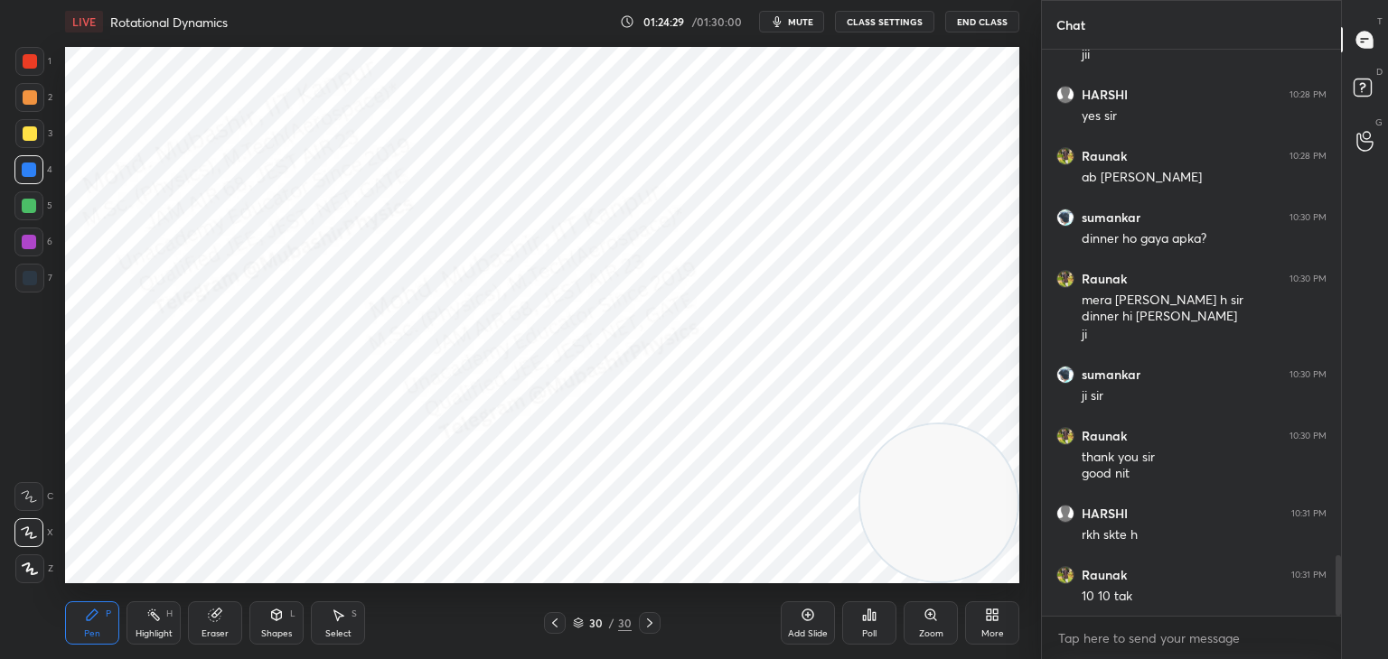
scroll to position [4781, 0]
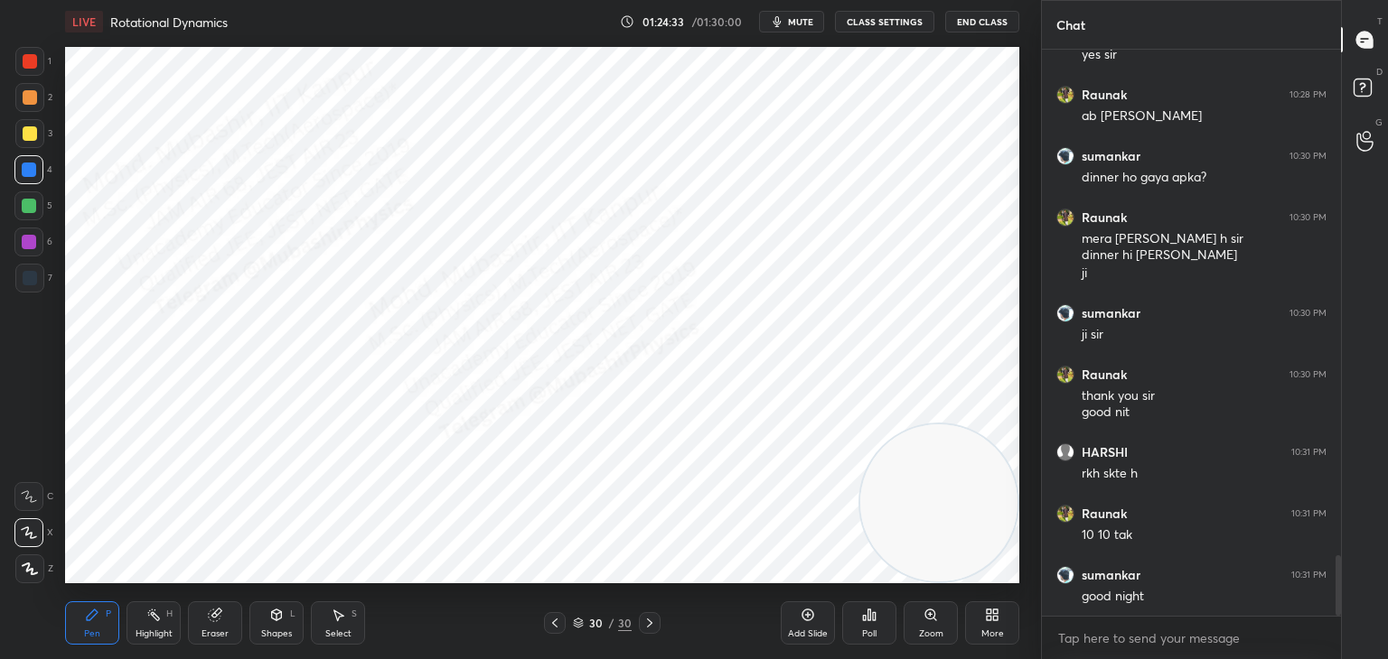
click at [158, 622] on icon at bounding box center [153, 615] width 14 height 14
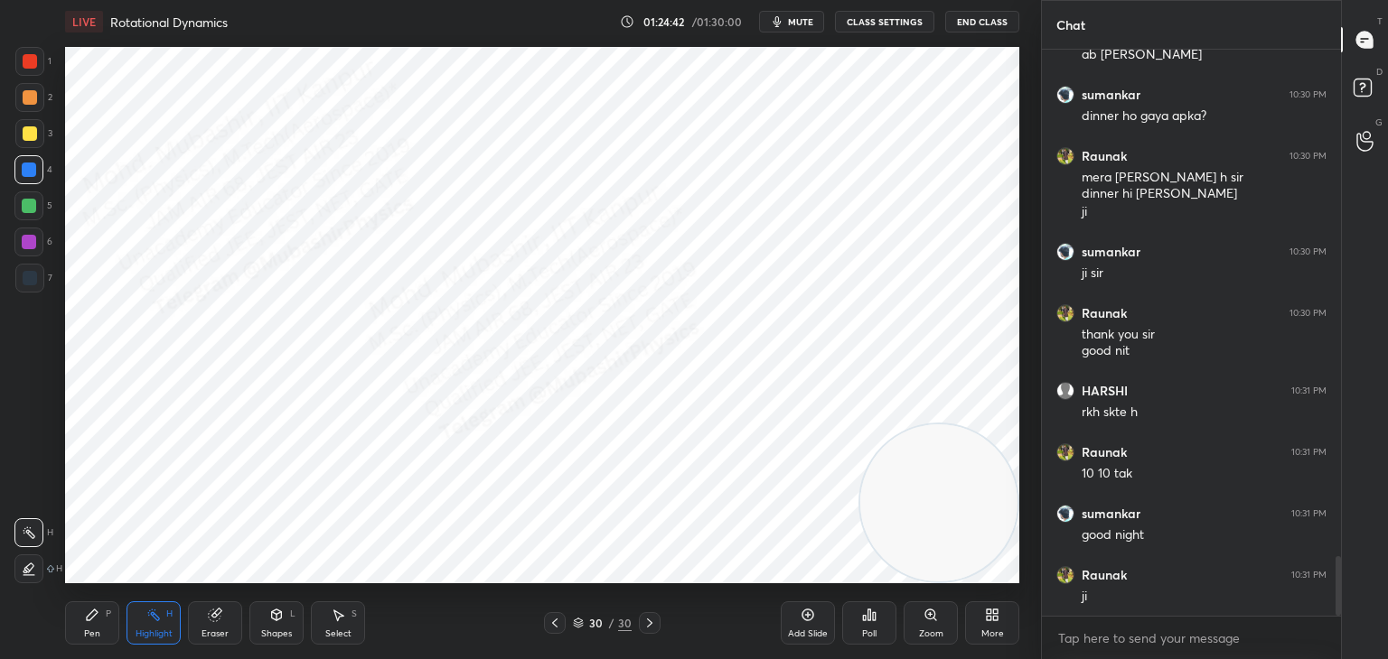
click at [978, 19] on button "End Class" at bounding box center [982, 22] width 74 height 22
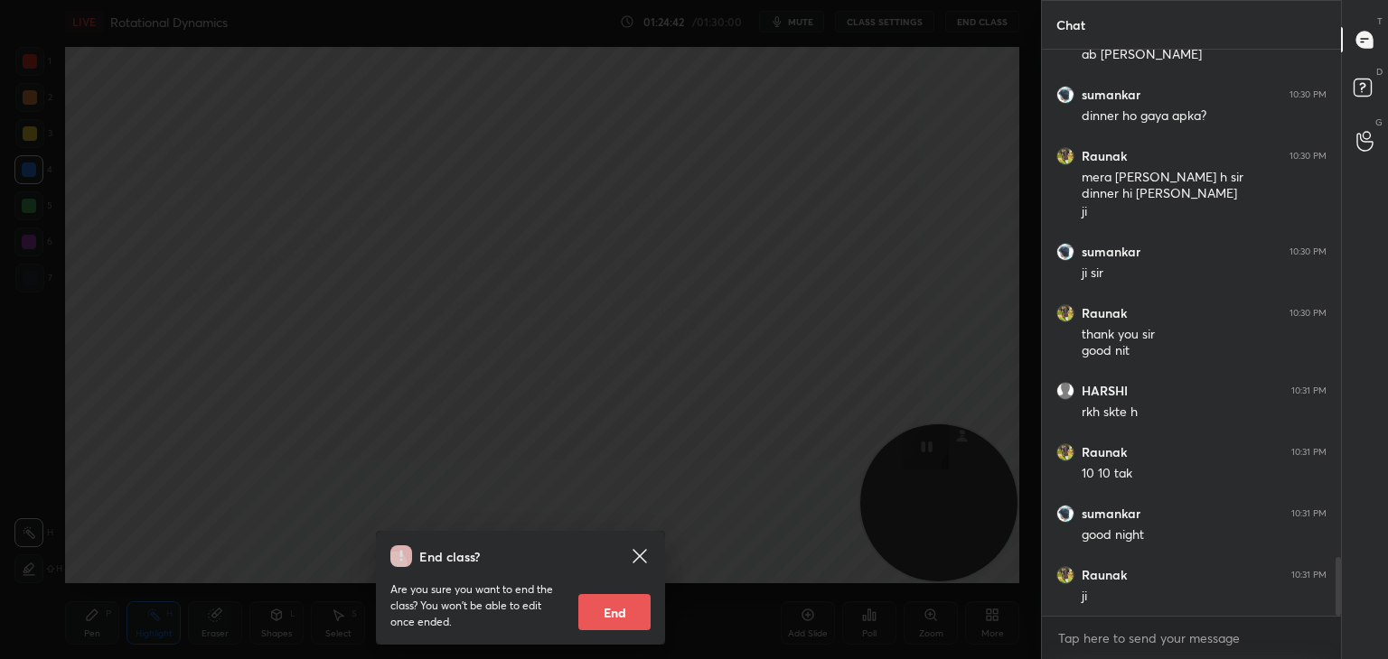
scroll to position [4904, 0]
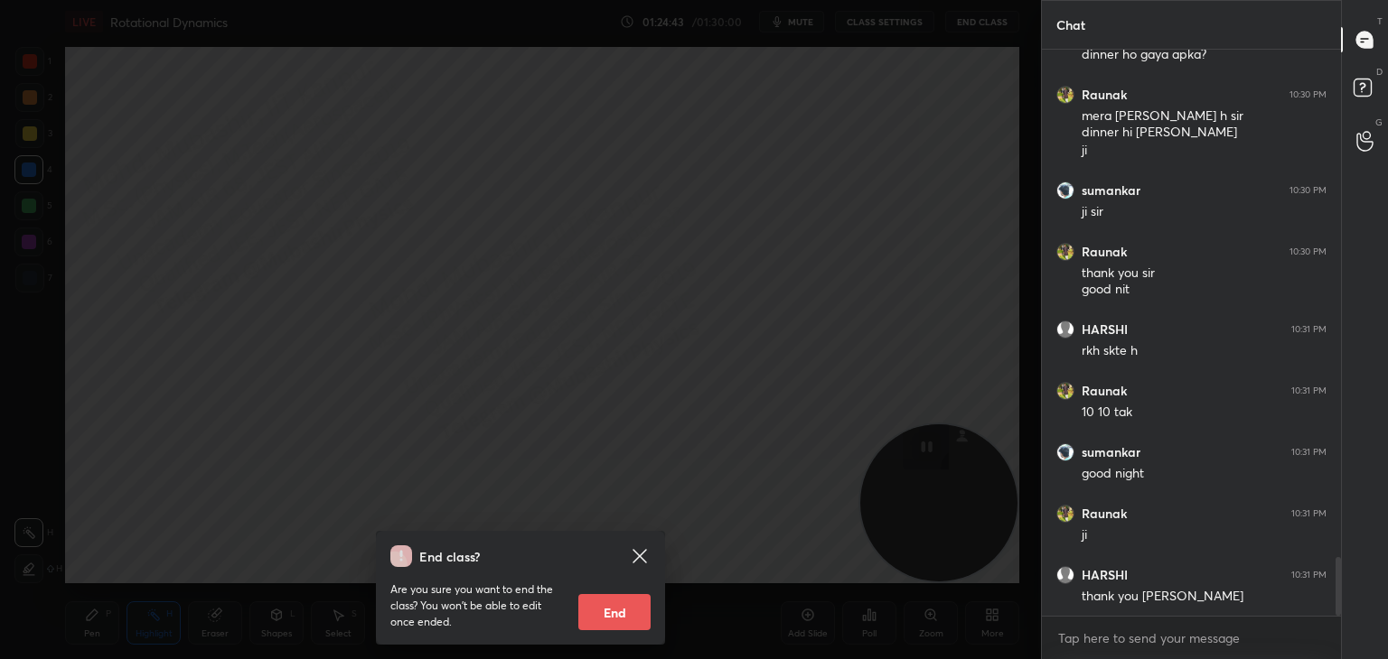
click at [626, 614] on button "End" at bounding box center [614, 612] width 72 height 36
type textarea "x"
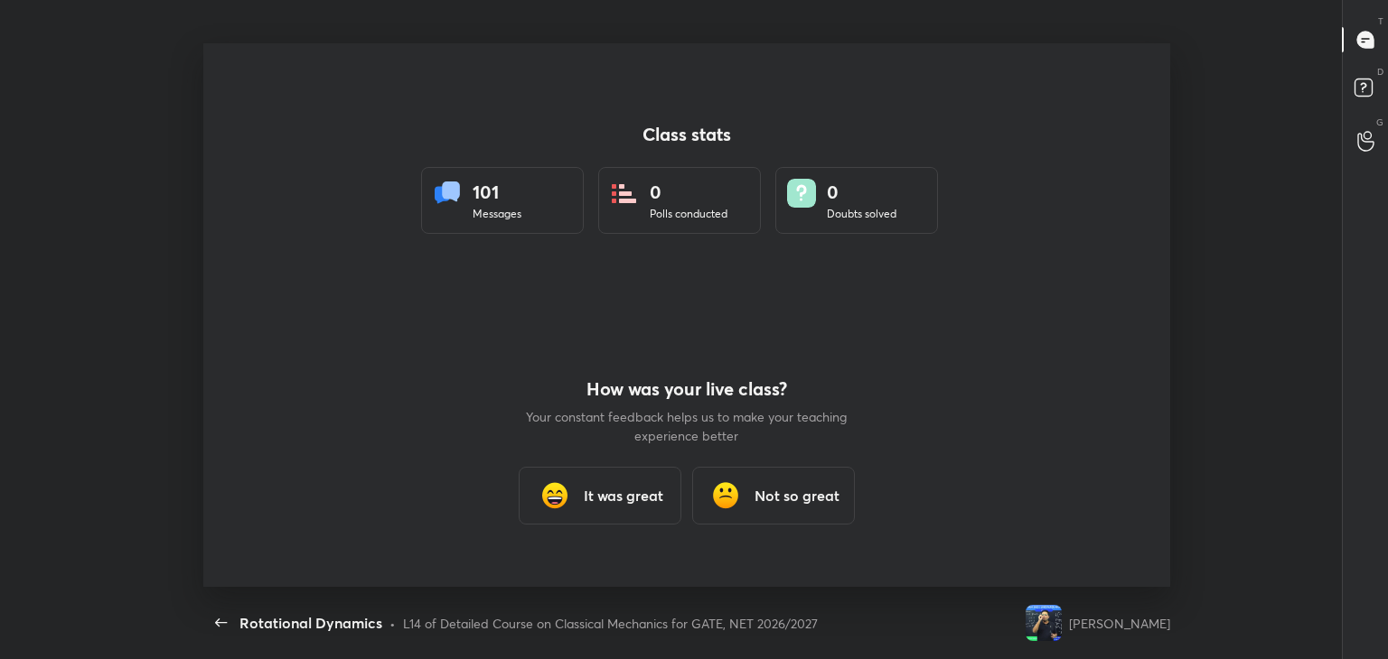
scroll to position [0, 0]
